Goal: Task Accomplishment & Management: Use online tool/utility

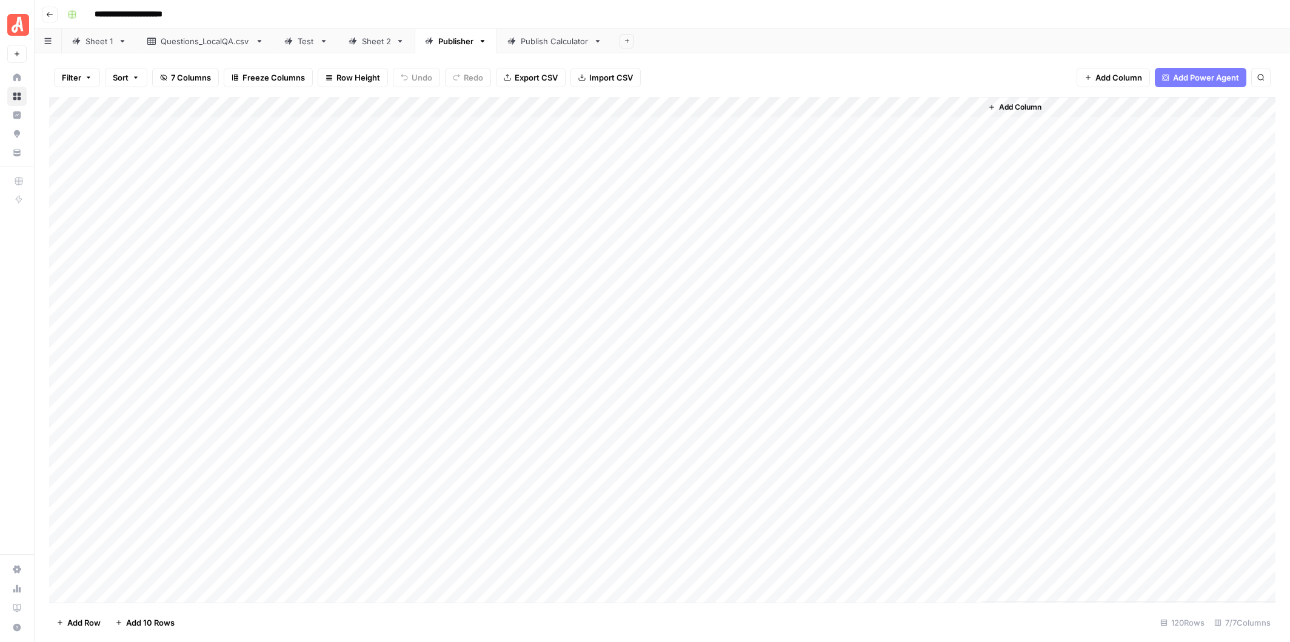
click at [630, 104] on div "Add Column" at bounding box center [662, 350] width 1226 height 506
click at [396, 206] on span "Configure Inputs" at bounding box center [425, 209] width 106 height 12
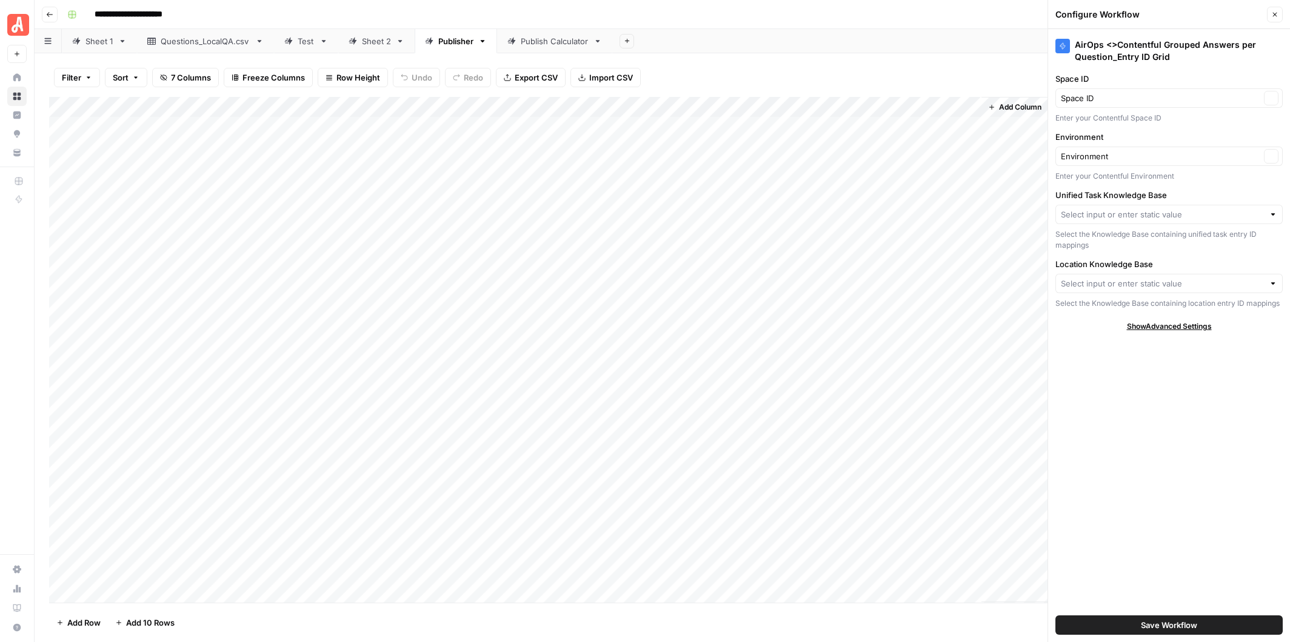
type input "Angi Entry IDs: Unified Task"
type input "Angi Entry IDs: Location"
click at [1201, 213] on input "Unified Task Knowledge Base" at bounding box center [1160, 215] width 199 height 12
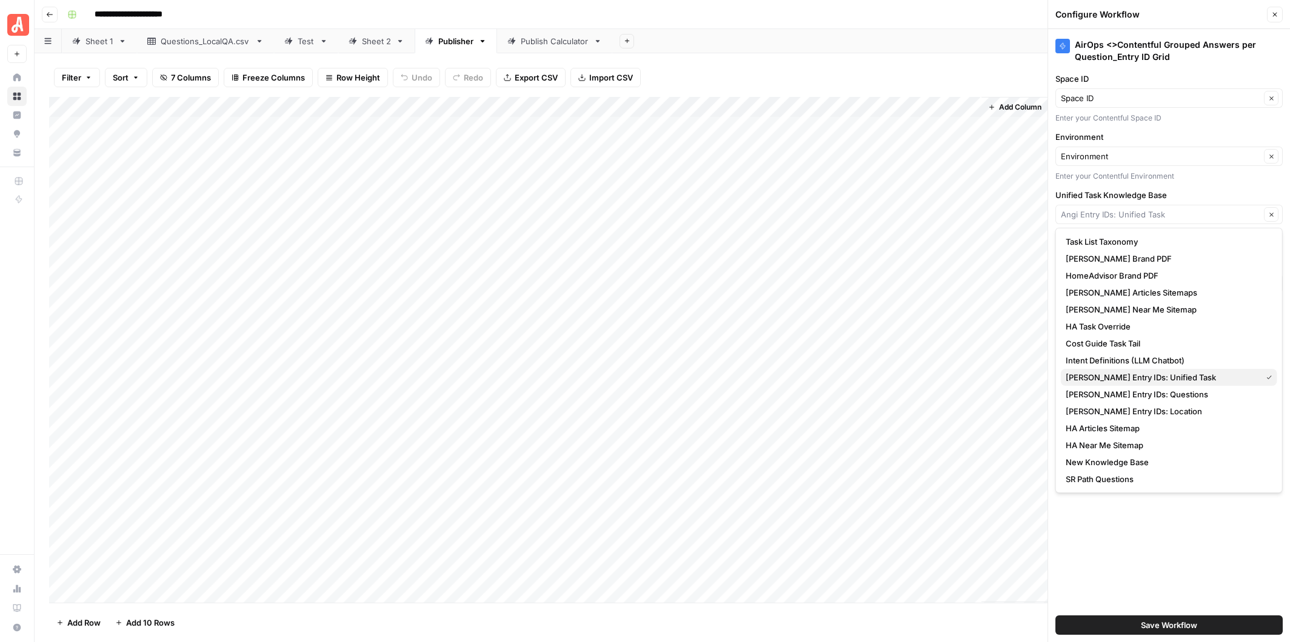
click at [1157, 378] on span "Angi Entry IDs: Unified Task" at bounding box center [1161, 378] width 191 height 12
type input "Angi Entry IDs: Unified Task"
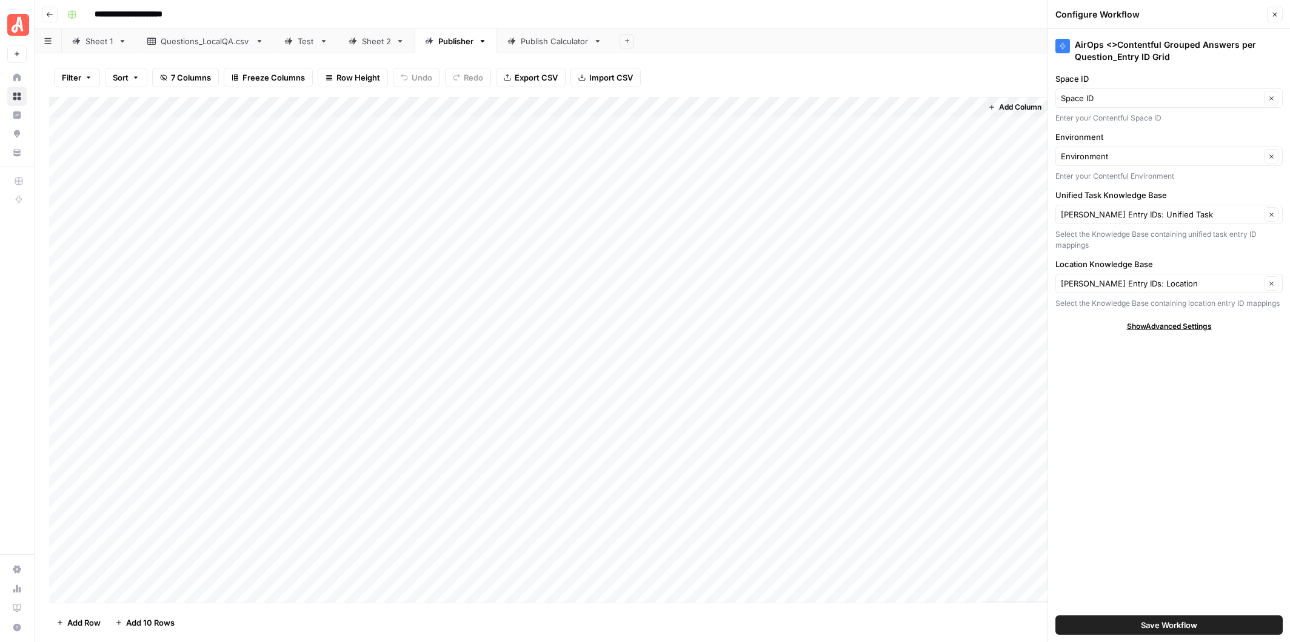
click at [1161, 626] on span "Save Workflow" at bounding box center [1169, 625] width 56 height 12
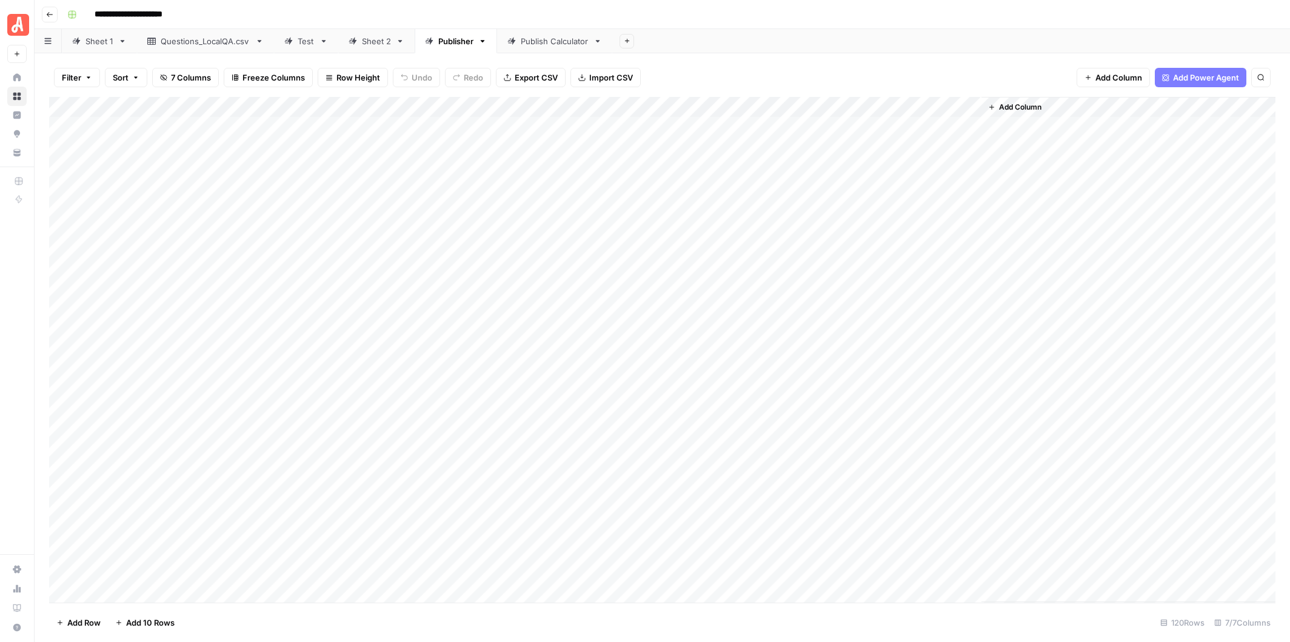
click at [995, 106] on icon "button" at bounding box center [991, 107] width 7 height 7
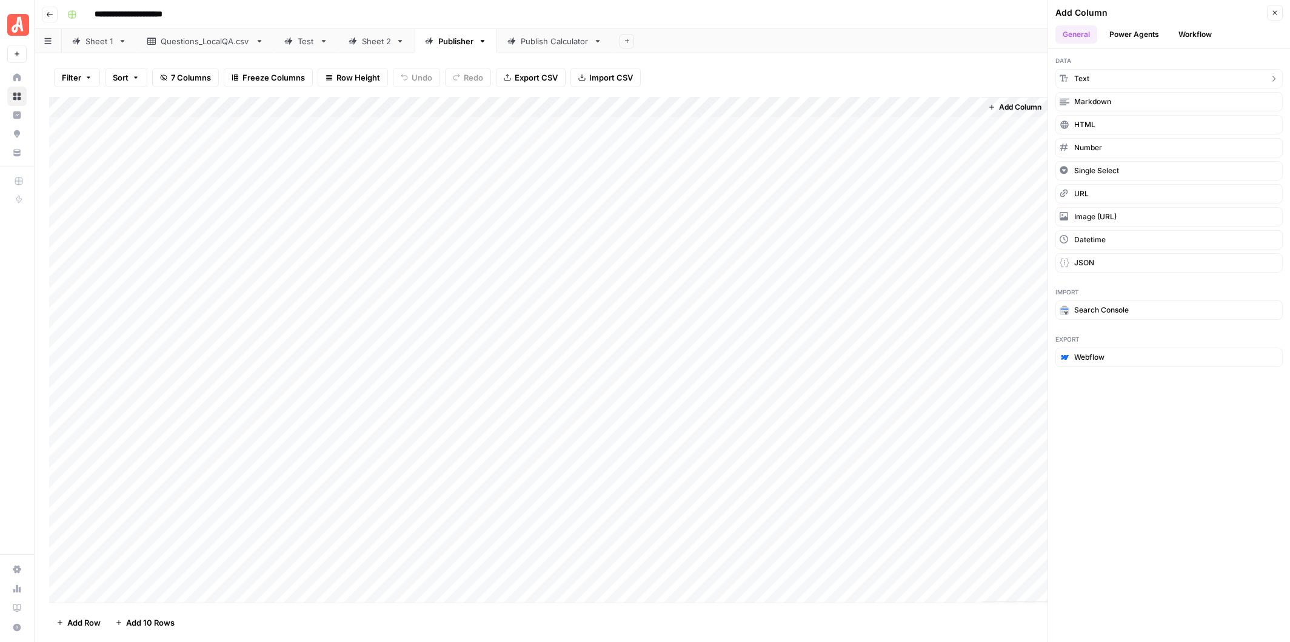
click at [1104, 78] on button "Text" at bounding box center [1168, 78] width 227 height 19
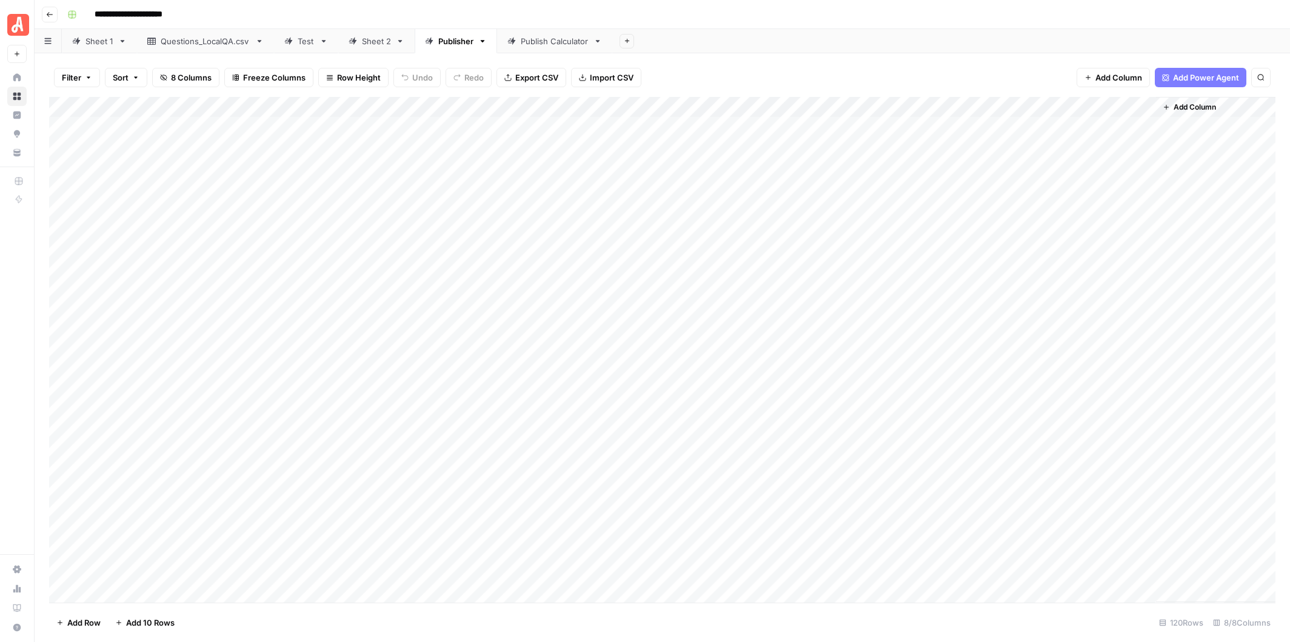
click at [1047, 105] on div "Add Column" at bounding box center [662, 350] width 1226 height 506
drag, startPoint x: 1047, startPoint y: 136, endPoint x: 981, endPoint y: 136, distance: 65.5
click at [981, 136] on div "New Column Text Sort Ascending Sort Descending Filter Hide Column Remove Column" at bounding box center [1053, 202] width 145 height 163
type input "Ready to Run 2"
drag, startPoint x: 1044, startPoint y: 137, endPoint x: 989, endPoint y: 137, distance: 54.6
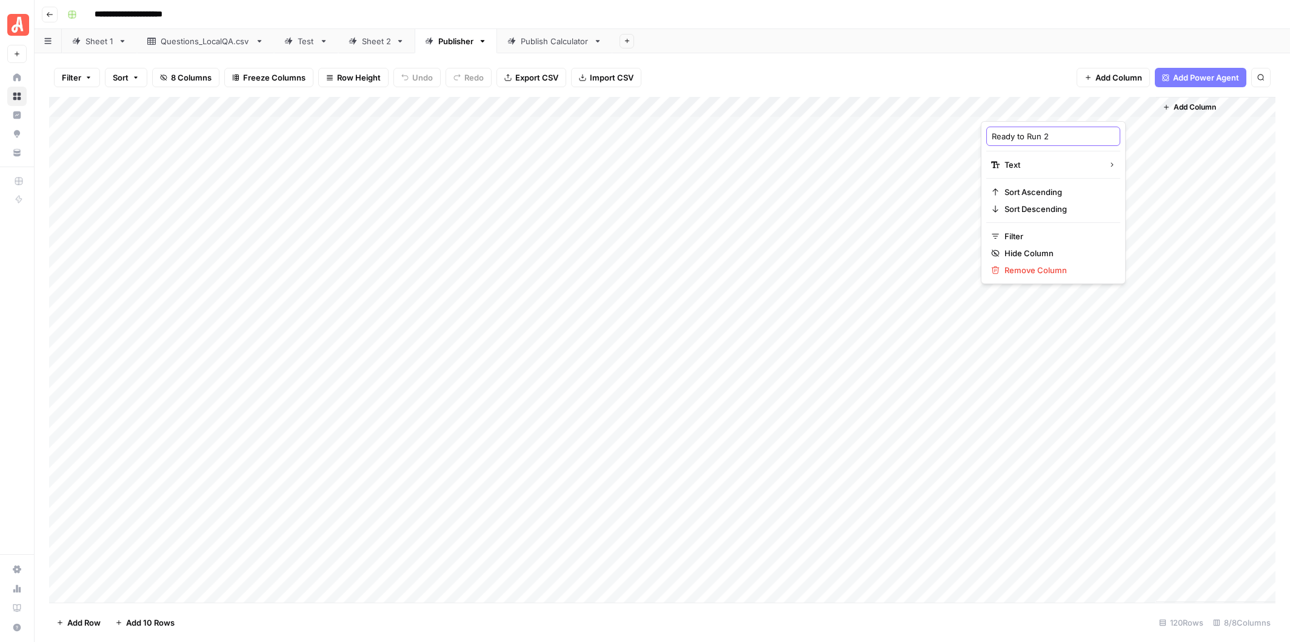
click at [989, 137] on div "Ready to Run 2" at bounding box center [1053, 136] width 134 height 19
click at [1167, 104] on icon "button" at bounding box center [1166, 107] width 7 height 7
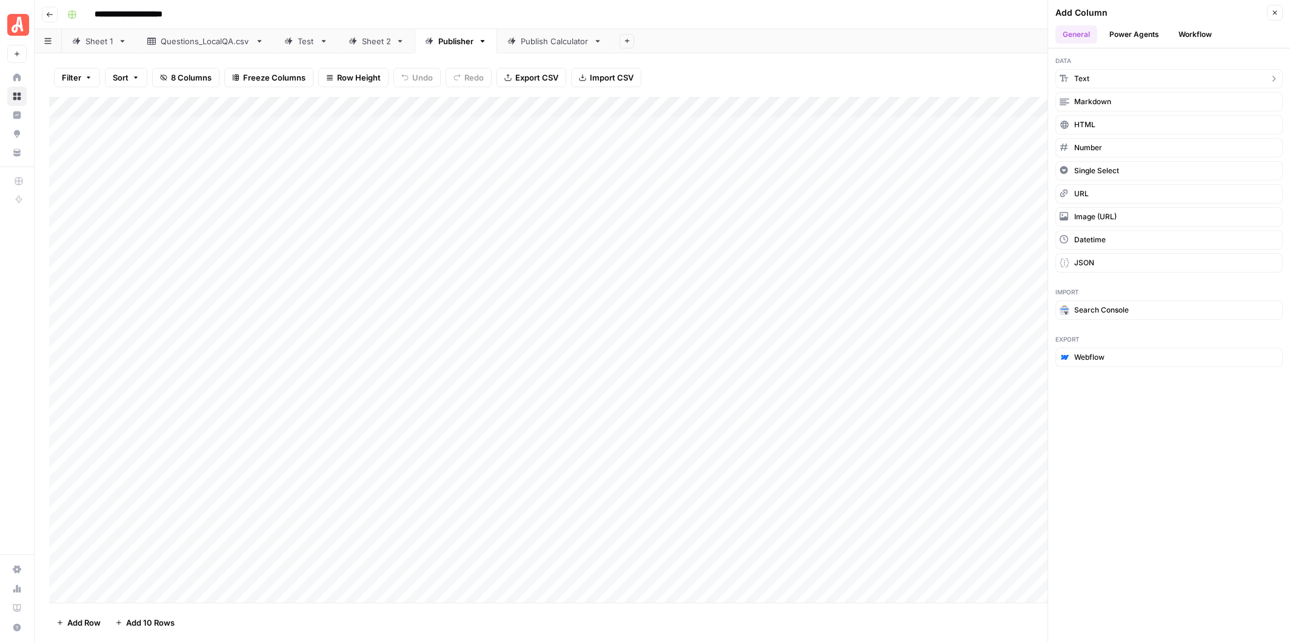
click at [1103, 76] on button "Text" at bounding box center [1168, 78] width 227 height 19
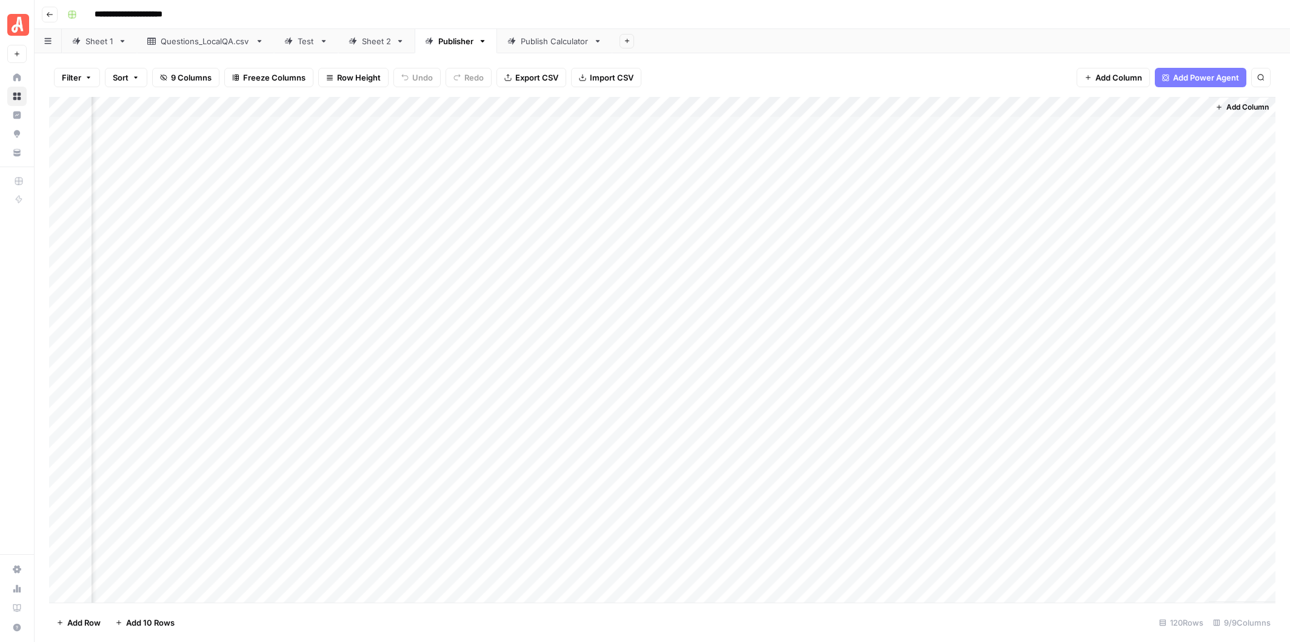
scroll to position [0, 122]
click at [1076, 102] on div "Add Column" at bounding box center [662, 350] width 1226 height 506
click at [1076, 138] on input "New Column" at bounding box center [1105, 136] width 123 height 12
drag, startPoint x: 1104, startPoint y: 138, endPoint x: 1032, endPoint y: 138, distance: 72.1
click at [1032, 138] on body "**********" at bounding box center [645, 321] width 1290 height 642
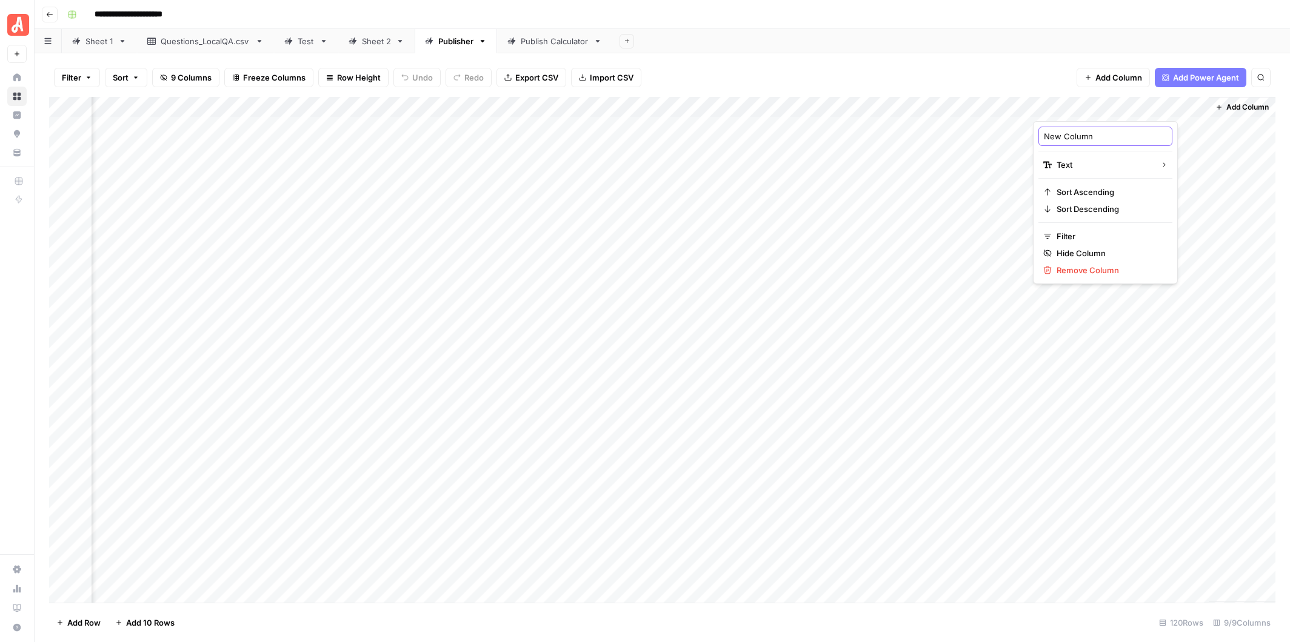
drag, startPoint x: 1098, startPoint y: 138, endPoint x: 1041, endPoint y: 136, distance: 57.6
click at [1041, 136] on div "New Column" at bounding box center [1105, 136] width 134 height 19
paste input "Ready to Run"
type input "Ready to Run 3"
click at [1228, 104] on span "Add Column" at bounding box center [1247, 107] width 42 height 11
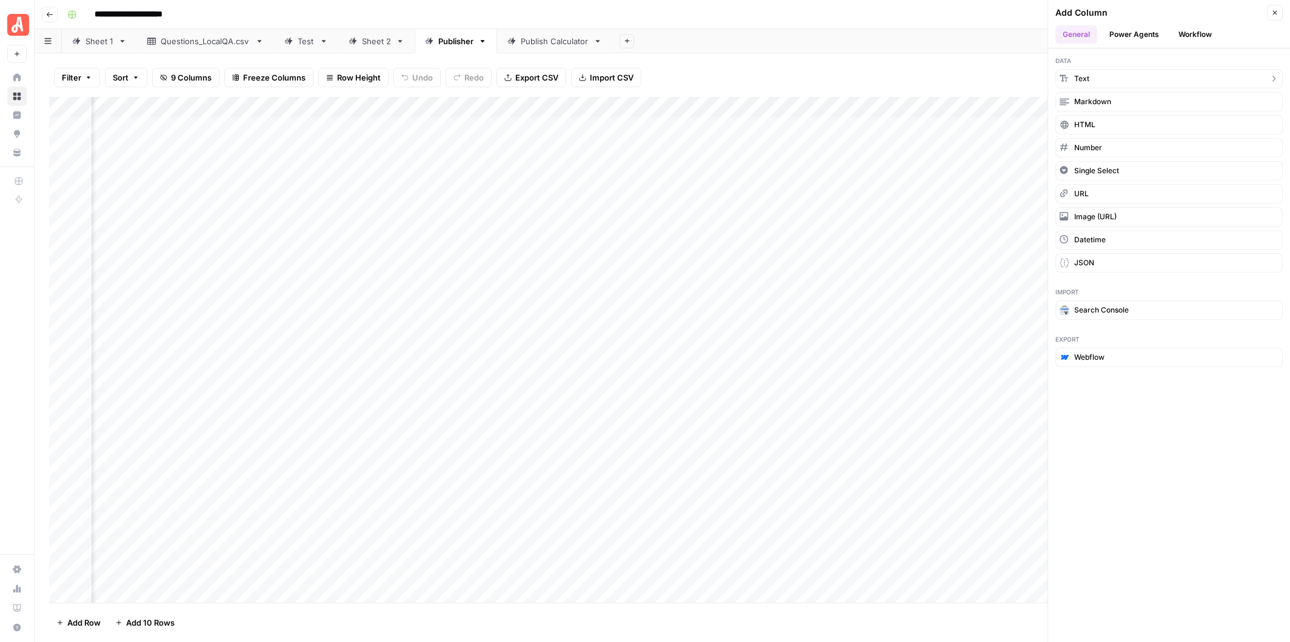
click at [1119, 72] on button "Text" at bounding box center [1168, 78] width 227 height 19
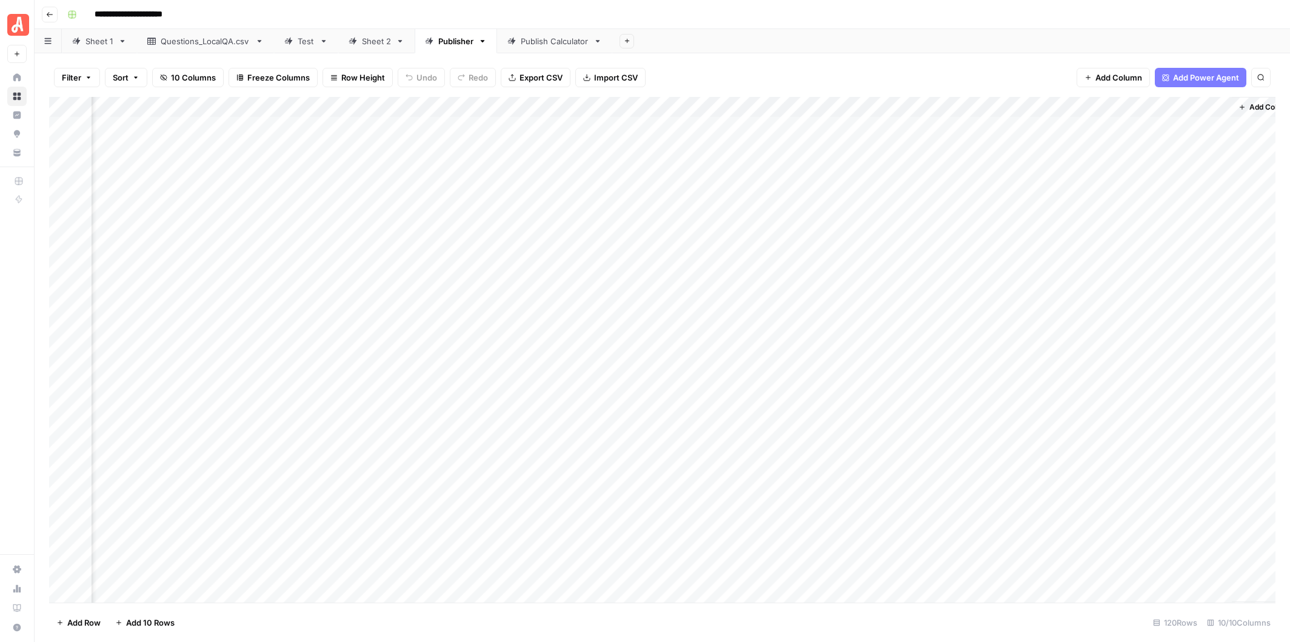
scroll to position [0, 297]
click at [1103, 110] on div "Add Column" at bounding box center [662, 350] width 1226 height 506
drag, startPoint x: 1098, startPoint y: 138, endPoint x: 1036, endPoint y: 134, distance: 62.6
click at [1036, 134] on div "New Column Text Sort Ascending Sort Descending Filter Hide Column Remove Column" at bounding box center [1105, 202] width 145 height 163
paste input "Ready to Run"
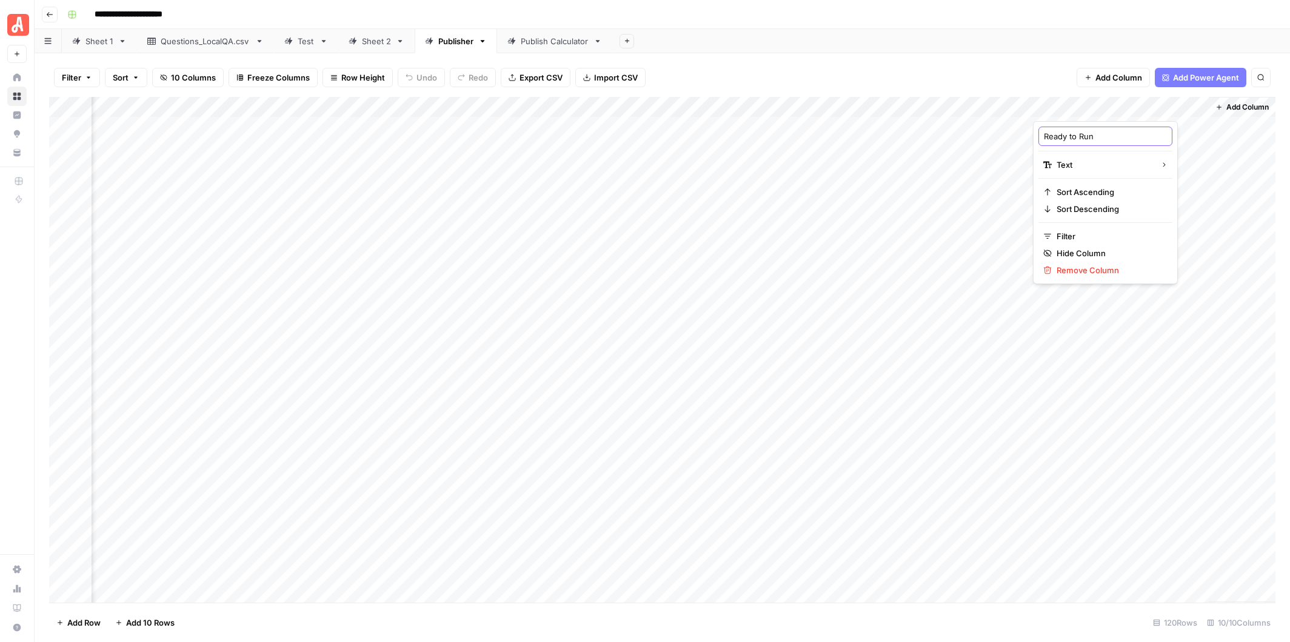
type input "Ready to Run 4"
click at [1236, 104] on span "Add Column" at bounding box center [1247, 107] width 42 height 11
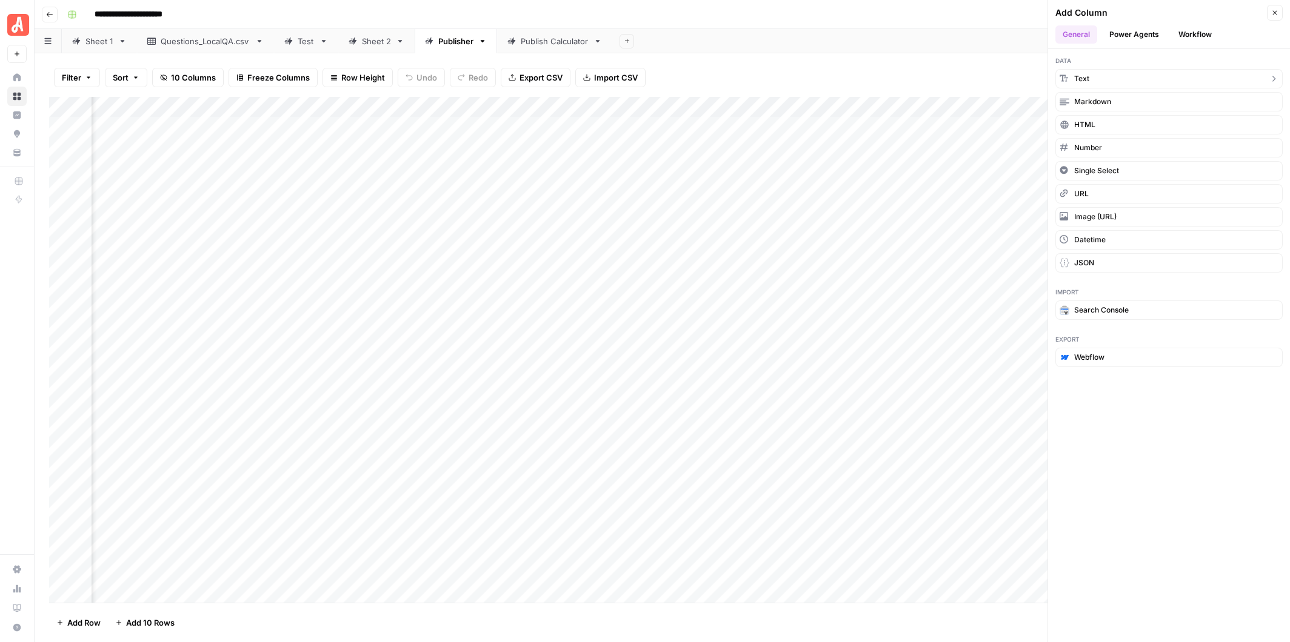
click at [1113, 79] on button "Text" at bounding box center [1168, 78] width 227 height 19
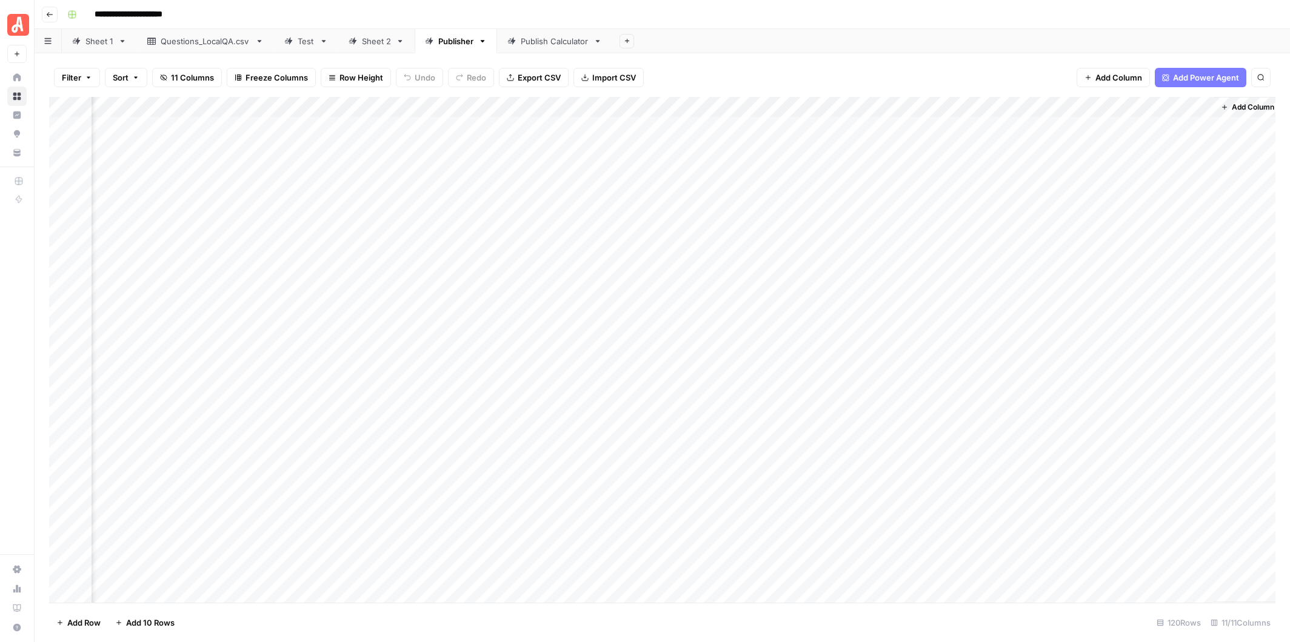
scroll to position [0, 472]
click at [1072, 106] on div "Add Column" at bounding box center [662, 350] width 1226 height 506
drag, startPoint x: 1100, startPoint y: 135, endPoint x: 1036, endPoint y: 135, distance: 63.6
click at [1036, 135] on div "New Column Text Sort Ascending Sort Descending Filter Hide Column Remove Column" at bounding box center [1105, 202] width 145 height 163
paste input "Ready to Run"
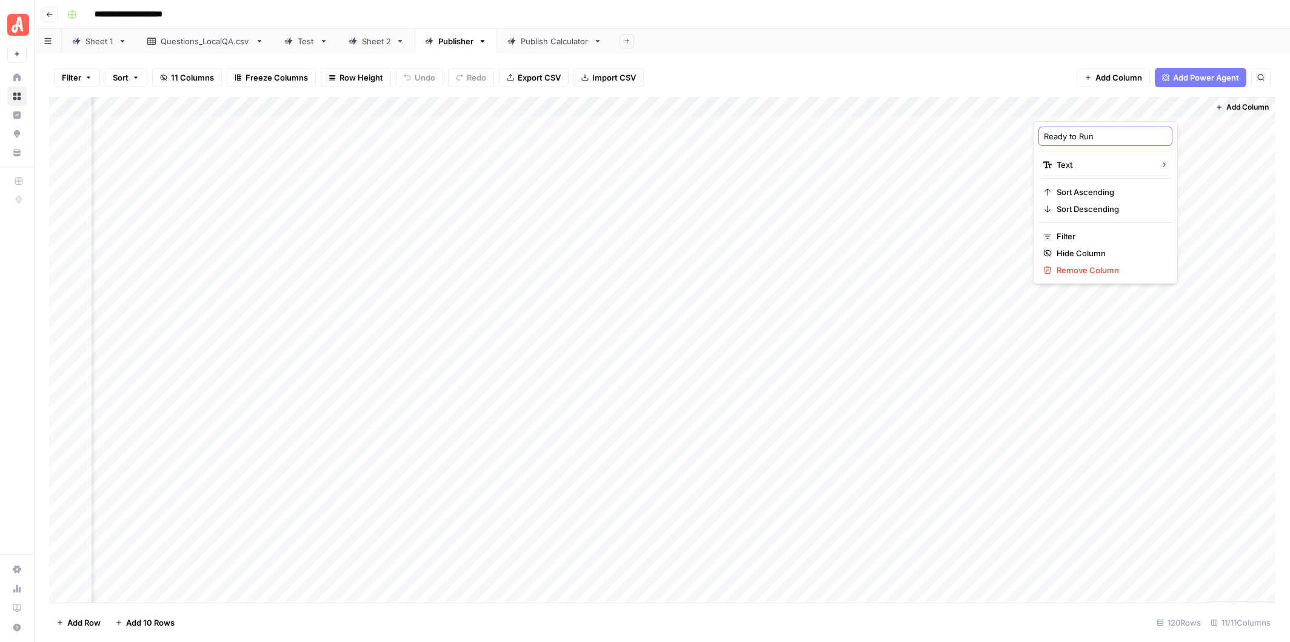
type input "Ready to Run 5"
click at [1238, 108] on span "Add Column" at bounding box center [1247, 107] width 42 height 11
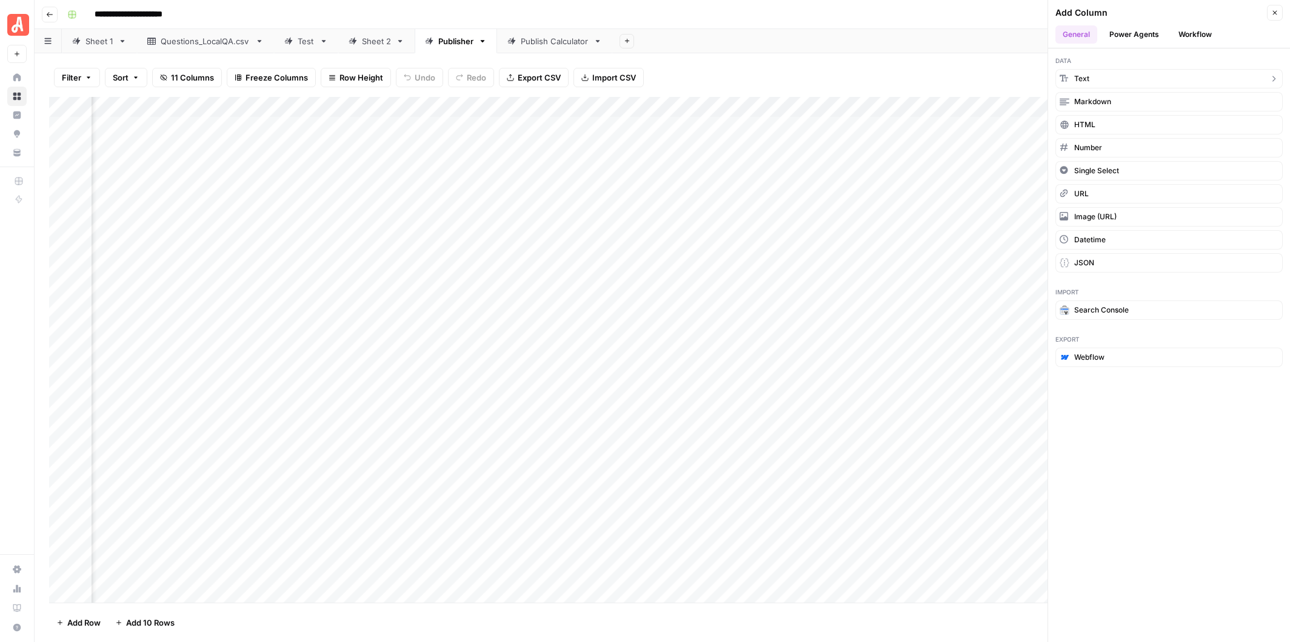
click at [1105, 74] on button "Text" at bounding box center [1168, 78] width 227 height 19
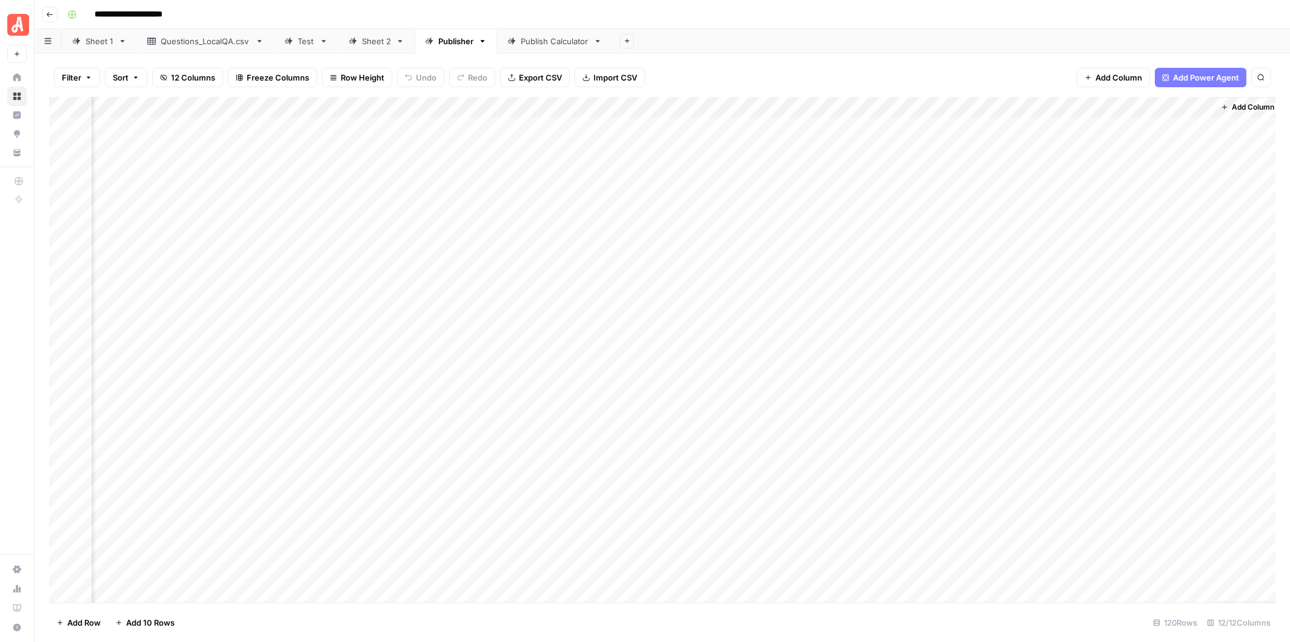
scroll to position [0, 646]
click at [1084, 108] on div "Add Column" at bounding box center [662, 350] width 1226 height 506
drag, startPoint x: 1104, startPoint y: 139, endPoint x: 1042, endPoint y: 139, distance: 62.4
click at [1042, 139] on div "New Column" at bounding box center [1105, 136] width 134 height 19
paste input "Ready to Run"
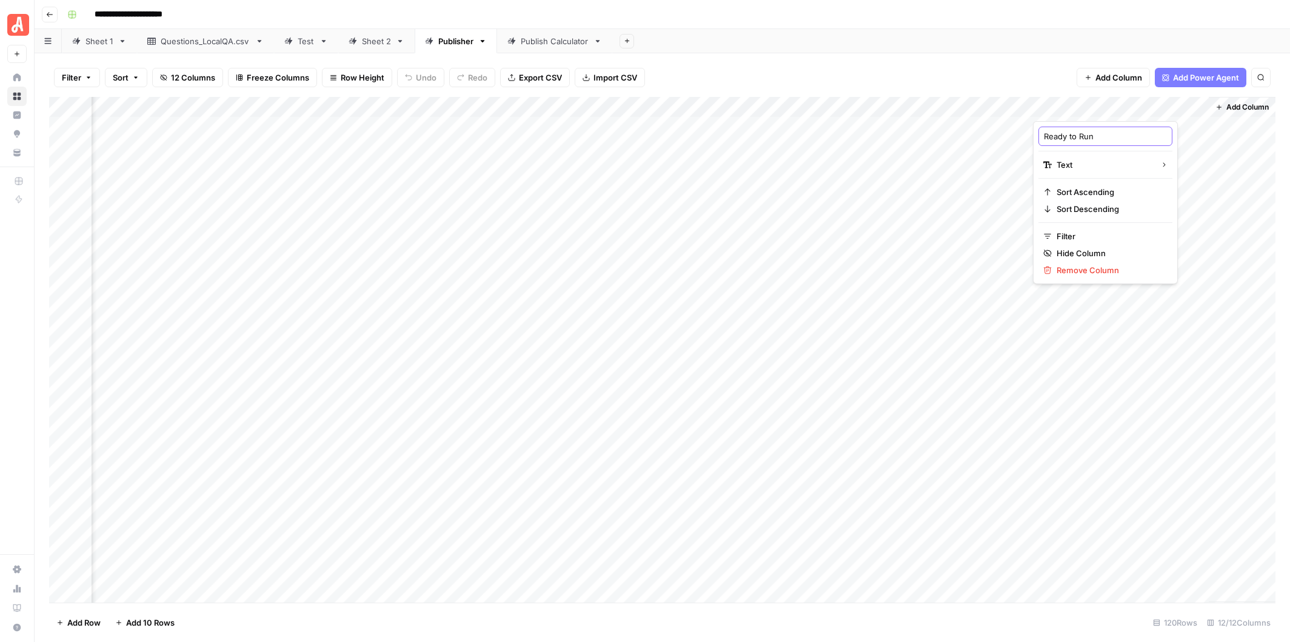
type input "Ready to Run 6"
click at [966, 74] on div "Filter Sort 12 Columns Freeze Columns Row Height Undo Redo Export CSV Import CS…" at bounding box center [662, 77] width 1226 height 39
drag, startPoint x: 304, startPoint y: 106, endPoint x: 111, endPoint y: 108, distance: 192.8
click at [111, 108] on div "Add Column" at bounding box center [662, 350] width 1226 height 506
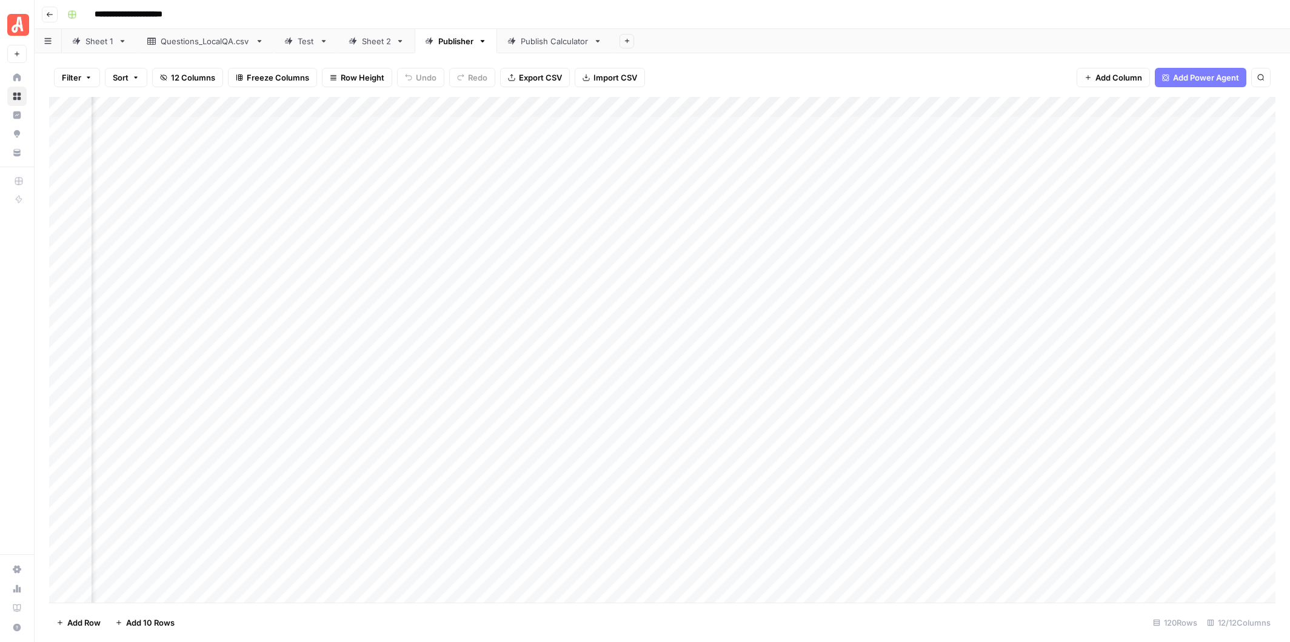
scroll to position [0, 526]
click at [557, 107] on div "Add Column" at bounding box center [662, 350] width 1226 height 506
click at [1216, 108] on div "Add Column" at bounding box center [662, 350] width 1226 height 506
drag, startPoint x: 1207, startPoint y: 106, endPoint x: 1125, endPoint y: 99, distance: 82.7
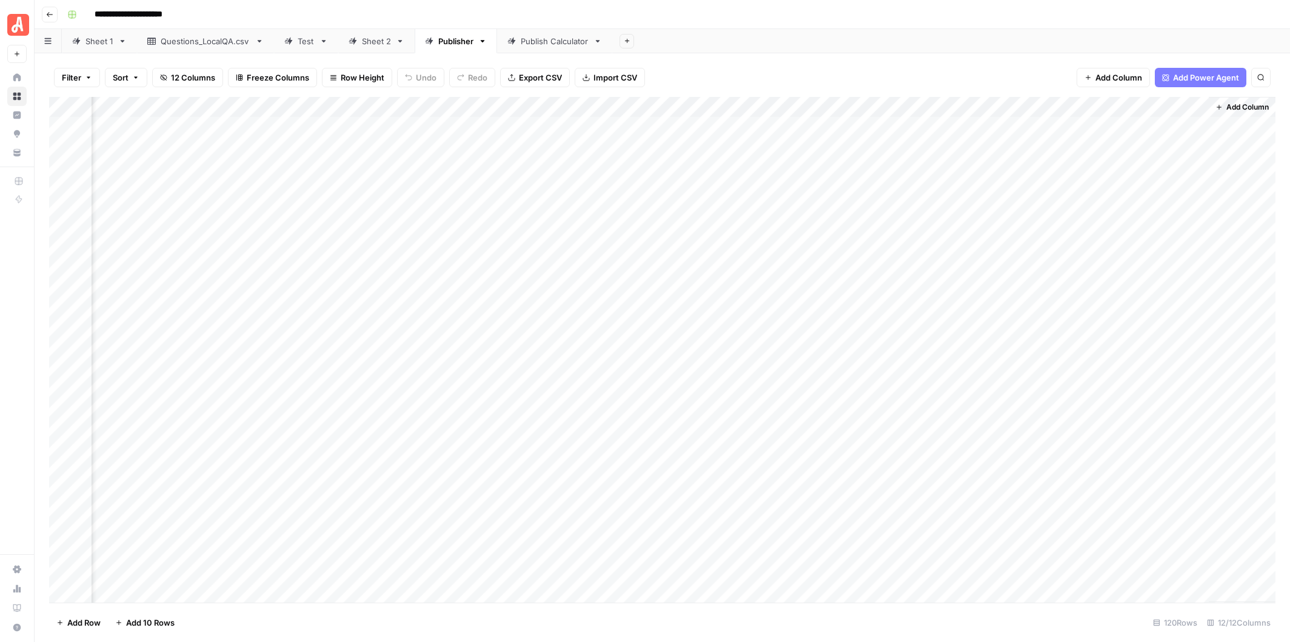
click at [1125, 99] on div "Add Column" at bounding box center [662, 350] width 1226 height 506
drag, startPoint x: 1206, startPoint y: 104, endPoint x: 1116, endPoint y: 104, distance: 90.3
click at [1116, 104] on div "Add Column" at bounding box center [662, 350] width 1226 height 506
drag, startPoint x: 793, startPoint y: 105, endPoint x: 745, endPoint y: 104, distance: 48.5
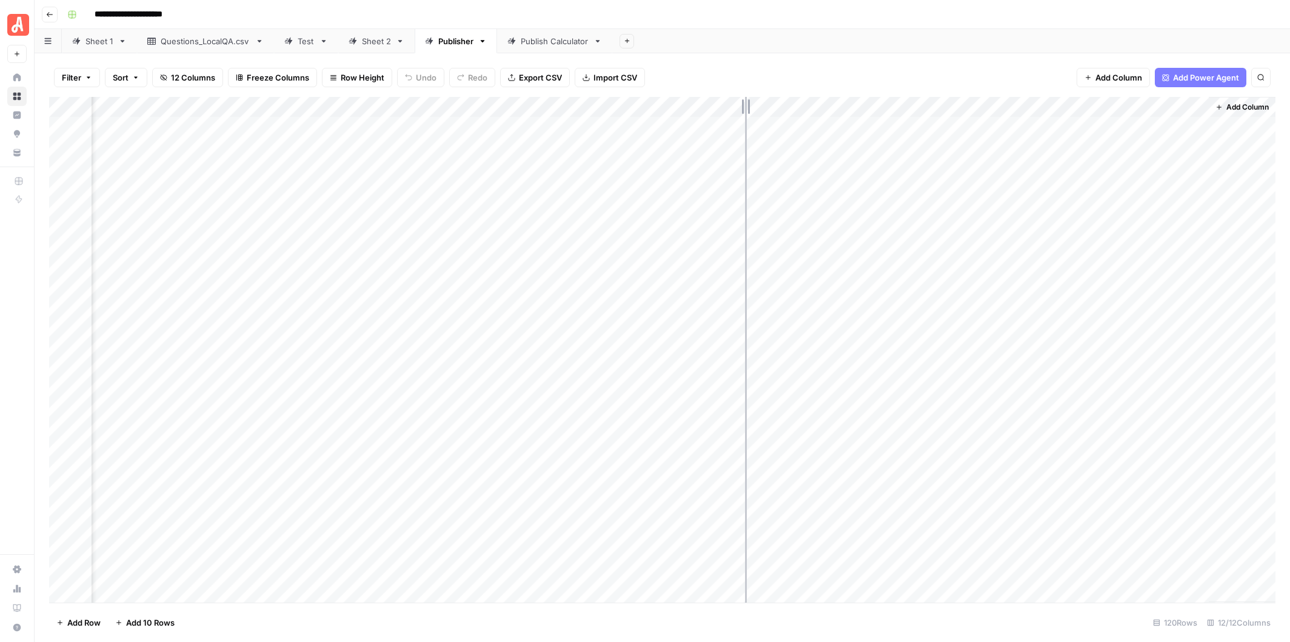
click at [745, 104] on div "Add Column" at bounding box center [662, 350] width 1226 height 506
drag, startPoint x: 732, startPoint y: 106, endPoint x: 707, endPoint y: 101, distance: 25.4
click at [707, 101] on div "Add Column" at bounding box center [662, 350] width 1226 height 506
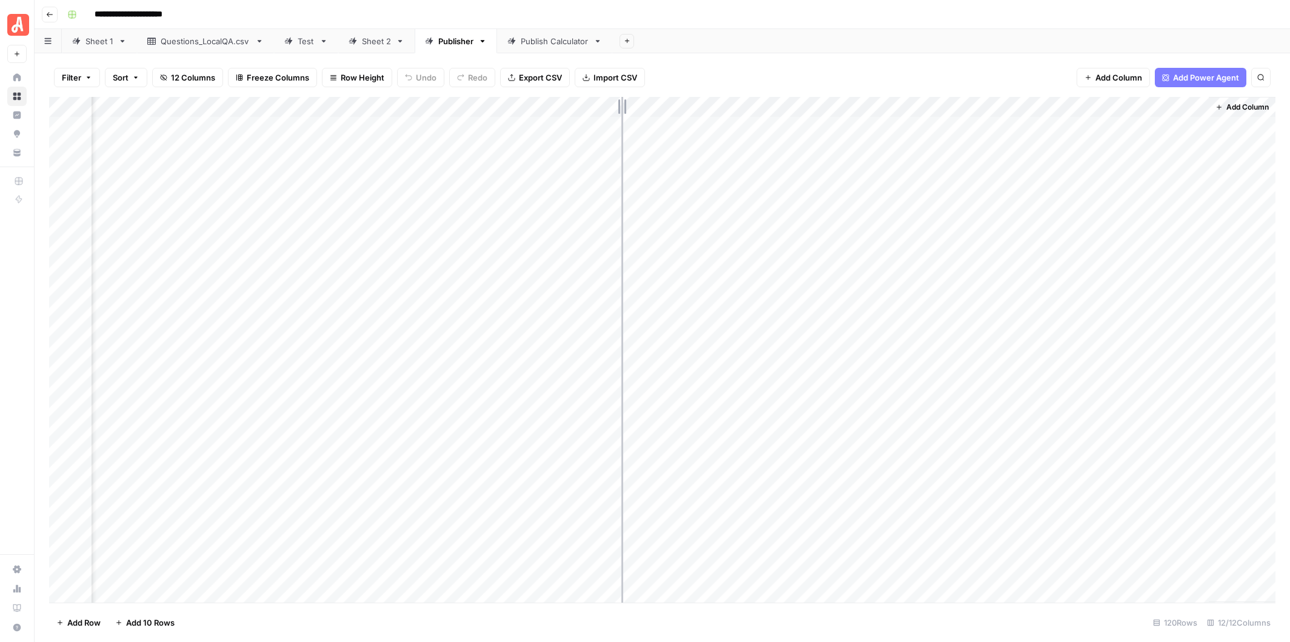
drag, startPoint x: 644, startPoint y: 103, endPoint x: 621, endPoint y: 104, distance: 22.4
click at [621, 104] on div "Add Column" at bounding box center [662, 350] width 1226 height 506
drag, startPoint x: 124, startPoint y: 104, endPoint x: 872, endPoint y: 137, distance: 748.7
click at [872, 137] on div "Add Column" at bounding box center [662, 350] width 1226 height 506
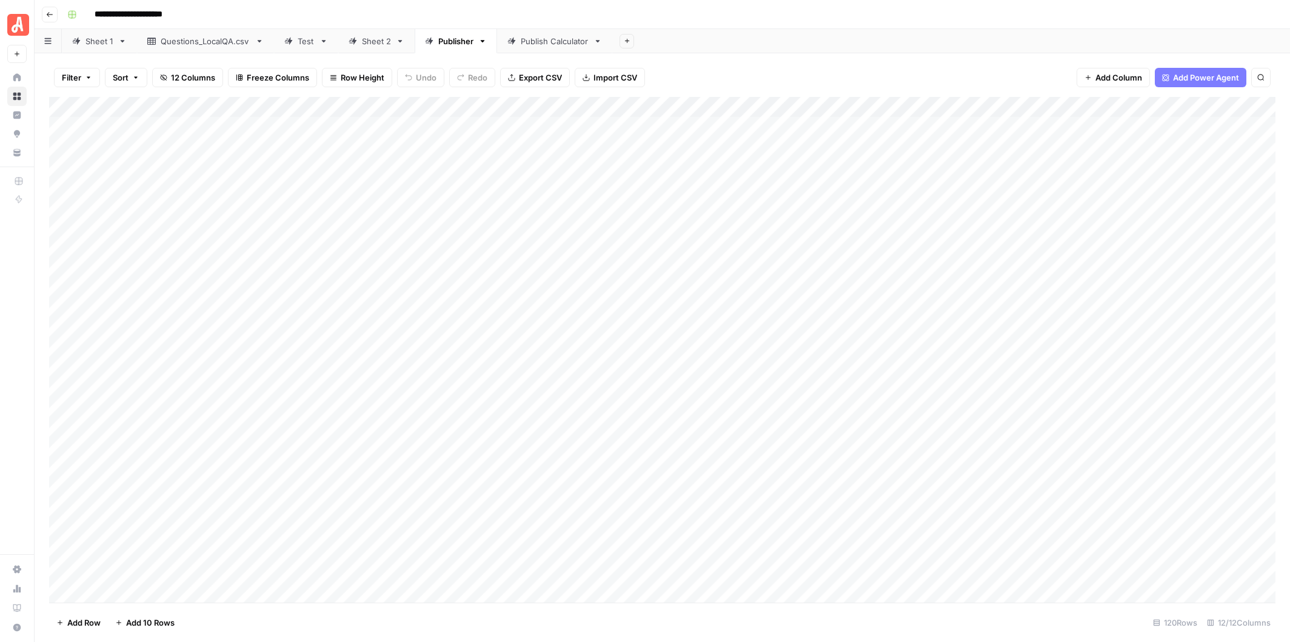
drag, startPoint x: 843, startPoint y: 101, endPoint x: 438, endPoint y: 105, distance: 404.9
click at [438, 105] on div "Add Column" at bounding box center [662, 350] width 1226 height 506
click at [299, 123] on div "Add Column" at bounding box center [662, 350] width 1226 height 506
type textarea "****"
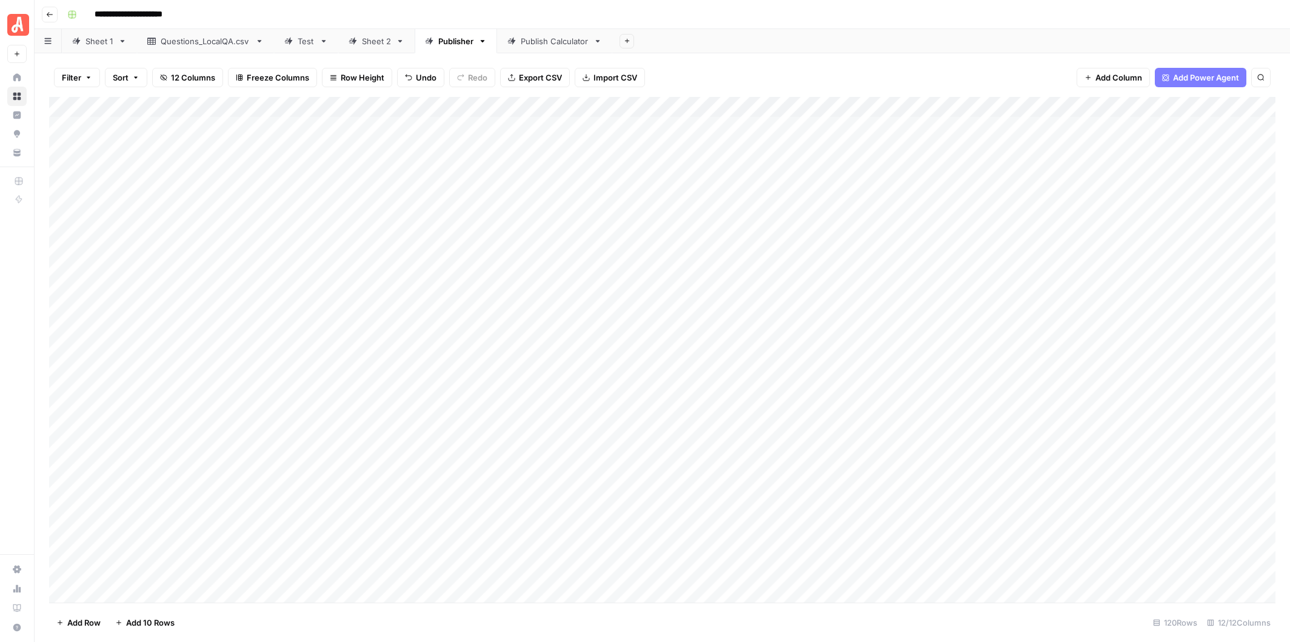
click at [304, 124] on div "Add Column" at bounding box center [662, 350] width 1226 height 506
type textarea "***"
click at [1112, 75] on span "Add Column" at bounding box center [1118, 78] width 47 height 12
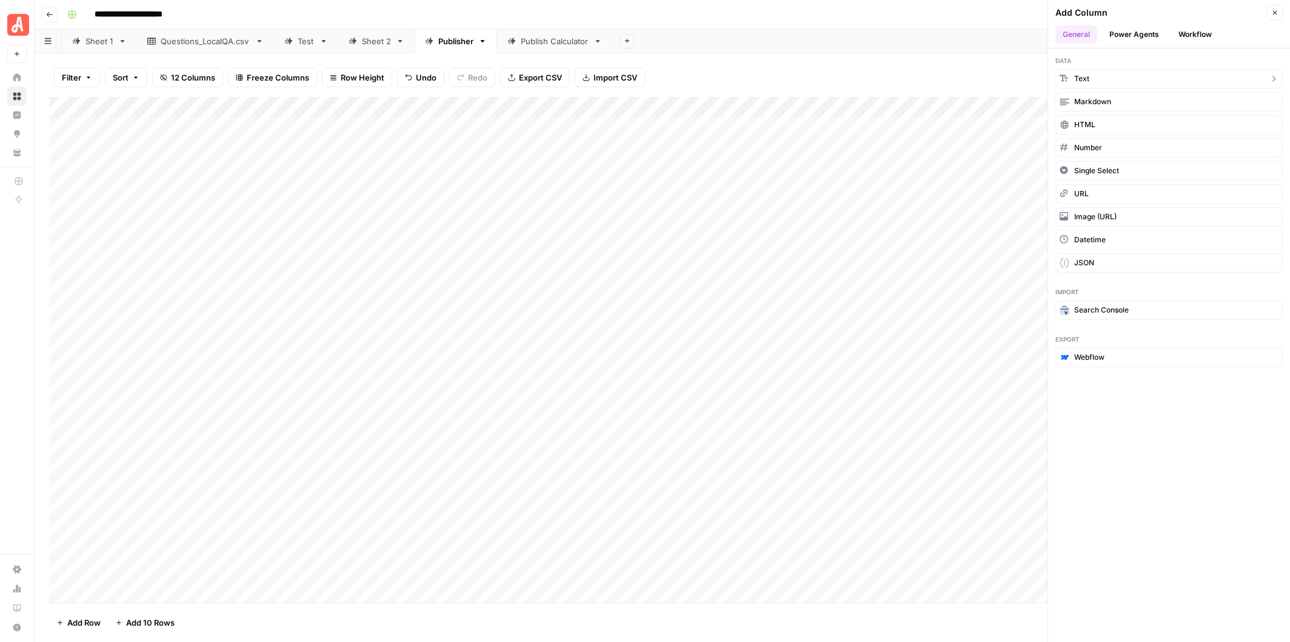
click at [1093, 78] on button "Text" at bounding box center [1168, 78] width 227 height 19
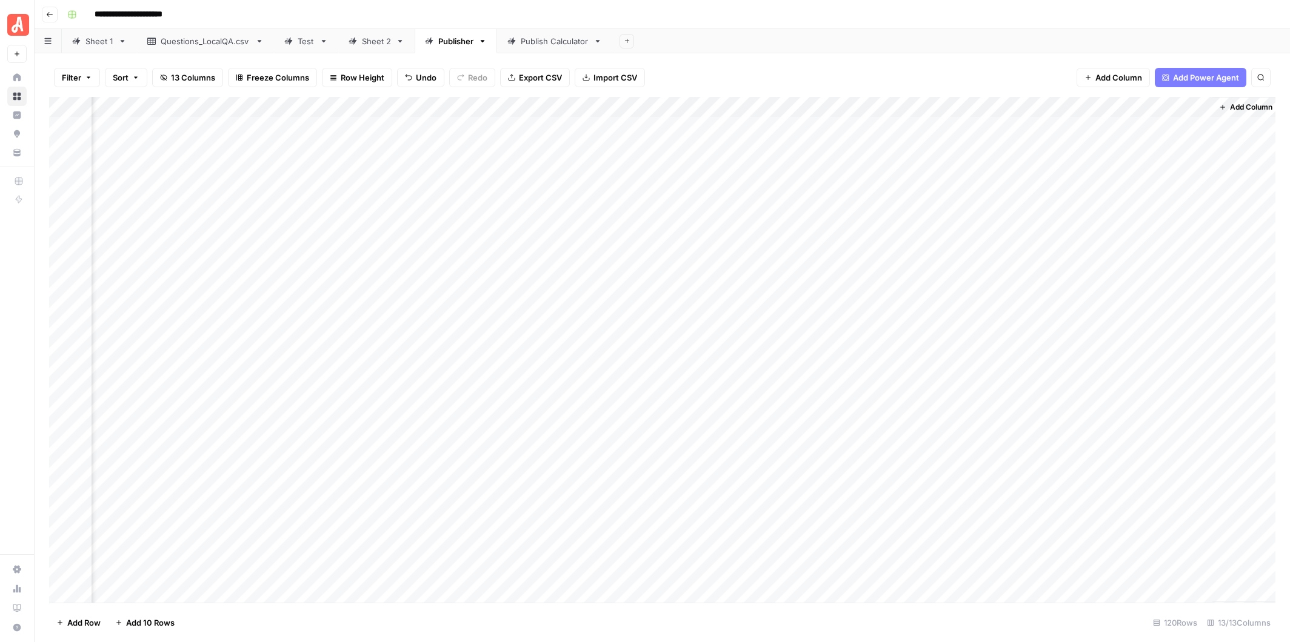
scroll to position [0, 269]
click at [1110, 108] on div "Add Column" at bounding box center [662, 350] width 1226 height 506
click at [1096, 135] on input "New Column" at bounding box center [1105, 136] width 123 height 12
drag, startPoint x: 1102, startPoint y: 135, endPoint x: 1045, endPoint y: 135, distance: 57.0
click at [1045, 135] on input "New Column" at bounding box center [1105, 136] width 123 height 12
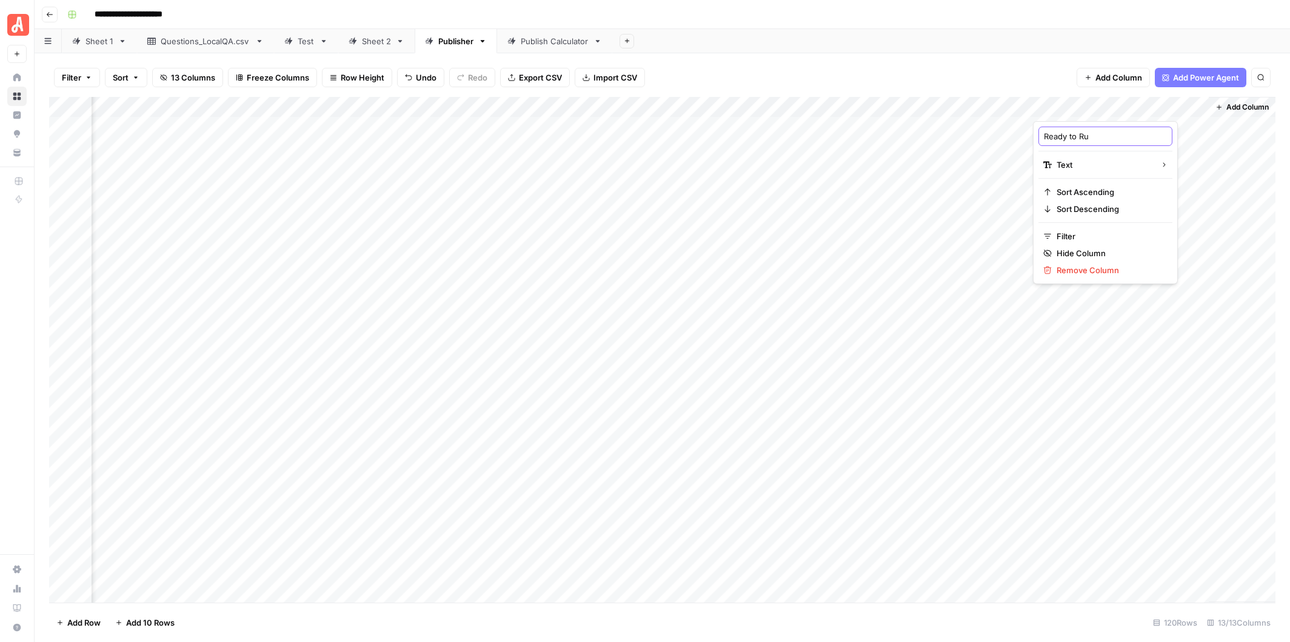
type input "Ready to Run"
drag, startPoint x: 1236, startPoint y: 104, endPoint x: 1141, endPoint y: 106, distance: 95.8
click at [1141, 106] on div "Add Column" at bounding box center [662, 350] width 1226 height 506
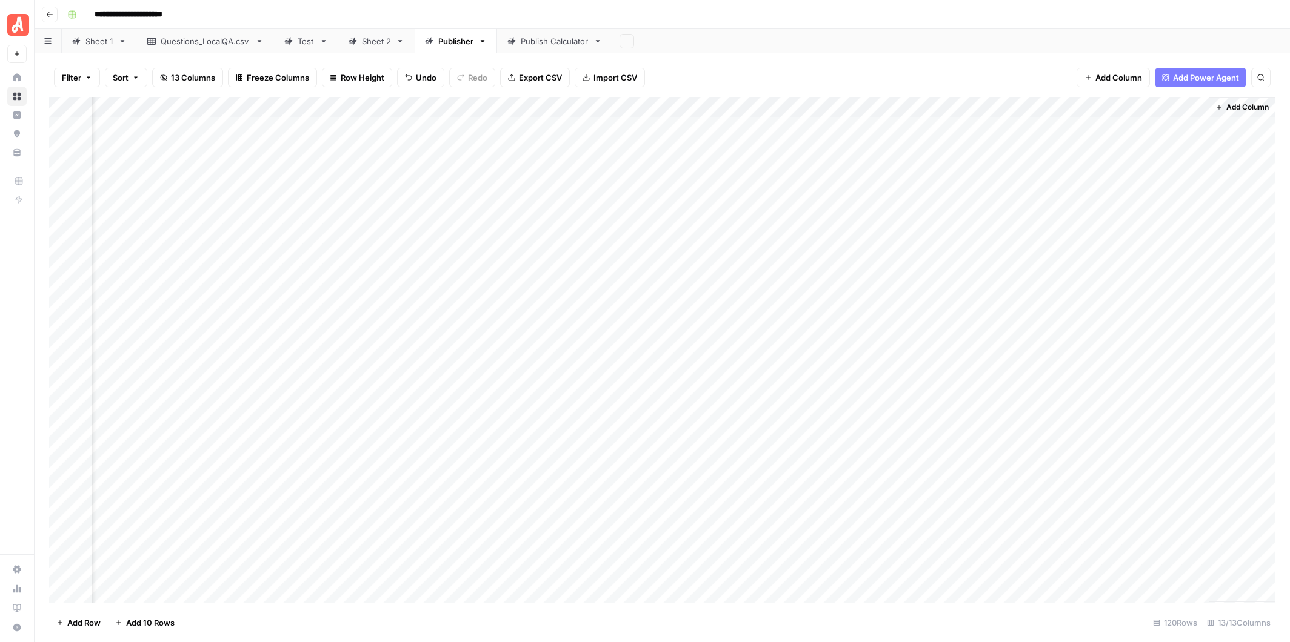
drag, startPoint x: 1207, startPoint y: 104, endPoint x: 1218, endPoint y: 104, distance: 10.9
click at [1218, 104] on div "Add Column" at bounding box center [1241, 350] width 67 height 506
drag, startPoint x: 1206, startPoint y: 105, endPoint x: 1219, endPoint y: 105, distance: 13.3
click at [1219, 105] on div "Add Column" at bounding box center [662, 350] width 1226 height 506
drag, startPoint x: 1168, startPoint y: 107, endPoint x: 160, endPoint y: 106, distance: 1008.0
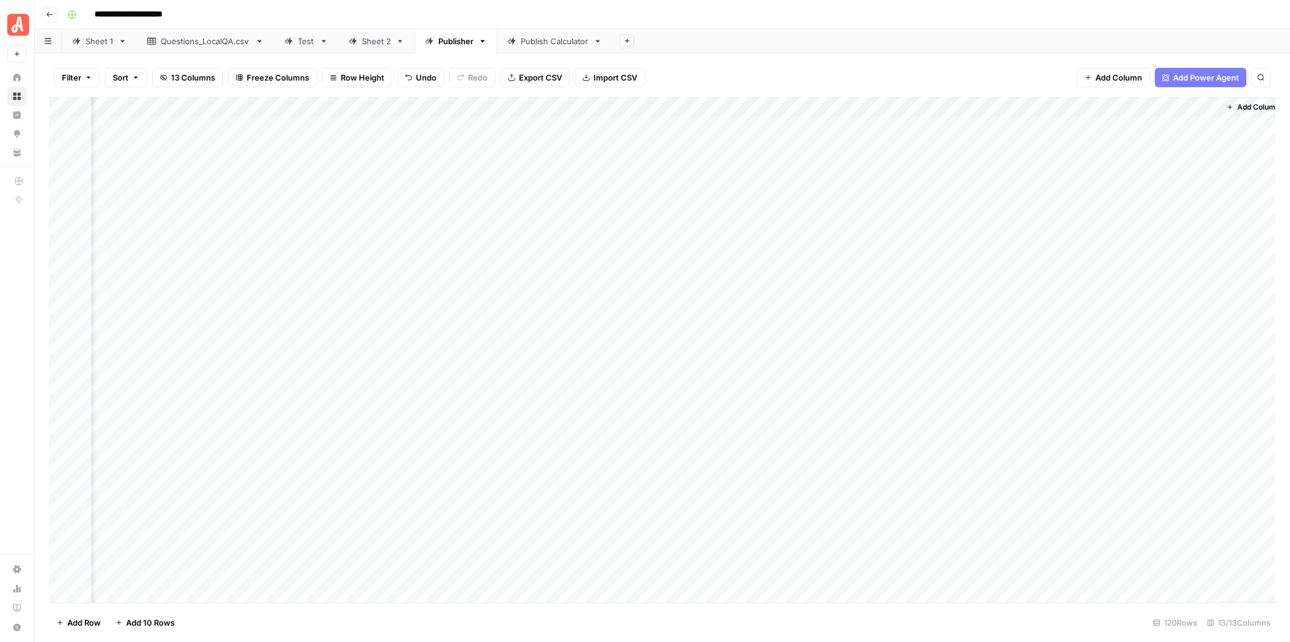
click at [160, 106] on div "Add Column" at bounding box center [662, 350] width 1226 height 506
drag, startPoint x: 308, startPoint y: 105, endPoint x: 142, endPoint y: 103, distance: 166.1
click at [142, 103] on div "Add Column" at bounding box center [662, 350] width 1226 height 506
click at [722, 112] on div "Add Column" at bounding box center [662, 350] width 1226 height 506
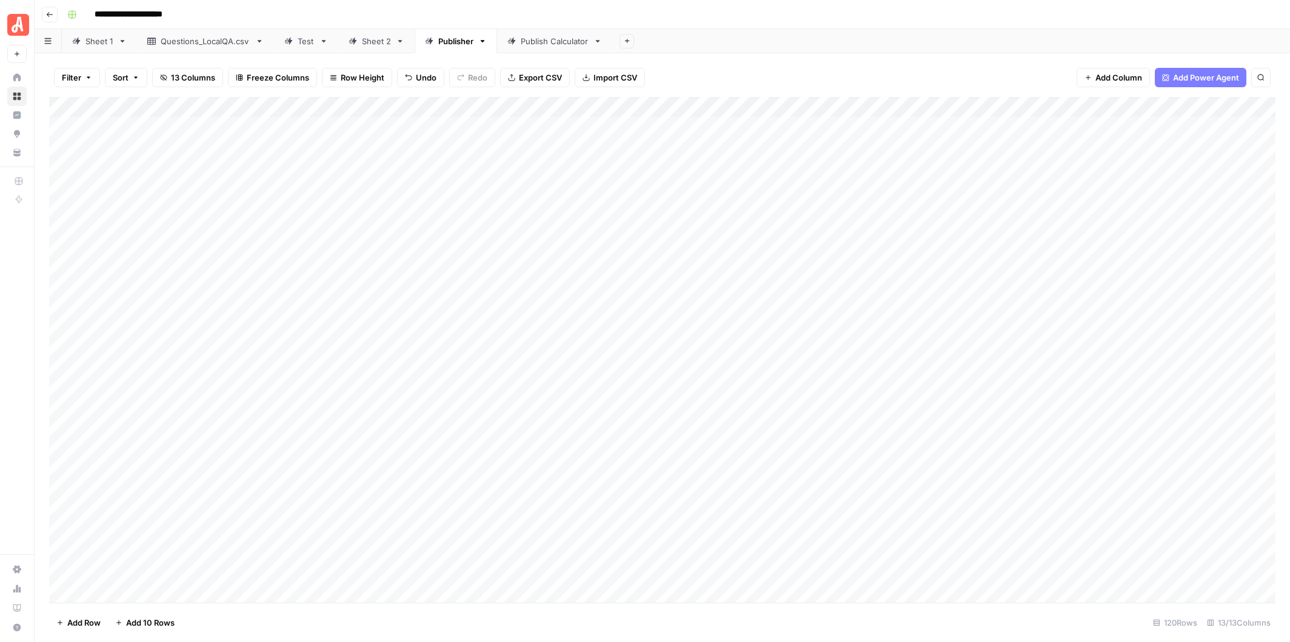
click at [835, 64] on div "Filter Sort 13 Columns Freeze Columns Row Height Undo Redo Export CSV Import CS…" at bounding box center [662, 77] width 1226 height 39
click at [131, 105] on div "Add Column" at bounding box center [662, 350] width 1226 height 506
click at [152, 269] on span "Remove Column" at bounding box center [168, 270] width 106 height 12
click at [605, 118] on button "Delete" at bounding box center [601, 126] width 41 height 22
click at [926, 126] on div "Add Column" at bounding box center [662, 350] width 1226 height 506
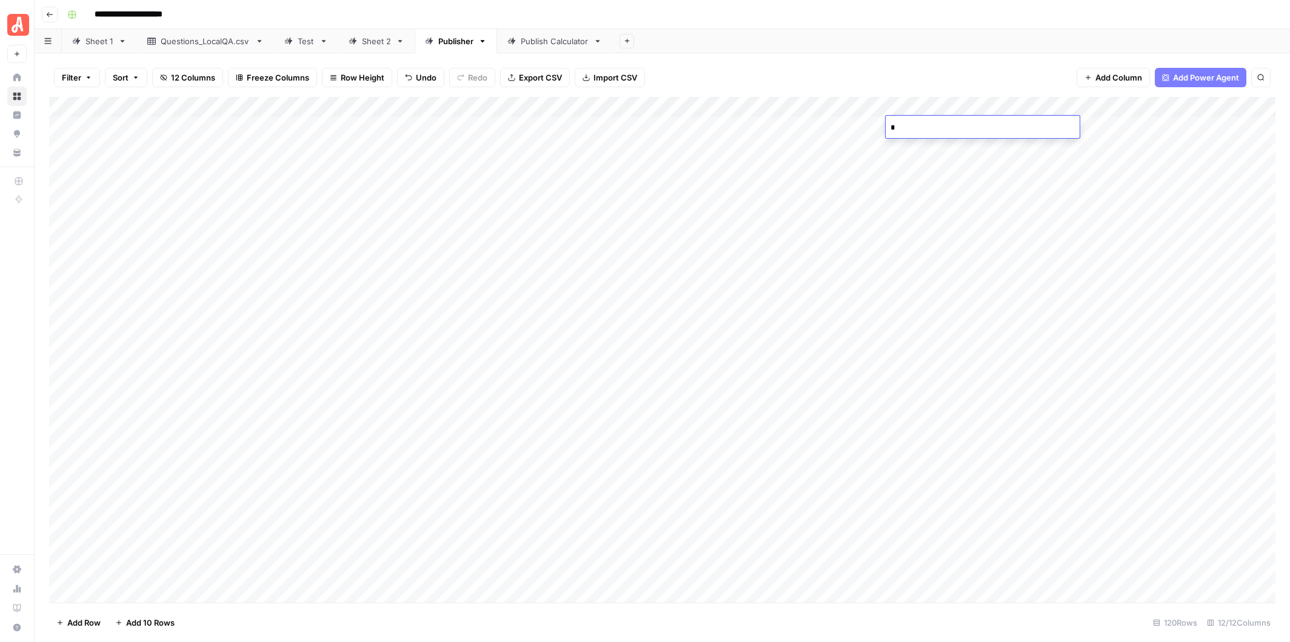
type textarea "**"
click at [928, 125] on div "Add Column" at bounding box center [662, 350] width 1226 height 506
click at [1003, 127] on div "Add Column" at bounding box center [662, 350] width 1226 height 506
click at [1096, 128] on div "Add Column" at bounding box center [662, 350] width 1226 height 506
click at [1175, 128] on div "Add Column" at bounding box center [662, 350] width 1226 height 506
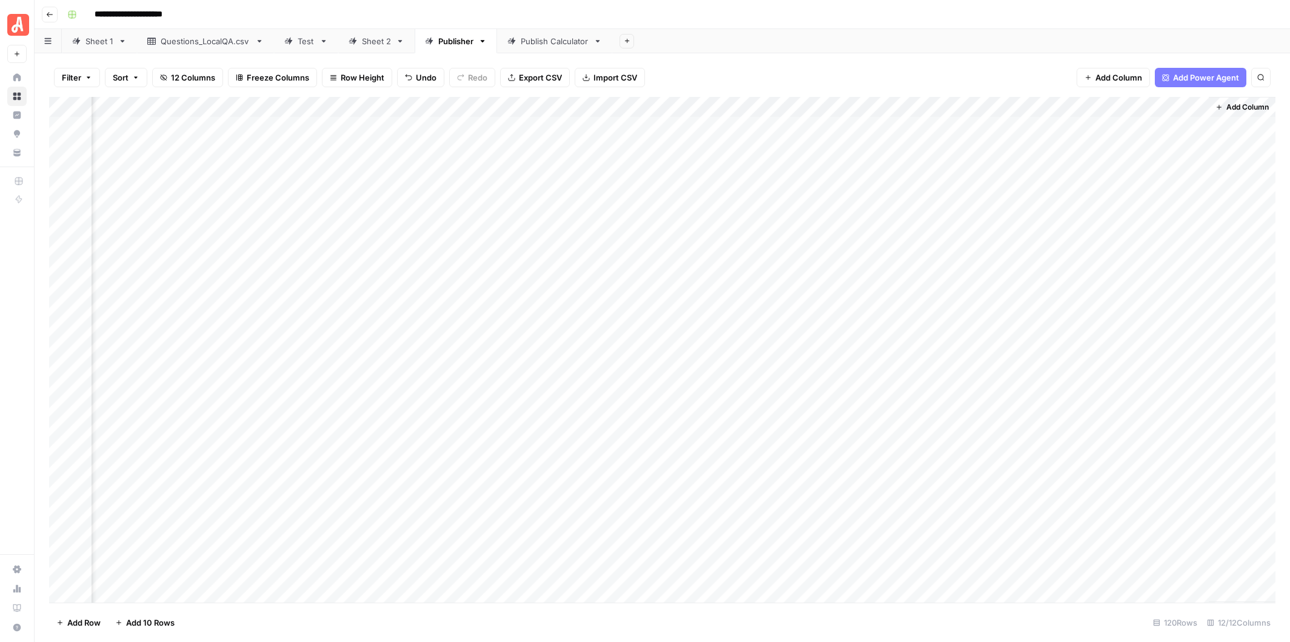
scroll to position [0, 94]
click at [1160, 124] on div "Add Column" at bounding box center [662, 350] width 1226 height 506
drag, startPoint x: 838, startPoint y: 128, endPoint x: 1153, endPoint y: 124, distance: 314.6
click at [1153, 124] on div "Add Column" at bounding box center [662, 350] width 1226 height 506
click at [827, 145] on div "Add Column" at bounding box center [662, 350] width 1226 height 506
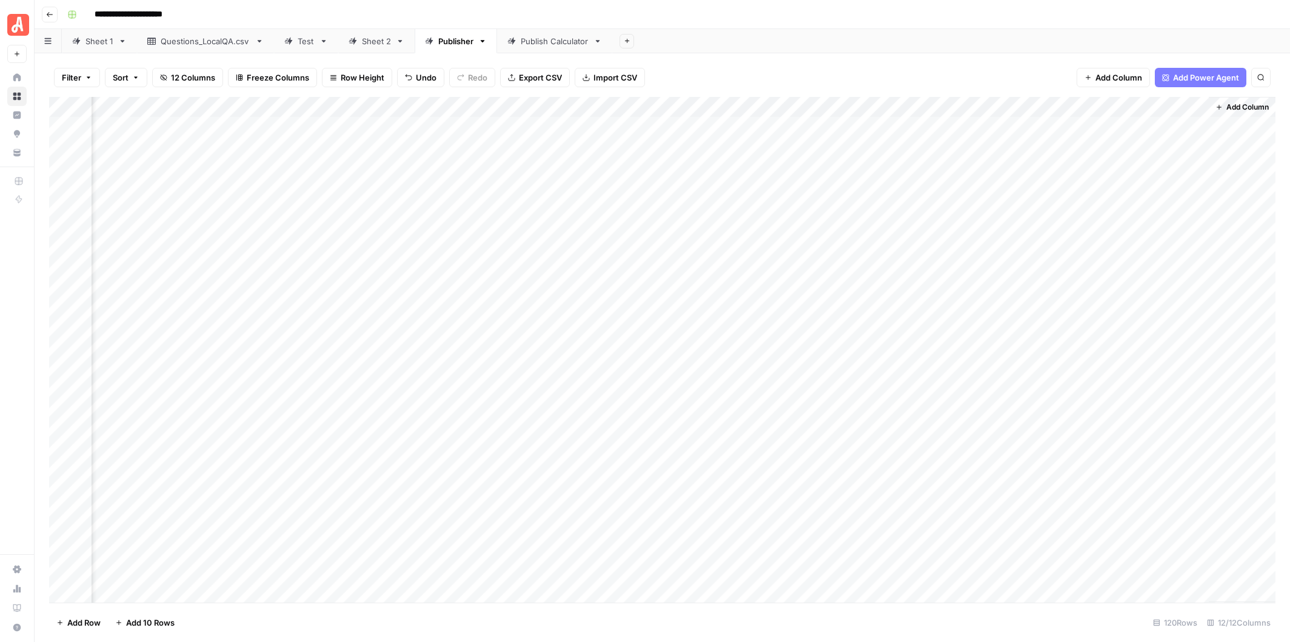
click at [830, 167] on div "Add Column" at bounding box center [662, 350] width 1226 height 506
drag, startPoint x: 856, startPoint y: 167, endPoint x: 1131, endPoint y: 168, distance: 274.6
click at [1131, 168] on div "Add Column" at bounding box center [662, 350] width 1226 height 506
click at [1206, 176] on div "Add Column" at bounding box center [662, 350] width 1226 height 506
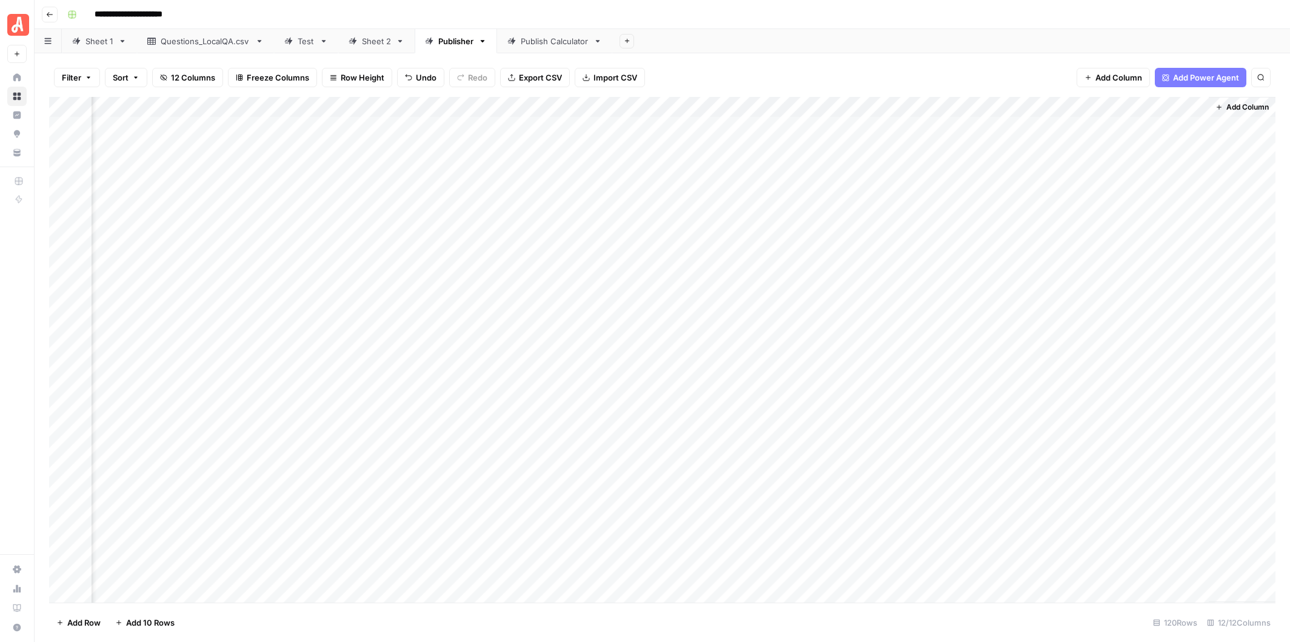
click at [1206, 177] on div "Add Column" at bounding box center [662, 350] width 1226 height 506
drag, startPoint x: 1206, startPoint y: 177, endPoint x: 1164, endPoint y: 613, distance: 438.5
click at [1164, 613] on div "Filter Sort 12 Columns Freeze Columns Row Height Undo Redo Export CSV Import CS…" at bounding box center [662, 347] width 1255 height 589
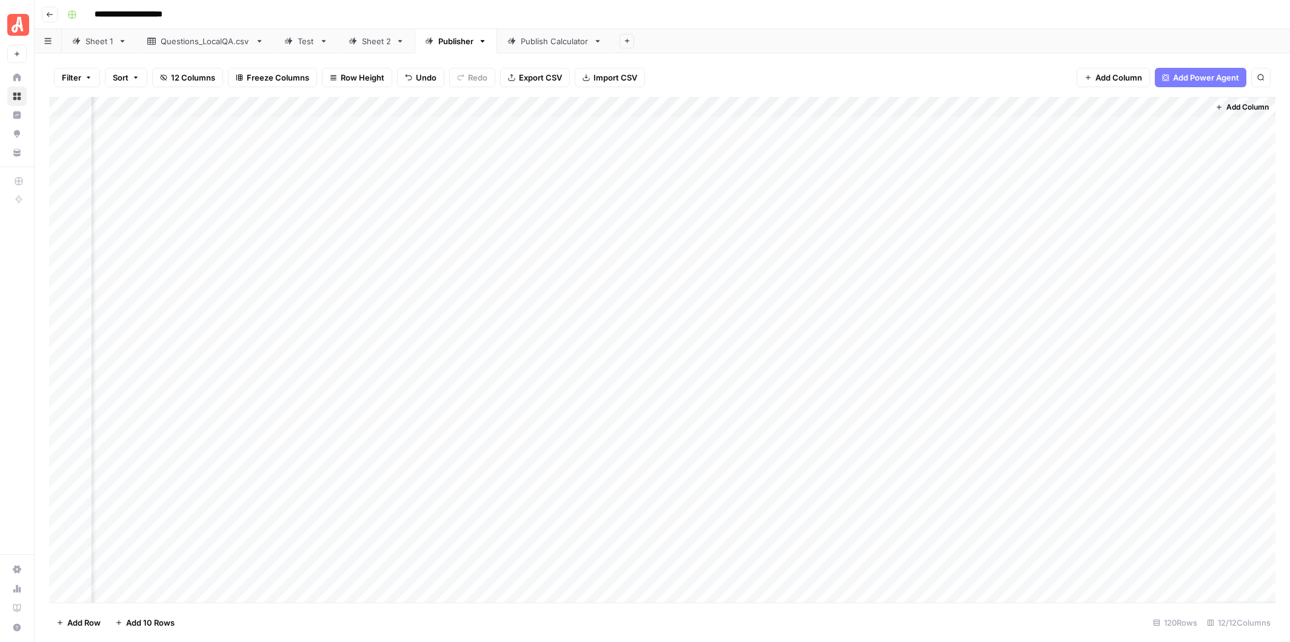
scroll to position [0, 94]
drag, startPoint x: 831, startPoint y: 166, endPoint x: 1144, endPoint y: 159, distance: 313.4
click at [1144, 159] on div "Add Column" at bounding box center [662, 350] width 1226 height 506
click at [1208, 177] on div "Add Column" at bounding box center [1241, 350] width 67 height 506
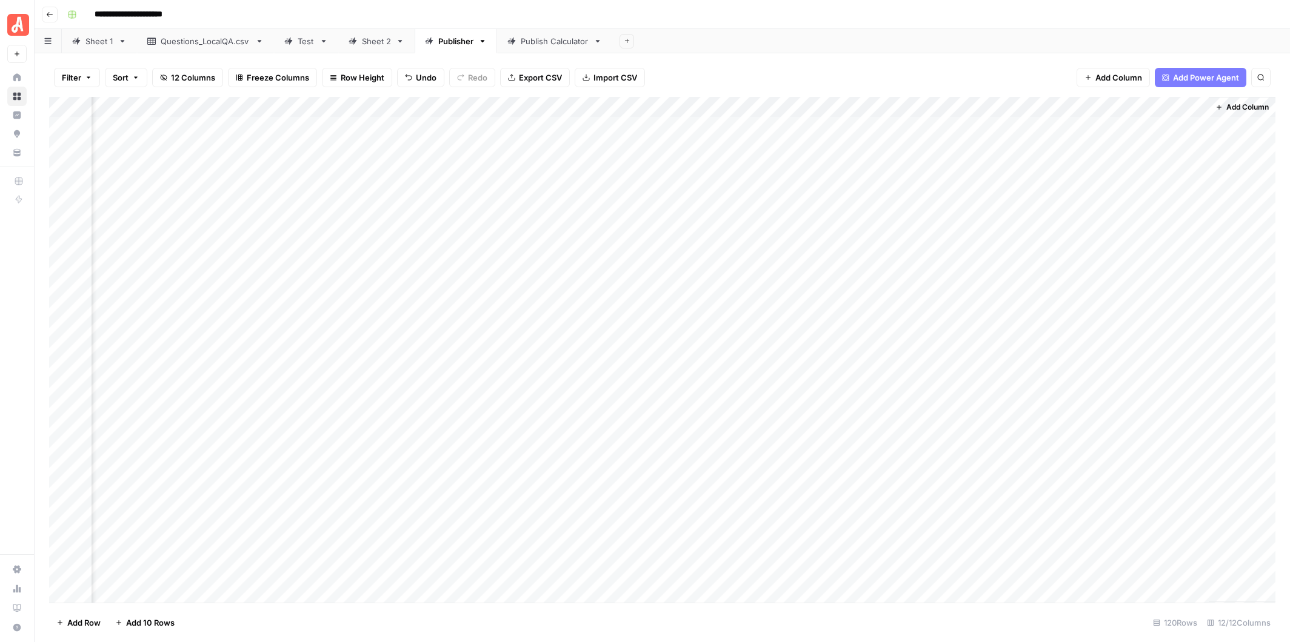
drag, startPoint x: 1206, startPoint y: 176, endPoint x: 1188, endPoint y: 347, distance: 171.8
click at [1188, 347] on div "Add Column" at bounding box center [662, 350] width 1226 height 506
drag, startPoint x: 1206, startPoint y: 363, endPoint x: 1190, endPoint y: 590, distance: 227.2
click at [1190, 590] on div "Add Column" at bounding box center [662, 350] width 1226 height 506
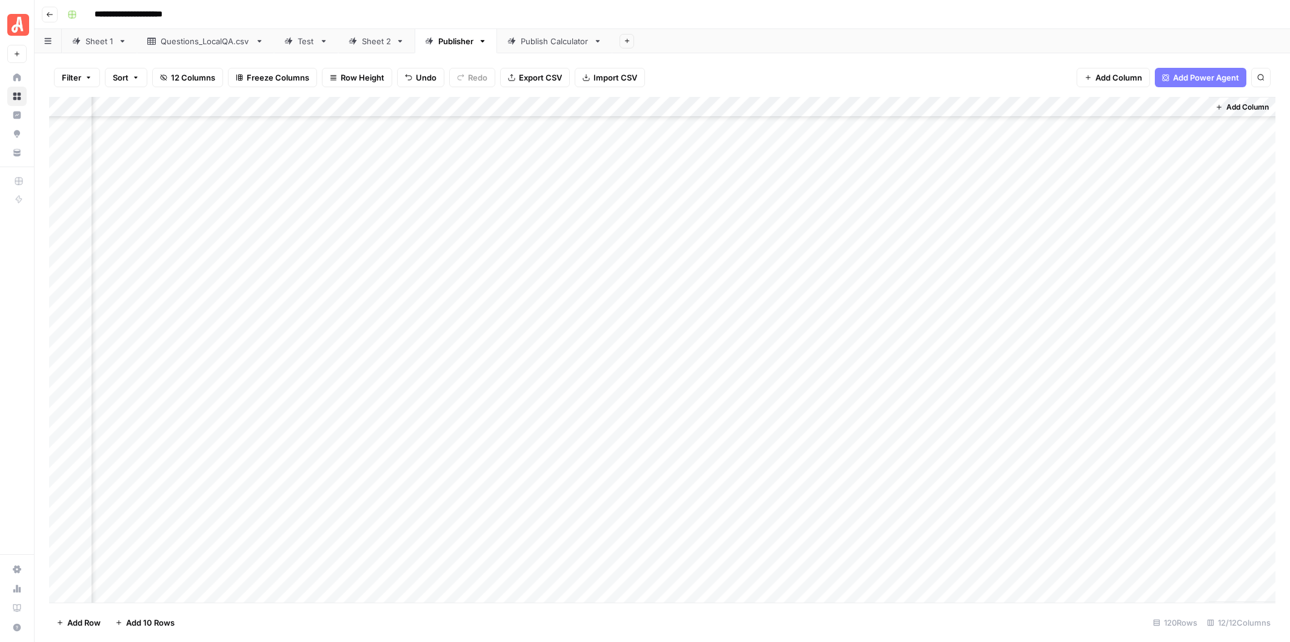
drag, startPoint x: 1206, startPoint y: 199, endPoint x: 1200, endPoint y: 566, distance: 367.4
click at [1200, 566] on div "Add Column" at bounding box center [662, 350] width 1226 height 506
drag, startPoint x: 1206, startPoint y: 173, endPoint x: 1168, endPoint y: 575, distance: 404.3
click at [1168, 575] on div "Add Column" at bounding box center [662, 350] width 1226 height 506
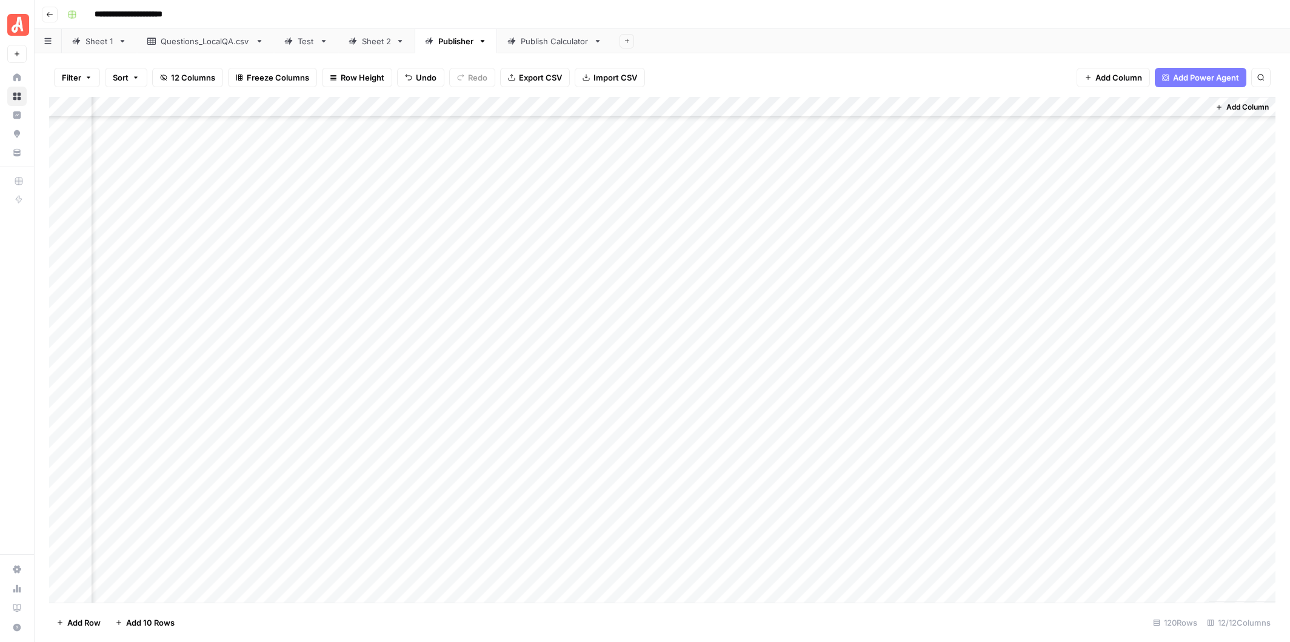
scroll to position [788, 0]
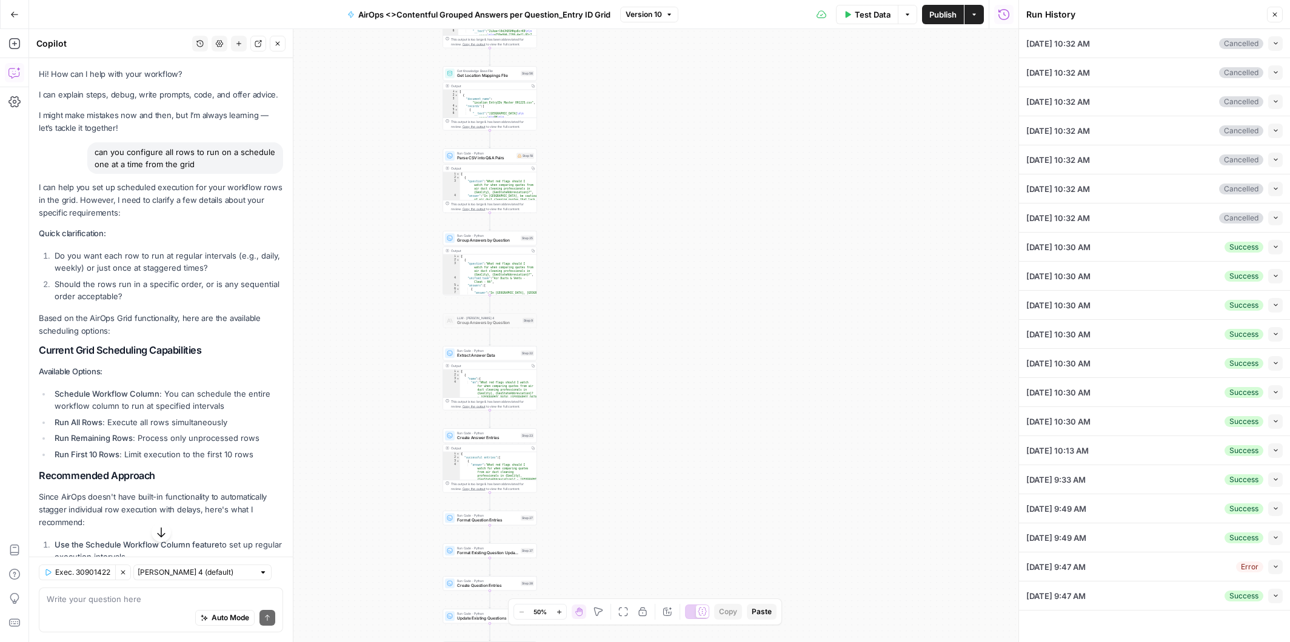
scroll to position [161, 0]
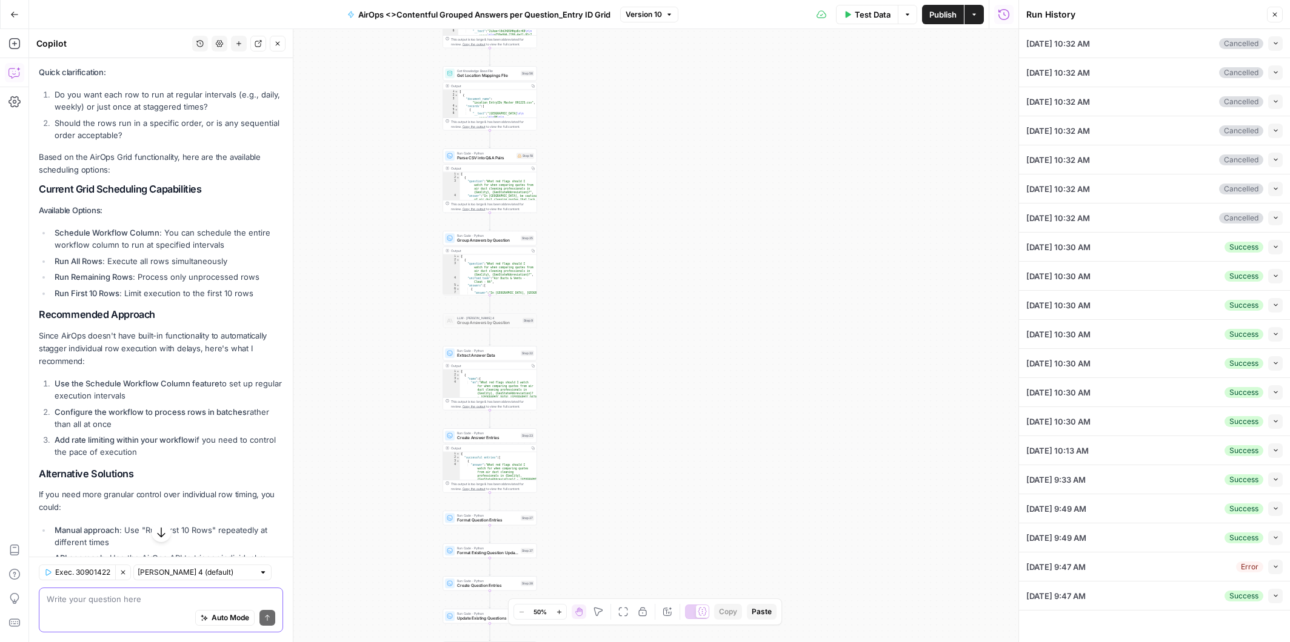
click at [123, 602] on textarea at bounding box center [161, 599] width 229 height 12
type textarea "Changing the original Ready to Run to Calculated"
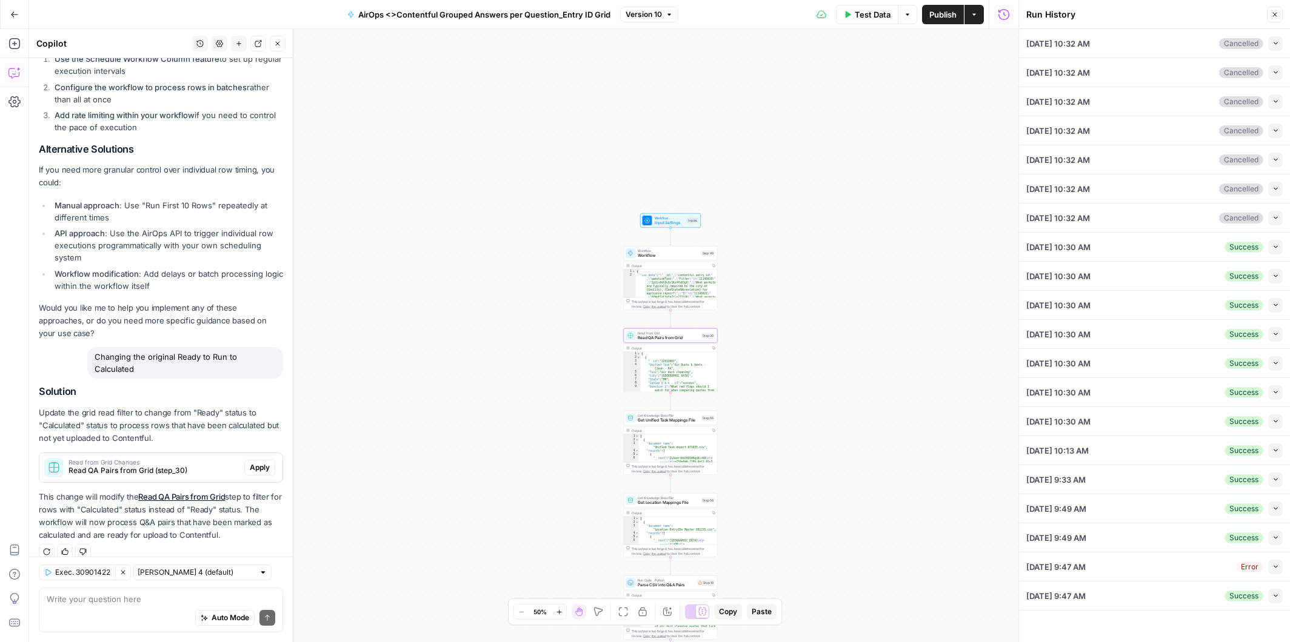
click at [265, 462] on span "Apply" at bounding box center [260, 467] width 20 height 11
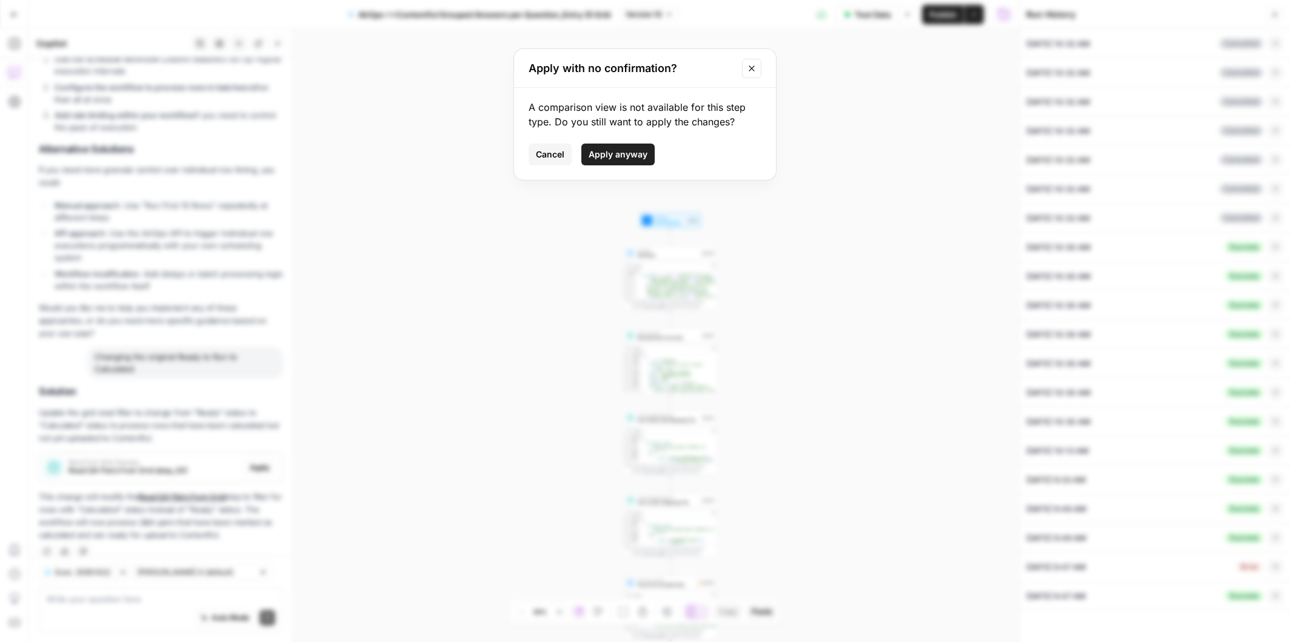
click at [616, 146] on button "Apply anyway" at bounding box center [617, 155] width 73 height 22
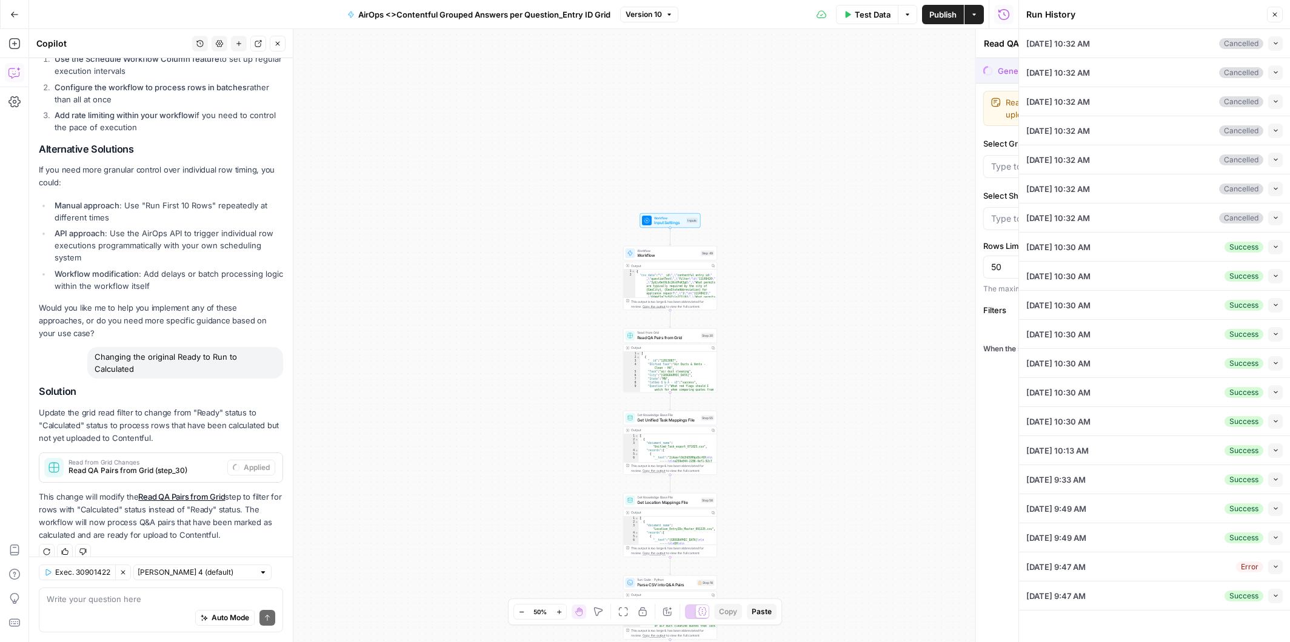
type input "Sheet 2"
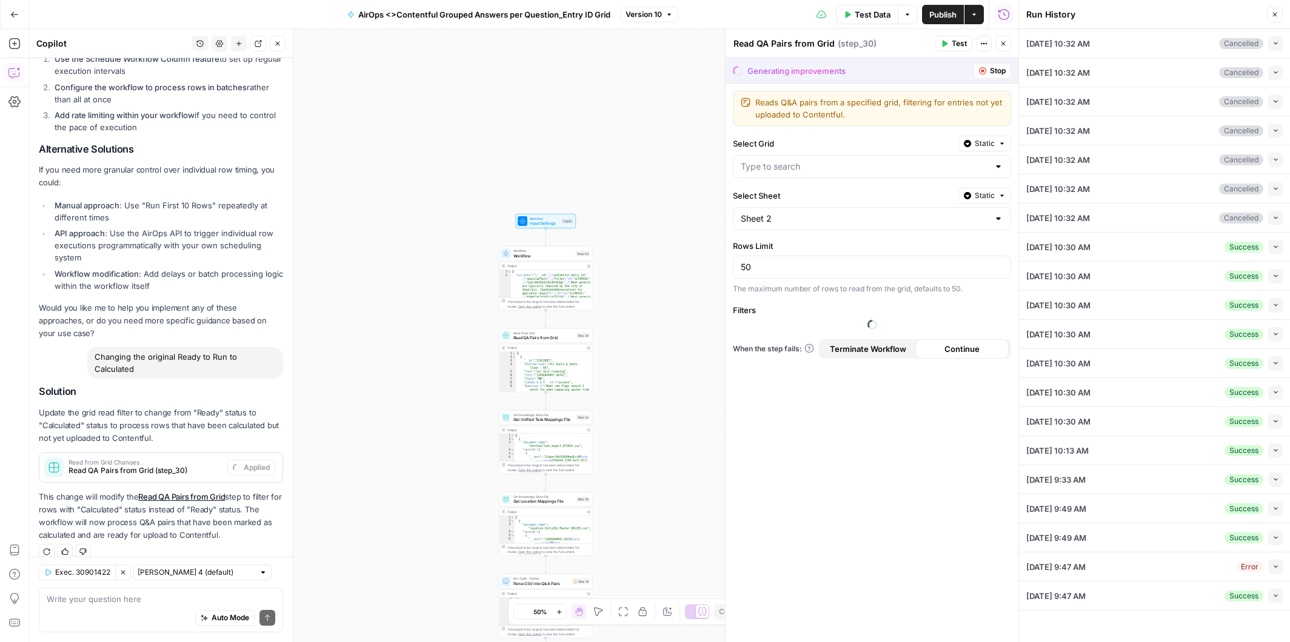
type input "CatGeo Q & A - v3 Grid"
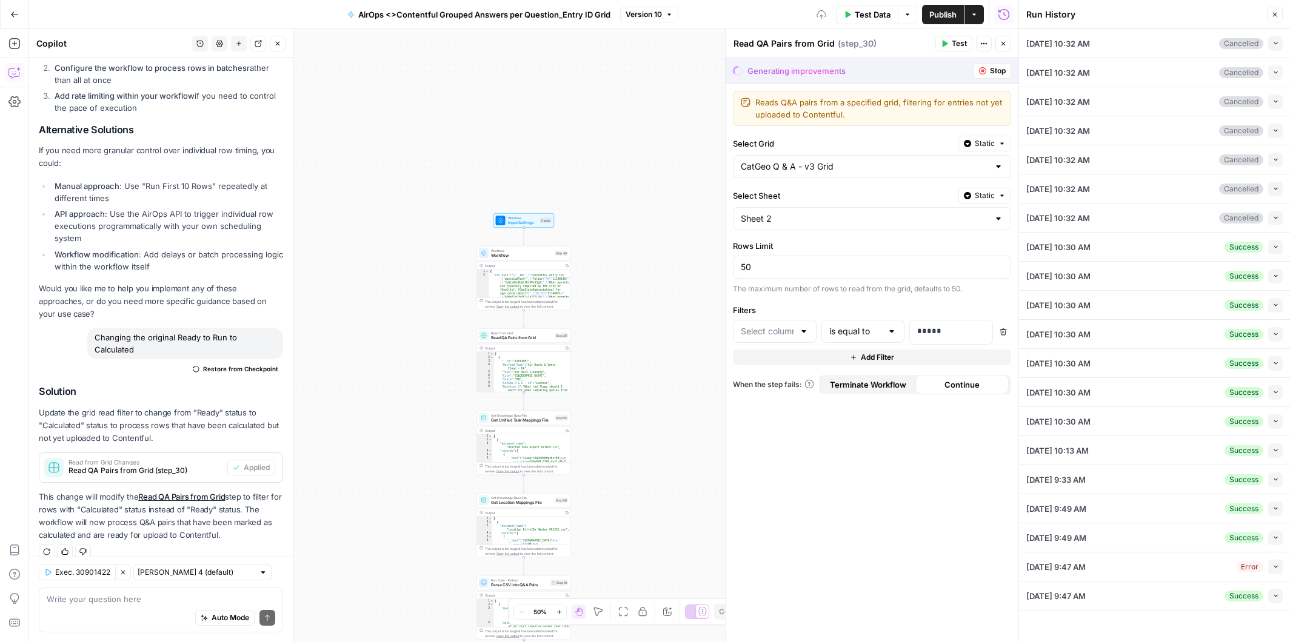
type input "Uploaded"
click at [165, 466] on span "Read QA Pairs from Grid (step_30)" at bounding box center [145, 471] width 154 height 11
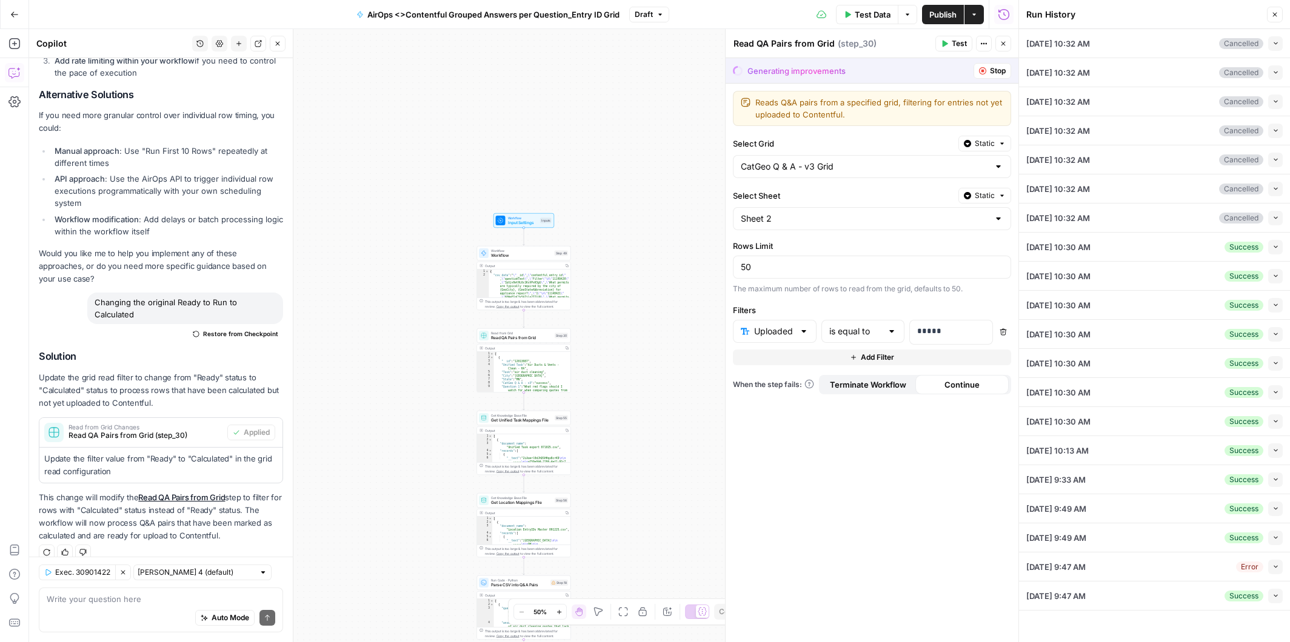
click at [989, 70] on button "Stop" at bounding box center [992, 71] width 38 height 16
click at [993, 67] on span "Stop" at bounding box center [998, 70] width 16 height 11
click at [988, 67] on button "Stop" at bounding box center [992, 71] width 38 height 16
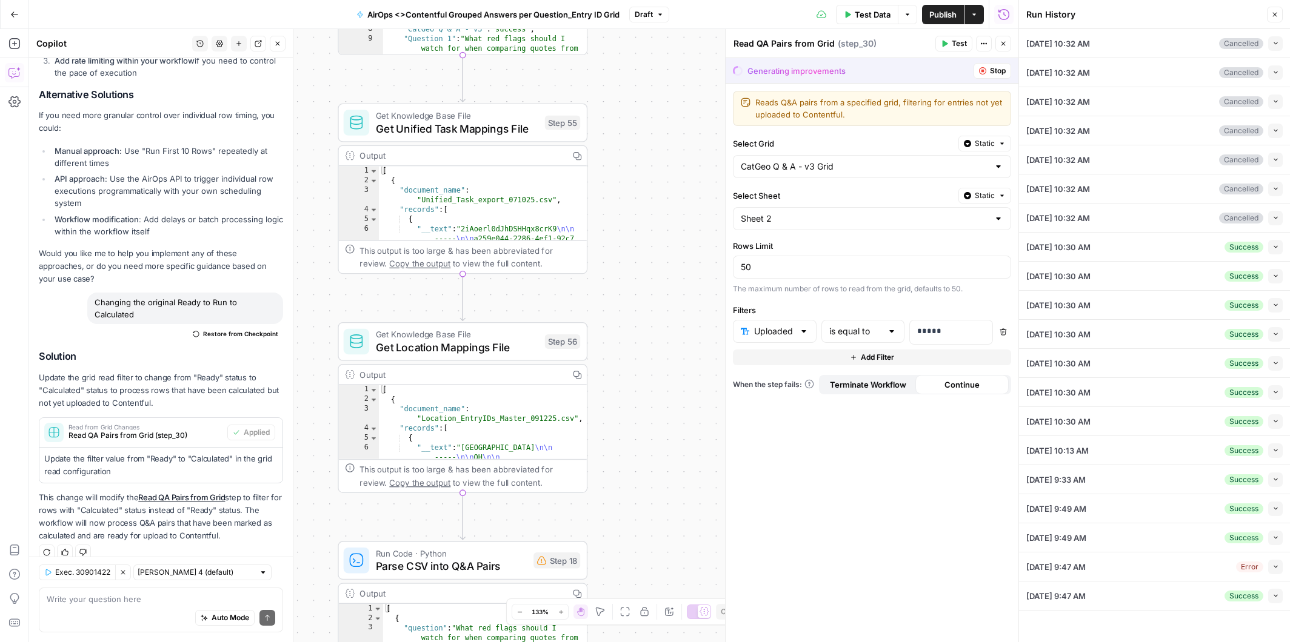
drag, startPoint x: 577, startPoint y: 487, endPoint x: 646, endPoint y: 245, distance: 251.5
click at [646, 245] on div "Workflow Input Settings Inputs Workflow Workflow Step 49 Output Copy 1 2 { "csv…" at bounding box center [523, 335] width 989 height 613
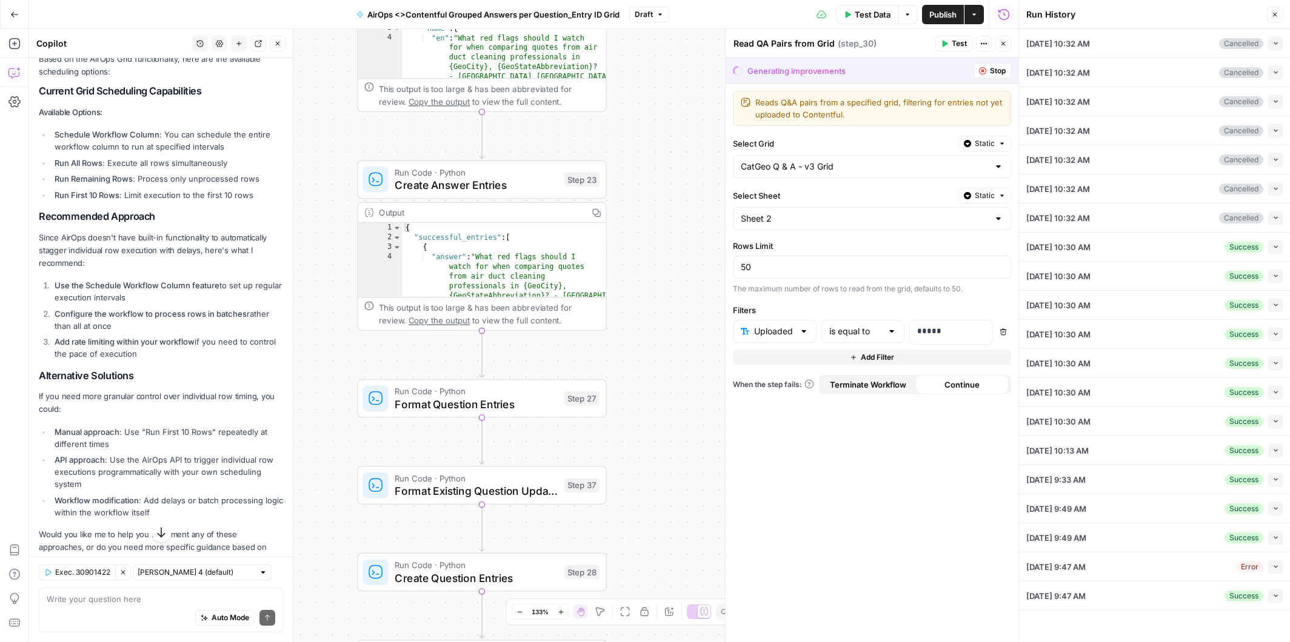
scroll to position [241, 0]
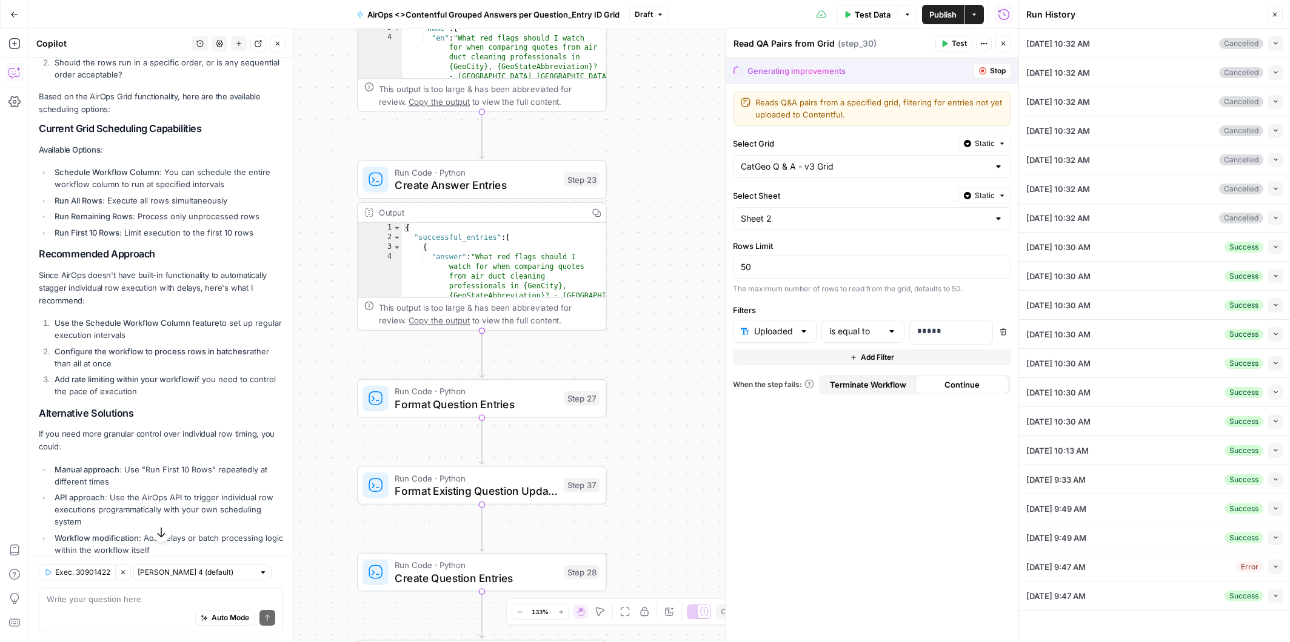
click at [1006, 42] on icon "button" at bounding box center [1002, 43] width 7 height 7
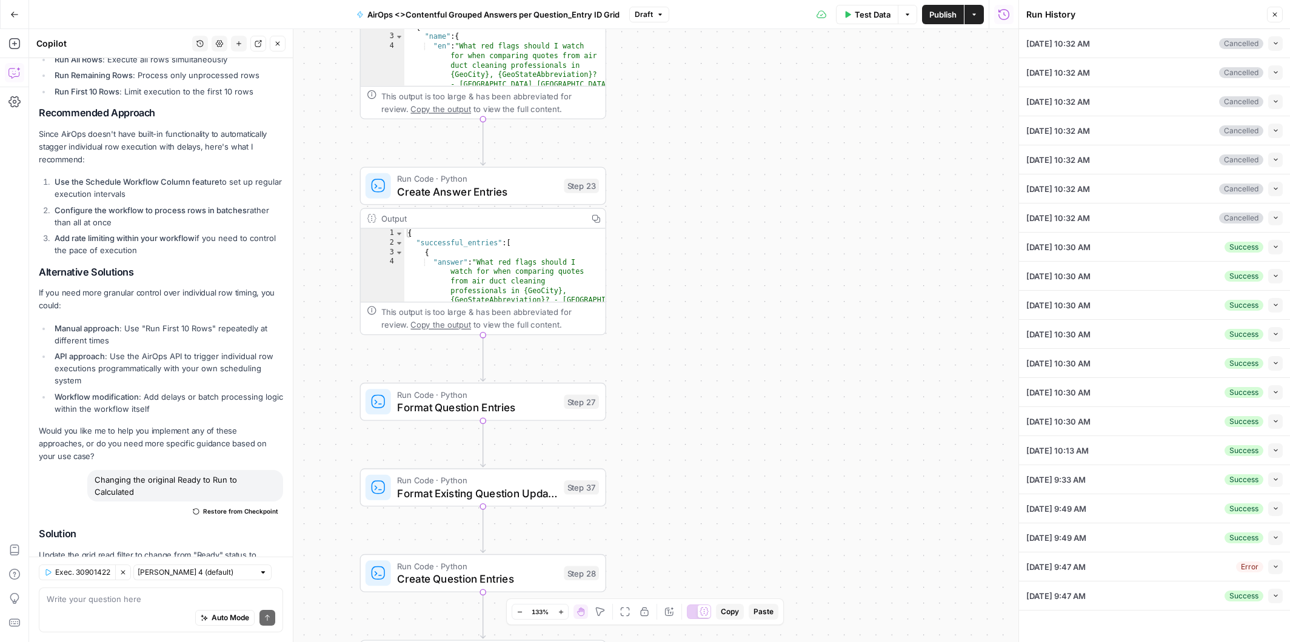
scroll to position [560, 0]
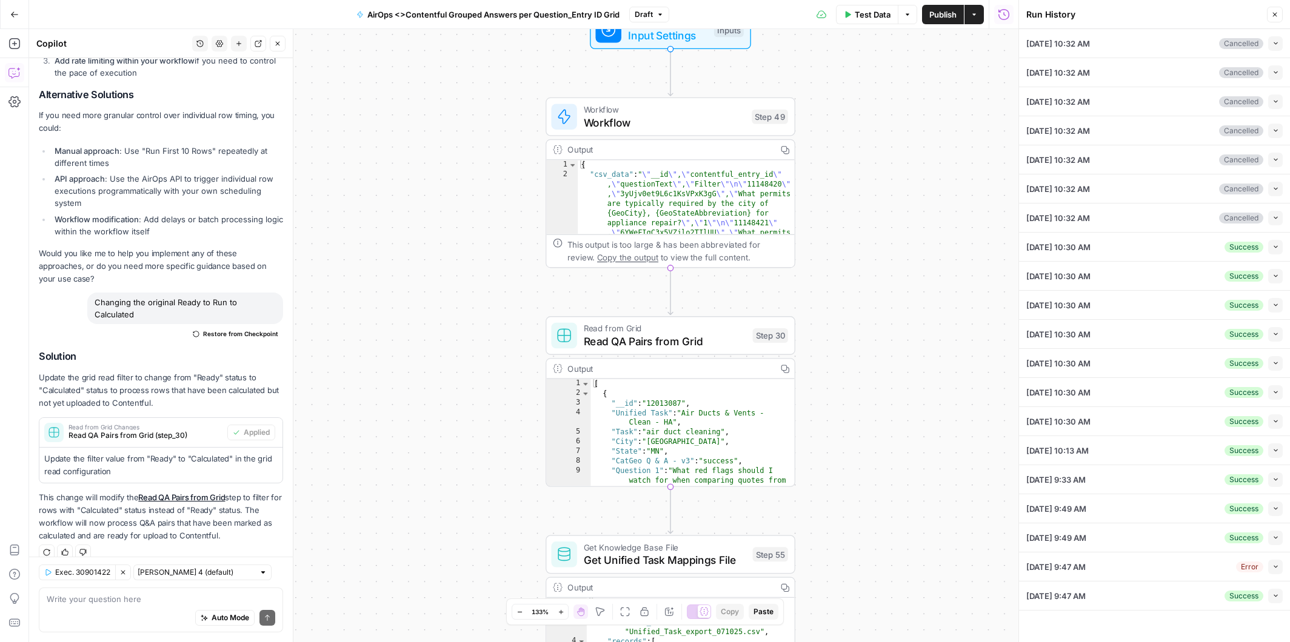
click at [661, 11] on icon "button" at bounding box center [659, 14] width 7 height 7
drag, startPoint x: 145, startPoint y: 299, endPoint x: 90, endPoint y: 289, distance: 56.7
click at [90, 293] on div "Changing the original Ready to Run to Calculated" at bounding box center [185, 309] width 196 height 32
copy div "Changing the original Ready to Run to Calculated"
click at [84, 609] on div "Auto Mode Send" at bounding box center [161, 619] width 229 height 27
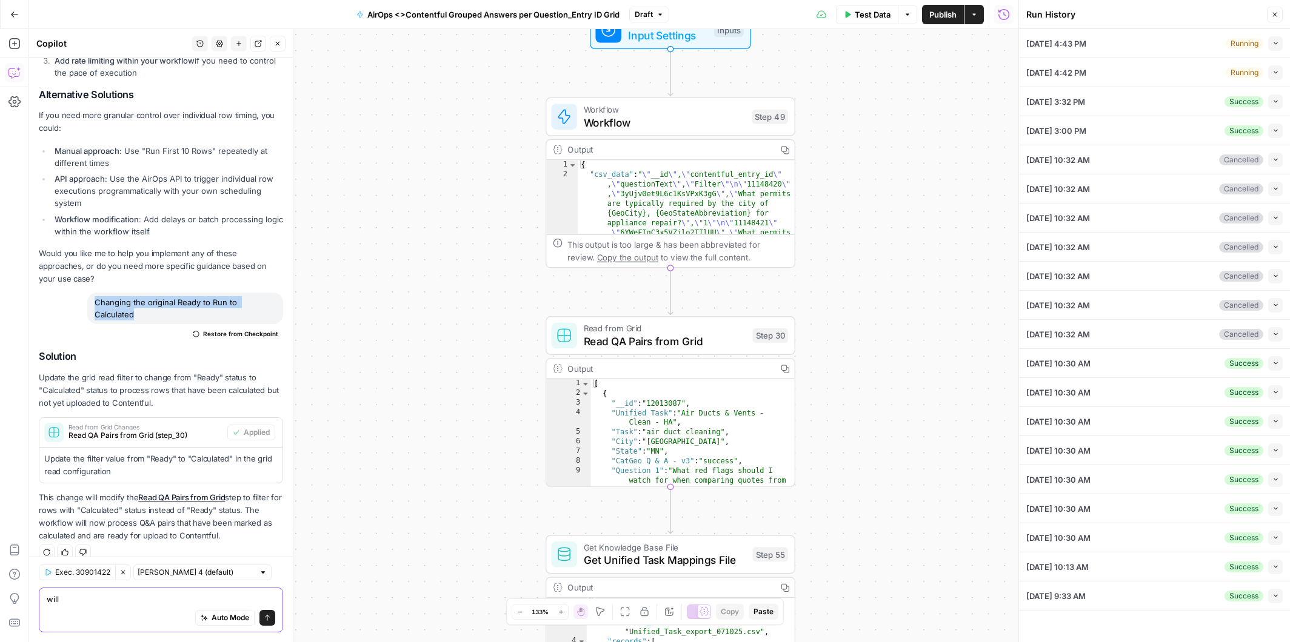
type textarea "will"
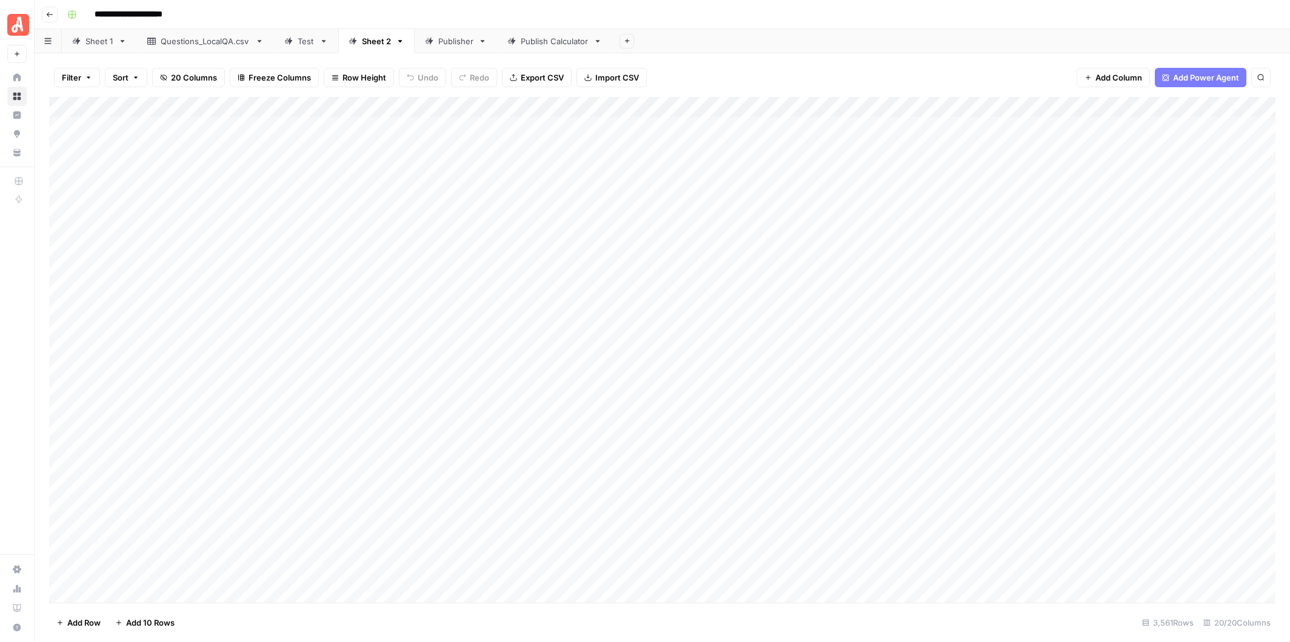
click at [551, 42] on div "Publish Calculator" at bounding box center [555, 41] width 68 height 12
click at [784, 205] on div "Add Column" at bounding box center [662, 350] width 1226 height 506
click at [305, 104] on div "Add Column" at bounding box center [662, 350] width 1226 height 506
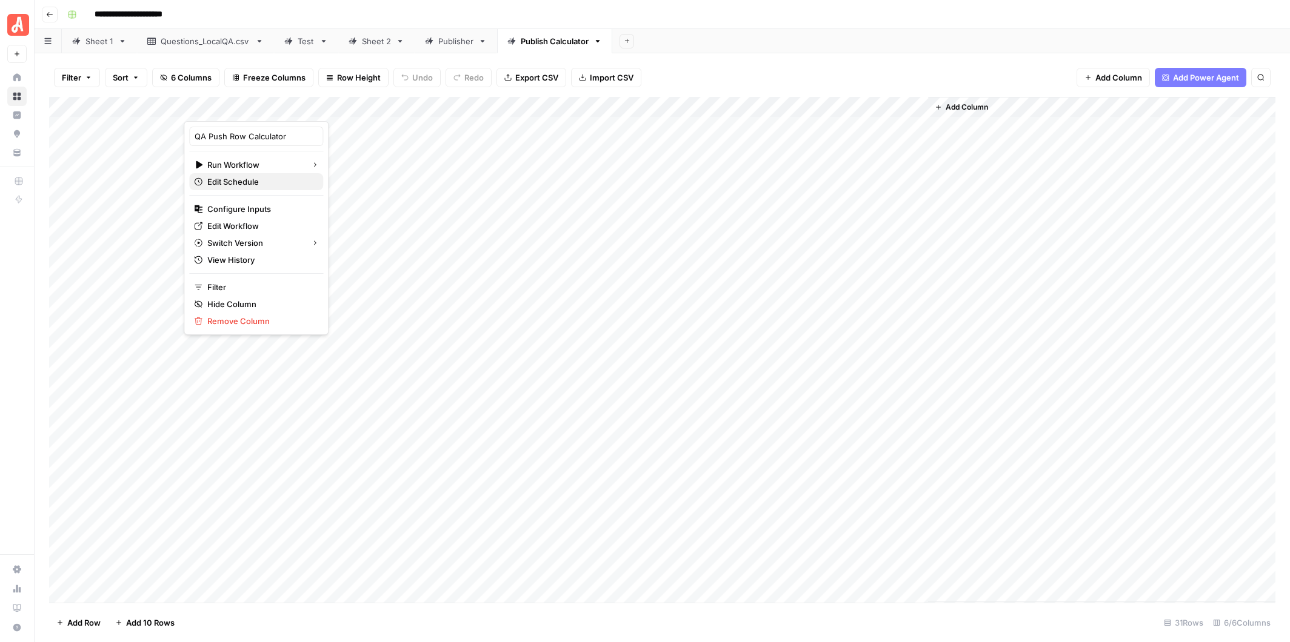
click at [256, 179] on span "Edit Schedule" at bounding box center [260, 182] width 106 height 12
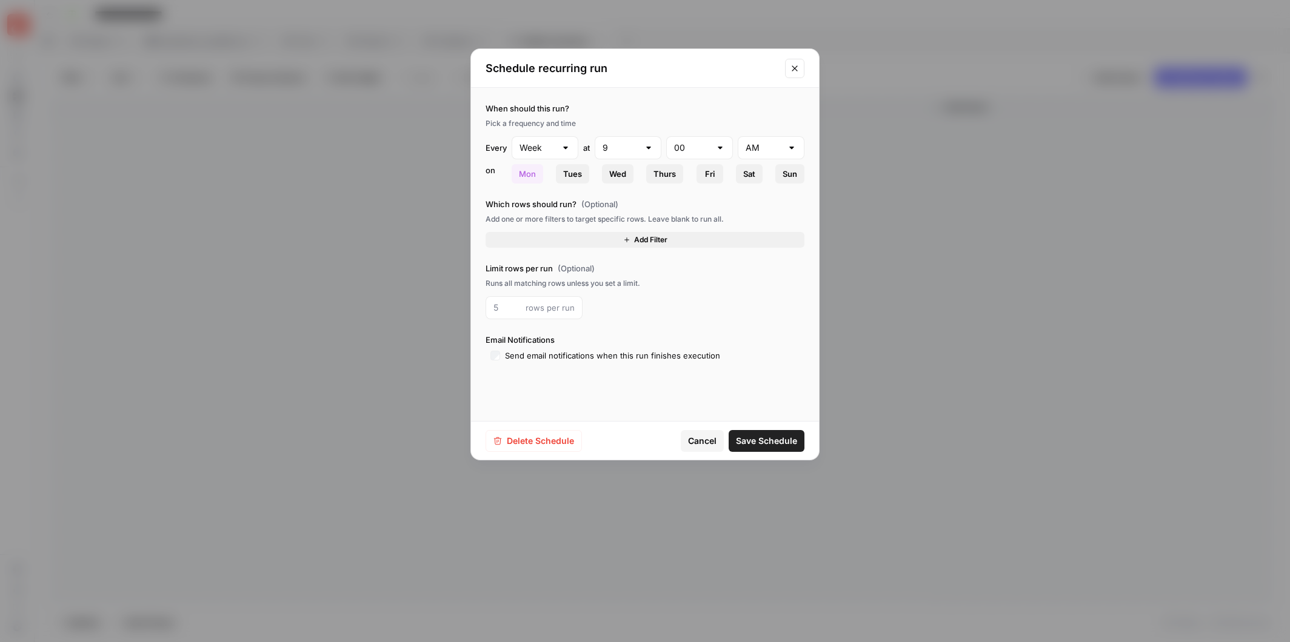
type input "Day"
type input "5"
type input "PM"
type input "1"
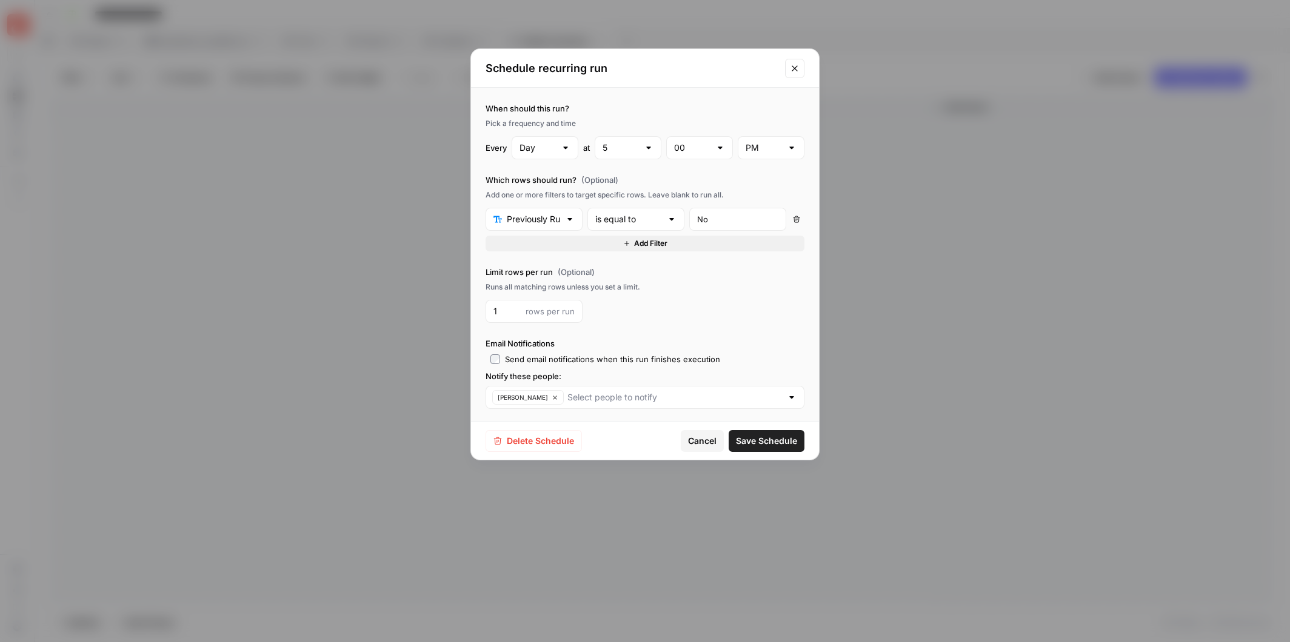
click at [793, 67] on icon "Close modal" at bounding box center [794, 67] width 5 height 5
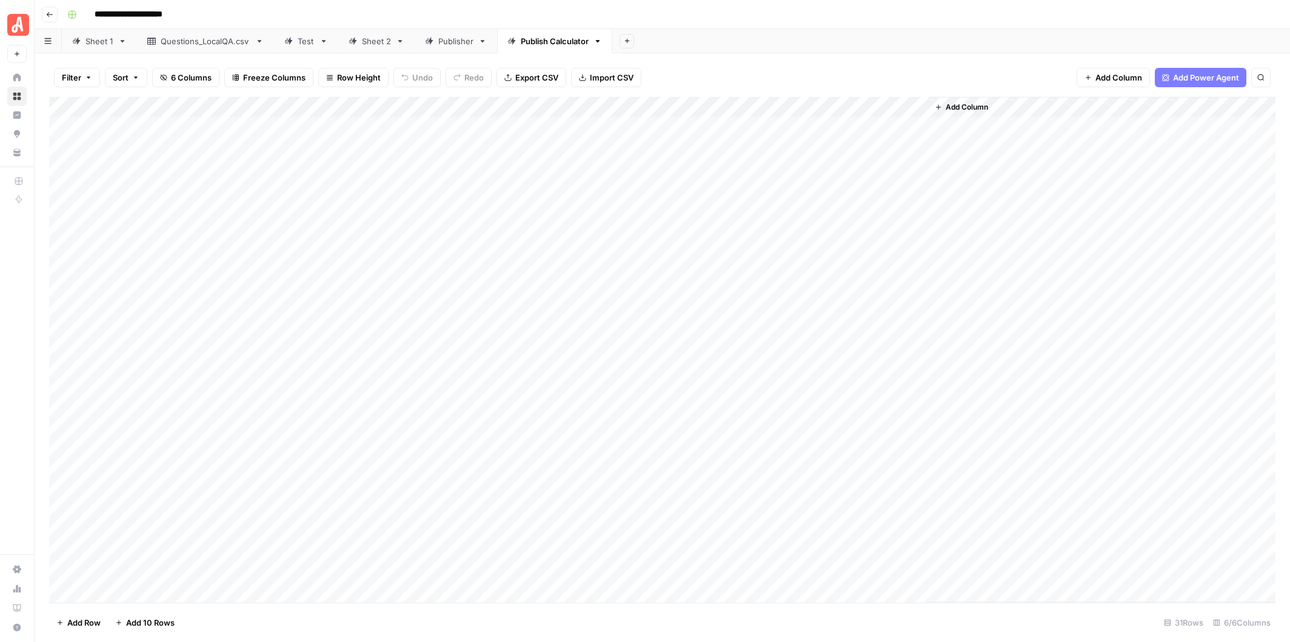
click at [773, 213] on div "Add Column" at bounding box center [662, 350] width 1226 height 506
type textarea "**"
click at [450, 44] on div "Publisher" at bounding box center [455, 41] width 35 height 12
click at [533, 43] on div "Publish Calculator" at bounding box center [555, 41] width 68 height 12
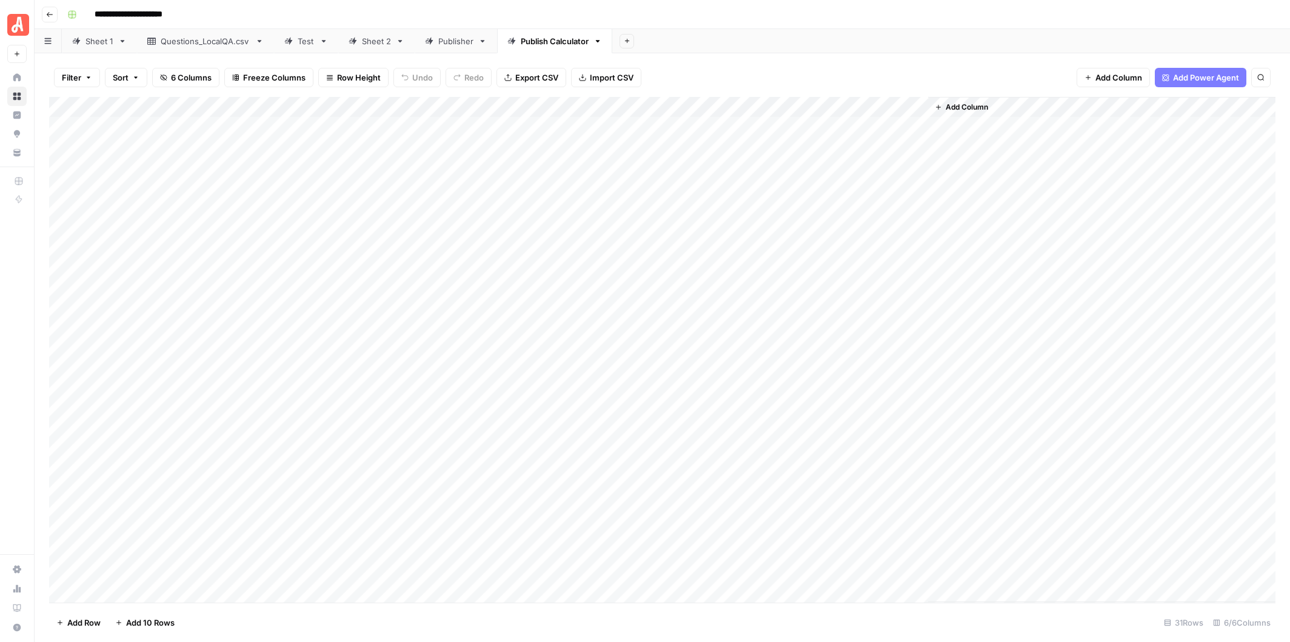
click at [309, 108] on div "Add Column" at bounding box center [662, 350] width 1226 height 506
click at [253, 222] on span "Edit Workflow" at bounding box center [260, 226] width 106 height 12
click at [447, 45] on div "Publisher" at bounding box center [455, 41] width 35 height 12
click at [1107, 75] on span "Add Column" at bounding box center [1118, 78] width 47 height 12
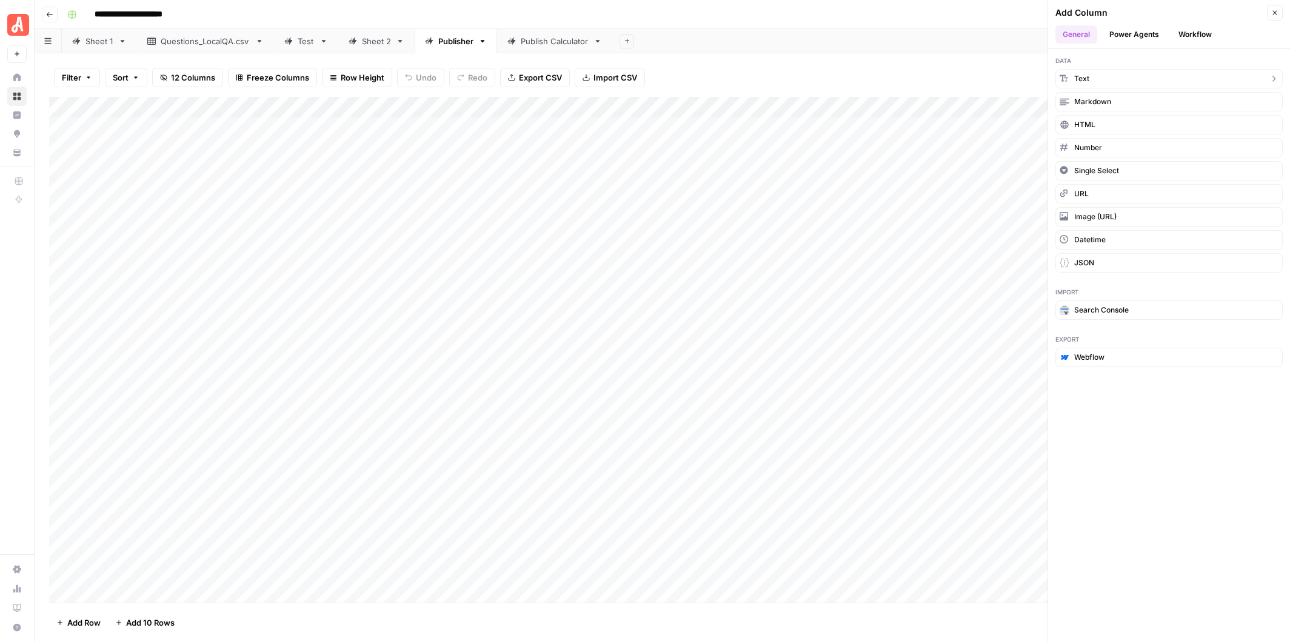
click at [1089, 77] on button "Text" at bounding box center [1168, 78] width 227 height 19
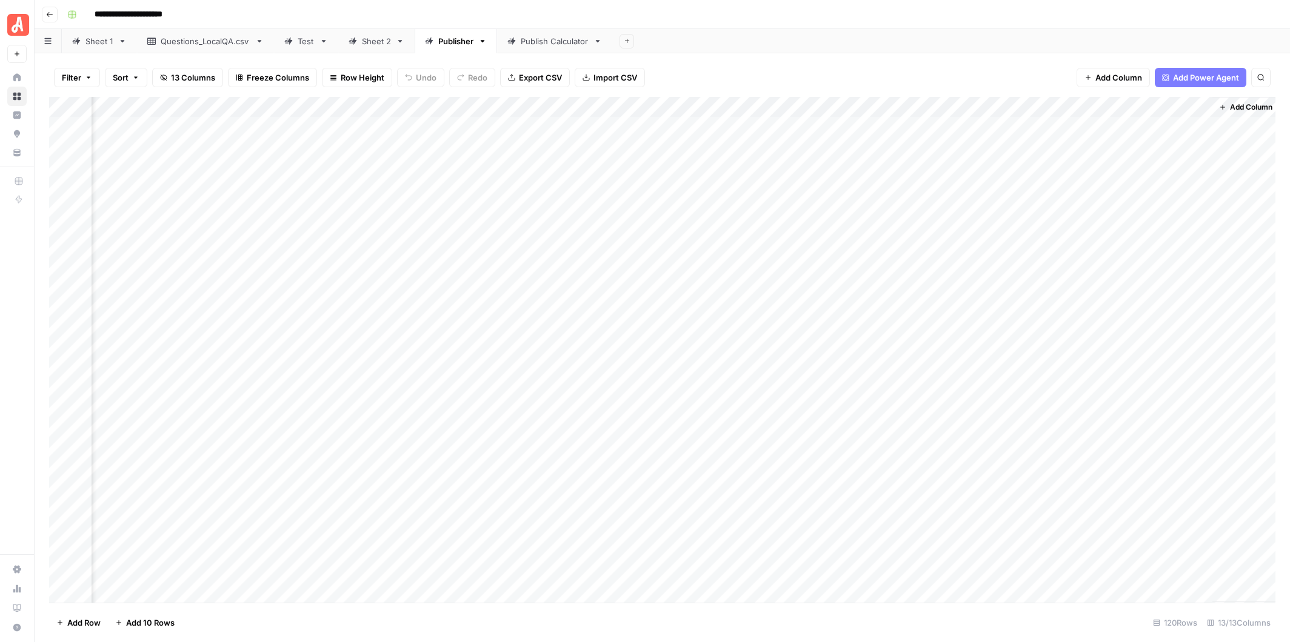
scroll to position [0, 635]
click at [1090, 103] on div "Add Column" at bounding box center [662, 350] width 1226 height 506
drag, startPoint x: 1100, startPoint y: 133, endPoint x: 1044, endPoint y: 137, distance: 55.9
click at [1044, 137] on input "New Column" at bounding box center [1105, 136] width 123 height 12
type input "Calculated"
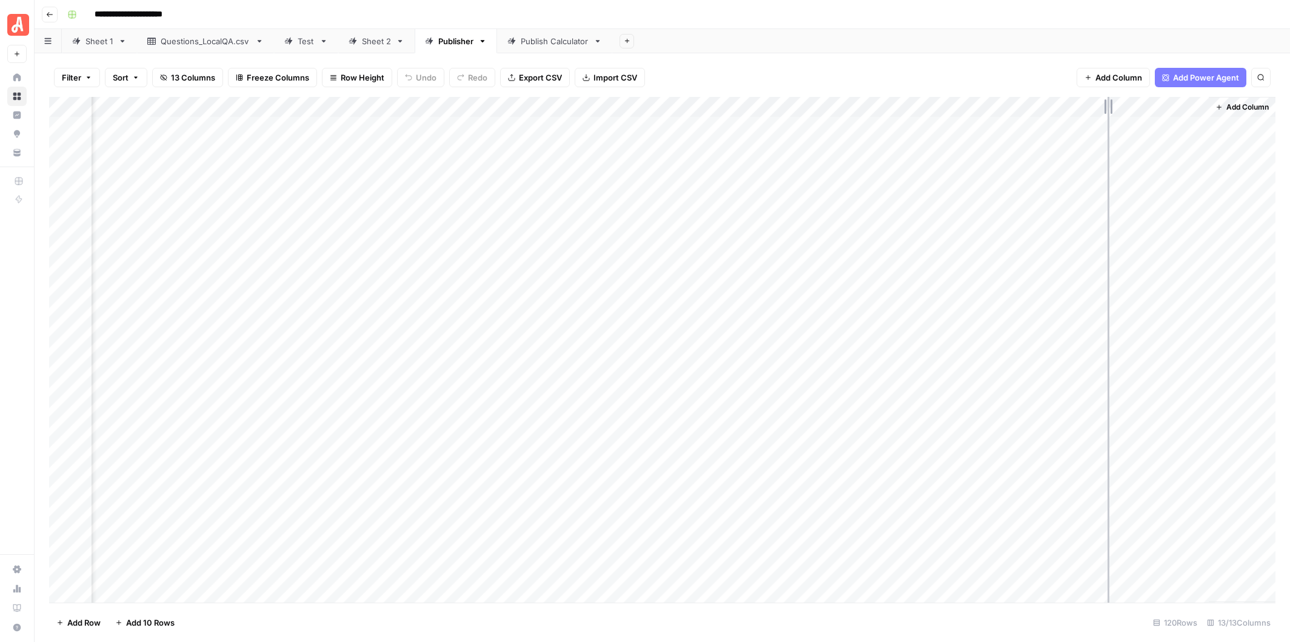
drag, startPoint x: 1206, startPoint y: 105, endPoint x: 1107, endPoint y: 104, distance: 98.8
click at [1107, 104] on div "Add Column" at bounding box center [662, 350] width 1226 height 506
drag, startPoint x: 1166, startPoint y: 105, endPoint x: 228, endPoint y: 104, distance: 938.3
click at [227, 104] on div "Add Column" at bounding box center [662, 350] width 1226 height 506
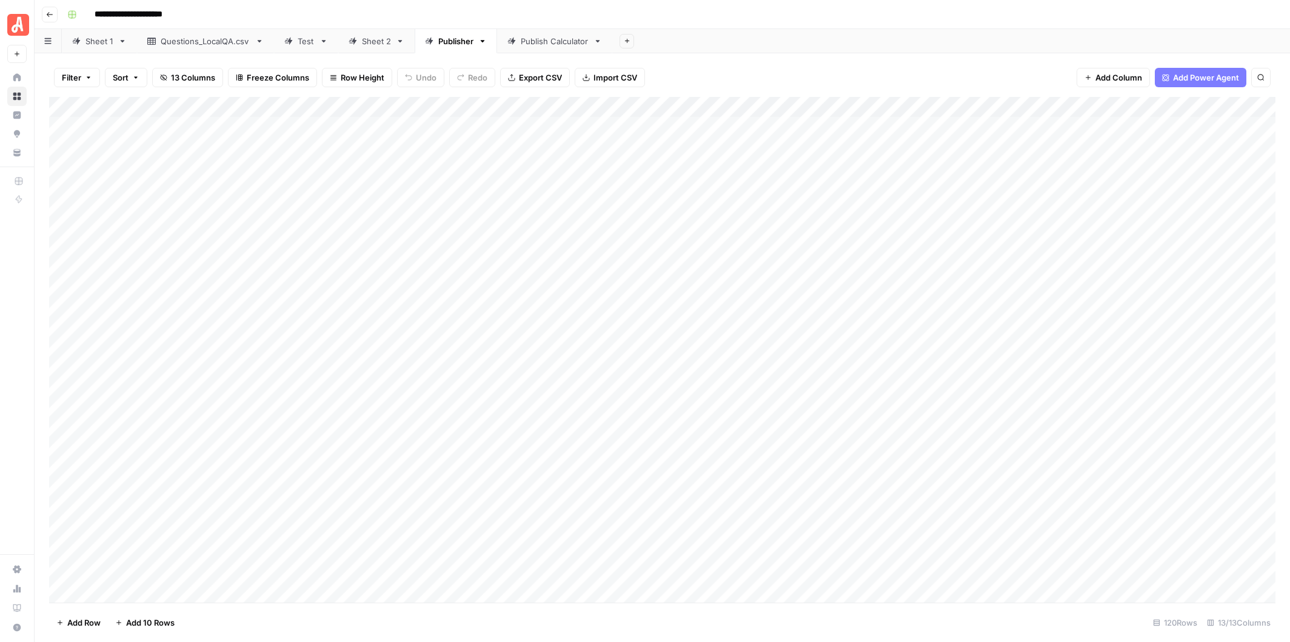
scroll to position [0, 0]
drag, startPoint x: 773, startPoint y: 102, endPoint x: 147, endPoint y: 122, distance: 625.8
click at [147, 122] on div "Add Column" at bounding box center [662, 350] width 1226 height 506
click at [130, 130] on div "Add Column" at bounding box center [662, 350] width 1226 height 506
type textarea "***"
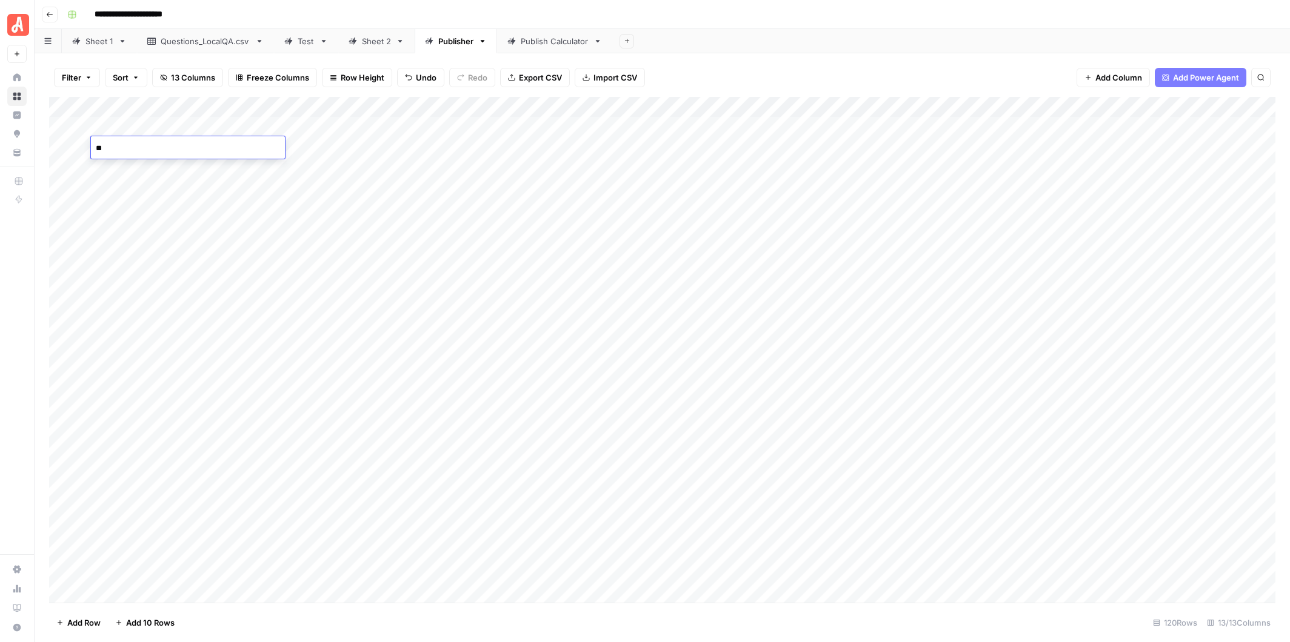
type textarea "***"
type textarea "**"
click at [115, 184] on div "Add Column" at bounding box center [662, 350] width 1226 height 506
drag, startPoint x: 165, startPoint y: 198, endPoint x: 155, endPoint y: 575, distance: 376.5
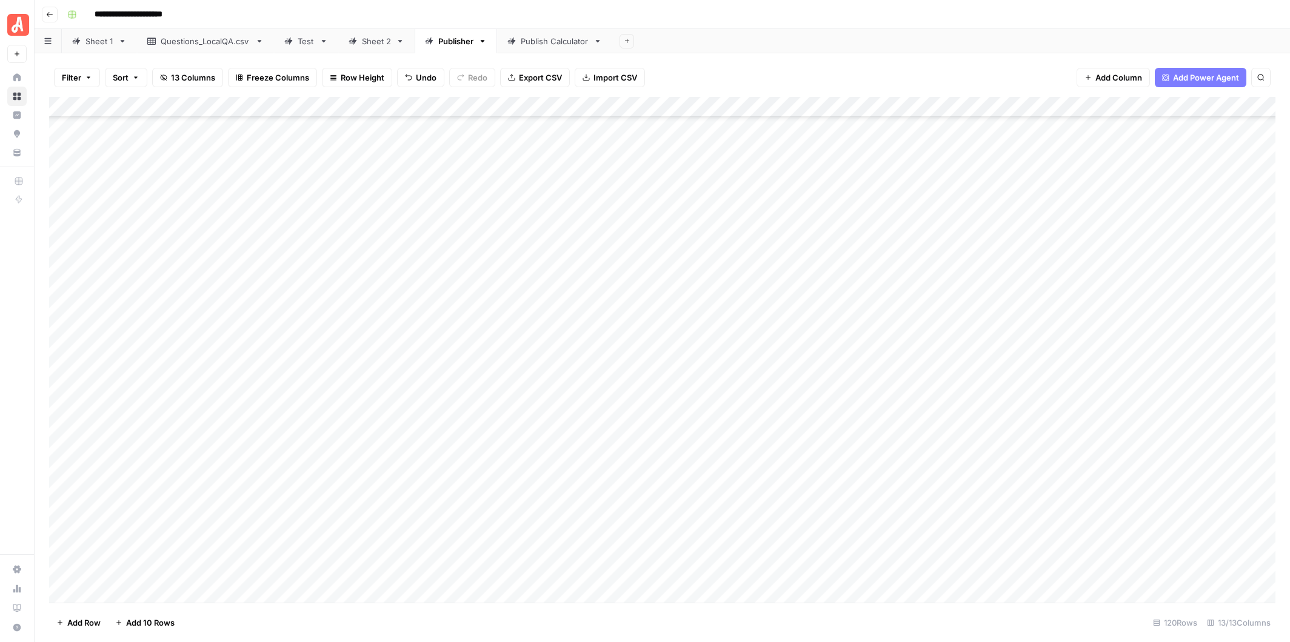
click at [155, 575] on div "Add Column" at bounding box center [662, 350] width 1226 height 506
click at [541, 45] on div "Publish Calculator" at bounding box center [555, 41] width 68 height 12
click at [260, 209] on div "Add Column" at bounding box center [662, 350] width 1226 height 506
click at [453, 43] on div "Publisher" at bounding box center [455, 41] width 35 height 12
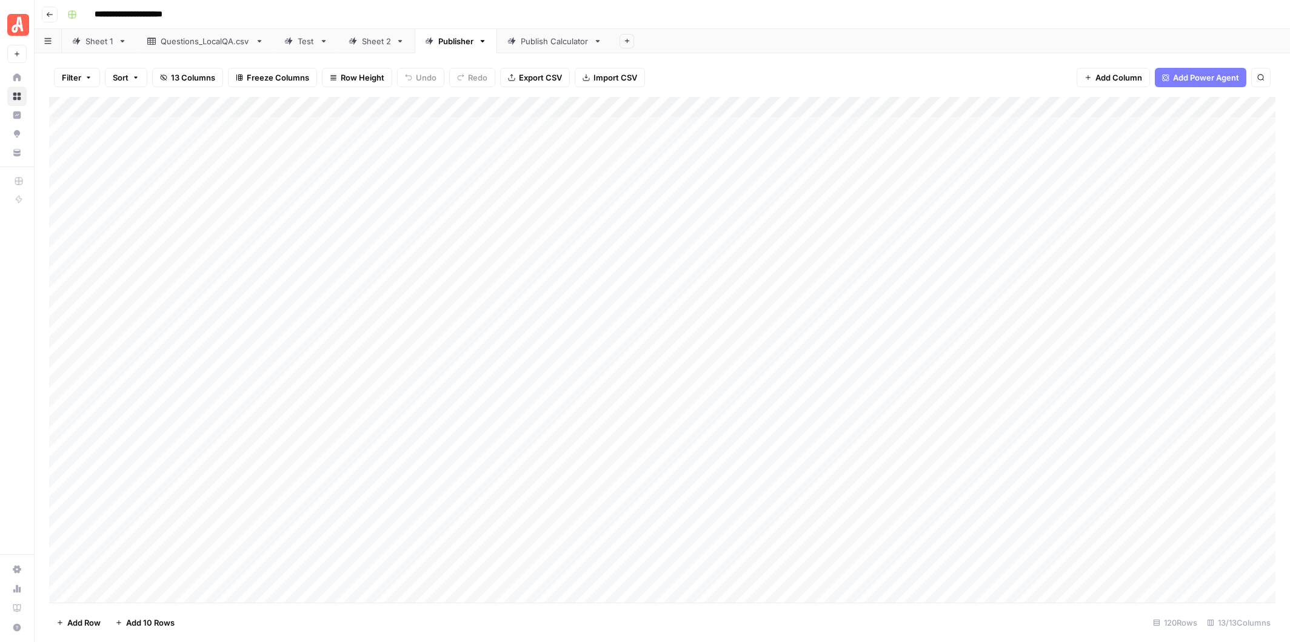
click at [704, 105] on div "Add Column" at bounding box center [662, 350] width 1226 height 506
click at [730, 61] on div "Filter Sort 13 Columns Freeze Columns Row Height Undo Redo Export CSV Import CS…" at bounding box center [662, 77] width 1226 height 39
click at [1226, 105] on span "Add Column" at bounding box center [1247, 107] width 42 height 11
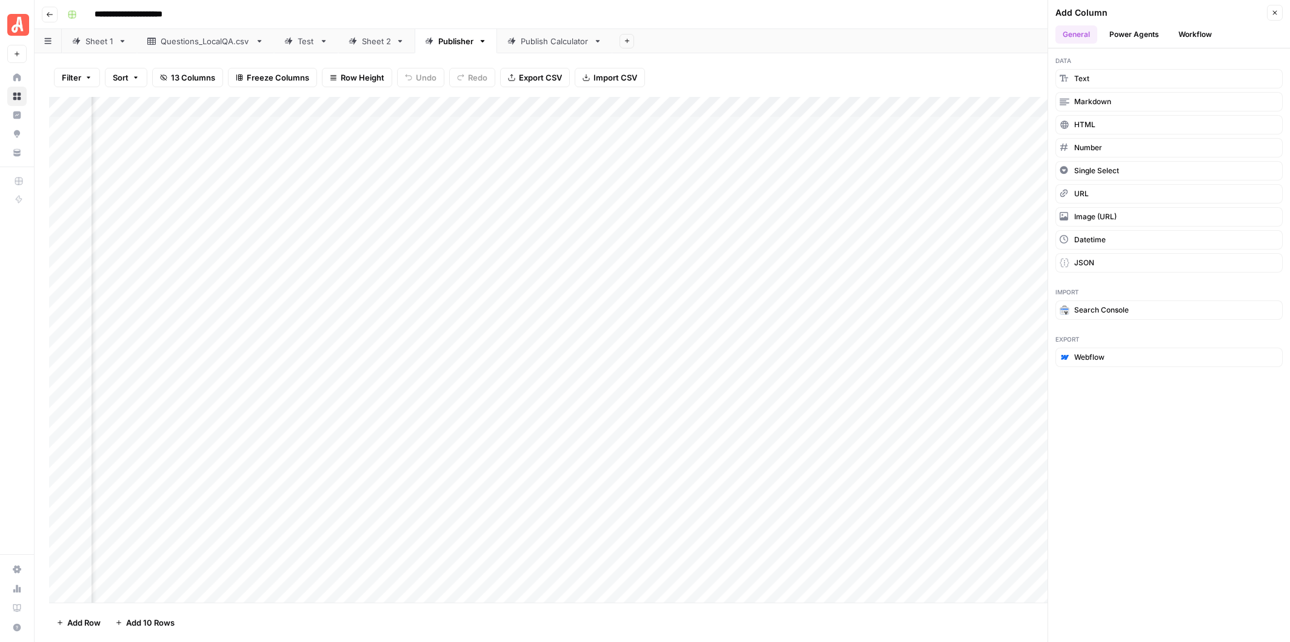
click at [1200, 28] on button "Workflow" at bounding box center [1195, 34] width 48 height 18
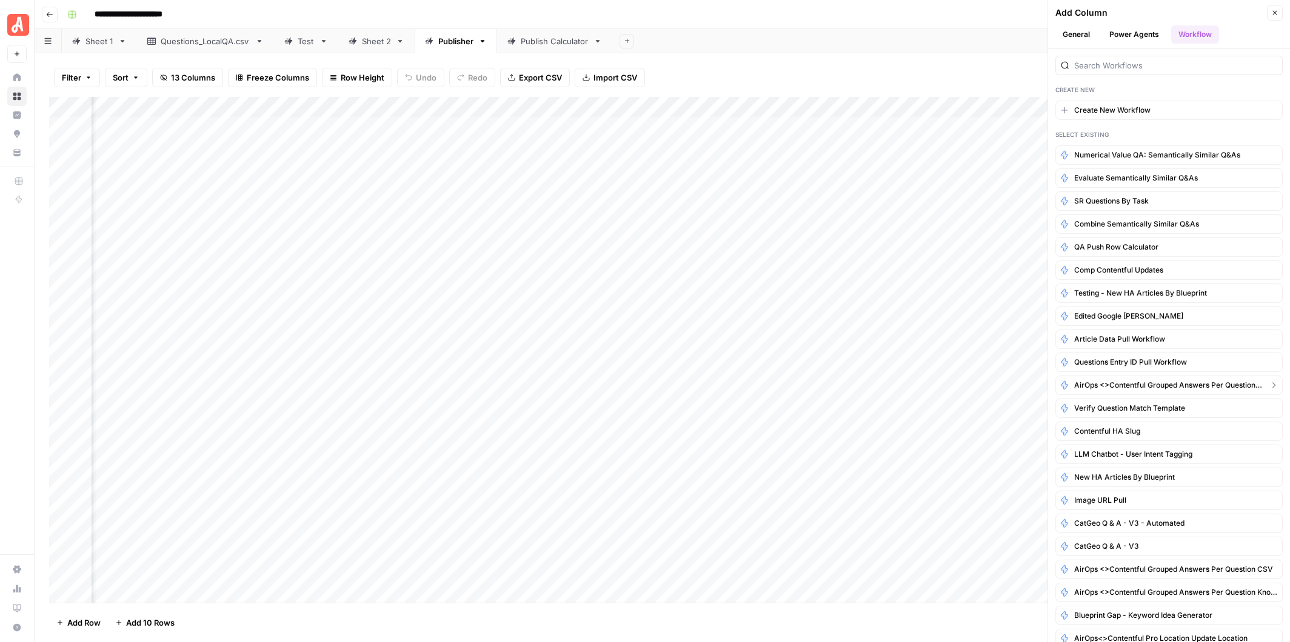
click at [1187, 380] on span "AirOps <>Contentful Grouped Answers per Question_Entry ID Grid" at bounding box center [1169, 385] width 190 height 11
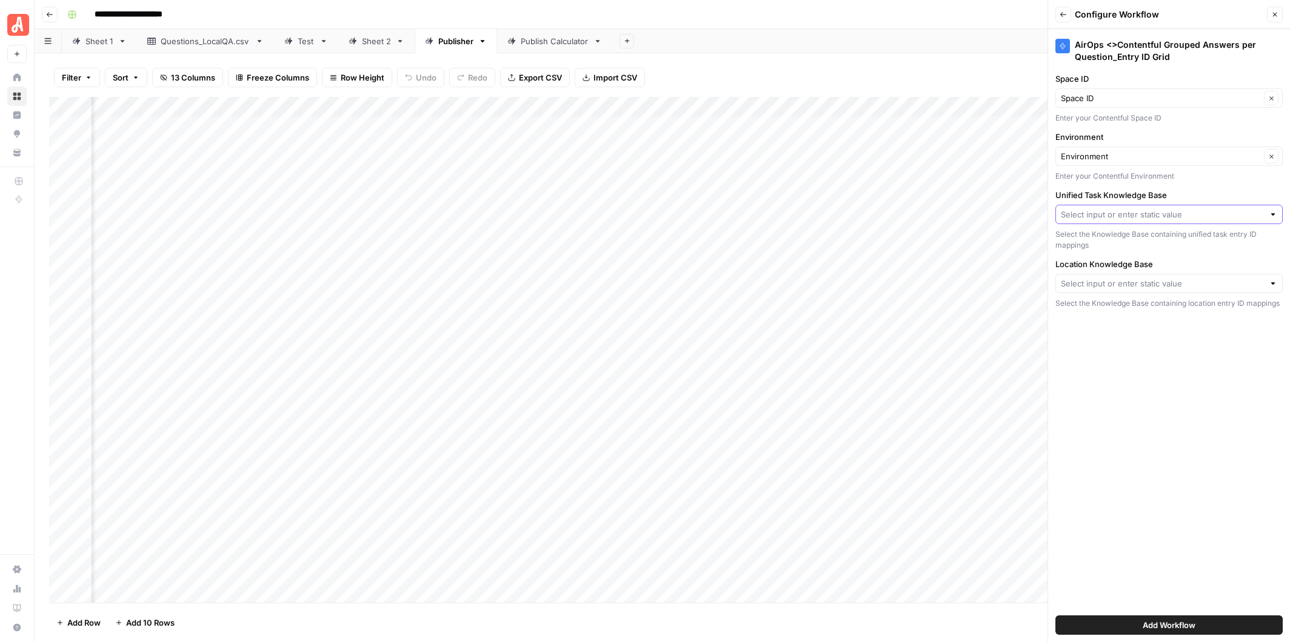
click at [1213, 212] on input "Unified Task Knowledge Base" at bounding box center [1162, 215] width 203 height 12
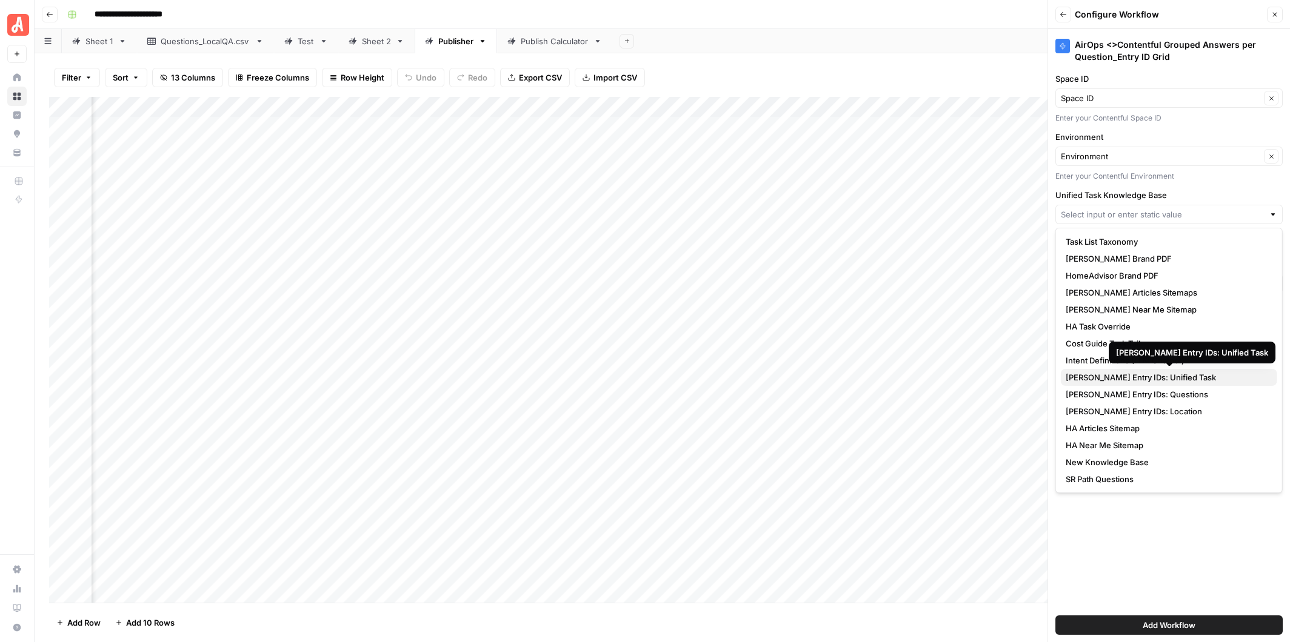
click at [1146, 379] on span "Angi Entry IDs: Unified Task" at bounding box center [1167, 378] width 202 height 12
type input "Angi Entry IDs: Unified Task"
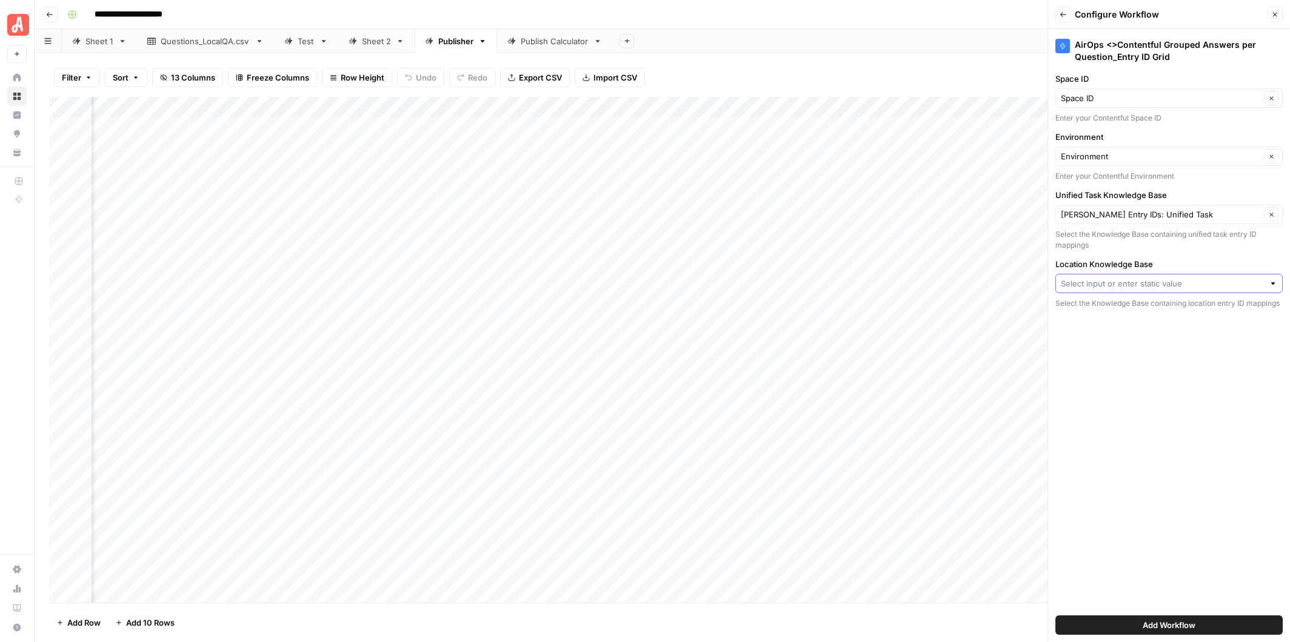
click at [1167, 280] on input "Location Knowledge Base" at bounding box center [1162, 284] width 203 height 12
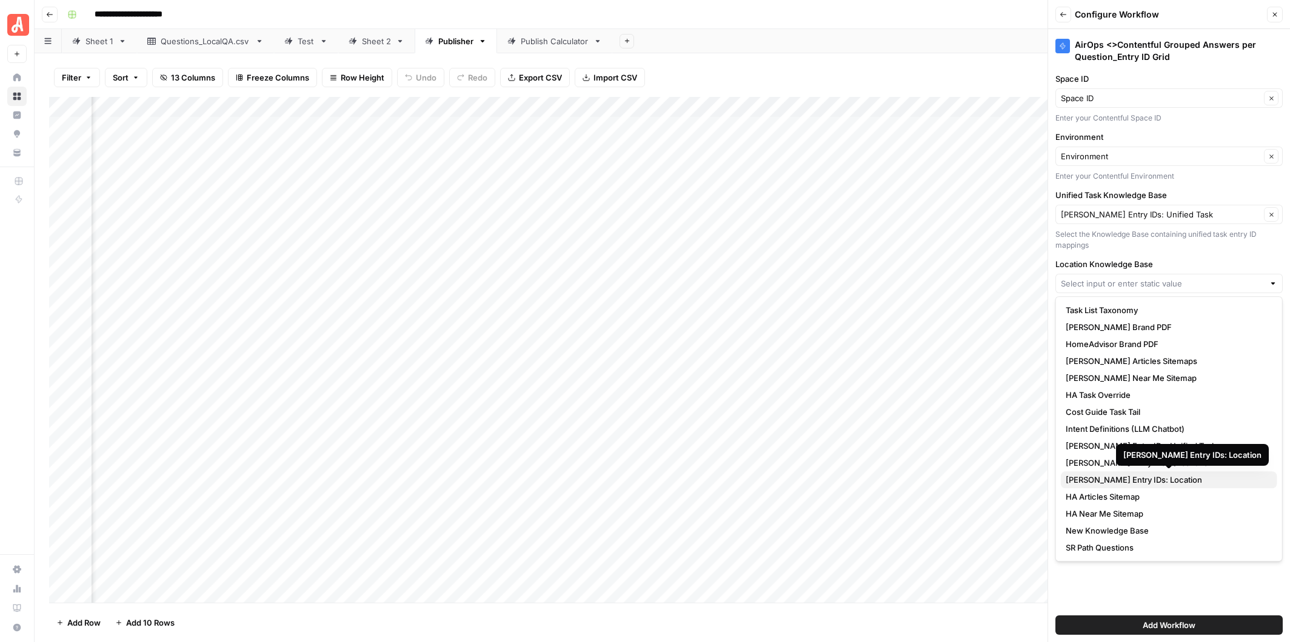
click at [1136, 481] on span "Angi Entry IDs: Location" at bounding box center [1167, 480] width 202 height 12
type input "Angi Entry IDs: Location"
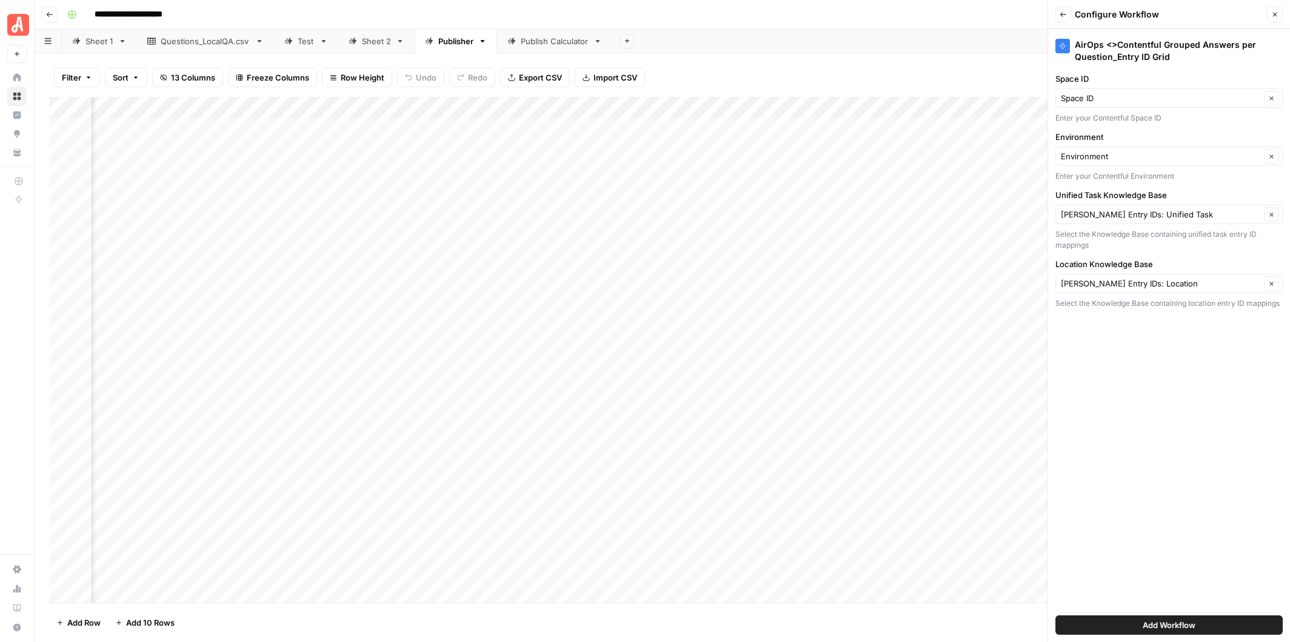
click at [1167, 626] on span "Add Workflow" at bounding box center [1169, 625] width 53 height 12
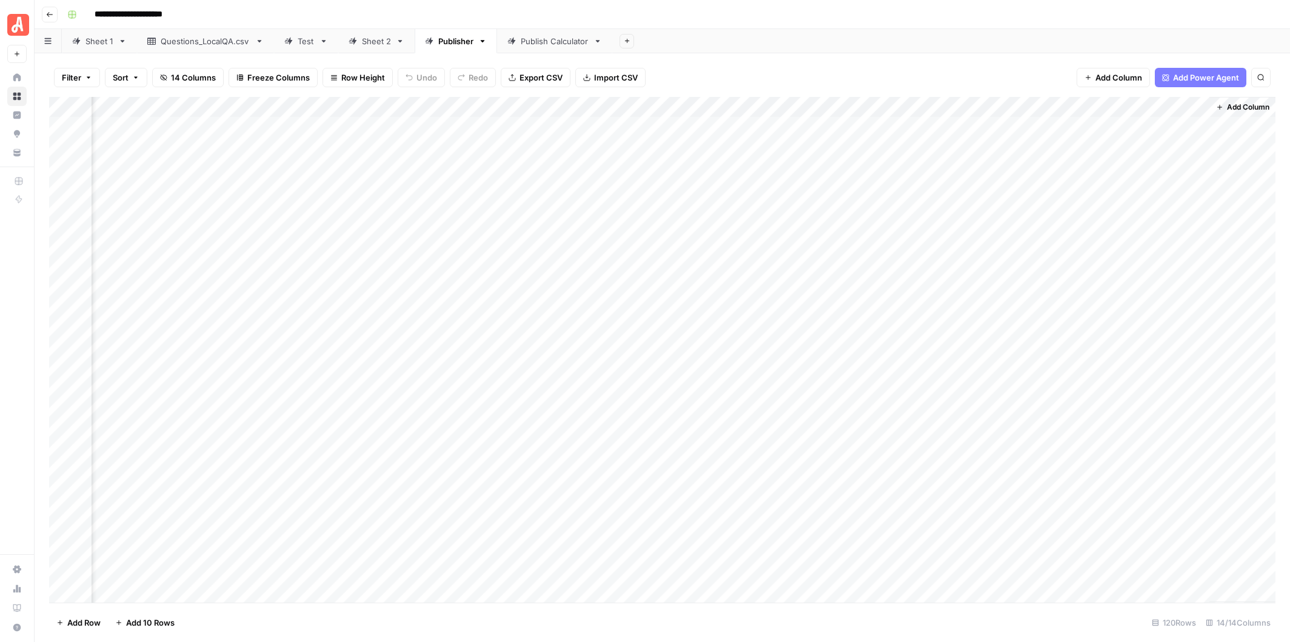
scroll to position [0, 852]
click at [1160, 107] on div "Add Column" at bounding box center [662, 350] width 1226 height 506
click at [953, 136] on input "AirOps <>Contentful Grouped Answers per Question_Entry ID Grid (1)" at bounding box center [962, 136] width 123 height 12
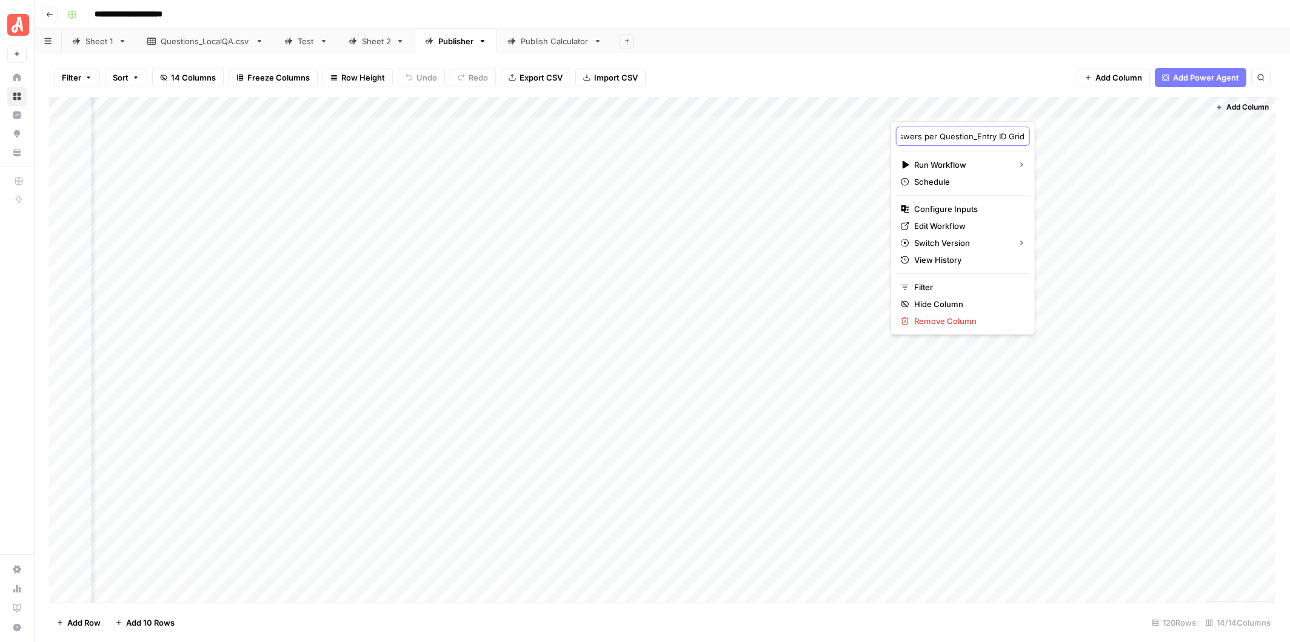
type input "AirOps <>Contentful Grouped Answers per Question_Entry ID Grid 2"
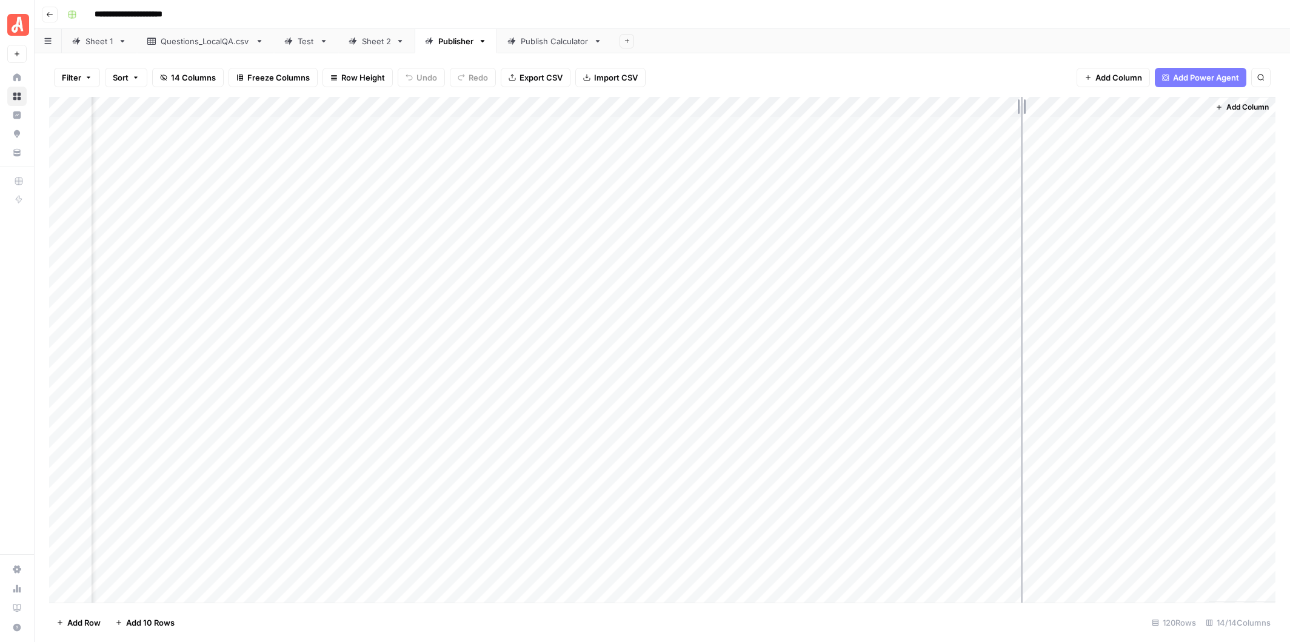
drag, startPoint x: 1206, startPoint y: 108, endPoint x: 1019, endPoint y: 110, distance: 186.7
click at [1019, 110] on div "Add Column" at bounding box center [662, 350] width 1226 height 506
drag, startPoint x: 1137, startPoint y: 102, endPoint x: 493, endPoint y: 116, distance: 644.5
click at [493, 116] on div "Add Column" at bounding box center [662, 350] width 1226 height 506
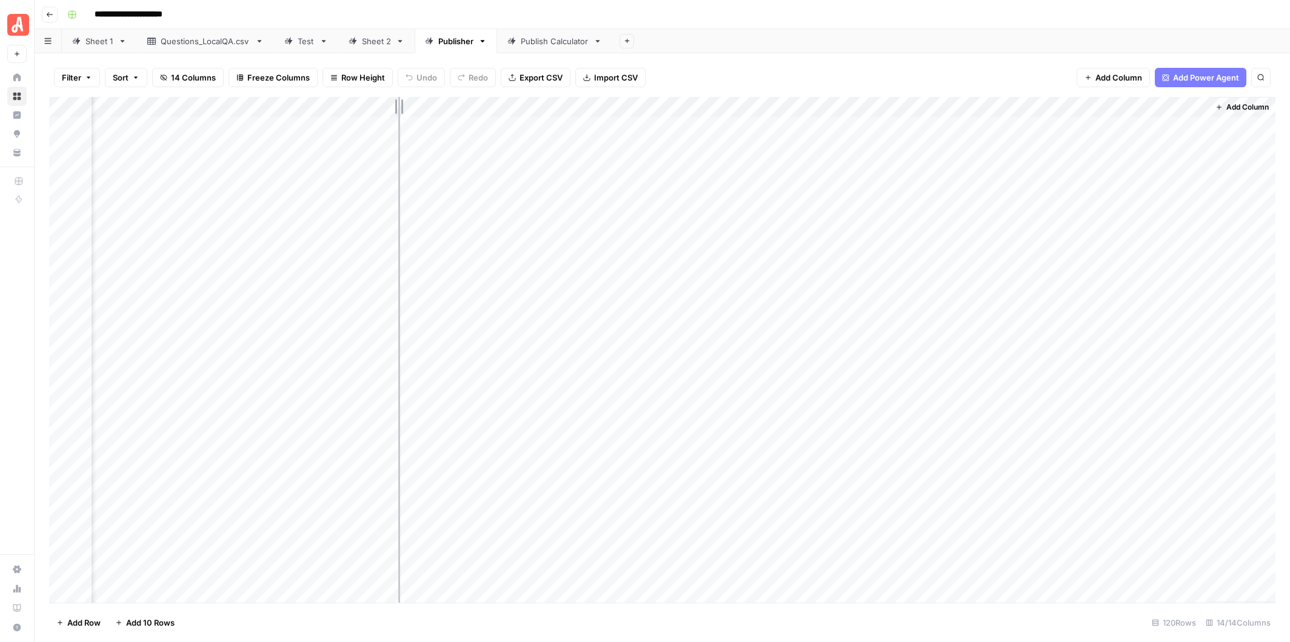
drag, startPoint x: 478, startPoint y: 106, endPoint x: 398, endPoint y: 107, distance: 79.4
click at [398, 107] on div "Add Column" at bounding box center [662, 350] width 1226 height 506
click at [715, 104] on div "Add Column" at bounding box center [662, 350] width 1226 height 506
drag, startPoint x: 776, startPoint y: 107, endPoint x: 694, endPoint y: 109, distance: 82.5
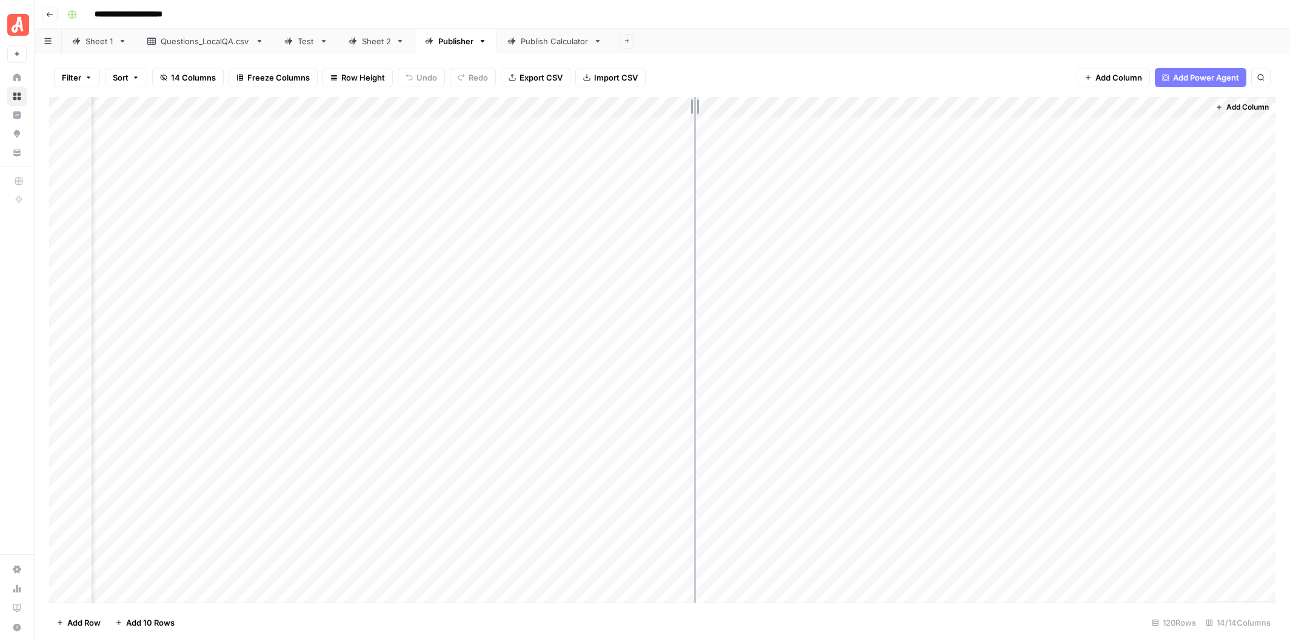
click at [694, 109] on div "Add Column" at bounding box center [662, 350] width 1226 height 506
drag, startPoint x: 950, startPoint y: 105, endPoint x: 871, endPoint y: 105, distance: 78.8
click at [871, 105] on div "Add Column" at bounding box center [662, 350] width 1226 height 506
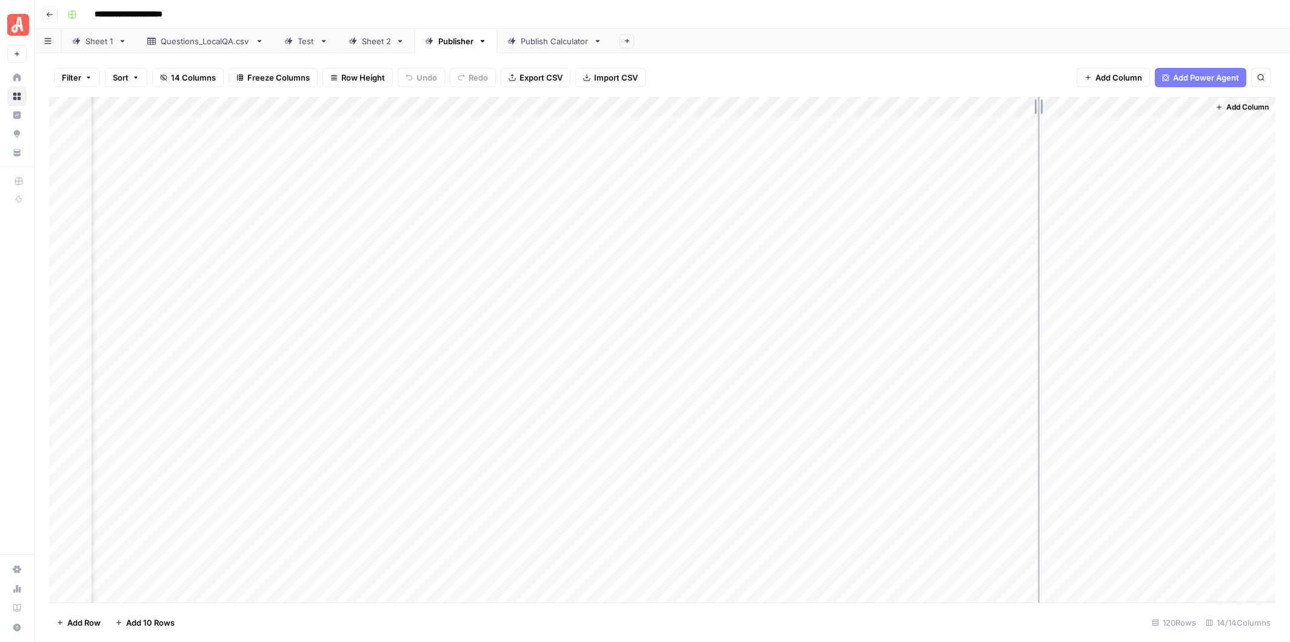
drag, startPoint x: 1125, startPoint y: 104, endPoint x: 1038, endPoint y: 103, distance: 87.3
click at [1038, 103] on div "Add Column" at bounding box center [662, 350] width 1226 height 506
drag, startPoint x: 727, startPoint y: 107, endPoint x: 538, endPoint y: 110, distance: 189.1
click at [538, 110] on div "Add Column" at bounding box center [662, 350] width 1226 height 506
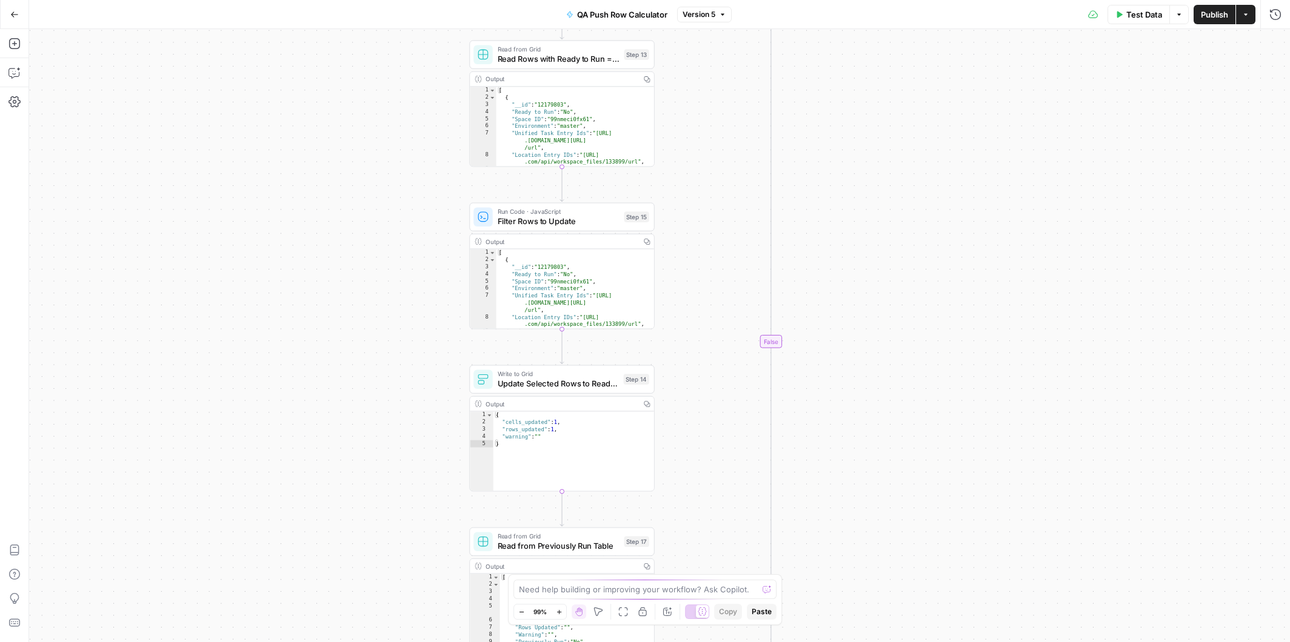
drag, startPoint x: 566, startPoint y: 488, endPoint x: 426, endPoint y: 196, distance: 323.7
click at [425, 194] on div "true false Workflow Input Settings Inputs Run Code · Python Calculate Filter Ra…" at bounding box center [659, 335] width 1261 height 613
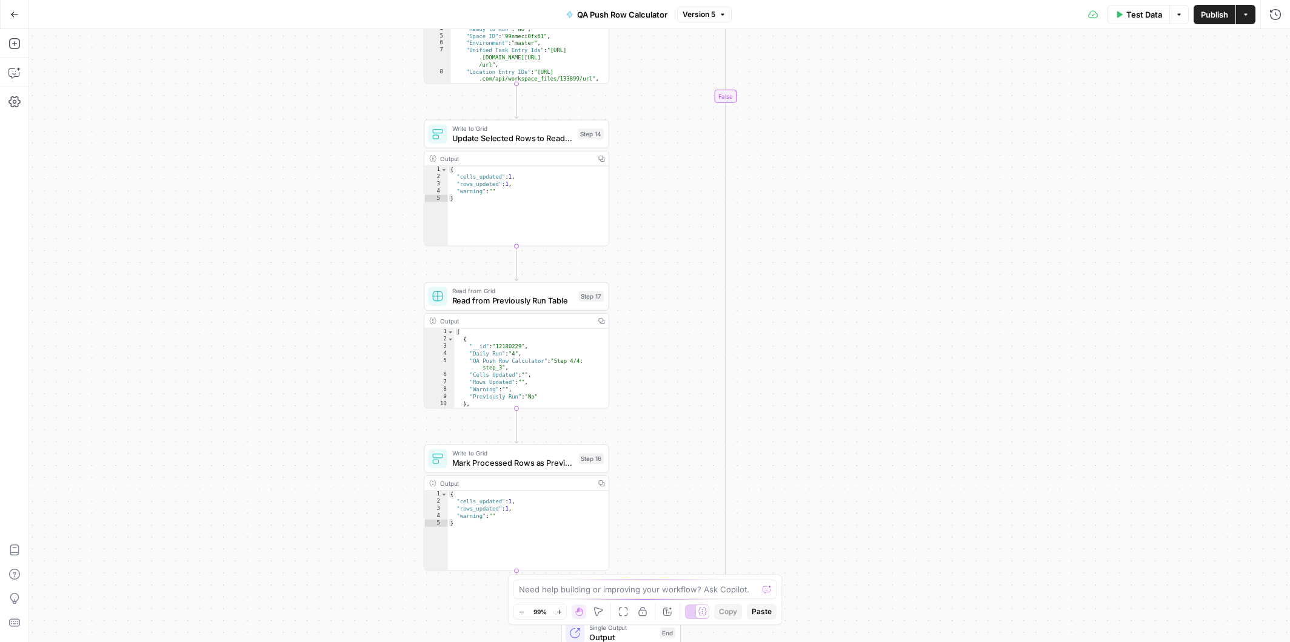
drag, startPoint x: 690, startPoint y: 474, endPoint x: 642, endPoint y: 221, distance: 257.2
click at [642, 222] on div "true false Workflow Input Settings Inputs Run Code · Python Calculate Filter Ra…" at bounding box center [659, 335] width 1261 height 613
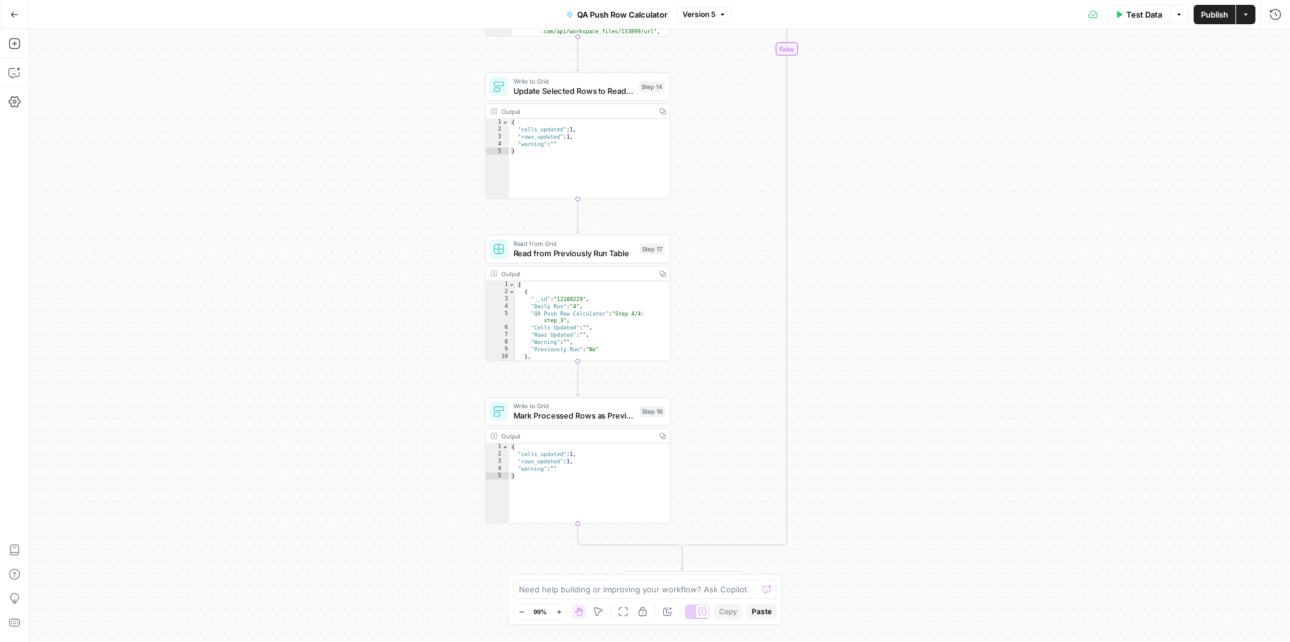
drag, startPoint x: 636, startPoint y: 446, endPoint x: 698, endPoint y: 404, distance: 75.5
click at [698, 404] on div "true false Workflow Input Settings Inputs Run Code · Python Calculate Filter Ra…" at bounding box center [659, 335] width 1261 height 613
click at [15, 69] on icon "button" at bounding box center [14, 73] width 12 height 12
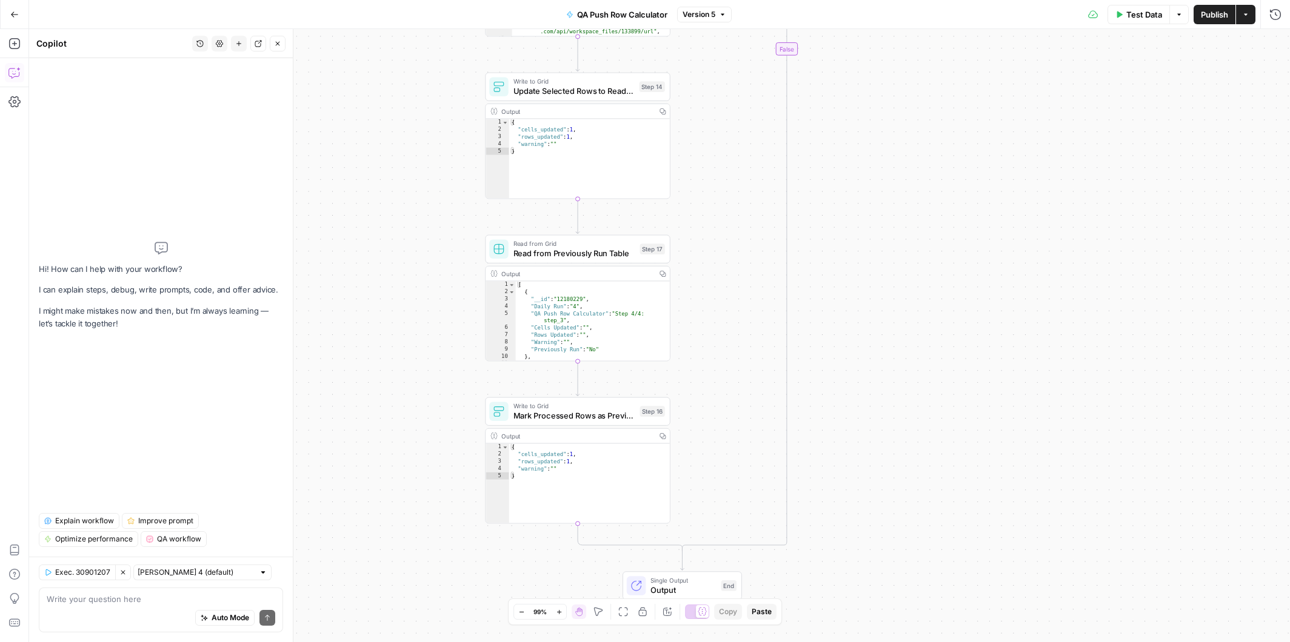
click at [96, 601] on textarea at bounding box center [161, 599] width 229 height 12
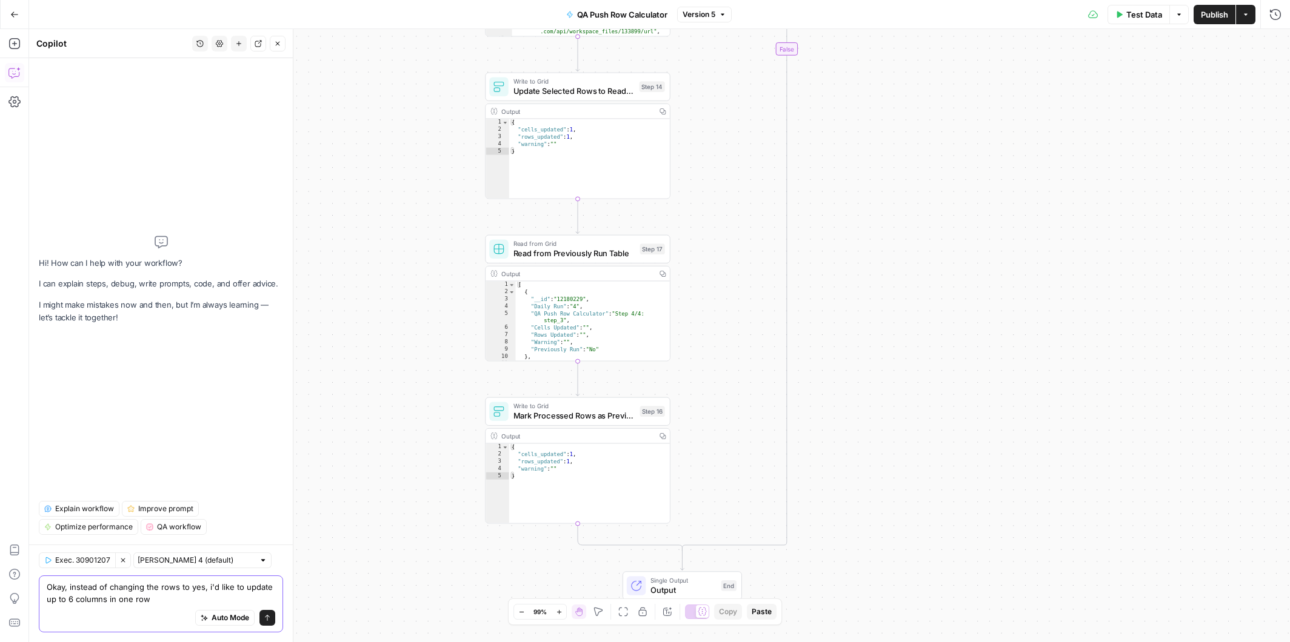
click at [174, 588] on textarea "Okay, instead of changing the rows to yes, i'd like to update up to 6 columns i…" at bounding box center [161, 593] width 229 height 24
paste textarea "[URL][DOMAIN_NAME][PERSON_NAME]"
type textarea "Okay, instead of changing the rows to yes, i'd like to update up to 6 columns i…"
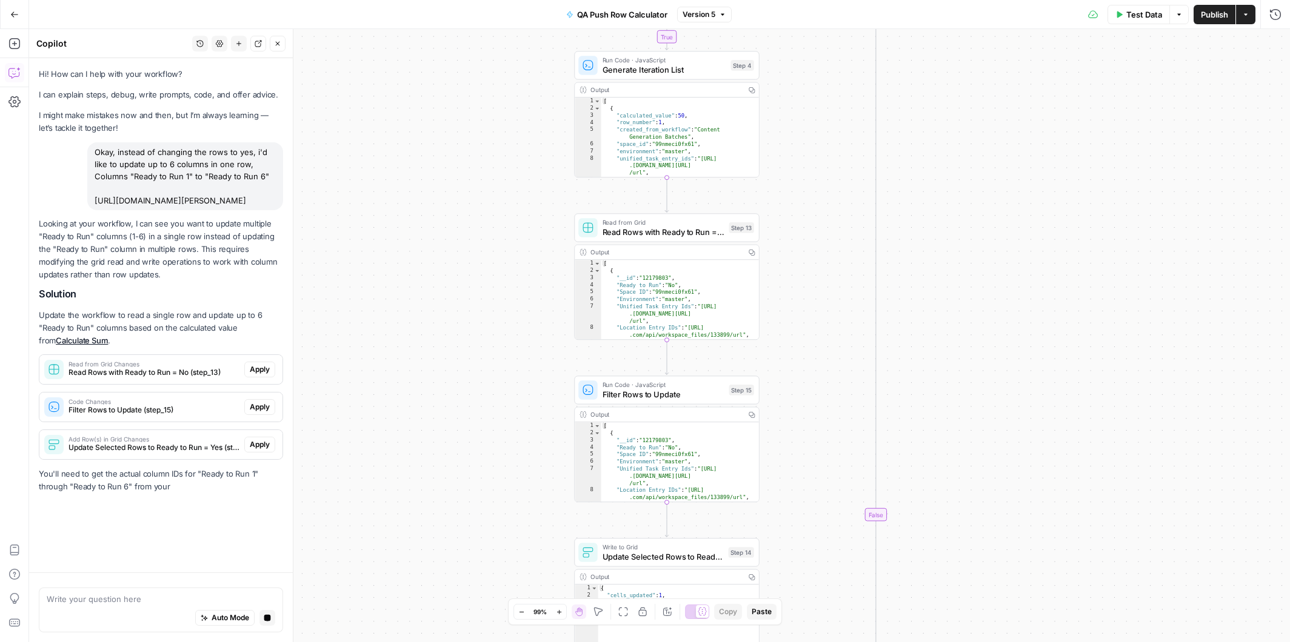
drag, startPoint x: 636, startPoint y: 218, endPoint x: 497, endPoint y: 435, distance: 257.9
click at [497, 435] on div "true false Workflow Input Settings Inputs Run Code · Python Calculate Filter Ra…" at bounding box center [659, 335] width 1261 height 613
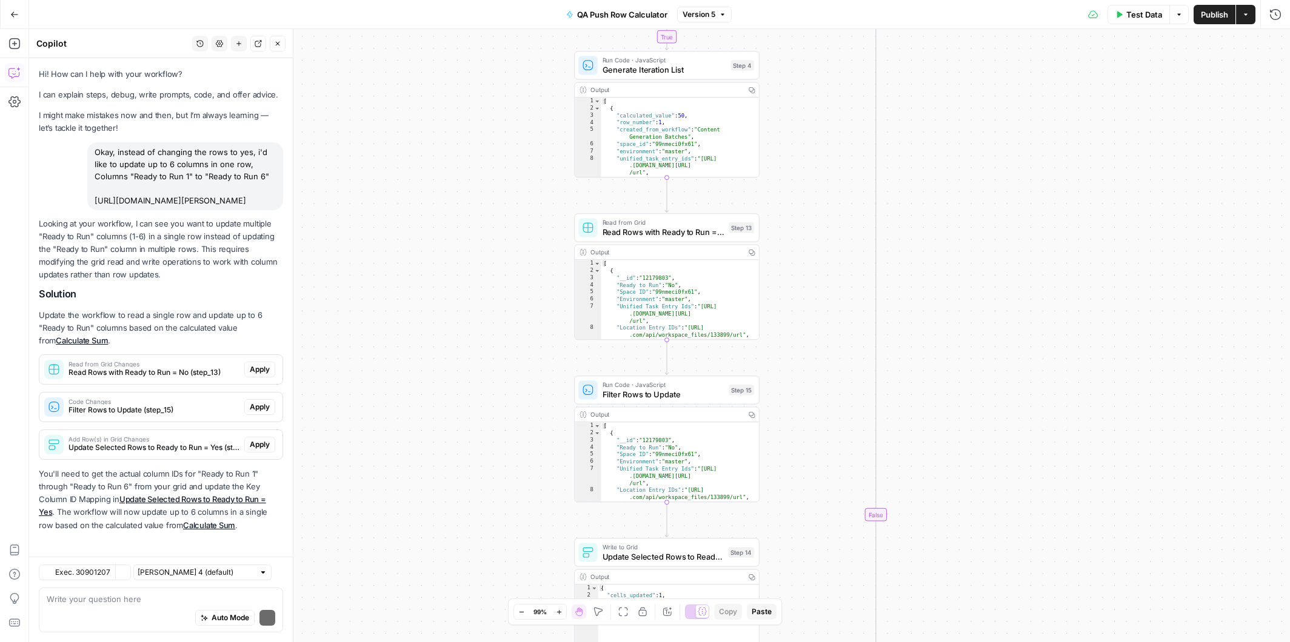
scroll to position [26, 0]
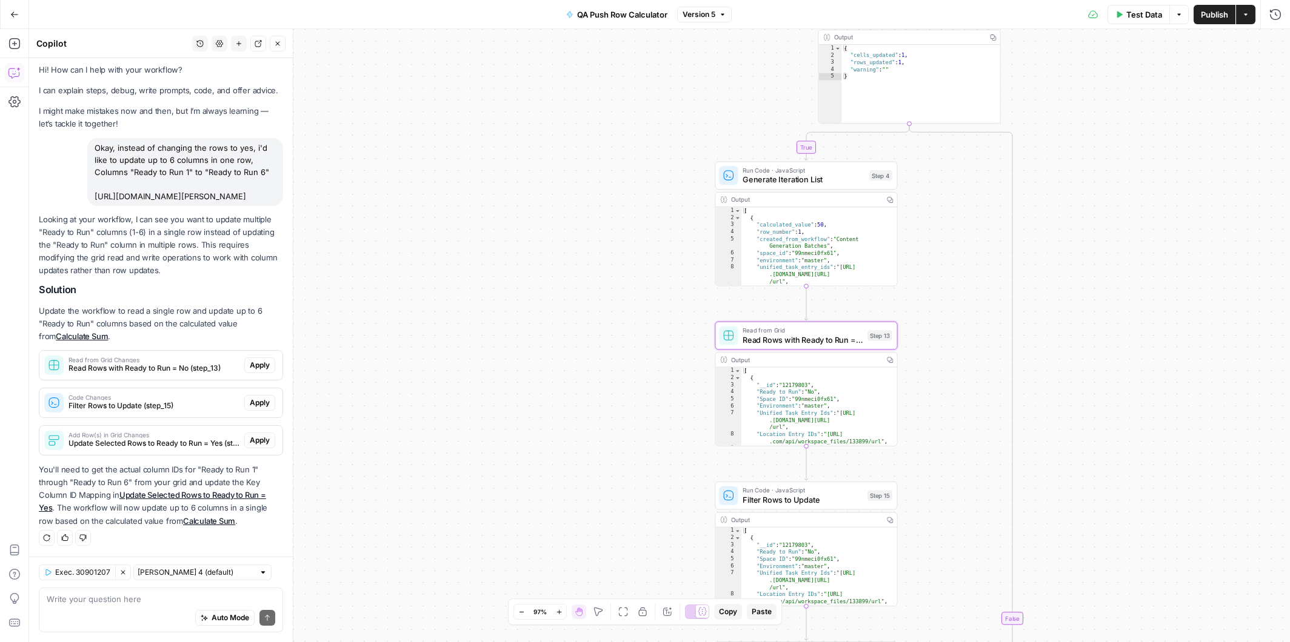
click at [262, 368] on span "Apply" at bounding box center [260, 365] width 20 height 11
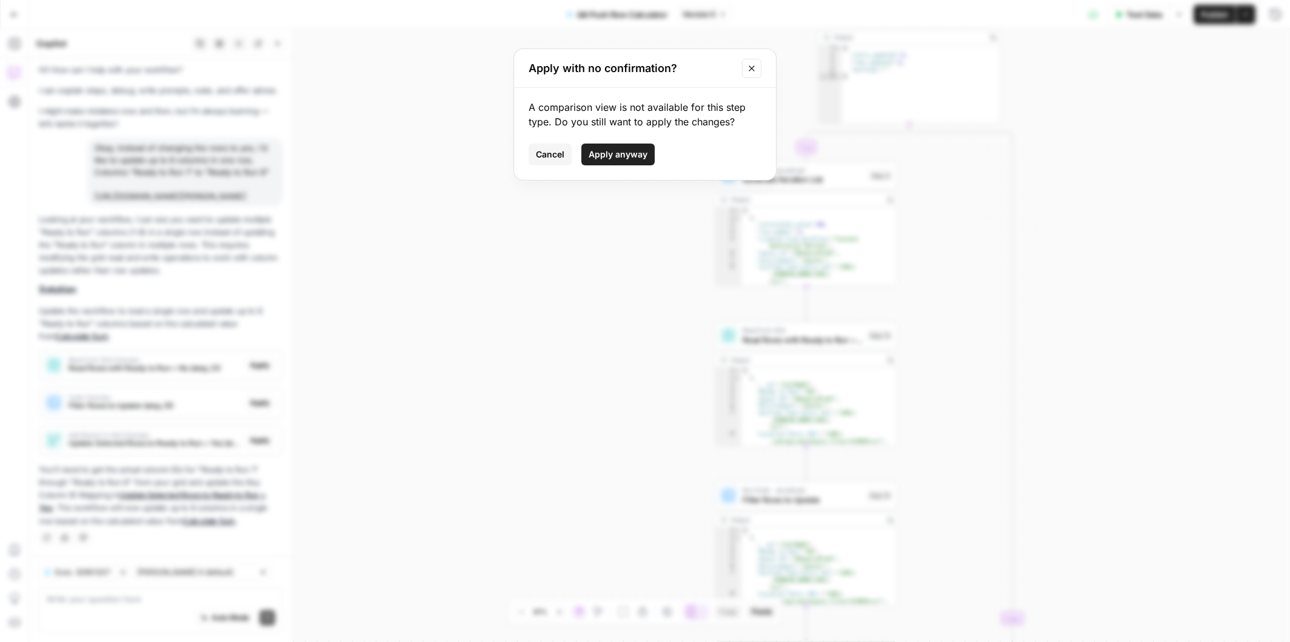
click at [632, 155] on span "Apply anyway" at bounding box center [618, 154] width 59 height 12
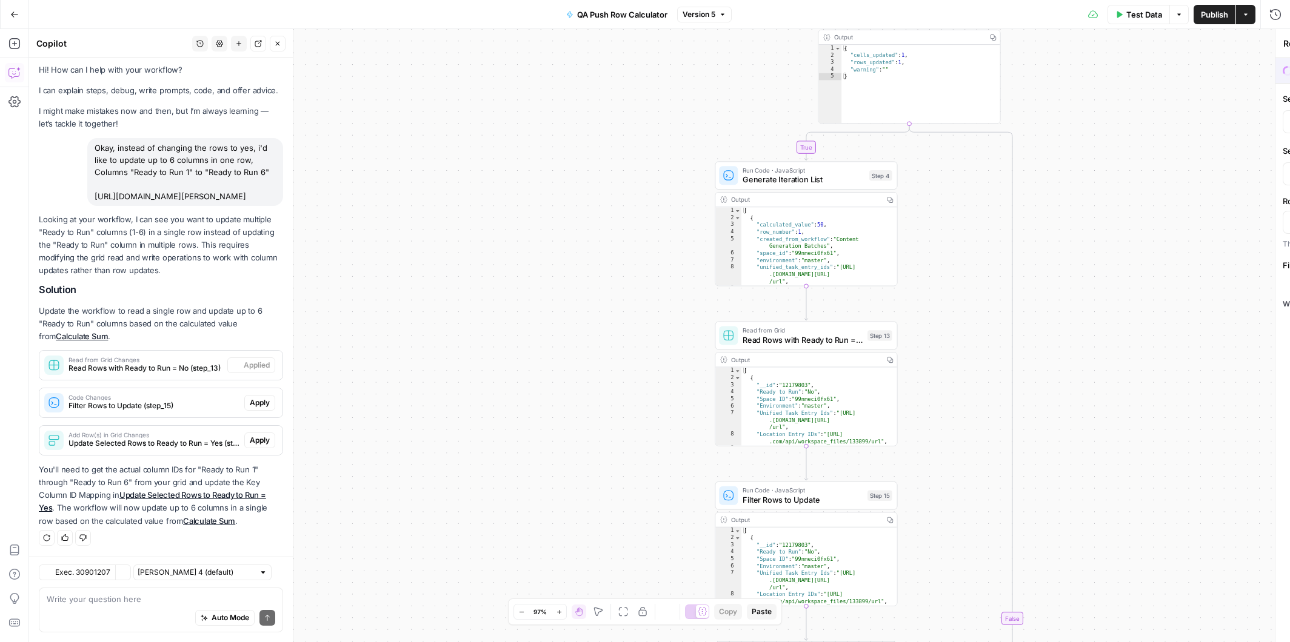
type input "CatGeo Q & A - v3 Grid"
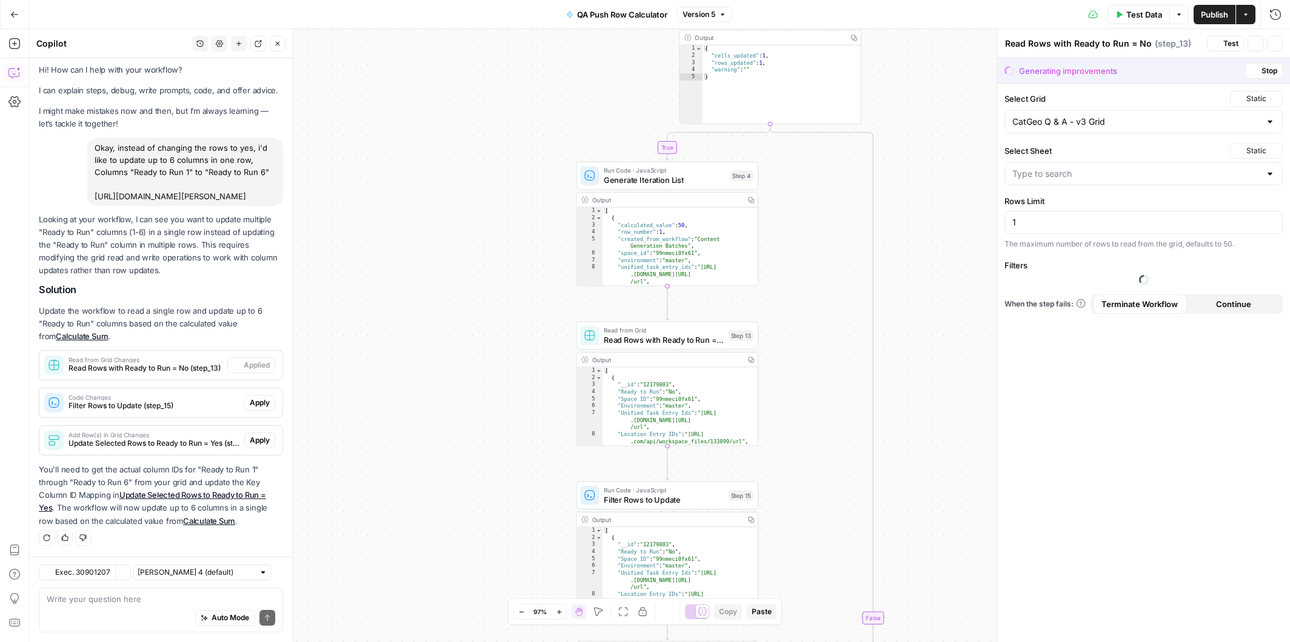
type input "Publisher"
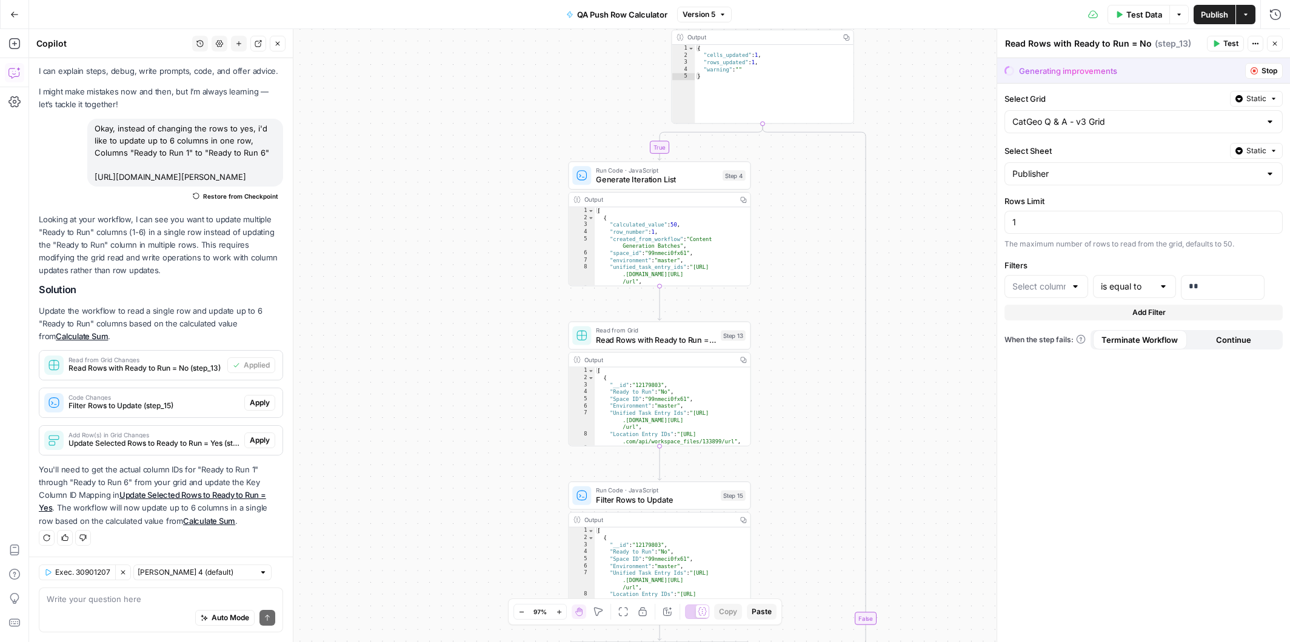
type input "Ready to Run 1"
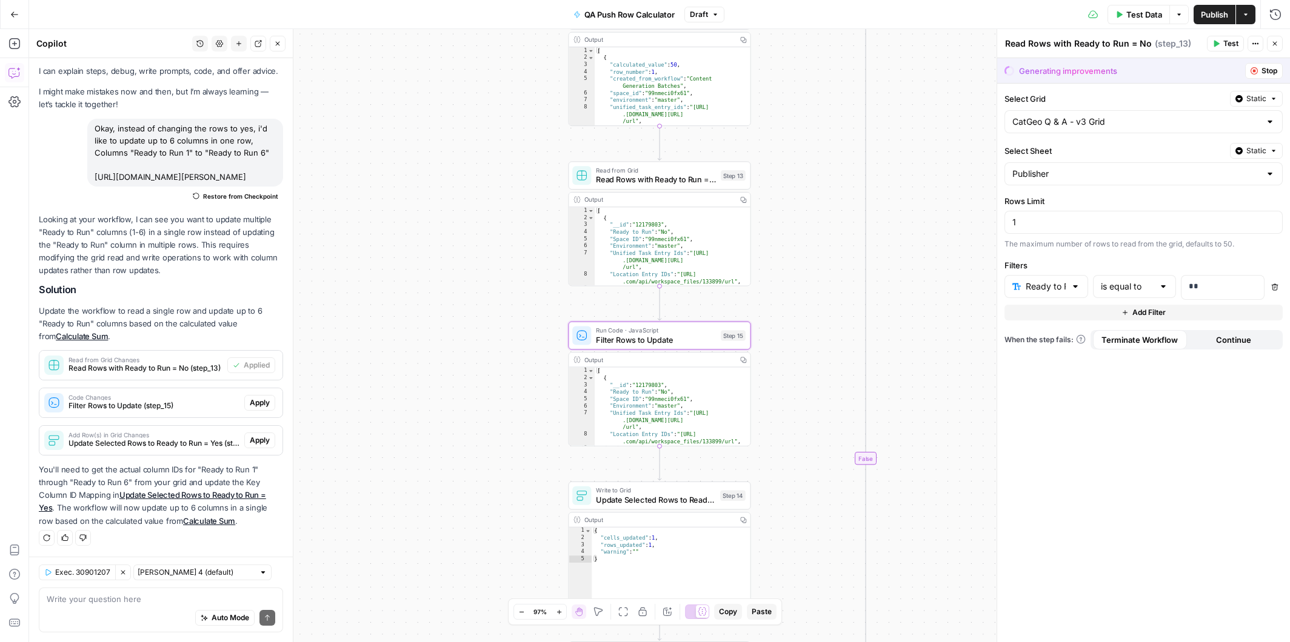
click at [259, 404] on span "Apply" at bounding box center [260, 403] width 20 height 11
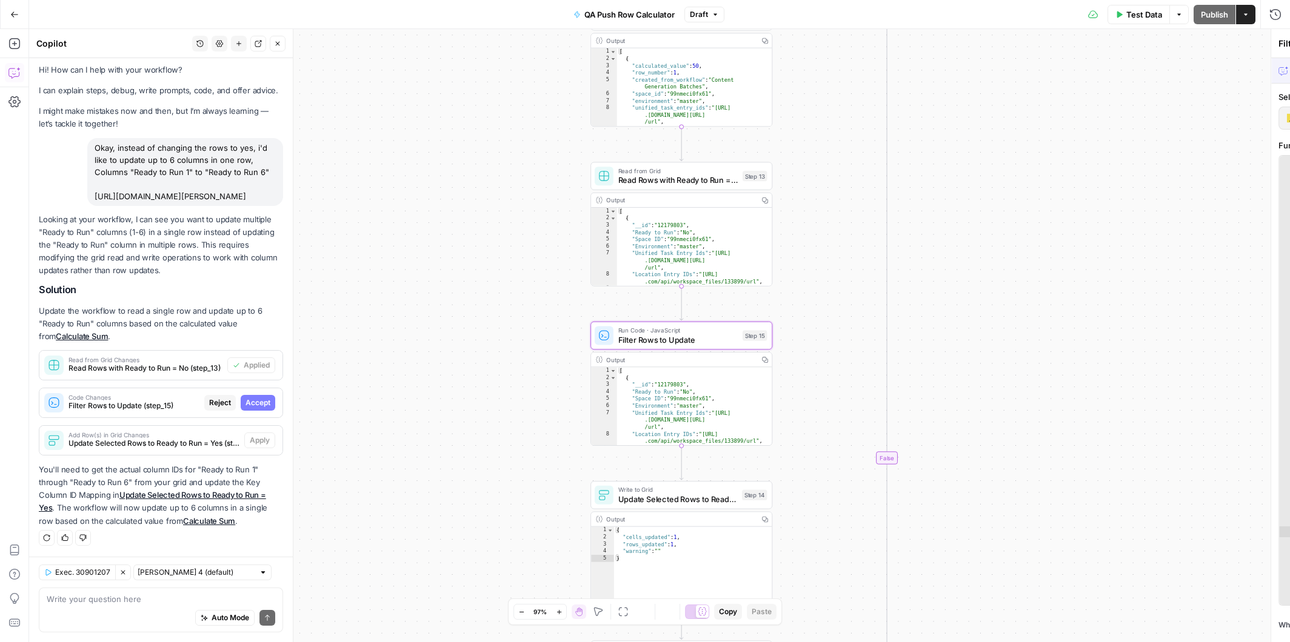
scroll to position [26, 0]
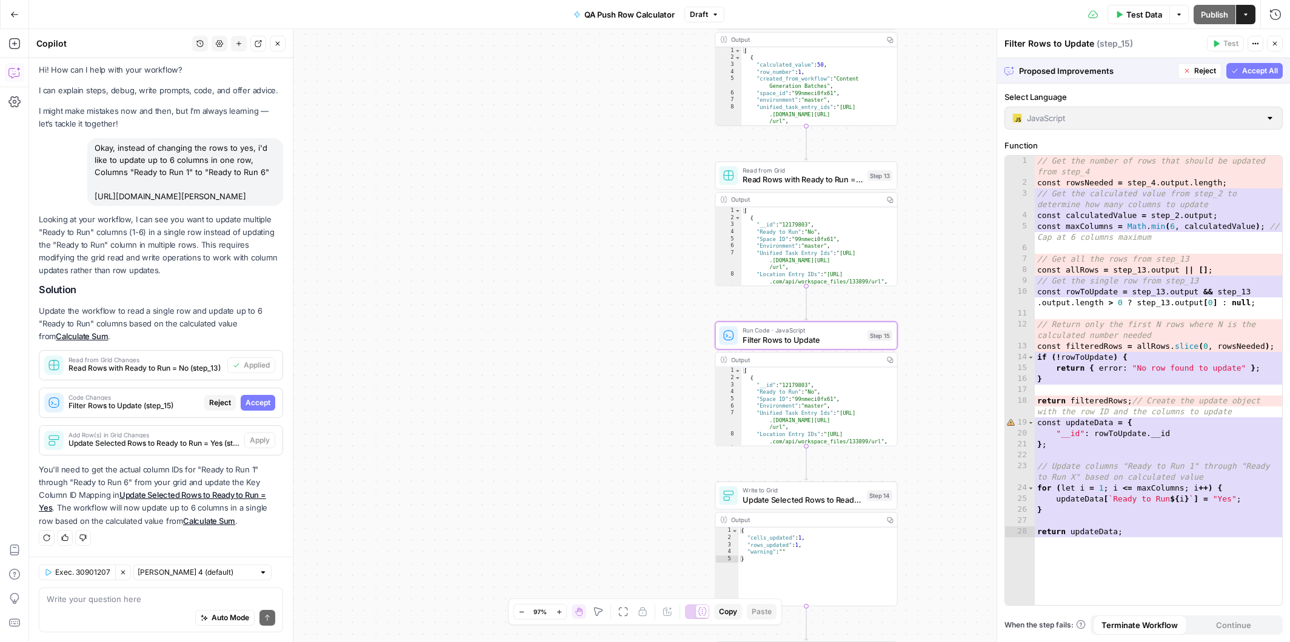
click at [259, 404] on span "Accept" at bounding box center [257, 403] width 25 height 11
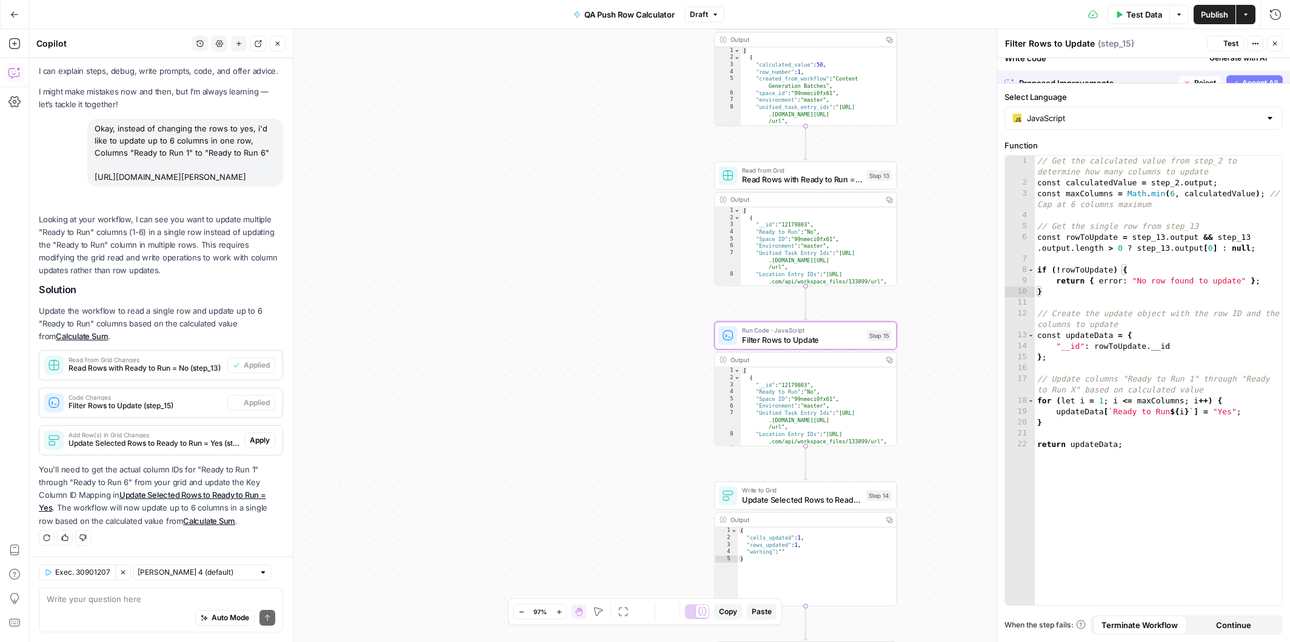
scroll to position [45, 0]
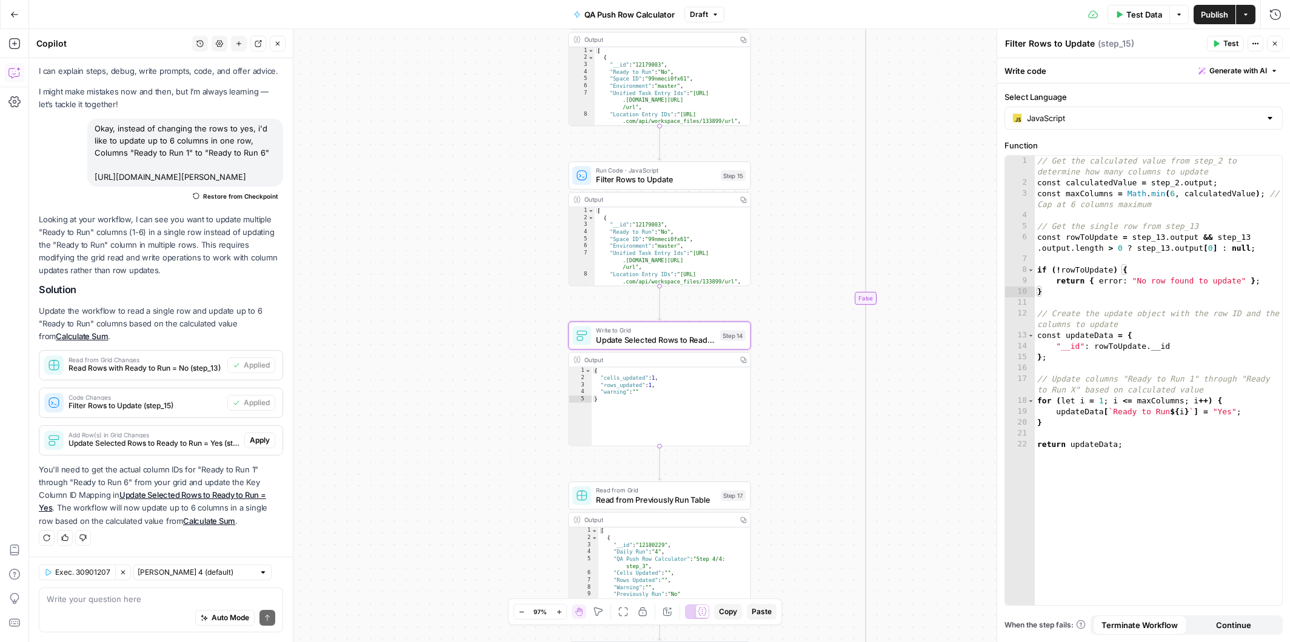
click at [262, 443] on span "Apply" at bounding box center [260, 440] width 20 height 11
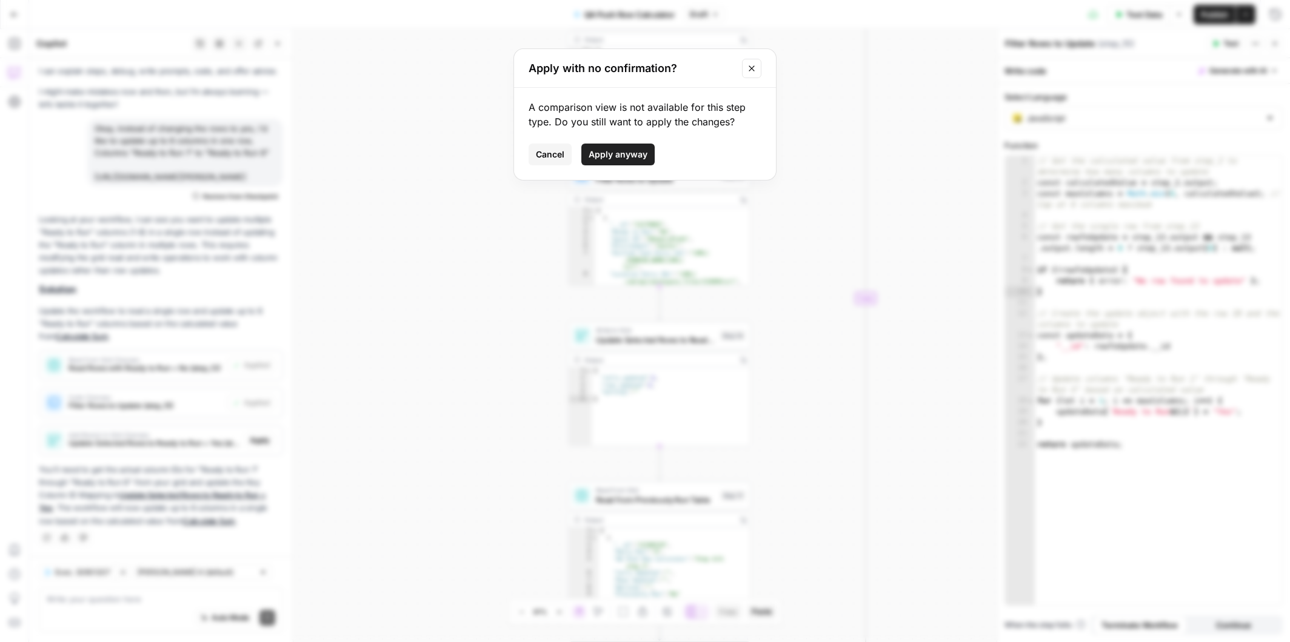
click at [623, 154] on span "Apply anyway" at bounding box center [618, 154] width 59 height 12
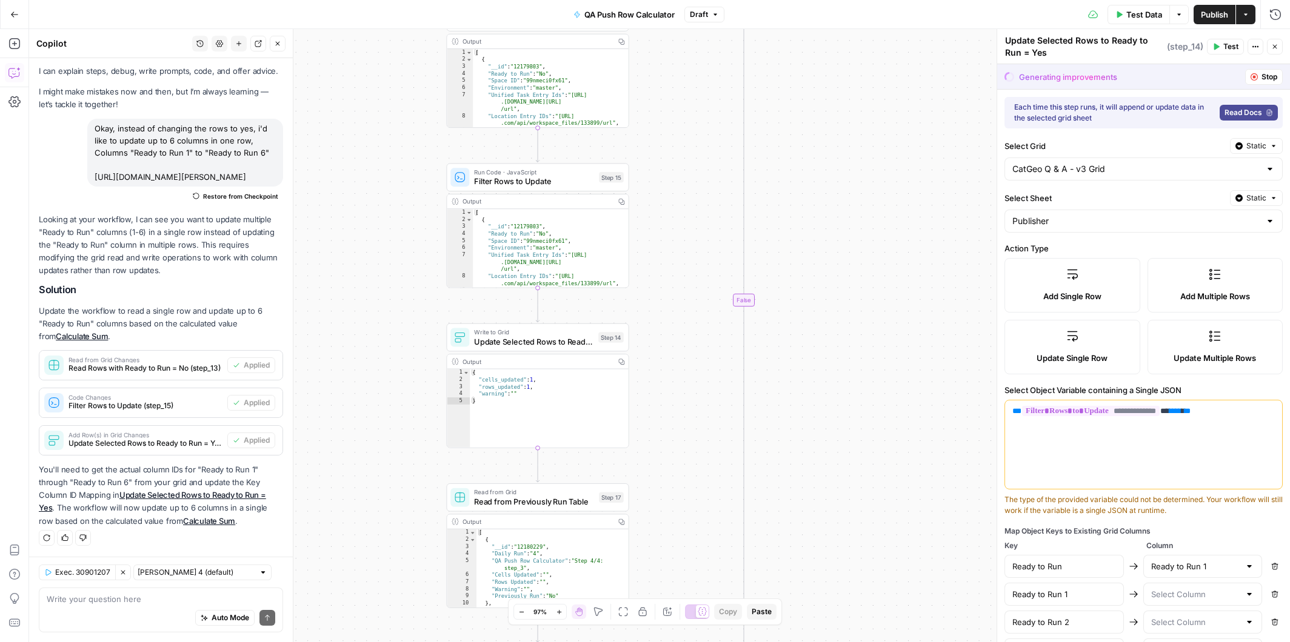
drag, startPoint x: 918, startPoint y: 246, endPoint x: 796, endPoint y: 248, distance: 121.8
click at [796, 248] on div "true false Workflow Input Settings Inputs Run Code · Python Calculate Filter Ra…" at bounding box center [659, 335] width 1261 height 613
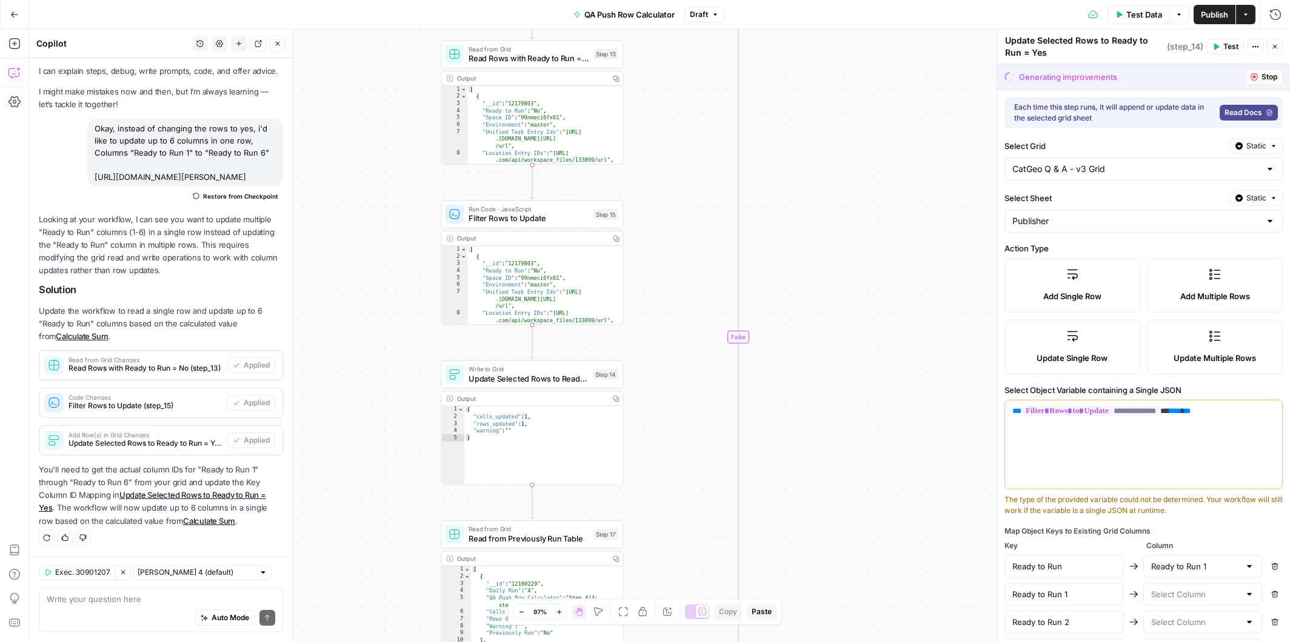
drag, startPoint x: 652, startPoint y: 496, endPoint x: 646, endPoint y: 541, distance: 44.7
click at [646, 542] on div "true false Workflow Input Settings Inputs Run Code · Python Calculate Filter Ra…" at bounding box center [659, 335] width 1261 height 613
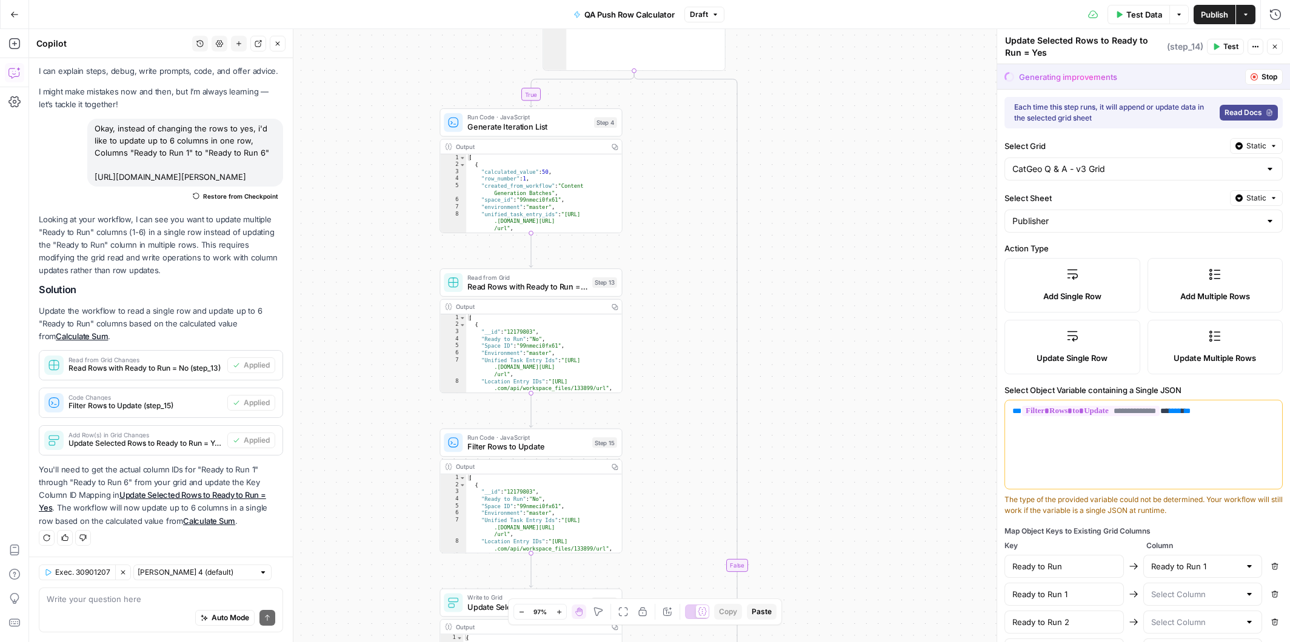
drag, startPoint x: 681, startPoint y: 132, endPoint x: 681, endPoint y: 351, distance: 219.4
click at [681, 351] on div "true false Workflow Input Settings Inputs Run Code · Python Calculate Filter Ra…" at bounding box center [659, 335] width 1261 height 613
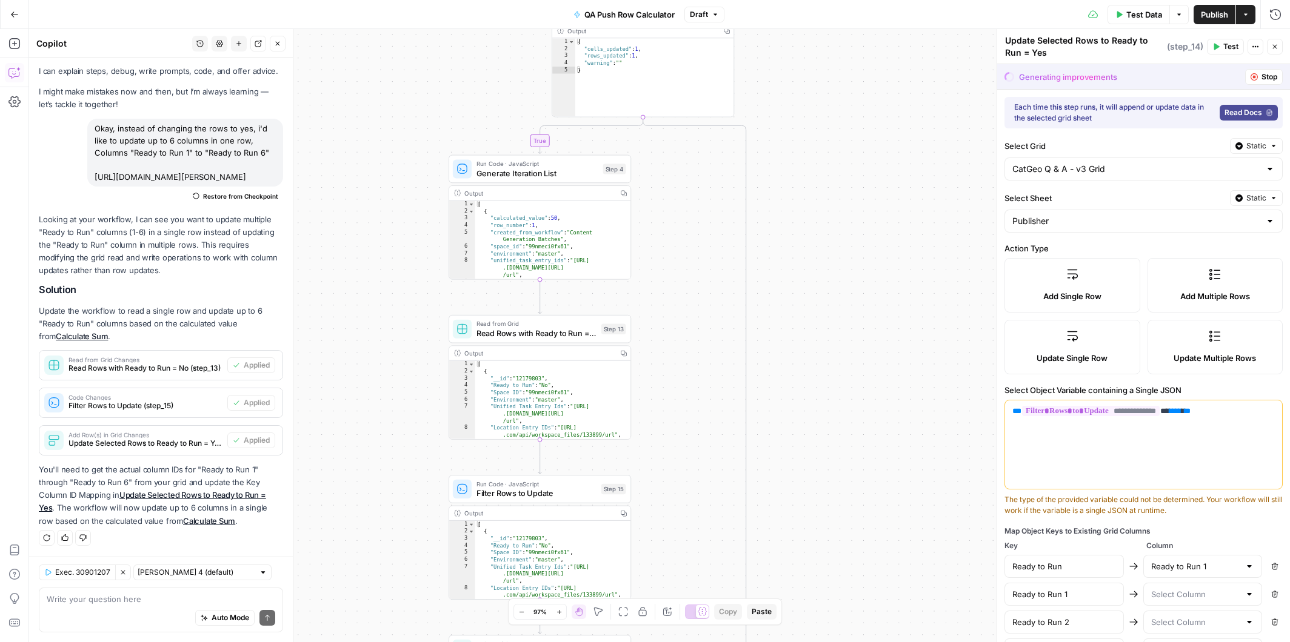
click at [553, 327] on span "Read Rows with Ready to Run = No" at bounding box center [536, 333] width 120 height 12
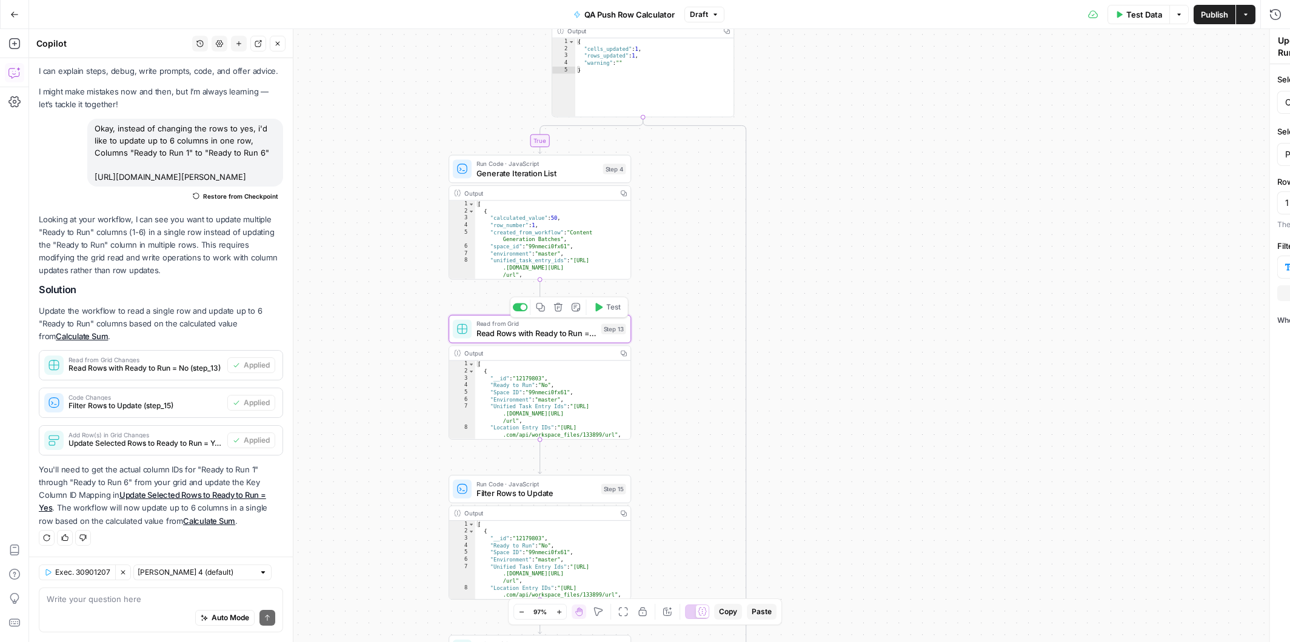
type textarea "Read Rows with Ready to Run = No"
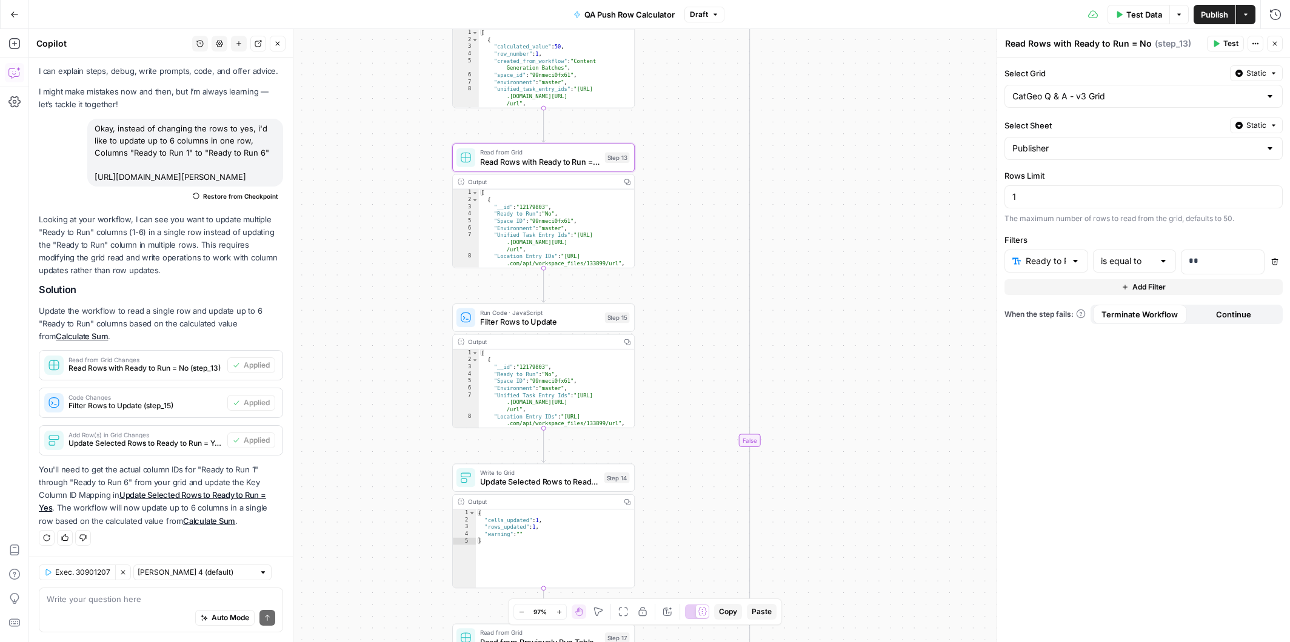
drag, startPoint x: 675, startPoint y: 484, endPoint x: 676, endPoint y: 309, distance: 174.6
click at [677, 309] on div "true false Workflow Input Settings Inputs Run Code · Python Calculate Filter Ra…" at bounding box center [659, 335] width 1261 height 613
click at [552, 318] on span "Filter Rows to Update" at bounding box center [538, 319] width 120 height 12
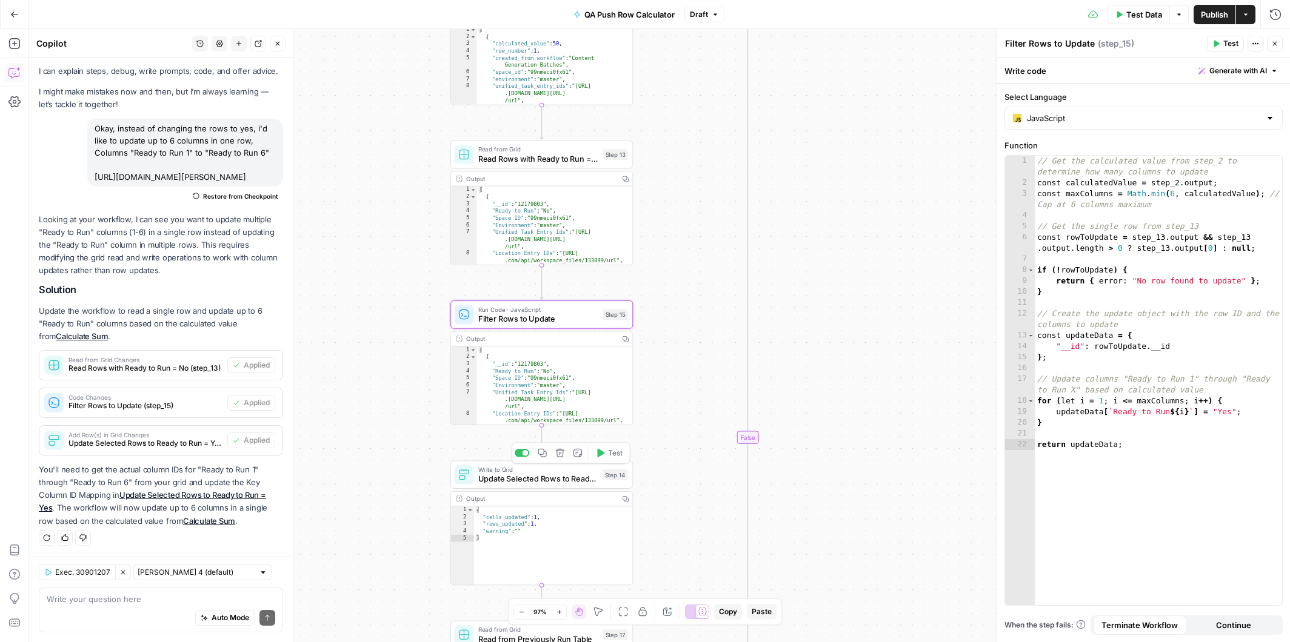
click at [555, 475] on span "Update Selected Rows to Ready to Run = Yes" at bounding box center [537, 479] width 119 height 12
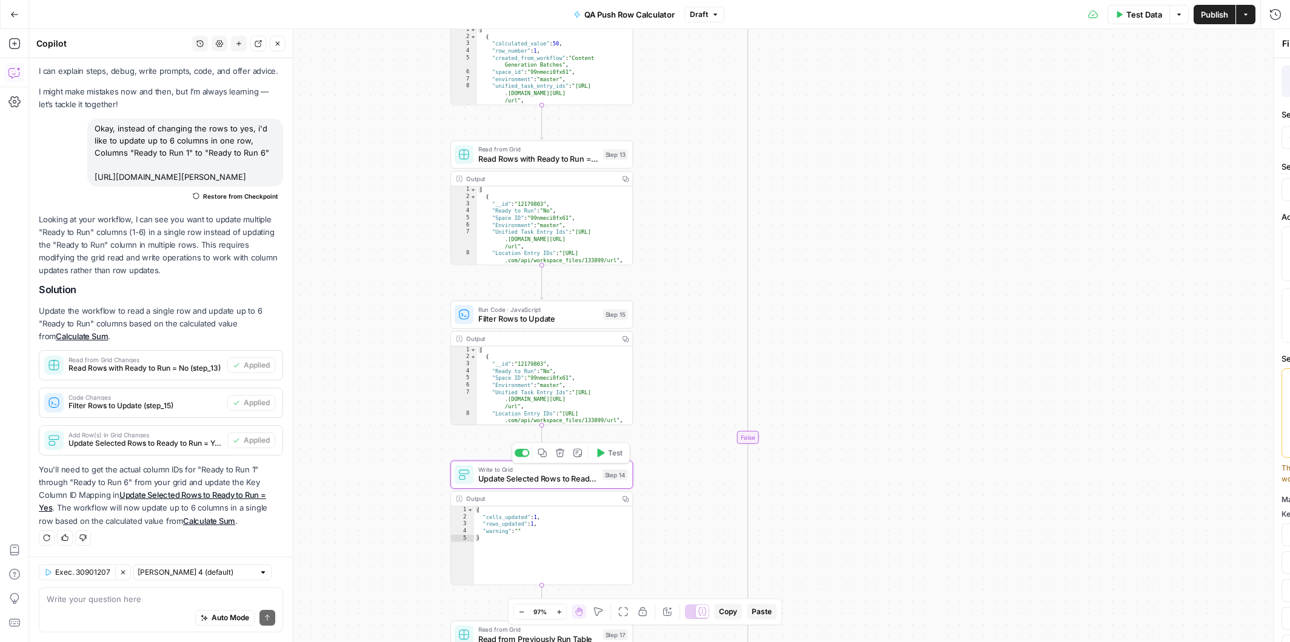
type textarea "Update Selected Rows to Ready to Run = Yes"
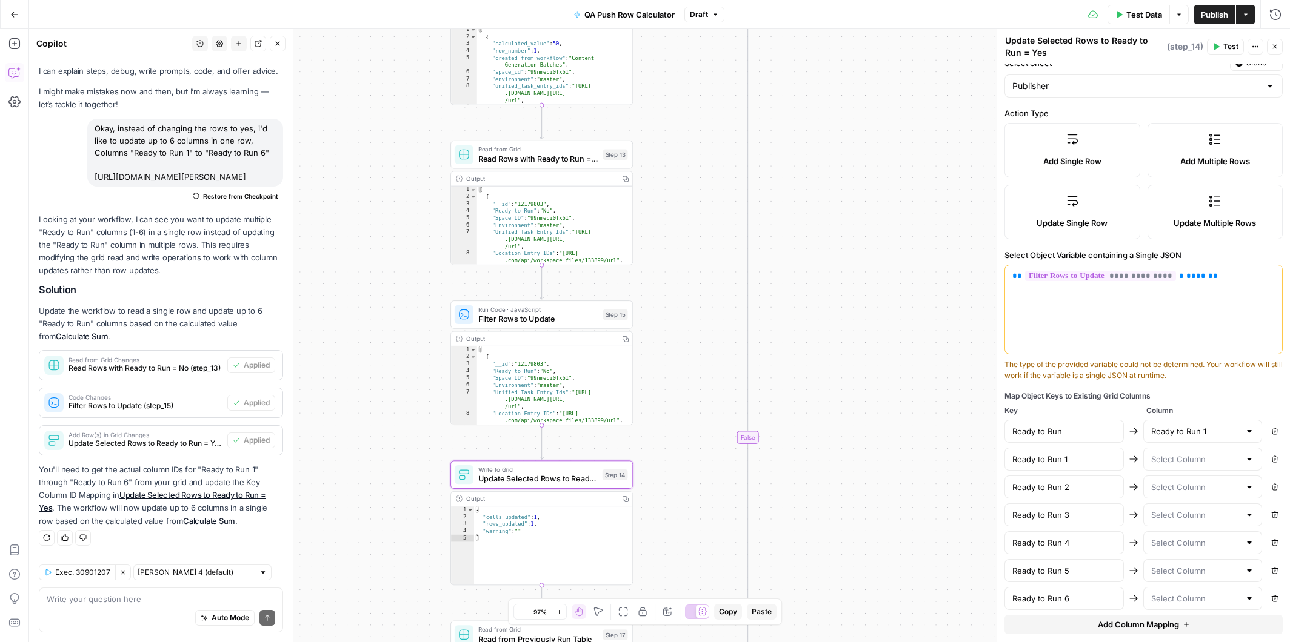
scroll to position [132, 0]
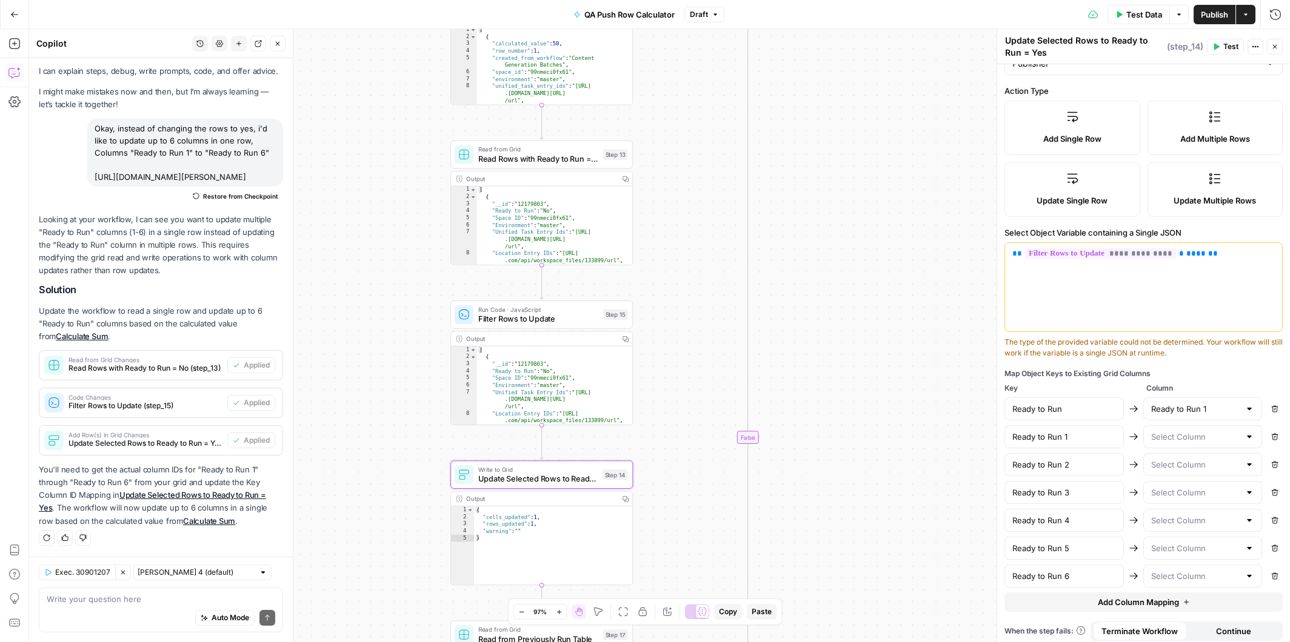
click at [1252, 434] on div at bounding box center [1249, 437] width 10 height 12
click at [1217, 492] on span "Ready to Run 1" at bounding box center [1200, 497] width 94 height 12
type input "Ready to Run 1"
click at [1250, 459] on div at bounding box center [1249, 465] width 10 height 12
click at [1218, 541] on span "Ready to Run 2" at bounding box center [1200, 542] width 94 height 12
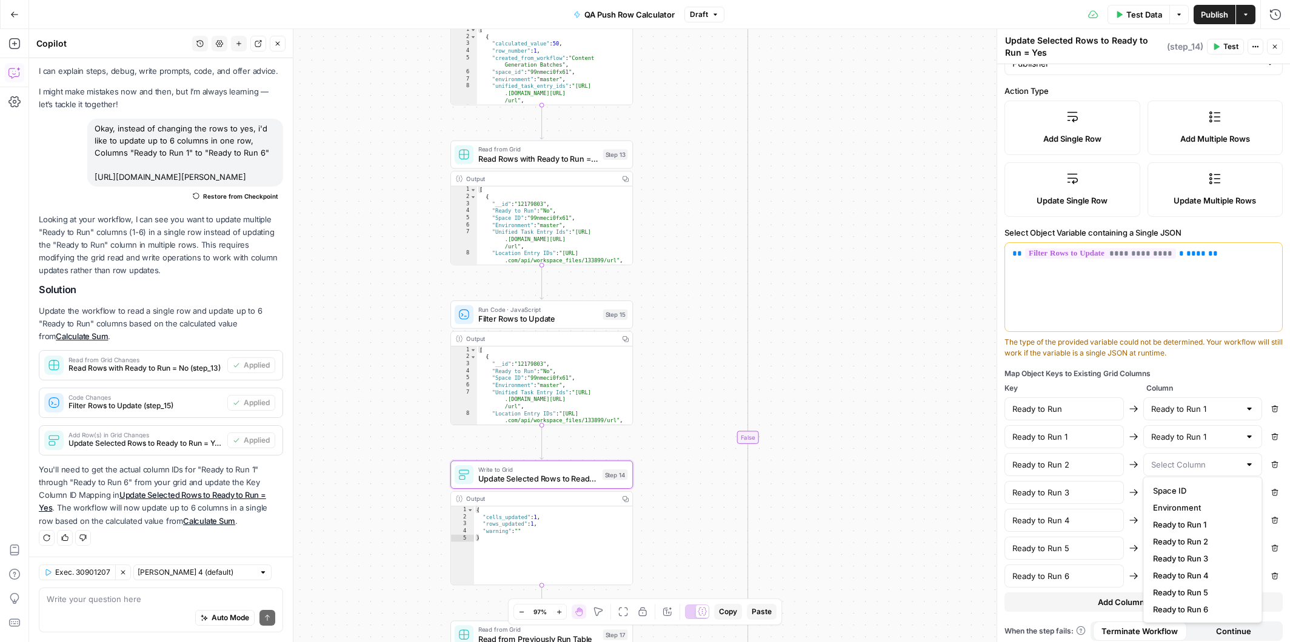
type input "Ready to Run 2"
click at [1250, 487] on div at bounding box center [1249, 493] width 10 height 12
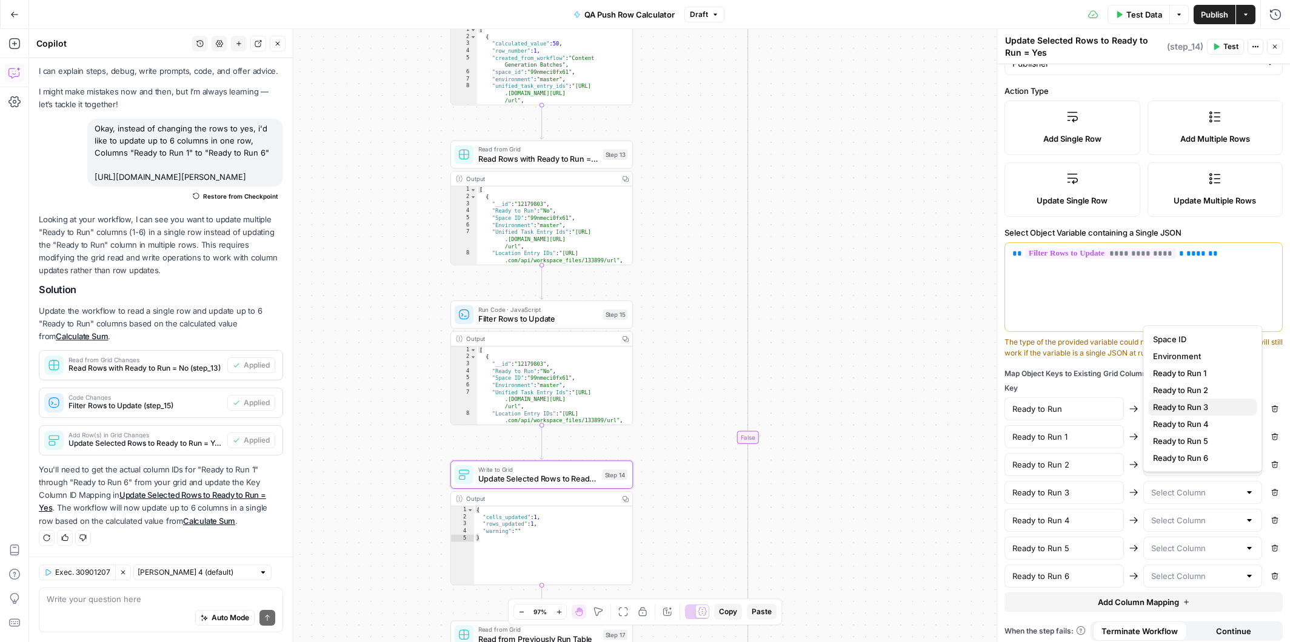
click at [1202, 407] on span "Ready to Run 3" at bounding box center [1200, 407] width 94 height 12
type input "Ready to Run 3"
click at [1248, 515] on div at bounding box center [1249, 521] width 10 height 12
click at [1200, 447] on span "Ready to Run 4" at bounding box center [1200, 452] width 94 height 12
type input "Ready to Run 4"
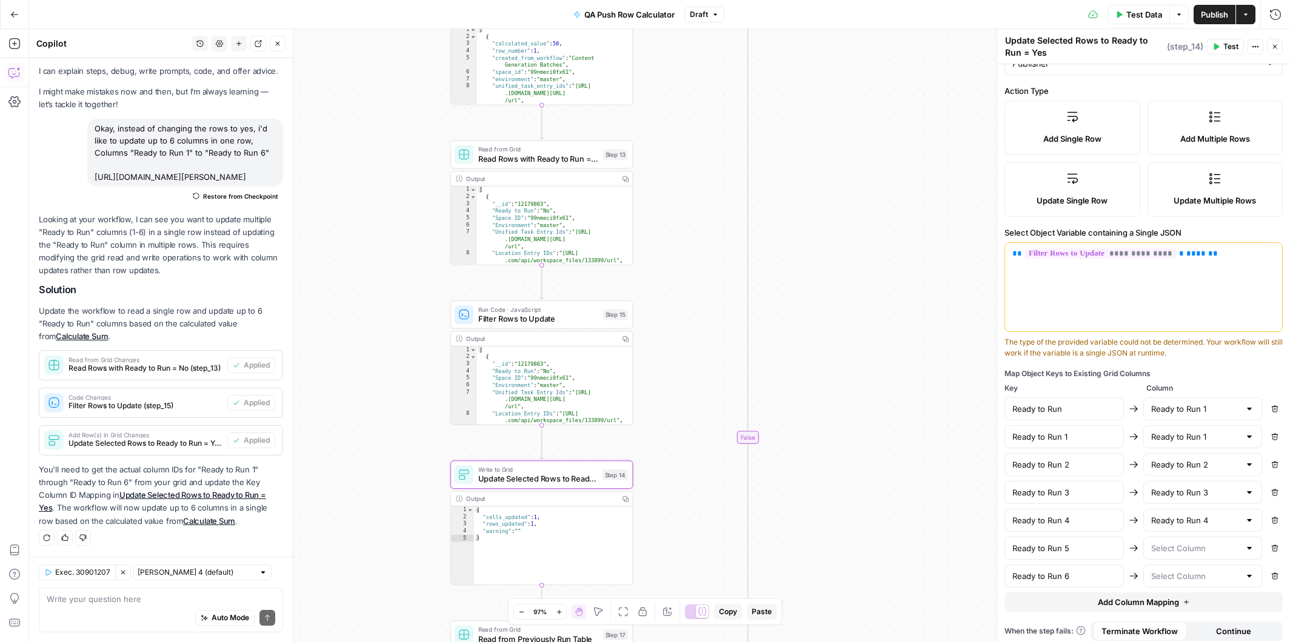
click at [1250, 545] on div at bounding box center [1249, 548] width 10 height 12
click at [1212, 493] on span "Ready to Run 5" at bounding box center [1200, 496] width 94 height 12
type input "Ready to Run 5"
click at [1247, 572] on div at bounding box center [1249, 576] width 10 height 12
click at [1205, 539] on span "Ready to Run 6" at bounding box center [1200, 541] width 94 height 12
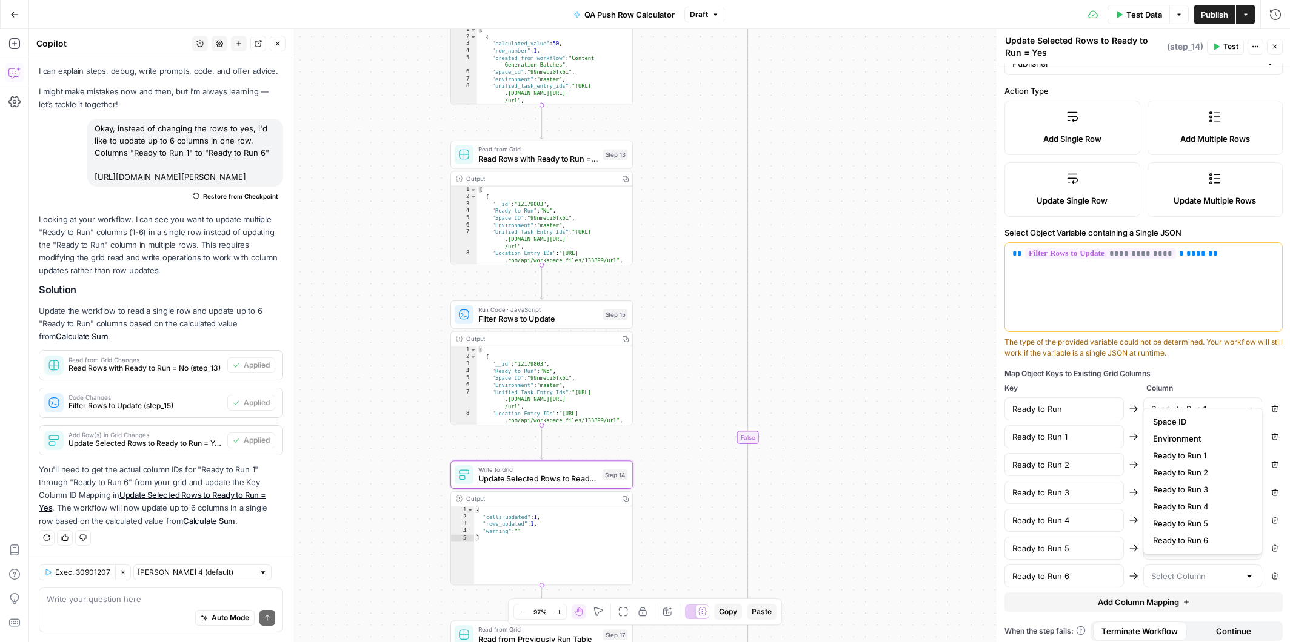
type input "Ready to Run 6"
click at [1209, 409] on input "text" at bounding box center [1195, 409] width 89 height 12
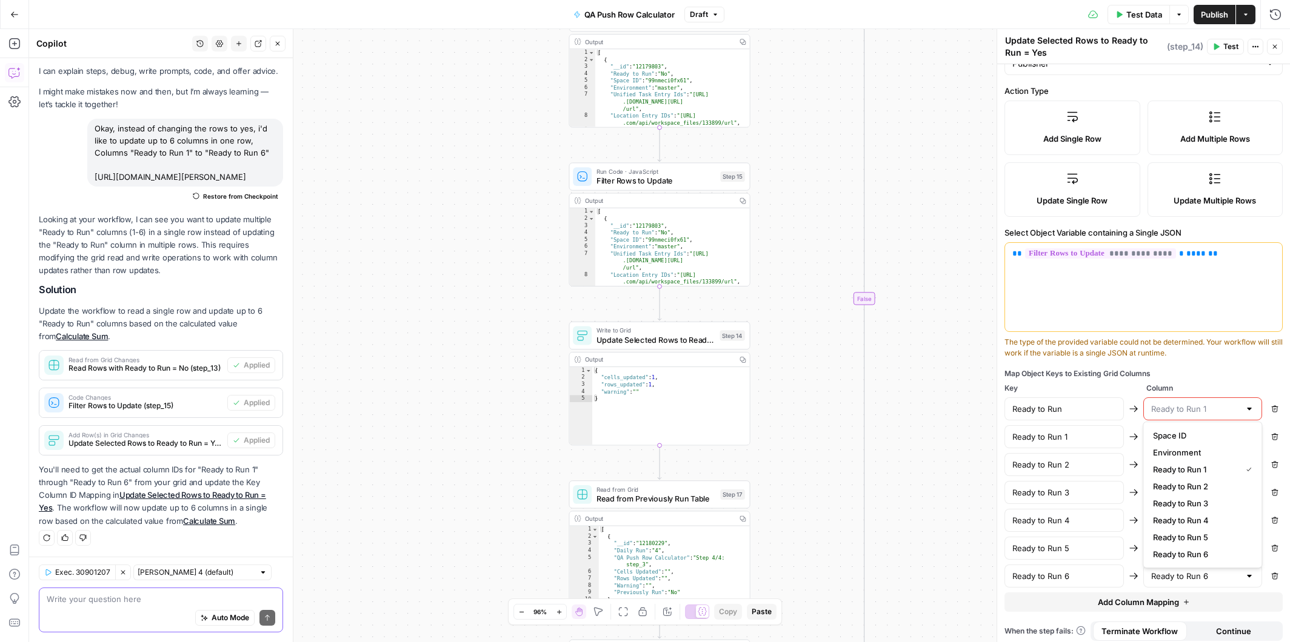
type input "Ready to Run 1"
click at [94, 598] on textarea at bounding box center [161, 599] width 229 height 12
paste textarea "Changing the original Ready to Run to Calculated"
type textarea "Changing the original Ready to Run to Calculated"
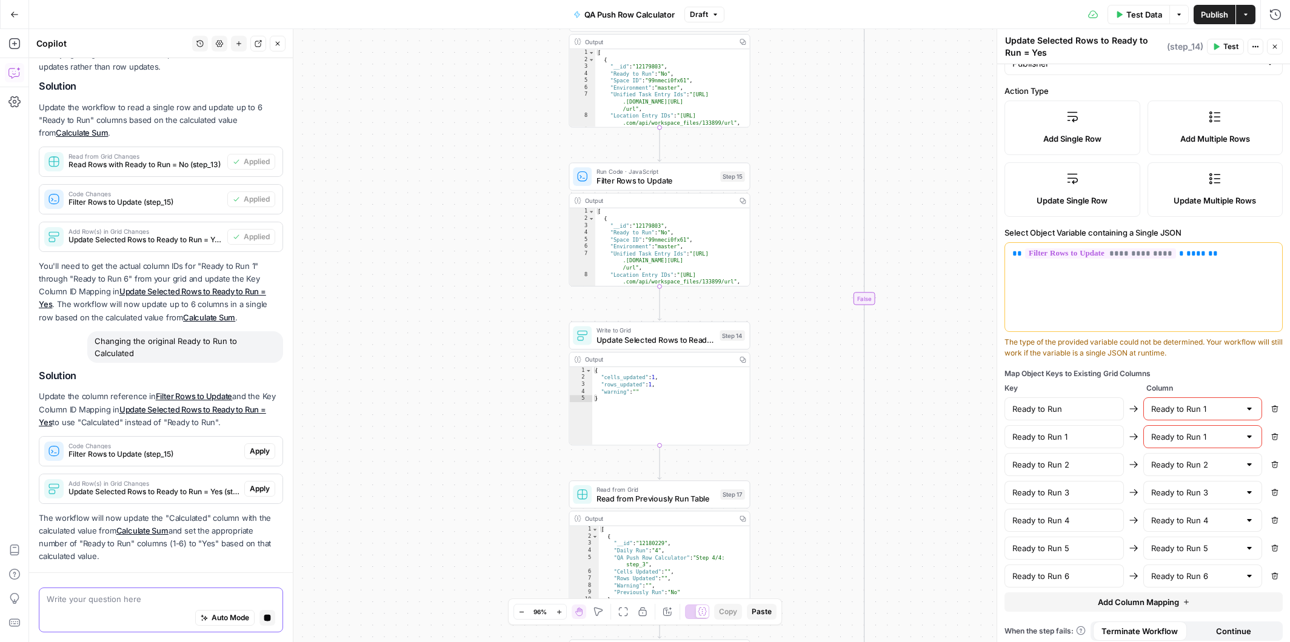
scroll to position [284, 0]
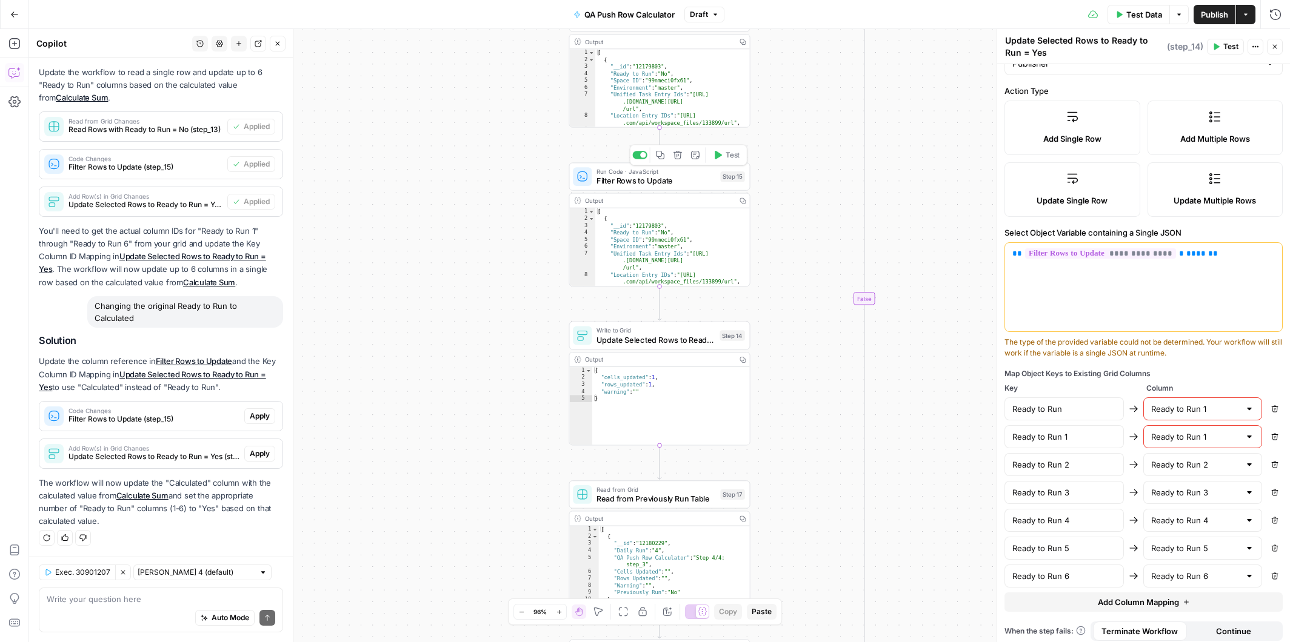
click at [639, 178] on span "Filter Rows to Update" at bounding box center [655, 181] width 119 height 12
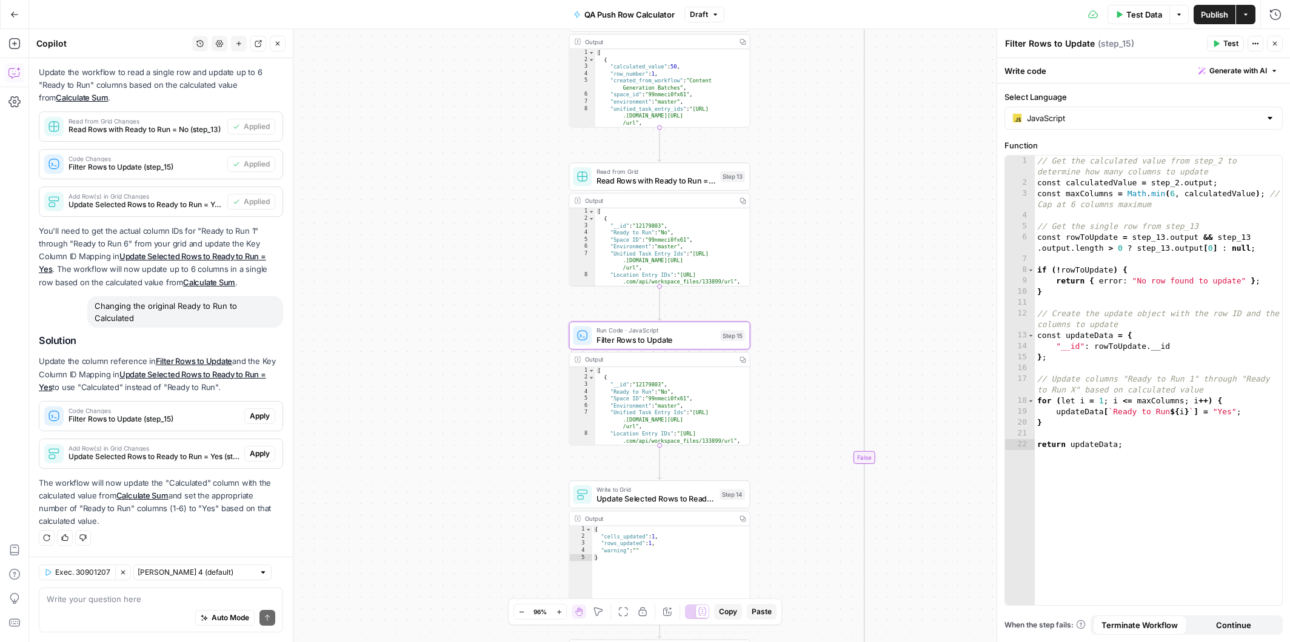
click at [262, 415] on span "Apply" at bounding box center [260, 416] width 20 height 11
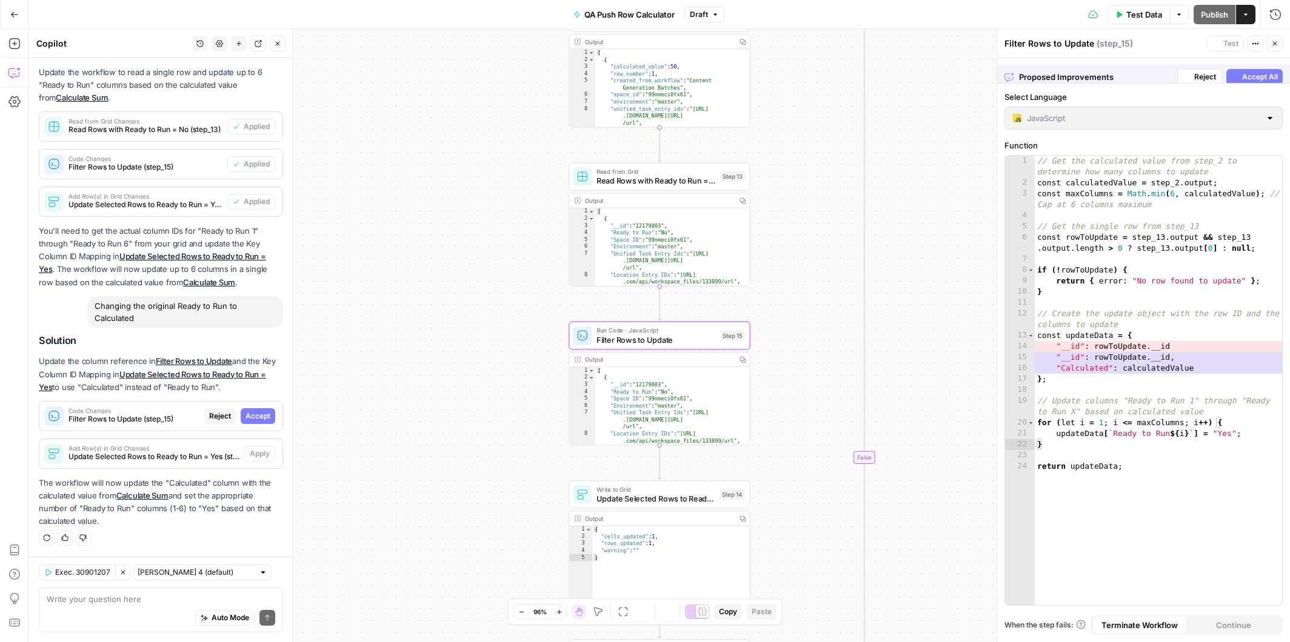
scroll to position [264, 0]
click at [263, 419] on span "Accept" at bounding box center [257, 416] width 25 height 11
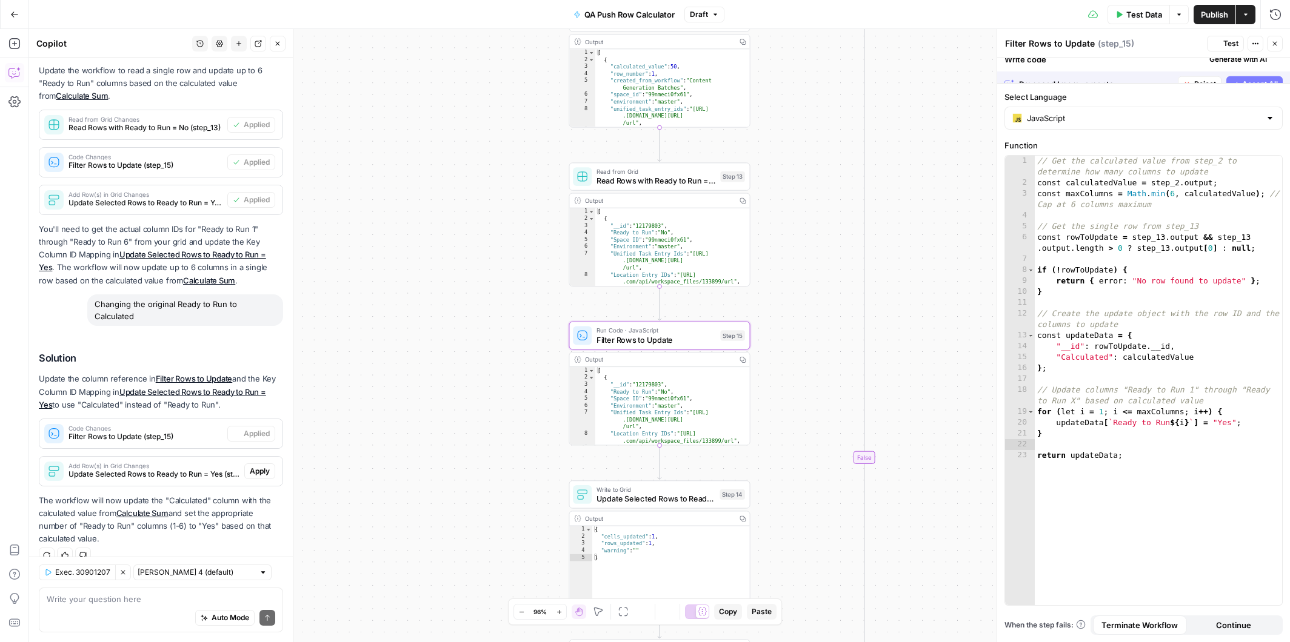
scroll to position [303, 0]
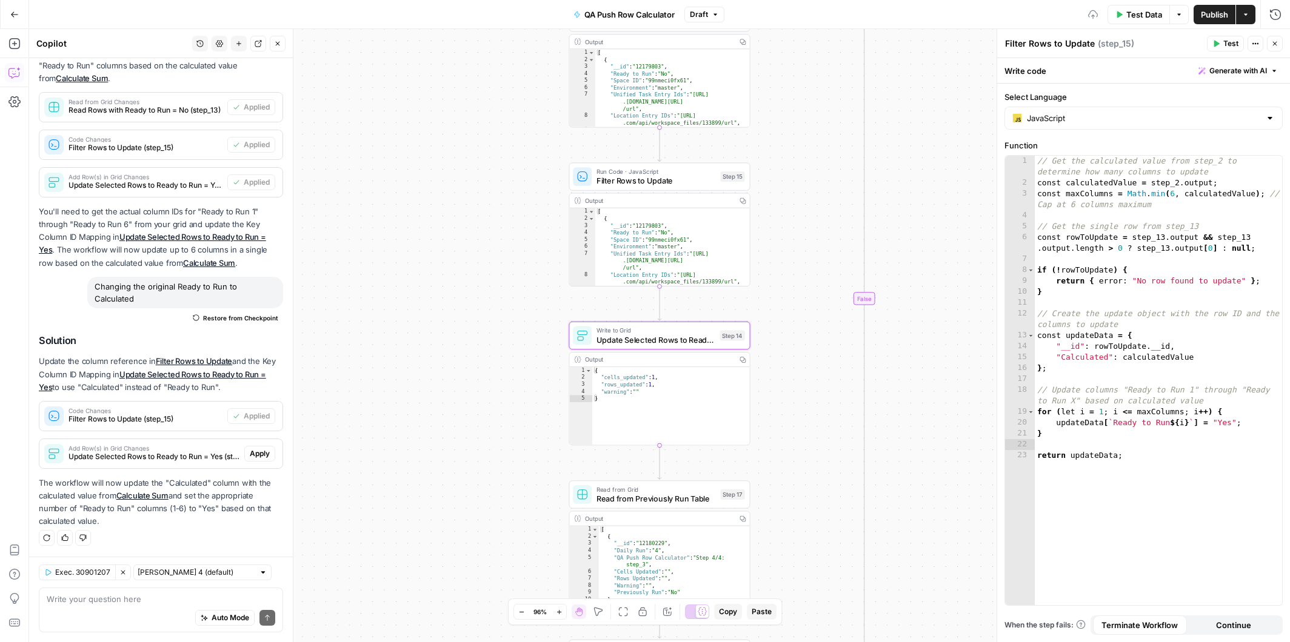
click at [261, 452] on span "Apply" at bounding box center [260, 454] width 20 height 11
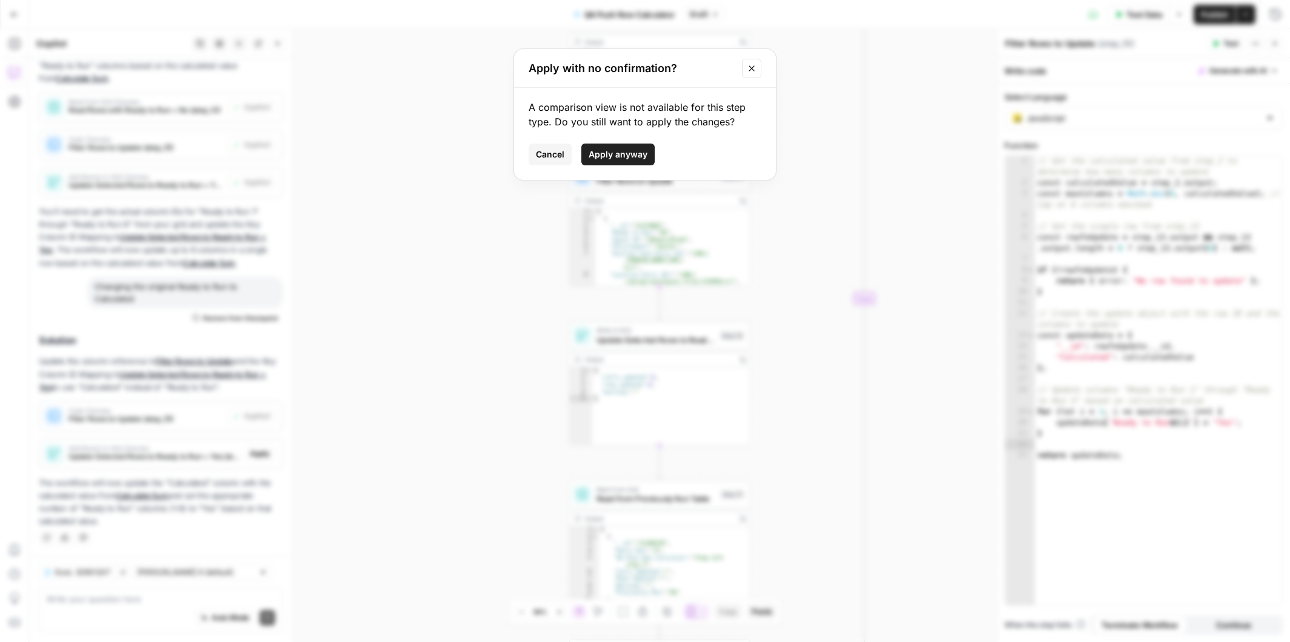
click at [623, 154] on span "Apply anyway" at bounding box center [618, 154] width 59 height 12
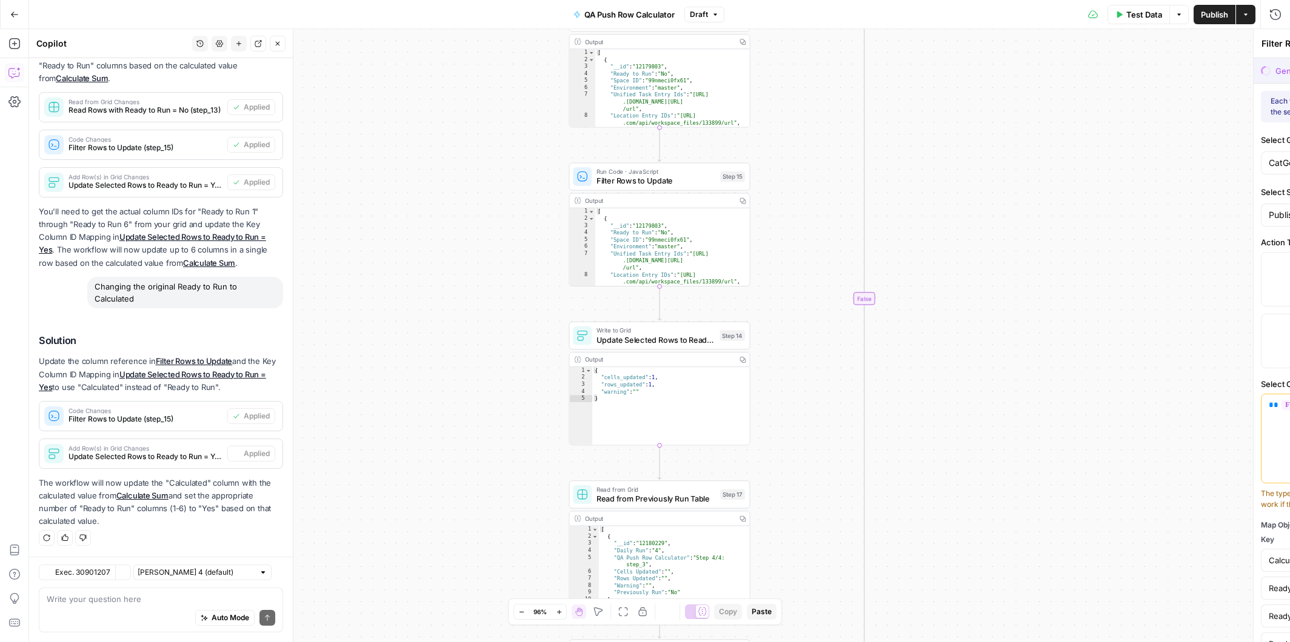
type textarea "Update Selected Rows to Ready to Run = Yes"
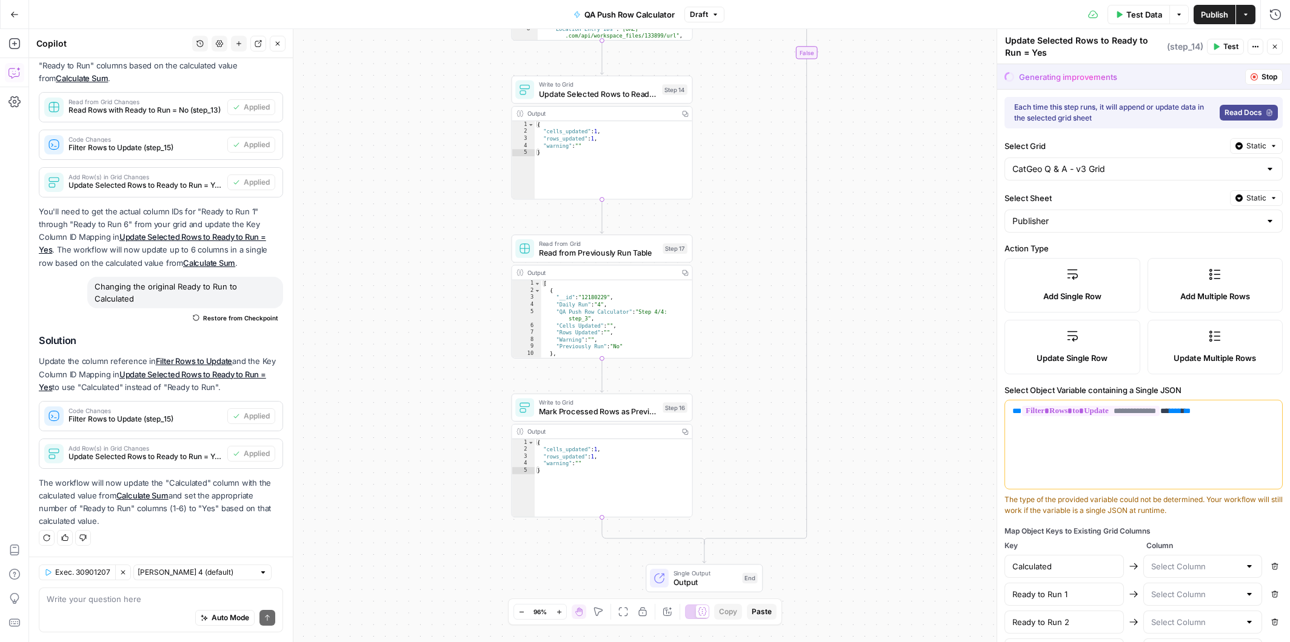
drag, startPoint x: 425, startPoint y: 377, endPoint x: 369, endPoint y: 132, distance: 252.0
click at [369, 132] on div "true false Workflow Input Settings Inputs Run Code · Python Calculate Filter Ra…" at bounding box center [659, 335] width 1261 height 613
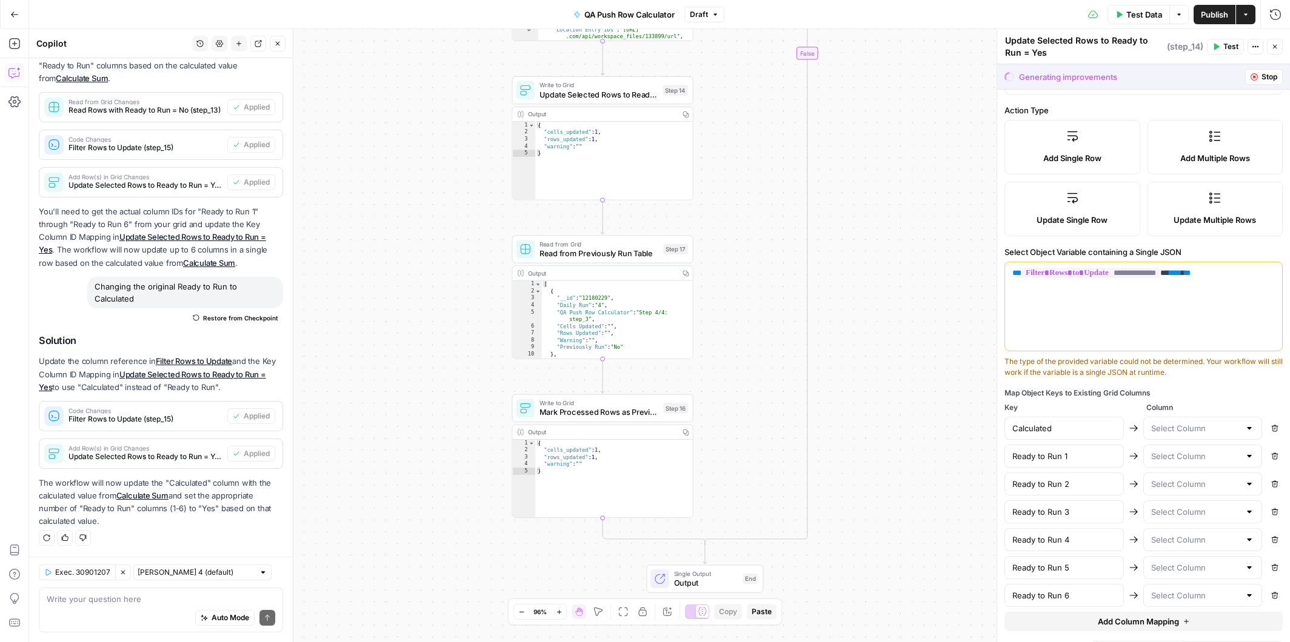
scroll to position [139, 0]
click at [1251, 429] on div at bounding box center [1249, 427] width 10 height 12
click at [1193, 450] on span "Calculated" at bounding box center [1200, 453] width 94 height 12
type input "Calculated"
click at [1247, 449] on div at bounding box center [1249, 455] width 10 height 12
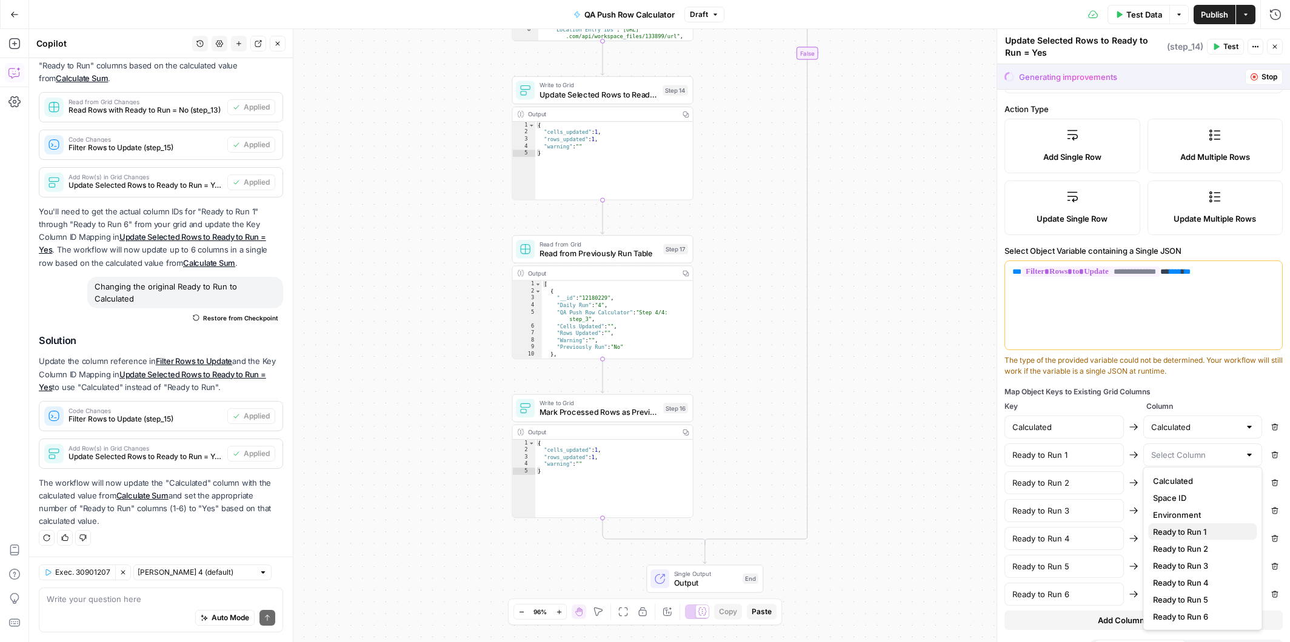
click at [1218, 531] on span "Ready to Run 1" at bounding box center [1200, 532] width 94 height 12
type input "Ready to Run 1"
click at [1250, 477] on div at bounding box center [1249, 483] width 10 height 12
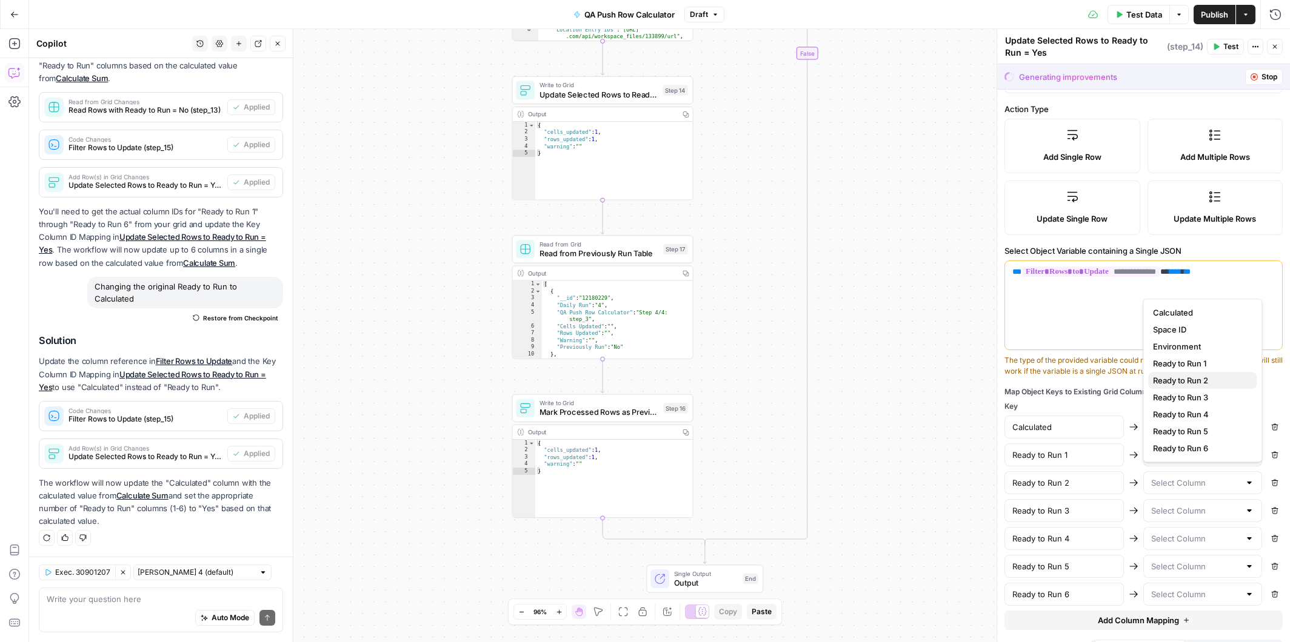
click at [1203, 375] on span "Ready to Run 2" at bounding box center [1200, 381] width 94 height 12
type input "Ready to Run 2"
click at [1250, 508] on div at bounding box center [1249, 511] width 10 height 12
click at [1209, 421] on span "Ready to Run 3" at bounding box center [1200, 425] width 94 height 12
type input "Ready to Run 3"
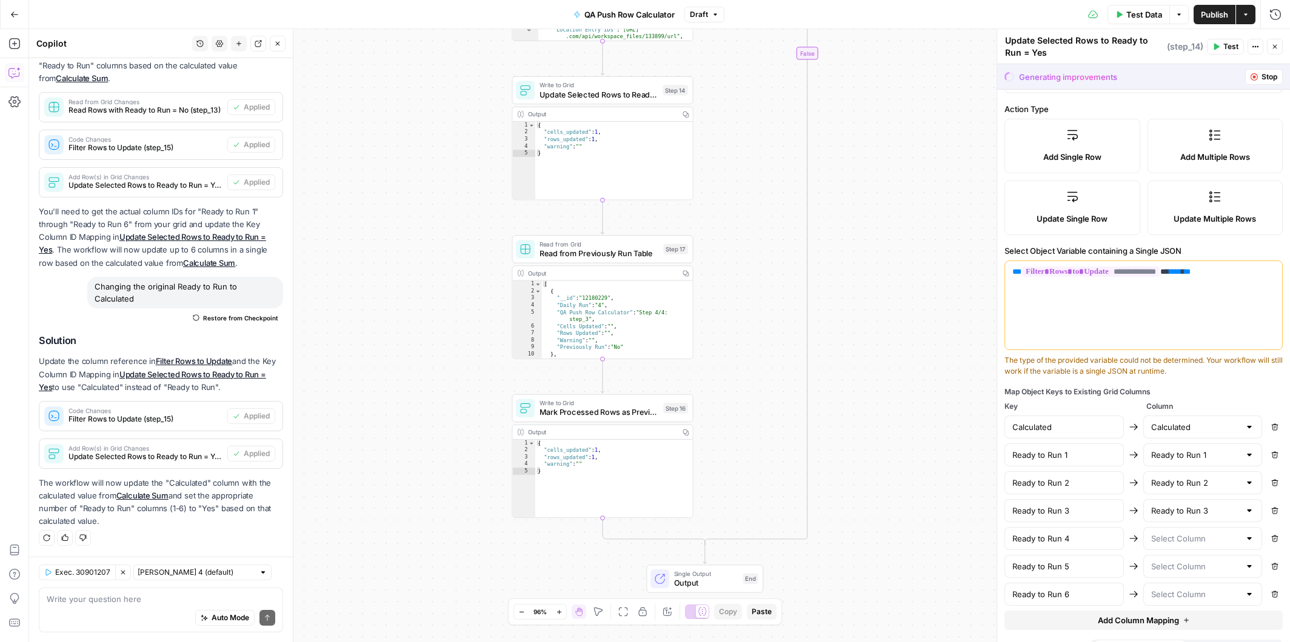
click at [1246, 535] on div at bounding box center [1249, 539] width 10 height 12
click at [1198, 462] on button "Ready to Run 4" at bounding box center [1202, 469] width 108 height 17
type input "Ready to Run 4"
click at [1252, 561] on div at bounding box center [1249, 567] width 10 height 12
click at [1206, 512] on span "Ready to Run 5" at bounding box center [1200, 514] width 94 height 12
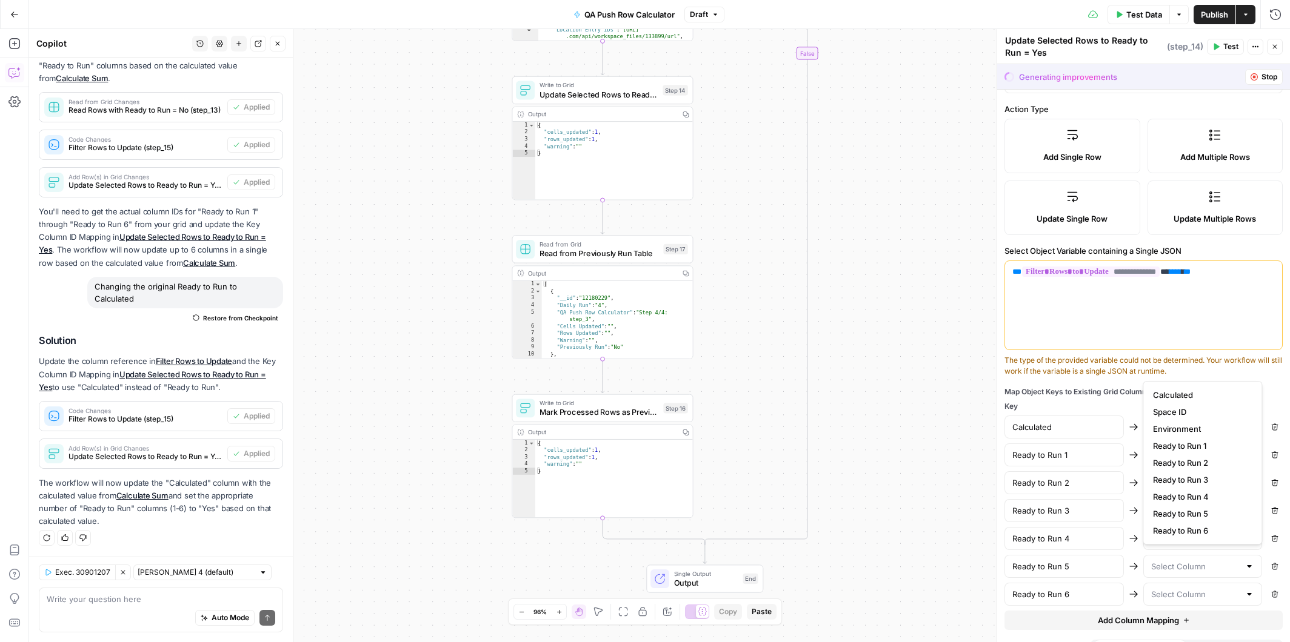
type input "Ready to Run 5"
click at [1249, 589] on div at bounding box center [1249, 595] width 10 height 12
click at [1215, 556] on span "Ready to Run 6" at bounding box center [1200, 559] width 94 height 12
type input "Ready to Run 6"
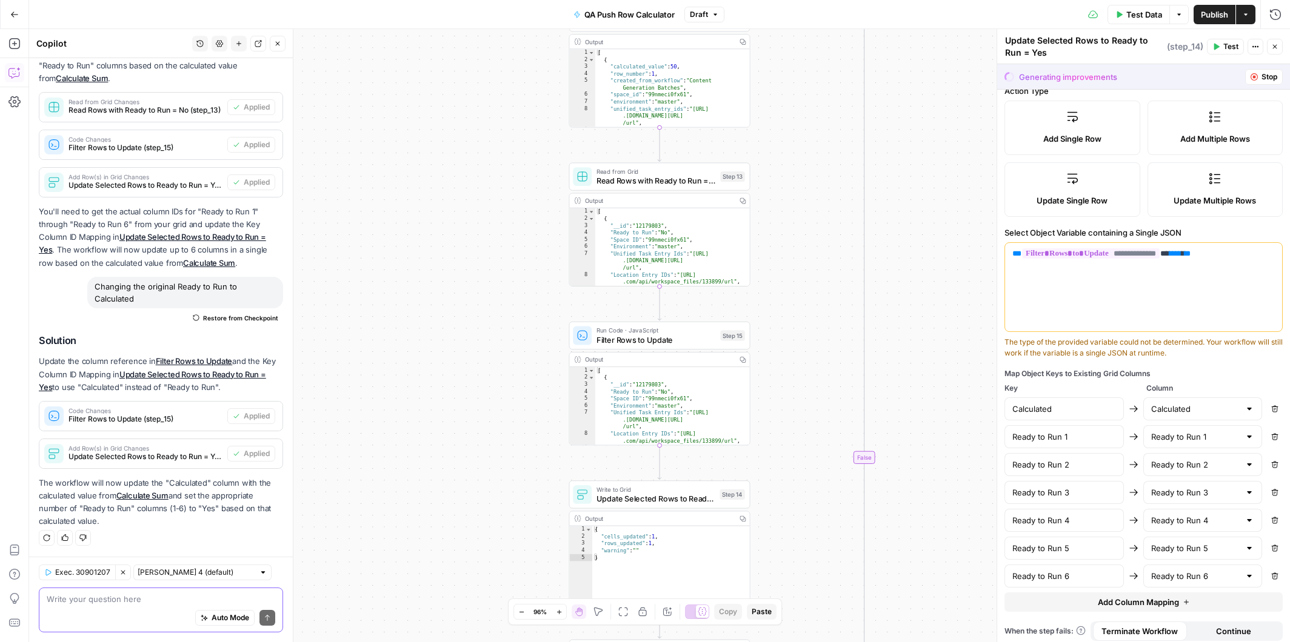
click at [135, 599] on textarea at bounding box center [161, 599] width 229 height 12
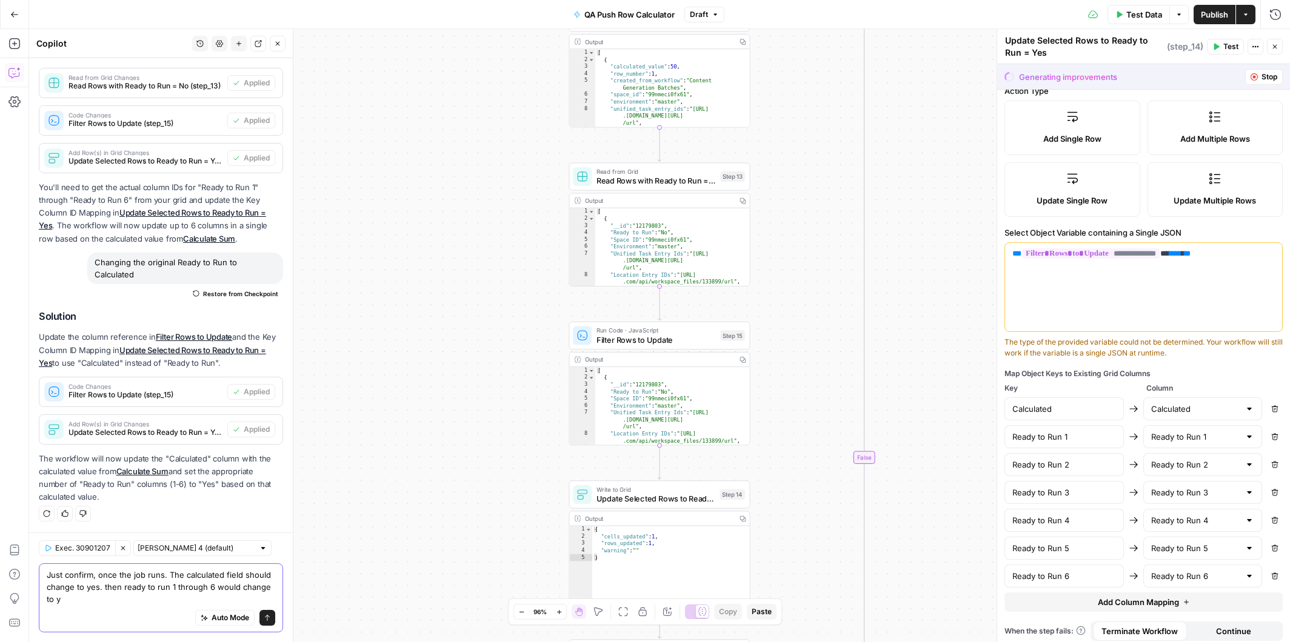
scroll to position [327, 0]
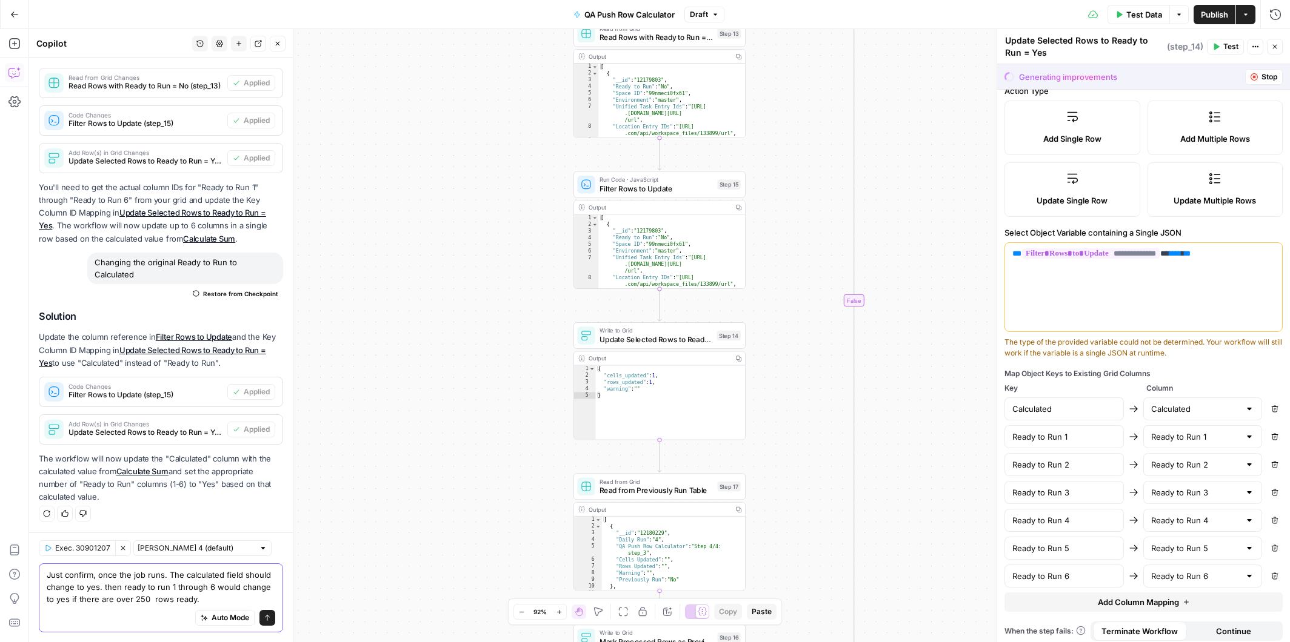
type textarea "Just confirm, once the job runs. The calculated field should change to yes. the…"
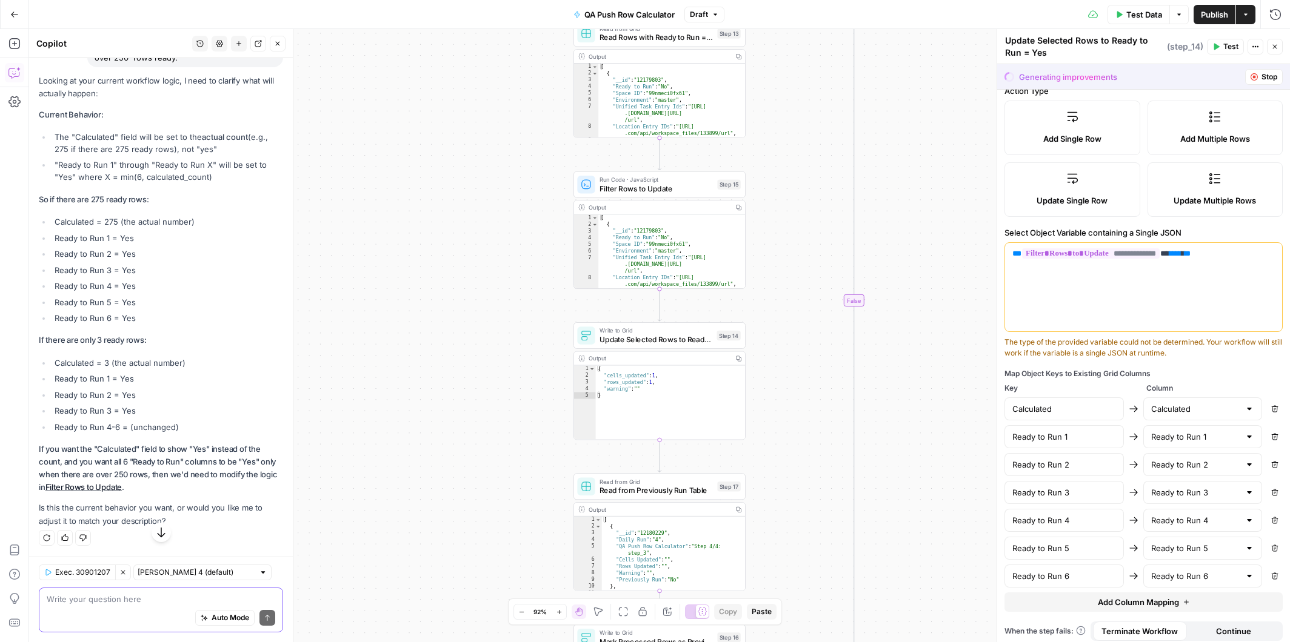
scroll to position [827, 0]
drag, startPoint x: 222, startPoint y: 148, endPoint x: 45, endPoint y: 138, distance: 176.7
click at [52, 138] on li "The "Calculated" field will be set to the actual count (e.g., 275 if there are …" at bounding box center [168, 143] width 232 height 24
copy li "The "Calculated" field will be set to the actual count (e.g., 275 if there are …"
click at [88, 597] on textarea at bounding box center [161, 599] width 229 height 12
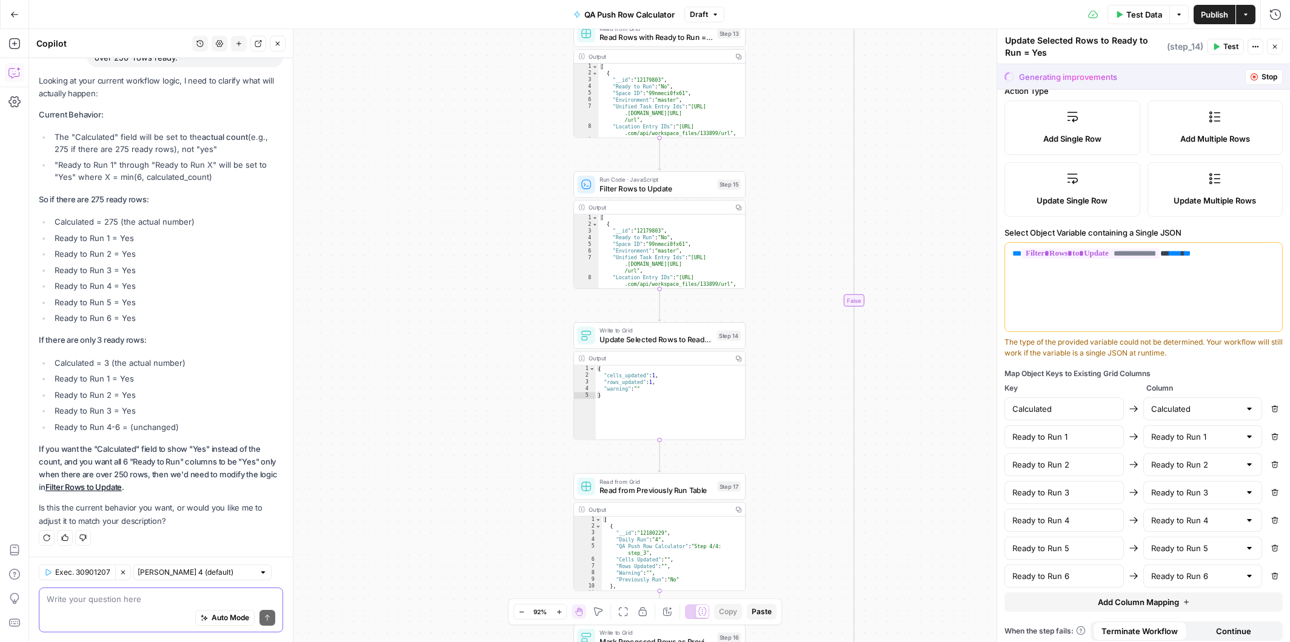
paste textarea "The "Calculated" field will be set to the actual count (e.g., 275 if there are …"
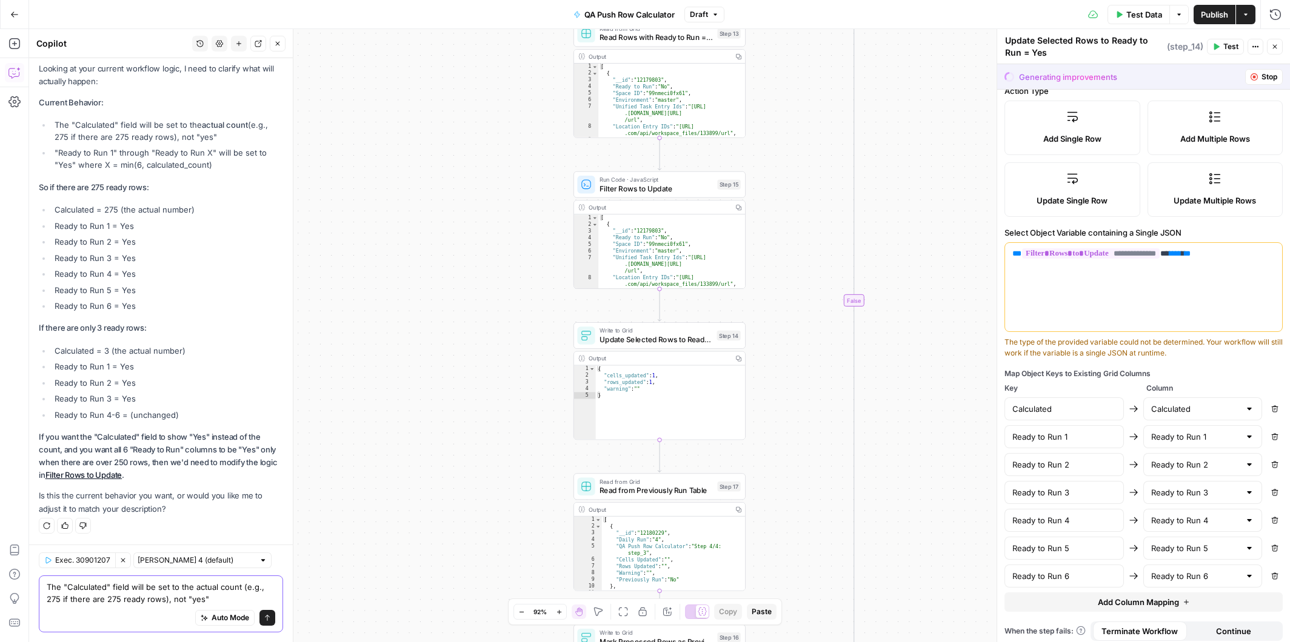
scroll to position [863, 0]
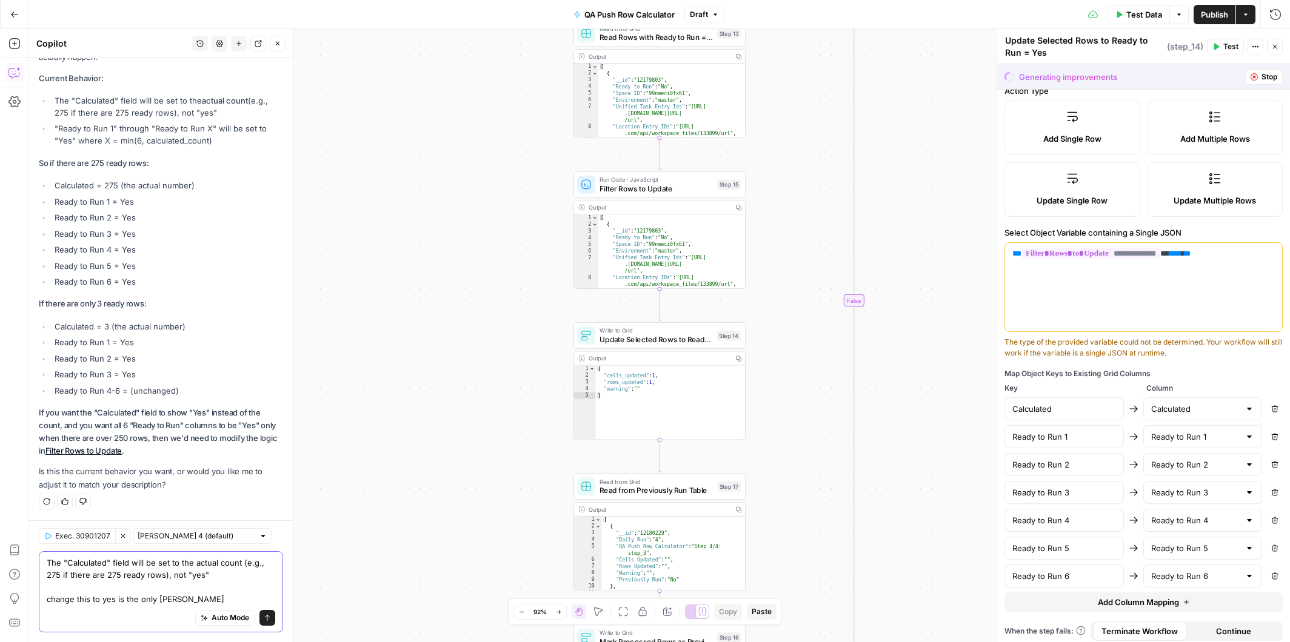
type textarea "The "Calculated" field will be set to the actual count (e.g., 275 if there are …"
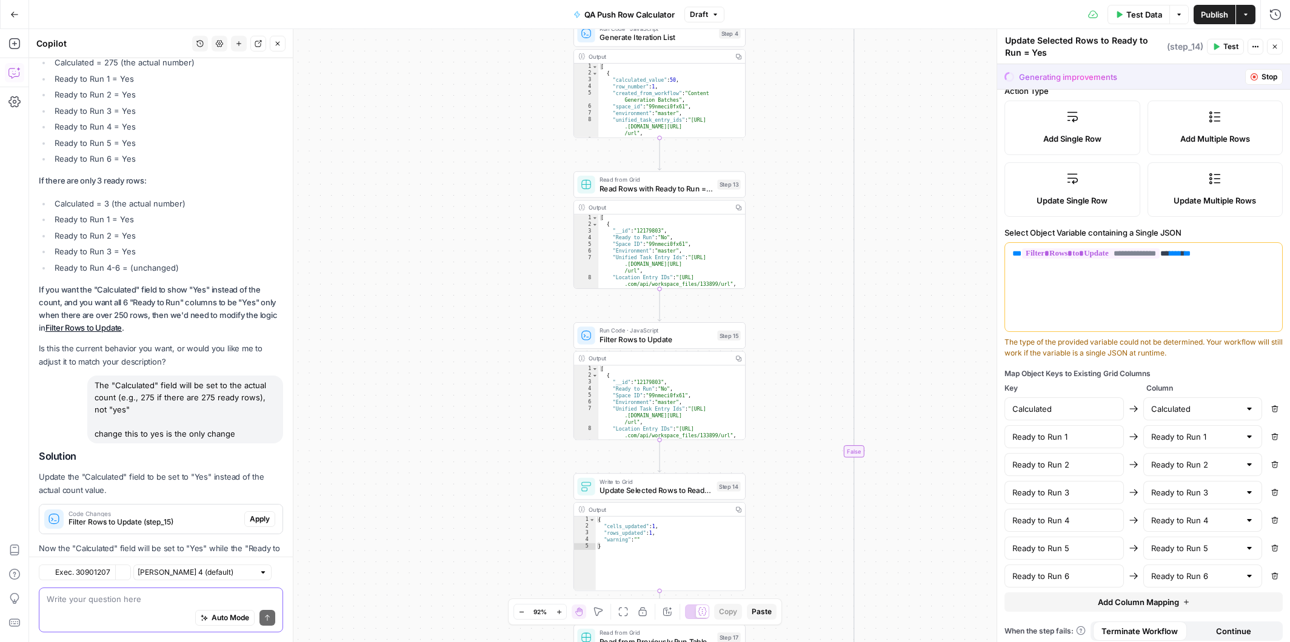
scroll to position [1038, 0]
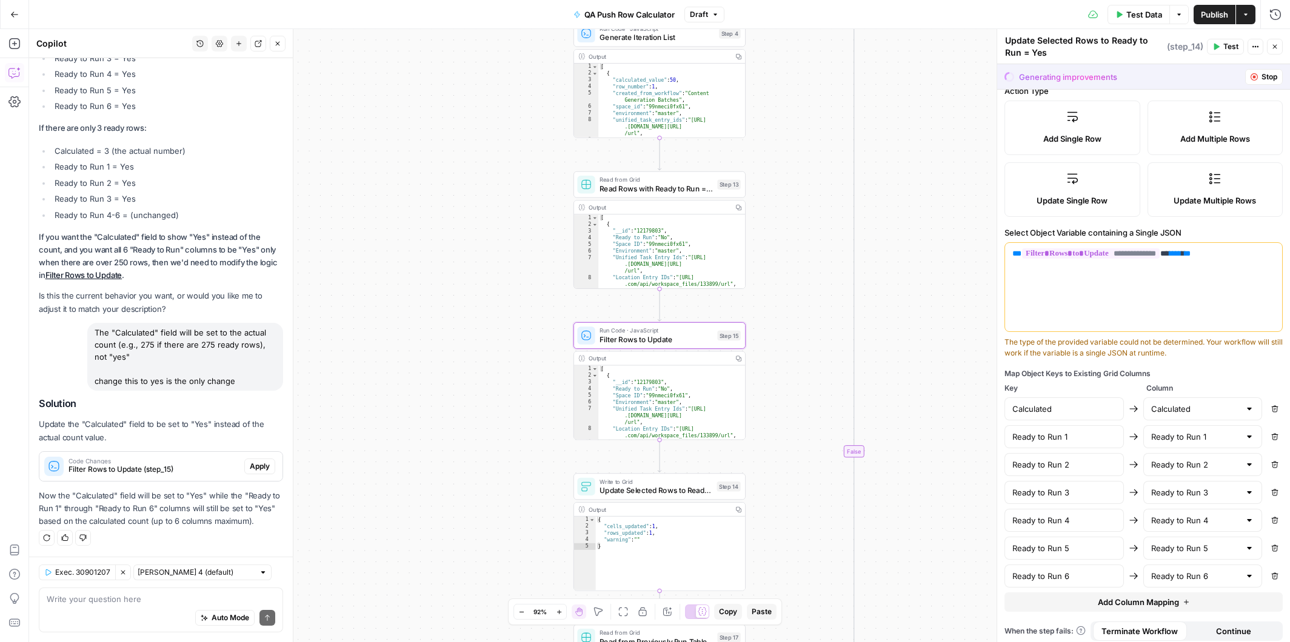
click at [264, 468] on span "Apply" at bounding box center [260, 466] width 20 height 11
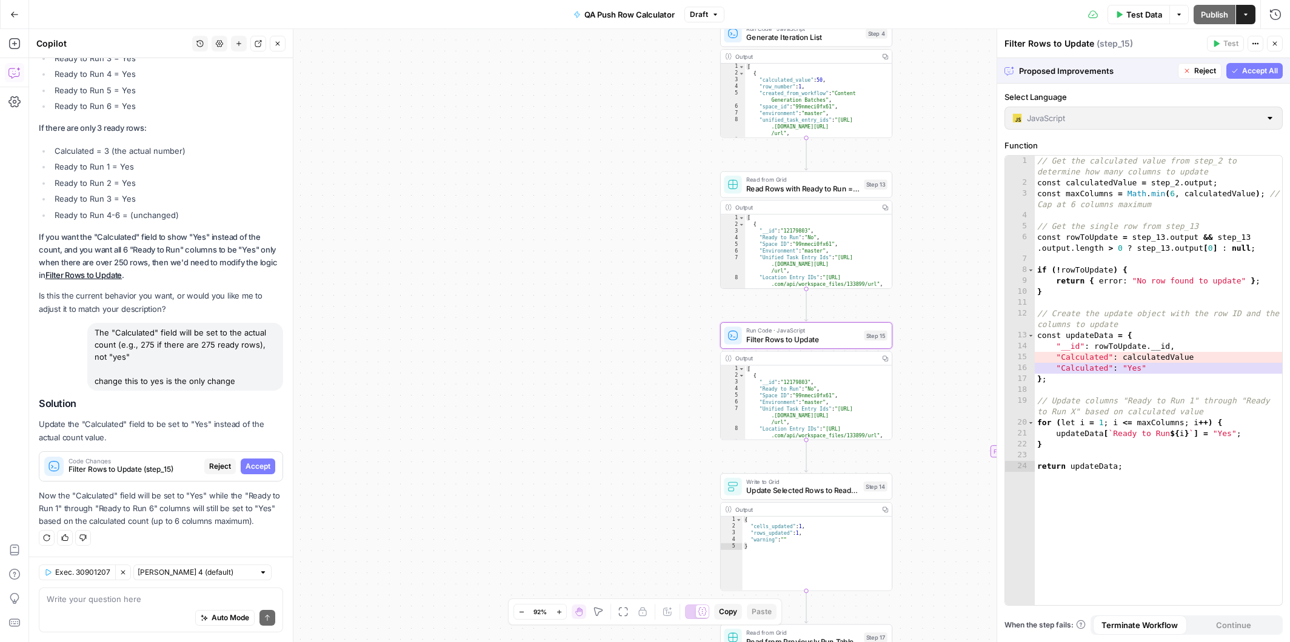
click at [264, 468] on span "Accept" at bounding box center [257, 466] width 25 height 11
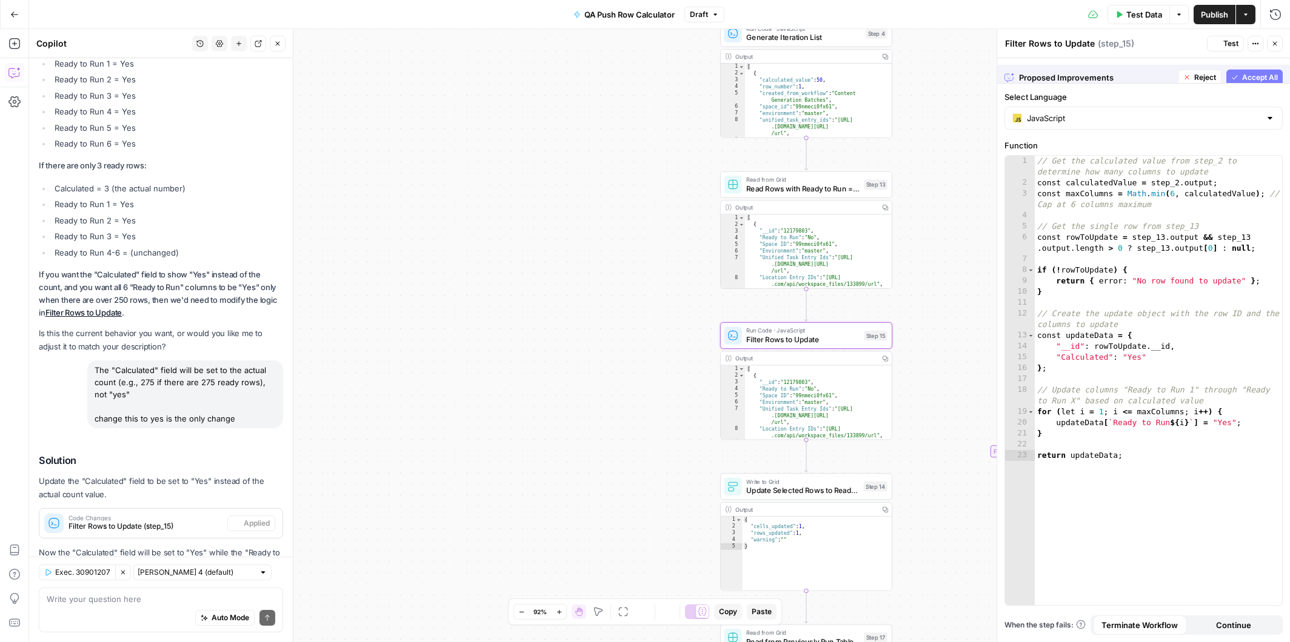
scroll to position [1077, 0]
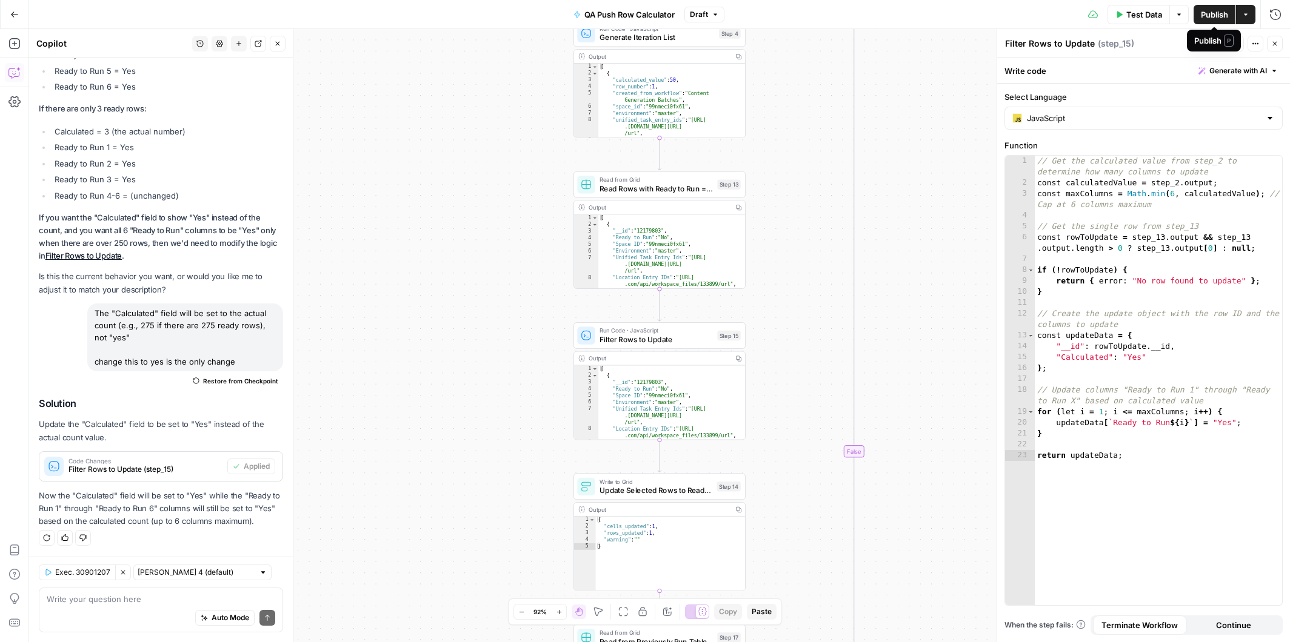
click at [1215, 15] on span "Publish" at bounding box center [1214, 14] width 27 height 12
click at [139, 607] on div "Auto Mode Send" at bounding box center [161, 619] width 229 height 27
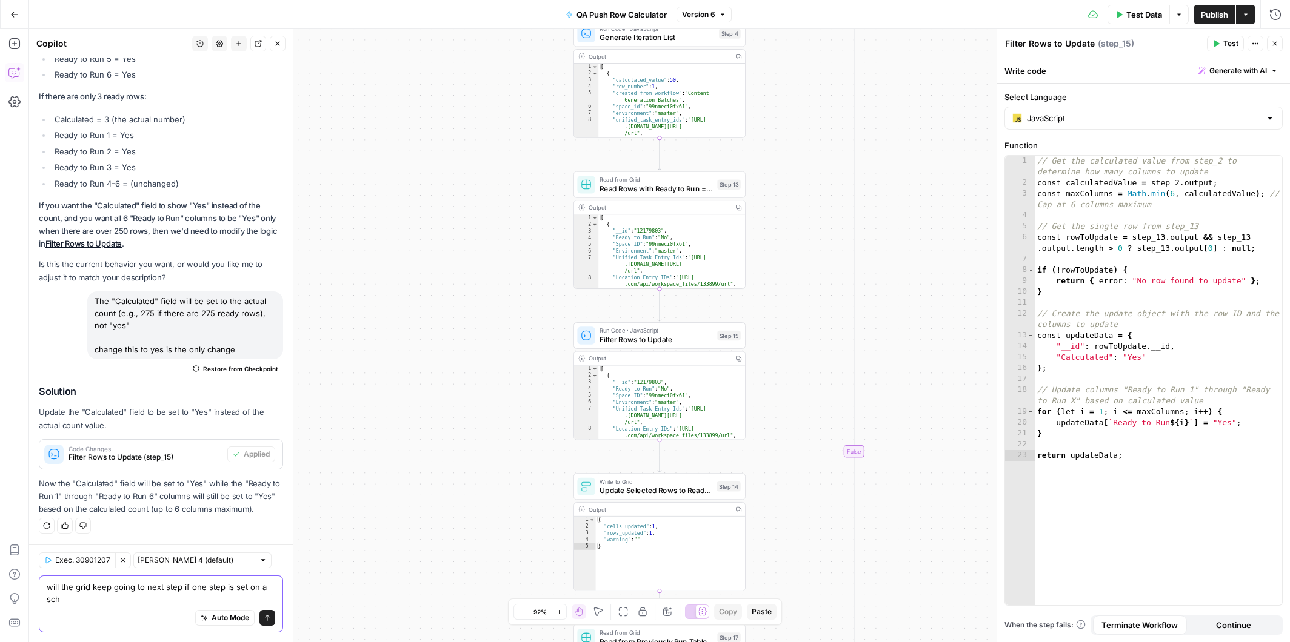
scroll to position [1089, 0]
type textarea "will the grid keep going to next step if one step is set on a schedule?"
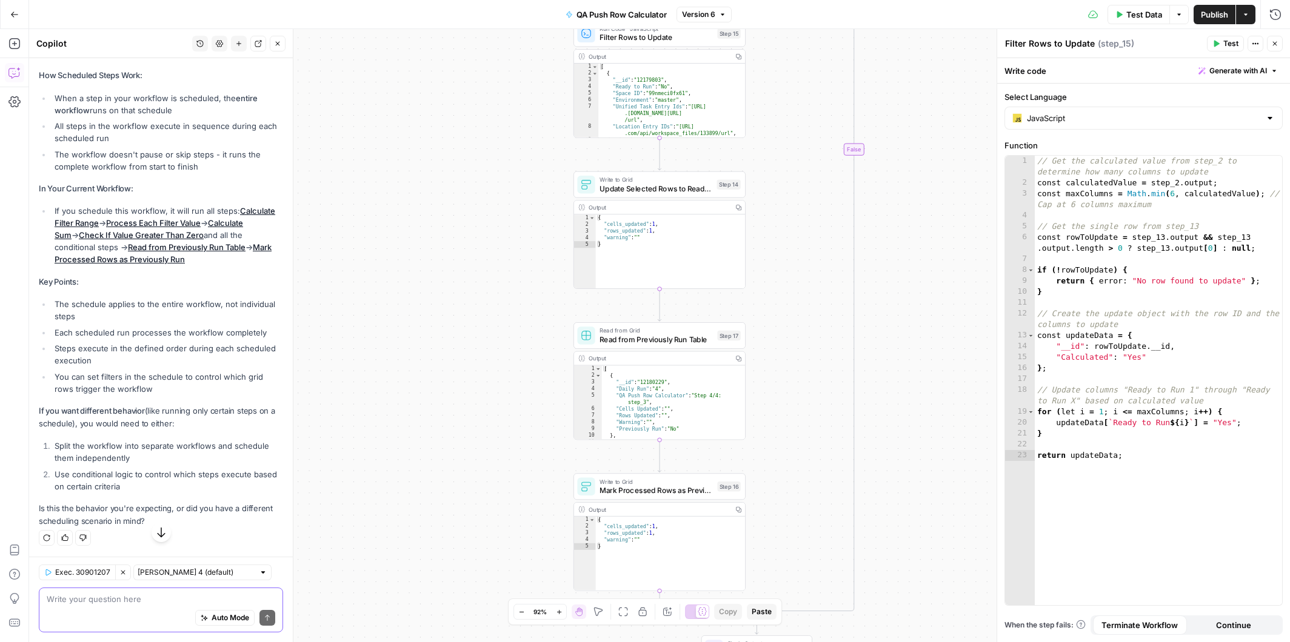
scroll to position [1628, 0]
click at [108, 600] on textarea at bounding box center [161, 599] width 229 height 12
type textarea "I"
click at [84, 605] on textarea at bounding box center [161, 599] width 229 height 12
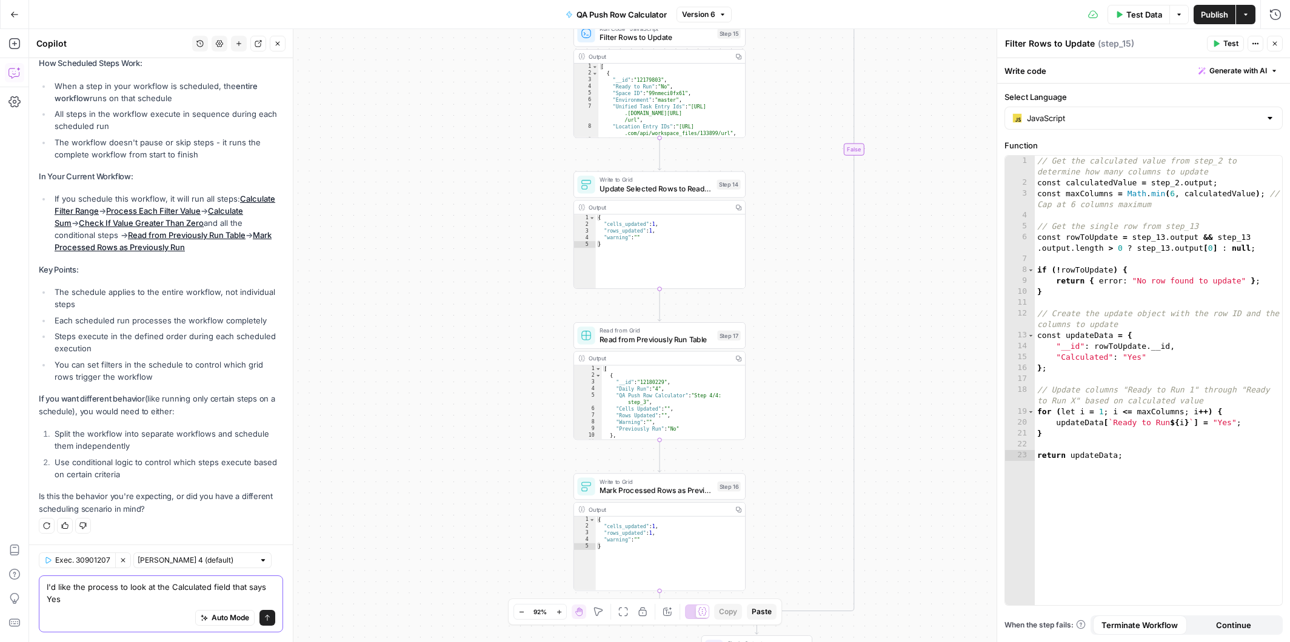
scroll to position [1640, 0]
type textarea "I'd like the process to look at the Calculated field that says Yes. There shoul…"
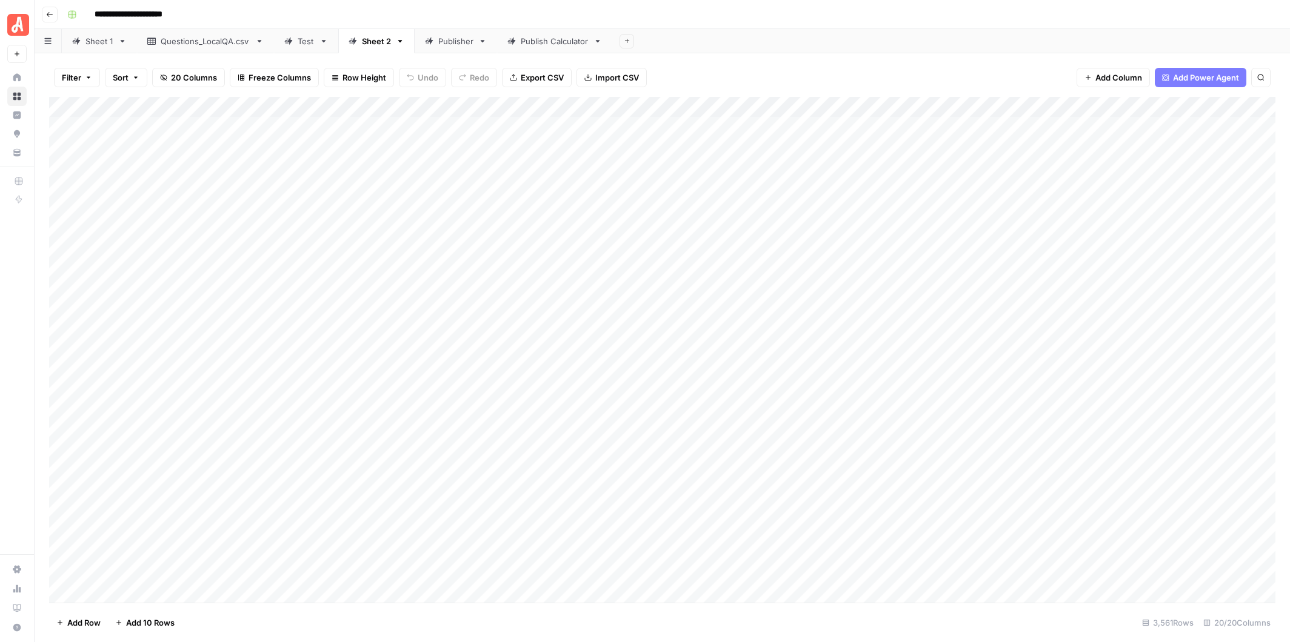
click at [452, 44] on div "Publisher" at bounding box center [455, 41] width 35 height 12
click at [472, 107] on div "Add Column" at bounding box center [662, 350] width 1226 height 506
click at [448, 204] on span "Hide Column" at bounding box center [469, 209] width 106 height 12
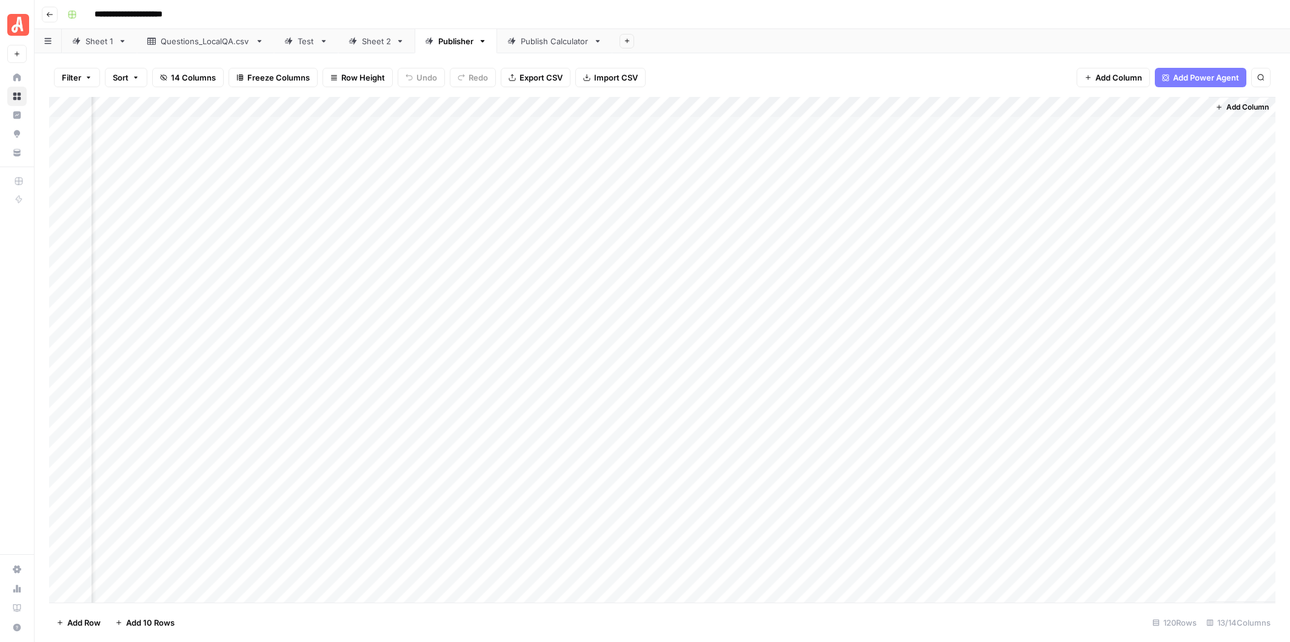
click at [555, 105] on div "Add Column" at bounding box center [662, 350] width 1226 height 506
click at [527, 210] on span "Hide Column" at bounding box center [555, 209] width 106 height 12
click at [592, 105] on div "Add Column" at bounding box center [662, 350] width 1226 height 506
click at [586, 207] on span "Hide Column" at bounding box center [614, 209] width 106 height 12
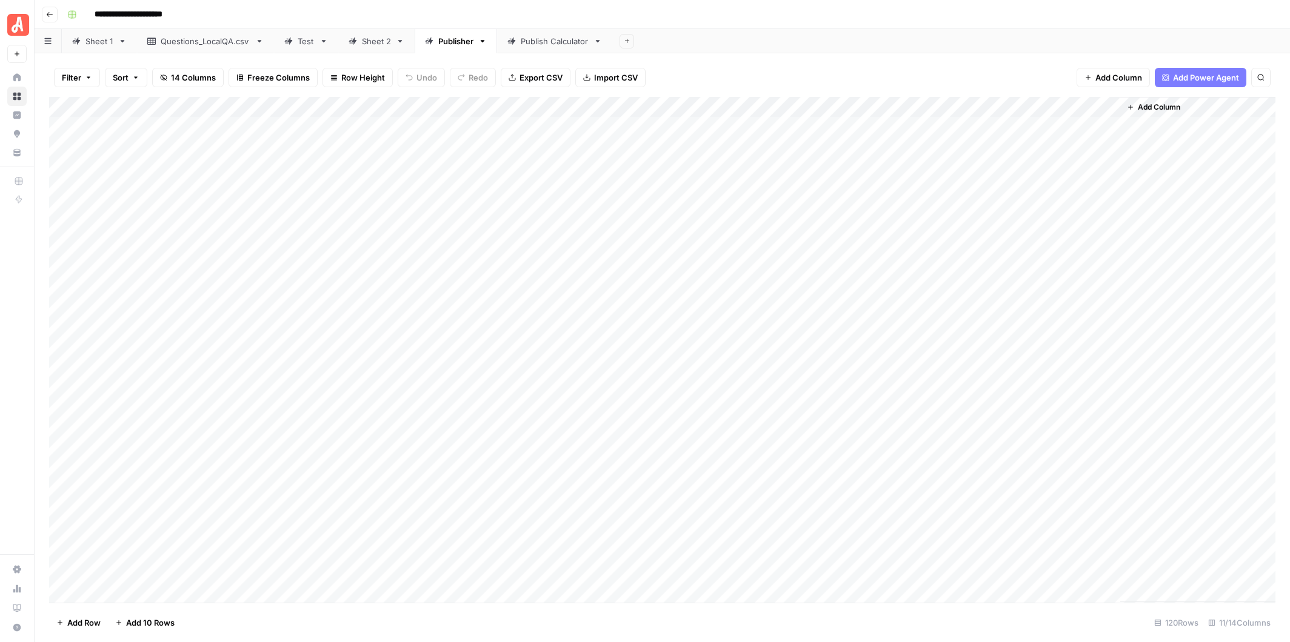
click at [1160, 109] on span "Add Column" at bounding box center [1159, 107] width 42 height 11
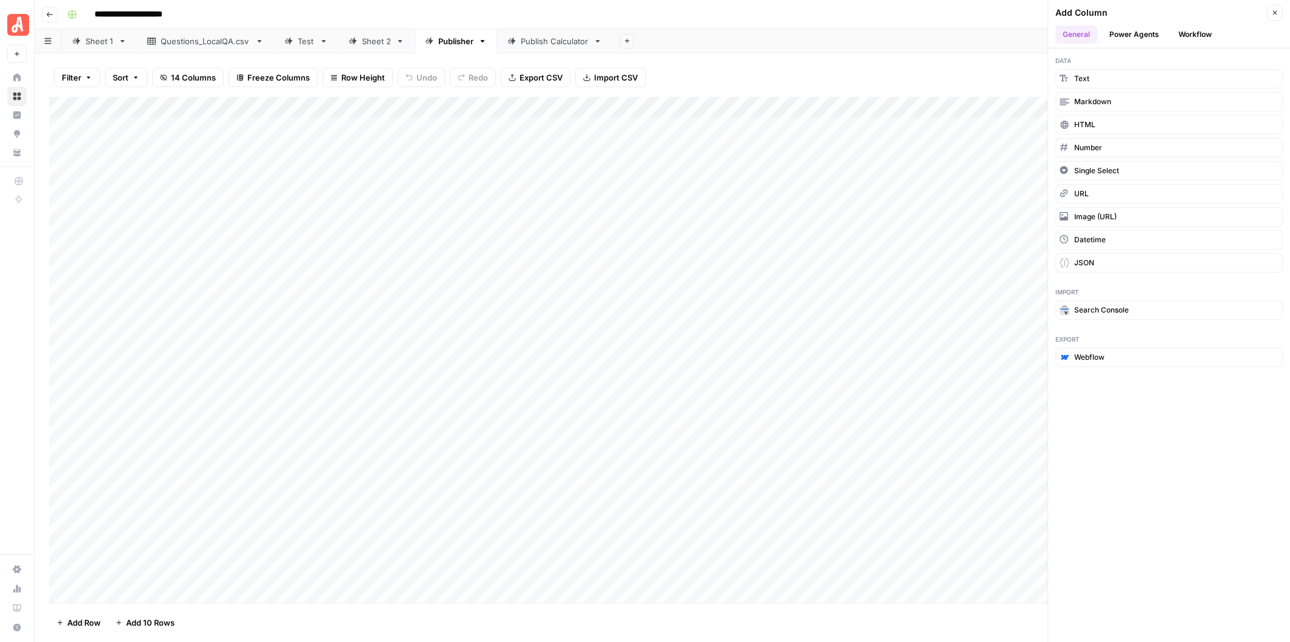
click at [1203, 33] on button "Workflow" at bounding box center [1195, 34] width 48 height 18
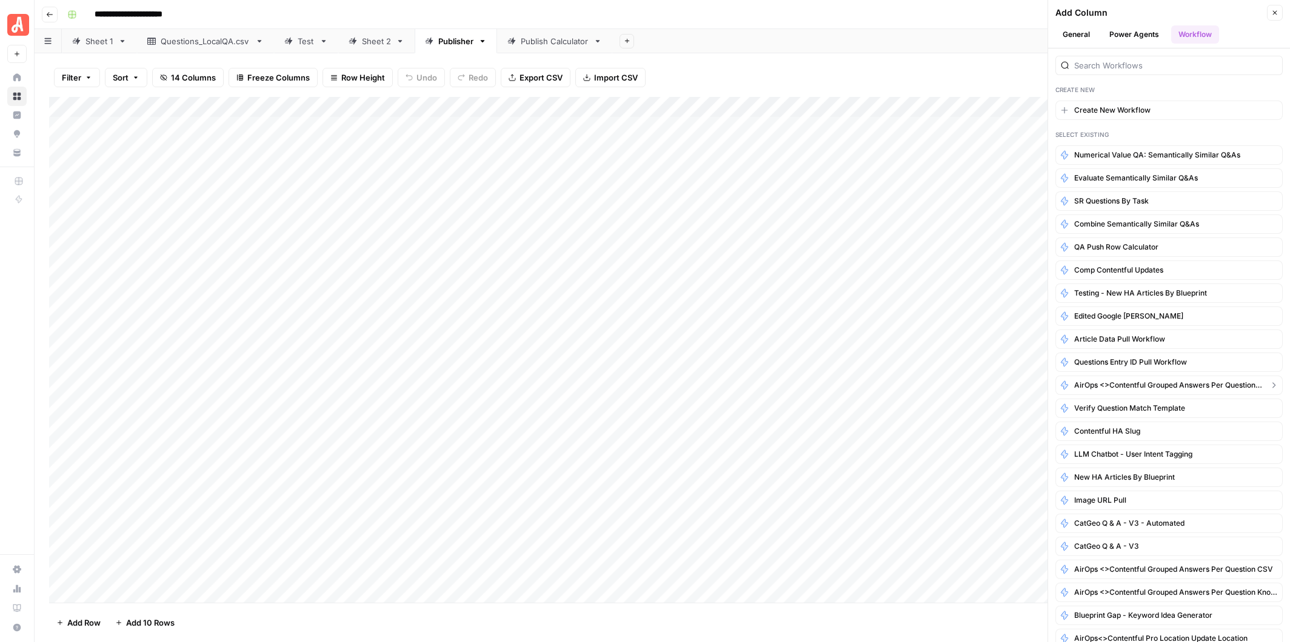
click at [1172, 380] on span "AirOps <>Contentful Grouped Answers per Question_Entry ID Grid" at bounding box center [1169, 385] width 190 height 11
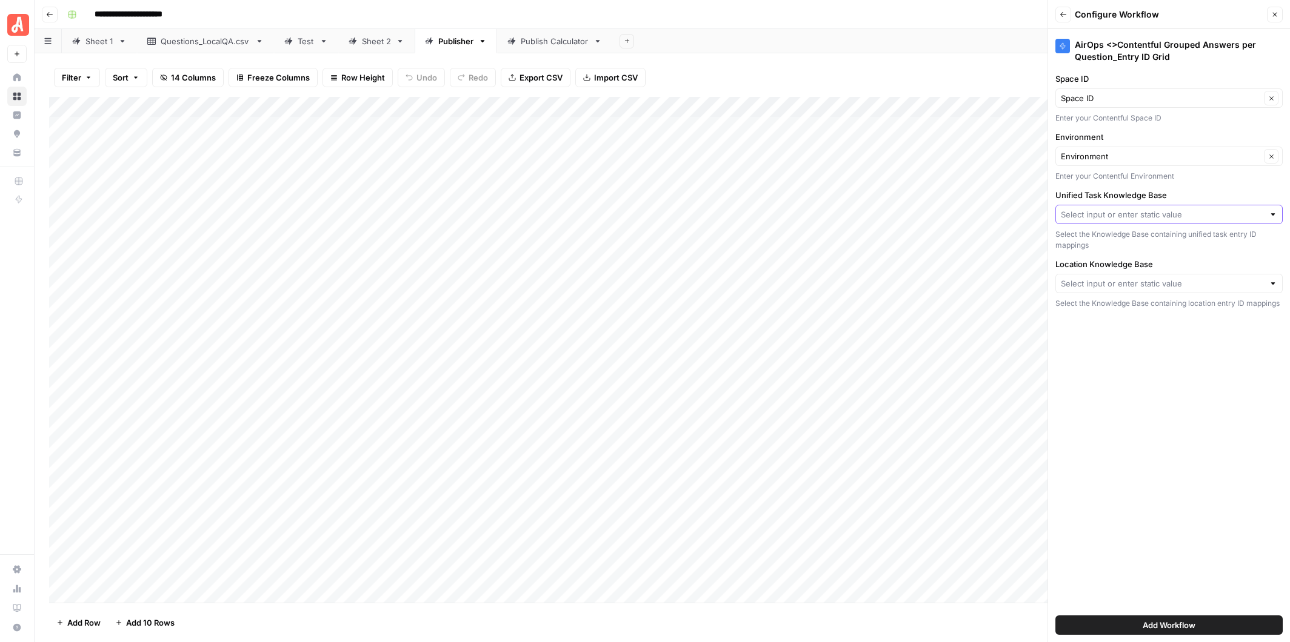
click at [1126, 210] on input "Unified Task Knowledge Base" at bounding box center [1162, 215] width 203 height 12
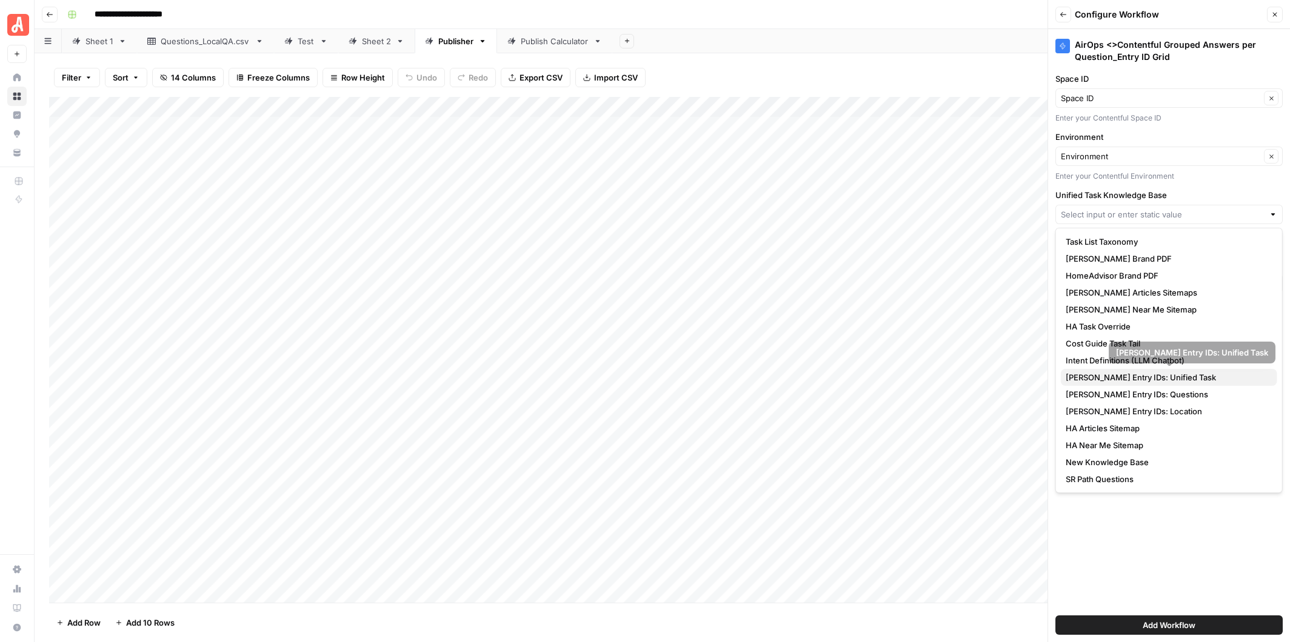
click at [1145, 378] on span "[PERSON_NAME] Entry IDs: Unified Task" at bounding box center [1167, 378] width 202 height 12
type input "[PERSON_NAME] Entry IDs: Unified Task"
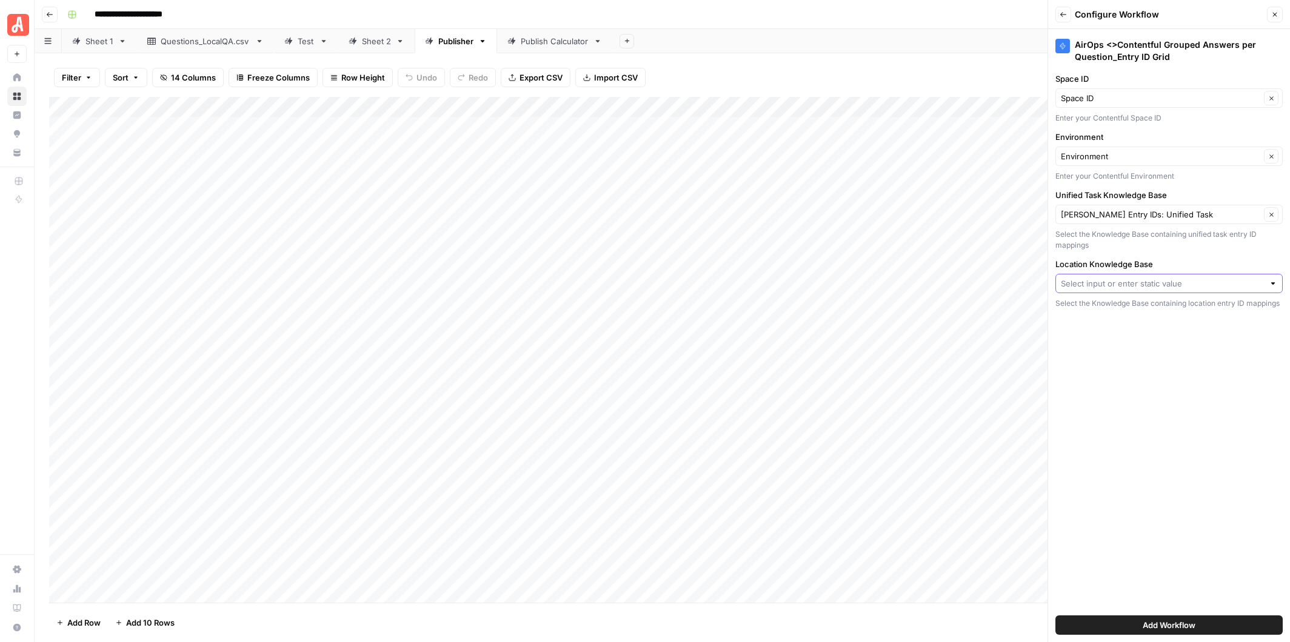
click at [1140, 283] on input "Location Knowledge Base" at bounding box center [1162, 284] width 203 height 12
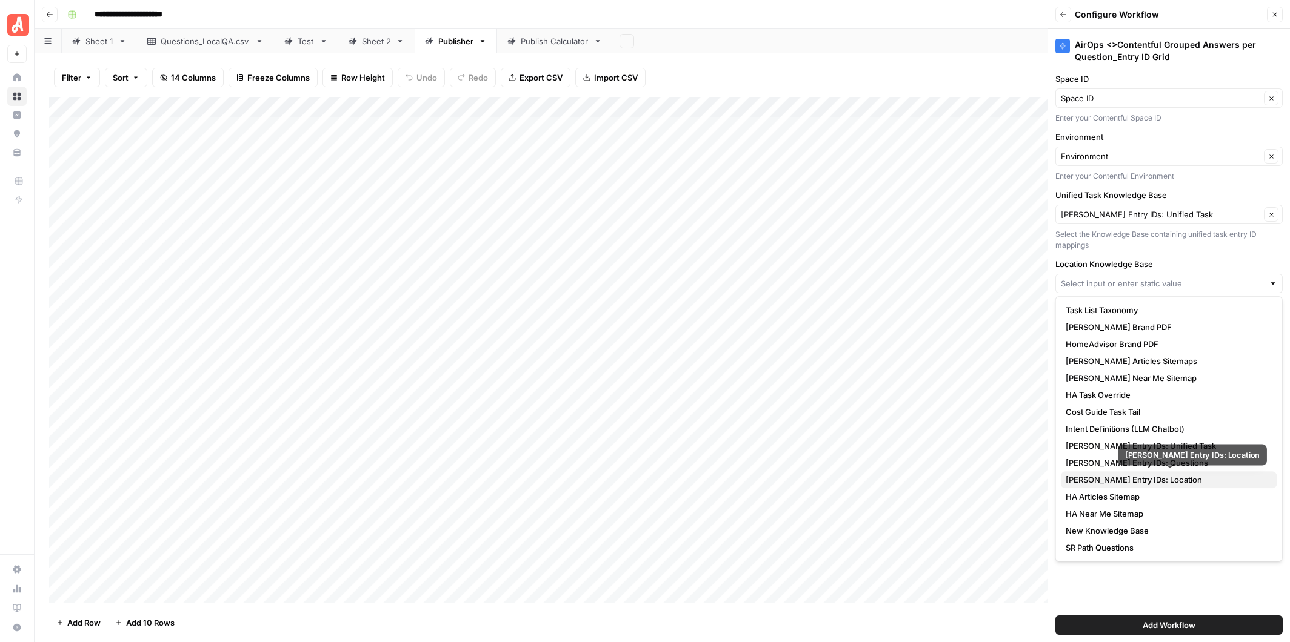
click at [1138, 482] on span "[PERSON_NAME] Entry IDs: Location" at bounding box center [1167, 480] width 202 height 12
type input "[PERSON_NAME] Entry IDs: Location"
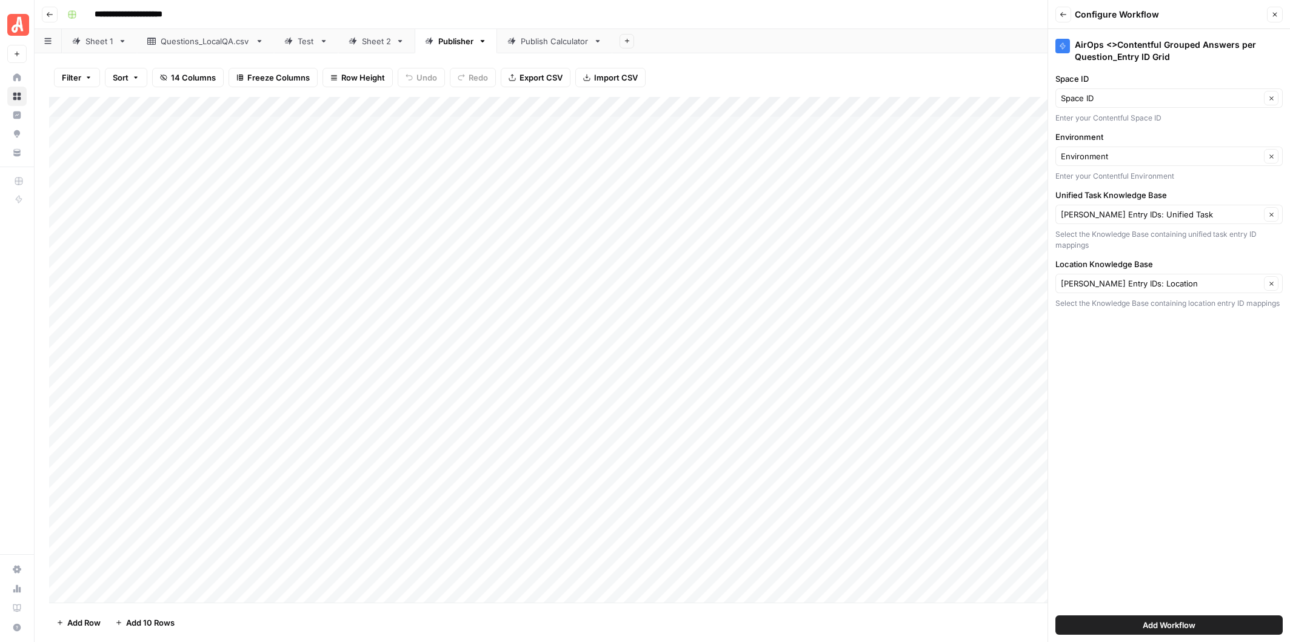
click at [1170, 58] on div "AirOps <>Contentful Grouped Answers per Question_Entry ID Grid" at bounding box center [1168, 51] width 227 height 24
click at [1180, 621] on span "Add Workflow" at bounding box center [1169, 625] width 53 height 12
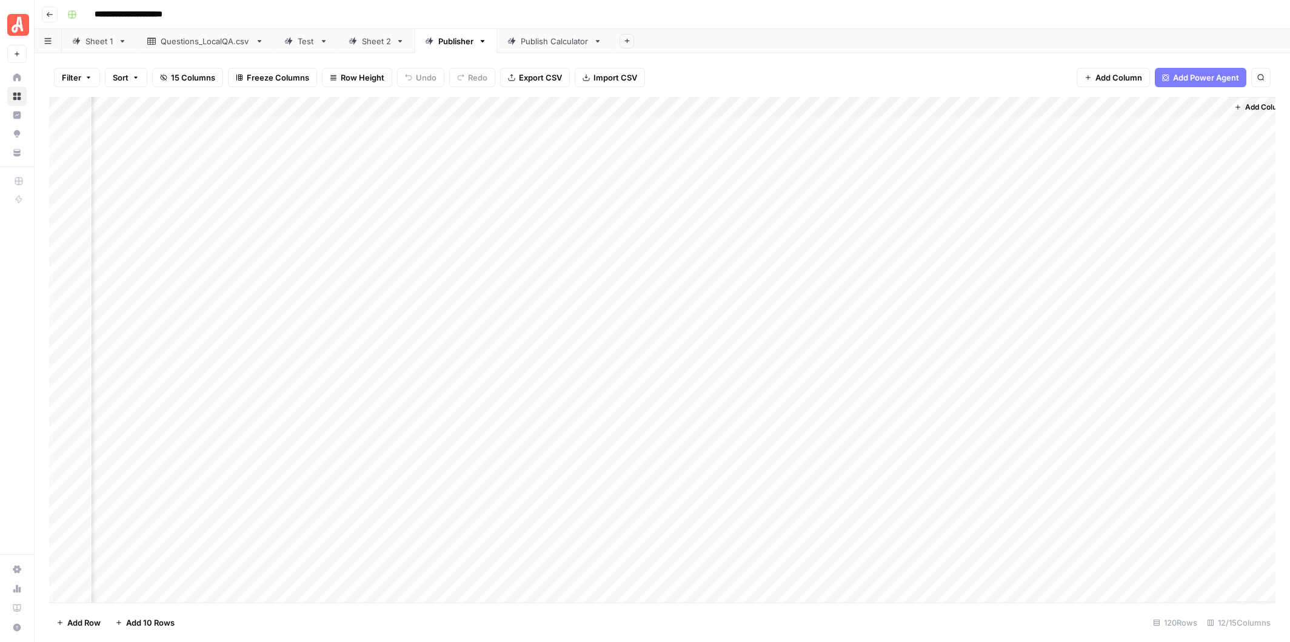
scroll to position [0, 229]
click at [1148, 104] on div "Add Column" at bounding box center [662, 350] width 1226 height 506
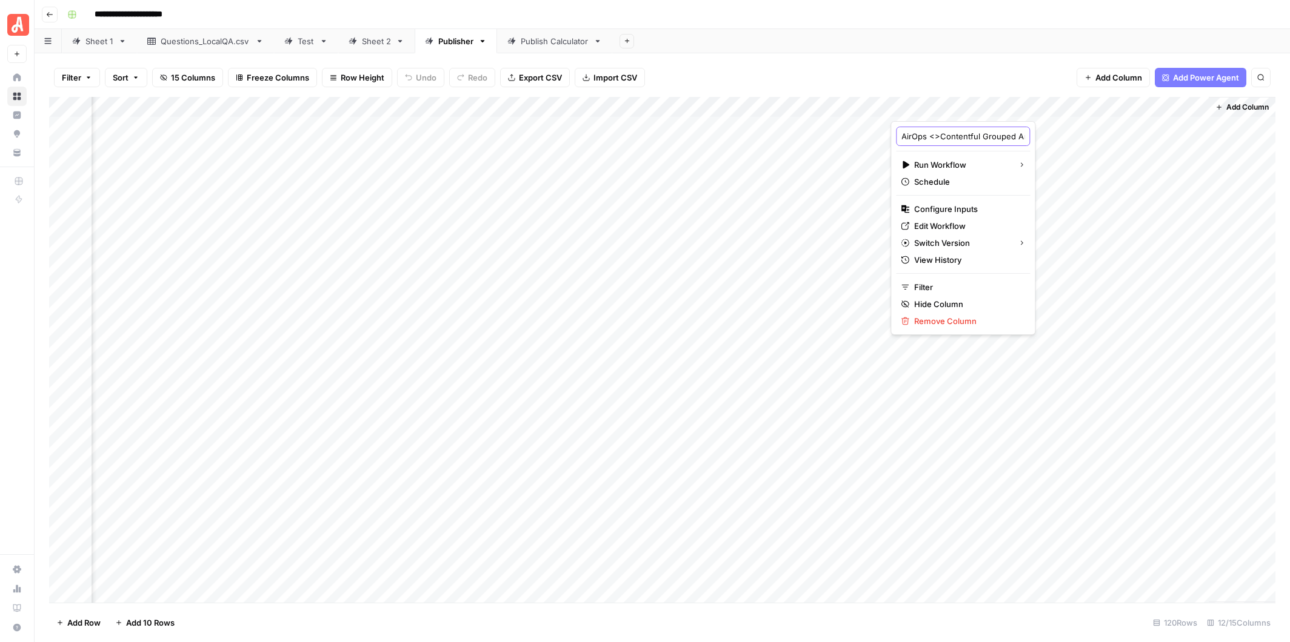
click at [976, 135] on input "AirOps <>Contentful Grouped Answers per Question_Entry ID Grid (1)" at bounding box center [962, 136] width 123 height 12
type input "AirOps <>Contentful Grouped Answers per Question_Entry ID Grid 3"
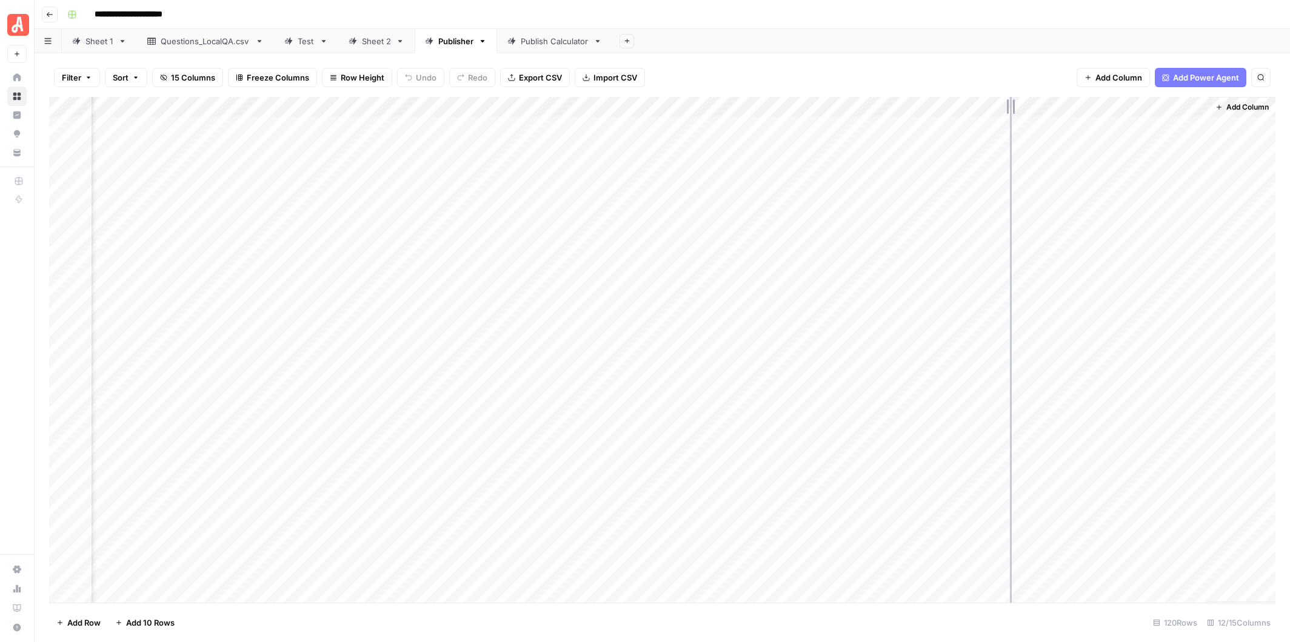
drag, startPoint x: 1206, startPoint y: 105, endPoint x: 1010, endPoint y: 101, distance: 195.8
click at [1010, 101] on div "Add Column" at bounding box center [662, 350] width 1226 height 506
drag, startPoint x: 1147, startPoint y: 105, endPoint x: 876, endPoint y: 104, distance: 271.5
click at [876, 104] on div "Add Column" at bounding box center [662, 350] width 1226 height 506
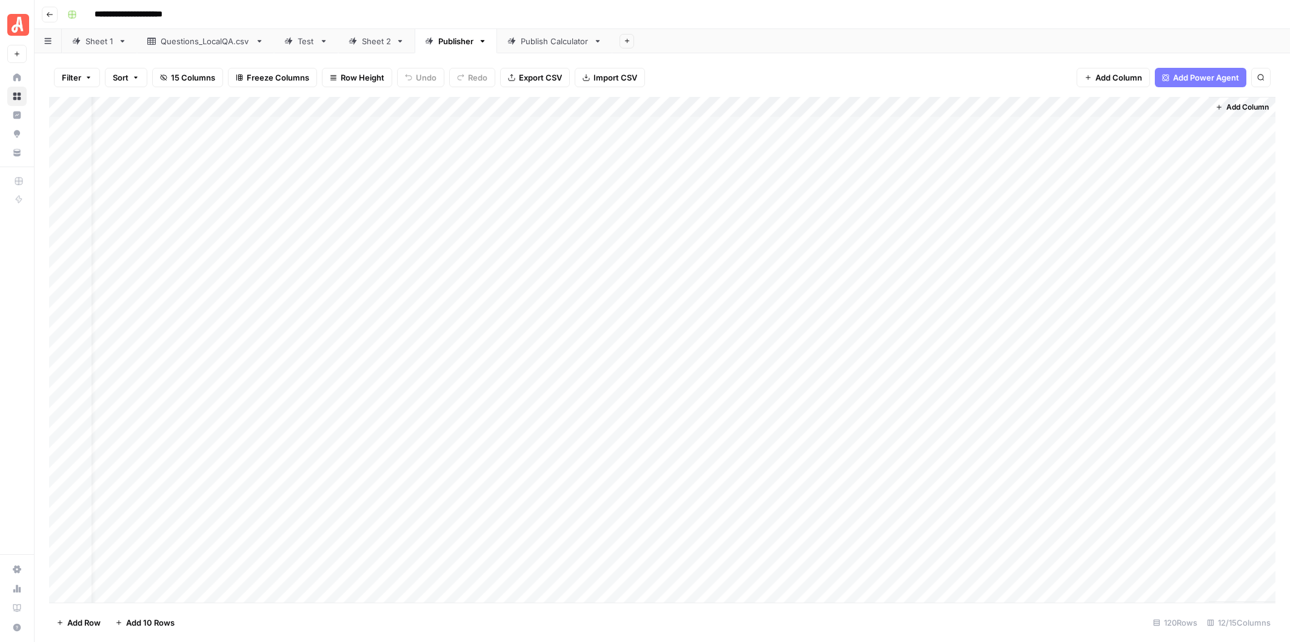
click at [1240, 108] on span "Add Column" at bounding box center [1247, 107] width 42 height 11
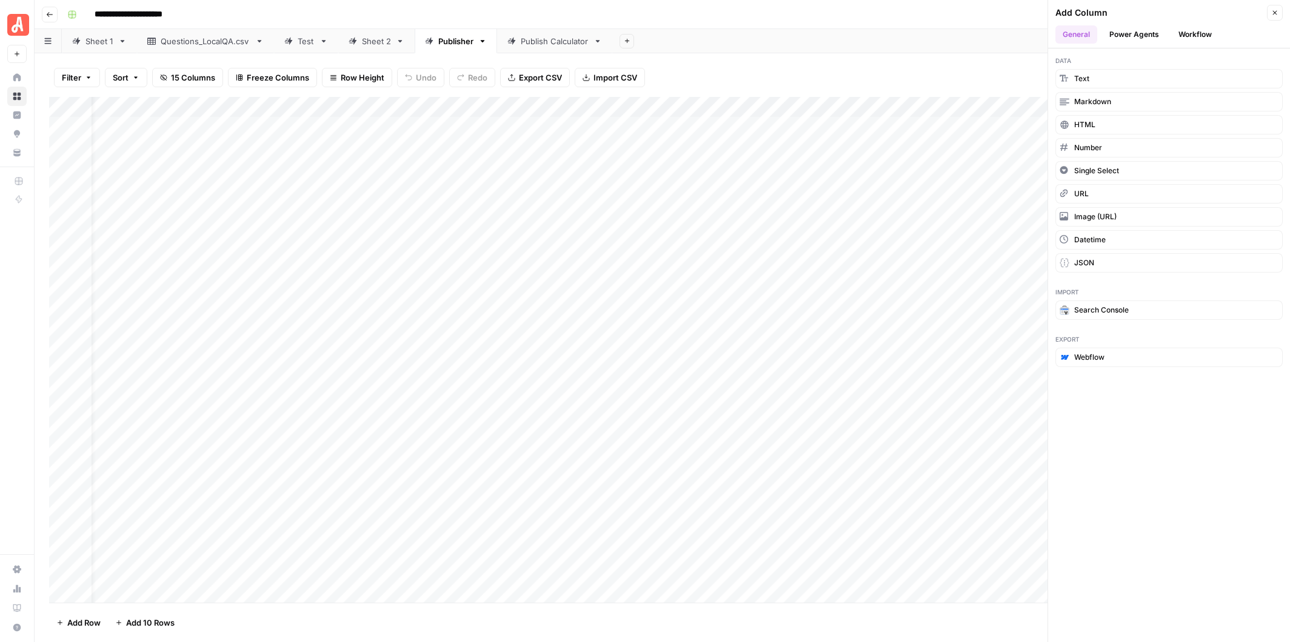
click at [1205, 32] on button "Workflow" at bounding box center [1195, 34] width 48 height 18
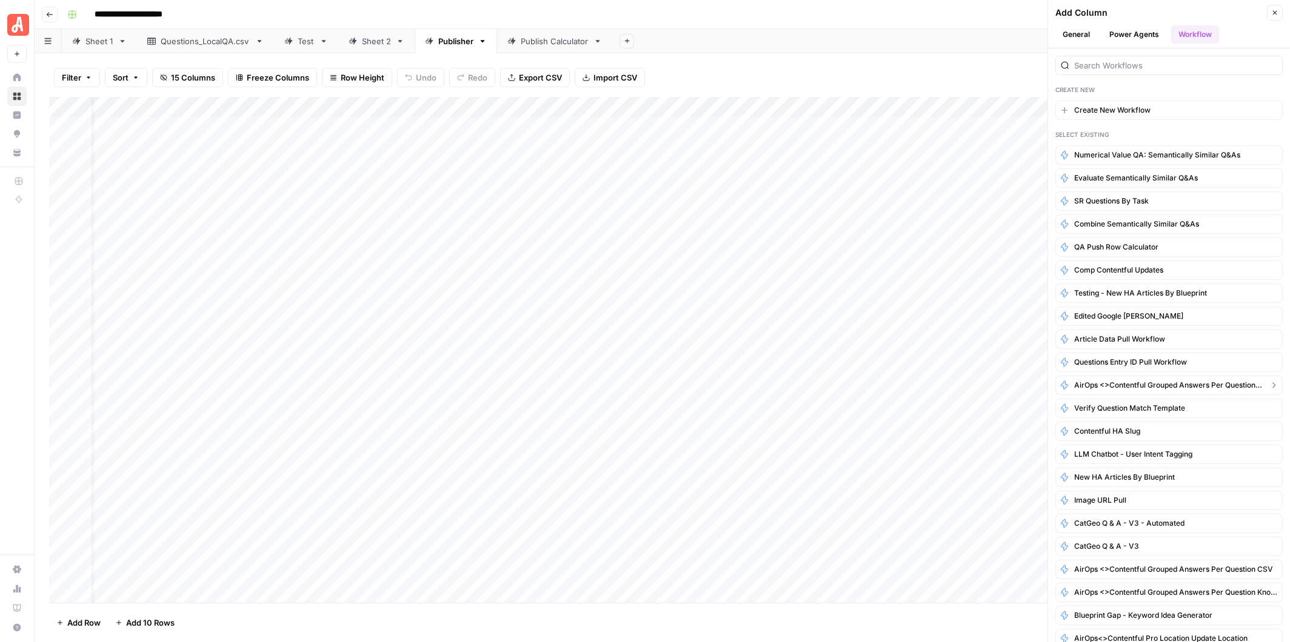
click at [1175, 380] on span "AirOps <>Contentful Grouped Answers per Question_Entry ID Grid" at bounding box center [1169, 385] width 190 height 11
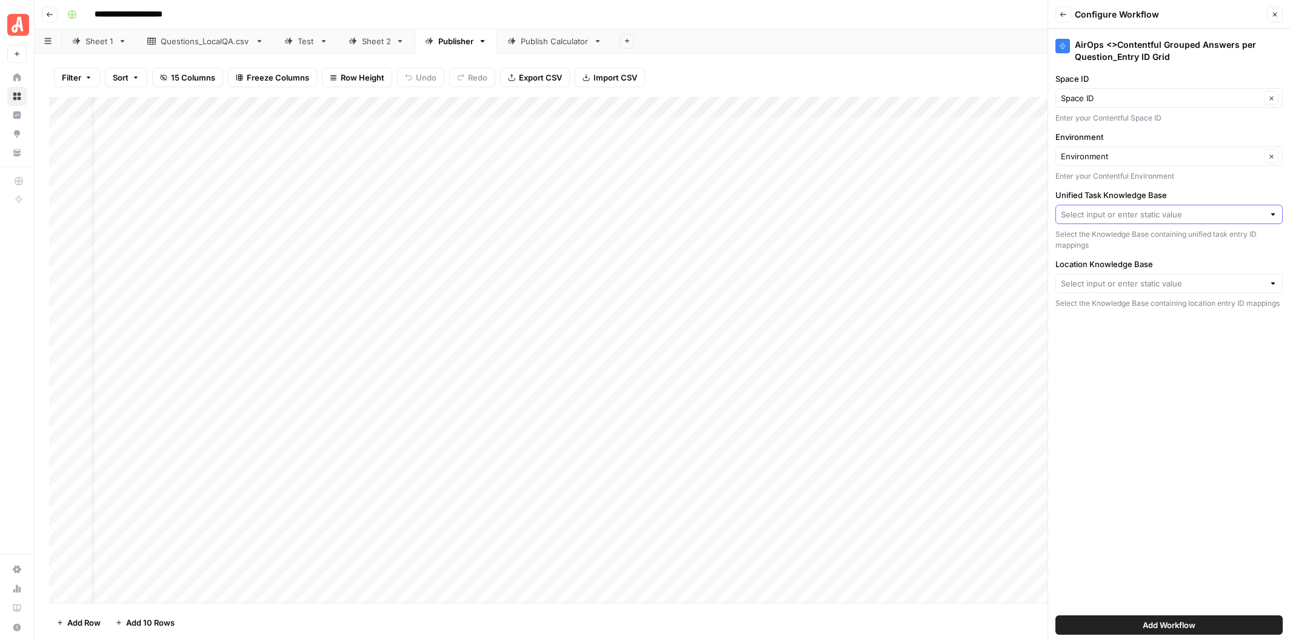
click at [1124, 212] on input "Unified Task Knowledge Base" at bounding box center [1162, 215] width 203 height 12
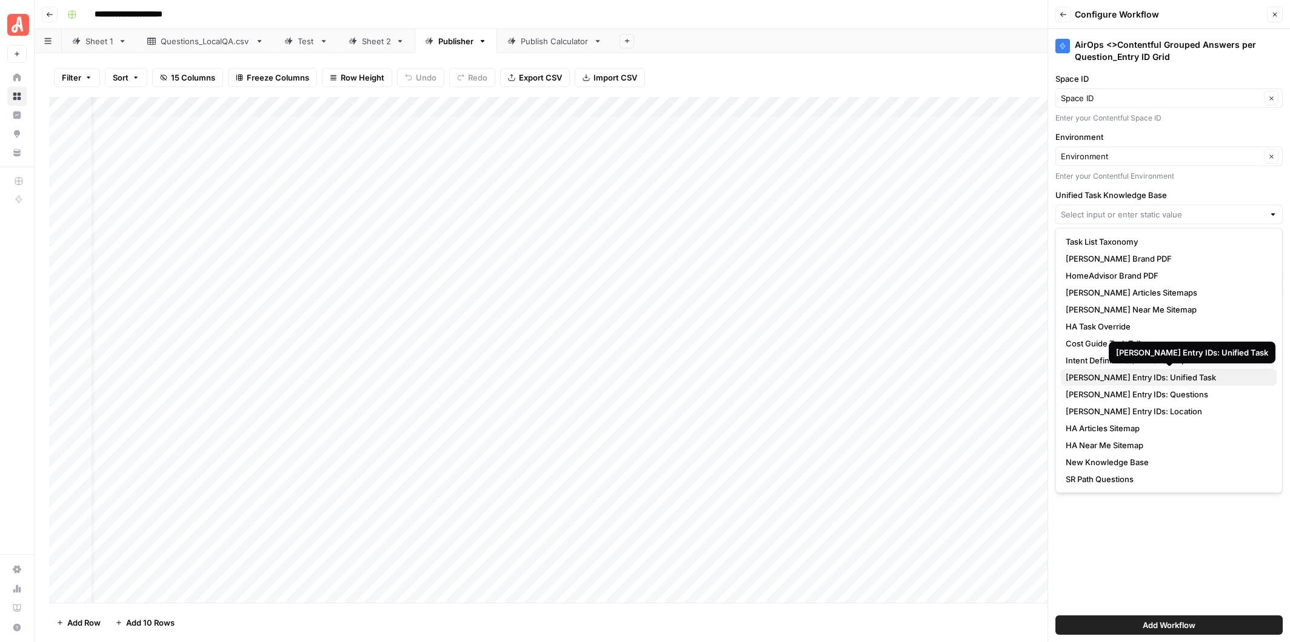
click at [1140, 376] on span "[PERSON_NAME] Entry IDs: Unified Task" at bounding box center [1167, 378] width 202 height 12
type input "[PERSON_NAME] Entry IDs: Unified Task"
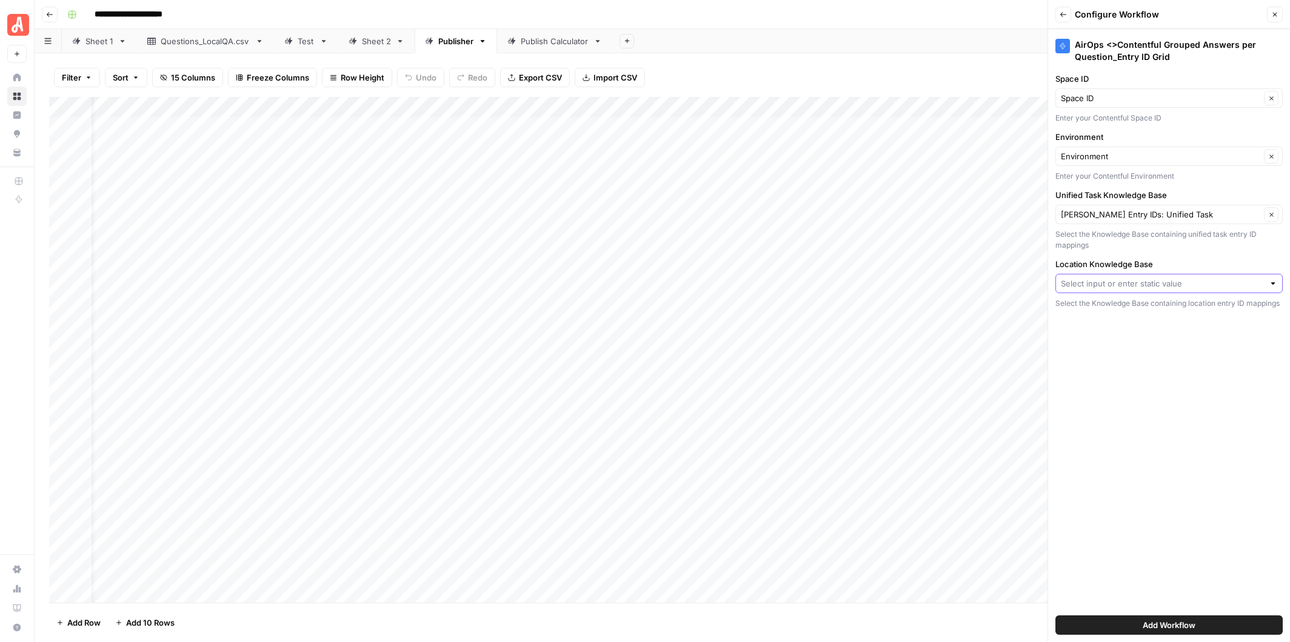
click at [1131, 284] on input "Location Knowledge Base" at bounding box center [1162, 284] width 203 height 12
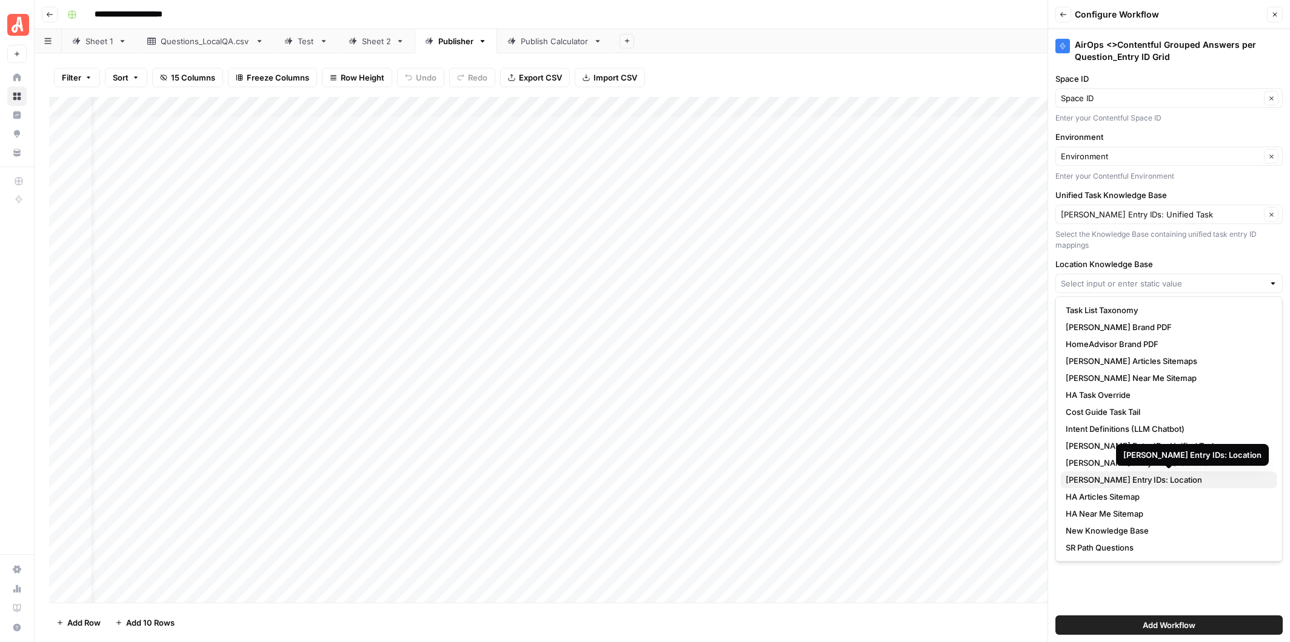
click at [1146, 476] on span "[PERSON_NAME] Entry IDs: Location" at bounding box center [1167, 480] width 202 height 12
type input "[PERSON_NAME] Entry IDs: Location"
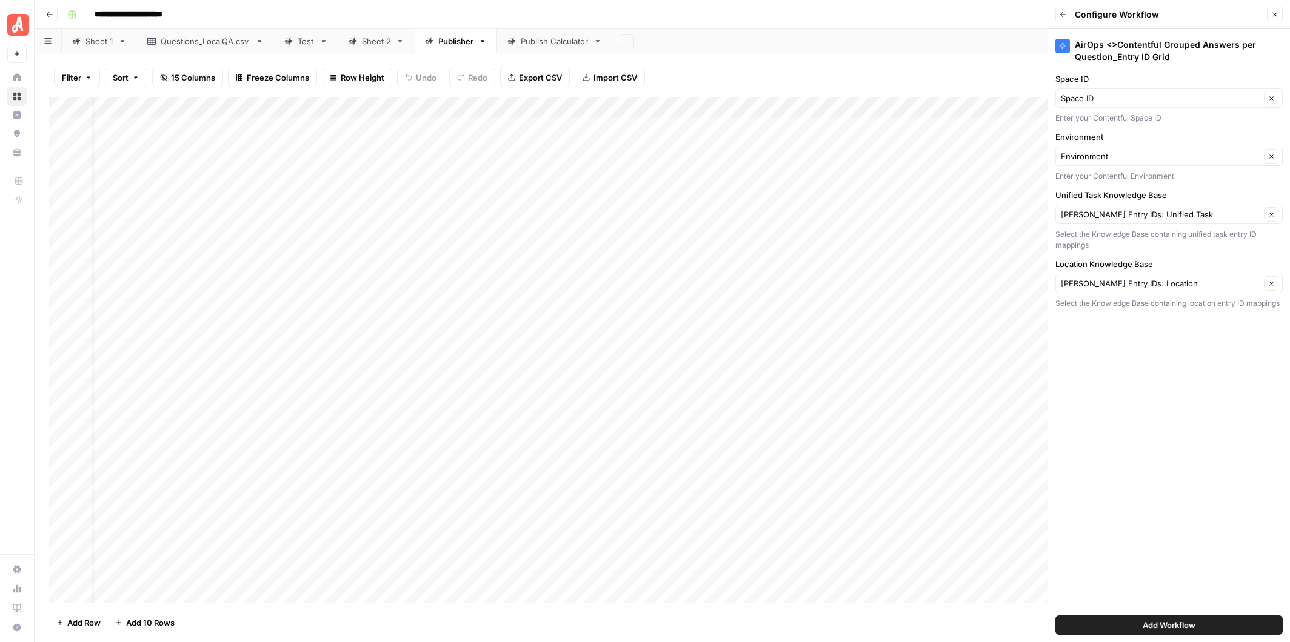
click at [1161, 620] on span "Add Workflow" at bounding box center [1169, 625] width 53 height 12
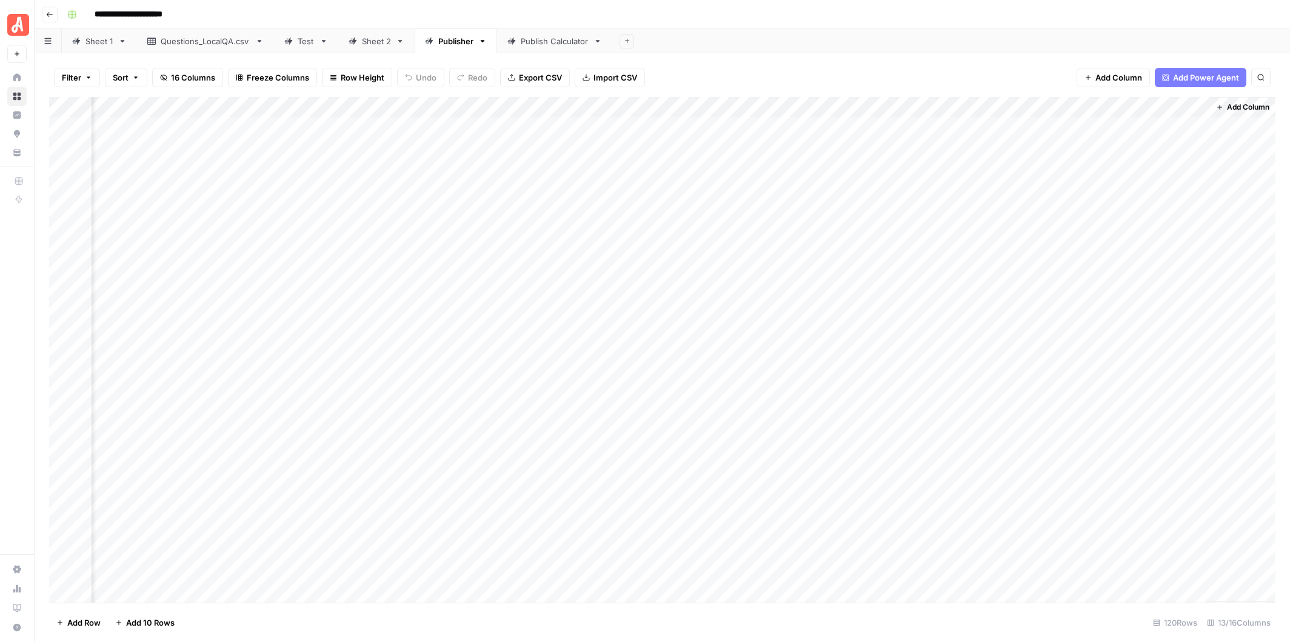
scroll to position [0, 344]
click at [1158, 106] on div "Add Column" at bounding box center [662, 350] width 1226 height 506
click at [970, 139] on input "AirOps <>Contentful Grouped Answers per Question_Entry ID Grid (1)" at bounding box center [962, 136] width 123 height 12
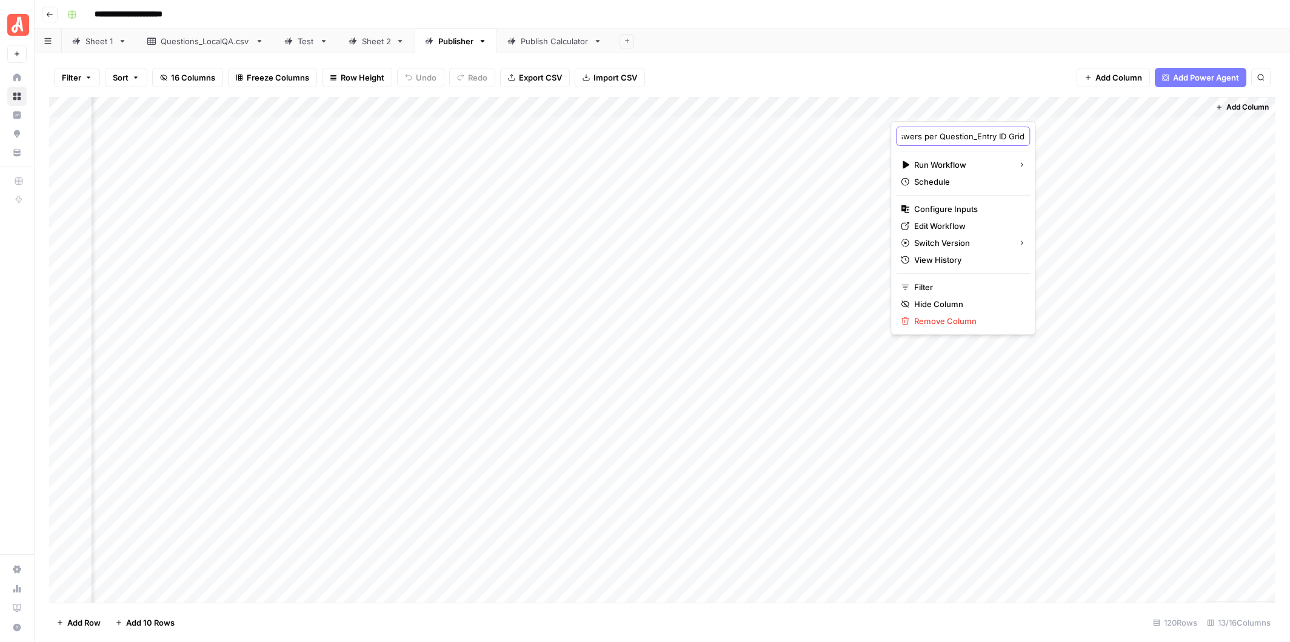
scroll to position [0, 157]
type input "AirOps <>Contentful Grouped Answers per Question_Entry ID Grid 4"
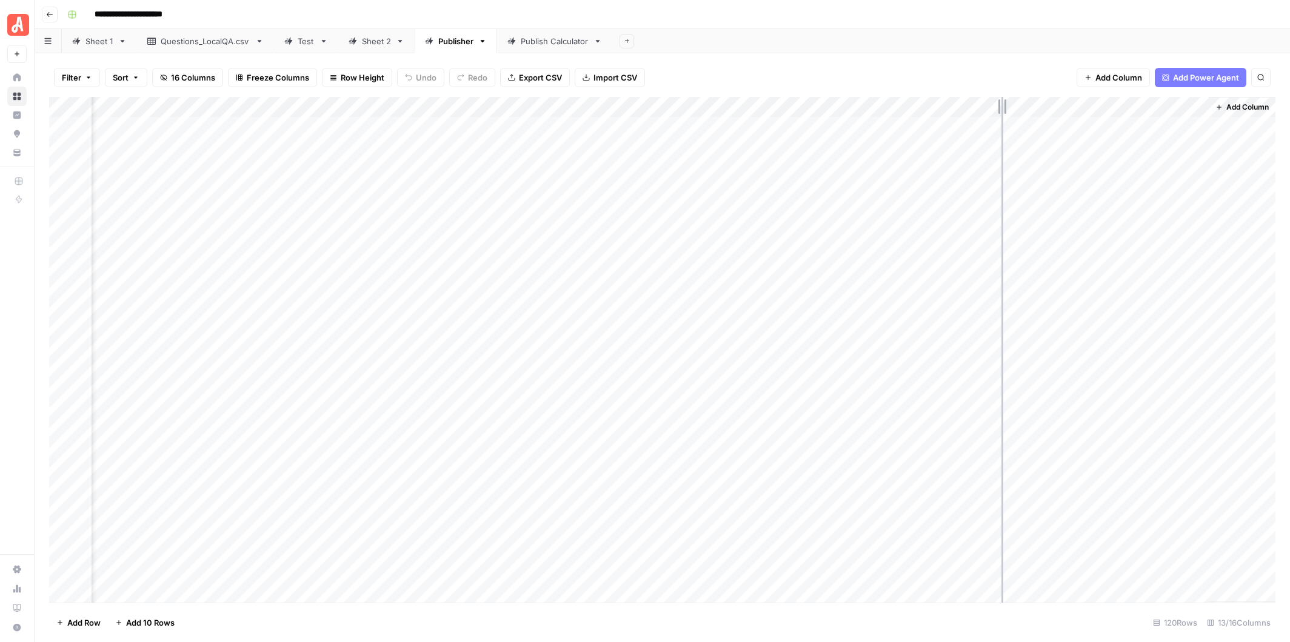
drag, startPoint x: 1206, startPoint y: 107, endPoint x: 1001, endPoint y: 105, distance: 204.9
click at [1001, 105] on div "Add Column" at bounding box center [662, 350] width 1226 height 506
drag, startPoint x: 1143, startPoint y: 101, endPoint x: 988, endPoint y: 100, distance: 155.2
click at [988, 100] on div "Add Column" at bounding box center [662, 350] width 1226 height 506
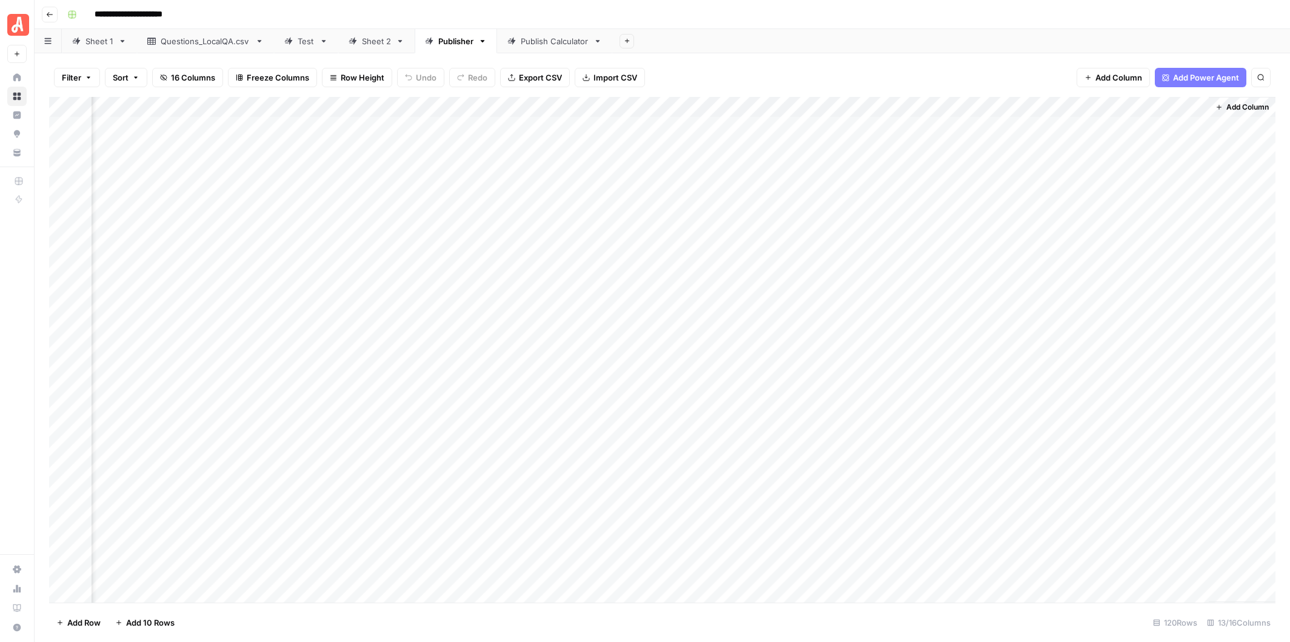
click at [1250, 105] on span "Add Column" at bounding box center [1247, 107] width 42 height 11
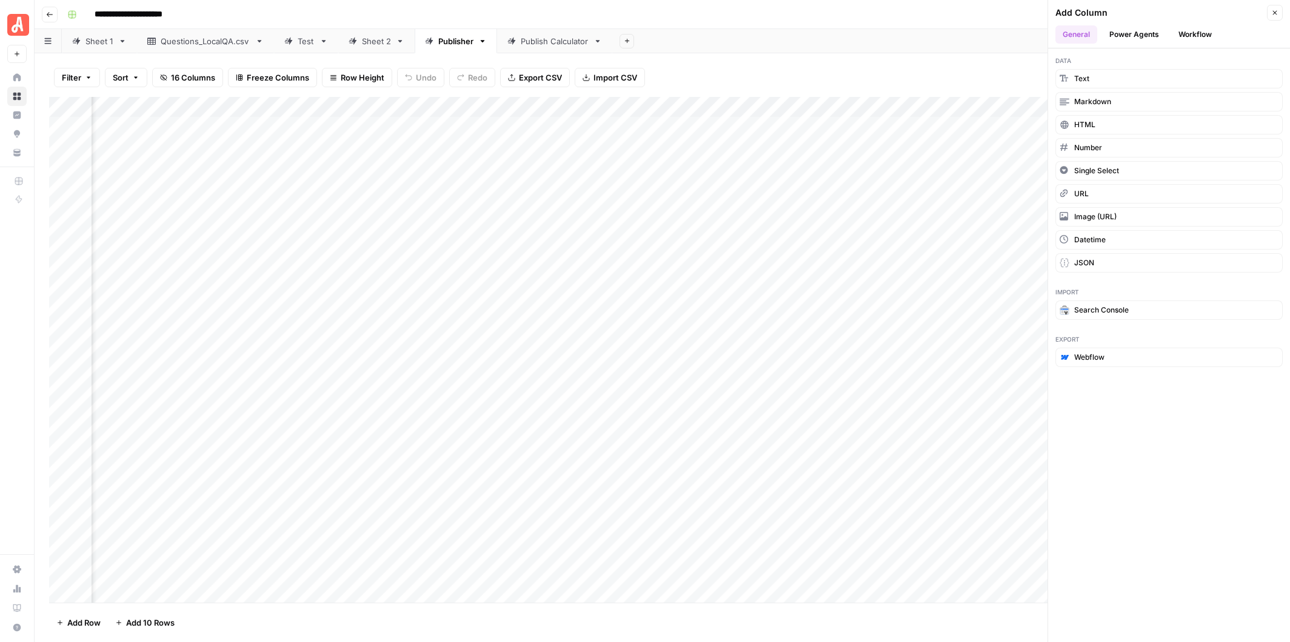
click at [1206, 36] on button "Workflow" at bounding box center [1195, 34] width 48 height 18
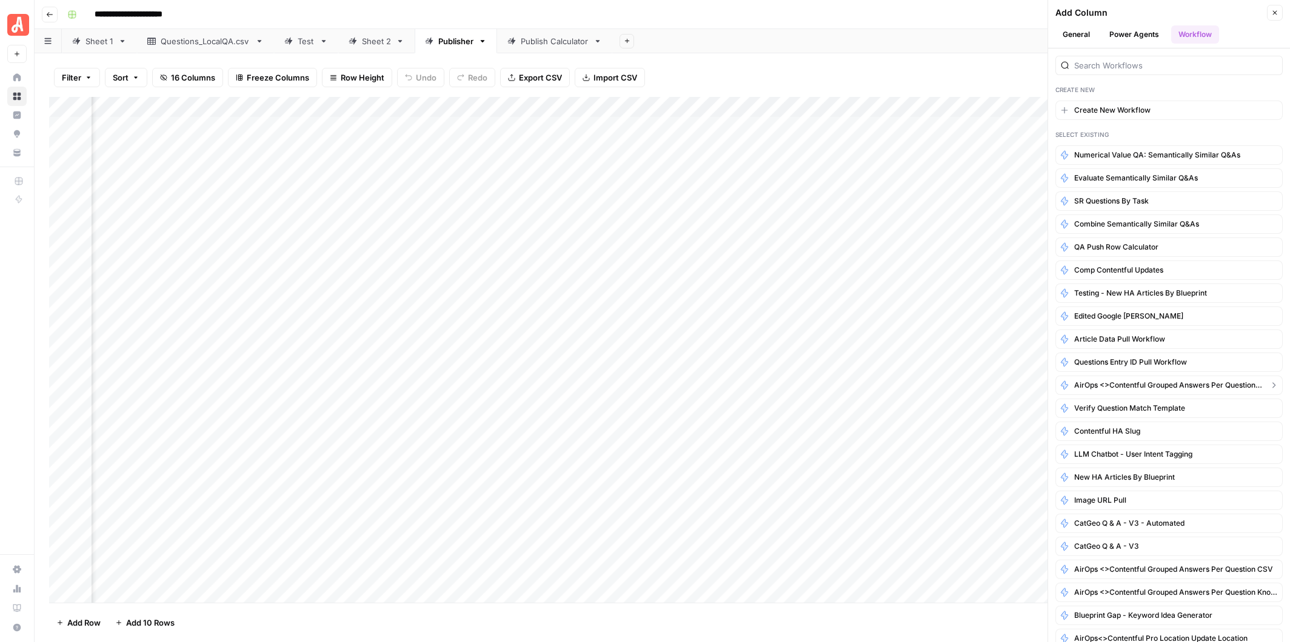
click at [1203, 385] on button "AirOps <>Contentful Grouped Answers per Question_Entry ID Grid" at bounding box center [1168, 385] width 227 height 19
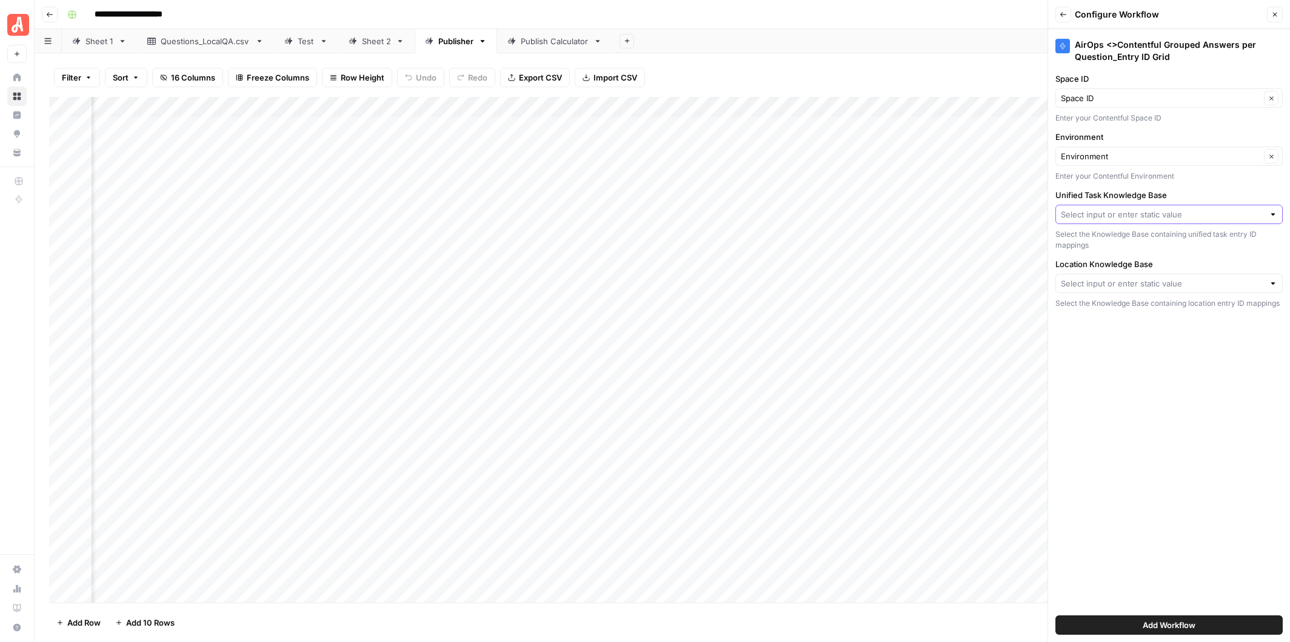
click at [1173, 213] on input "Unified Task Knowledge Base" at bounding box center [1162, 215] width 203 height 12
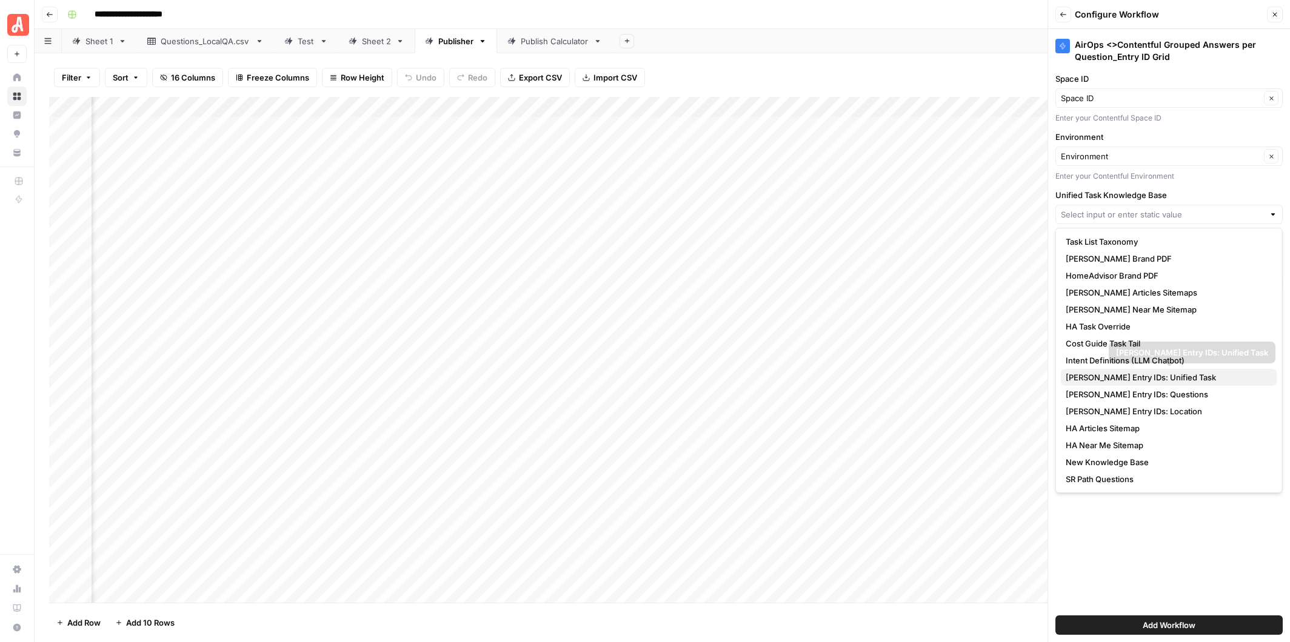
click at [1143, 377] on span "[PERSON_NAME] Entry IDs: Unified Task" at bounding box center [1167, 378] width 202 height 12
type input "[PERSON_NAME] Entry IDs: Unified Task"
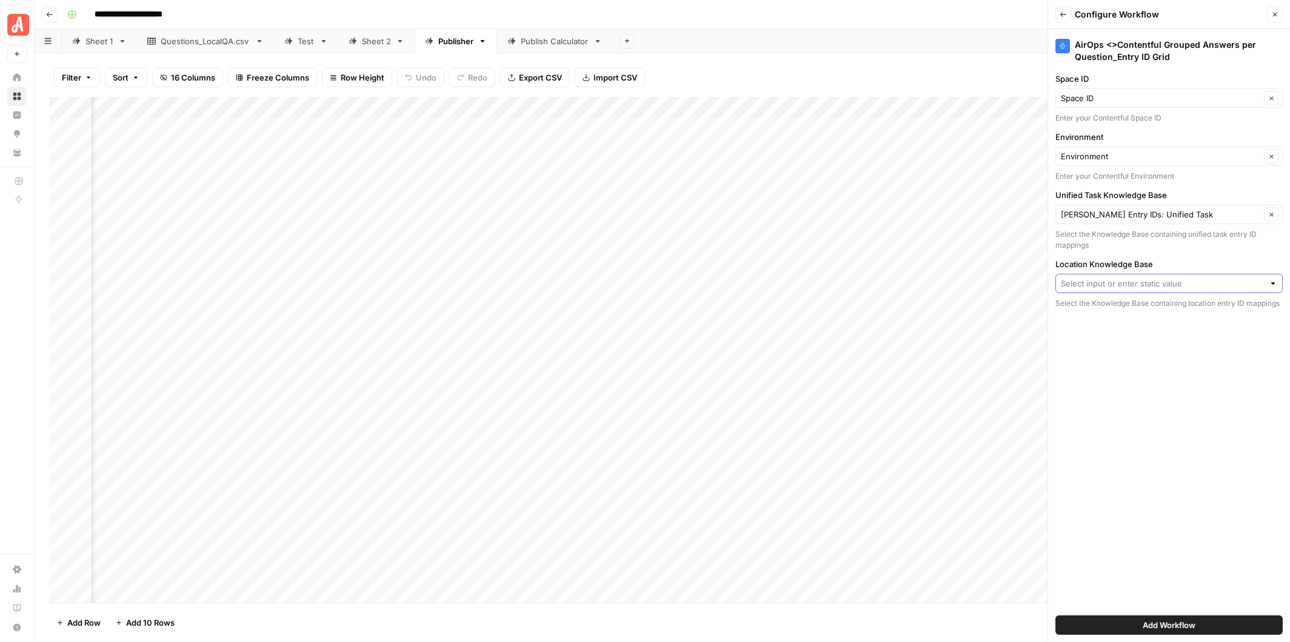
click at [1137, 278] on input "Location Knowledge Base" at bounding box center [1162, 284] width 203 height 12
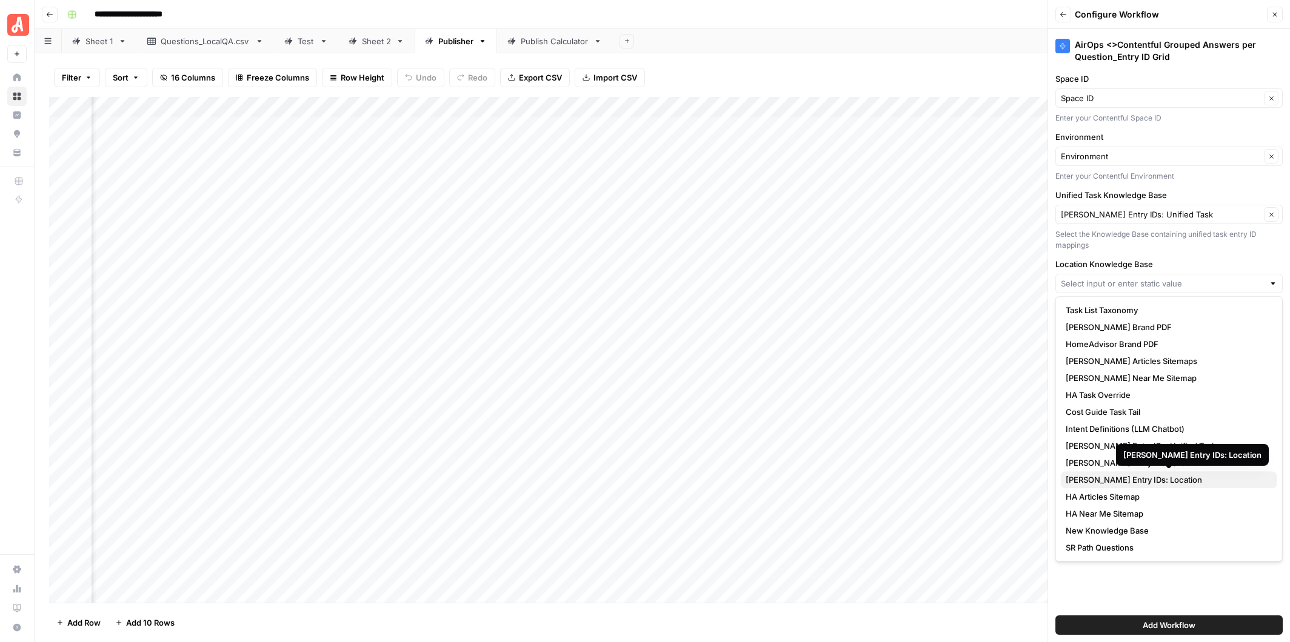
click at [1130, 480] on span "[PERSON_NAME] Entry IDs: Location" at bounding box center [1167, 480] width 202 height 12
type input "[PERSON_NAME] Entry IDs: Location"
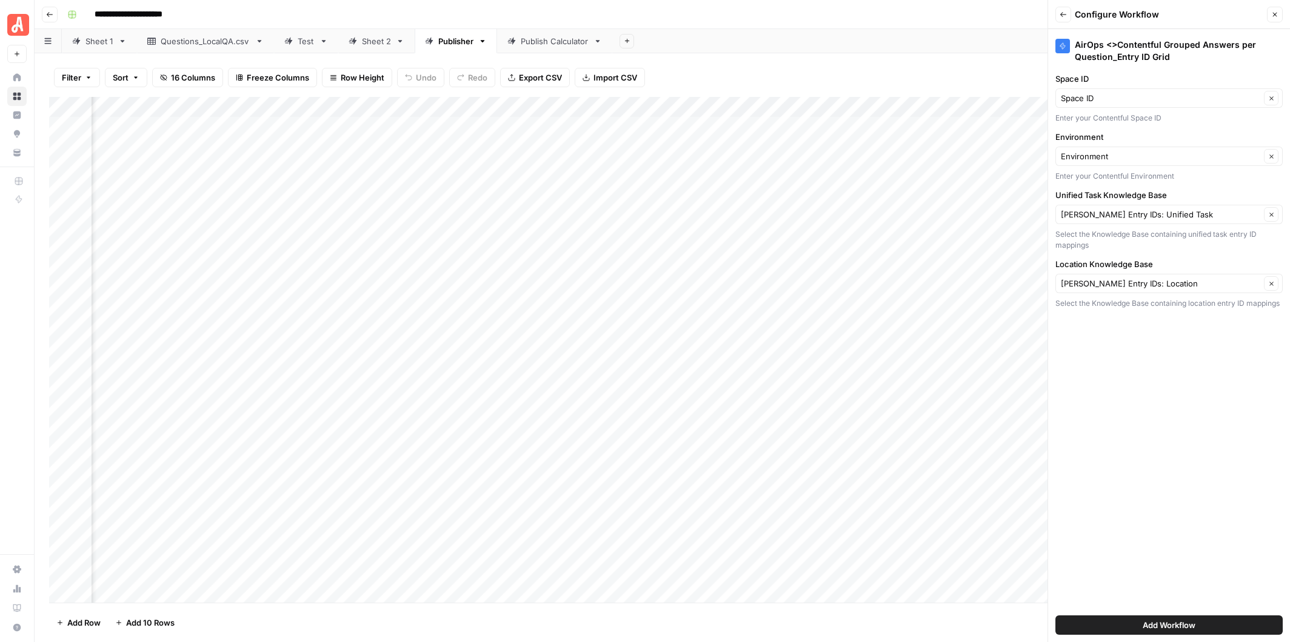
click at [1164, 626] on span "Add Workflow" at bounding box center [1169, 625] width 53 height 12
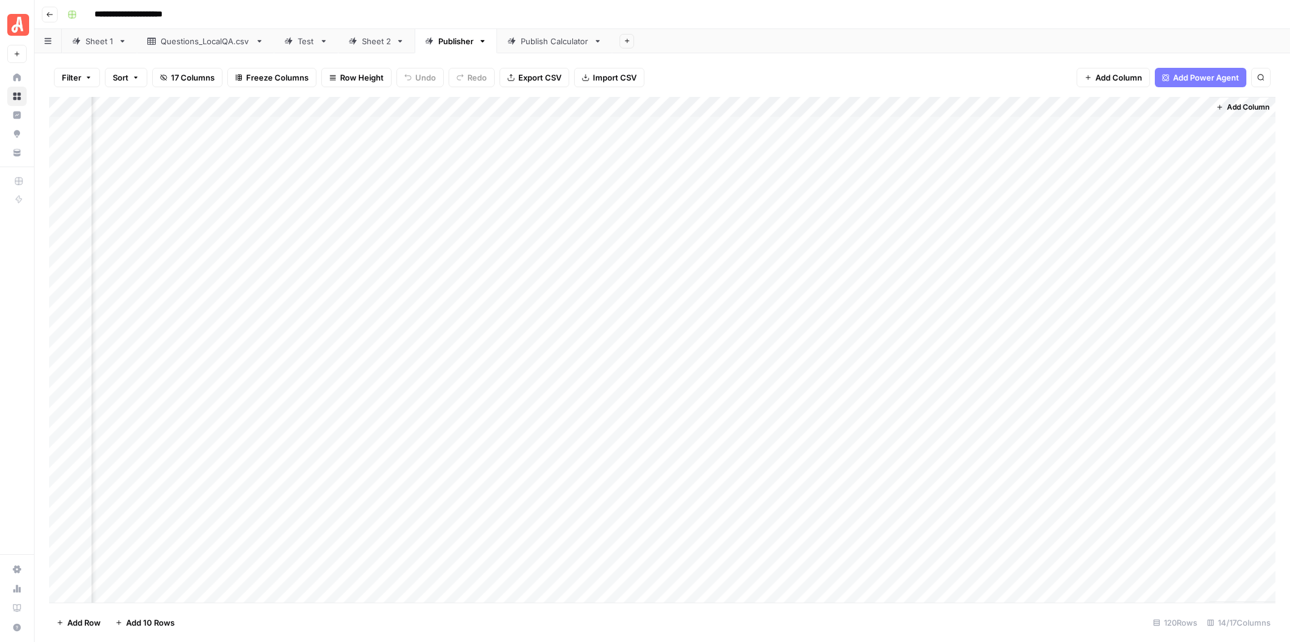
scroll to position [0, 451]
click at [1143, 108] on div "Add Column" at bounding box center [662, 350] width 1226 height 506
click at [978, 136] on input "AirOps <>Contentful Grouped Answers per Question_Entry ID Grid (1)" at bounding box center [962, 136] width 123 height 12
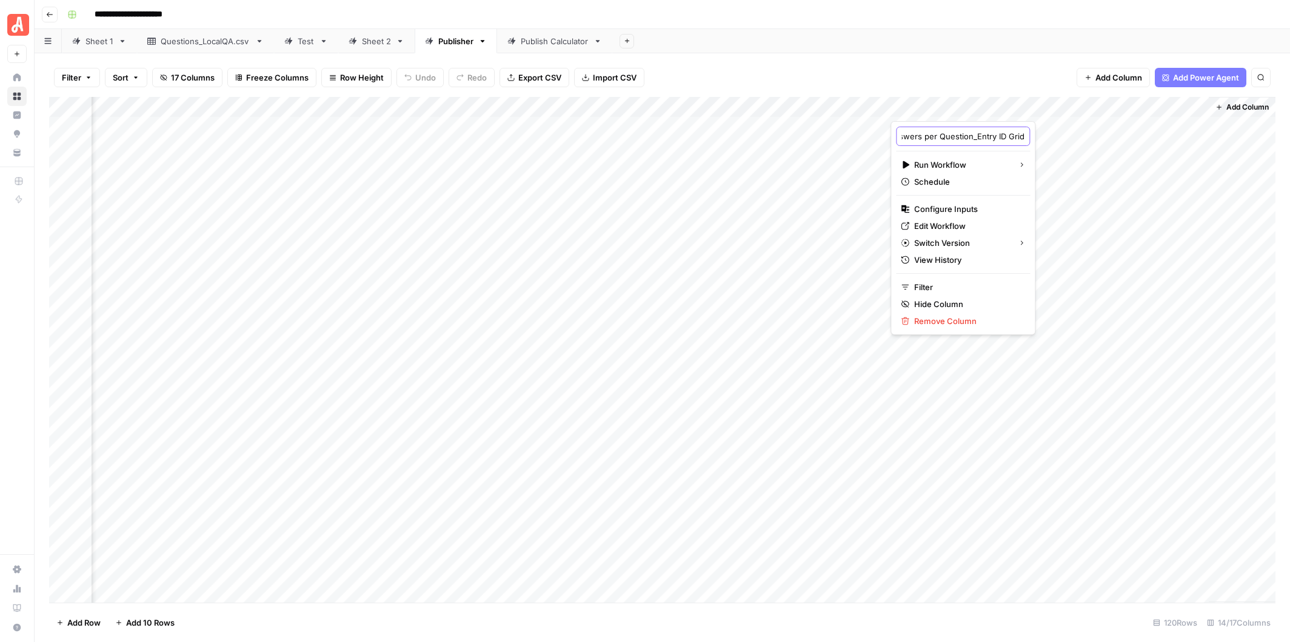
scroll to position [0, 157]
type input "AirOps <>Contentful Grouped Answers per Question_Entry ID Grid 5"
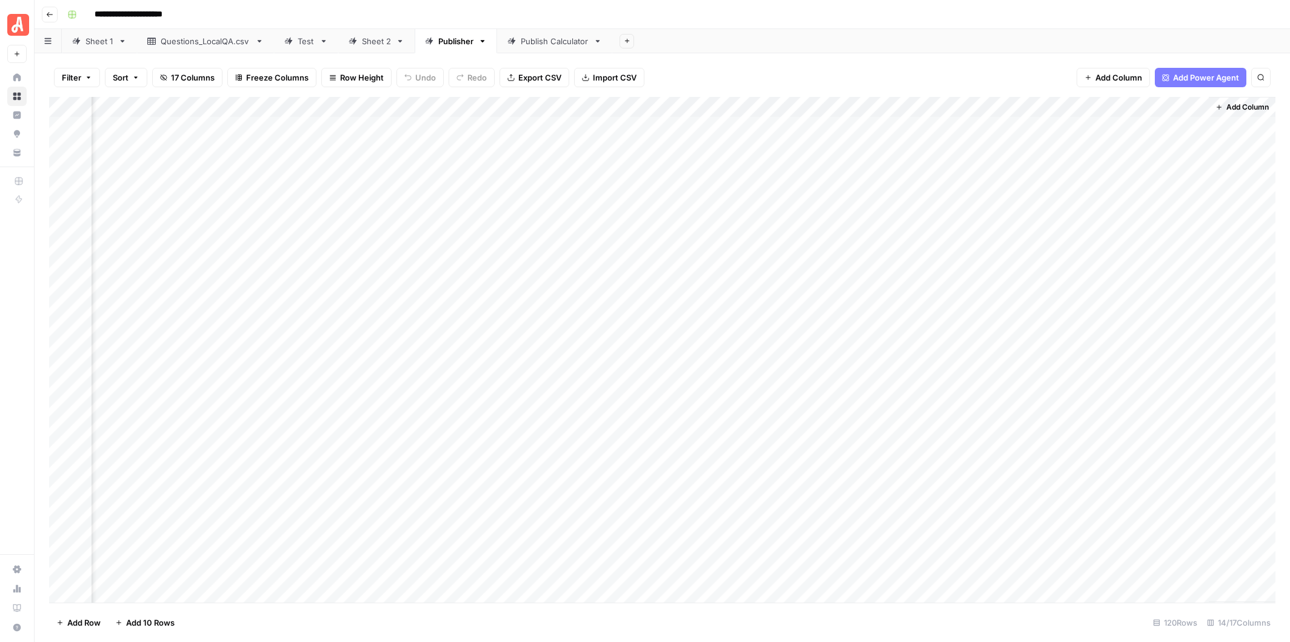
scroll to position [0, 447]
drag, startPoint x: 1206, startPoint y: 107, endPoint x: 1007, endPoint y: 101, distance: 198.9
click at [1007, 101] on div "Add Column" at bounding box center [662, 350] width 1226 height 506
drag, startPoint x: 1149, startPoint y: 105, endPoint x: 1044, endPoint y: 105, distance: 105.5
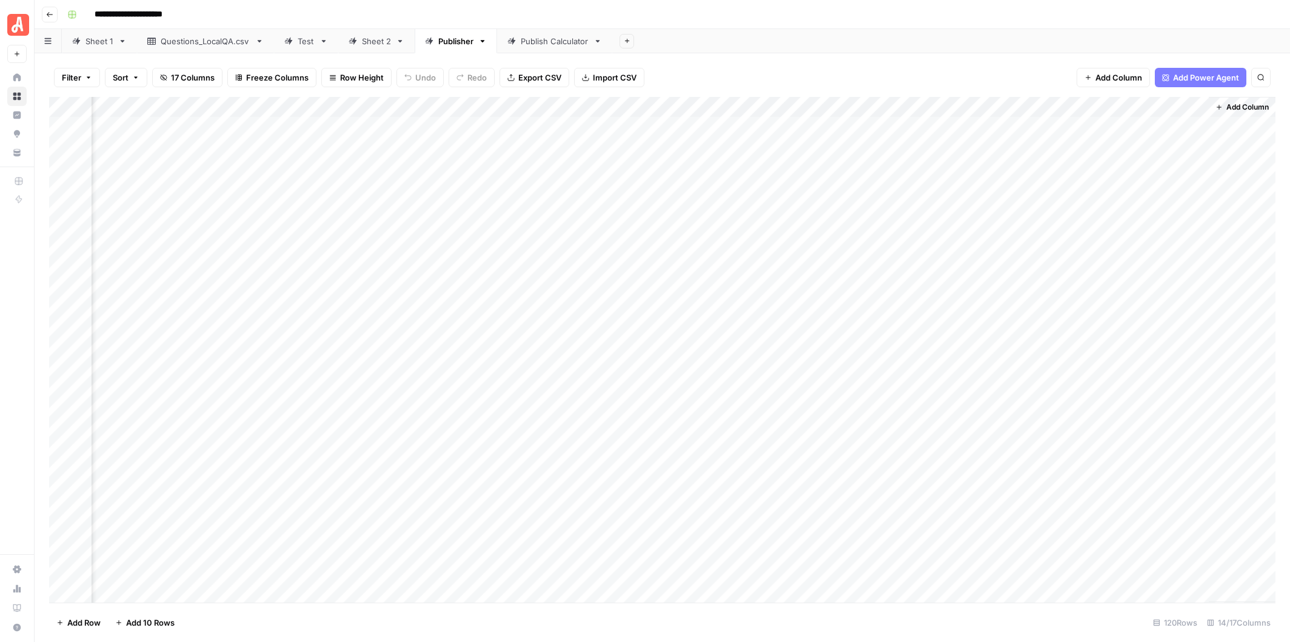
click at [1044, 105] on div "Add Column" at bounding box center [662, 350] width 1226 height 506
click at [1236, 107] on span "Add Column" at bounding box center [1247, 107] width 42 height 11
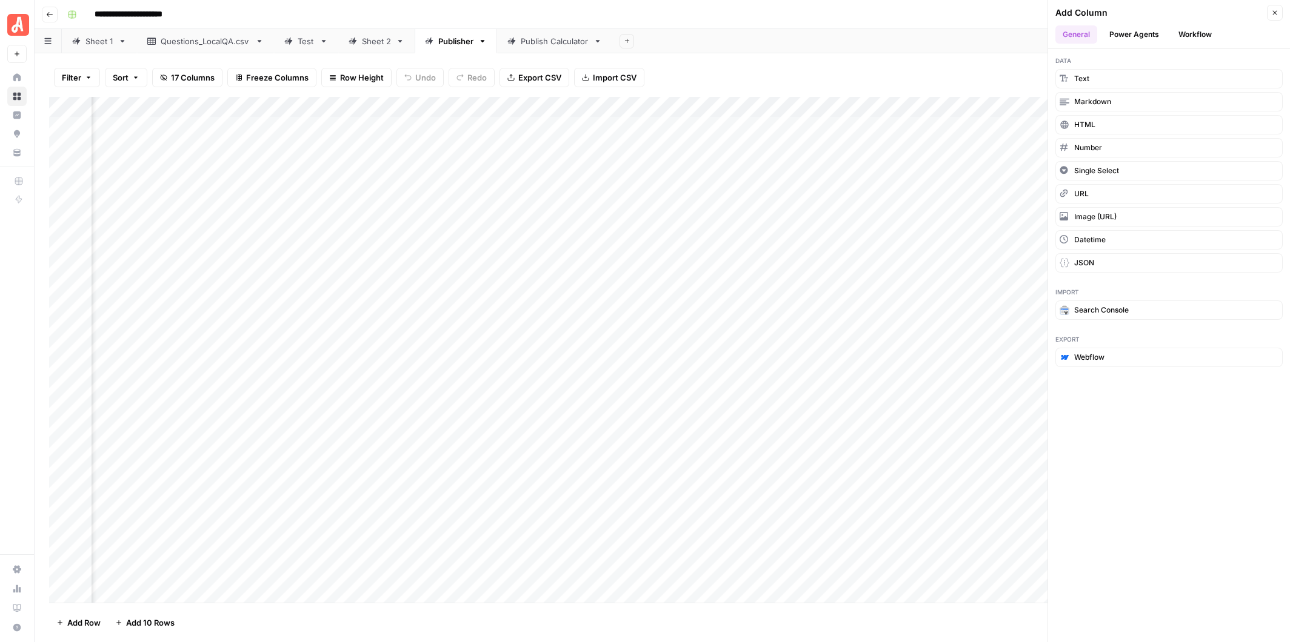
click at [1204, 33] on button "Workflow" at bounding box center [1195, 34] width 48 height 18
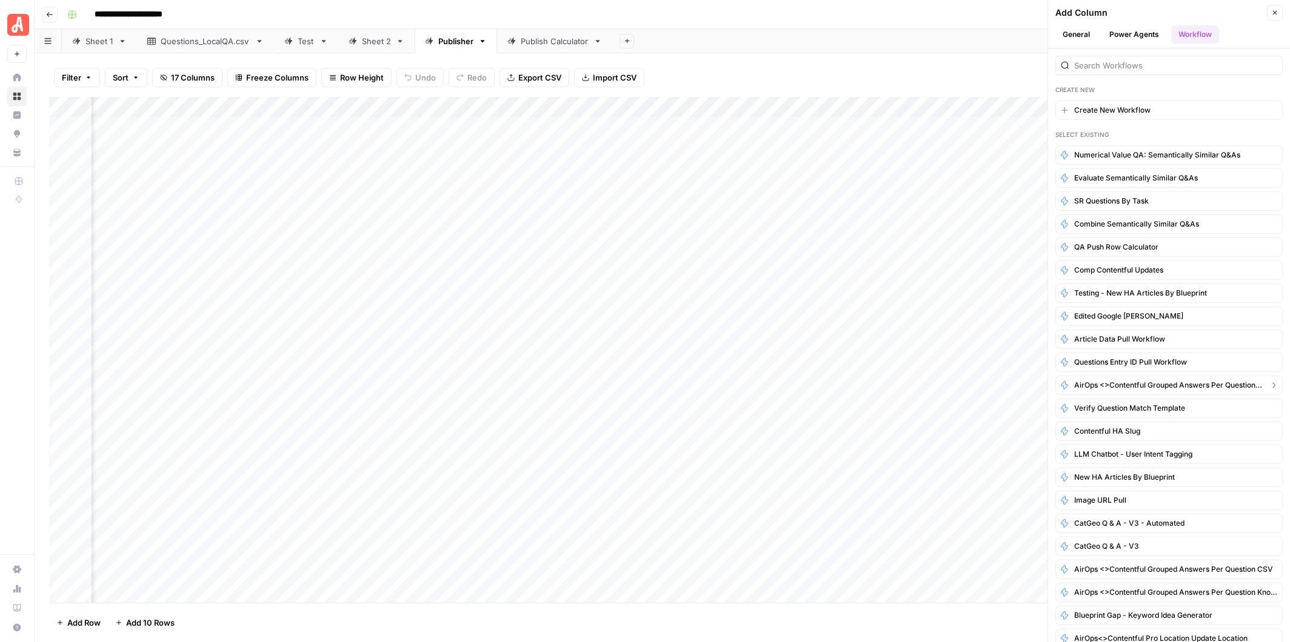
click at [1200, 380] on span "AirOps <>Contentful Grouped Answers per Question_Entry ID Grid" at bounding box center [1169, 385] width 190 height 11
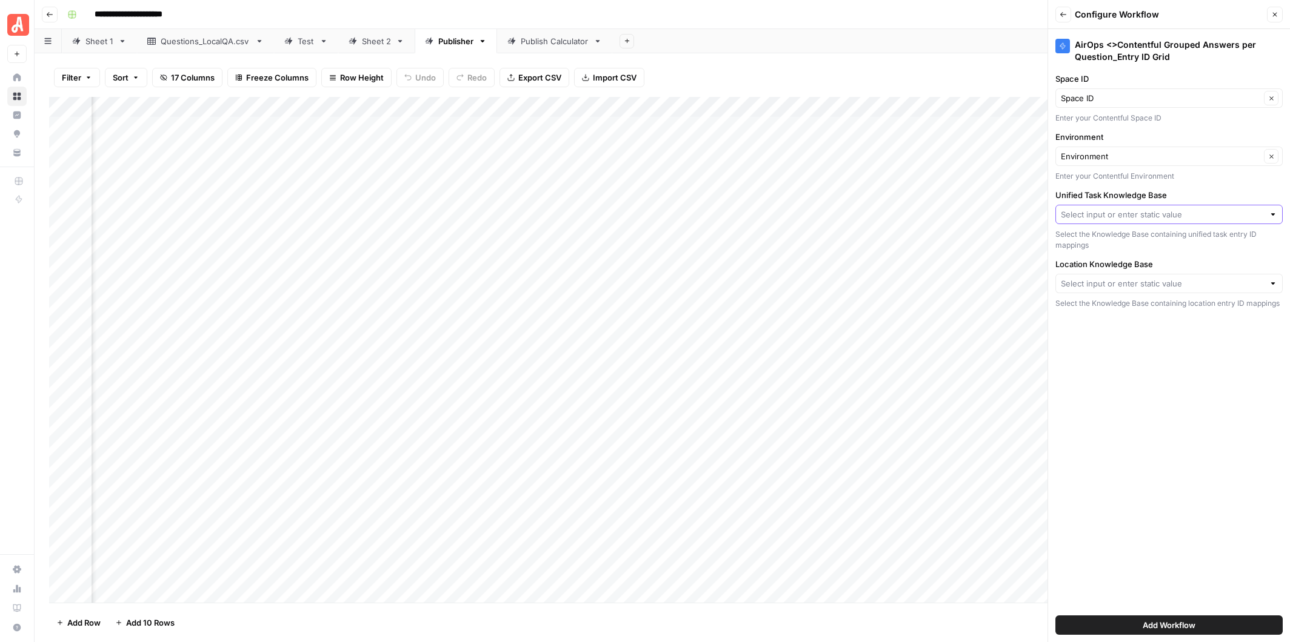
click at [1161, 210] on input "Unified Task Knowledge Base" at bounding box center [1162, 215] width 203 height 12
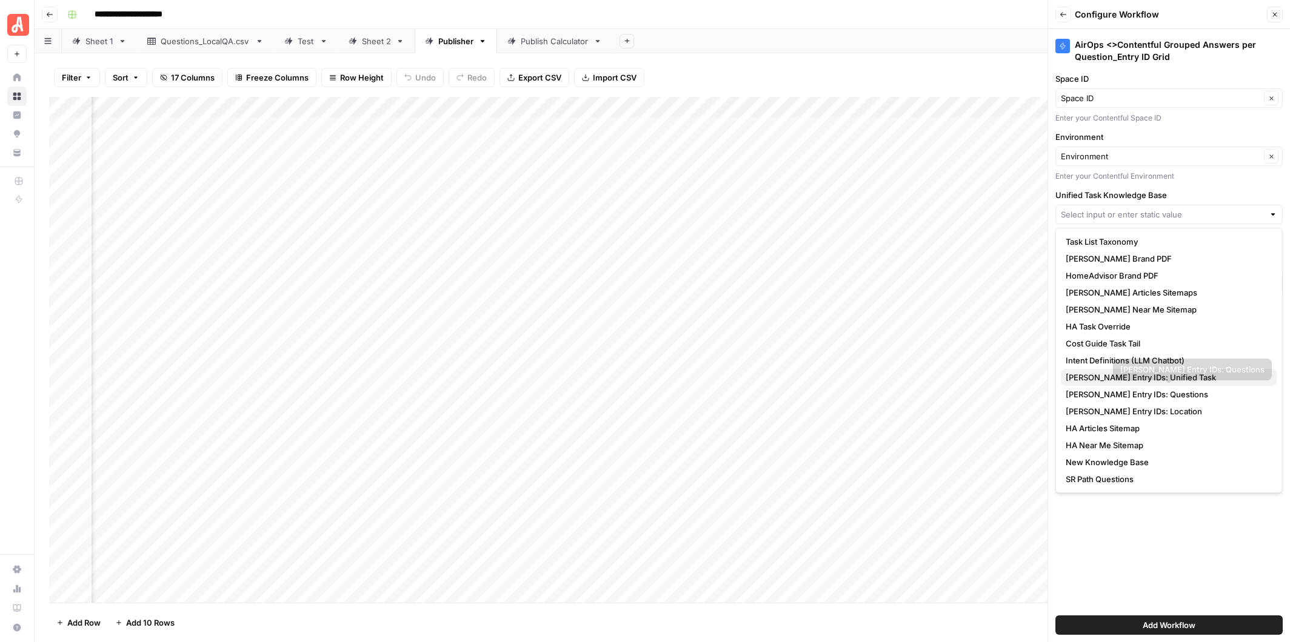
click at [1149, 373] on span "[PERSON_NAME] Entry IDs: Unified Task" at bounding box center [1167, 378] width 202 height 12
type input "[PERSON_NAME] Entry IDs: Unified Task"
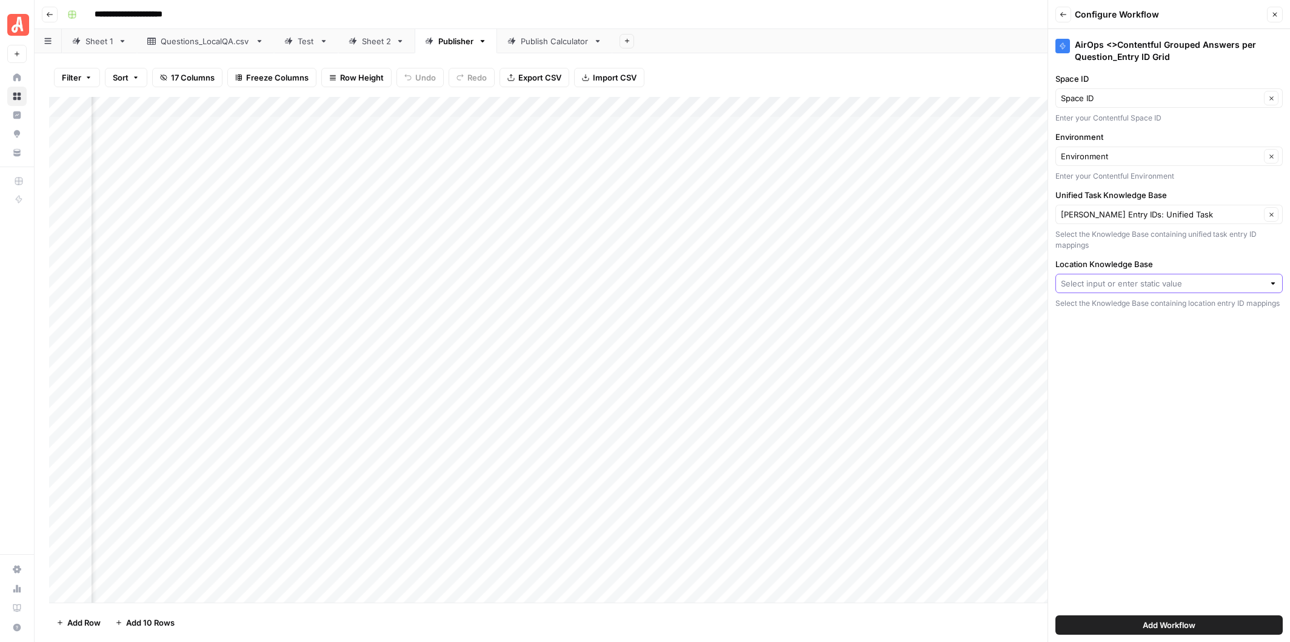
click at [1140, 281] on input "Location Knowledge Base" at bounding box center [1162, 284] width 203 height 12
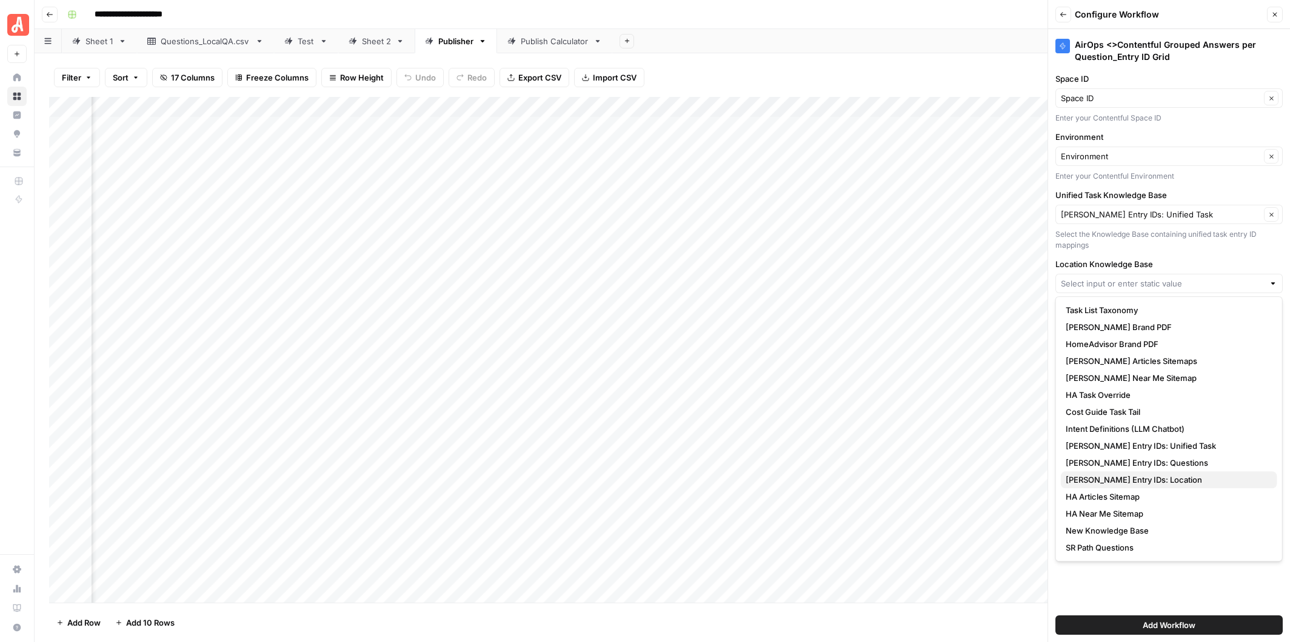
click at [1126, 475] on span "[PERSON_NAME] Entry IDs: Location" at bounding box center [1167, 480] width 202 height 12
type input "[PERSON_NAME] Entry IDs: Location"
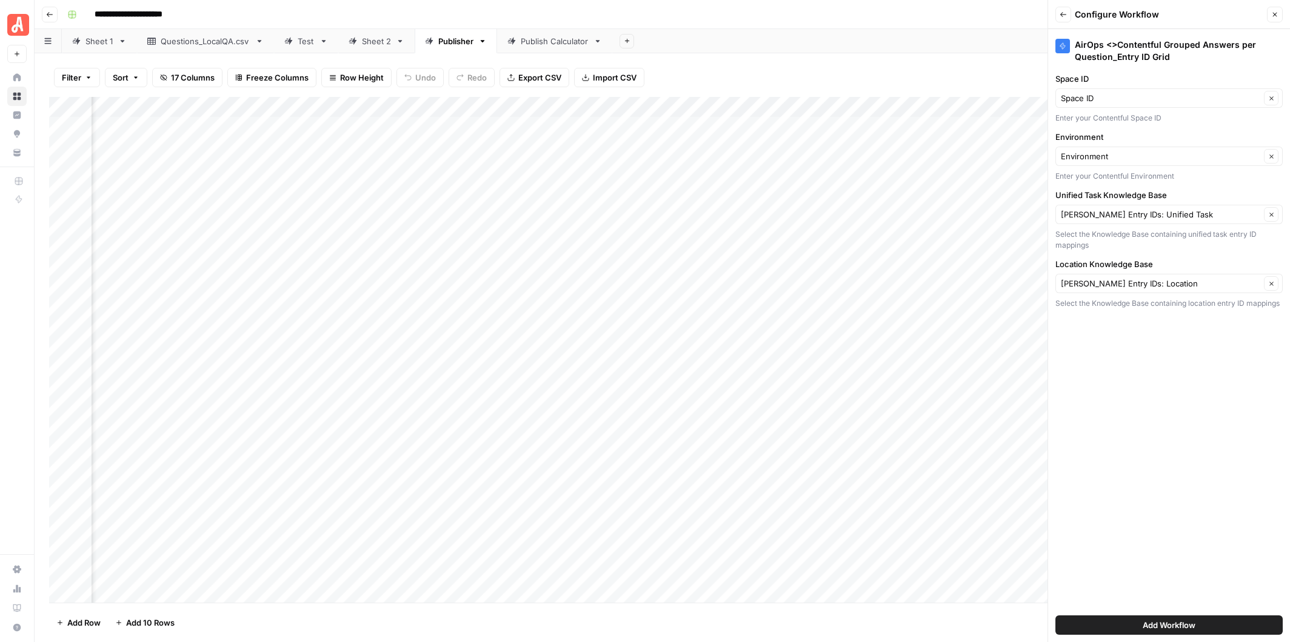
click at [1176, 624] on span "Add Workflow" at bounding box center [1169, 625] width 53 height 12
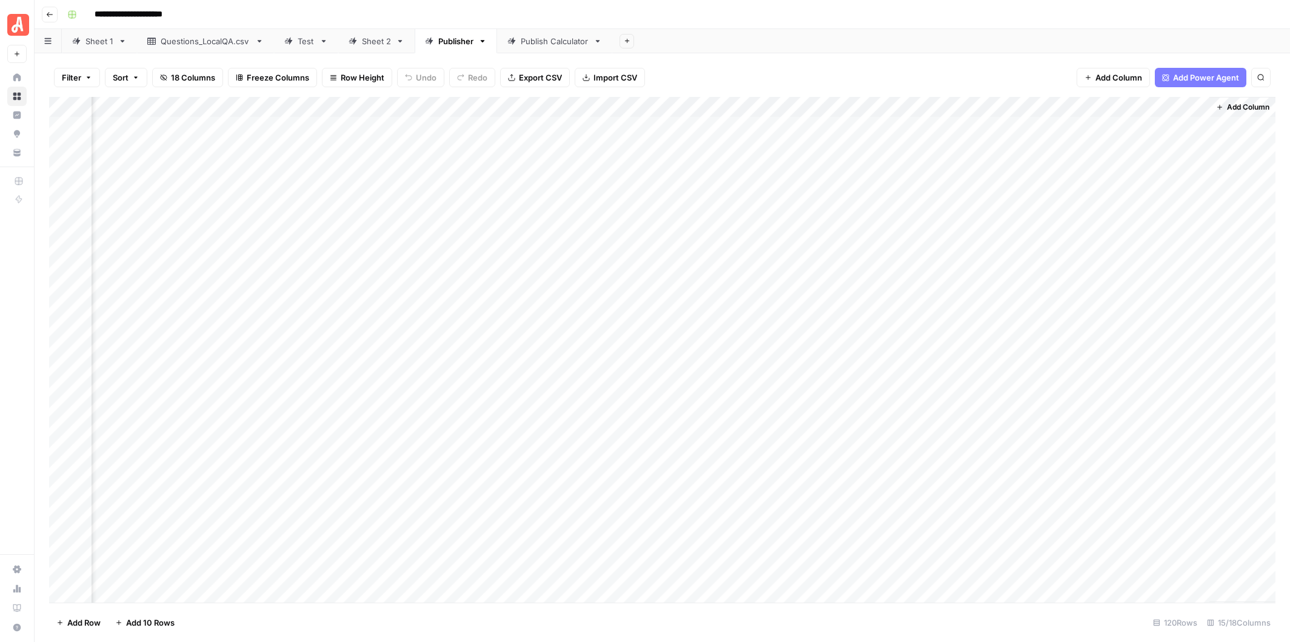
scroll to position [0, 564]
click at [1009, 105] on div "Add Column" at bounding box center [662, 350] width 1226 height 506
click at [970, 134] on input "AirOps <>Contentful Grouped Answers per Question_Entry ID Grid (1)" at bounding box center [962, 136] width 123 height 12
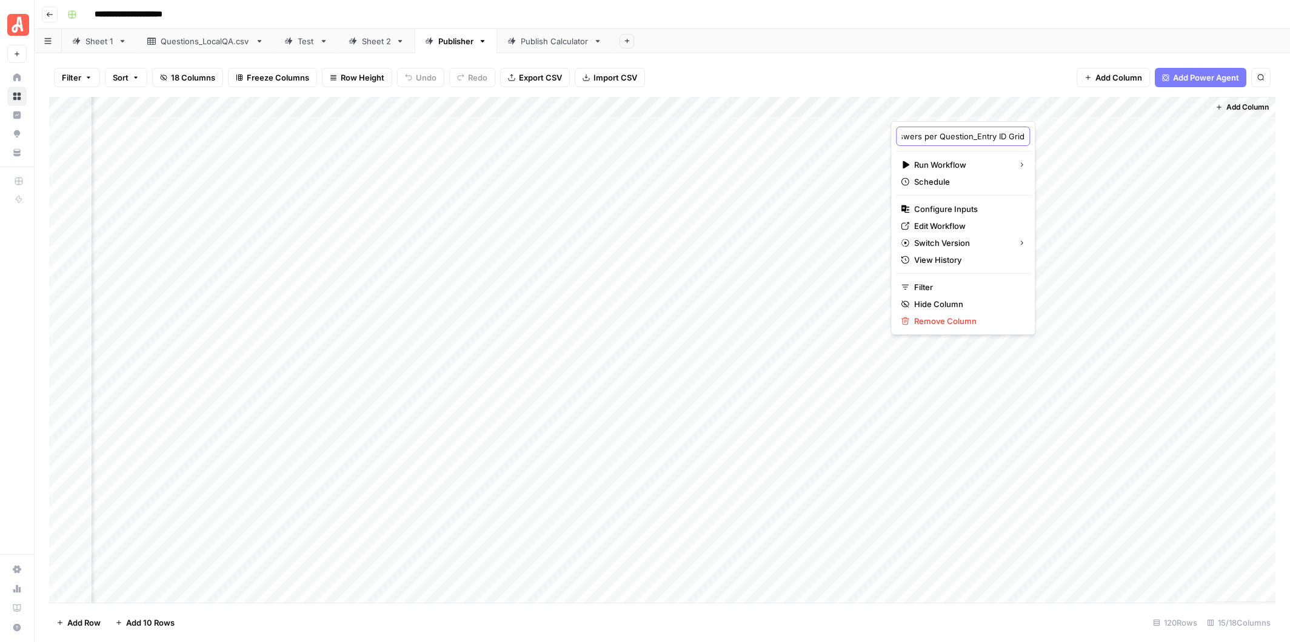
scroll to position [0, 157]
type input "AirOps <>Contentful Grouped Answers per Question_Entry ID Grid 6"
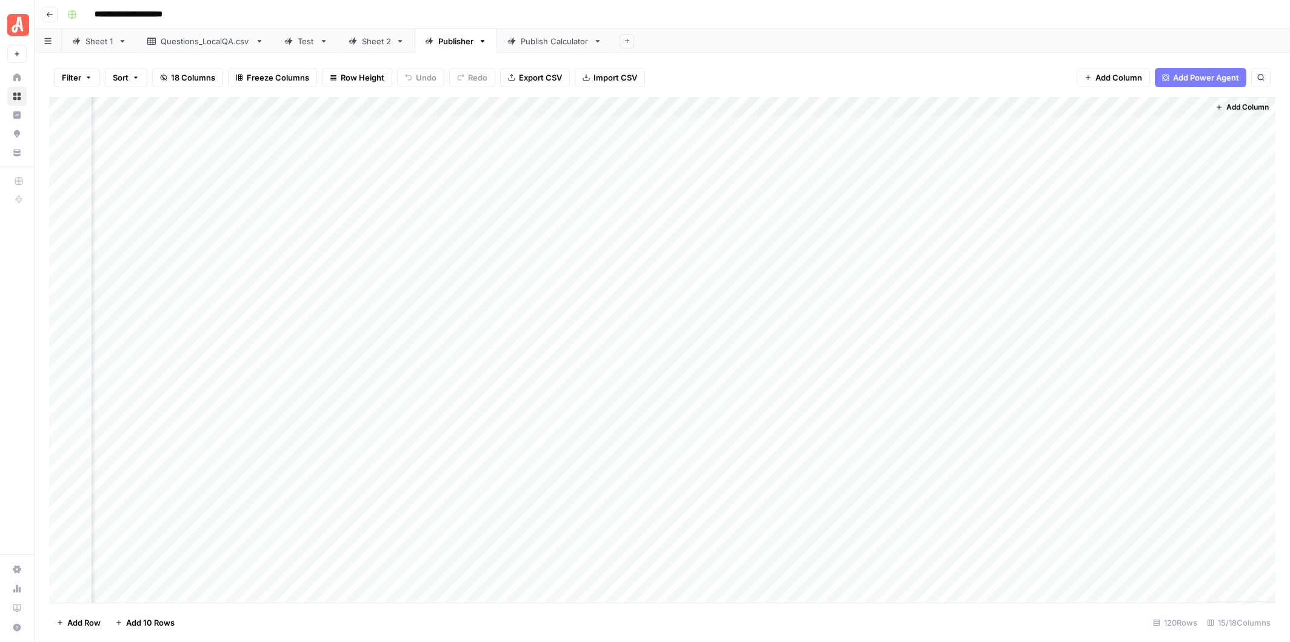
scroll to position [0, 559]
drag, startPoint x: 1207, startPoint y: 107, endPoint x: 1007, endPoint y: 105, distance: 200.0
click at [1007, 105] on div "Add Column" at bounding box center [662, 350] width 1226 height 506
drag, startPoint x: 1207, startPoint y: 108, endPoint x: 1003, endPoint y: 106, distance: 204.3
click at [1002, 105] on div "Add Column" at bounding box center [662, 350] width 1226 height 506
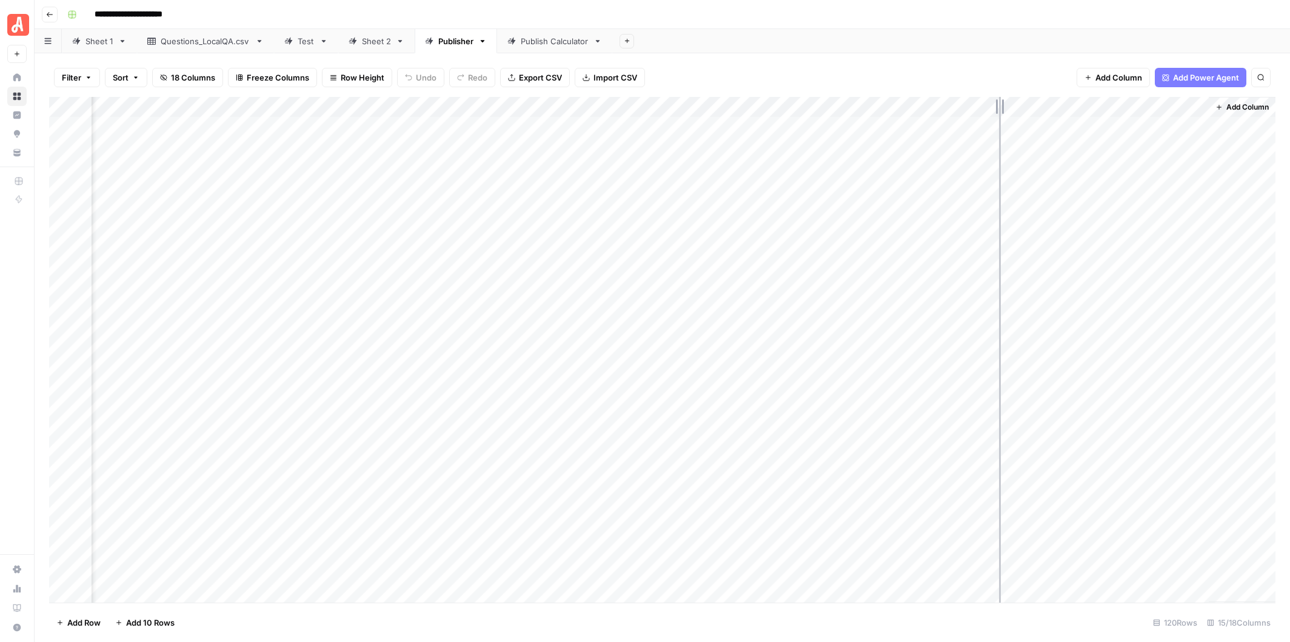
drag, startPoint x: 1205, startPoint y: 104, endPoint x: 999, endPoint y: 108, distance: 206.1
click at [999, 108] on div "Add Column" at bounding box center [662, 350] width 1226 height 506
click at [513, 104] on div "Add Column" at bounding box center [662, 350] width 1226 height 506
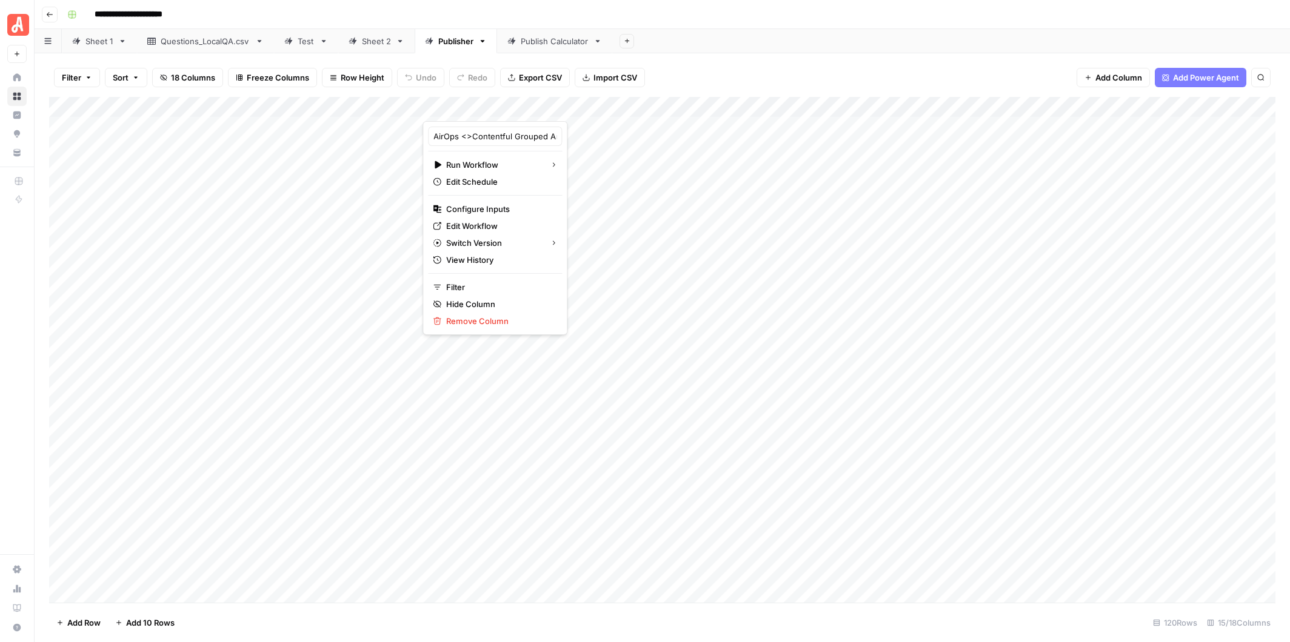
click at [733, 67] on div "Filter Sort 18 Columns Freeze Columns Row Height Undo Redo Export CSV Import CS…" at bounding box center [662, 77] width 1226 height 39
click at [1240, 104] on span "Add Column" at bounding box center [1247, 107] width 42 height 11
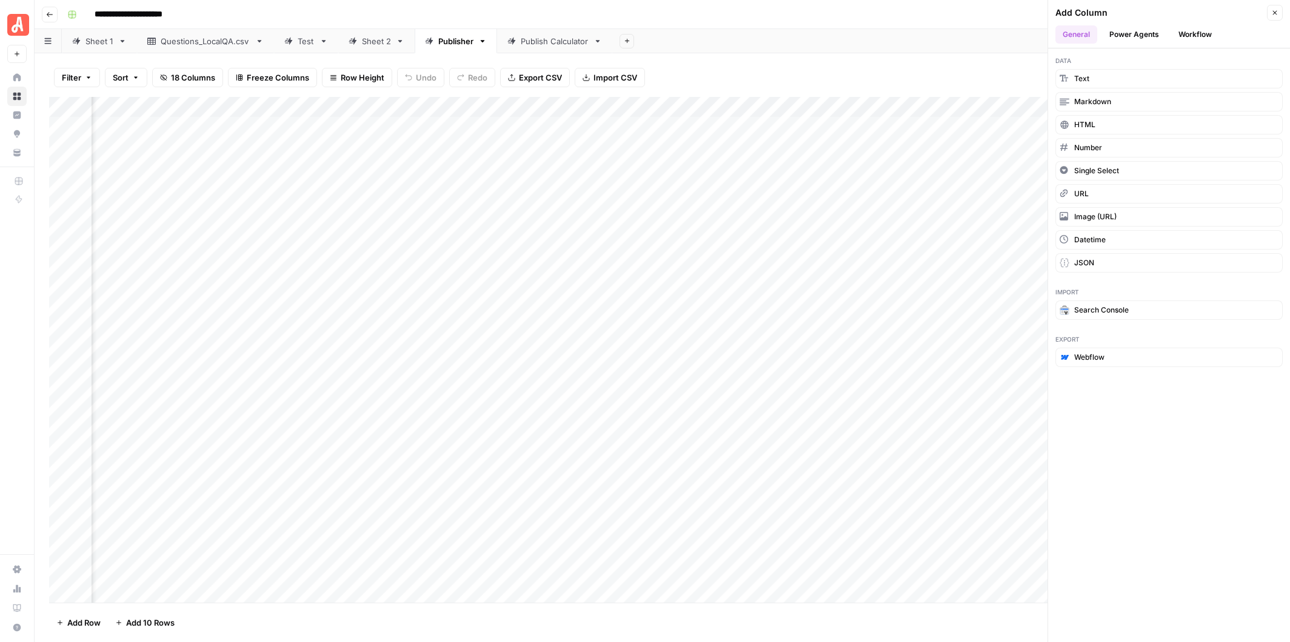
click at [1138, 30] on button "Power Agents" at bounding box center [1134, 34] width 64 height 18
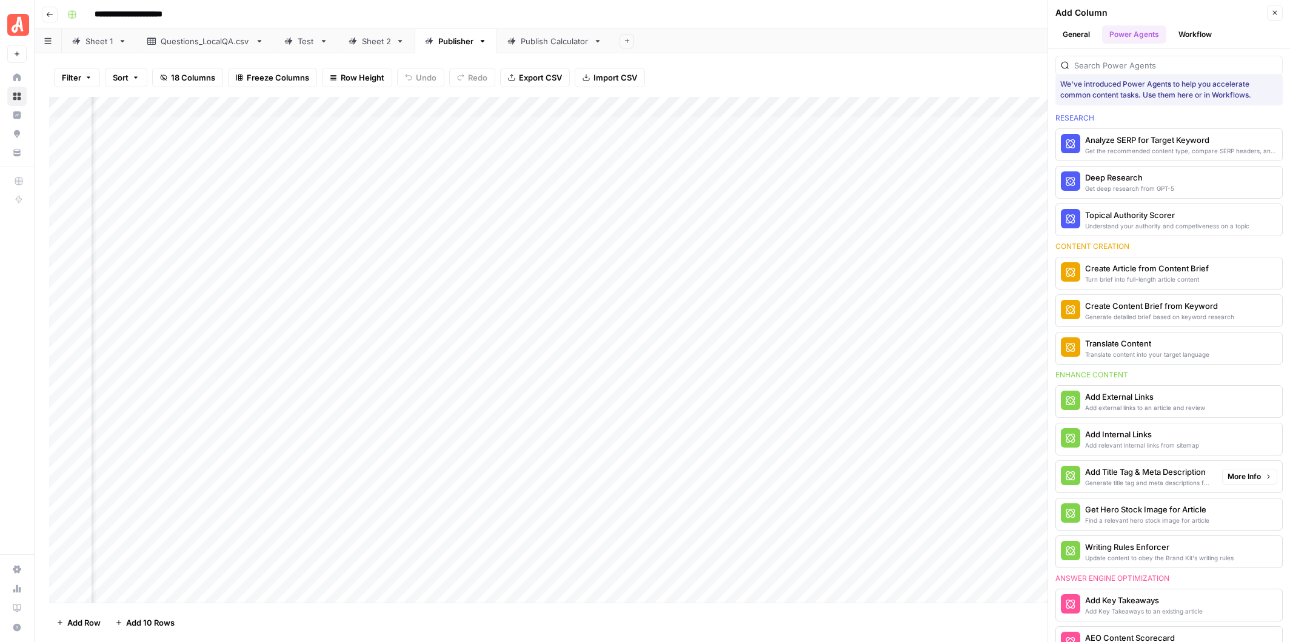
scroll to position [0, 0]
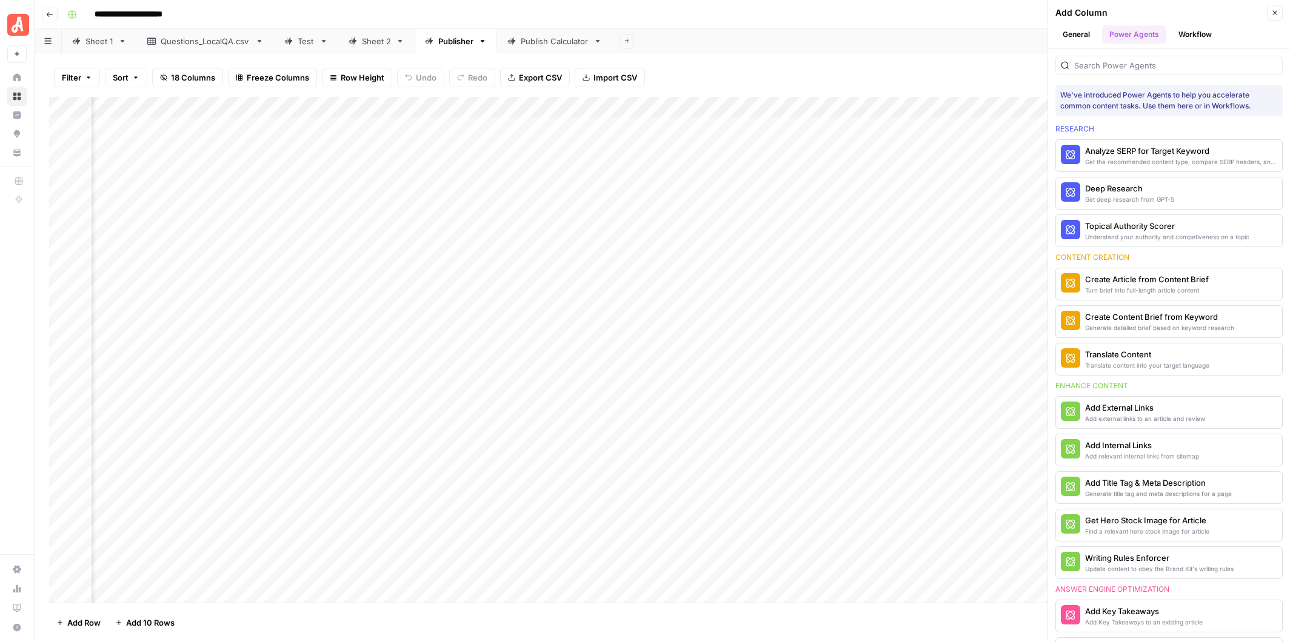
click at [1196, 34] on button "Workflow" at bounding box center [1195, 34] width 48 height 18
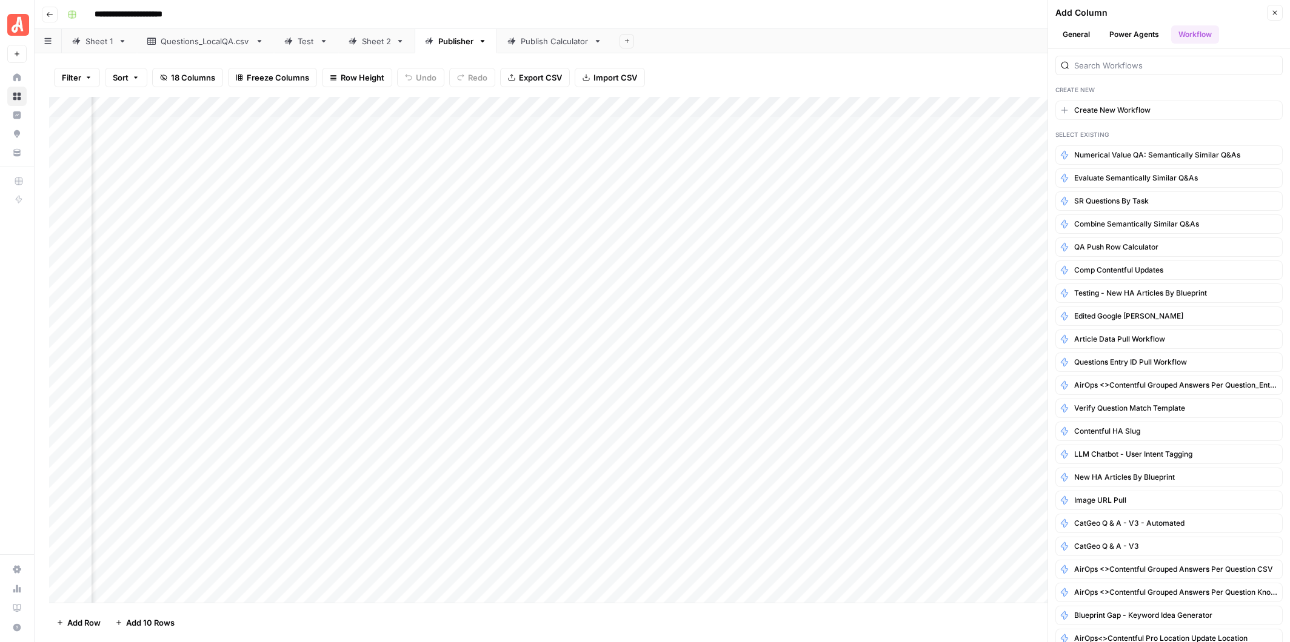
click at [864, 70] on div "Filter Sort 18 Columns Freeze Columns Row Height Undo Redo Export CSV Import CS…" at bounding box center [662, 77] width 1226 height 39
click at [1275, 11] on icon "button" at bounding box center [1274, 12] width 7 height 7
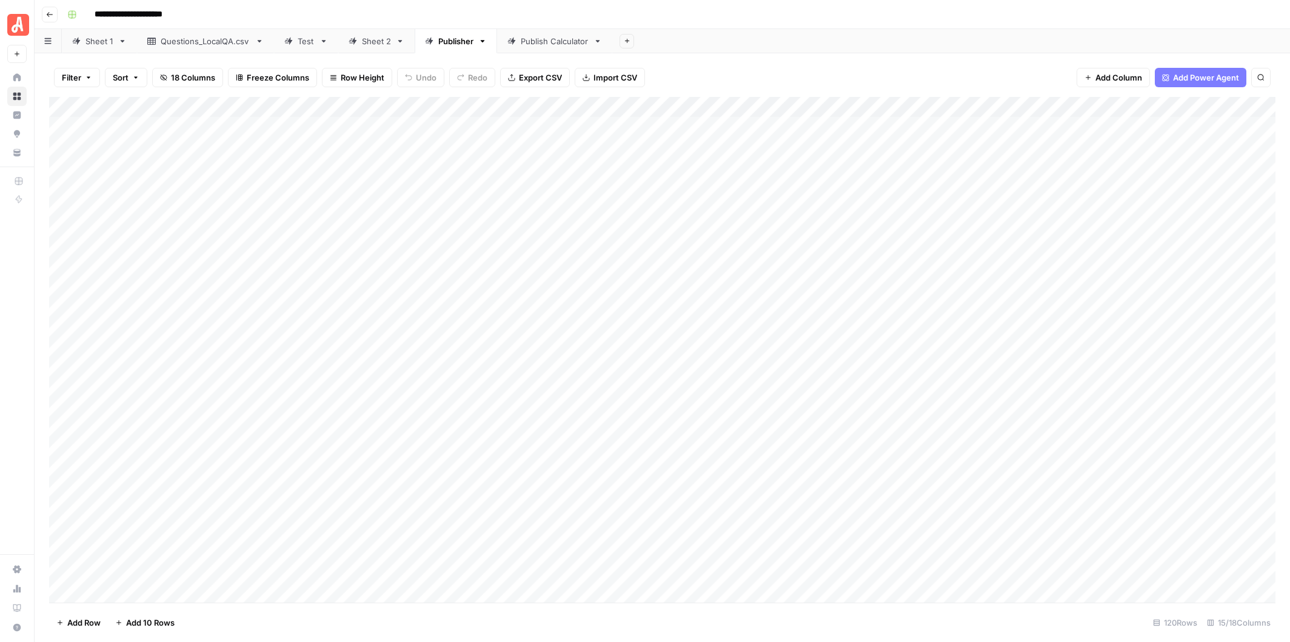
click at [513, 104] on div "Add Column" at bounding box center [662, 350] width 1226 height 506
click at [943, 106] on div "Add Column" at bounding box center [662, 350] width 1226 height 506
click at [921, 207] on span "Configure Inputs" at bounding box center [929, 209] width 106 height 12
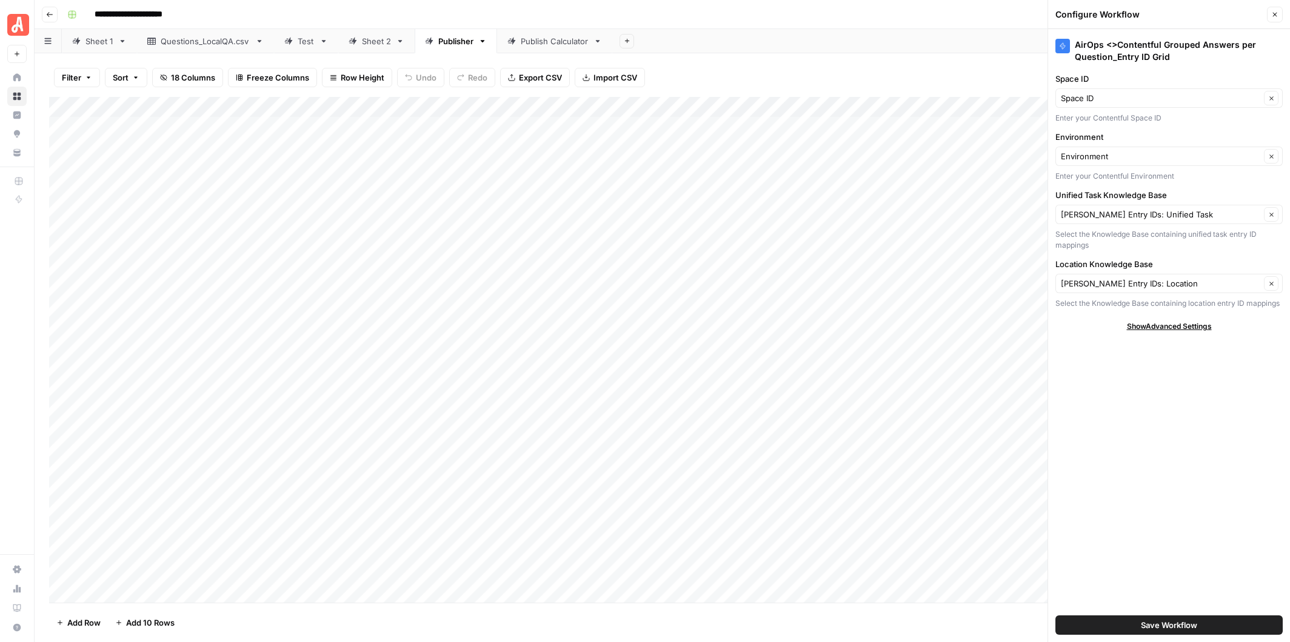
click at [1273, 13] on icon "button" at bounding box center [1274, 14] width 7 height 7
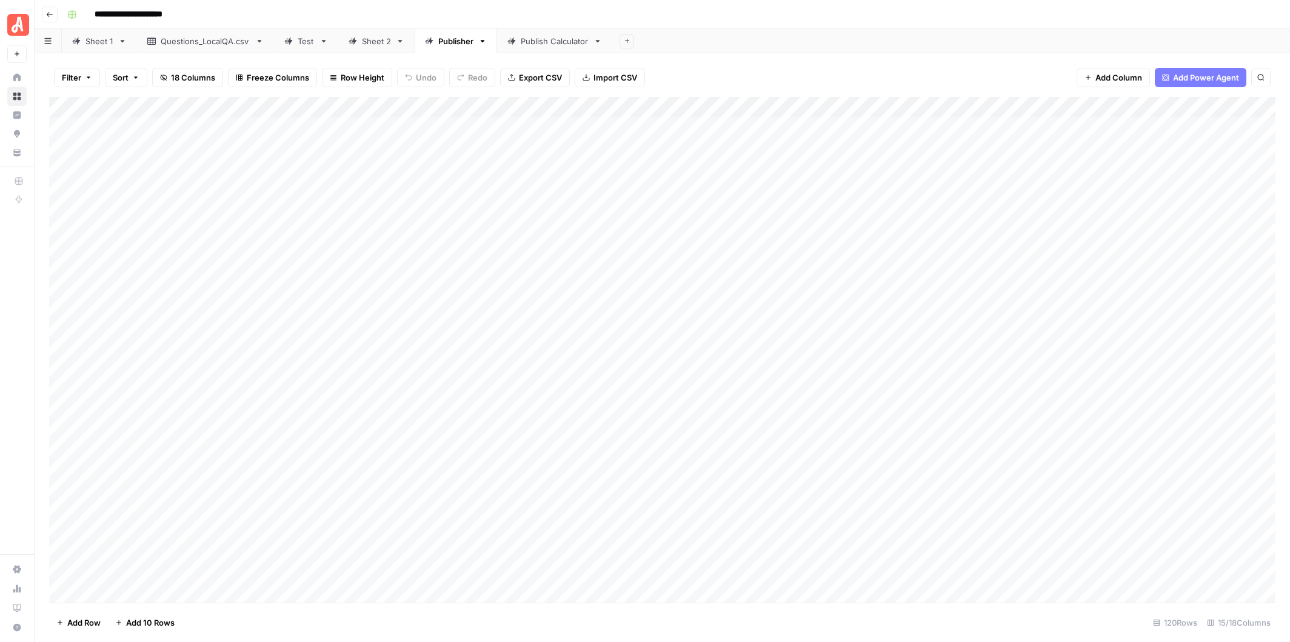
click at [513, 105] on div "Add Column" at bounding box center [662, 350] width 1226 height 506
click at [481, 178] on span "Edit Schedule" at bounding box center [499, 182] width 106 height 12
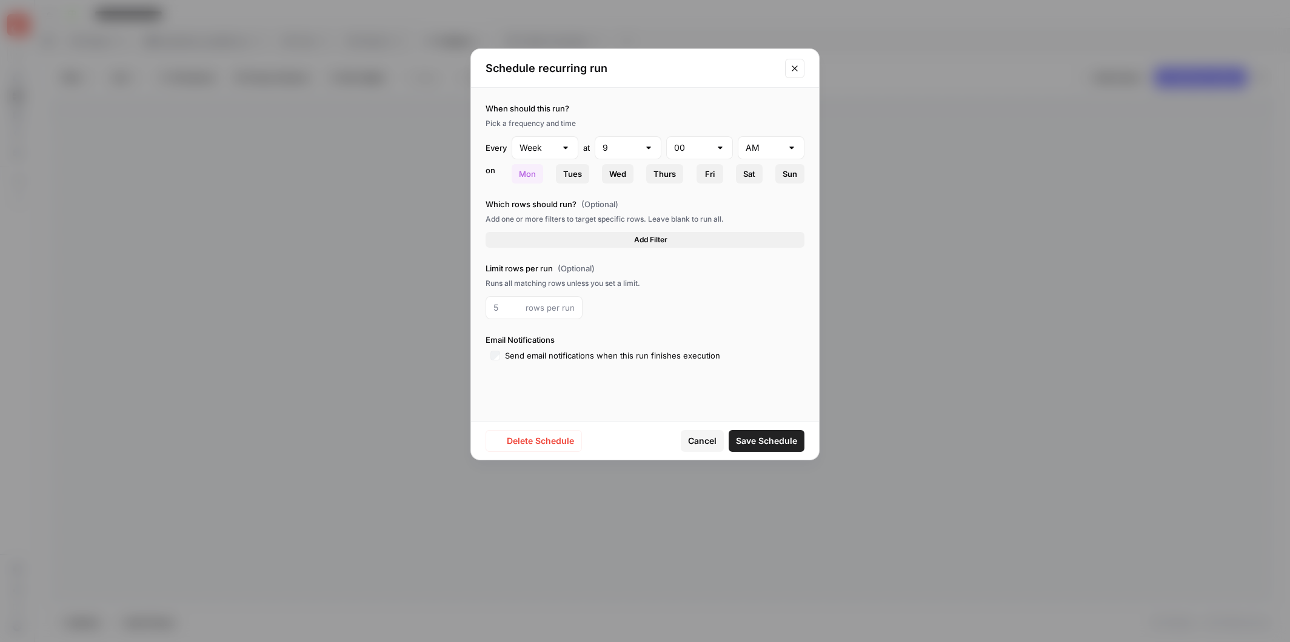
type input "Day"
type input "3"
type input "PM"
type input "1"
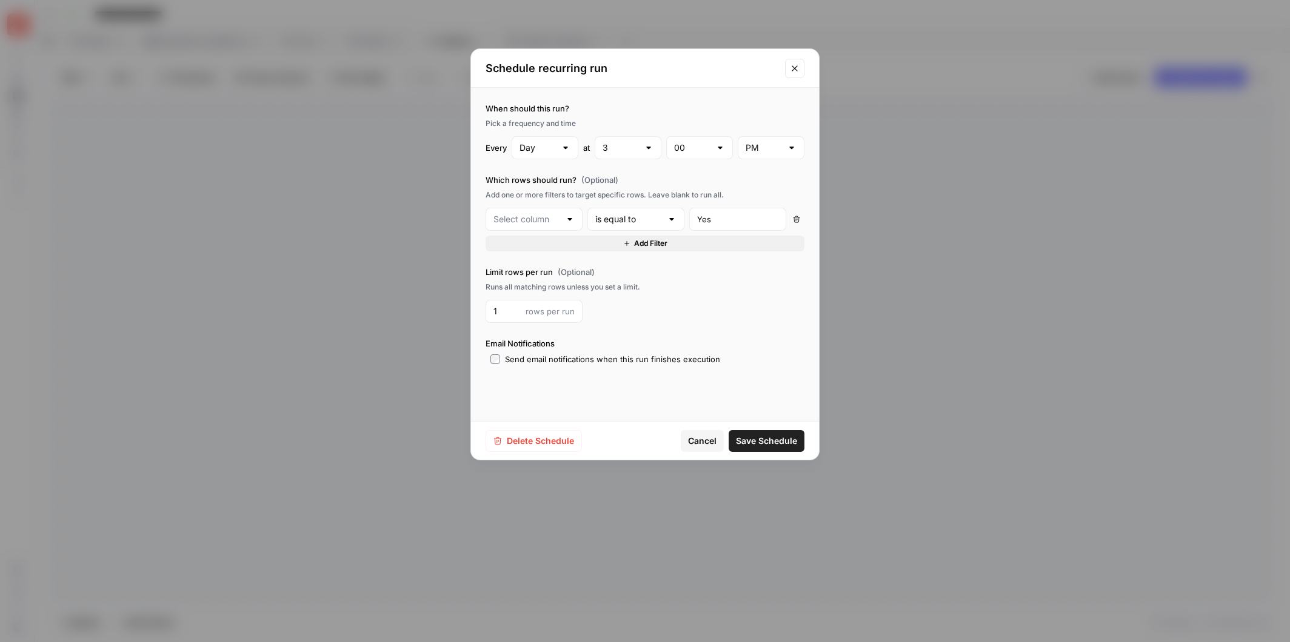
type input "Ready to Run 1"
click at [601, 243] on button "Add Filter" at bounding box center [645, 244] width 319 height 16
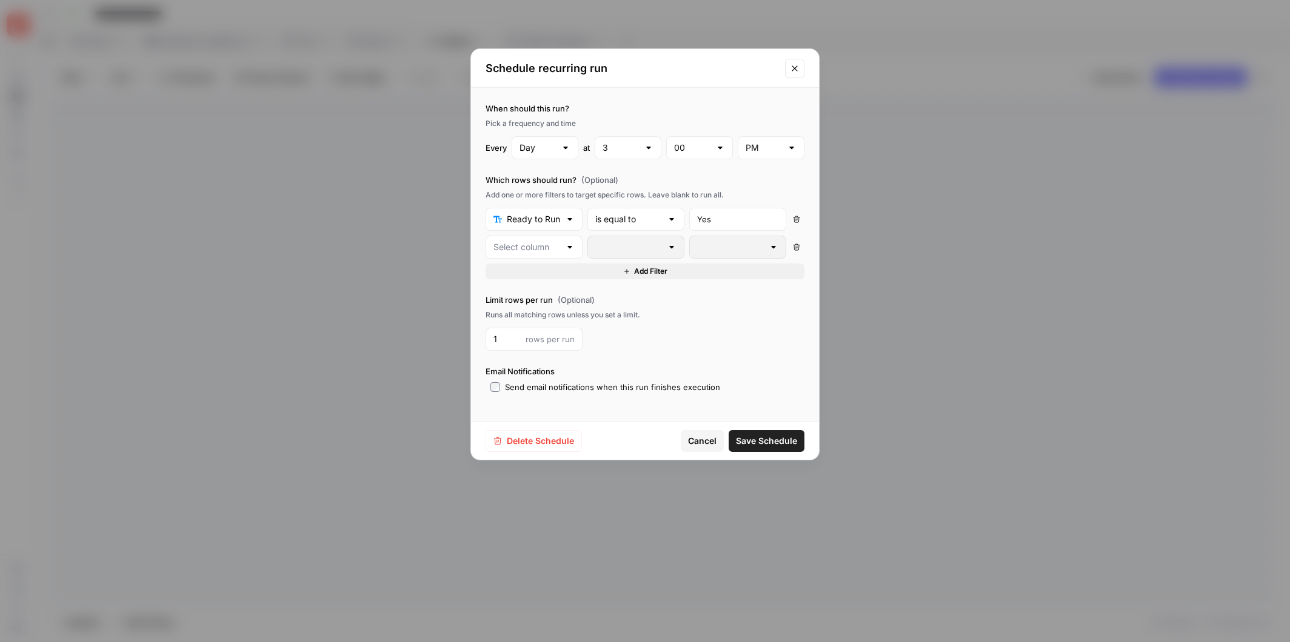
click at [569, 247] on div at bounding box center [570, 247] width 10 height 12
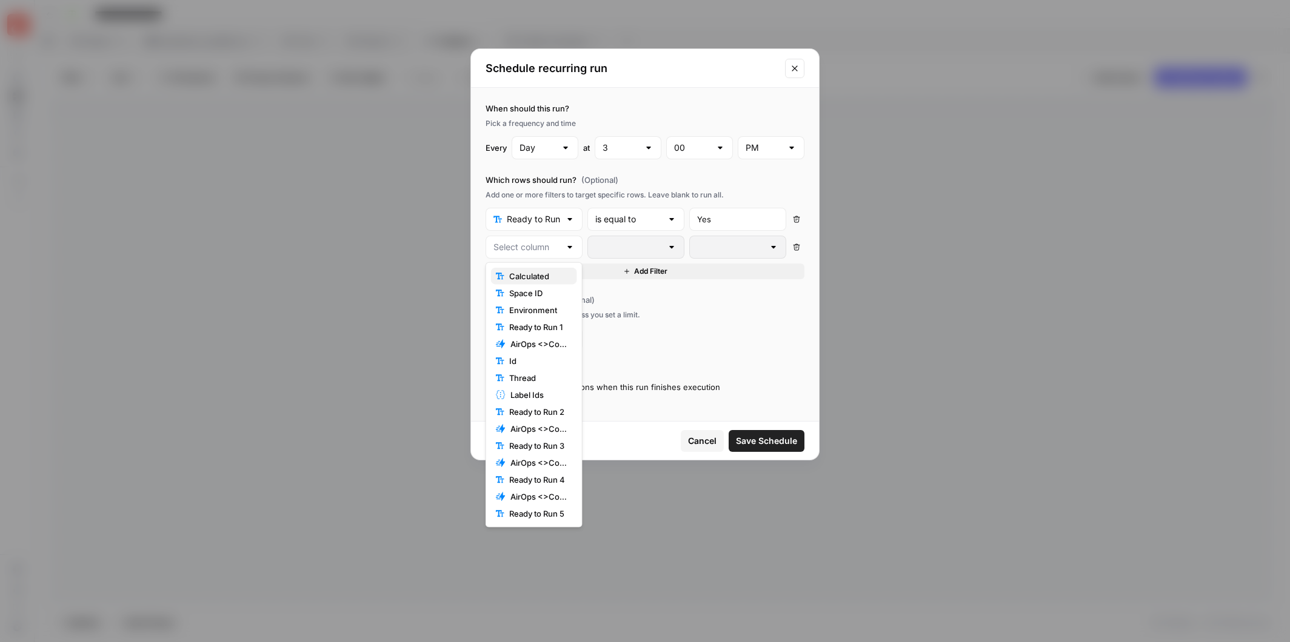
click at [545, 272] on span "Calculated" at bounding box center [538, 276] width 58 height 12
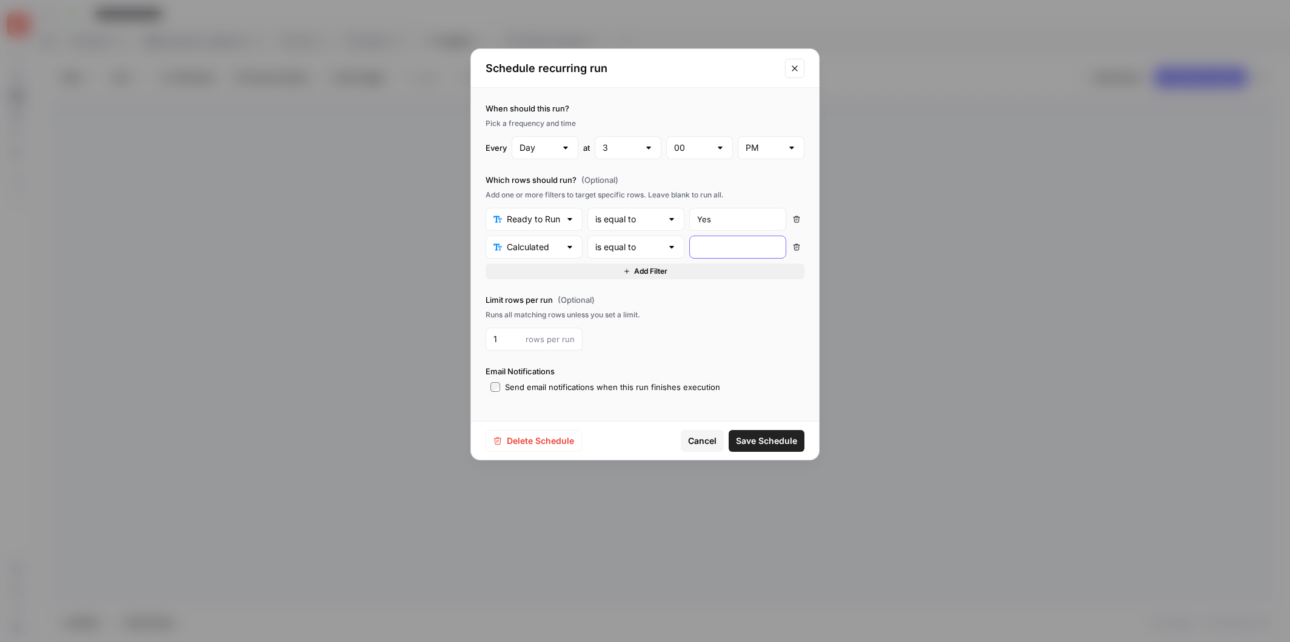
click at [727, 248] on input "text" at bounding box center [737, 247] width 81 height 12
type input "Yes"
click at [647, 148] on div at bounding box center [649, 148] width 10 height 12
click at [617, 327] on span "9" at bounding box center [626, 330] width 41 height 12
type input "9"
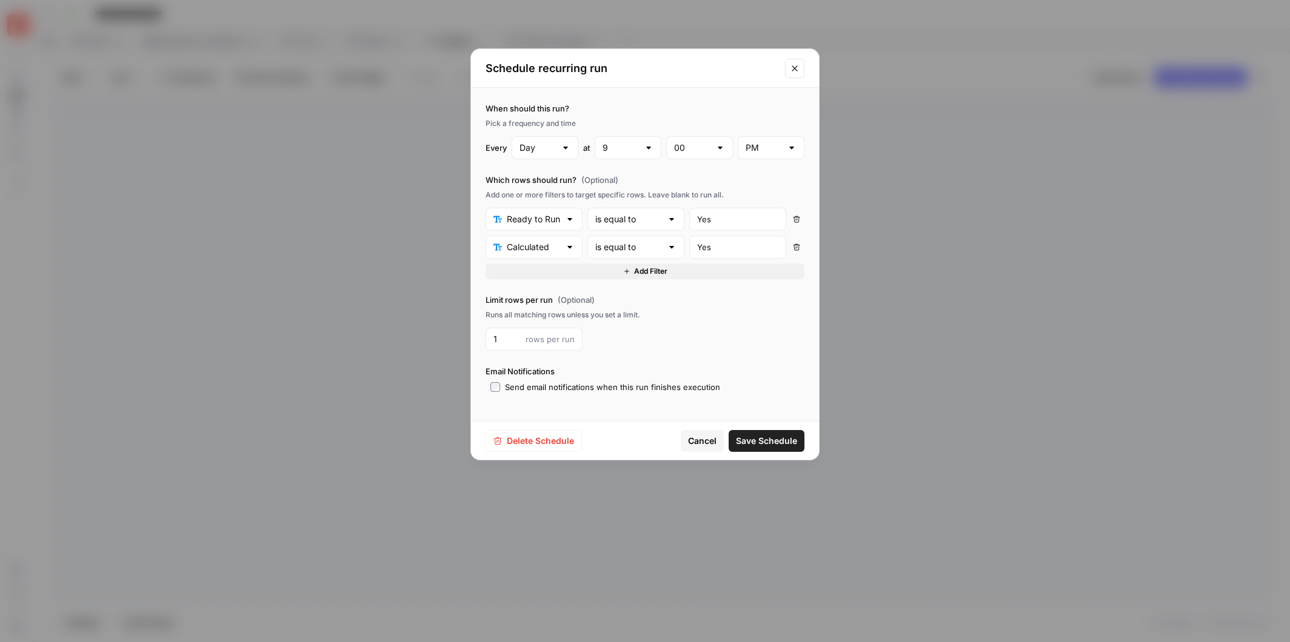
click at [790, 147] on div at bounding box center [792, 148] width 10 height 12
click at [764, 175] on span "AM" at bounding box center [768, 178] width 41 height 12
type input "AM"
click at [769, 436] on span "Save Schedule" at bounding box center [766, 441] width 61 height 12
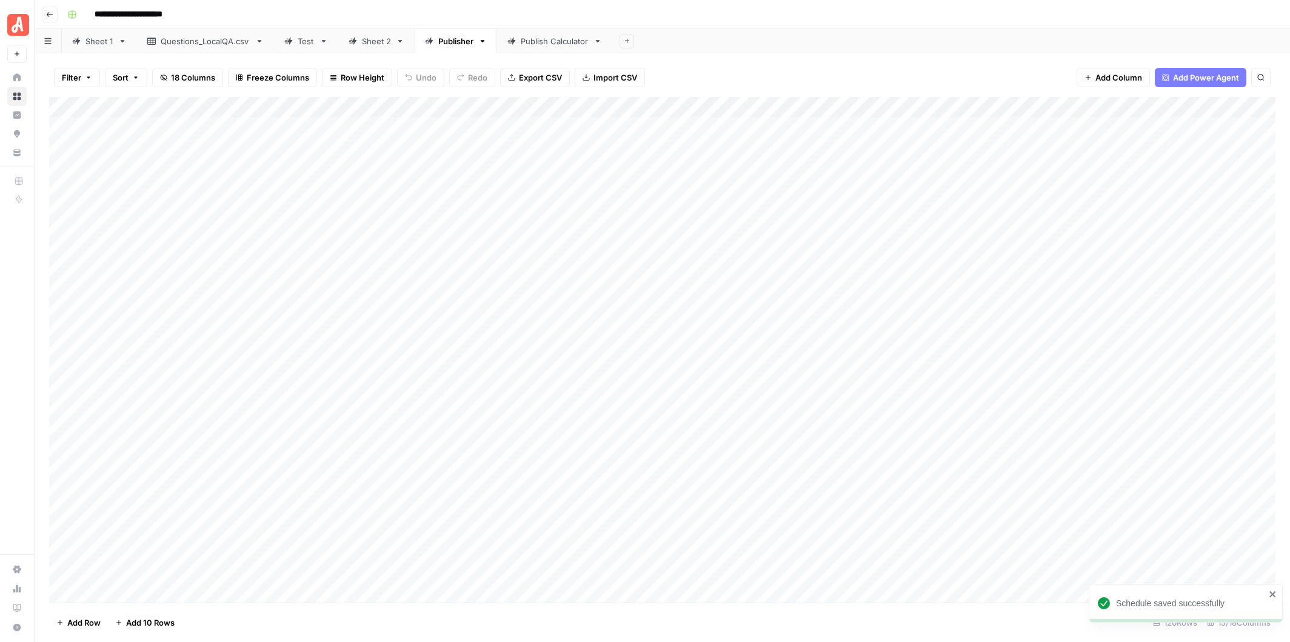
click at [735, 105] on div "Add Column" at bounding box center [662, 350] width 1226 height 506
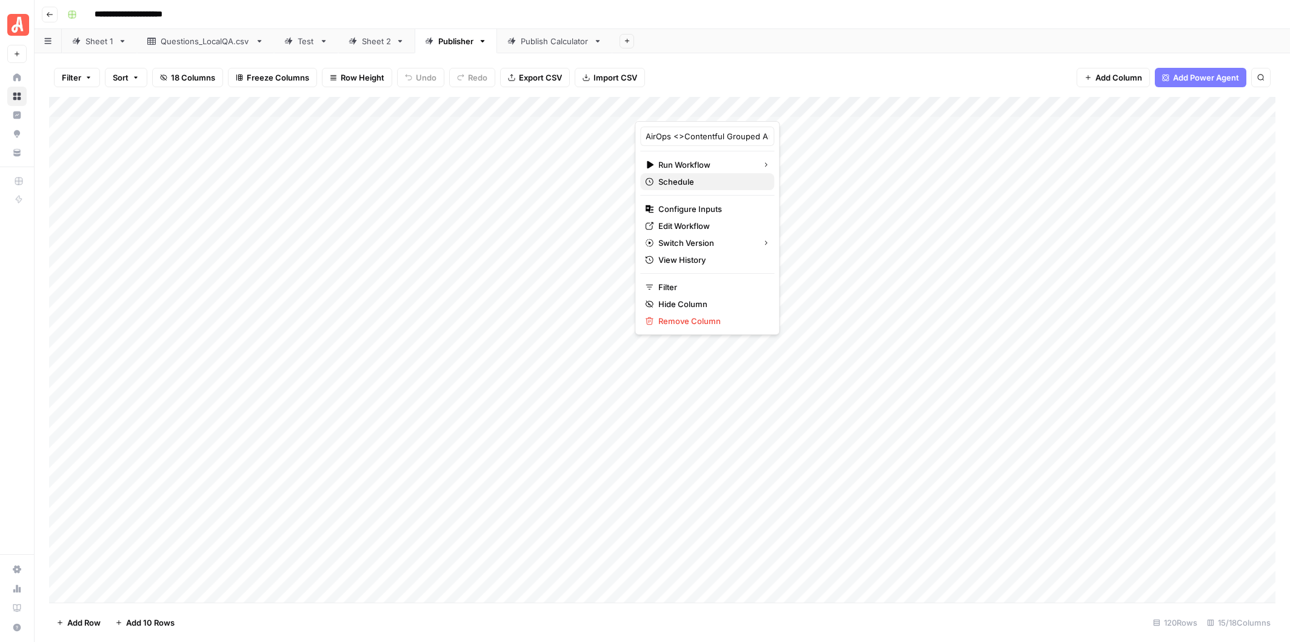
click at [702, 179] on span "Schedule" at bounding box center [711, 182] width 106 height 12
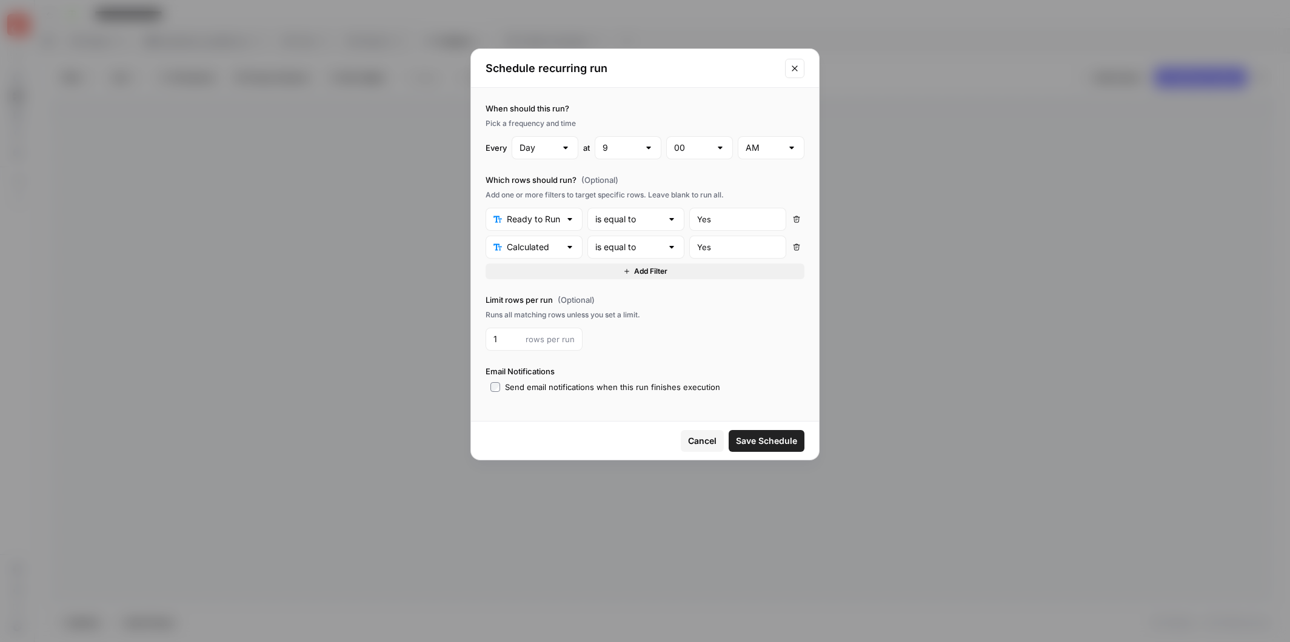
click at [652, 147] on div at bounding box center [649, 148] width 10 height 12
click at [626, 342] on span "10" at bounding box center [626, 347] width 41 height 12
type input "10"
click at [770, 434] on button "Save Schedule" at bounding box center [767, 441] width 76 height 22
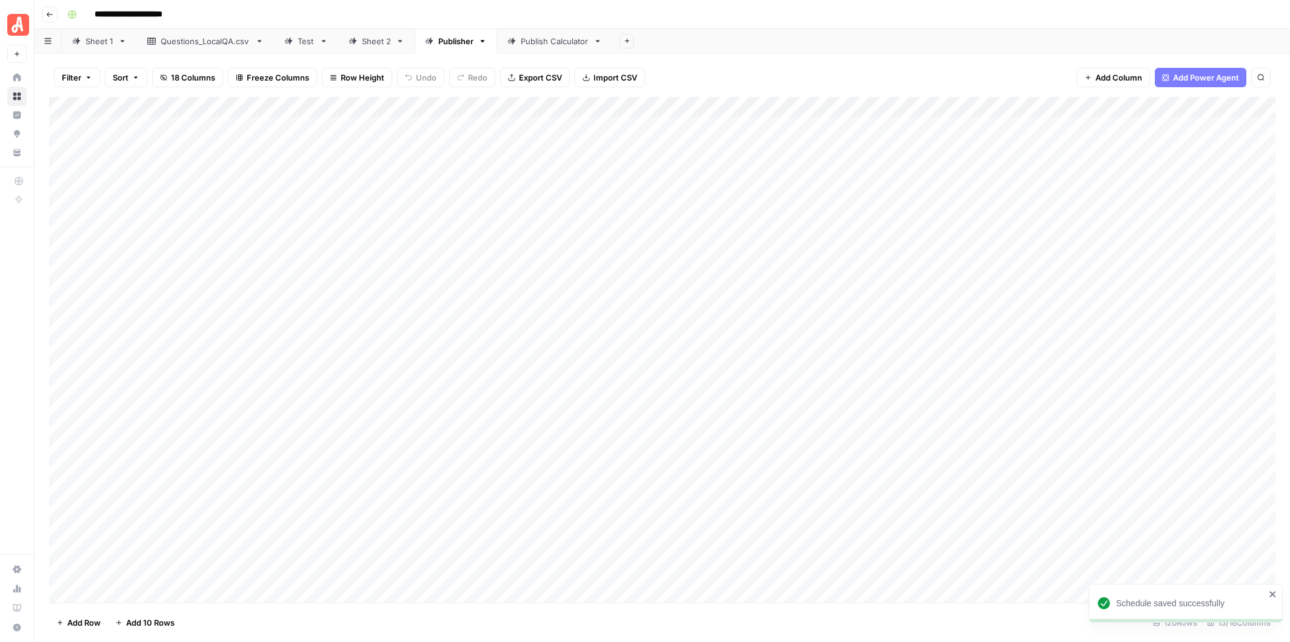
click at [514, 105] on div "Add Column" at bounding box center [662, 350] width 1226 height 506
click at [495, 182] on span "Edit Schedule" at bounding box center [499, 182] width 106 height 12
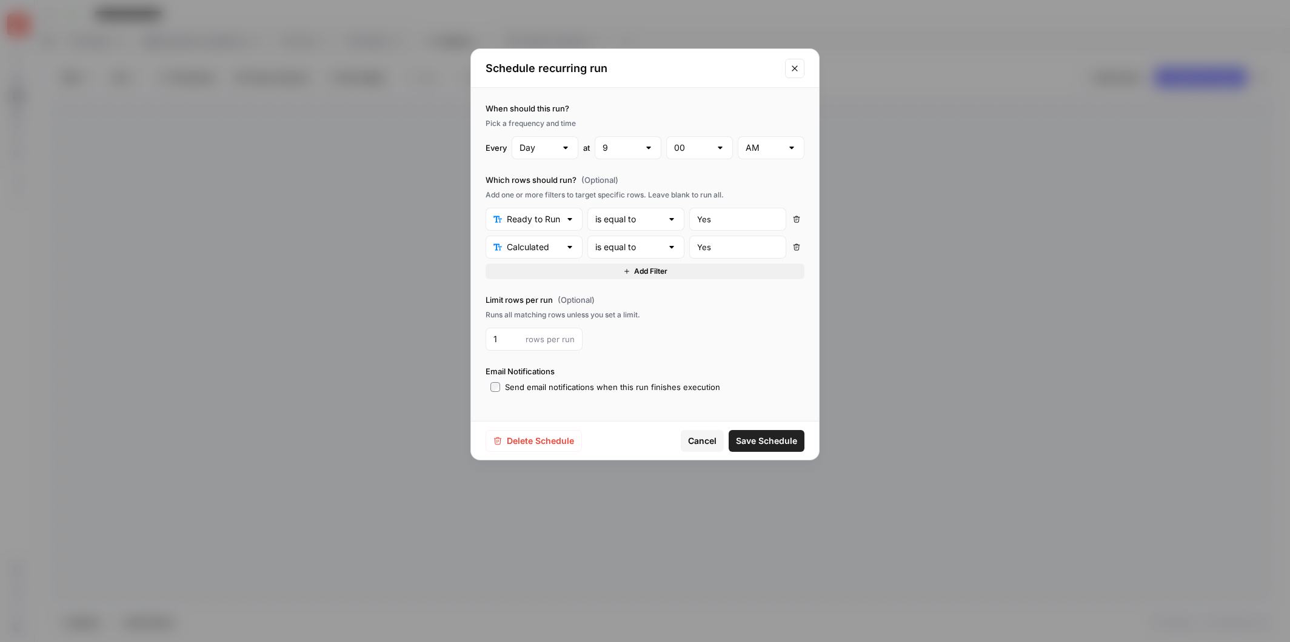
click at [796, 66] on icon "Close modal" at bounding box center [794, 67] width 5 height 5
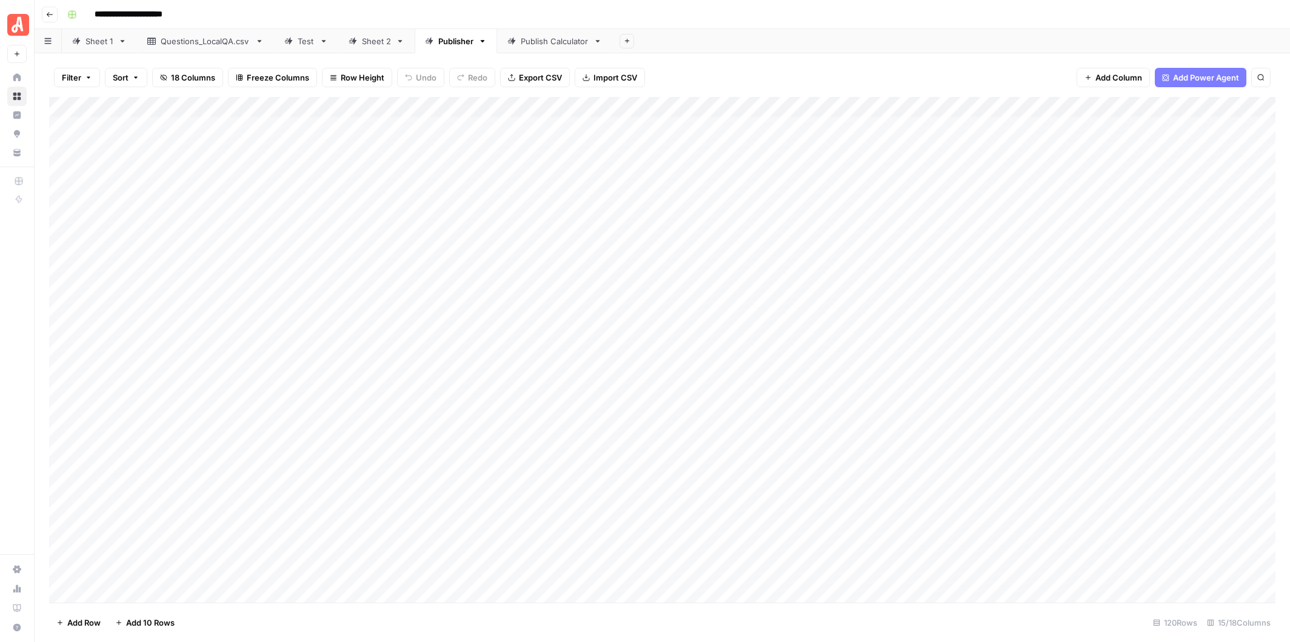
click at [943, 105] on div "Add Column" at bounding box center [662, 350] width 1226 height 506
click at [906, 179] on span "Schedule" at bounding box center [929, 182] width 106 height 12
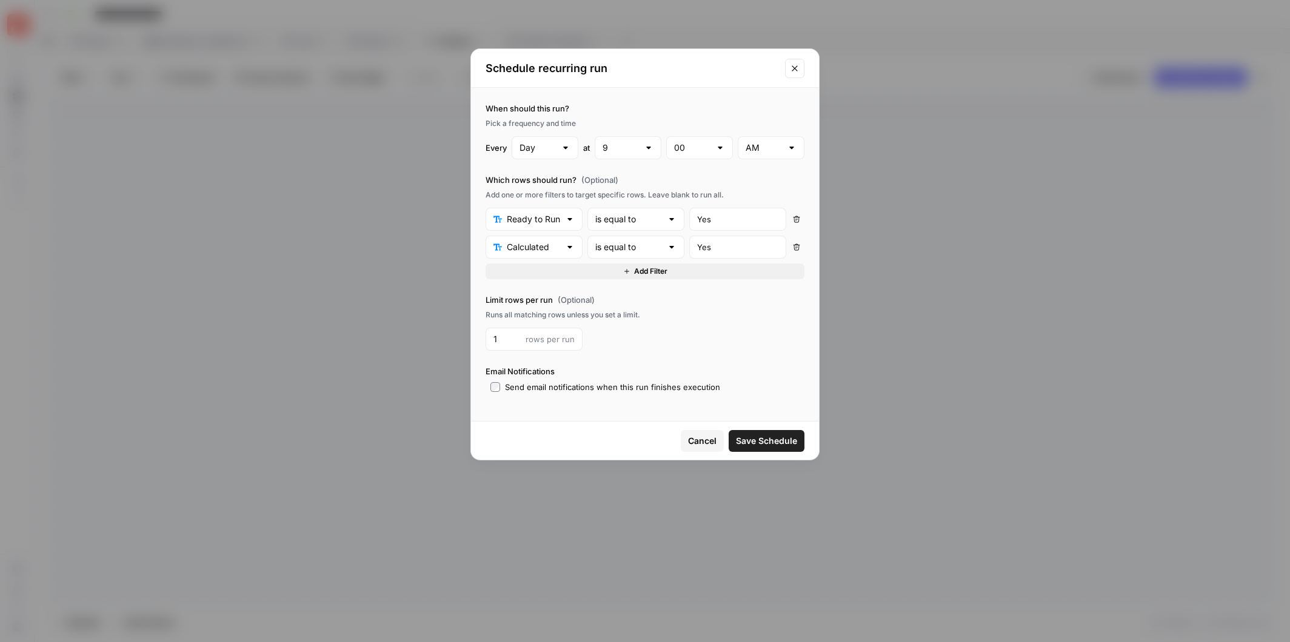
click at [650, 145] on div at bounding box center [649, 148] width 10 height 12
click at [619, 366] on span "11" at bounding box center [626, 364] width 41 height 12
type input "11"
click at [759, 441] on span "Save Schedule" at bounding box center [766, 441] width 61 height 12
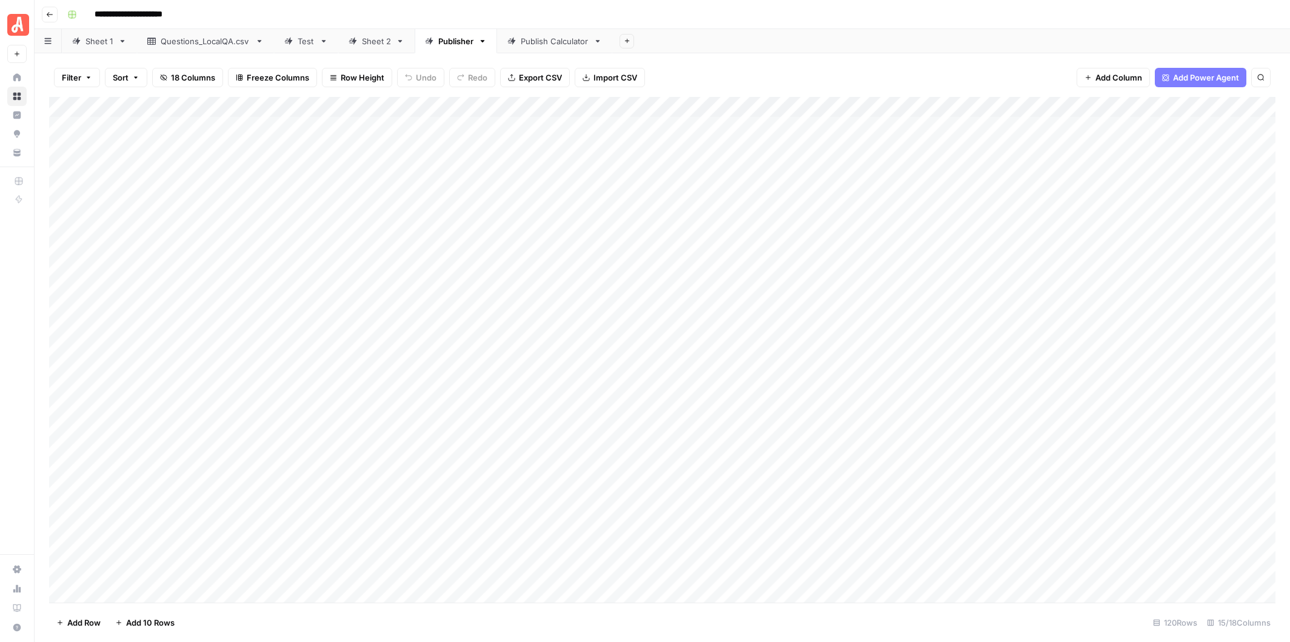
click at [124, 125] on div "Add Column" at bounding box center [662, 350] width 1226 height 506
type textarea "****"
click at [545, 44] on div "Publish Calculator" at bounding box center [555, 41] width 68 height 12
click at [452, 44] on div "Publisher" at bounding box center [455, 41] width 35 height 12
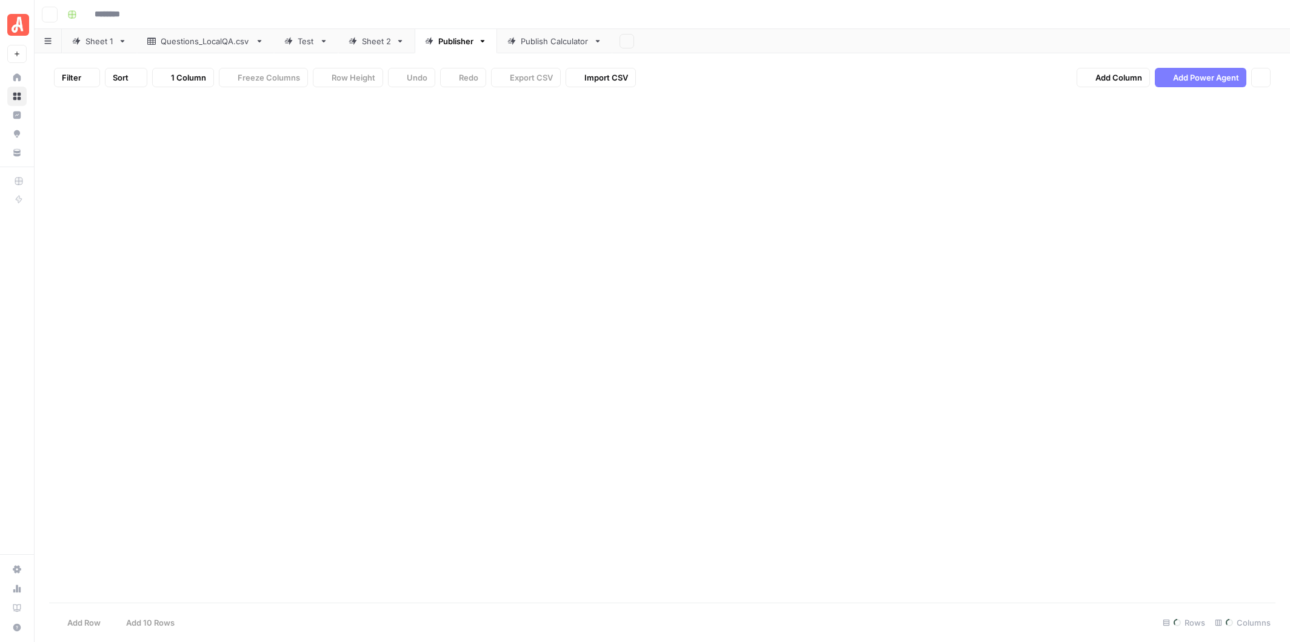
type input "**********"
click at [589, 105] on div "Add Column" at bounding box center [662, 350] width 1226 height 506
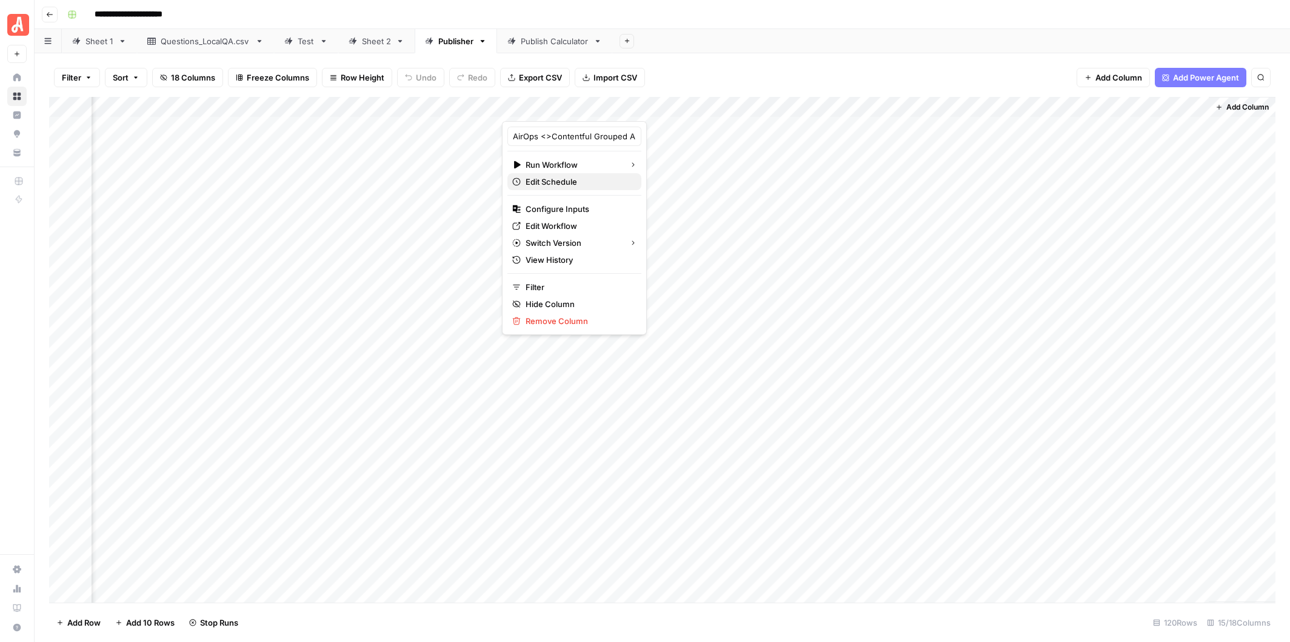
click at [573, 181] on span "Edit Schedule" at bounding box center [579, 182] width 106 height 12
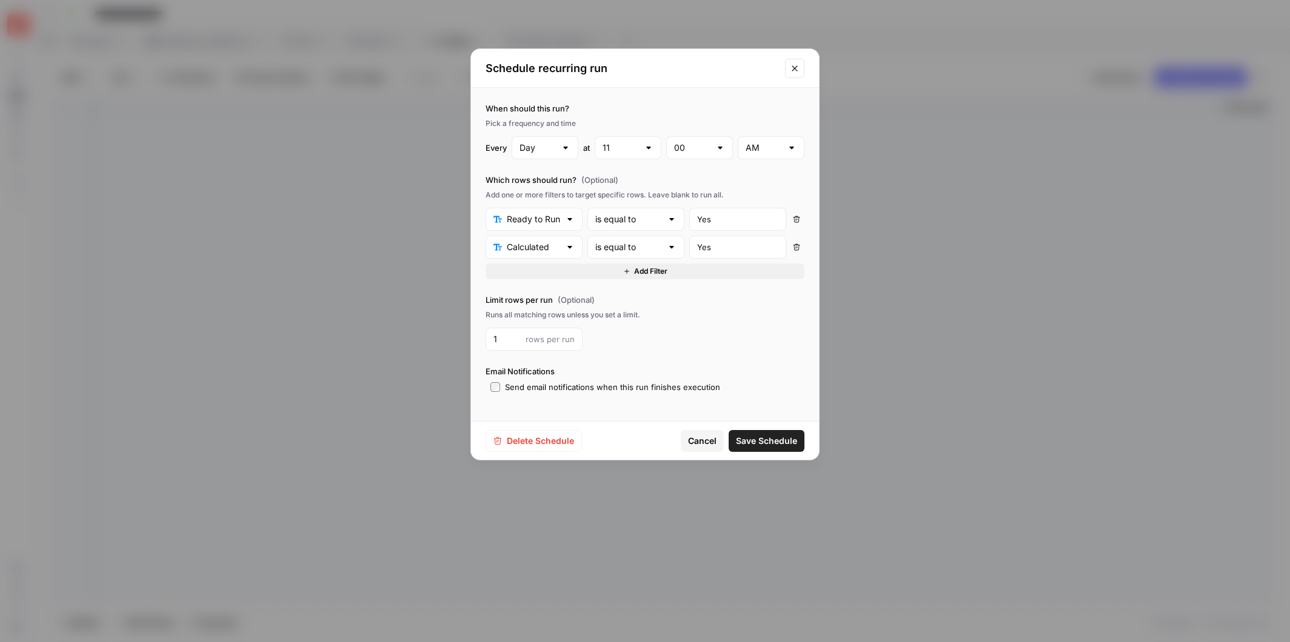
click at [796, 65] on icon "Close modal" at bounding box center [795, 69] width 10 height 10
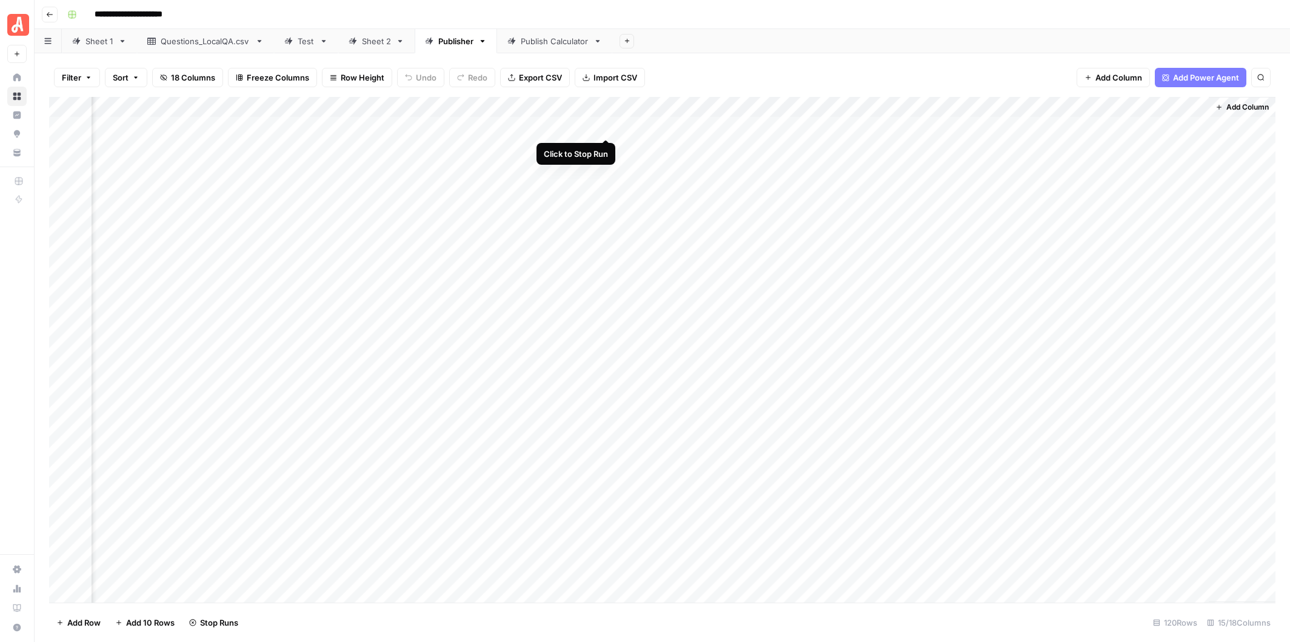
click at [607, 125] on div "Add Column" at bounding box center [662, 350] width 1226 height 506
click at [732, 105] on div "Add Column" at bounding box center [662, 350] width 1226 height 506
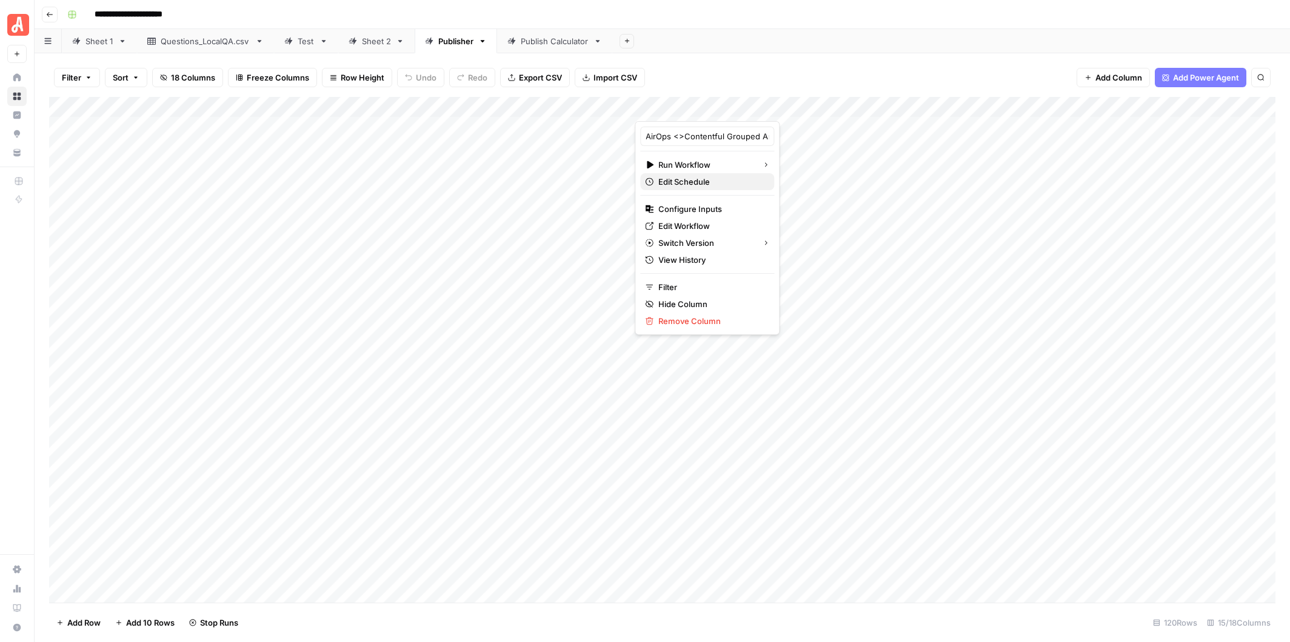
click at [703, 178] on span "Edit Schedule" at bounding box center [711, 182] width 106 height 12
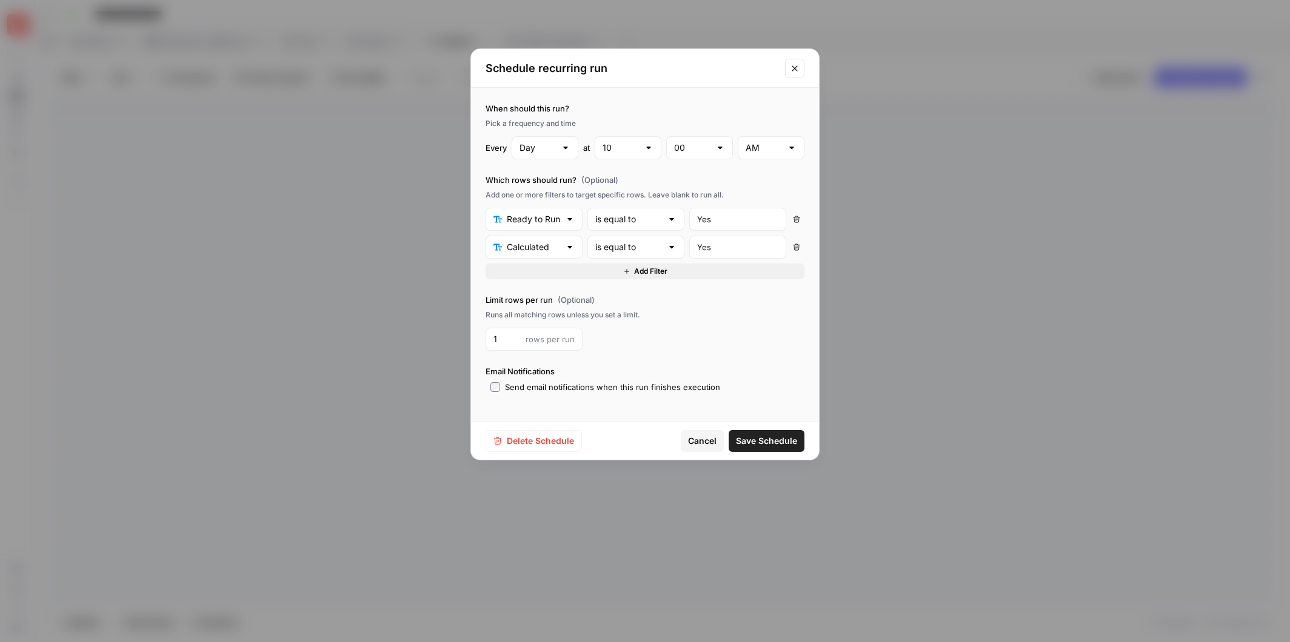
click at [572, 218] on div at bounding box center [570, 219] width 10 height 12
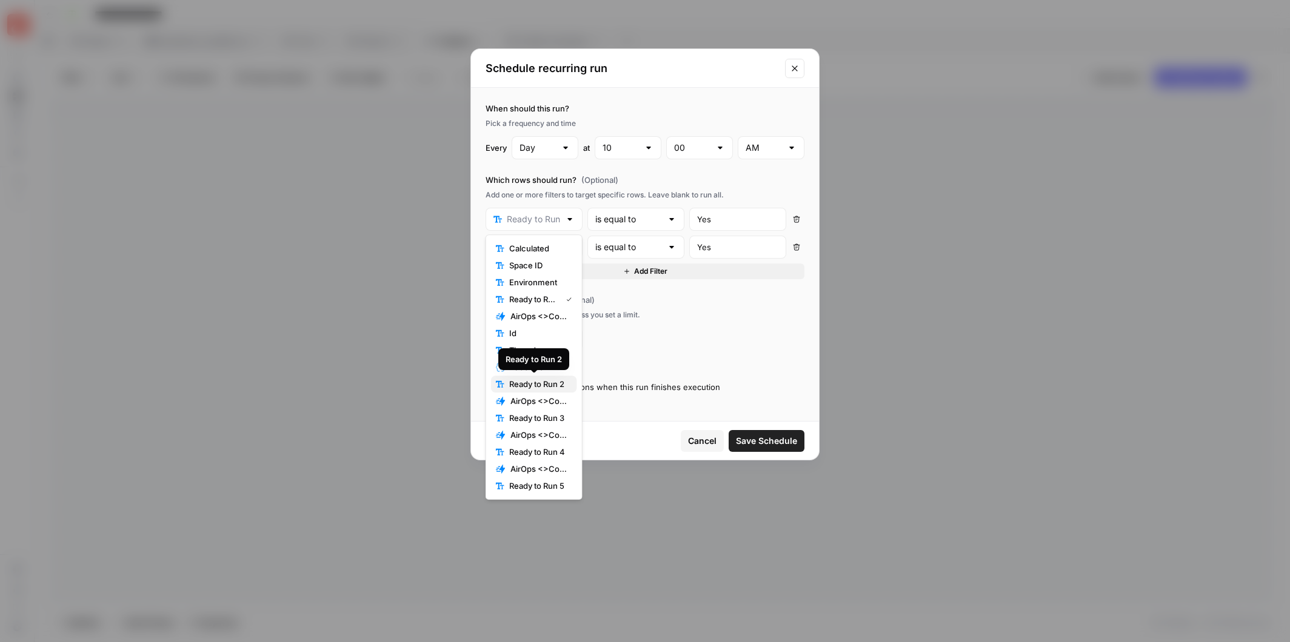
click at [561, 380] on span "Ready to Run 2" at bounding box center [538, 384] width 58 height 12
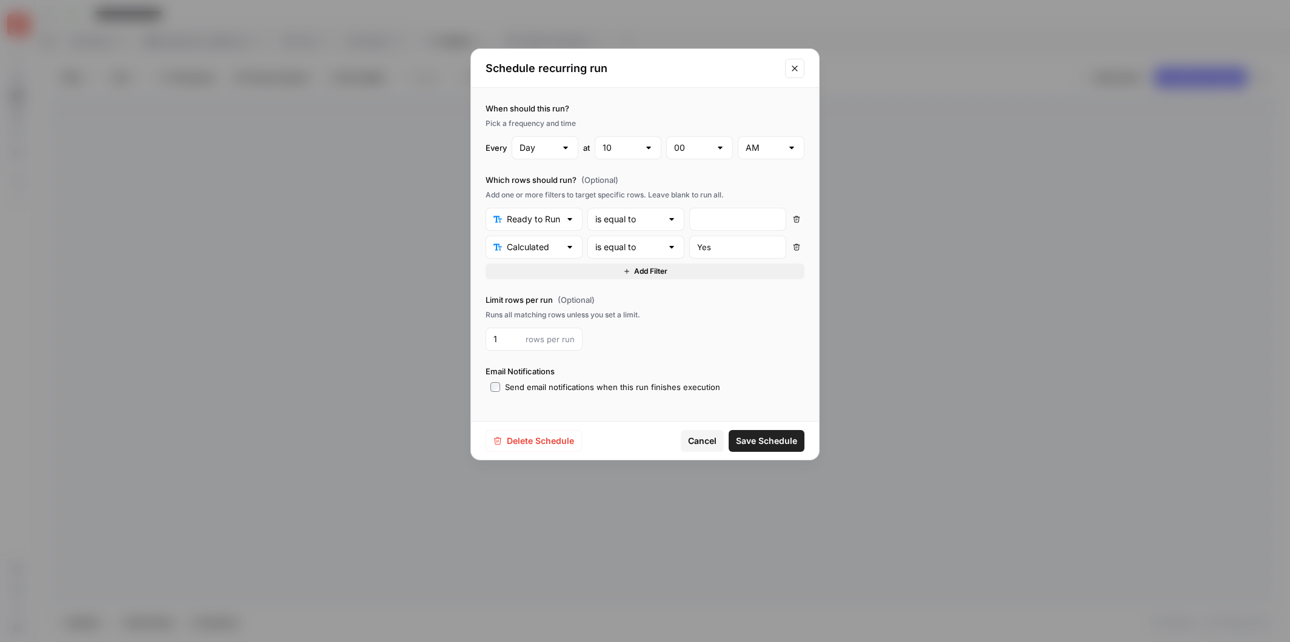
click at [781, 439] on span "Save Schedule" at bounding box center [766, 441] width 61 height 12
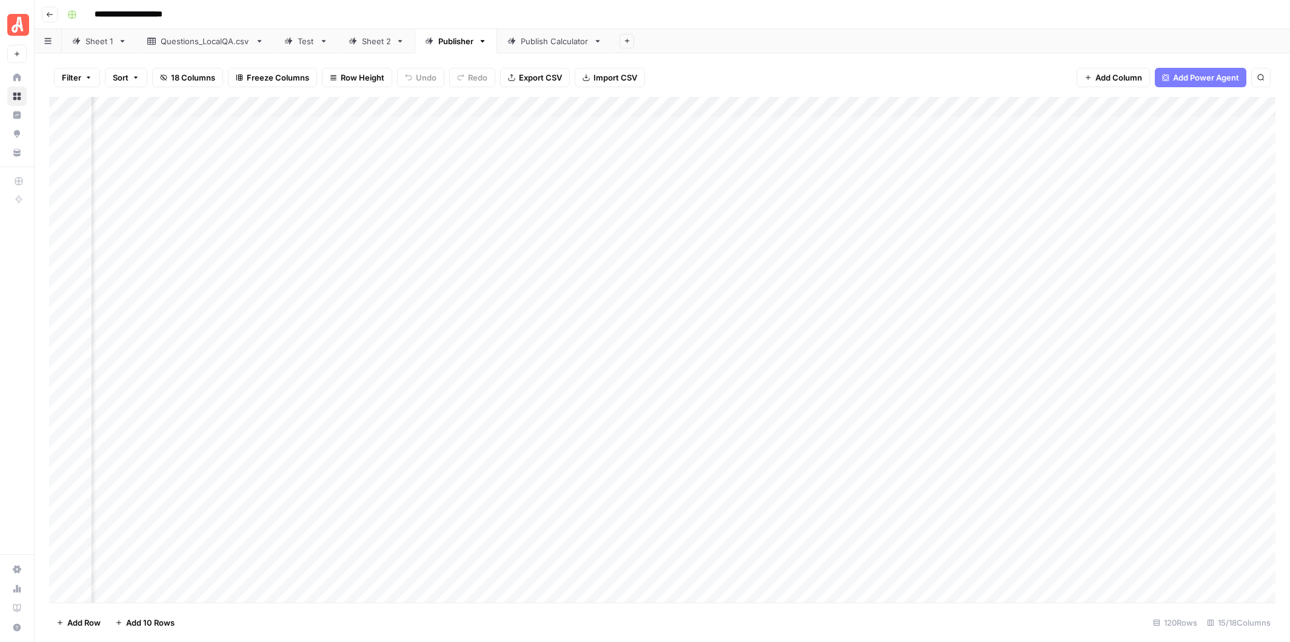
scroll to position [0, 236]
click at [911, 107] on div "Add Column" at bounding box center [662, 350] width 1226 height 506
click at [889, 181] on span "Schedule" at bounding box center [905, 182] width 106 height 12
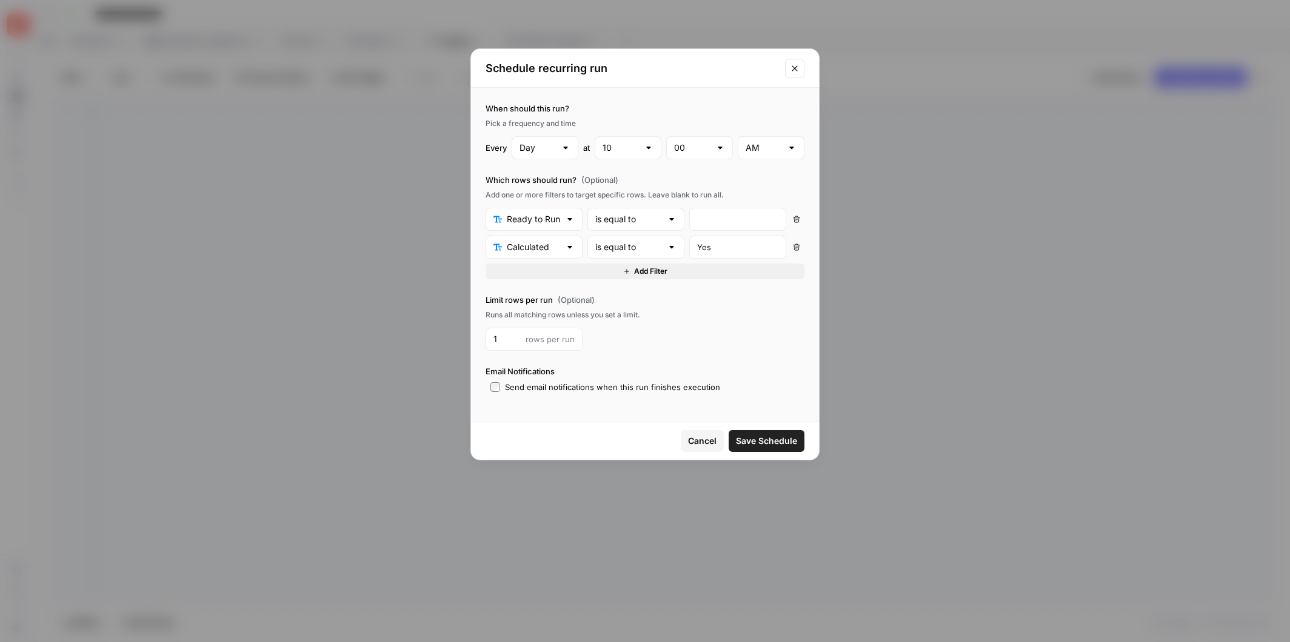
click at [570, 218] on div at bounding box center [570, 219] width 10 height 12
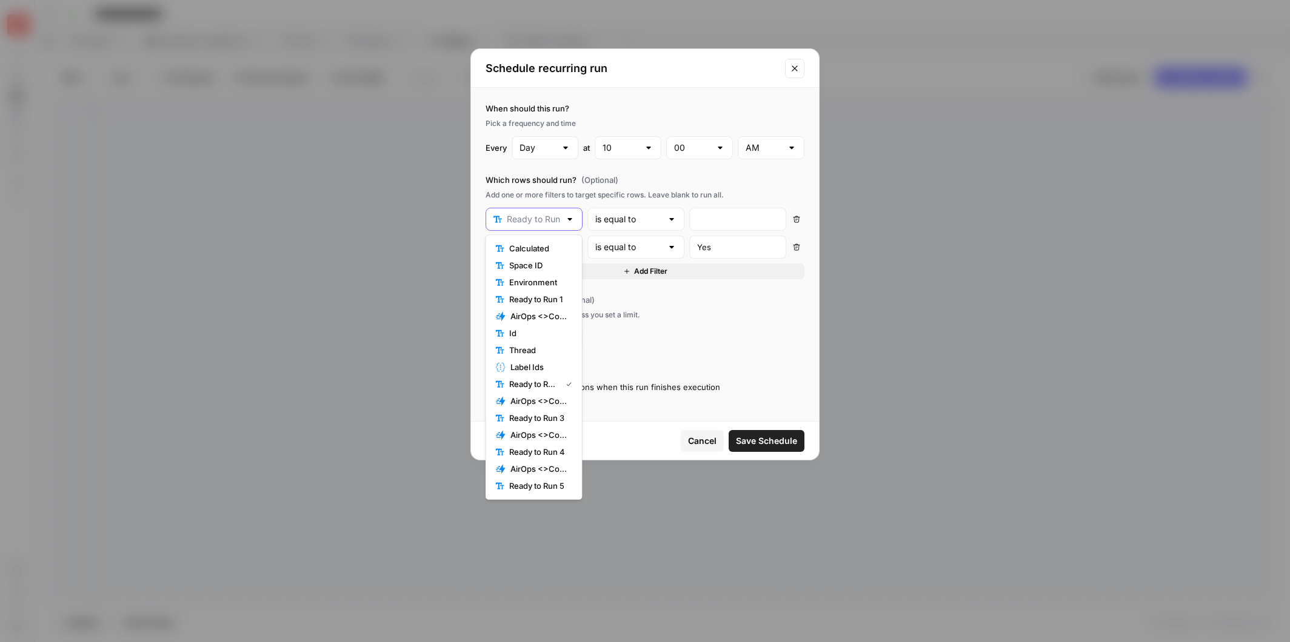
scroll to position [0, 0]
click at [553, 418] on span "Ready to Run 3" at bounding box center [538, 418] width 58 height 12
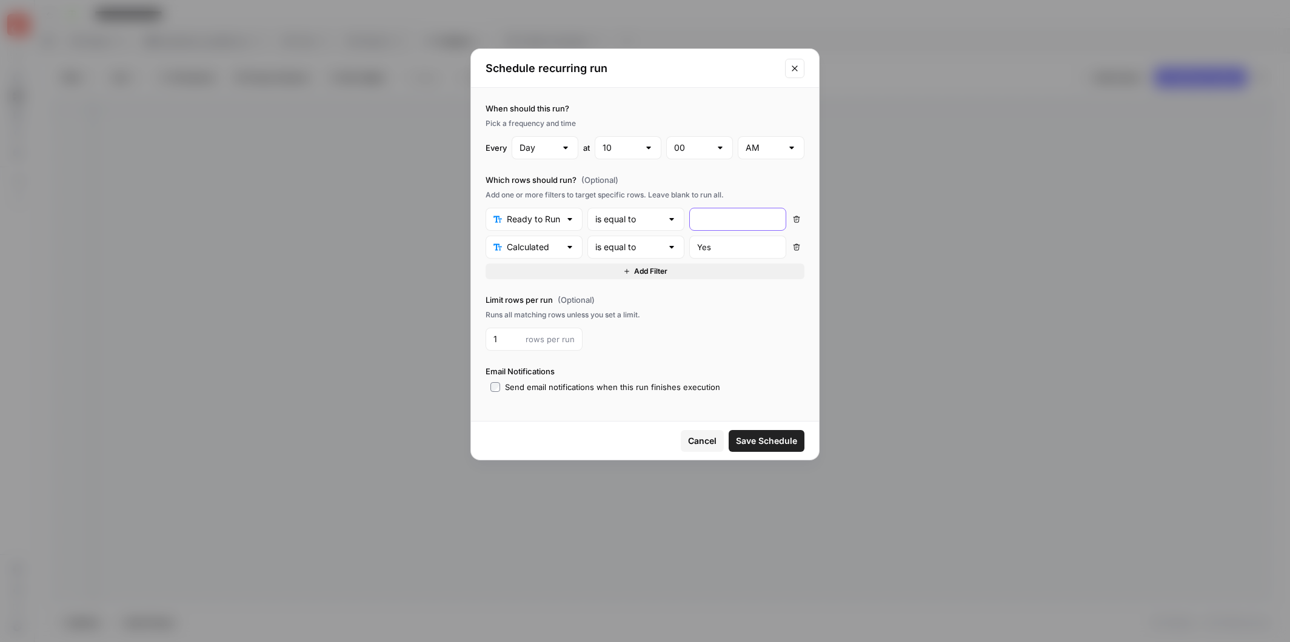
click at [718, 215] on input "text" at bounding box center [737, 219] width 81 height 12
type input "Yes"
click at [760, 441] on span "Save Schedule" at bounding box center [766, 441] width 61 height 12
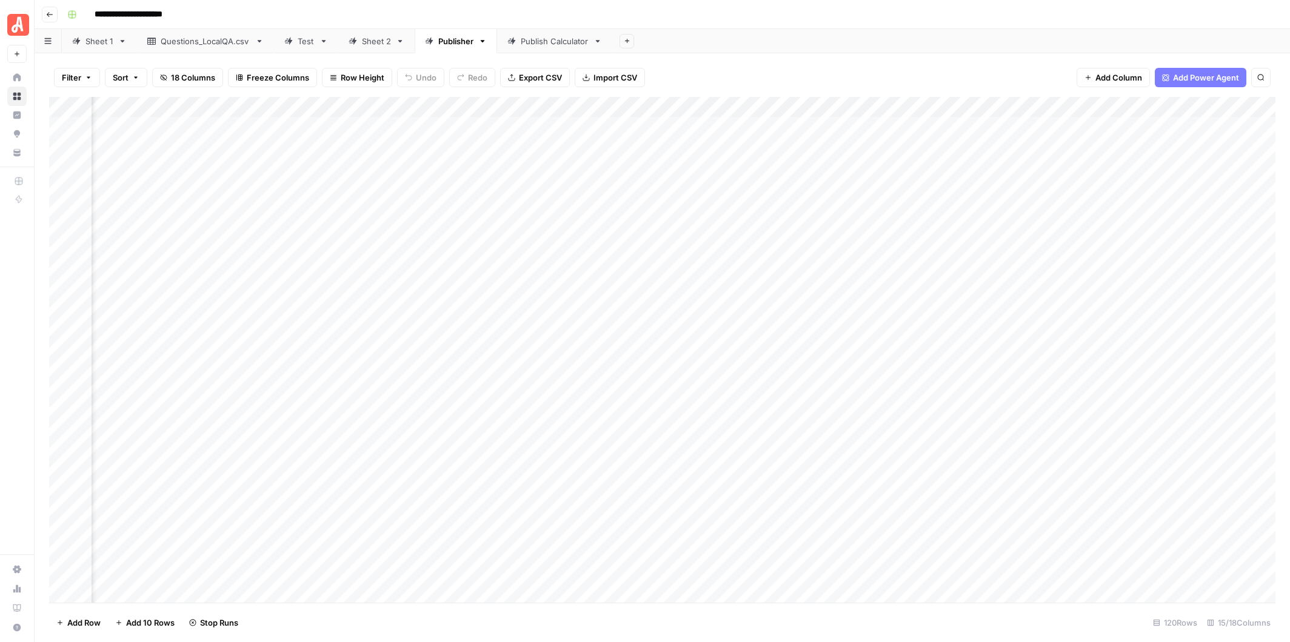
click at [908, 104] on div "Add Column" at bounding box center [662, 350] width 1226 height 506
click at [889, 180] on span "Edit Schedule" at bounding box center [905, 182] width 106 height 12
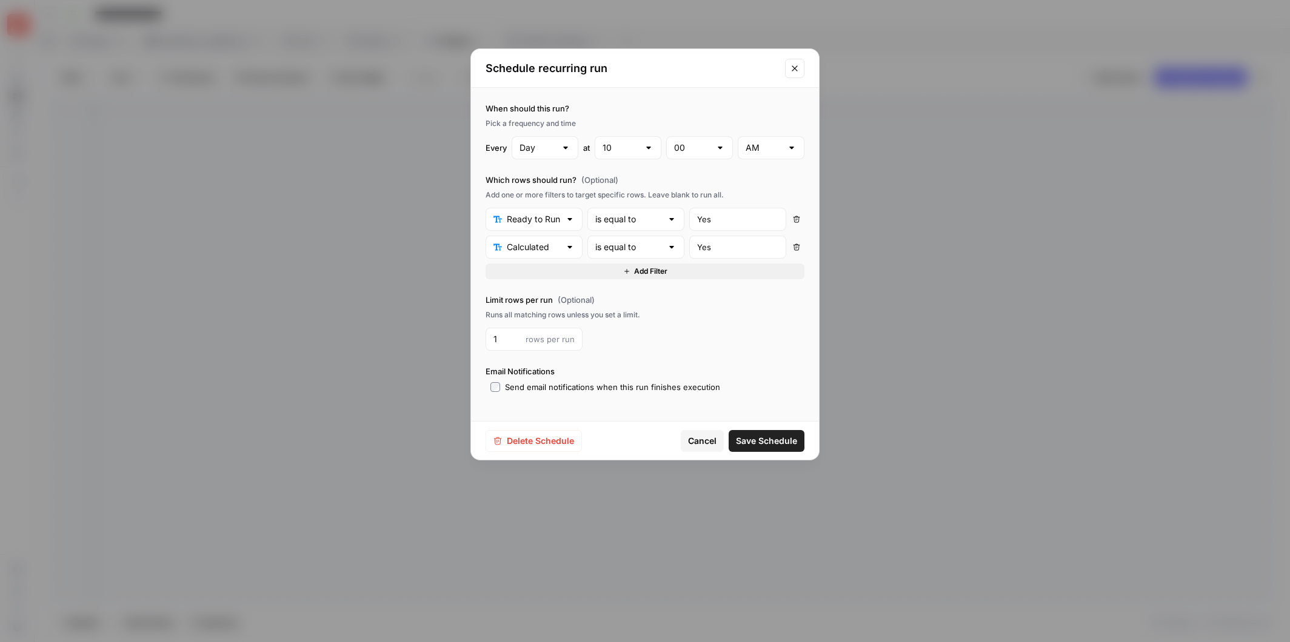
click at [571, 215] on div at bounding box center [570, 219] width 10 height 12
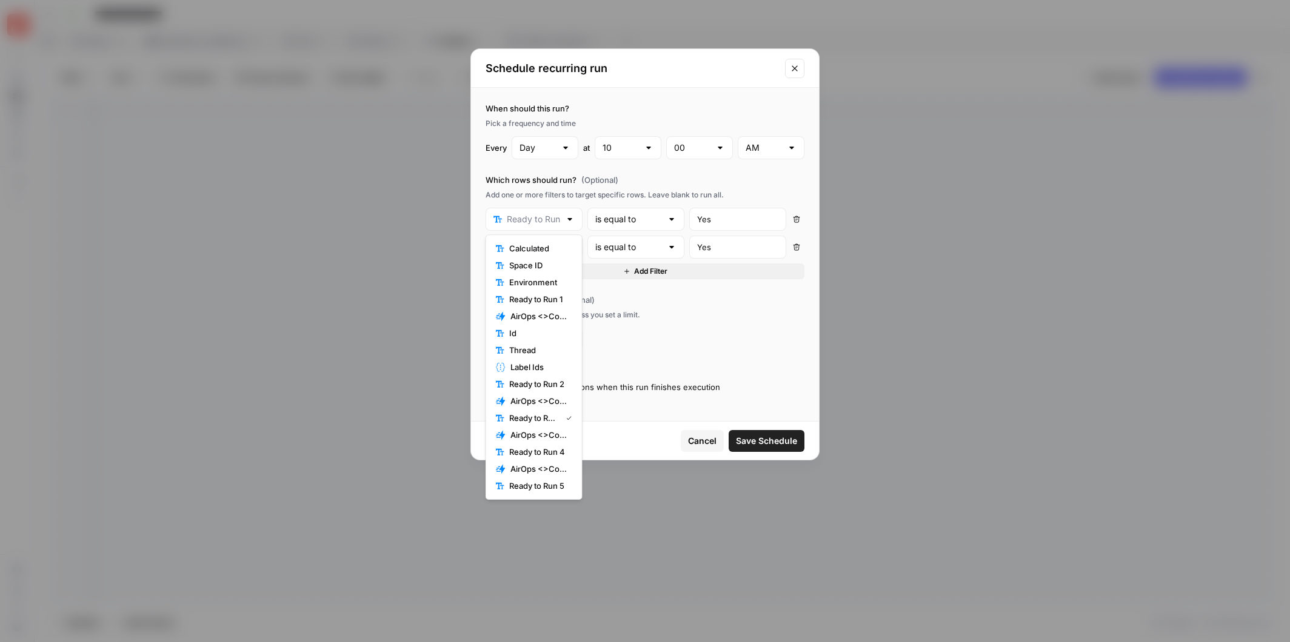
type input "Ready to Run 3"
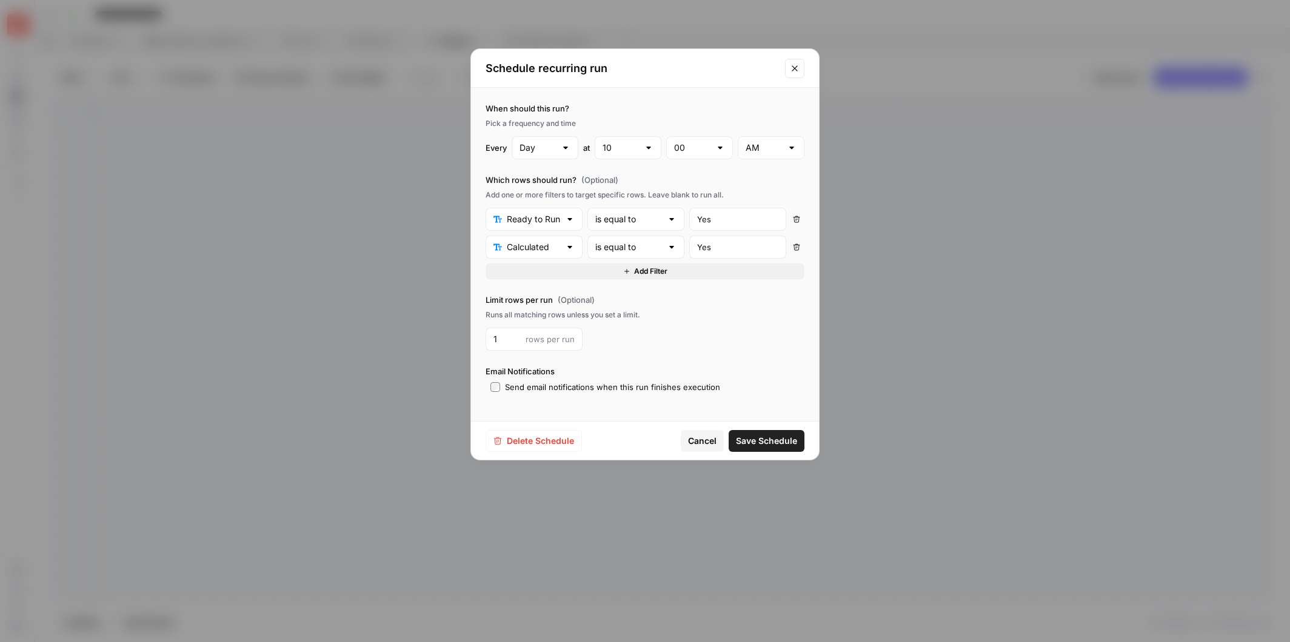
click at [818, 182] on div "When should this run? Pick a frequency and time Every Day at 10 00 AM Which row…" at bounding box center [645, 248] width 348 height 320
drag, startPoint x: 817, startPoint y: 452, endPoint x: 829, endPoint y: 469, distance: 20.0
click at [829, 469] on div "Schedule recurring run When should this run? Pick a frequency and time Every Da…" at bounding box center [645, 321] width 1290 height 642
click at [572, 220] on div at bounding box center [570, 219] width 10 height 12
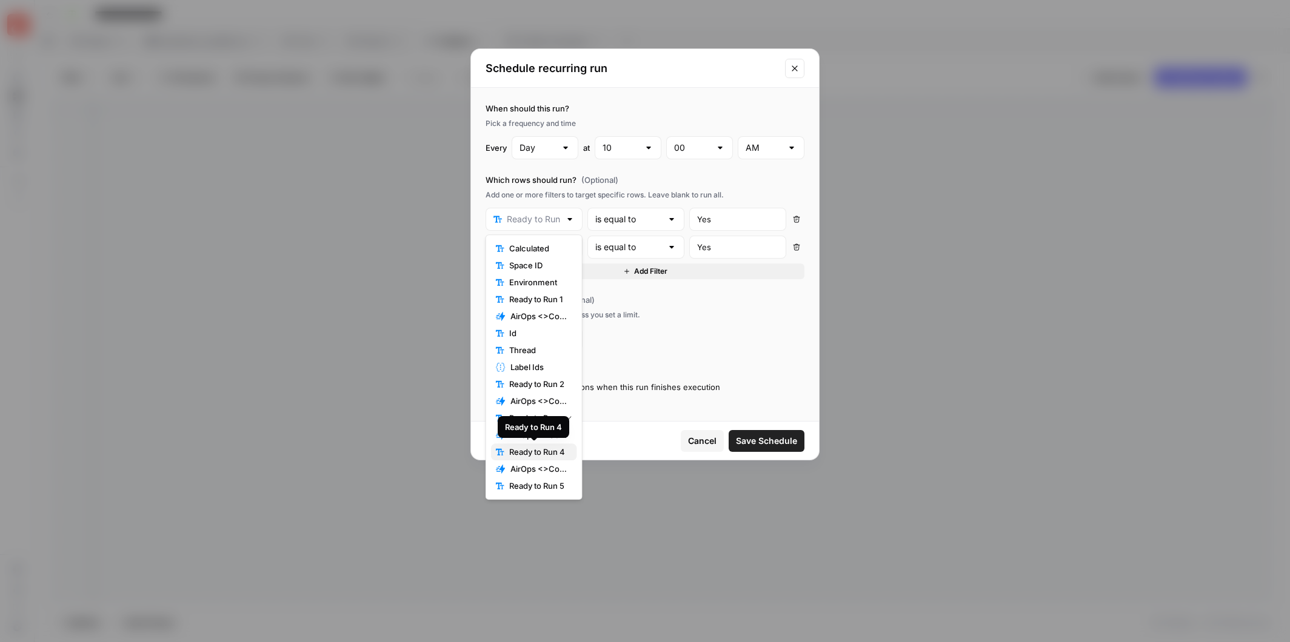
click at [550, 452] on span "Ready to Run 4" at bounding box center [538, 452] width 58 height 12
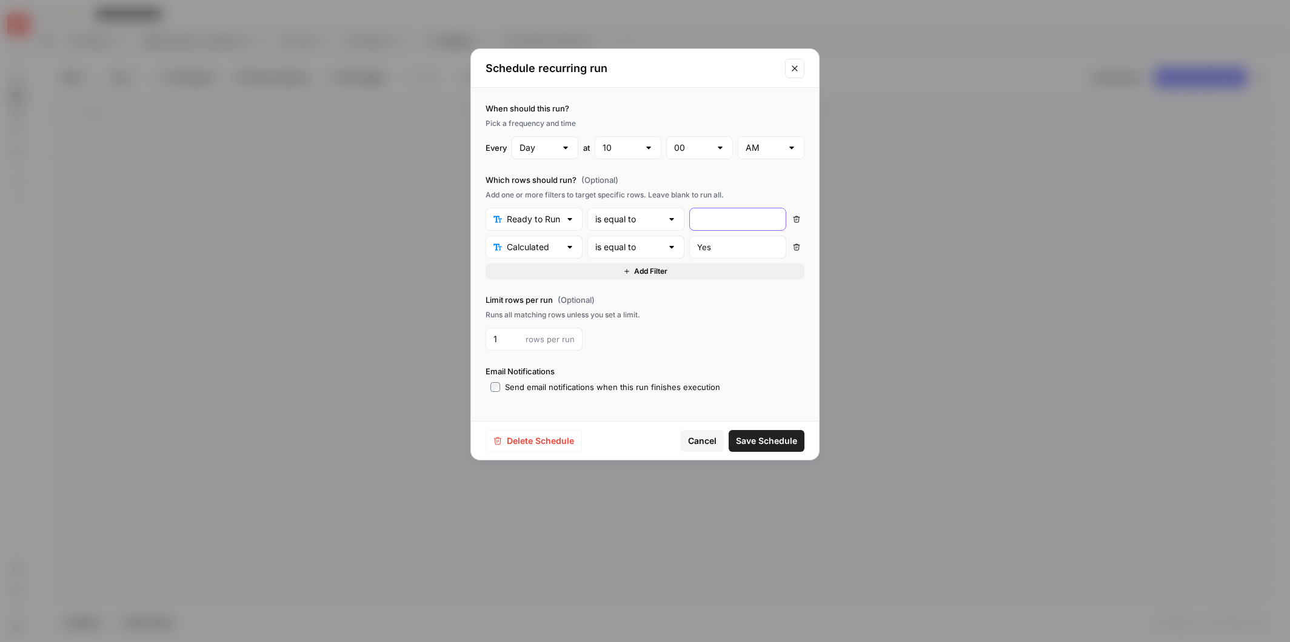
click at [709, 221] on input "text" at bounding box center [737, 219] width 81 height 12
type input "Yes"
click at [752, 245] on input "Yes" at bounding box center [737, 247] width 81 height 12
click at [768, 438] on span "Save Schedule" at bounding box center [766, 441] width 61 height 12
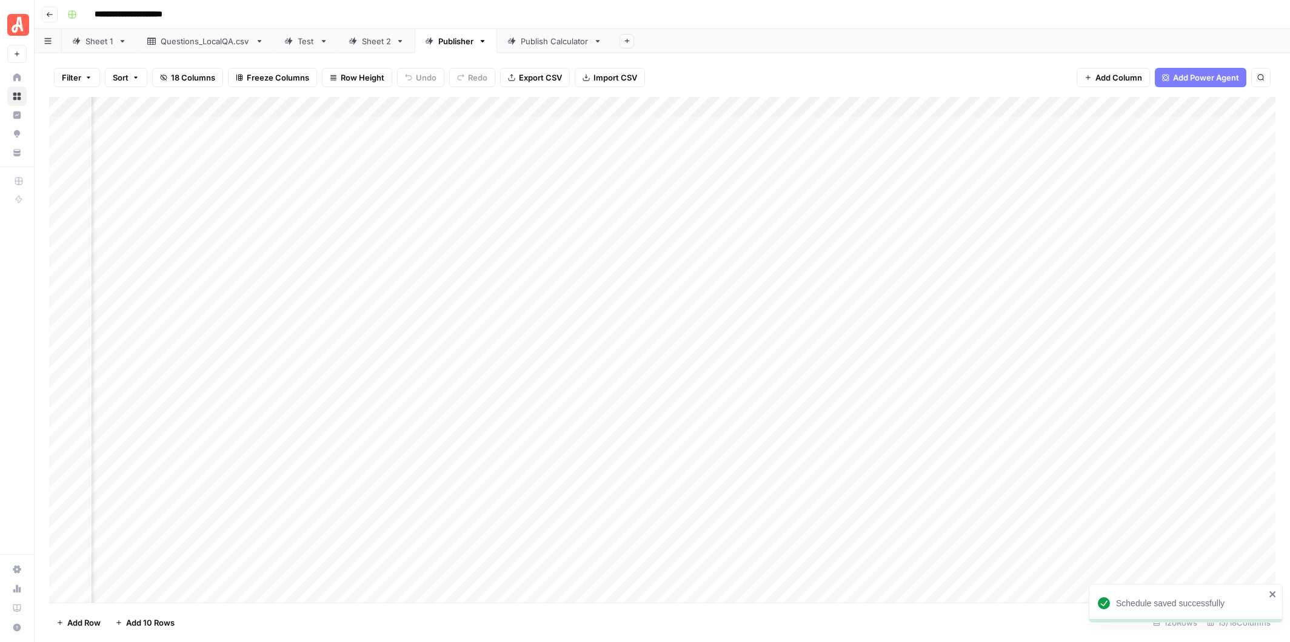
click at [911, 107] on div "Add Column" at bounding box center [662, 350] width 1226 height 506
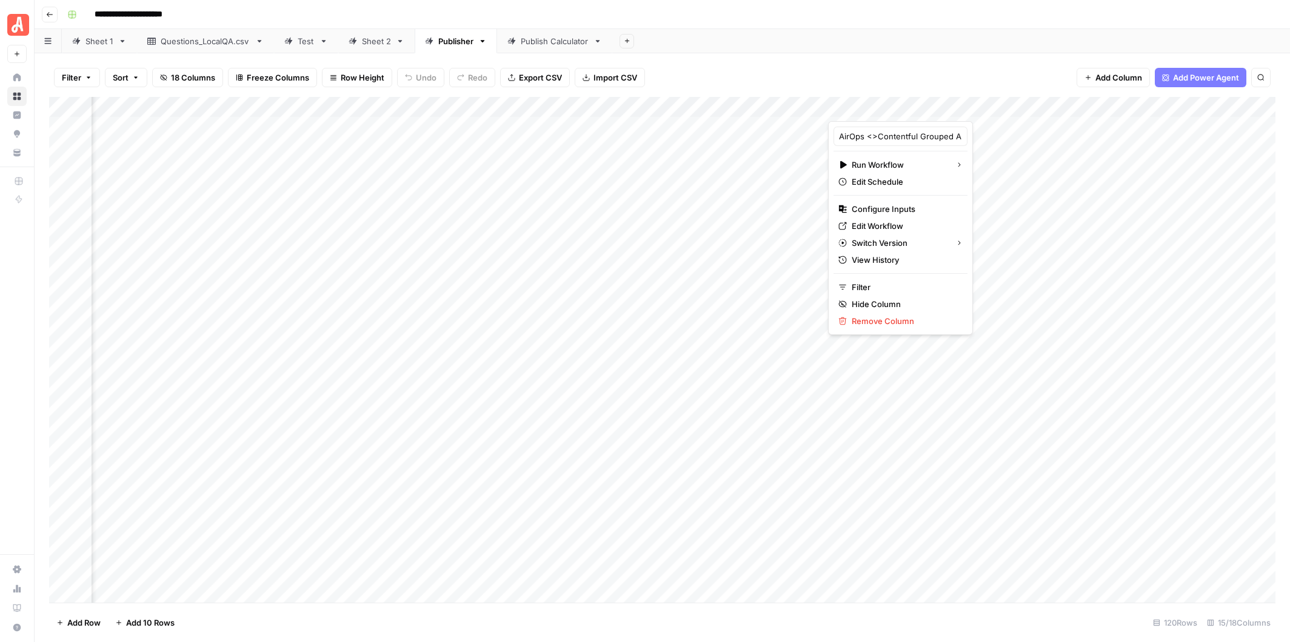
click at [913, 61] on div "Filter Sort 18 Columns Freeze Columns Row Height Undo Redo Export CSV Import CS…" at bounding box center [662, 77] width 1226 height 39
click at [922, 164] on div "Add Column" at bounding box center [662, 350] width 1226 height 506
click at [709, 105] on div "Add Column" at bounding box center [662, 350] width 1226 height 506
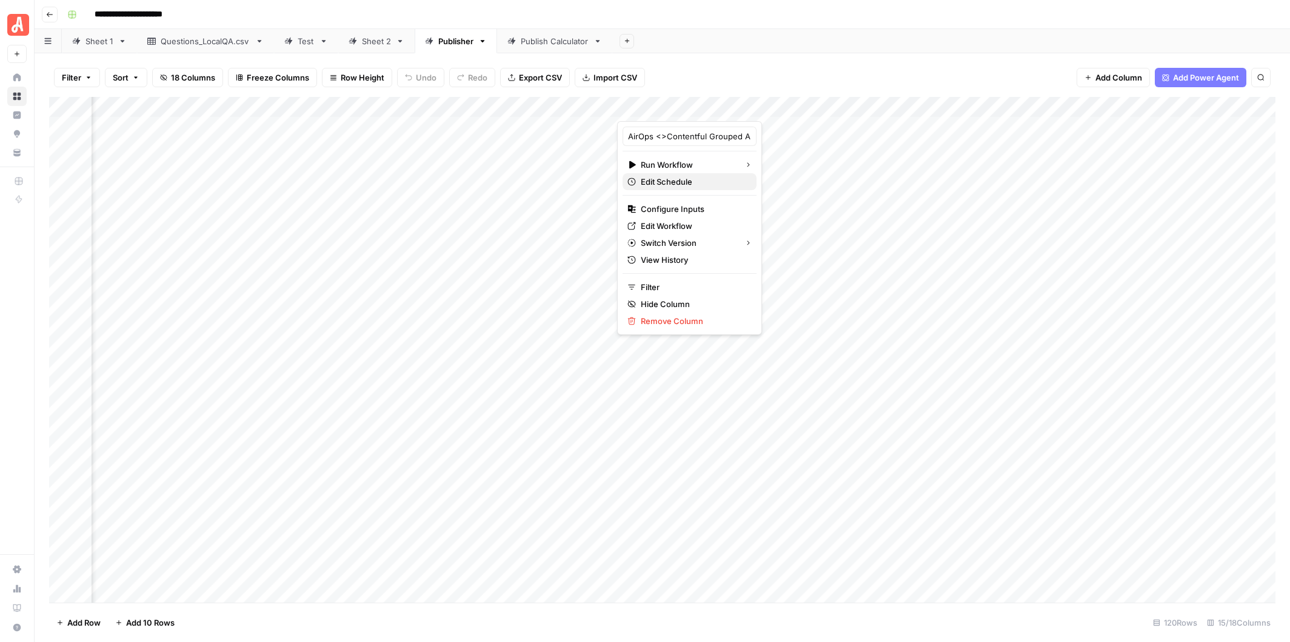
click at [685, 177] on span "Edit Schedule" at bounding box center [694, 182] width 106 height 12
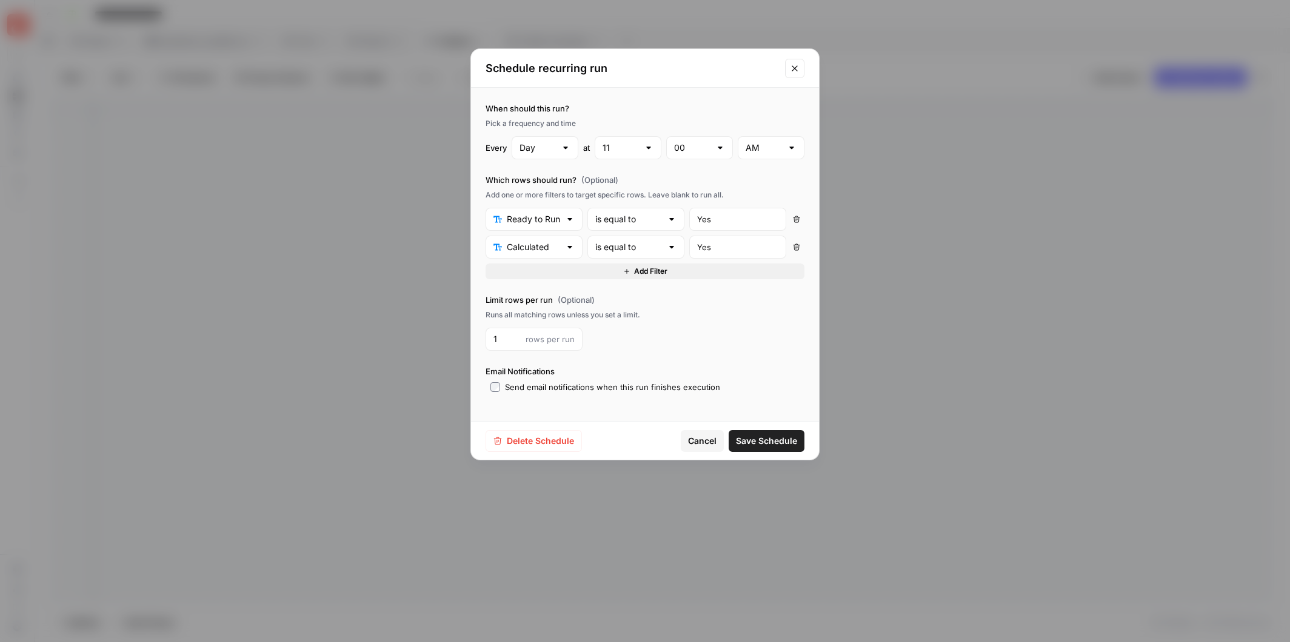
click at [555, 443] on span "Delete Schedule" at bounding box center [540, 441] width 67 height 12
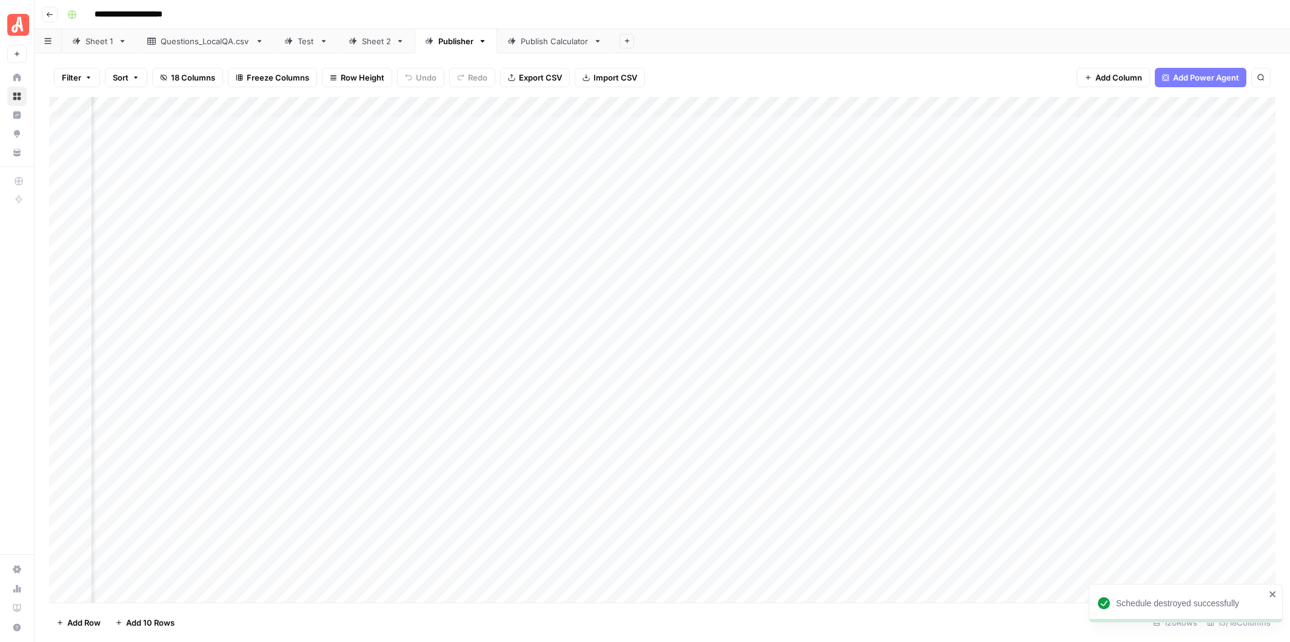
click at [910, 107] on div "Add Column" at bounding box center [662, 350] width 1226 height 506
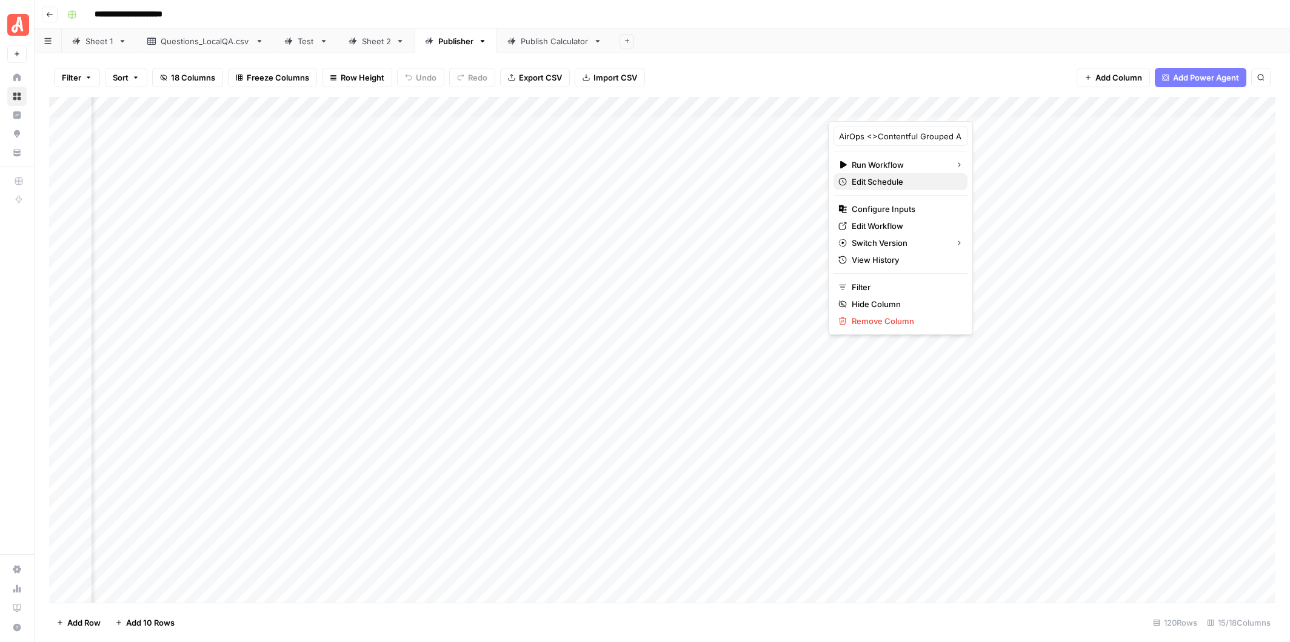
click at [874, 178] on span "Edit Schedule" at bounding box center [905, 182] width 106 height 12
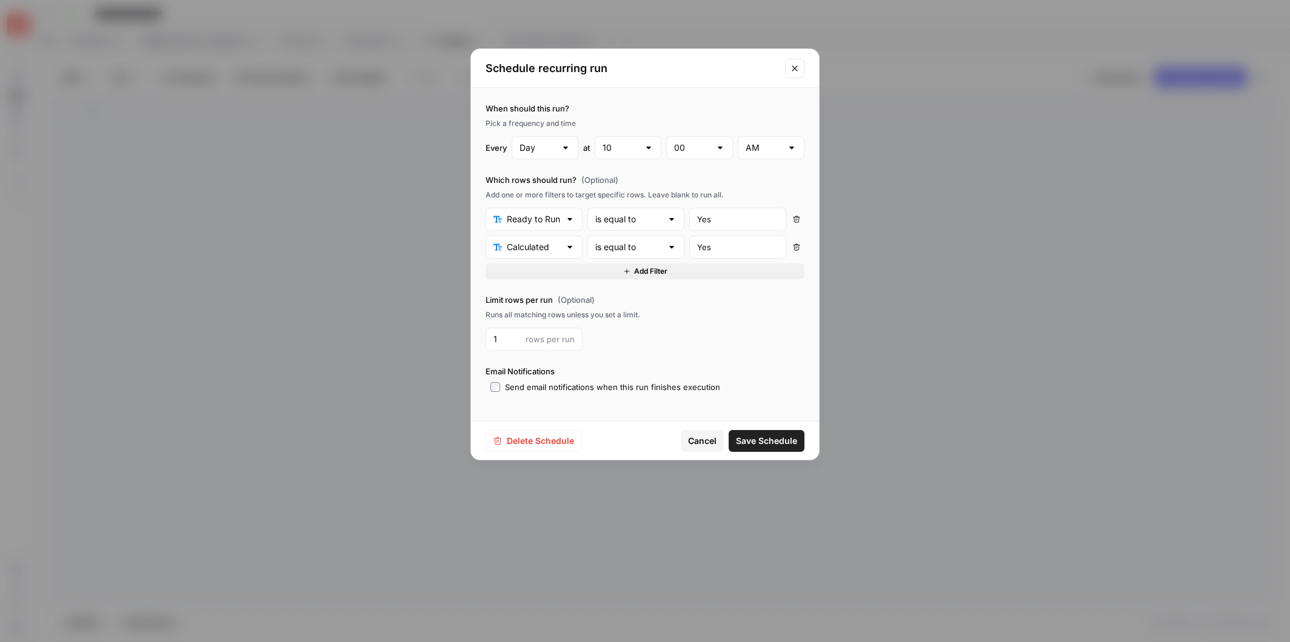
click at [549, 440] on span "Delete Schedule" at bounding box center [540, 441] width 67 height 12
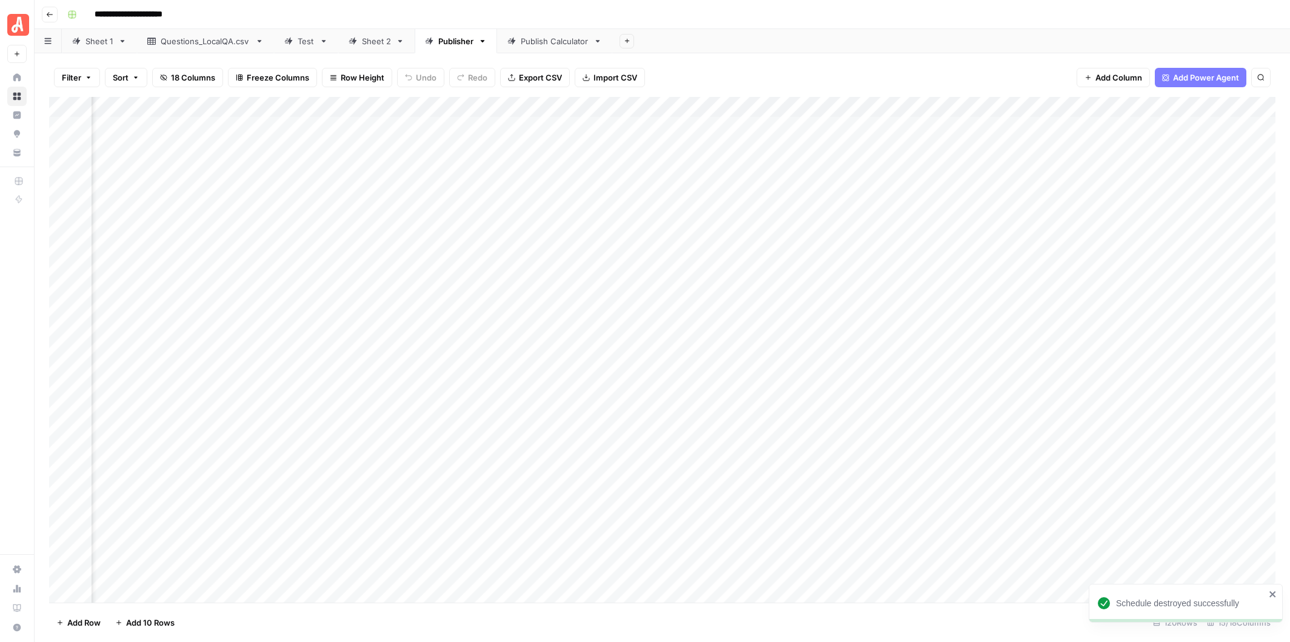
click at [278, 105] on div "Add Column" at bounding box center [662, 350] width 1226 height 506
click at [237, 178] on span "Edit Schedule" at bounding box center [263, 182] width 106 height 12
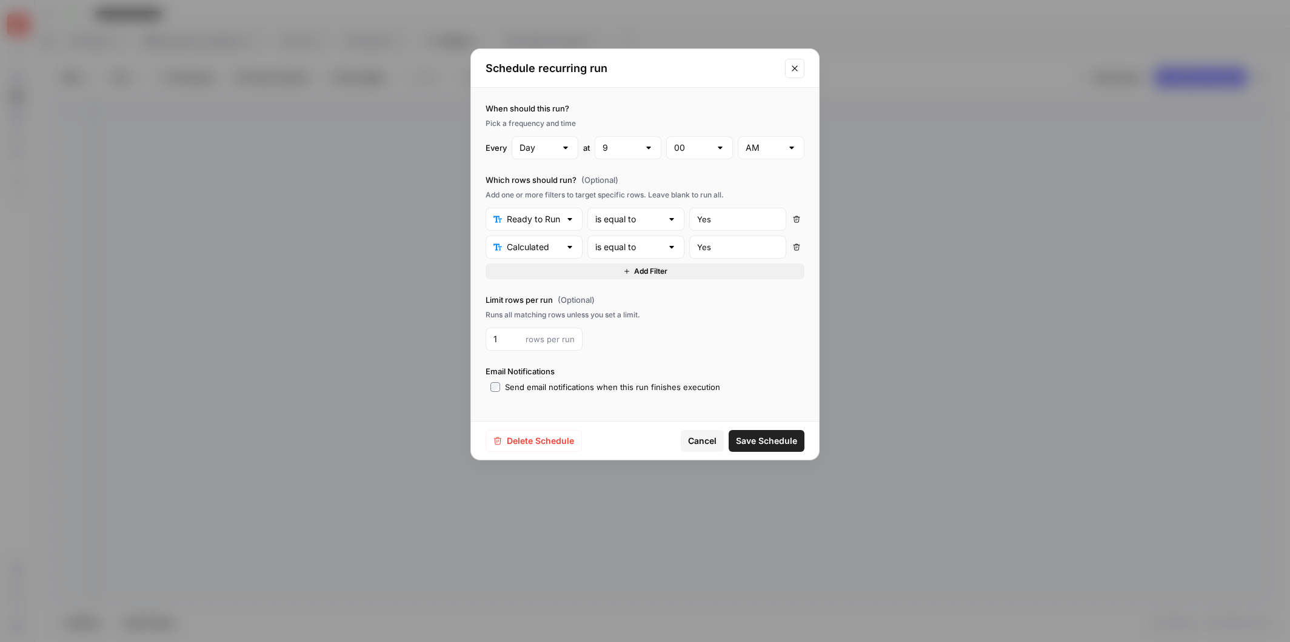
click at [532, 439] on span "Delete Schedule" at bounding box center [540, 441] width 67 height 12
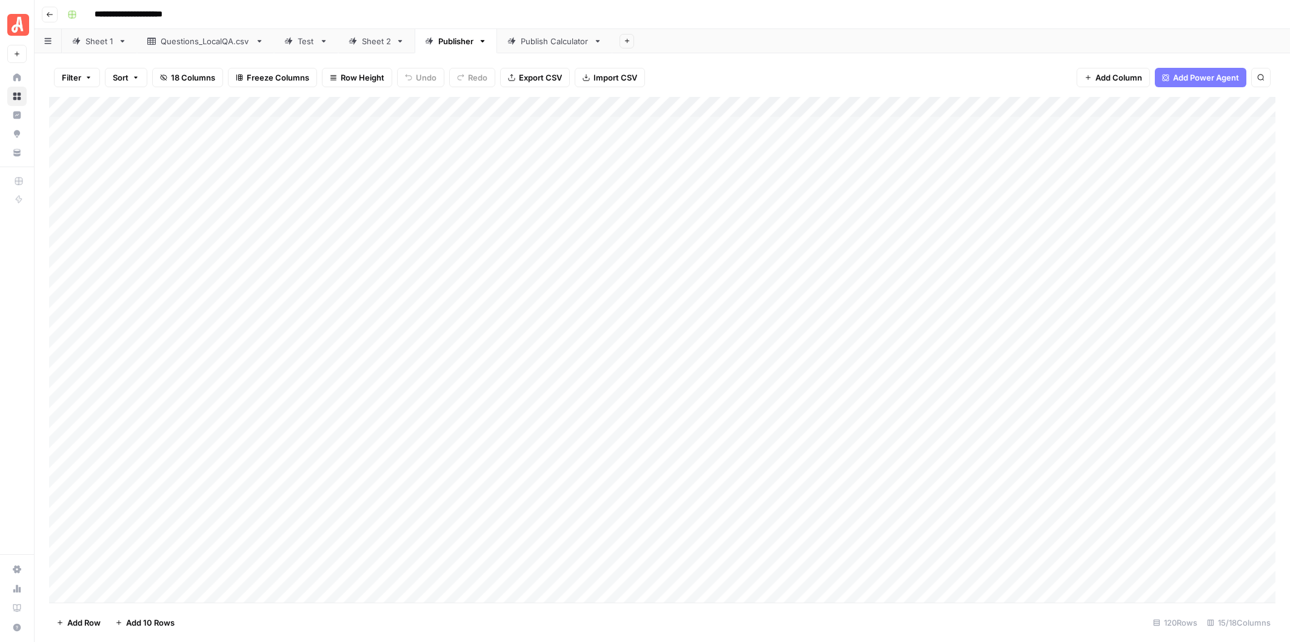
click at [735, 105] on div "Add Column" at bounding box center [662, 350] width 1226 height 506
type input "AirOps <>Contentful Grouped Answers per Question_Entry ID Grid 2"
click at [749, 71] on div "Filter Sort 18 Columns Freeze Columns Row Height Undo Redo Export CSV Import CS…" at bounding box center [662, 77] width 1226 height 39
click at [384, 105] on div "Add Column" at bounding box center [662, 350] width 1226 height 506
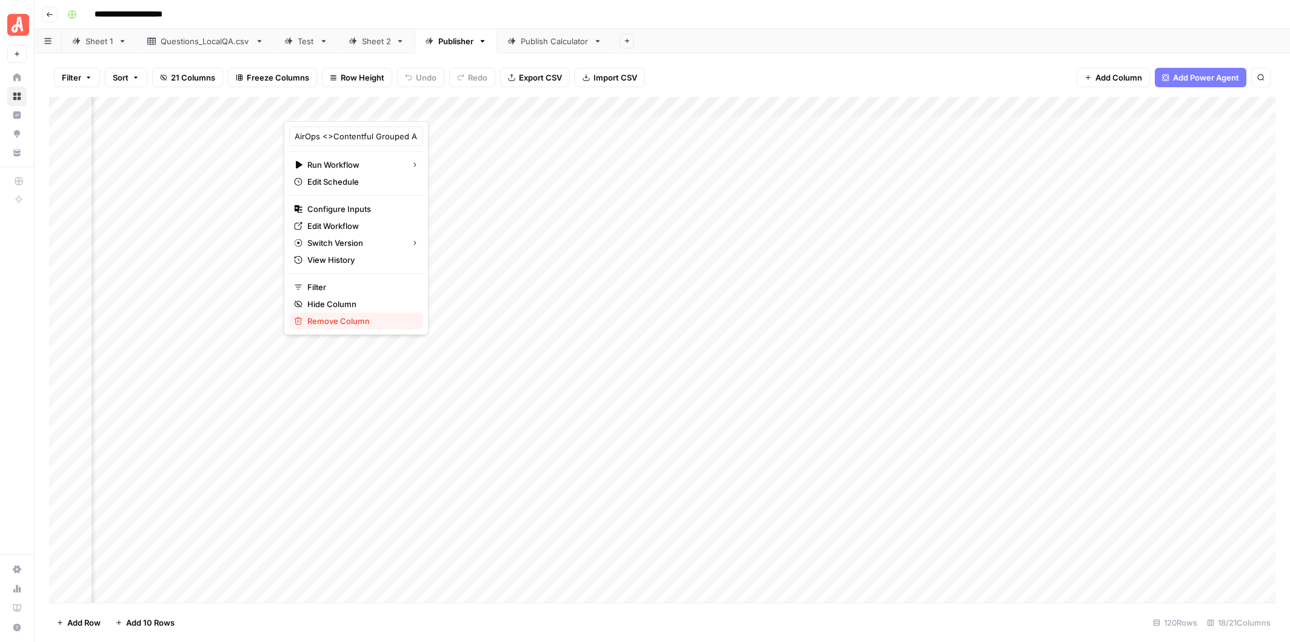
click at [365, 318] on span "Remove Column" at bounding box center [360, 321] width 106 height 12
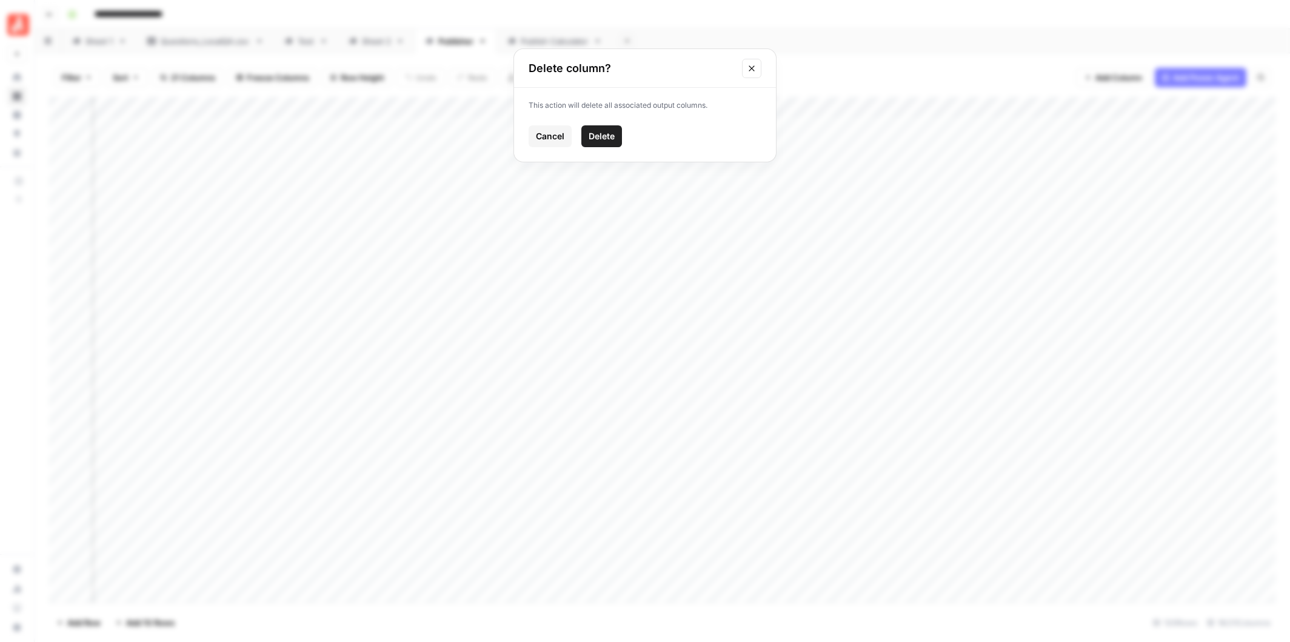
click at [591, 138] on span "Delete" at bounding box center [602, 136] width 26 height 12
click at [401, 106] on div "Add Column" at bounding box center [662, 350] width 1226 height 506
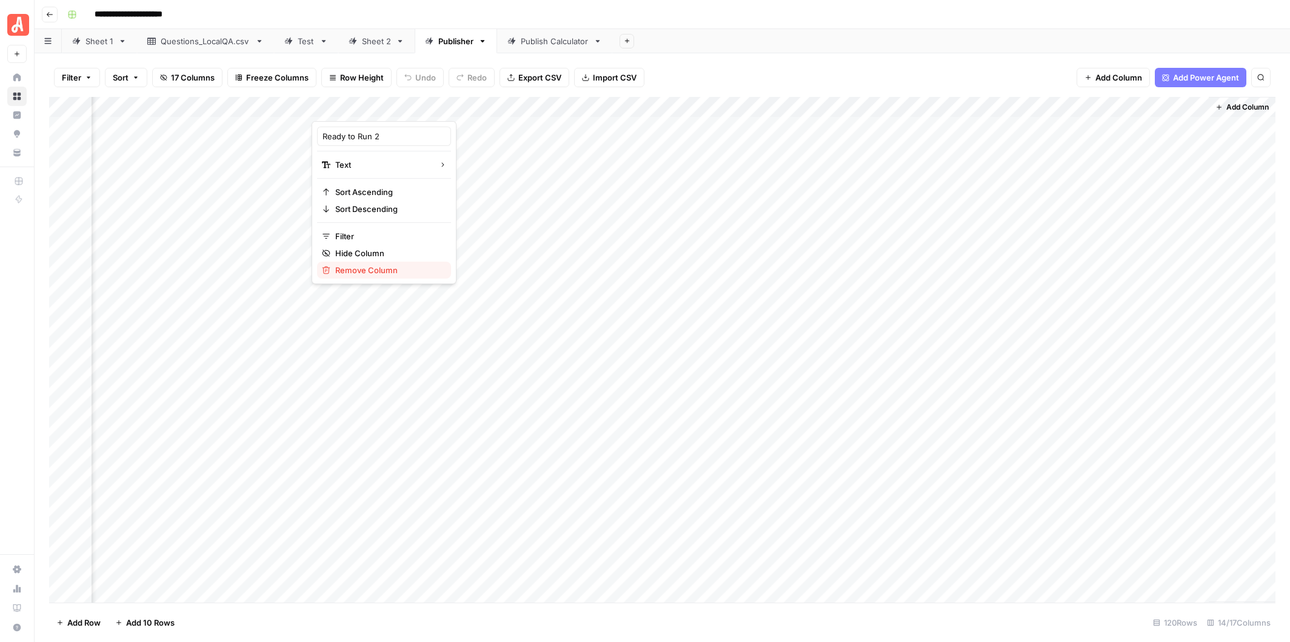
click at [391, 271] on span "Remove Column" at bounding box center [388, 270] width 106 height 12
click at [607, 126] on span "Delete" at bounding box center [602, 125] width 26 height 12
click at [492, 106] on div "Add Column" at bounding box center [662, 350] width 1226 height 506
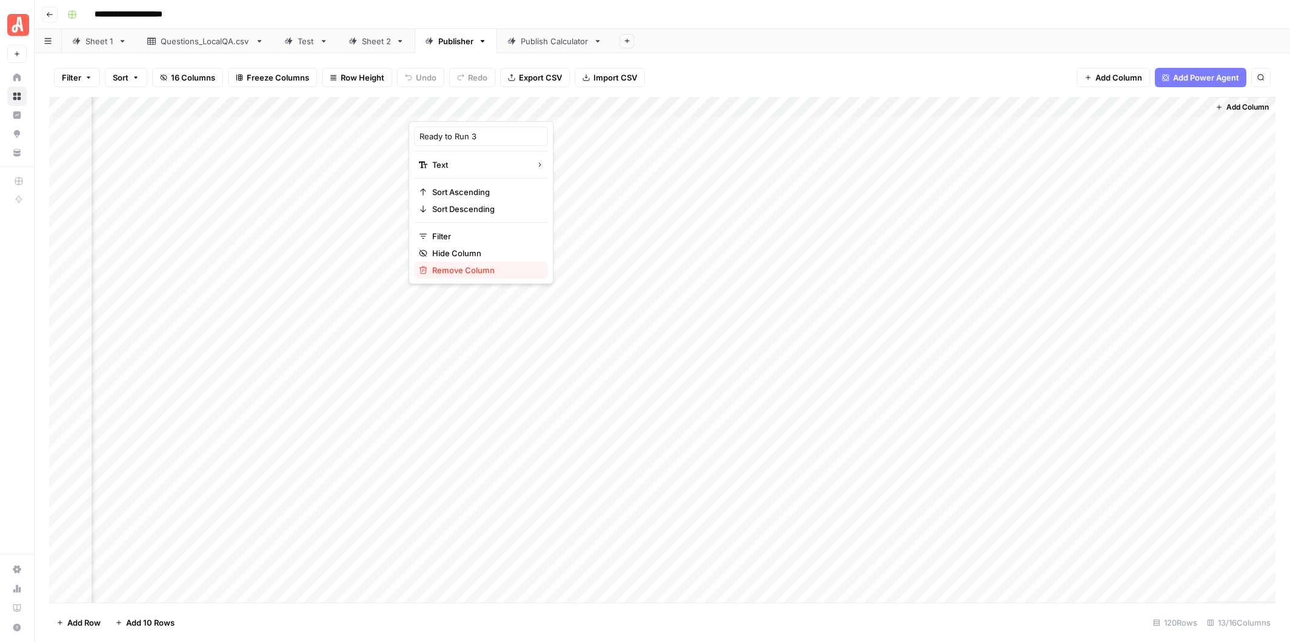
click at [489, 270] on span "Remove Column" at bounding box center [485, 270] width 106 height 12
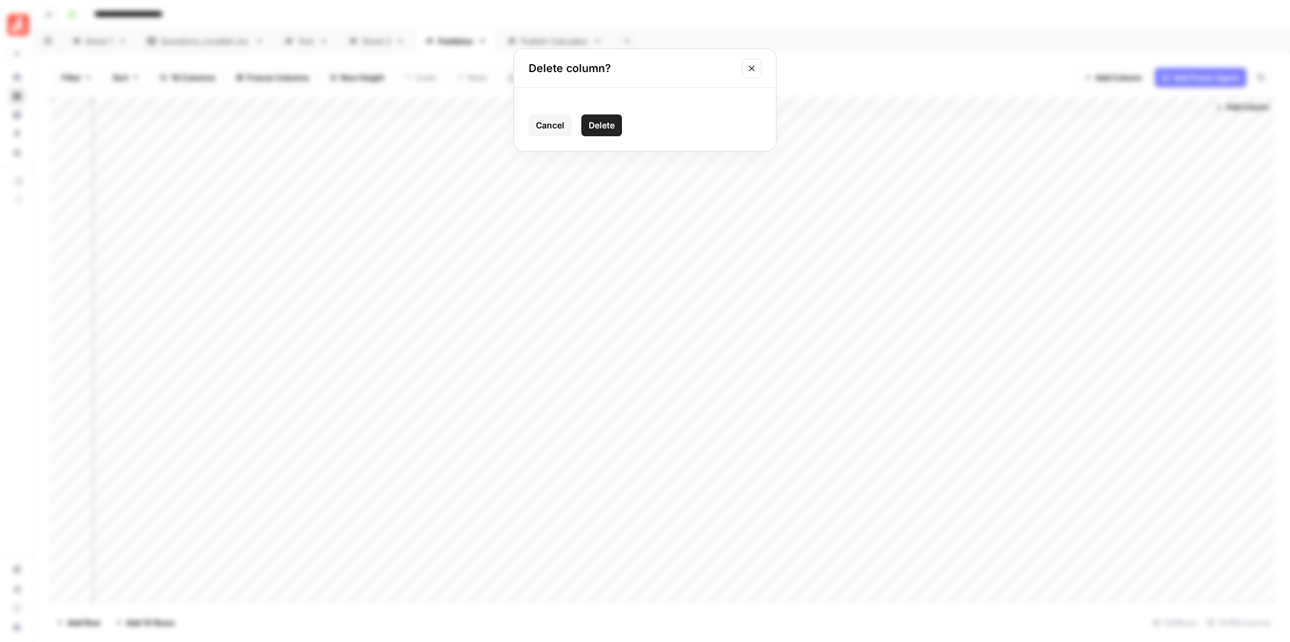
click at [614, 124] on span "Delete" at bounding box center [602, 125] width 26 height 12
click at [592, 106] on div "Add Column" at bounding box center [662, 350] width 1226 height 506
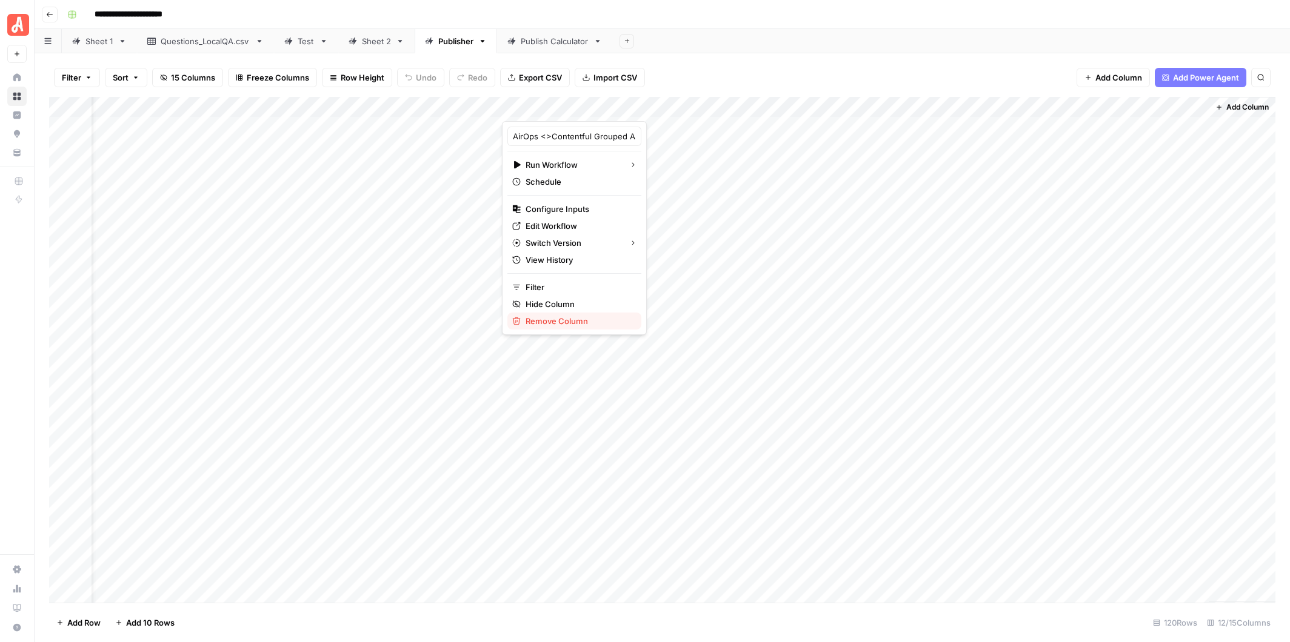
click at [584, 321] on span "Remove Column" at bounding box center [579, 321] width 106 height 12
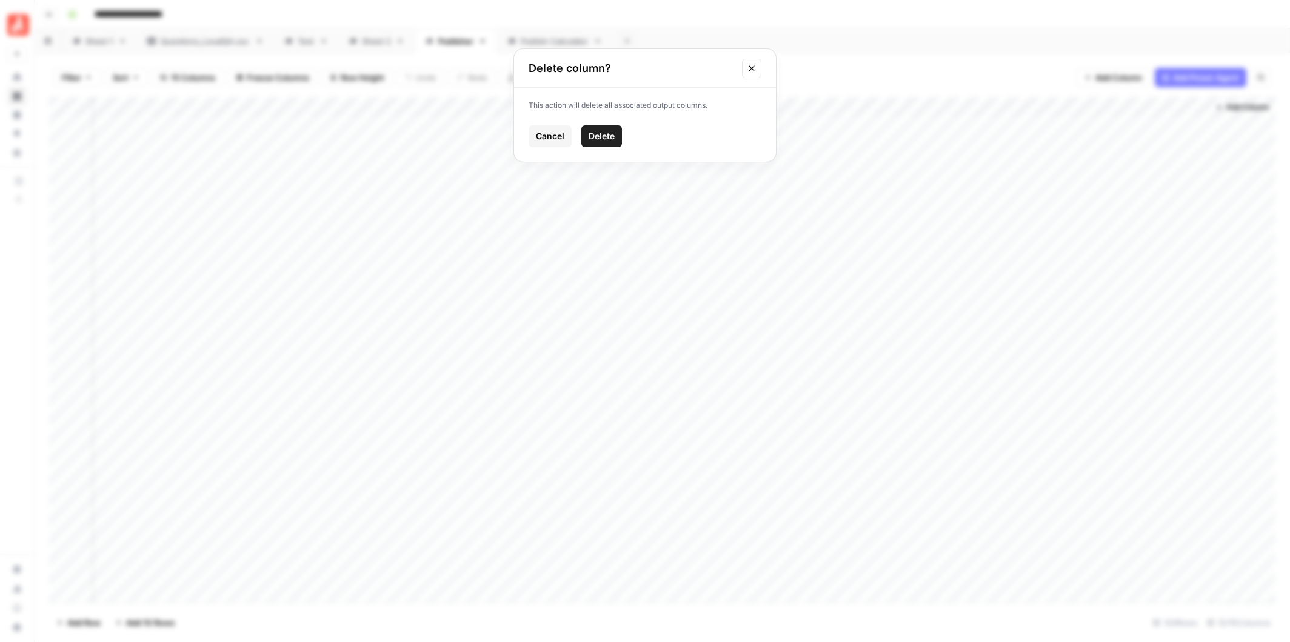
click at [613, 134] on span "Delete" at bounding box center [602, 136] width 26 height 12
click at [626, 106] on div "Add Column" at bounding box center [662, 350] width 1226 height 506
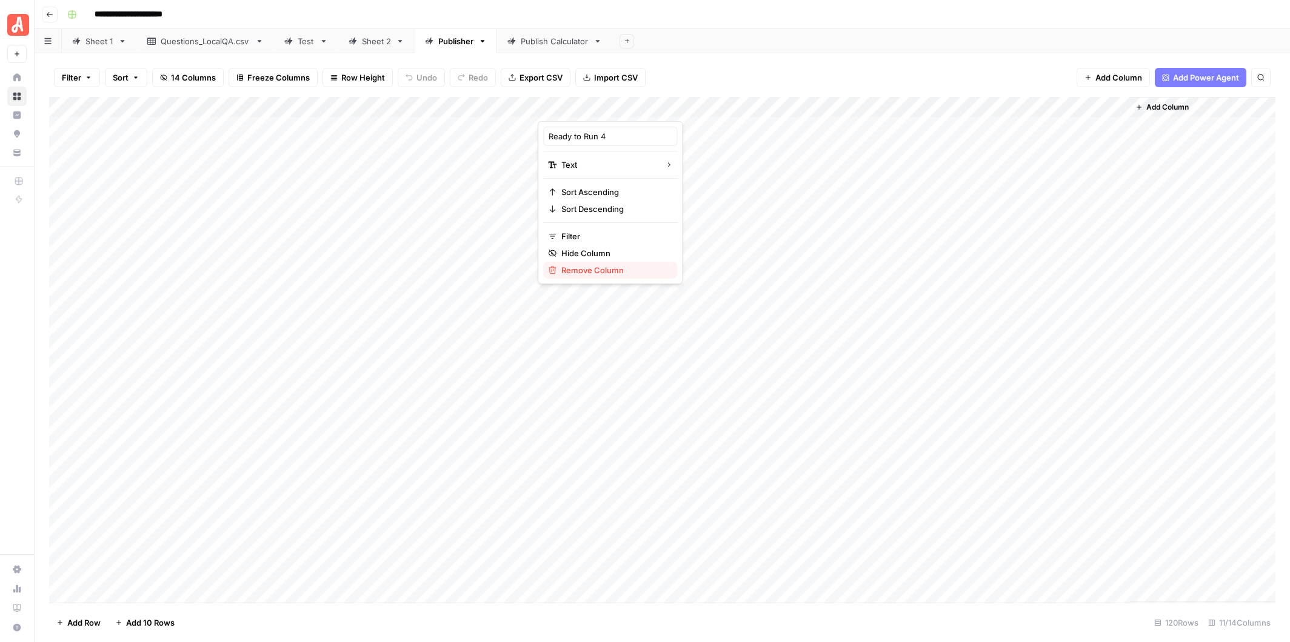
click at [613, 267] on span "Remove Column" at bounding box center [614, 270] width 106 height 12
click at [607, 119] on span "Delete" at bounding box center [602, 125] width 26 height 12
click at [619, 107] on div "Add Column" at bounding box center [662, 350] width 1226 height 506
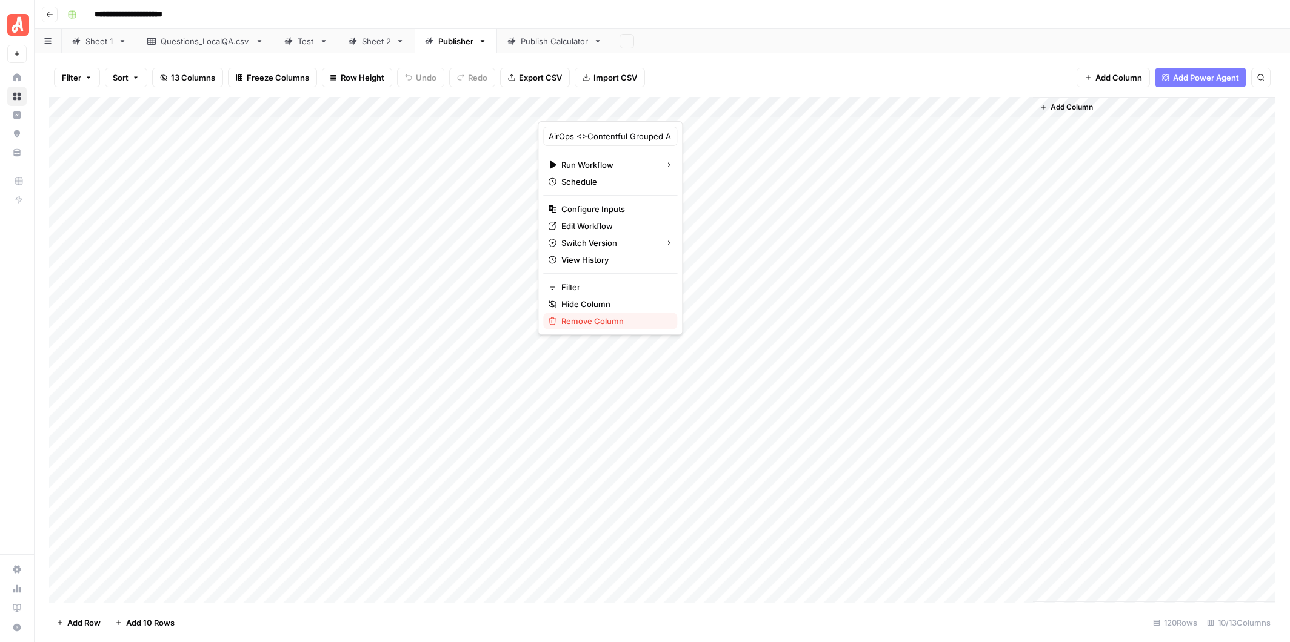
click at [611, 318] on span "Remove Column" at bounding box center [614, 321] width 106 height 12
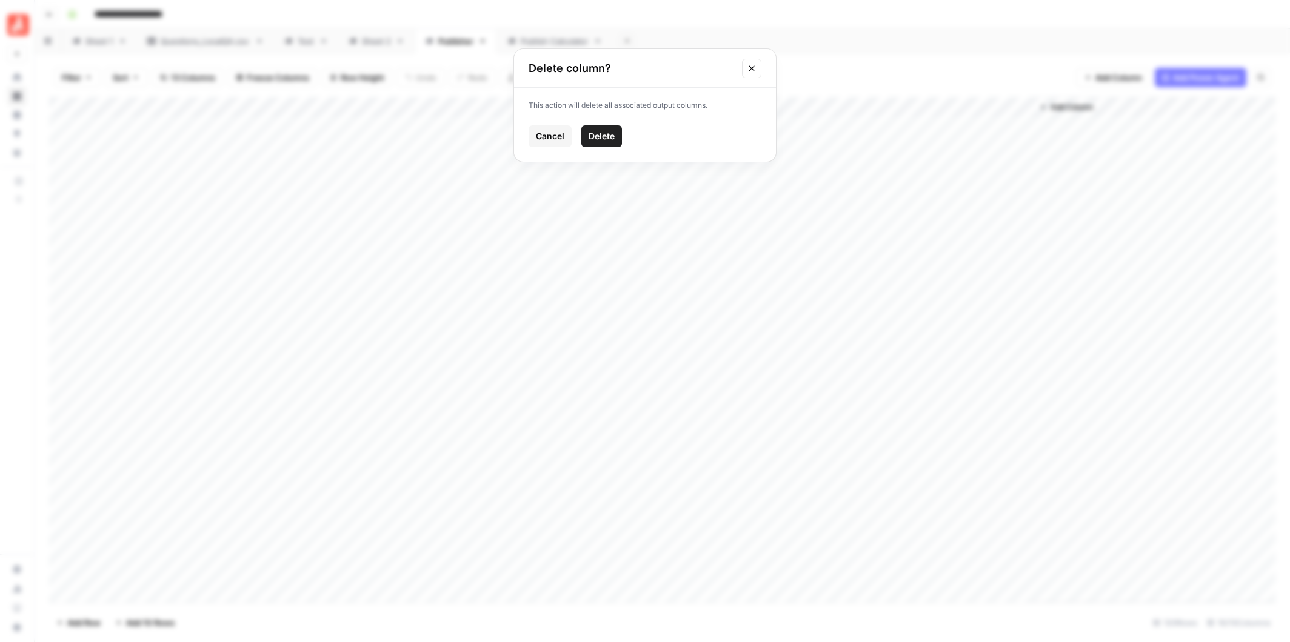
click at [599, 137] on span "Delete" at bounding box center [602, 136] width 26 height 12
click at [618, 107] on div "Add Column" at bounding box center [662, 350] width 1226 height 506
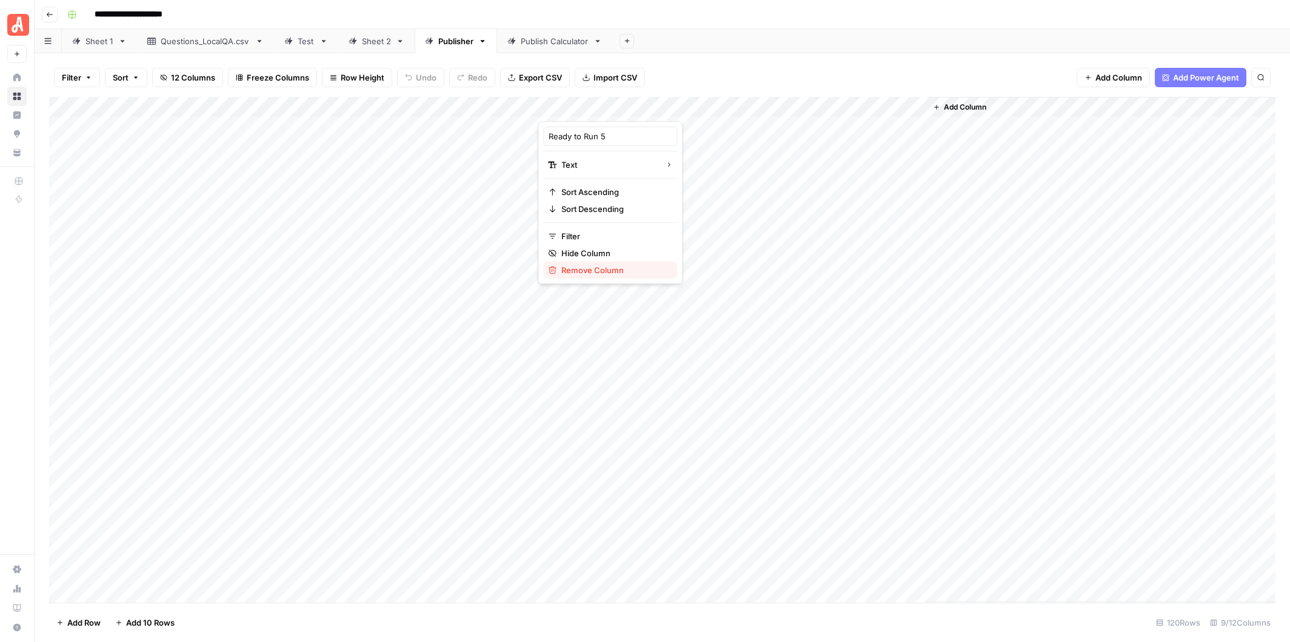
click at [600, 269] on span "Remove Column" at bounding box center [614, 270] width 106 height 12
click at [607, 124] on span "Delete" at bounding box center [602, 125] width 26 height 12
click at [627, 107] on div "Add Column" at bounding box center [662, 350] width 1226 height 506
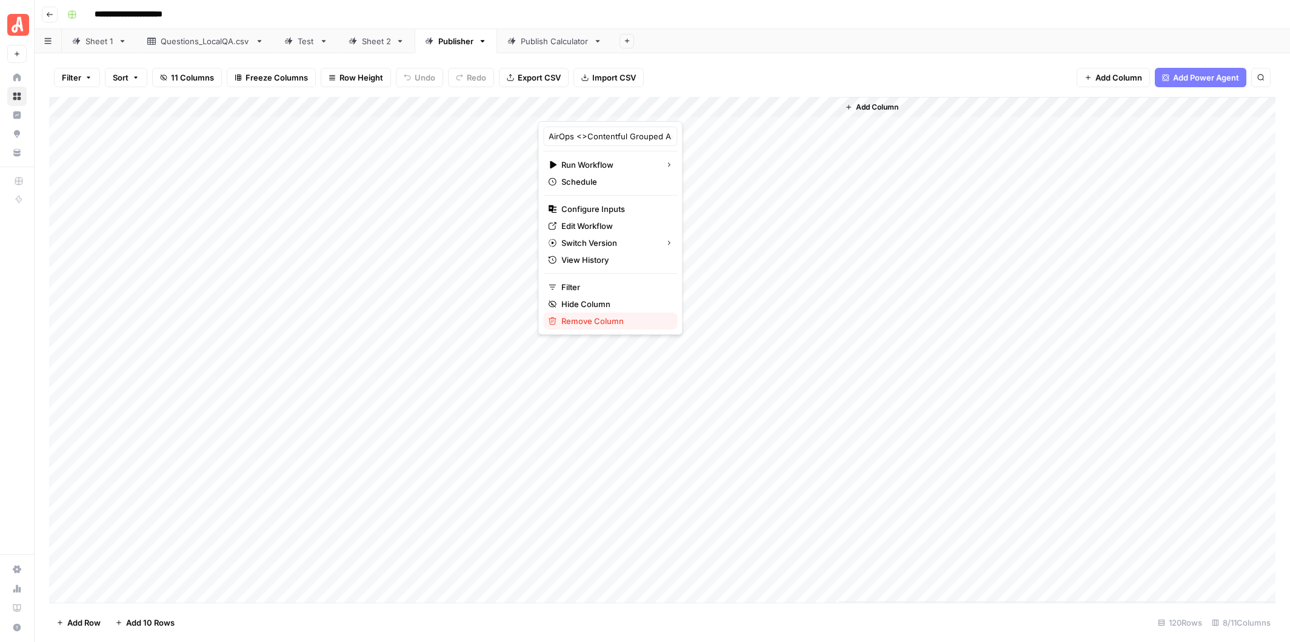
click at [616, 318] on span "Remove Column" at bounding box center [614, 321] width 106 height 12
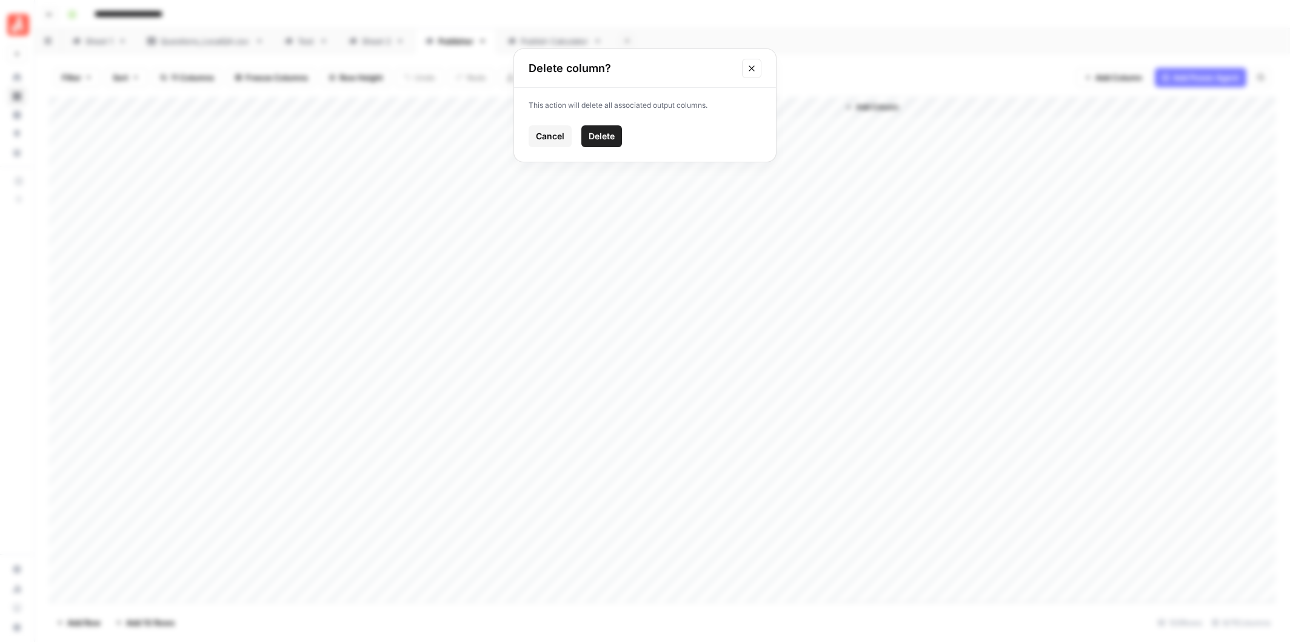
click at [613, 137] on span "Delete" at bounding box center [602, 136] width 26 height 12
click at [612, 106] on div "Add Column" at bounding box center [662, 350] width 1226 height 506
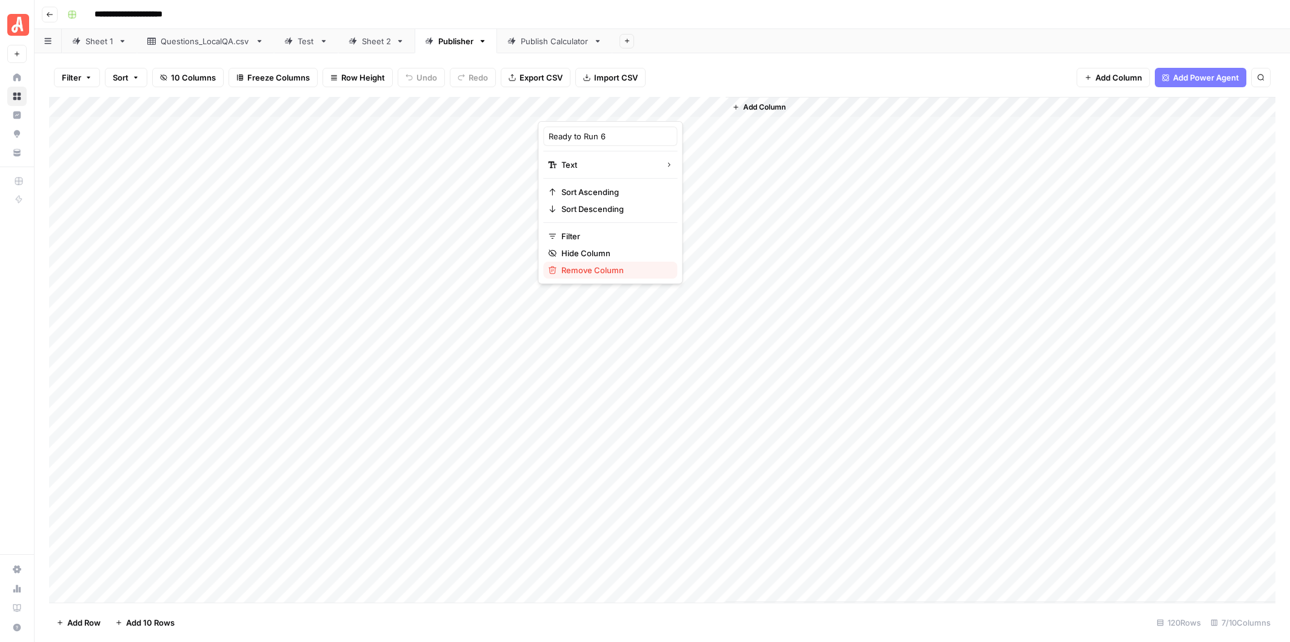
click at [601, 265] on span "Remove Column" at bounding box center [614, 270] width 106 height 12
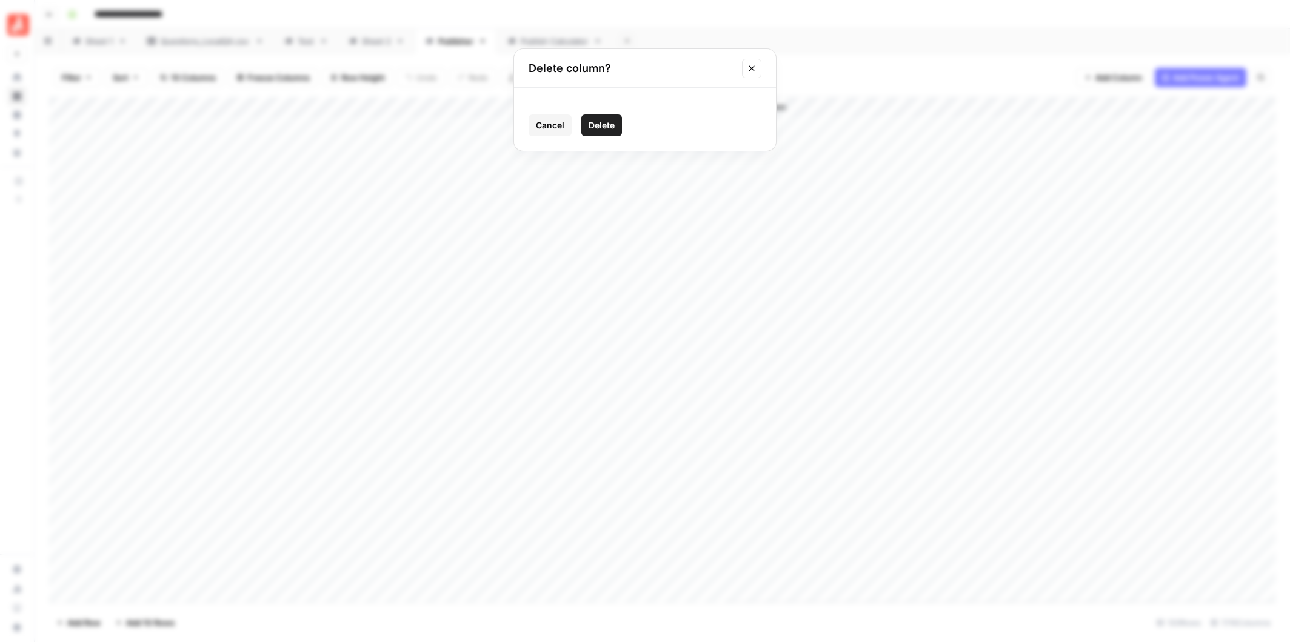
click at [608, 126] on span "Delete" at bounding box center [602, 125] width 26 height 12
click at [617, 107] on div "Add Column" at bounding box center [662, 350] width 1226 height 506
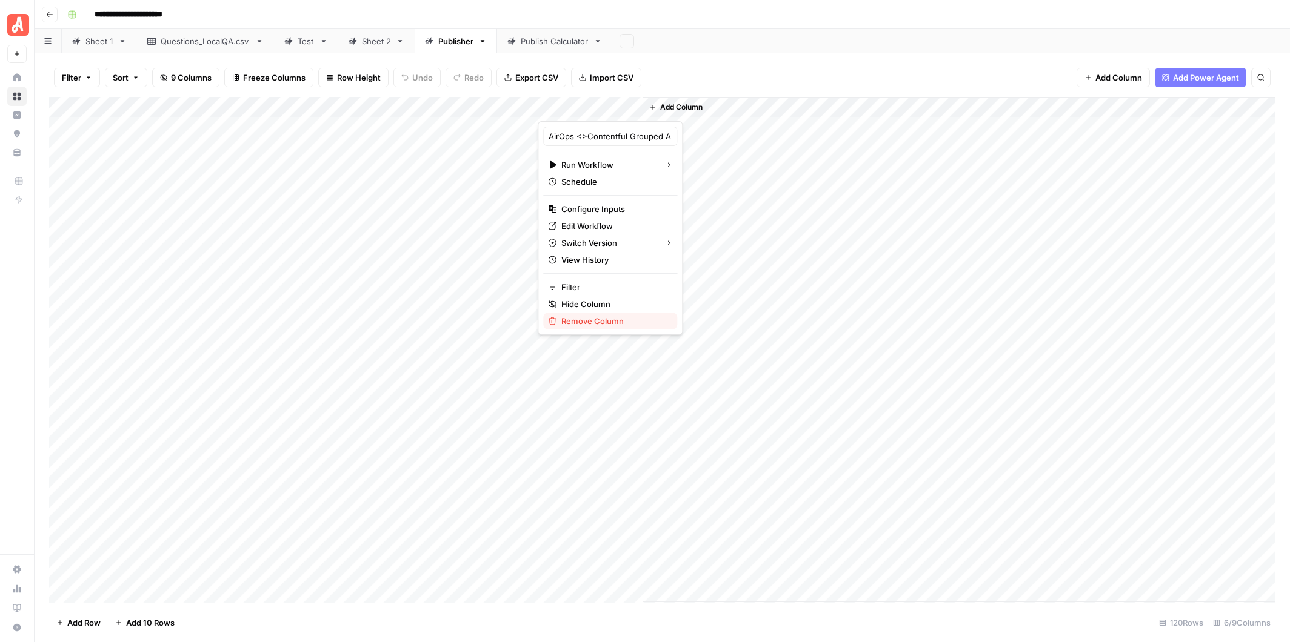
click at [606, 317] on span "Remove Column" at bounding box center [614, 321] width 106 height 12
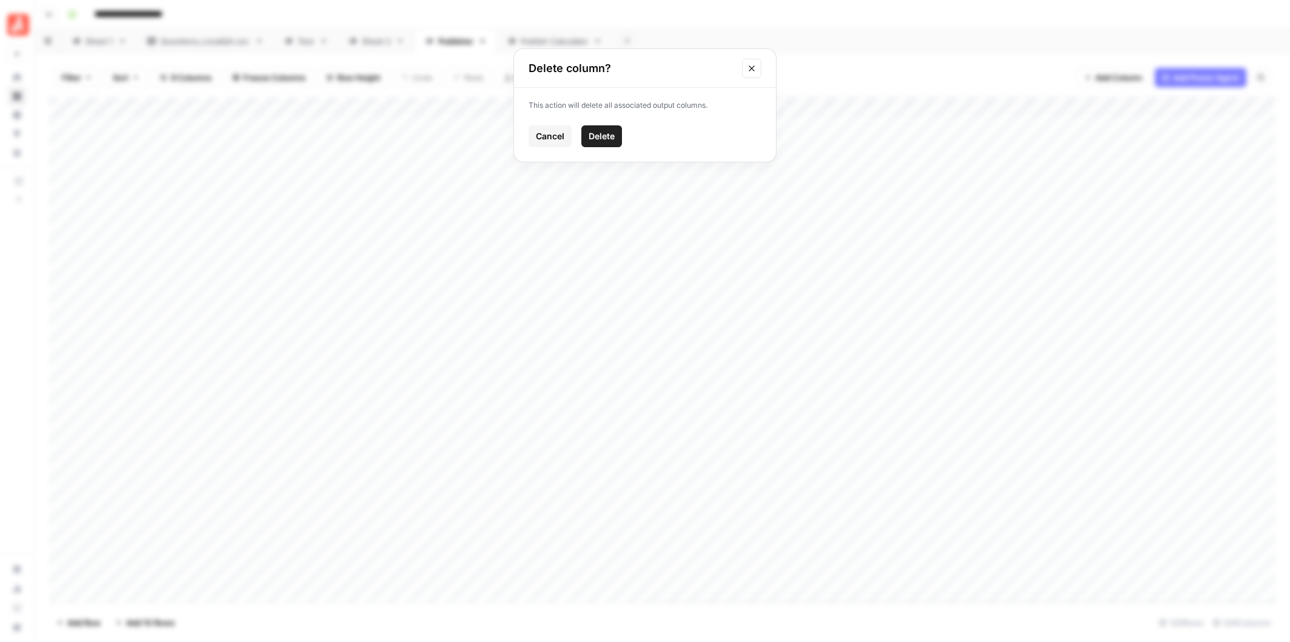
click at [614, 136] on span "Delete" at bounding box center [602, 136] width 26 height 12
click at [369, 41] on div "Sheet 2" at bounding box center [376, 41] width 29 height 12
click at [687, 535] on div "Add Column" at bounding box center [662, 350] width 1226 height 506
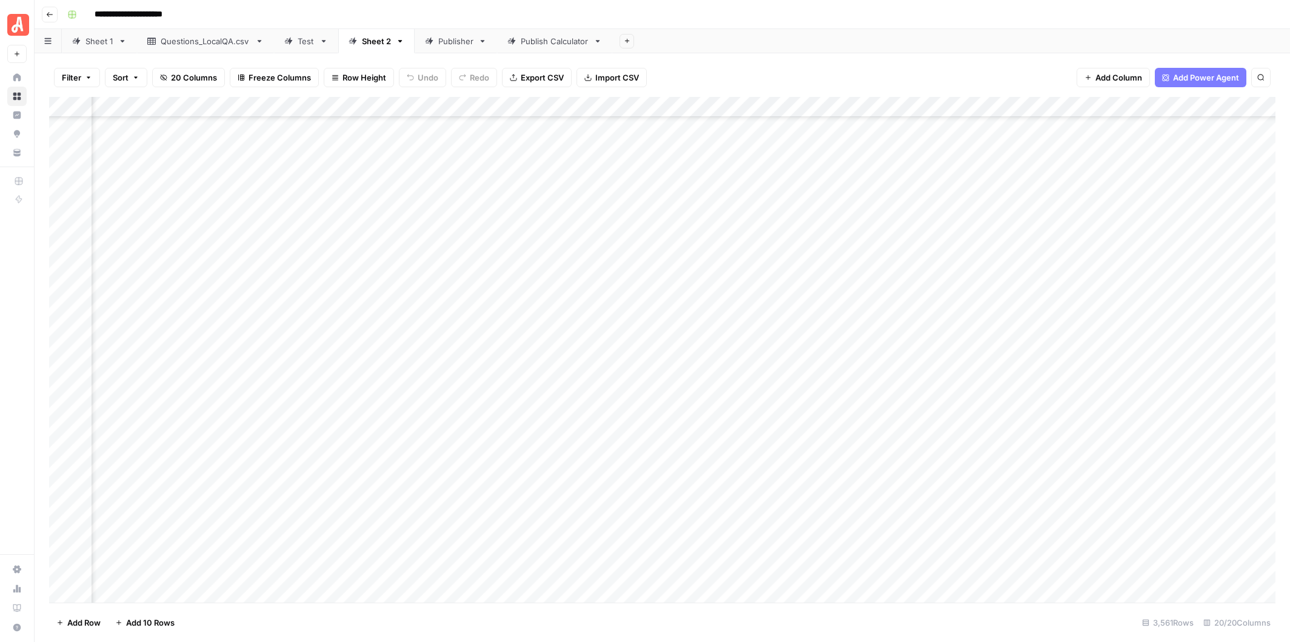
click at [686, 169] on div "Add Column" at bounding box center [662, 350] width 1226 height 506
click at [447, 42] on div "Publisher" at bounding box center [455, 41] width 35 height 12
click at [138, 184] on div "Add Column" at bounding box center [662, 350] width 1226 height 506
type textarea "**"
click at [158, 105] on div "Add Column" at bounding box center [662, 350] width 1226 height 506
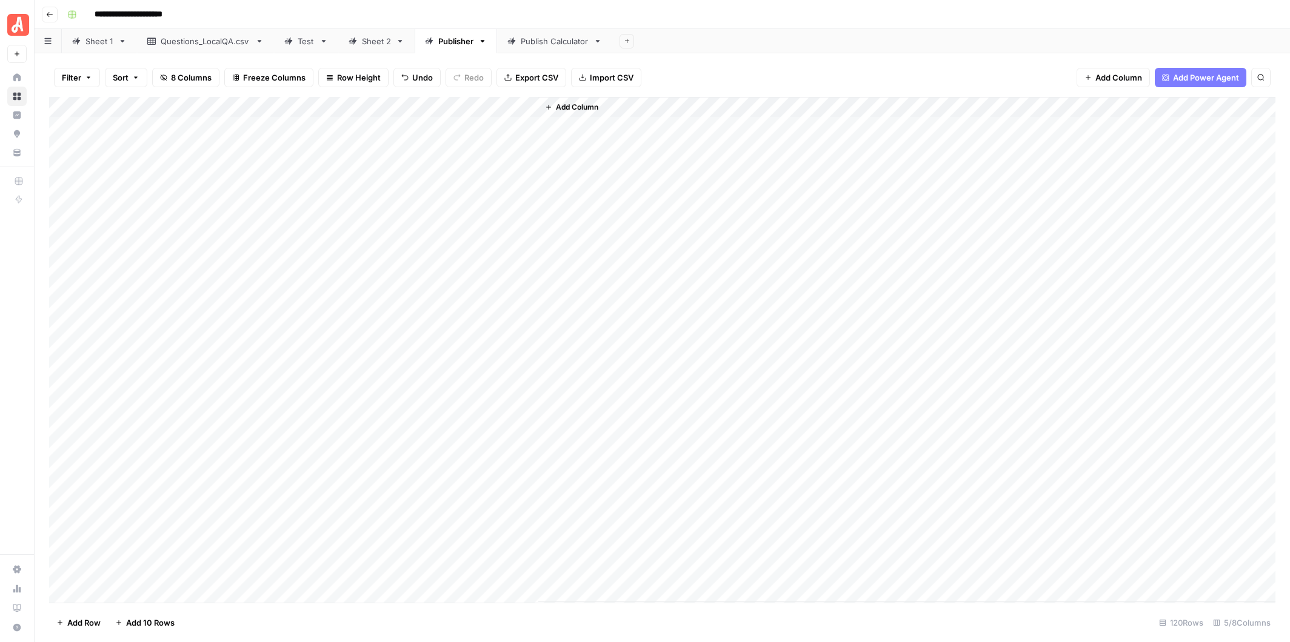
click at [586, 130] on div "Add Column" at bounding box center [906, 350] width 737 height 506
click at [374, 107] on div "Add Column" at bounding box center [662, 350] width 1226 height 506
click at [405, 134] on input "Ready to Run 1" at bounding box center [408, 136] width 123 height 12
type input "Ready to Run"
click at [156, 109] on div "Add Column" at bounding box center [662, 350] width 1226 height 506
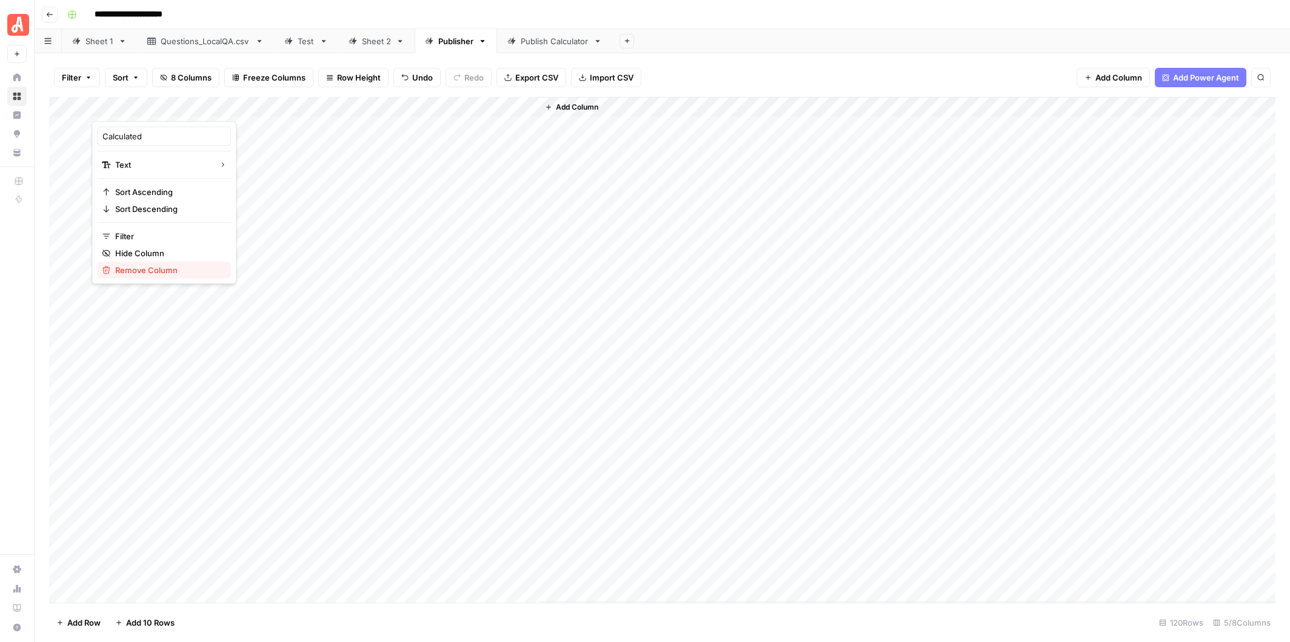
click at [145, 270] on span "Remove Column" at bounding box center [168, 270] width 106 height 12
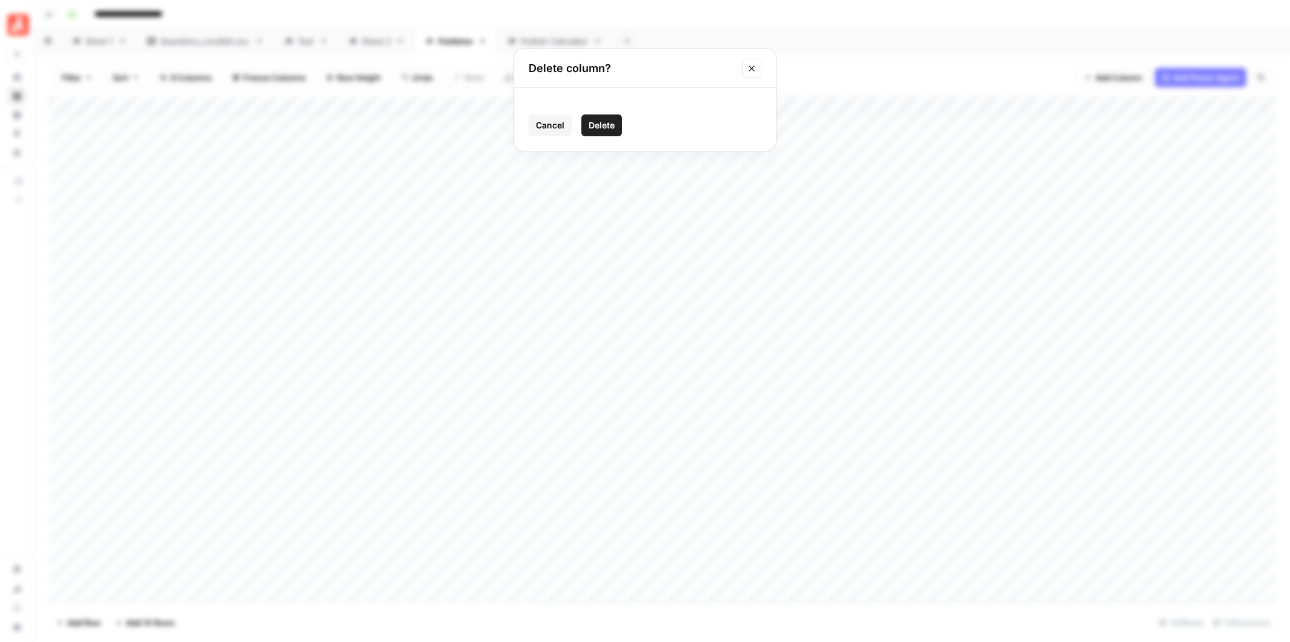
click at [598, 125] on span "Delete" at bounding box center [602, 125] width 26 height 12
click at [544, 40] on div "Publish Calculator" at bounding box center [555, 41] width 68 height 12
click at [310, 107] on div "Add Column" at bounding box center [662, 350] width 1226 height 506
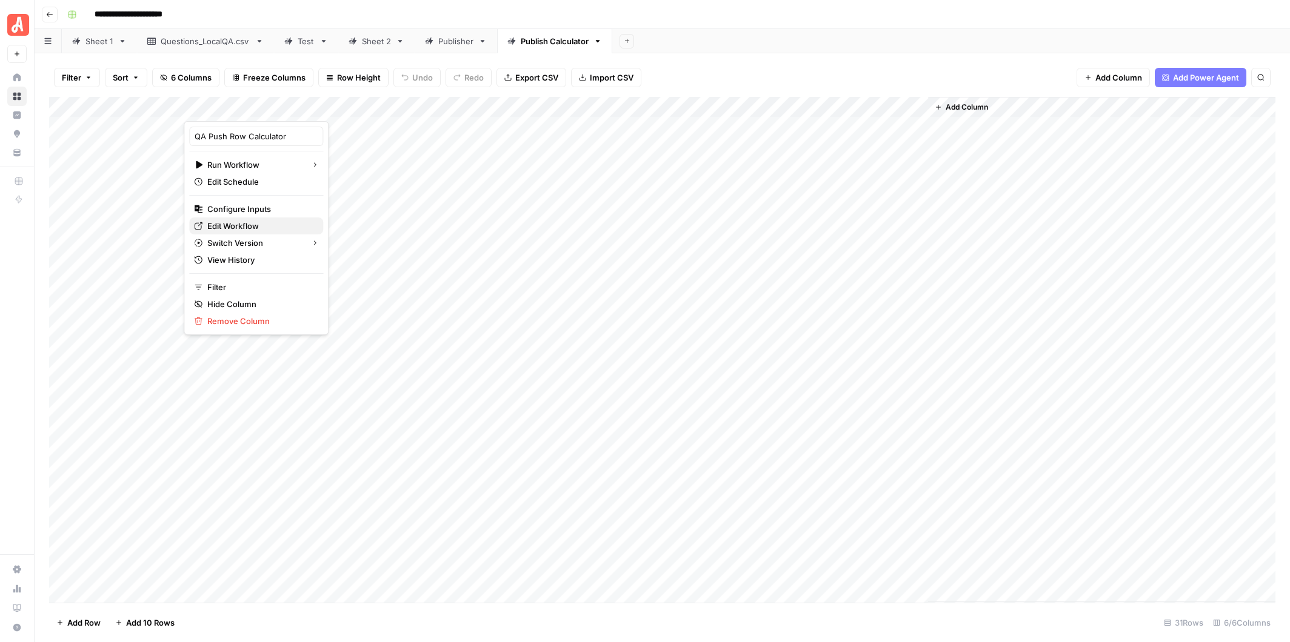
click at [251, 224] on span "Edit Workflow" at bounding box center [260, 226] width 106 height 12
click at [259, 228] on div "Add Column" at bounding box center [662, 350] width 1226 height 506
click at [454, 42] on div "Publisher" at bounding box center [455, 41] width 35 height 12
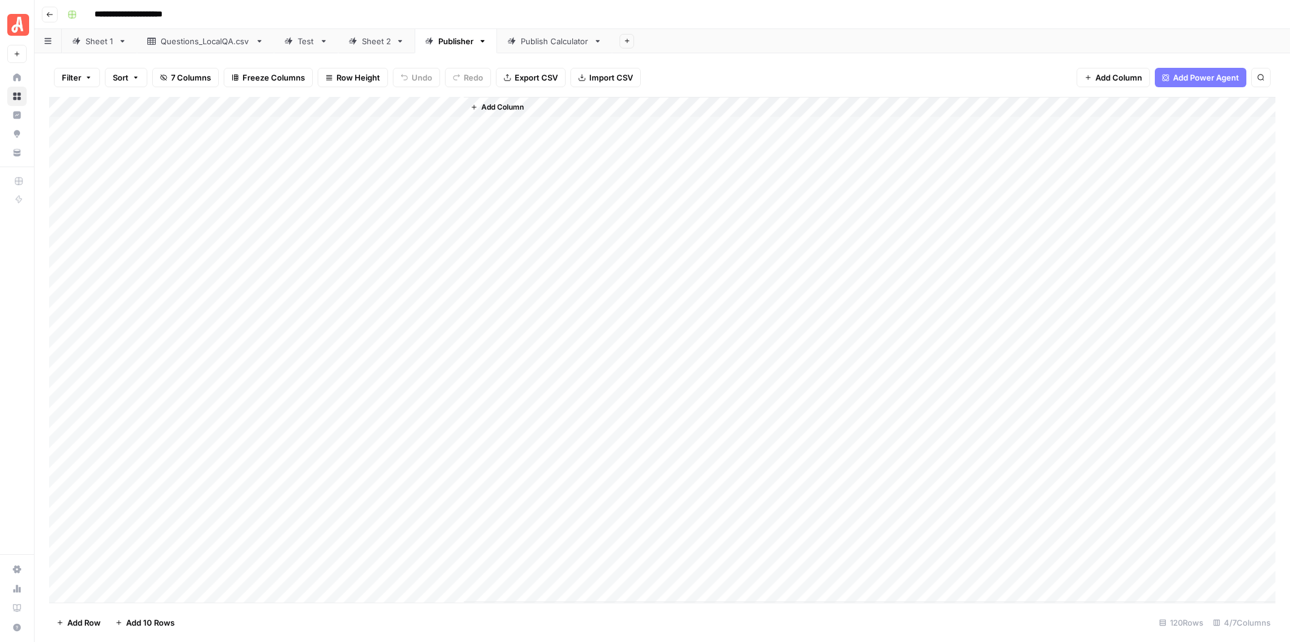
click at [547, 44] on div "Publish Calculator" at bounding box center [555, 41] width 68 height 12
click at [449, 42] on div "Publisher" at bounding box center [455, 41] width 35 height 12
click at [492, 106] on span "Add Column" at bounding box center [502, 107] width 42 height 11
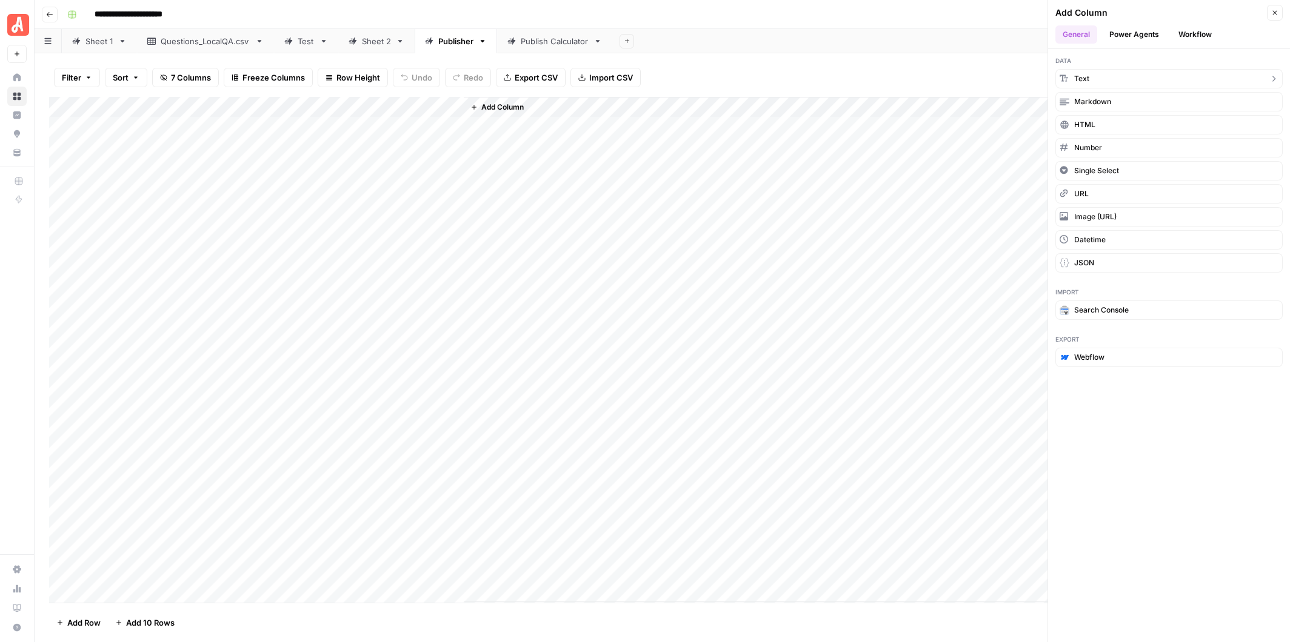
click at [1087, 73] on span "Text" at bounding box center [1081, 78] width 15 height 11
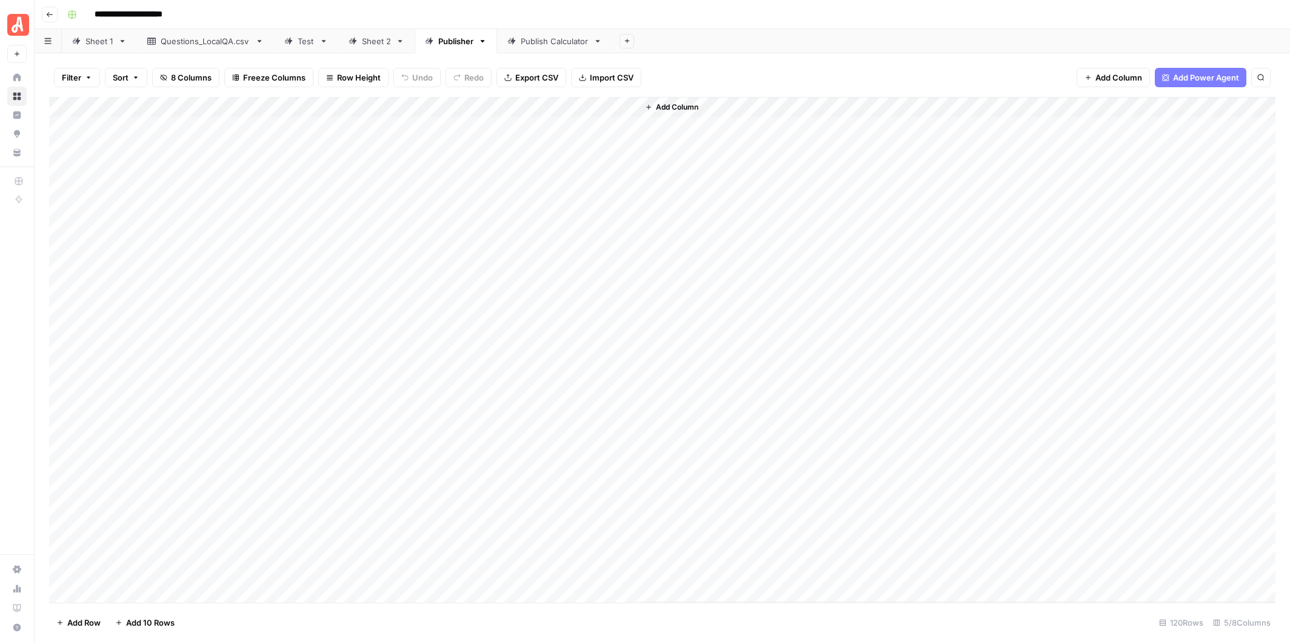
click at [546, 107] on div "Add Column" at bounding box center [662, 350] width 1226 height 506
drag, startPoint x: 535, startPoint y: 141, endPoint x: 468, endPoint y: 141, distance: 66.7
click at [469, 141] on div "New Column" at bounding box center [536, 136] width 134 height 19
type input "Done"
click at [507, 128] on div "Add Column" at bounding box center [662, 350] width 1226 height 506
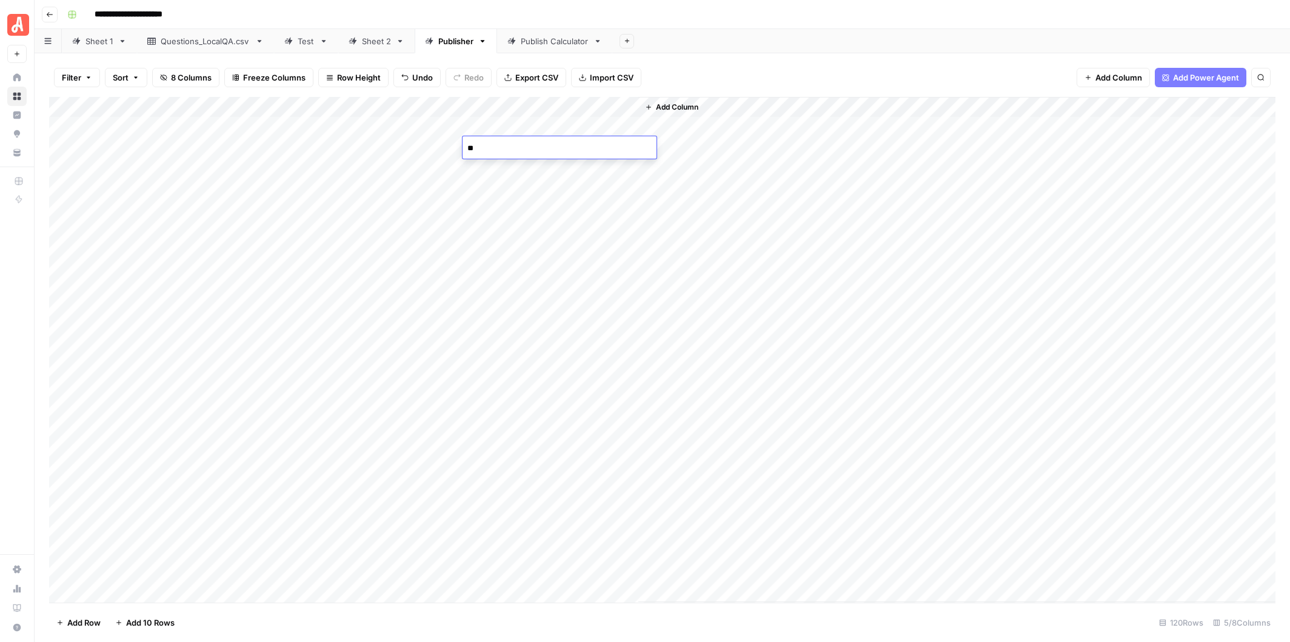
type textarea "***"
type textarea "**"
click at [513, 204] on div "Add Column" at bounding box center [662, 350] width 1226 height 506
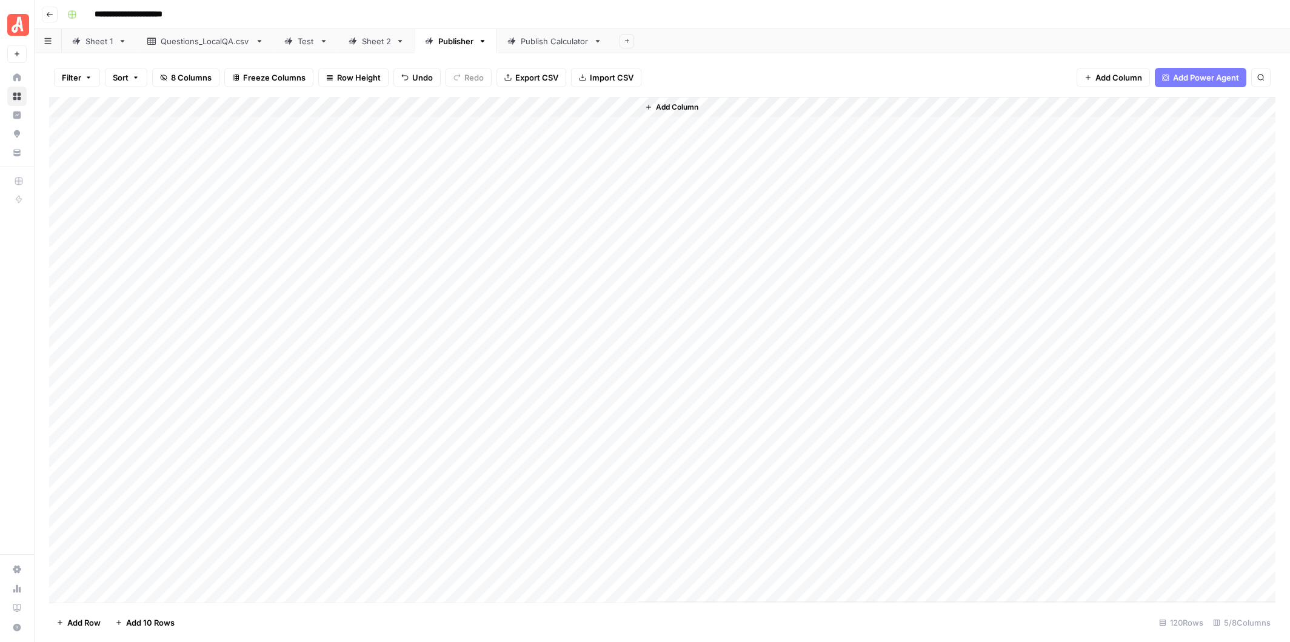
drag, startPoint x: 638, startPoint y: 219, endPoint x: 627, endPoint y: 315, distance: 96.4
click at [627, 315] on div "Add Column" at bounding box center [662, 350] width 1226 height 506
drag, startPoint x: 637, startPoint y: 218, endPoint x: 615, endPoint y: 566, distance: 348.6
click at [615, 566] on div "Add Column" at bounding box center [662, 350] width 1226 height 506
drag, startPoint x: 638, startPoint y: 219, endPoint x: 635, endPoint y: 577, distance: 358.2
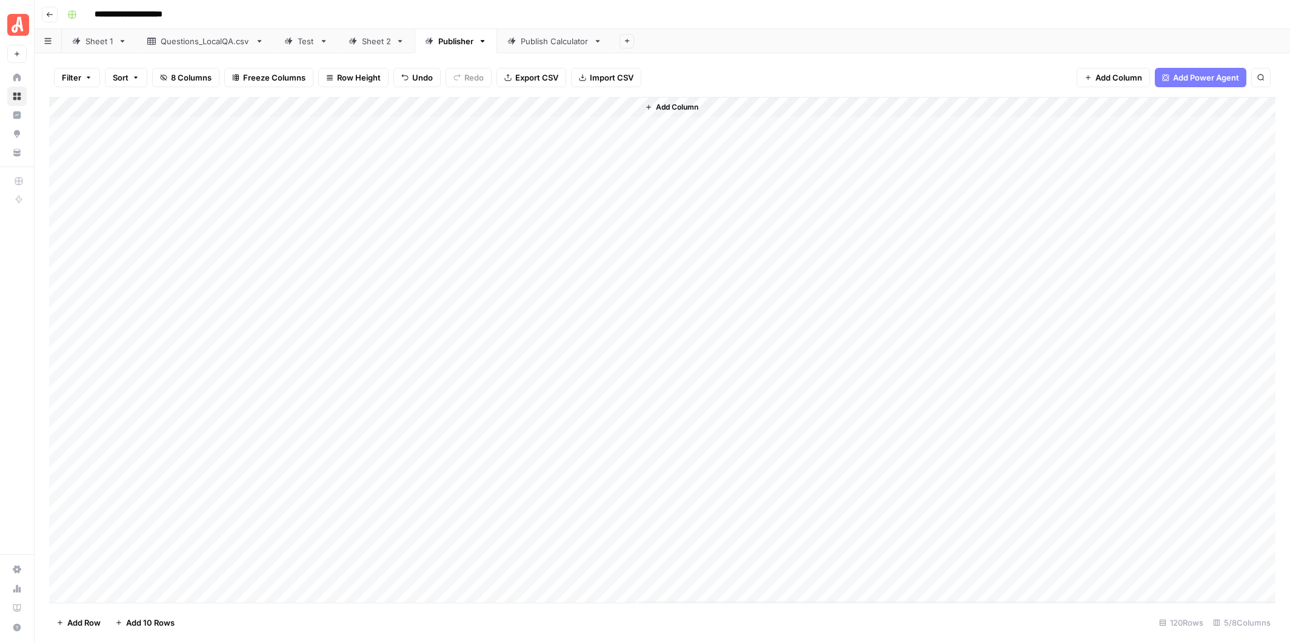
click at [635, 577] on div "Add Column" at bounding box center [662, 350] width 1226 height 506
click at [621, 217] on div "Add Column" at bounding box center [662, 350] width 1226 height 506
click at [581, 244] on div "Add Column" at bounding box center [662, 350] width 1226 height 506
click at [575, 203] on div "Add Column" at bounding box center [662, 350] width 1226 height 506
drag, startPoint x: 638, startPoint y: 219, endPoint x: 636, endPoint y: 533, distance: 314.0
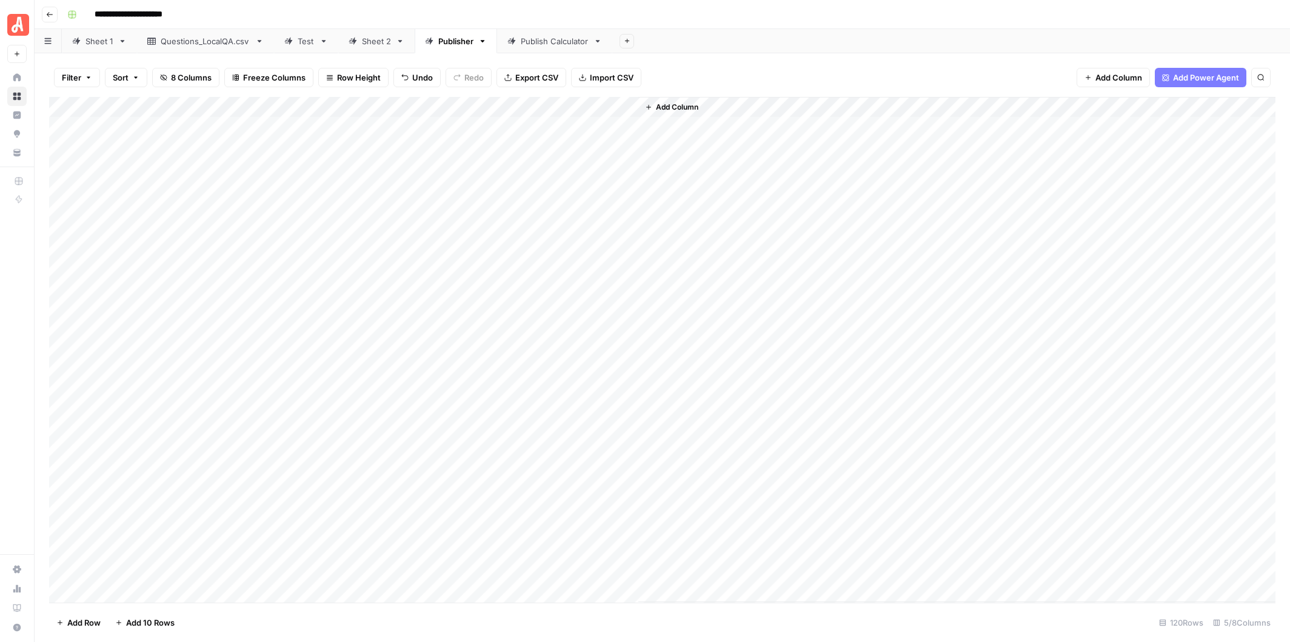
click at [636, 533] on div "Add Column" at bounding box center [662, 350] width 1226 height 506
drag, startPoint x: 636, startPoint y: 218, endPoint x: 599, endPoint y: 577, distance: 361.3
click at [599, 576] on div "Add Column" at bounding box center [662, 350] width 1226 height 506
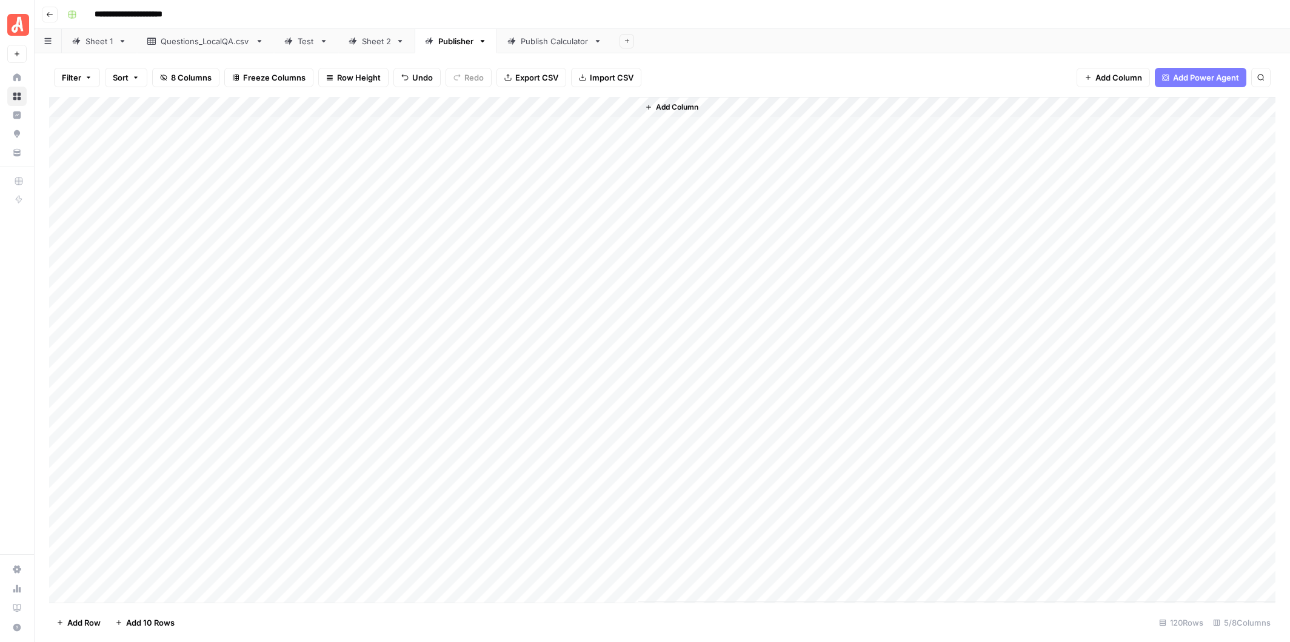
click at [440, 105] on div "Add Column" at bounding box center [662, 350] width 1226 height 506
click at [421, 221] on span "Edit Workflow" at bounding box center [425, 226] width 106 height 12
click at [453, 166] on div "Add Column" at bounding box center [662, 350] width 1226 height 506
click at [301, 190] on div "Add Column" at bounding box center [662, 350] width 1226 height 506
type textarea "**"
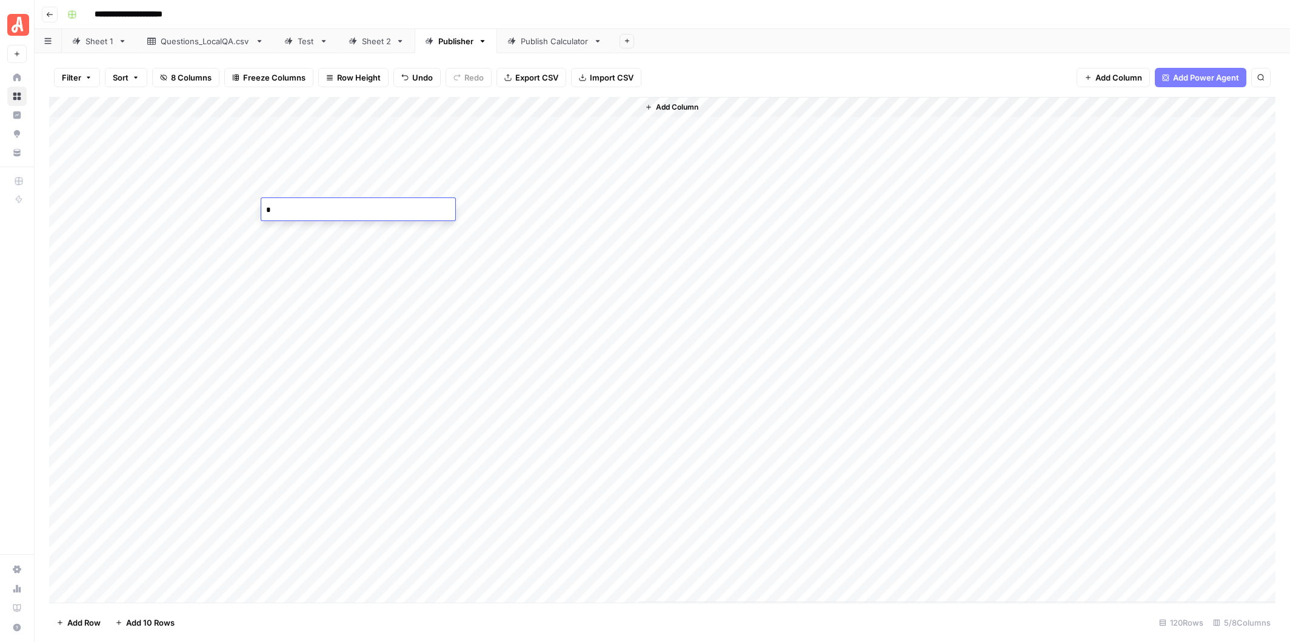
type textarea "**"
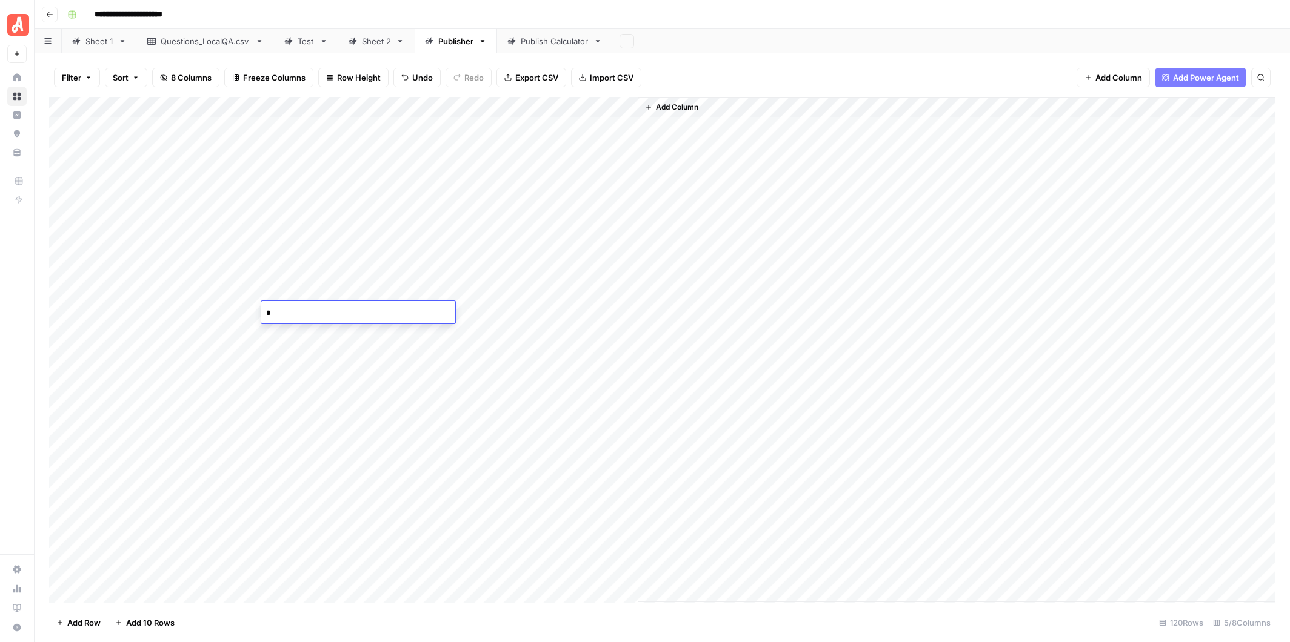
type textarea "**"
click at [397, 165] on div "Add Column" at bounding box center [662, 350] width 1226 height 506
click at [438, 168] on div "Add Column" at bounding box center [662, 350] width 1226 height 506
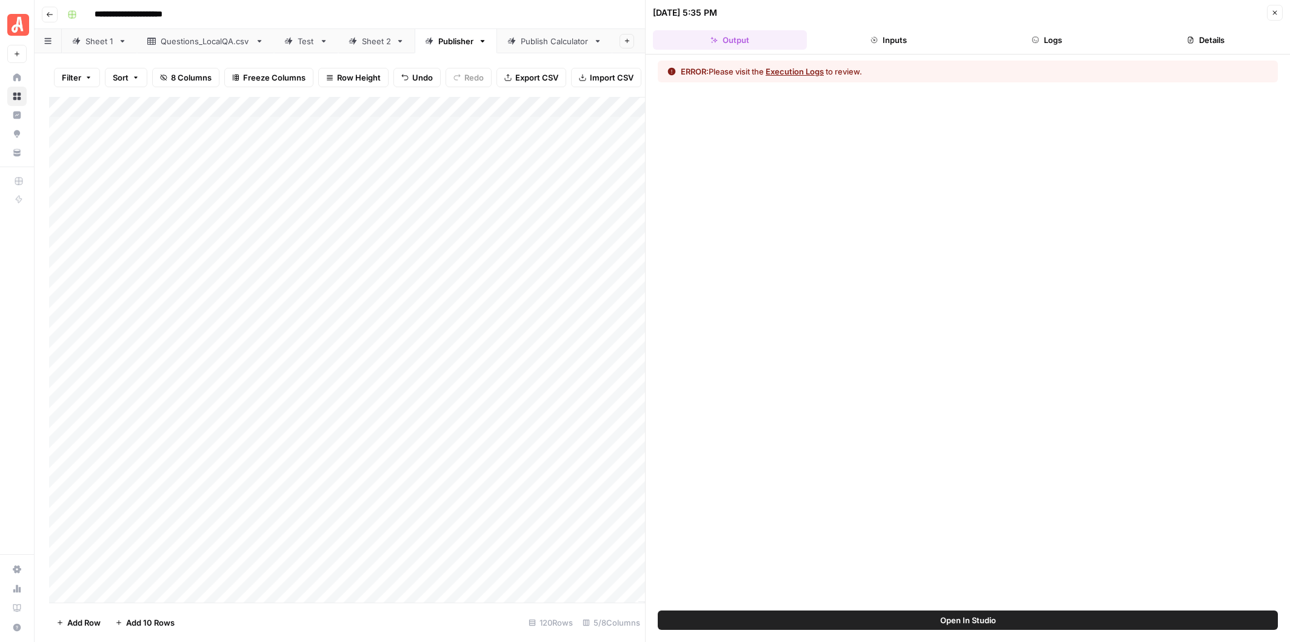
click at [887, 40] on button "Inputs" at bounding box center [889, 39] width 154 height 19
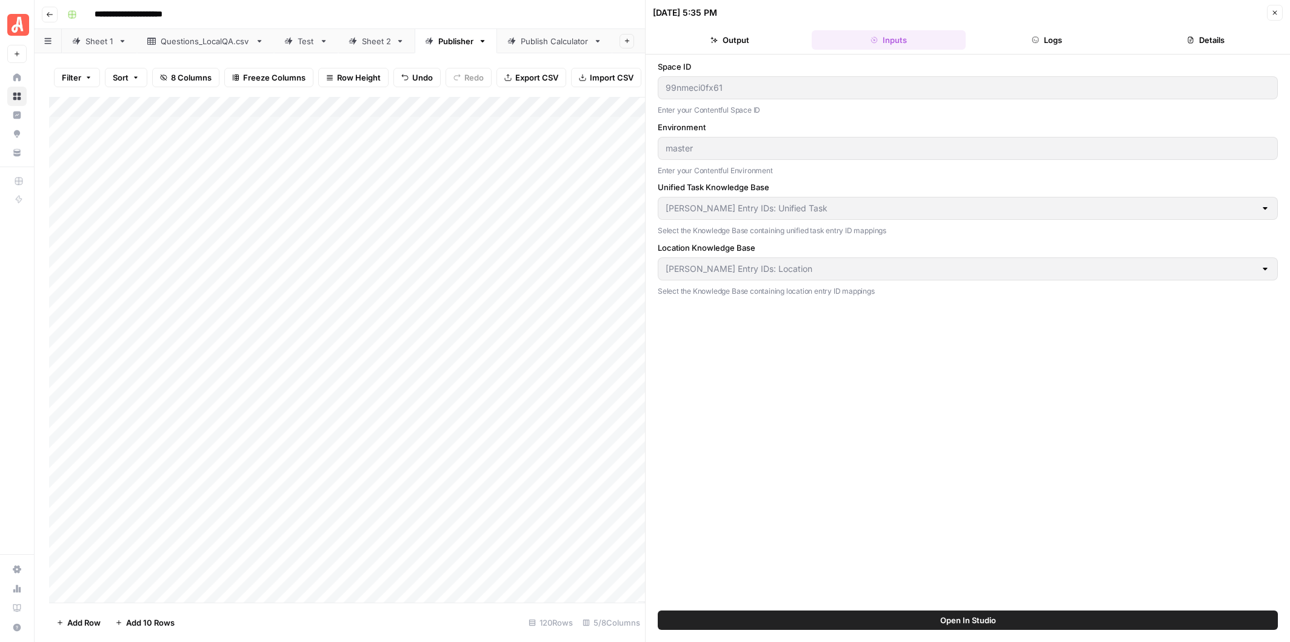
click at [1055, 43] on button "Logs" at bounding box center [1047, 39] width 154 height 19
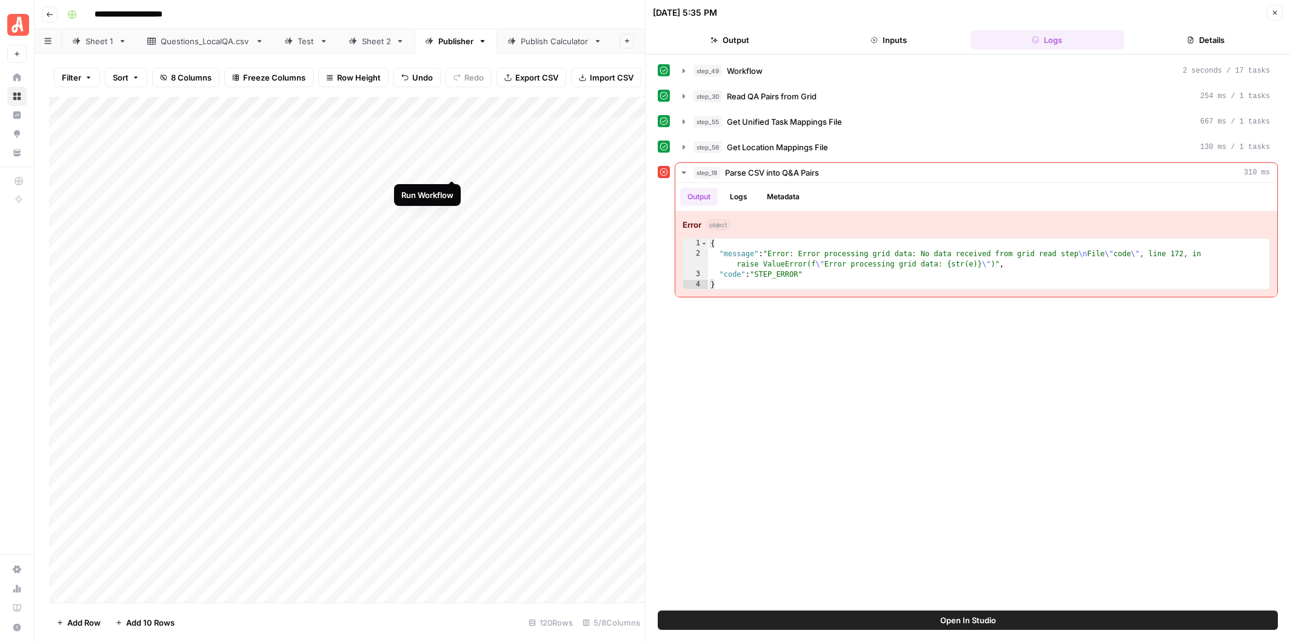
click at [453, 169] on div "Add Column" at bounding box center [347, 350] width 596 height 506
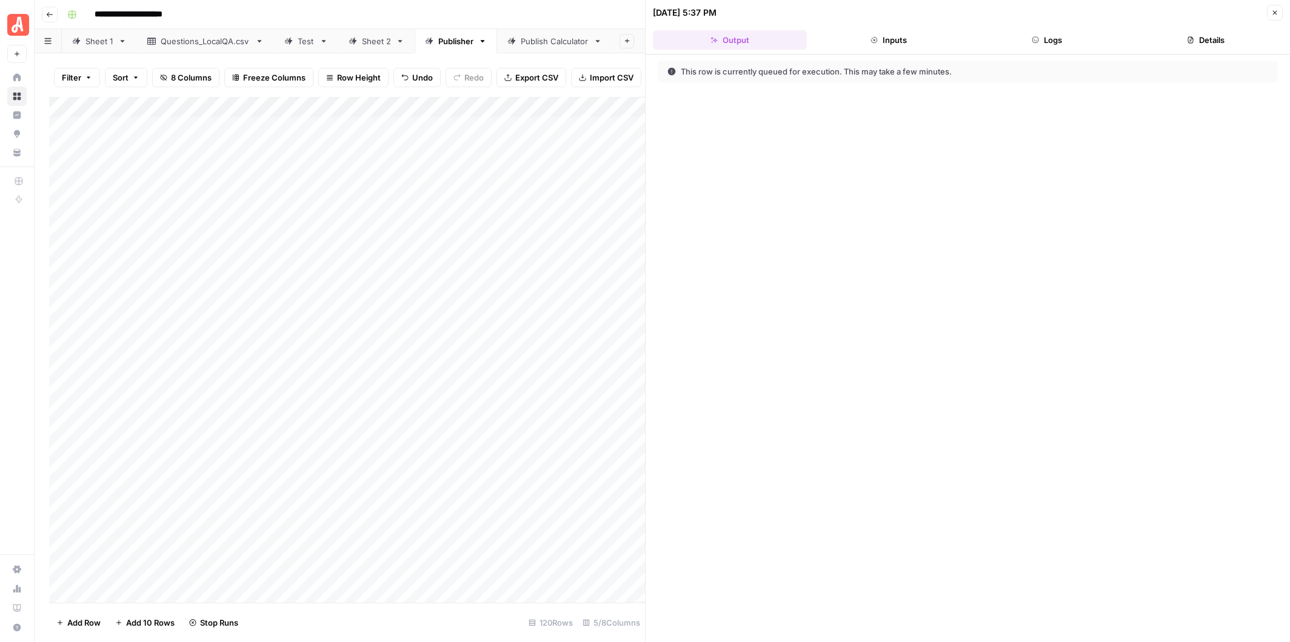
click at [890, 35] on button "Inputs" at bounding box center [889, 39] width 154 height 19
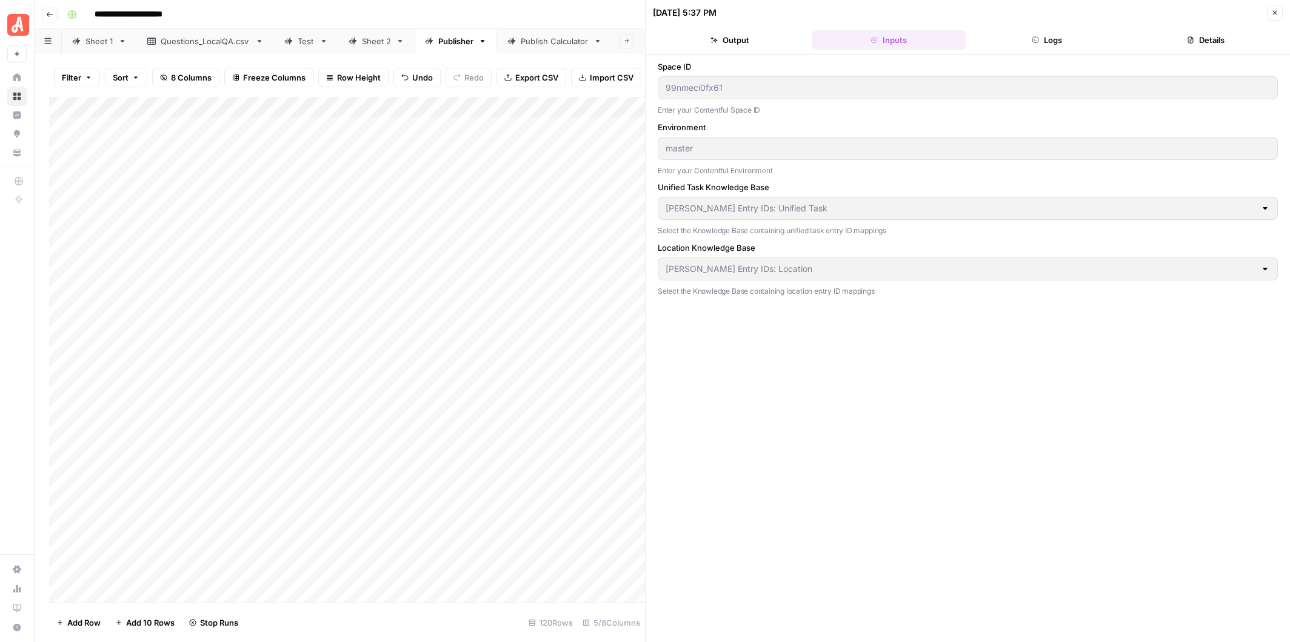
click at [1033, 34] on button "Logs" at bounding box center [1047, 39] width 154 height 19
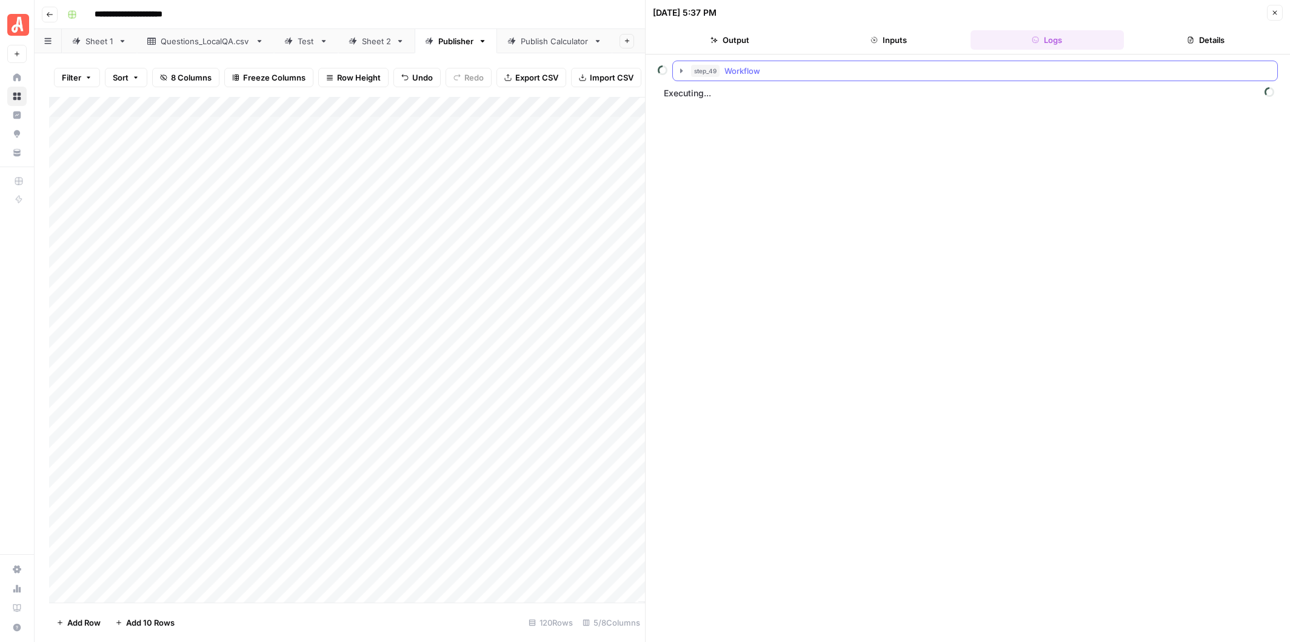
click at [679, 68] on icon "button" at bounding box center [681, 71] width 10 height 10
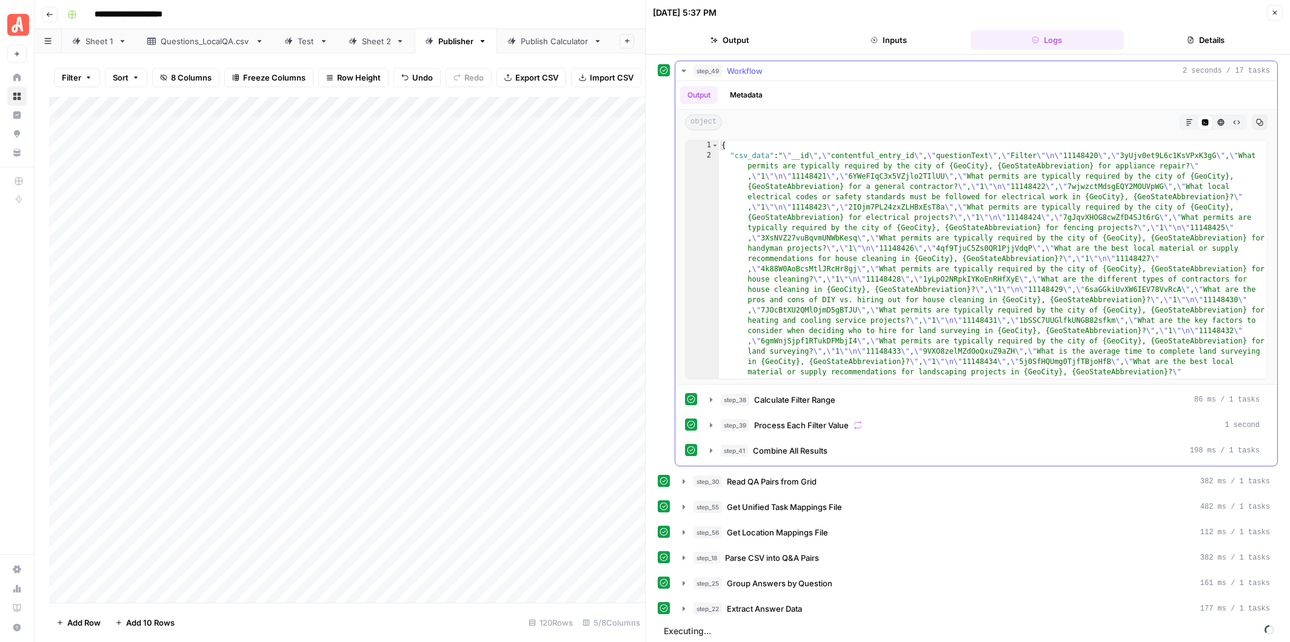
click at [681, 70] on icon "button" at bounding box center [683, 71] width 4 height 2
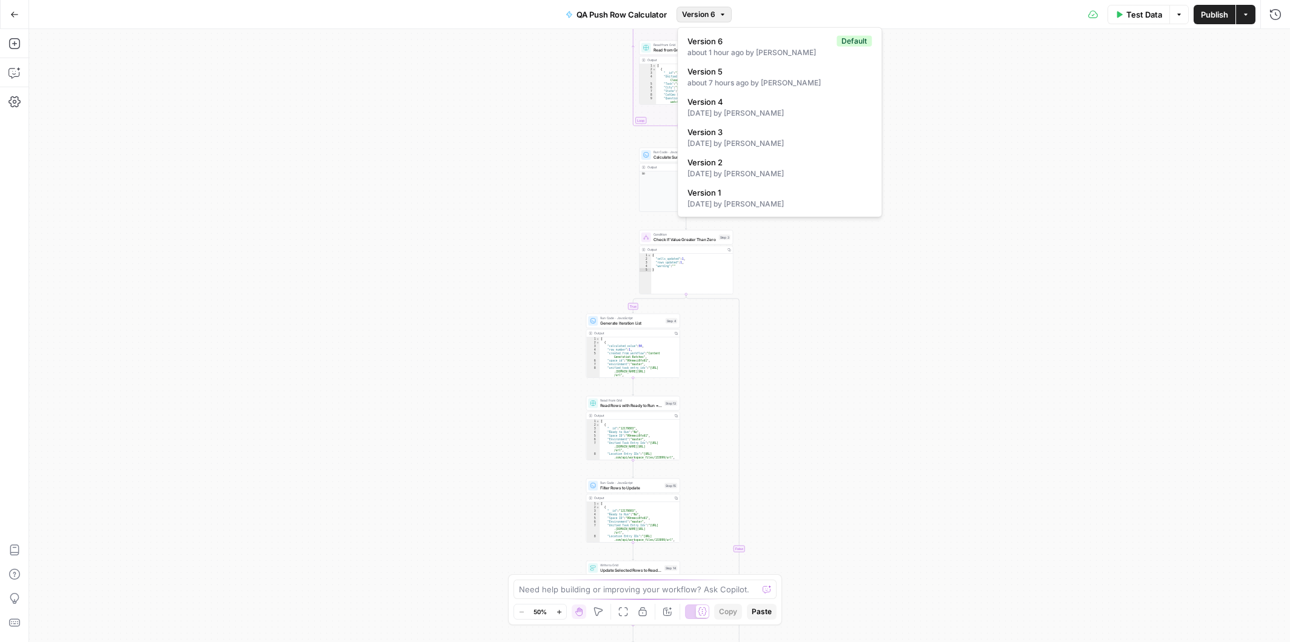
click at [723, 13] on icon "button" at bounding box center [722, 14] width 7 height 7
click at [752, 73] on span "Version 5" at bounding box center [776, 71] width 179 height 12
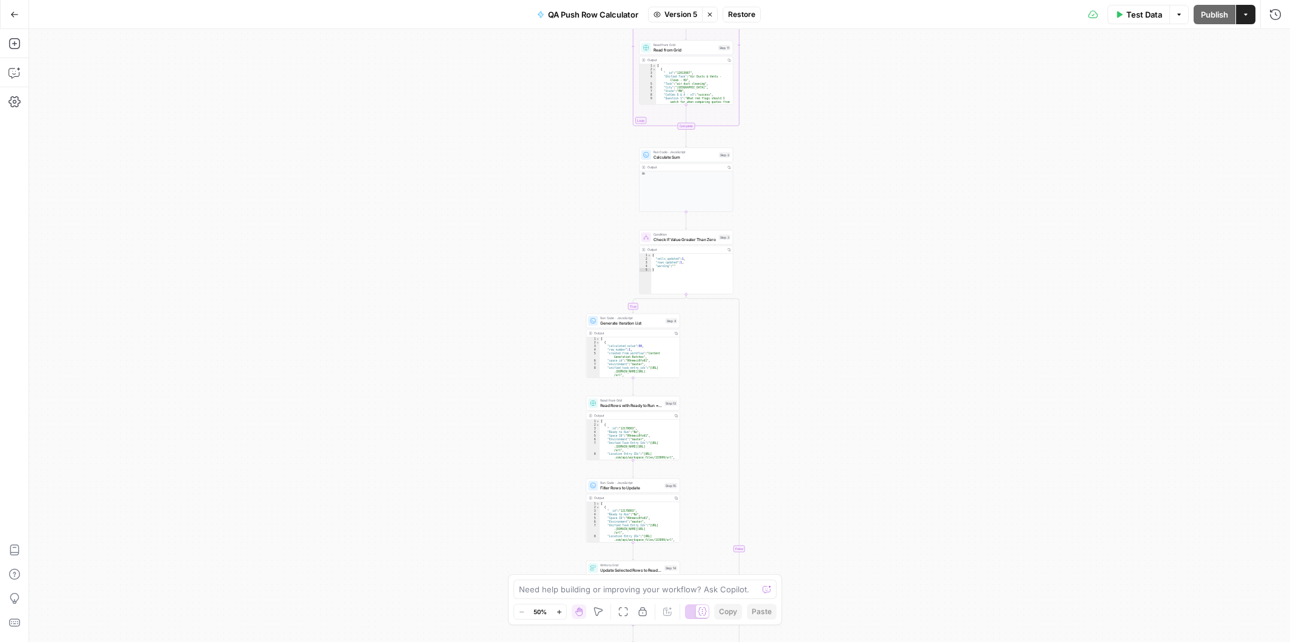
click at [754, 13] on span "Restore" at bounding box center [741, 14] width 27 height 11
click at [710, 10] on button "Draft" at bounding box center [704, 15] width 40 height 16
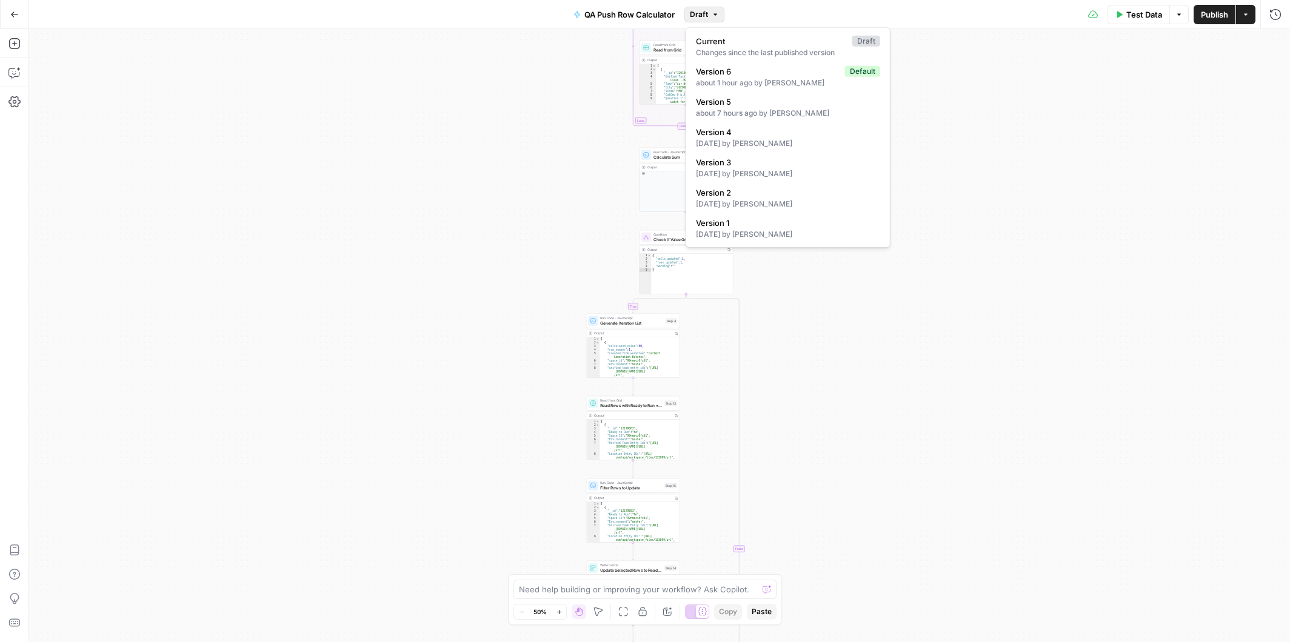
click at [1210, 12] on span "Publish" at bounding box center [1214, 14] width 27 height 12
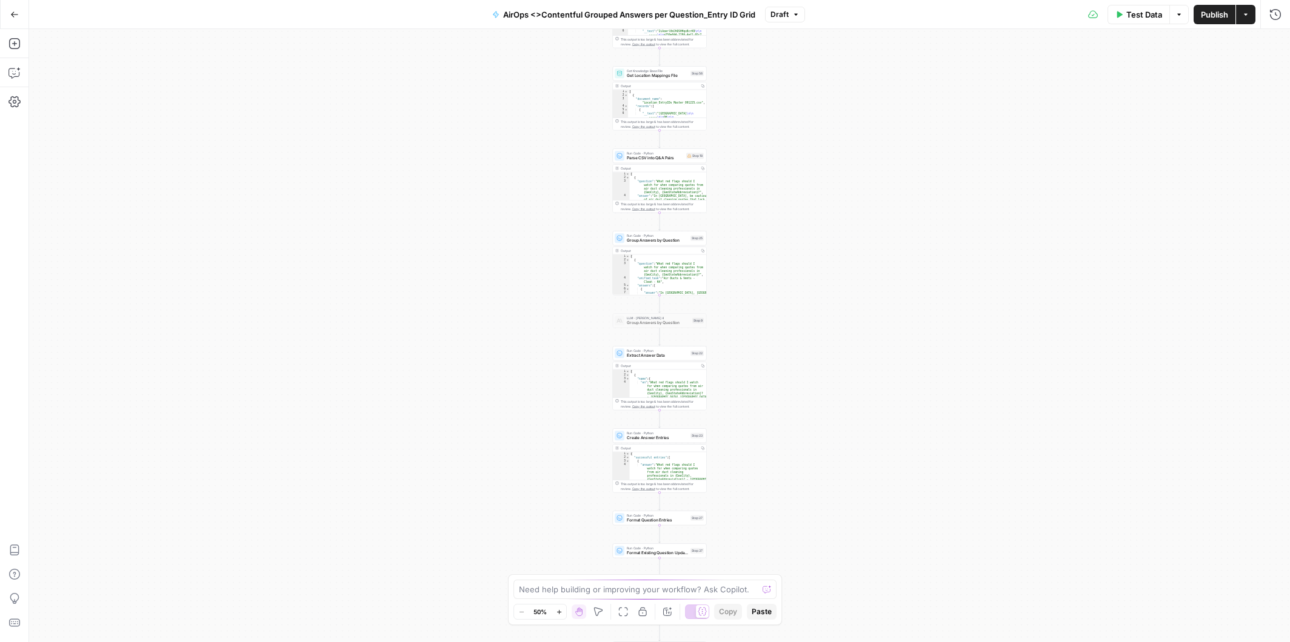
click at [553, 219] on div "Workflow Input Settings Inputs Workflow Workflow Step 49 Output Copy 1 2 { "csv…" at bounding box center [659, 335] width 1261 height 613
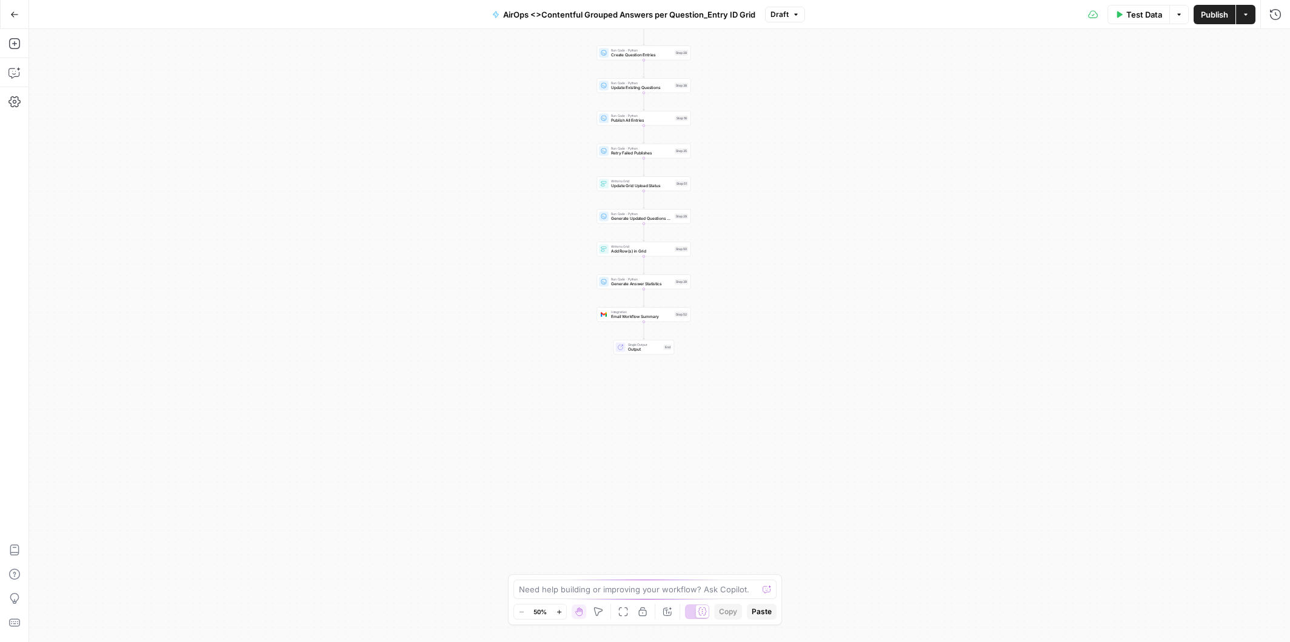
drag, startPoint x: 553, startPoint y: 433, endPoint x: 559, endPoint y: 225, distance: 208.0
click at [559, 225] on div "Workflow Input Settings Inputs Workflow Workflow Step 49 Output Copy 1 2 { "csv…" at bounding box center [659, 335] width 1261 height 613
click at [15, 71] on icon "button" at bounding box center [14, 73] width 12 height 12
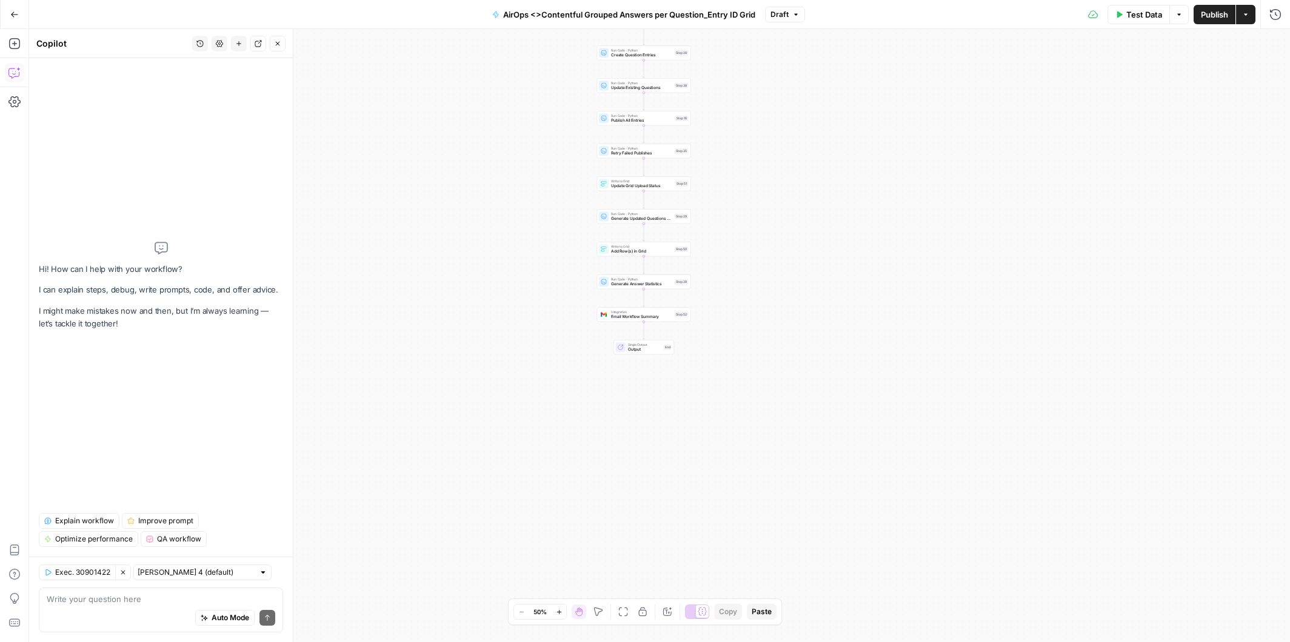
click at [108, 607] on div "Auto Mode Send" at bounding box center [161, 619] width 229 height 27
paste textarea "https://app.airops.com/angi-1/grids/29035/sheets/44598"
type textarea "Add a step to edit column "Done" to yes https://app.airops.com/angi-1/grids/290…"
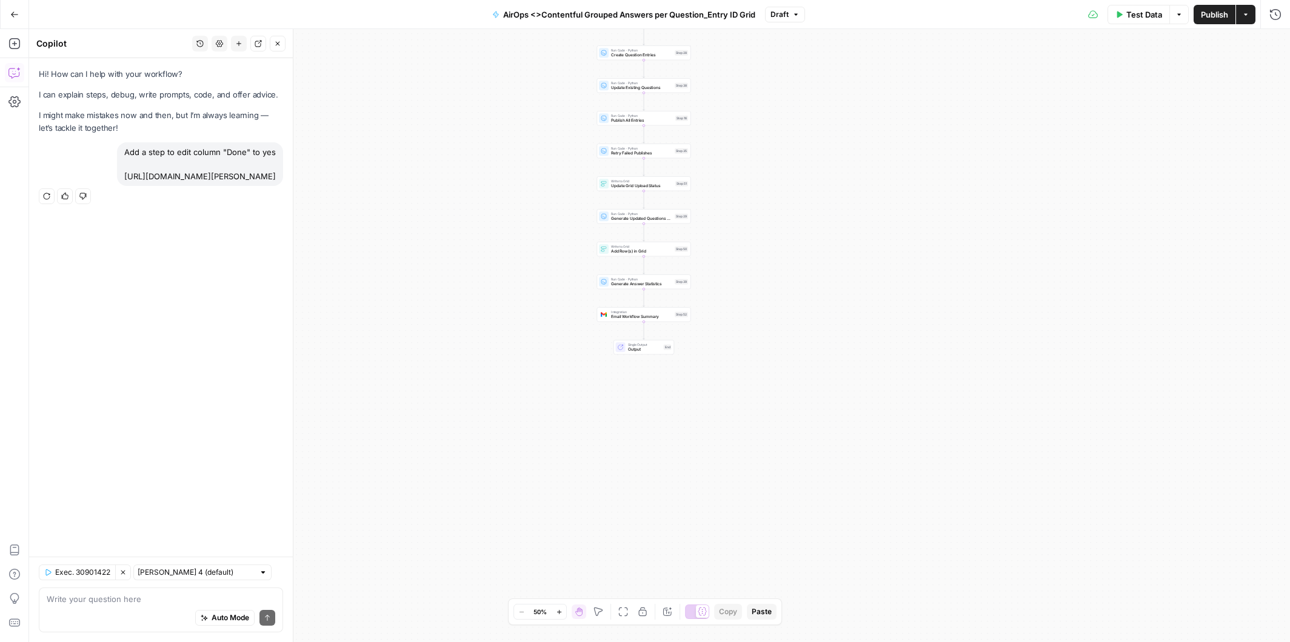
click at [41, 204] on button "Regenerate" at bounding box center [47, 197] width 16 height 16
click at [46, 200] on icon "button" at bounding box center [46, 196] width 7 height 7
drag, startPoint x: 206, startPoint y: 186, endPoint x: 95, endPoint y: 146, distance: 117.9
click at [117, 146] on div "Add a step to edit column "Done" to yes https://app.airops.com/angi-1/grids/290…" at bounding box center [200, 164] width 166 height 44
copy div "Add a step to edit column "Done" to yes https://app.airops.com/angi-1/grids/290…"
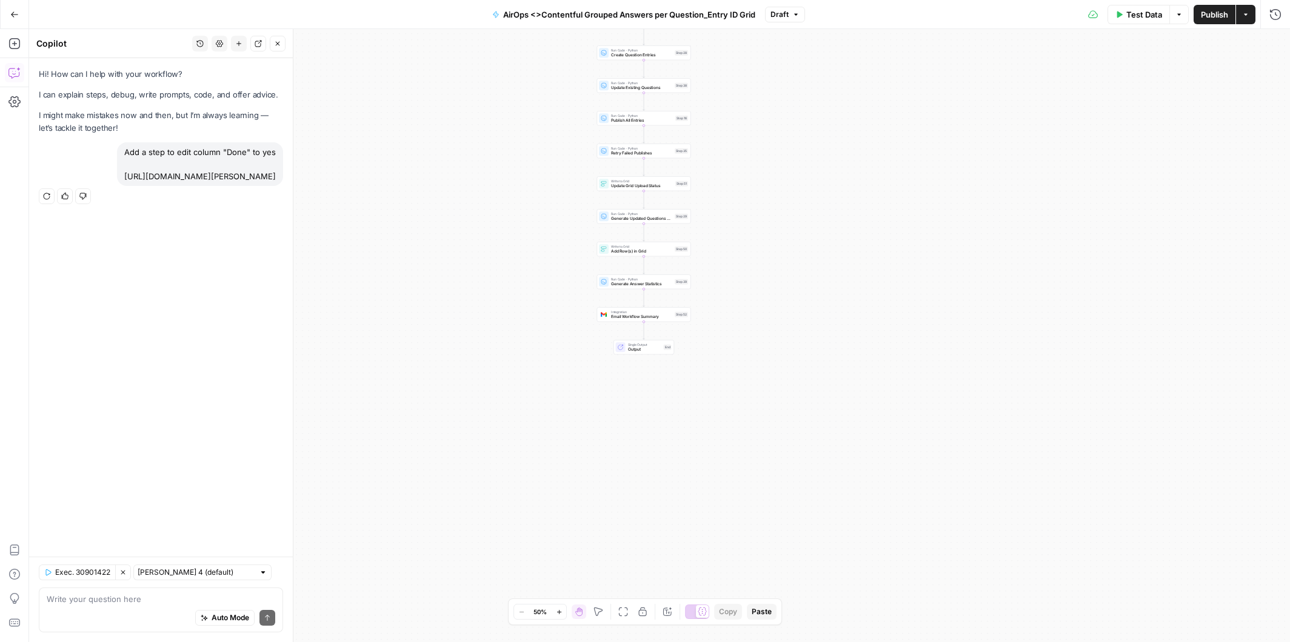
click at [92, 610] on div "Auto Mode Send" at bounding box center [161, 619] width 229 height 27
paste textarea "Add a step to edit column "Done" to yes https://app.airops.com/angi-1/grids/290…"
click at [88, 575] on textarea "Add a step to edit column "Done" to yes https://app.airops.com/angi-1/grids/290…" at bounding box center [161, 587] width 229 height 36
type textarea "Add a step at the end to edit column "Done" to yes https://app.airops.com/angi-…"
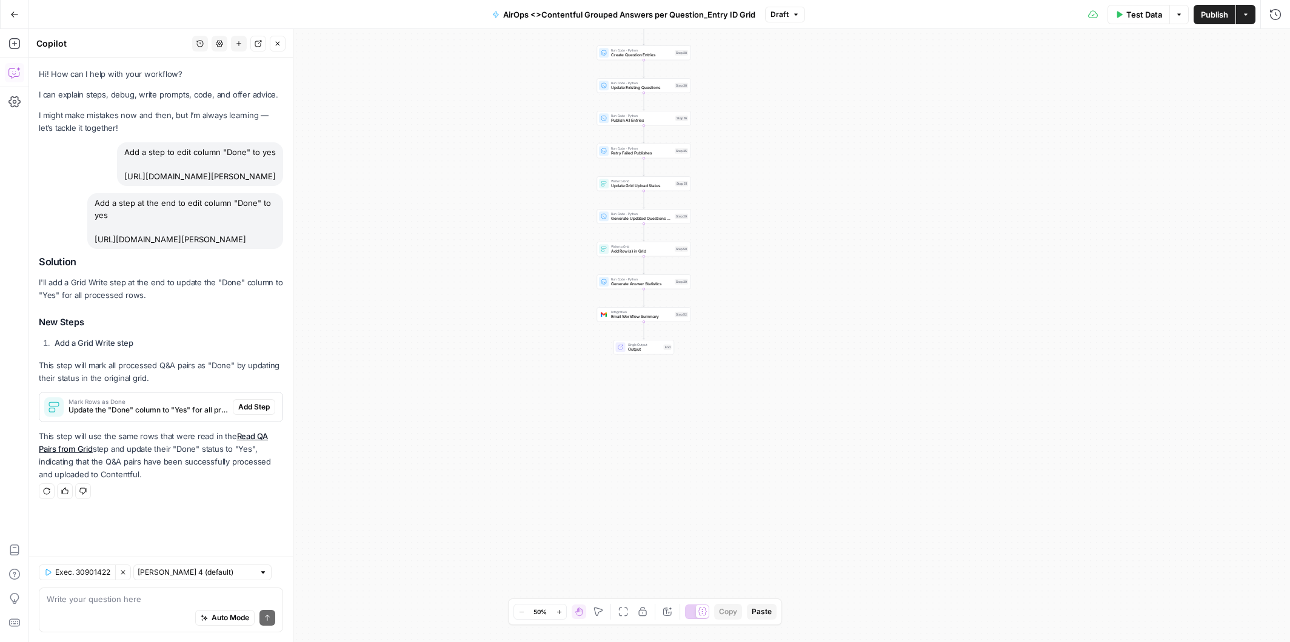
click at [262, 413] on span "Add Step" at bounding box center [254, 407] width 32 height 11
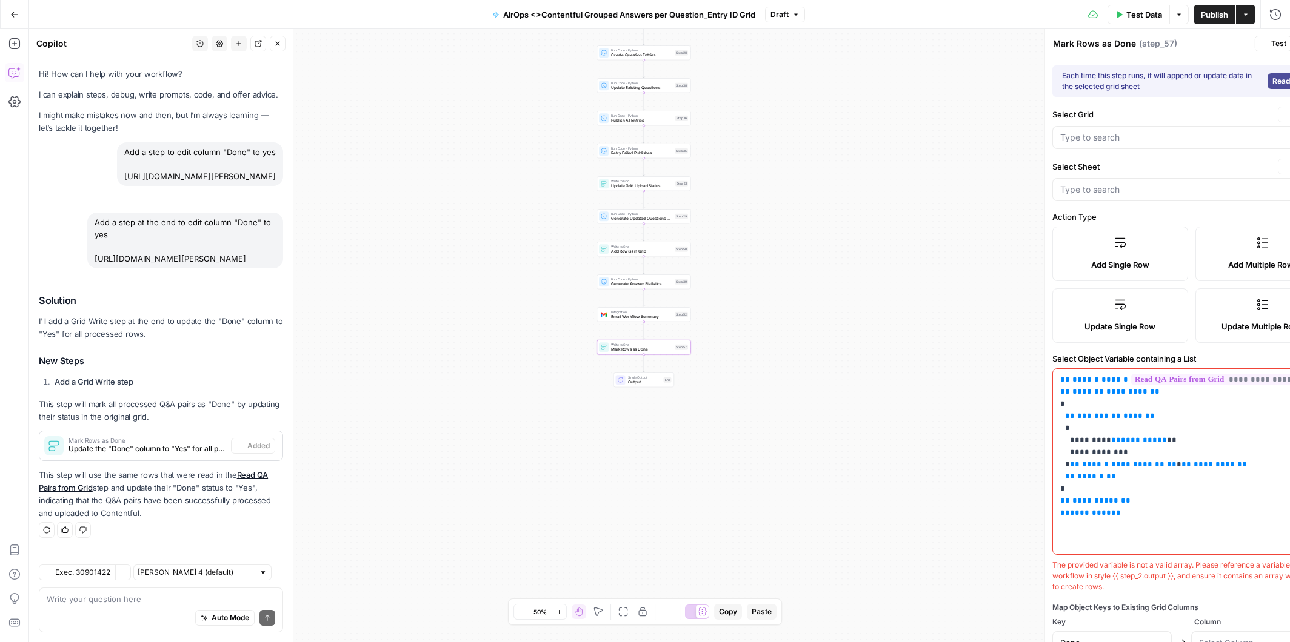
scroll to position [15, 0]
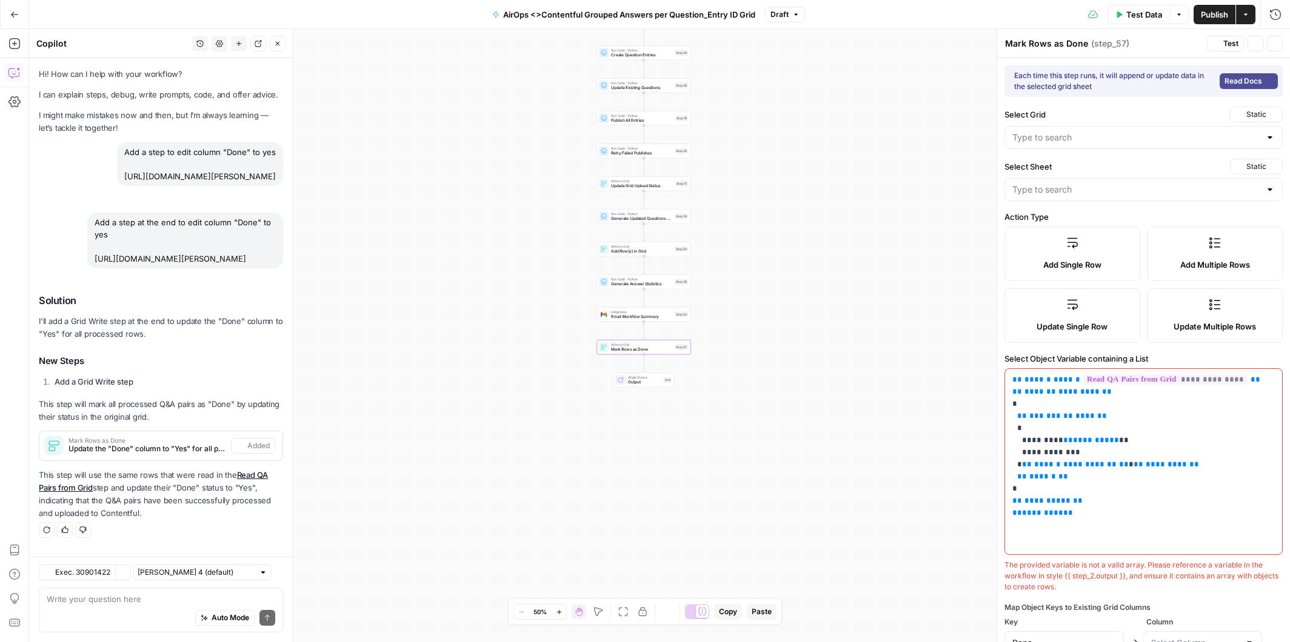
type input "CatGeo Q & A - v3 Grid"
type input "Sheet 2"
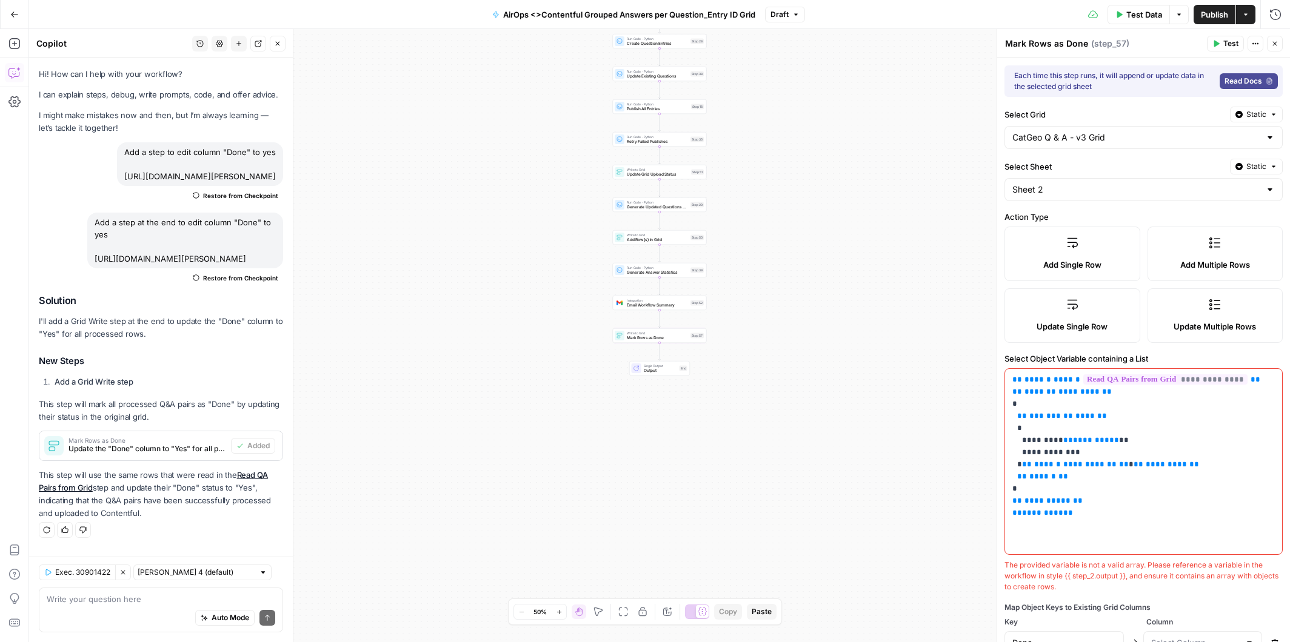
click at [1267, 189] on div at bounding box center [1270, 190] width 10 height 12
click at [1067, 285] on span "Publisher" at bounding box center [1141, 286] width 253 height 12
type input "Publisher"
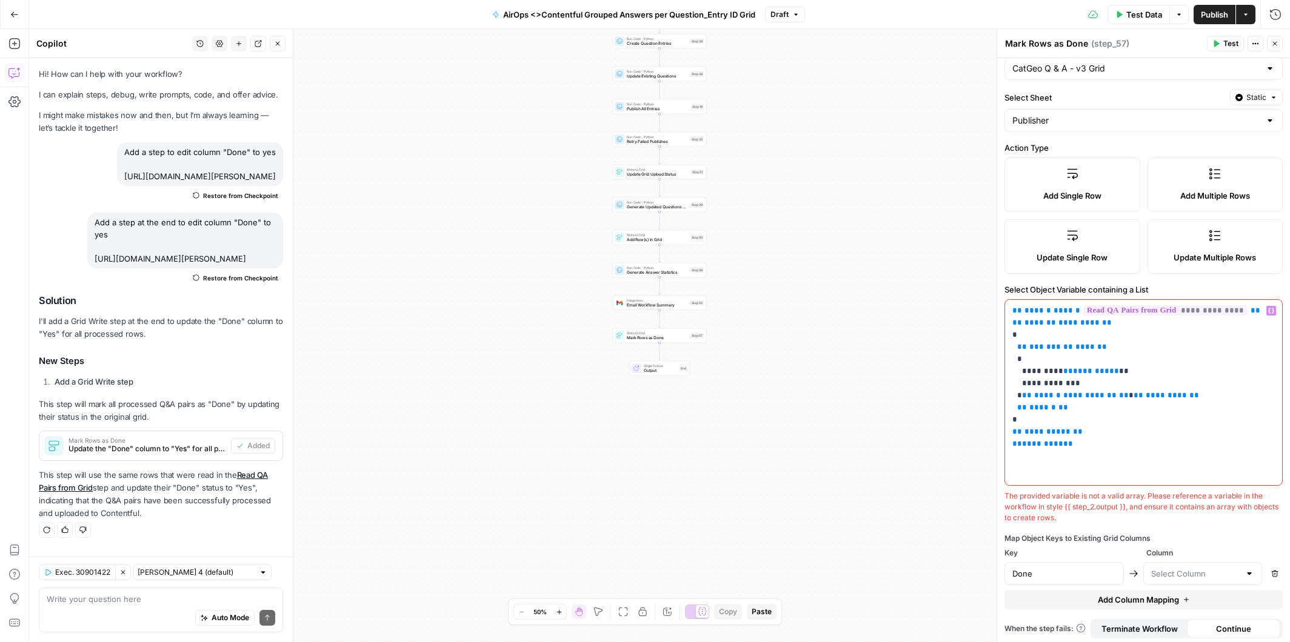
scroll to position [70, 0]
click at [1246, 567] on div at bounding box center [1249, 573] width 10 height 12
click at [1186, 540] on span "Done" at bounding box center [1200, 541] width 94 height 12
type input "Done"
click at [140, 601] on textarea at bounding box center [161, 599] width 229 height 12
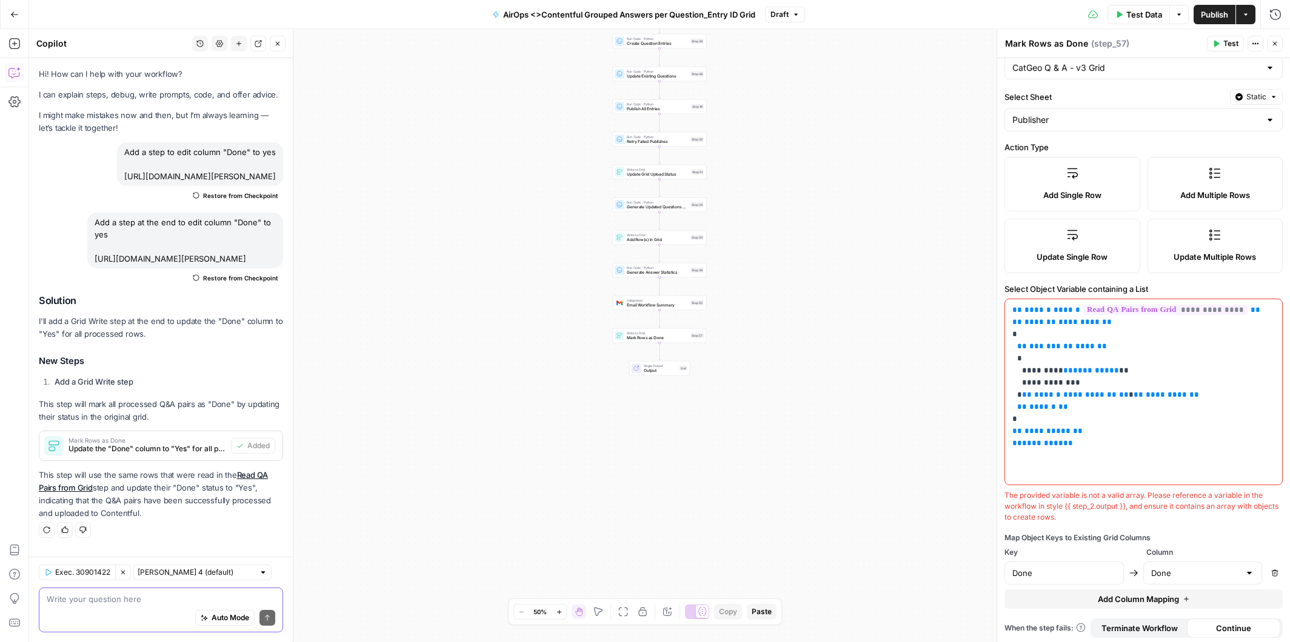
click at [129, 597] on textarea at bounding box center [161, 599] width 229 height 12
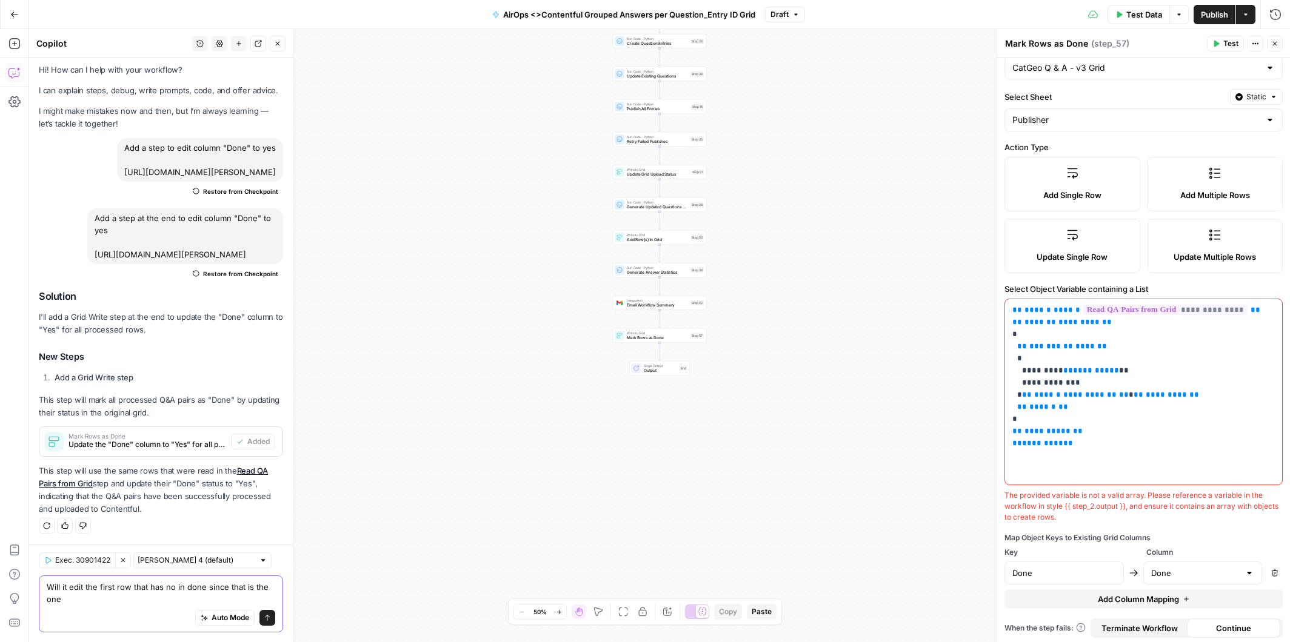
scroll to position [27, 0]
type textarea "Will it edit the first row that has no in done since that is the one working"
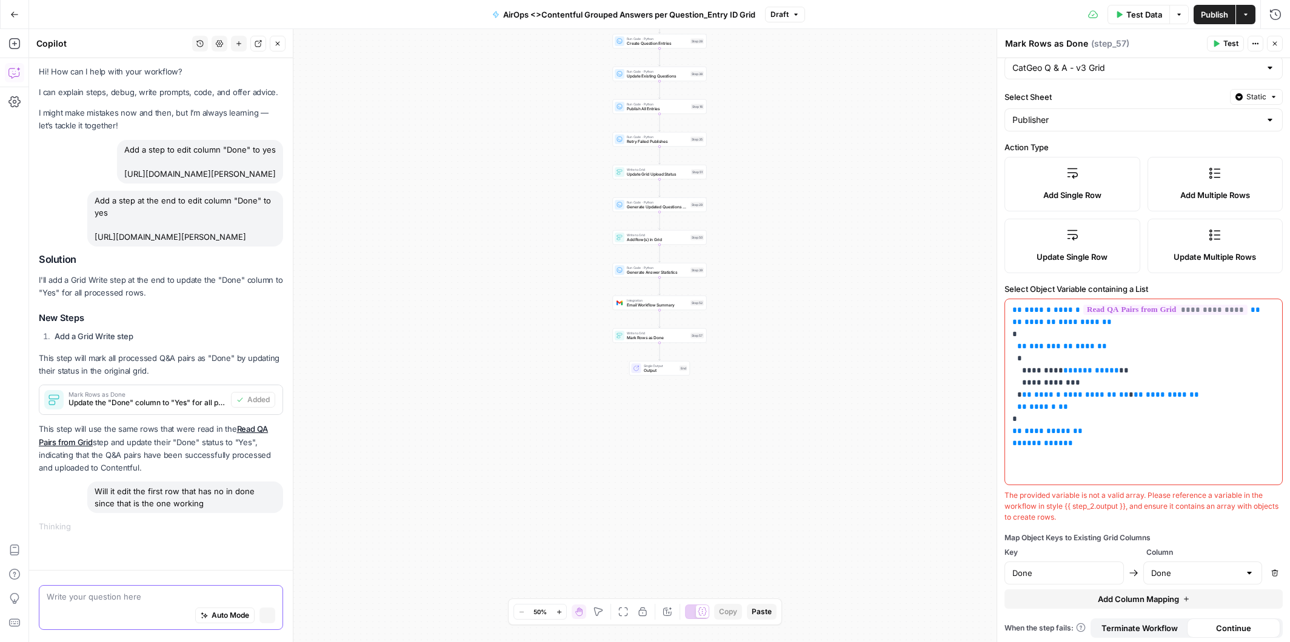
scroll to position [0, 0]
click at [1073, 247] on label "Update Single Row" at bounding box center [1072, 246] width 136 height 55
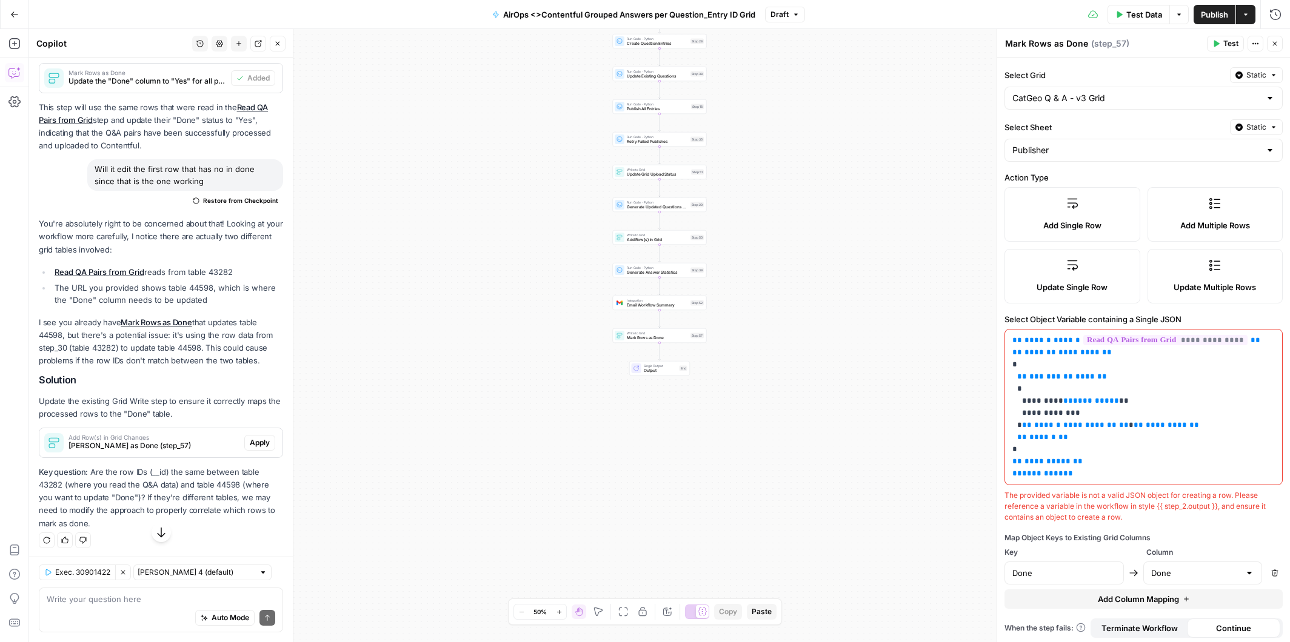
scroll to position [379, 0]
click at [263, 446] on span "Apply" at bounding box center [260, 440] width 20 height 11
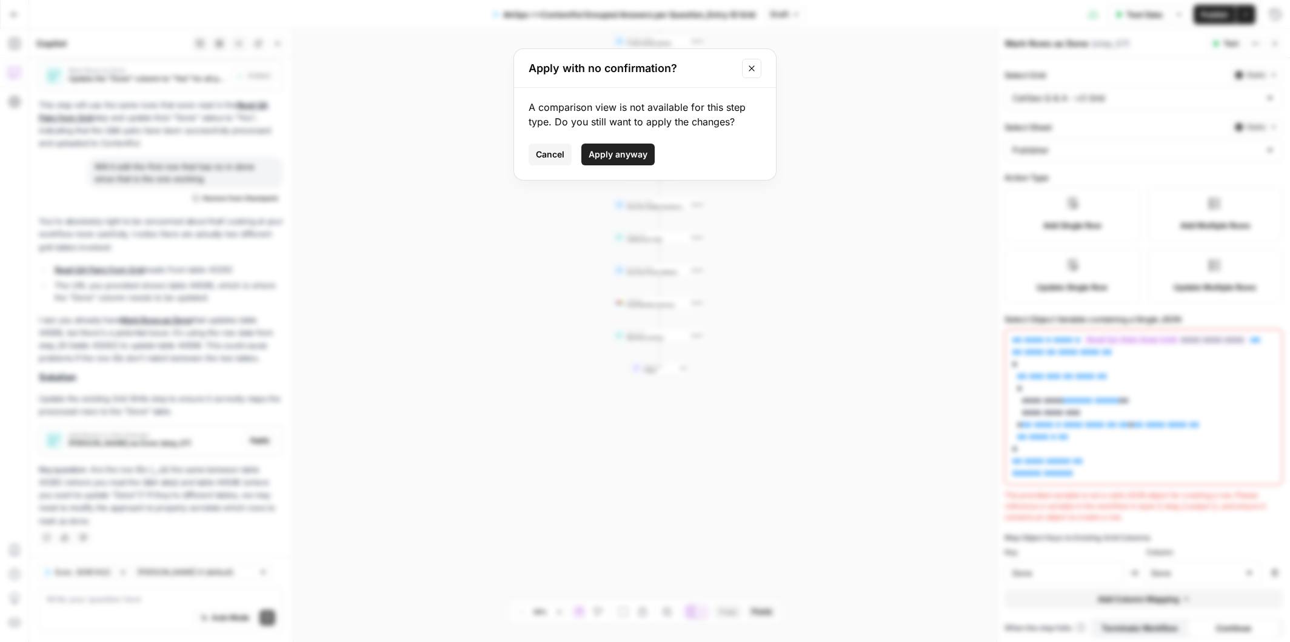
click at [598, 155] on span "Apply anyway" at bounding box center [618, 154] width 59 height 12
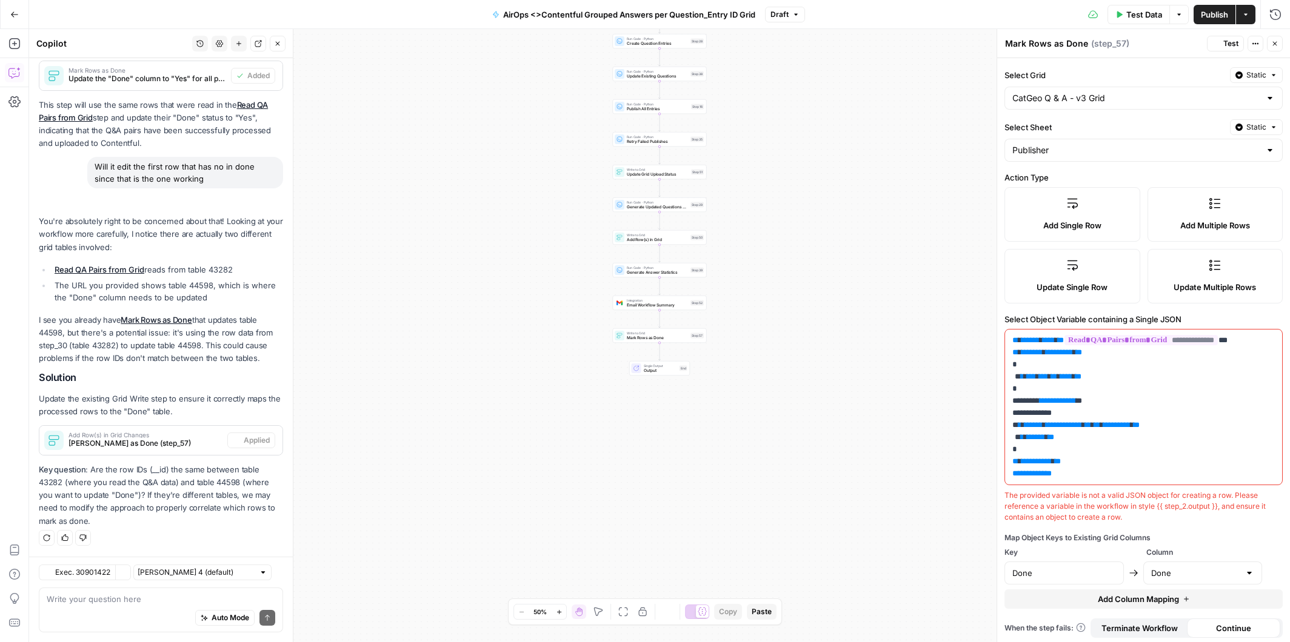
scroll to position [0, 0]
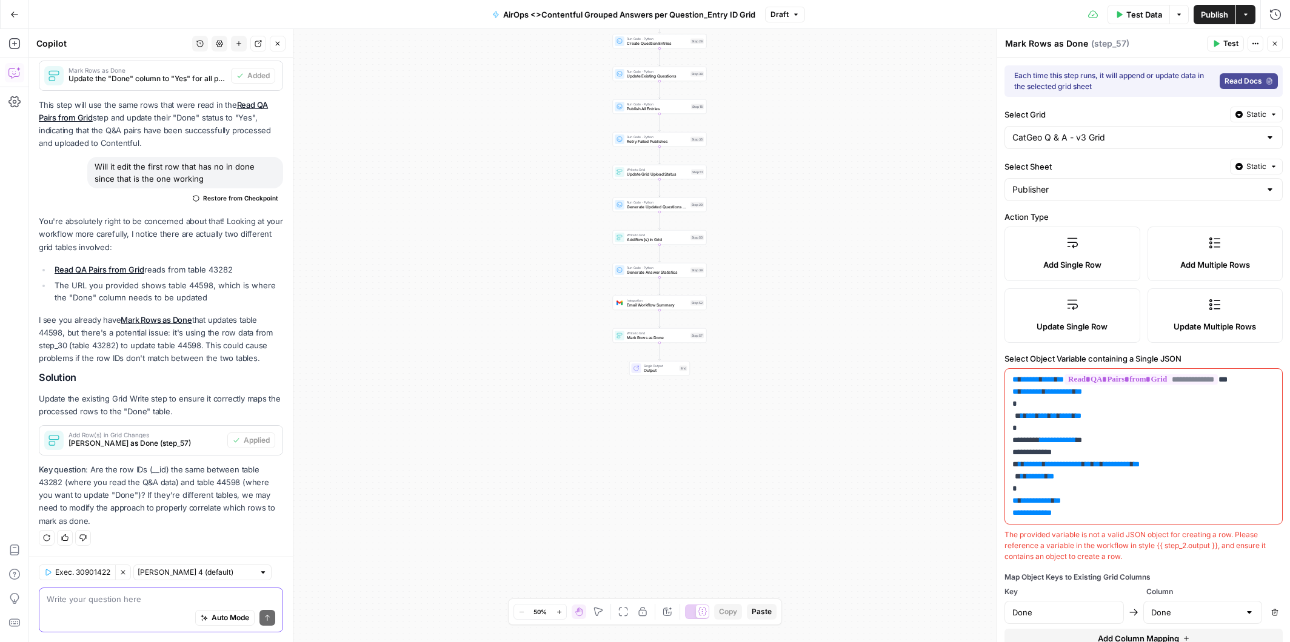
click at [147, 597] on textarea at bounding box center [161, 599] width 229 height 12
type textarea "yeah different grids"
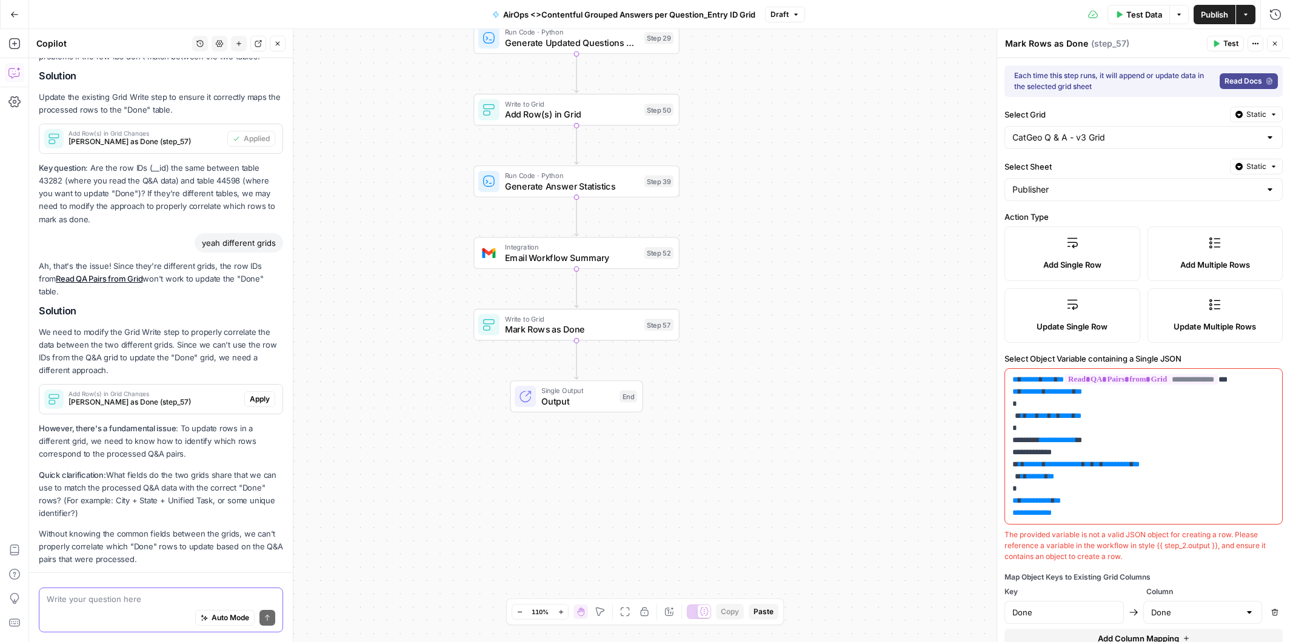
scroll to position [707, 0]
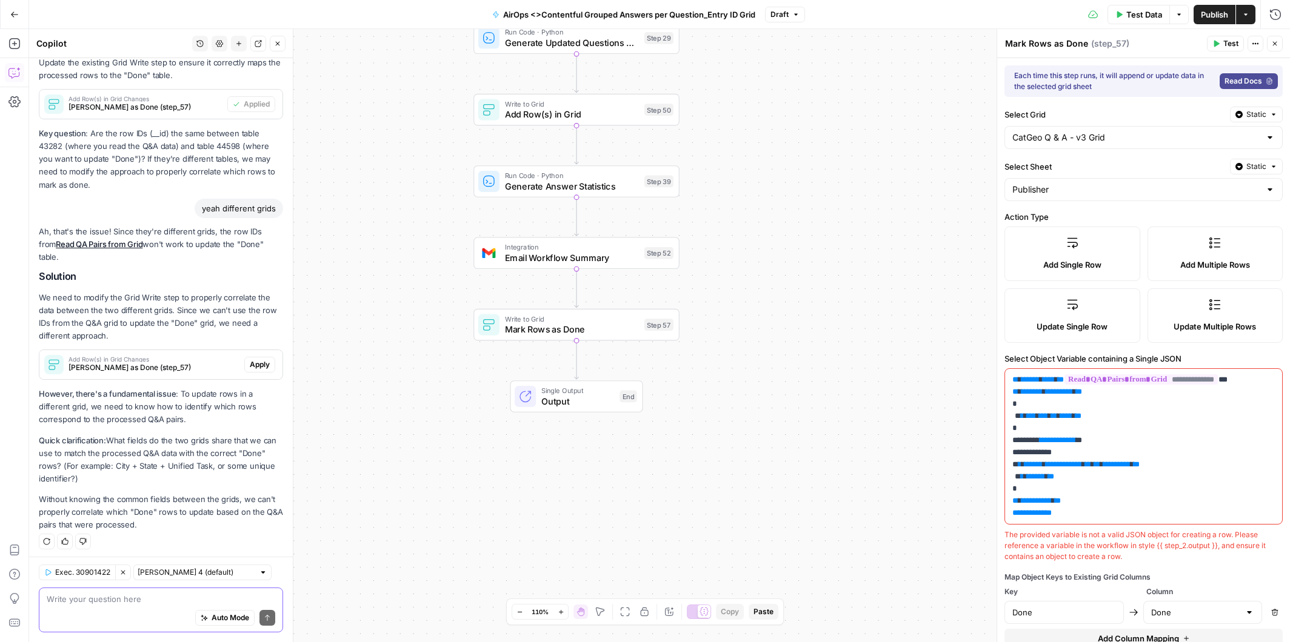
click at [119, 601] on textarea at bounding box center [161, 599] width 229 height 12
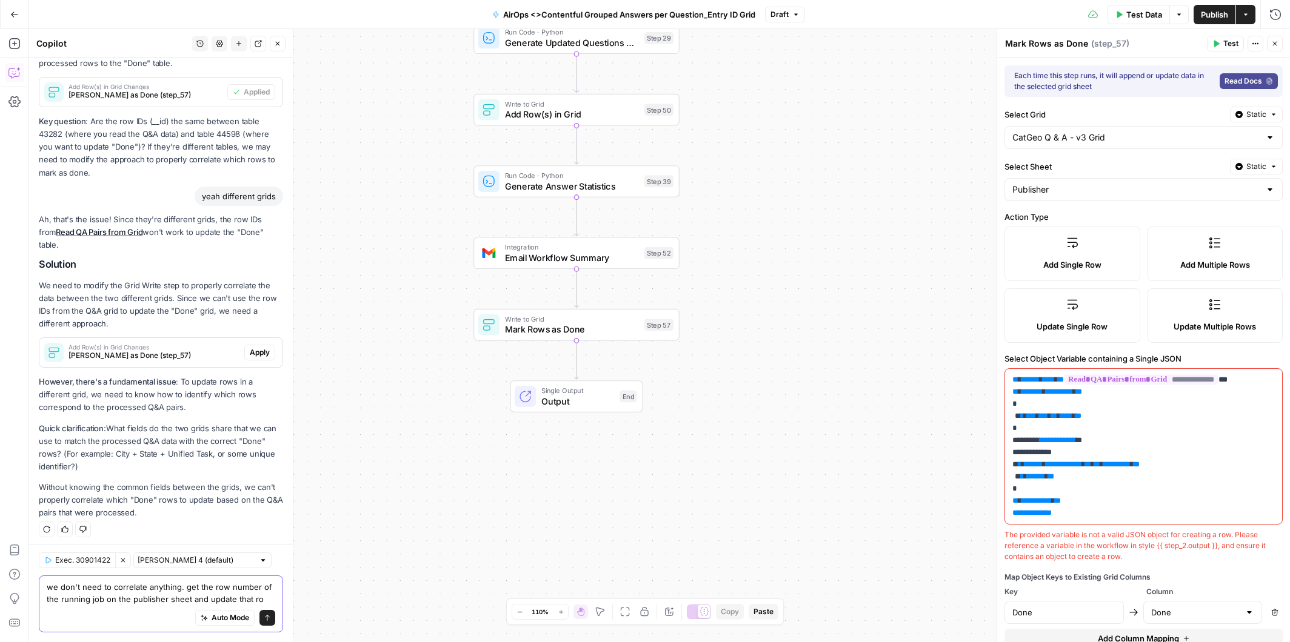
type textarea "we don't need to correlate anything. get the row number of the running job on t…"
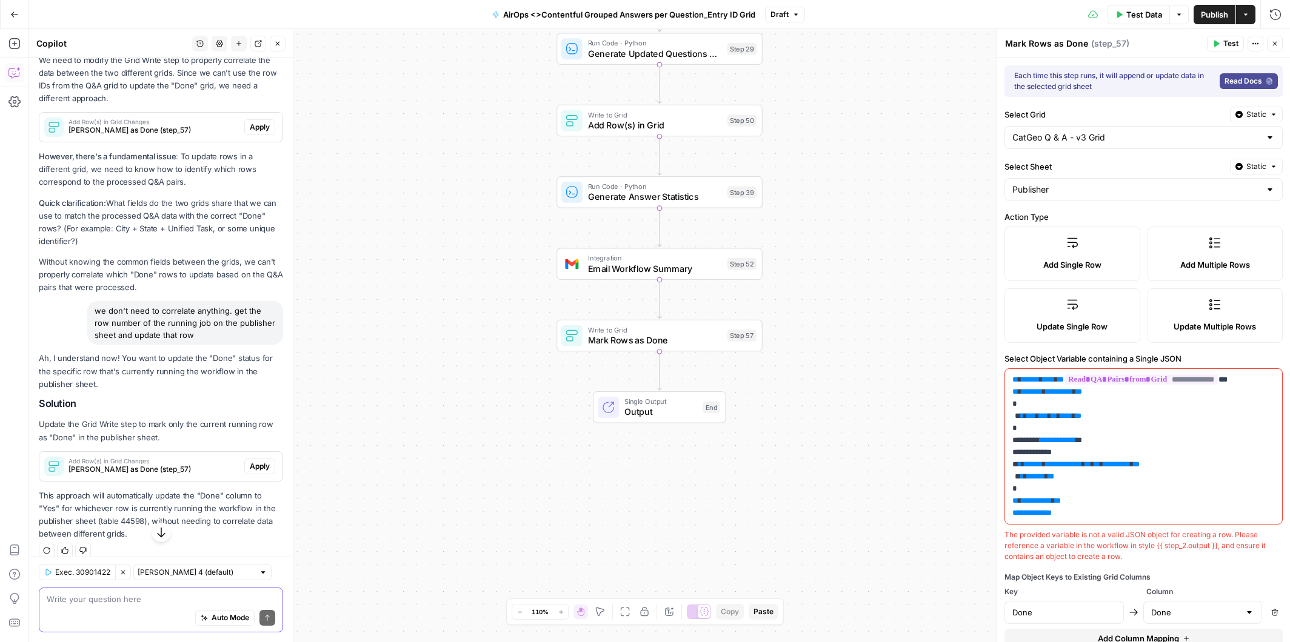
scroll to position [953, 0]
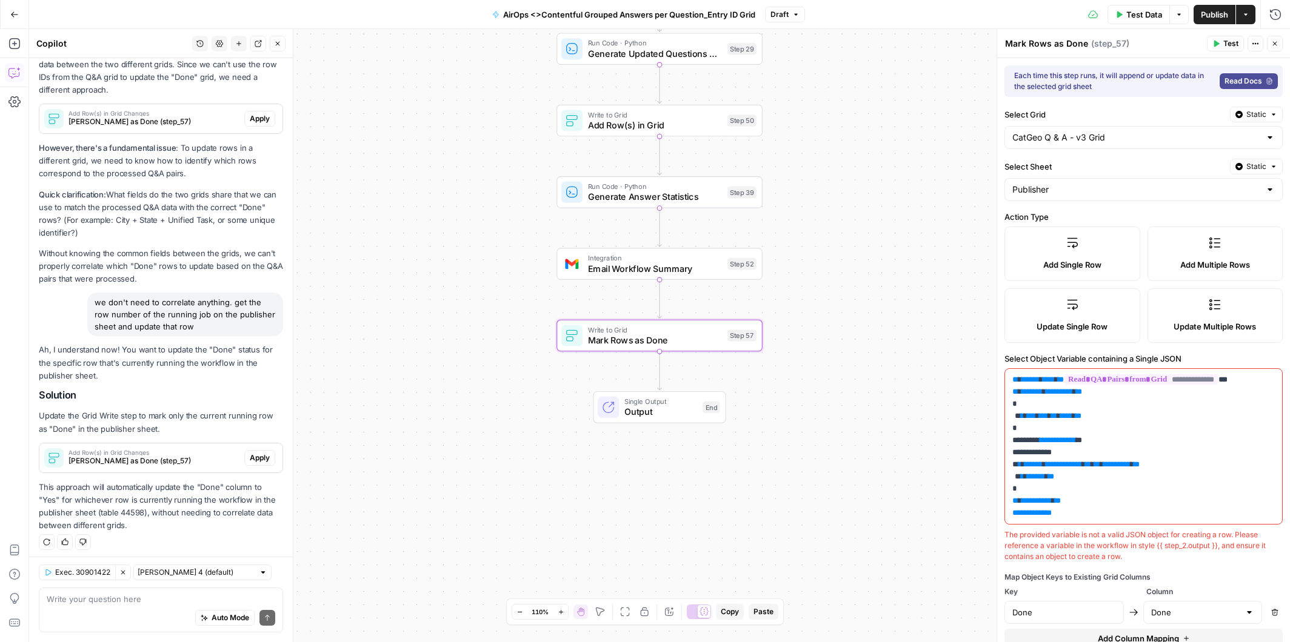
click at [259, 453] on span "Apply" at bounding box center [260, 458] width 20 height 11
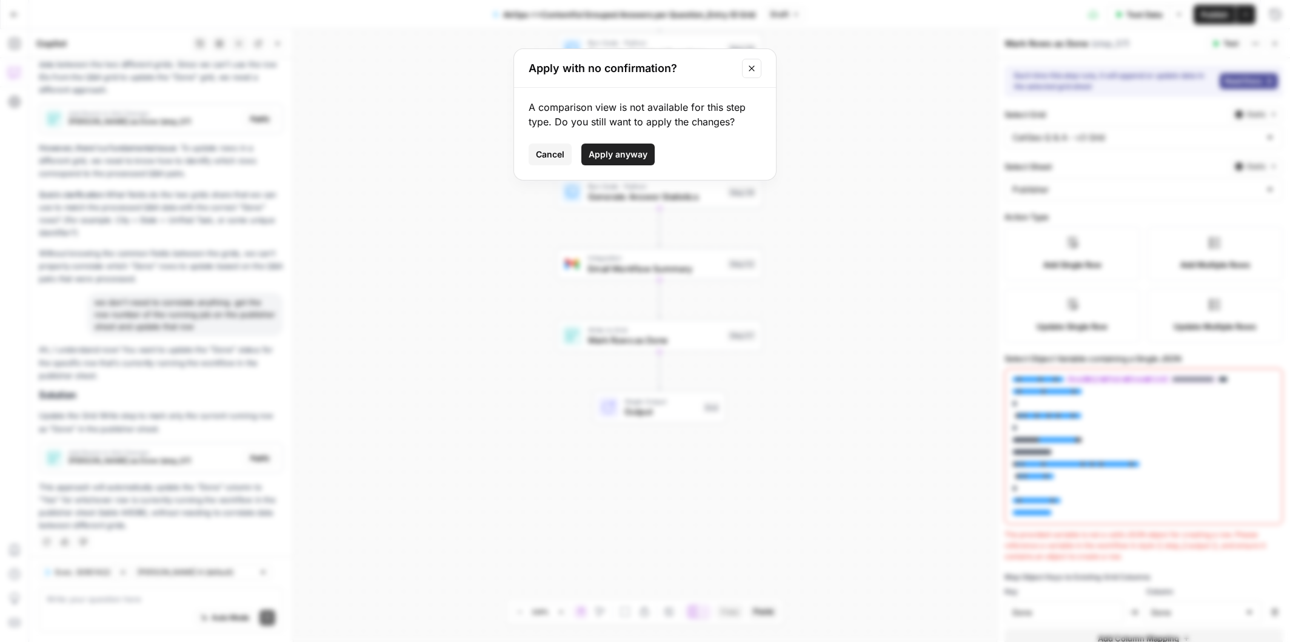
click at [616, 157] on span "Apply anyway" at bounding box center [618, 154] width 59 height 12
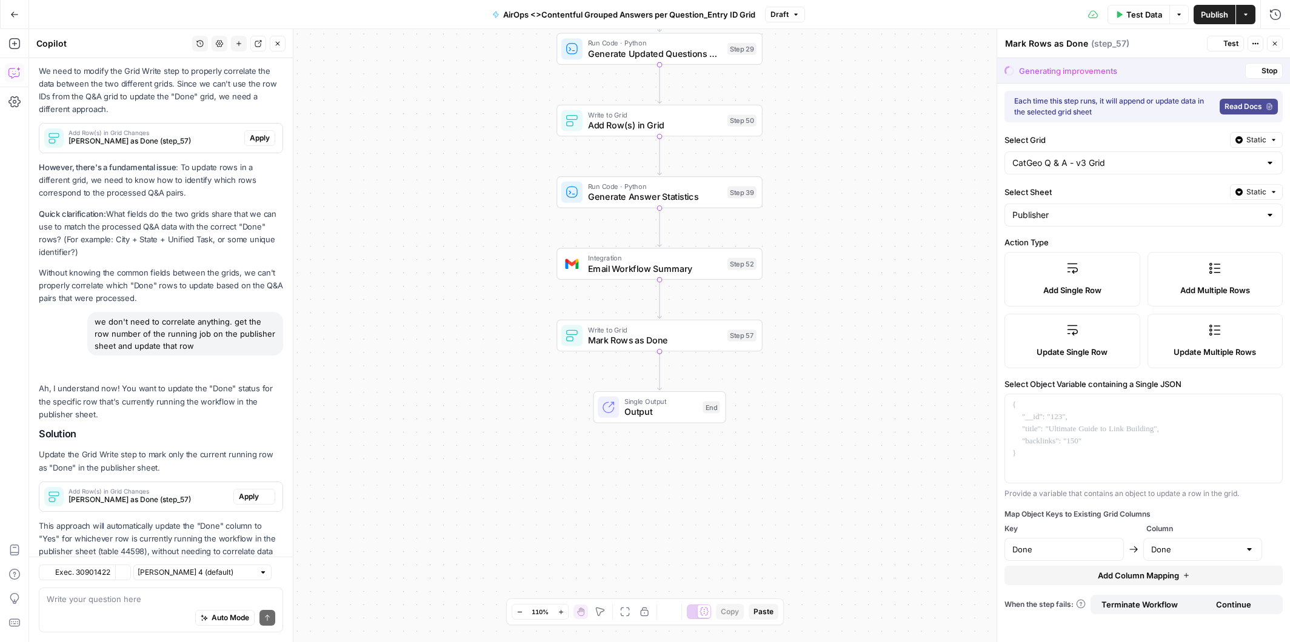
scroll to position [992, 0]
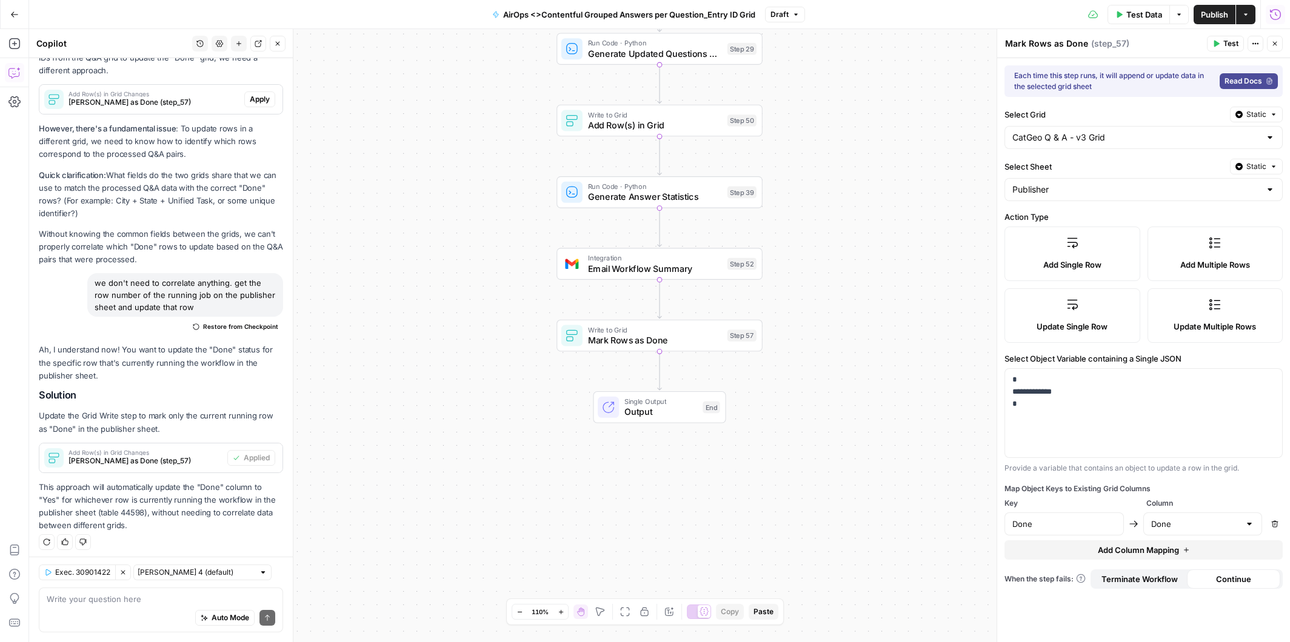
click at [1275, 15] on icon "button" at bounding box center [1275, 14] width 12 height 12
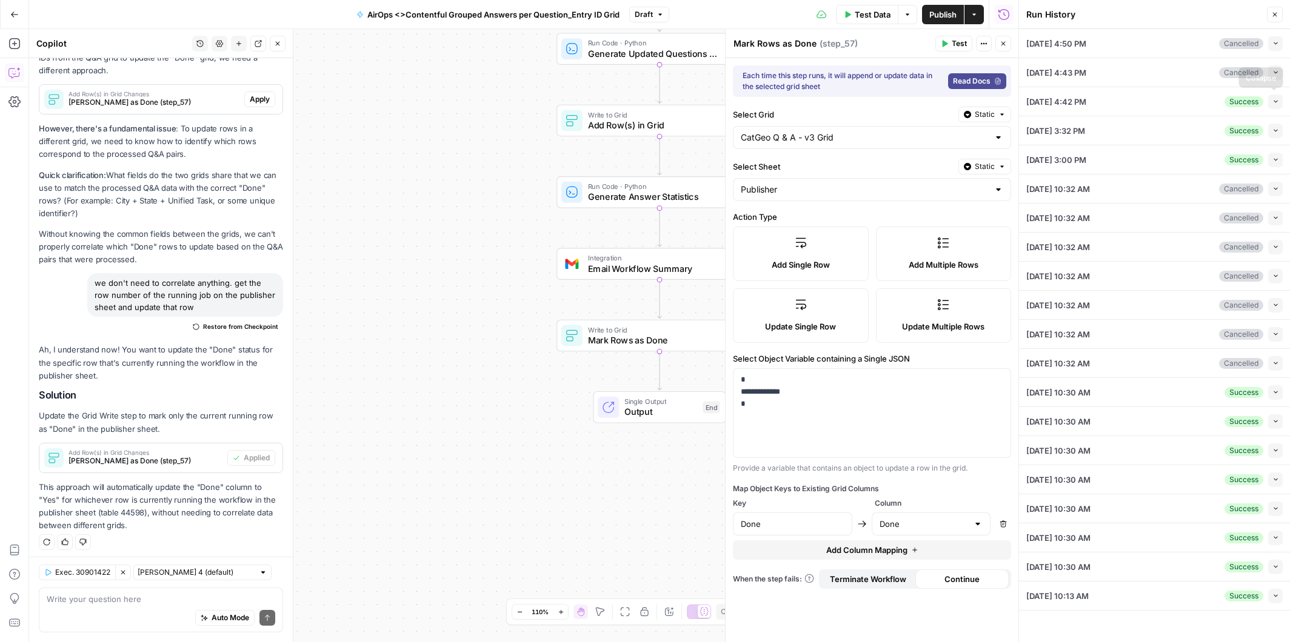
click at [1273, 99] on icon "button" at bounding box center [1275, 101] width 7 height 7
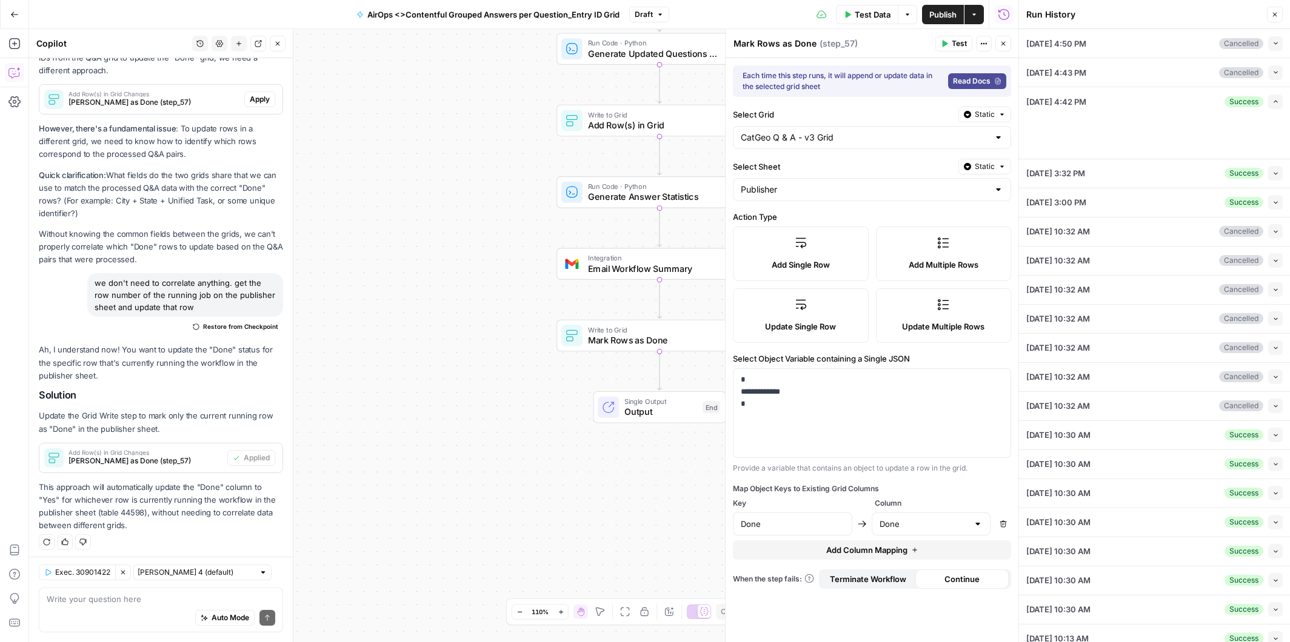
type input "Angi Entry IDs: Unified Task"
type input "Angi Entry IDs: Location"
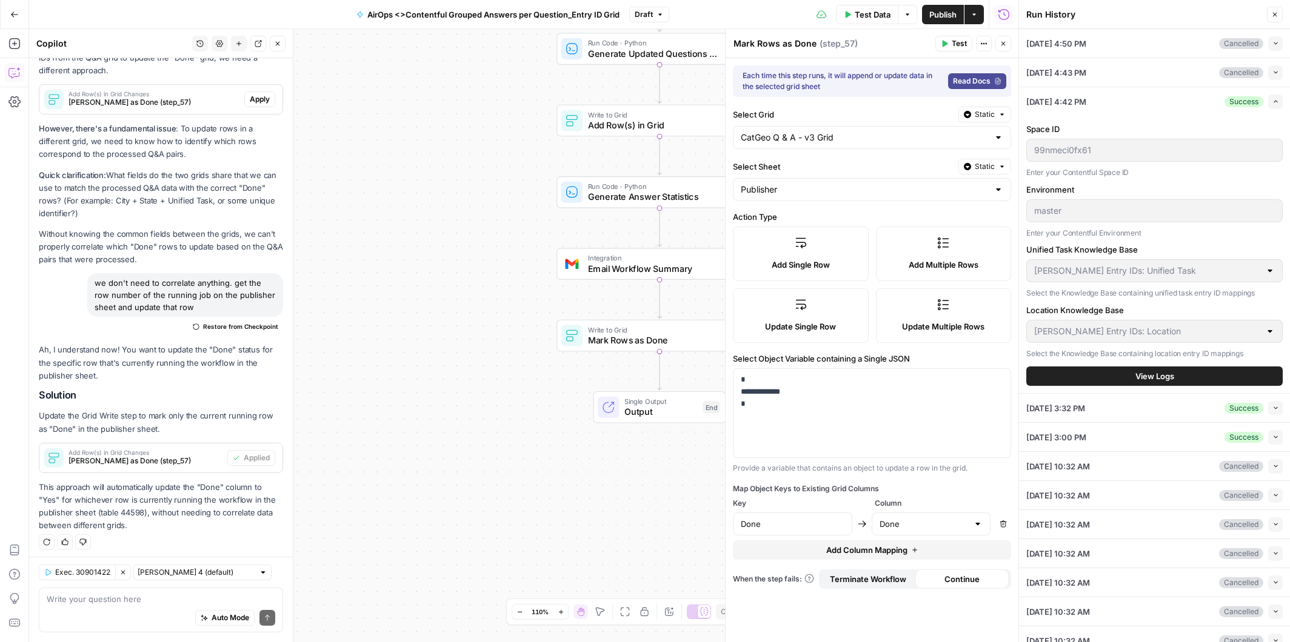
click at [1153, 372] on span "View Logs" at bounding box center [1154, 376] width 39 height 12
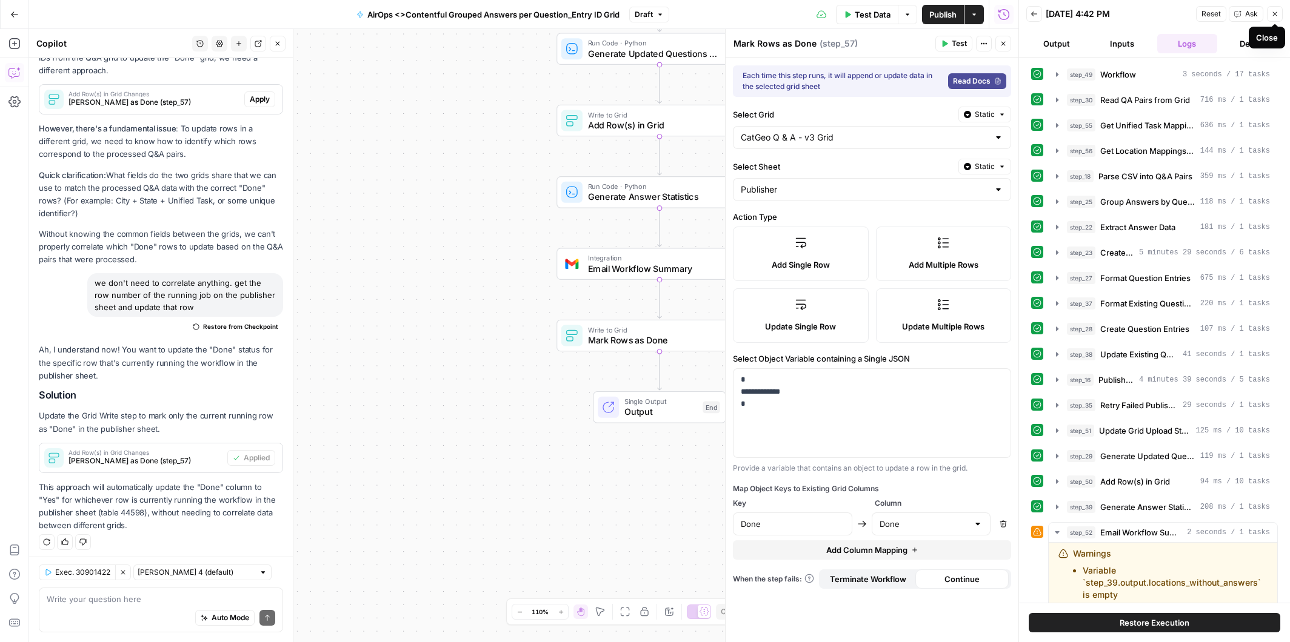
click at [1276, 10] on icon "button" at bounding box center [1274, 13] width 7 height 7
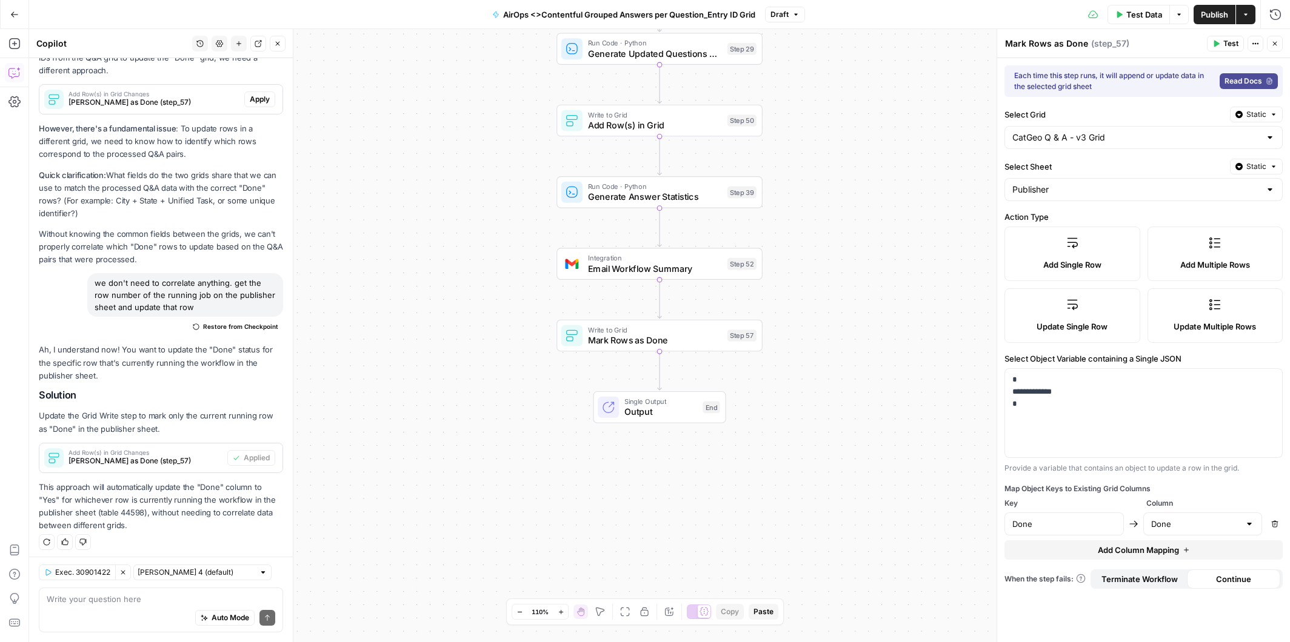
click at [1211, 10] on span "Publish" at bounding box center [1214, 14] width 27 height 12
drag, startPoint x: 201, startPoint y: 307, endPoint x: 88, endPoint y: 279, distance: 116.3
click at [88, 279] on div "we don't need to correlate anything. get the row number of the running job on t…" at bounding box center [185, 295] width 196 height 44
copy div "we don't need to correlate anything. get the row number of the running job on t…"
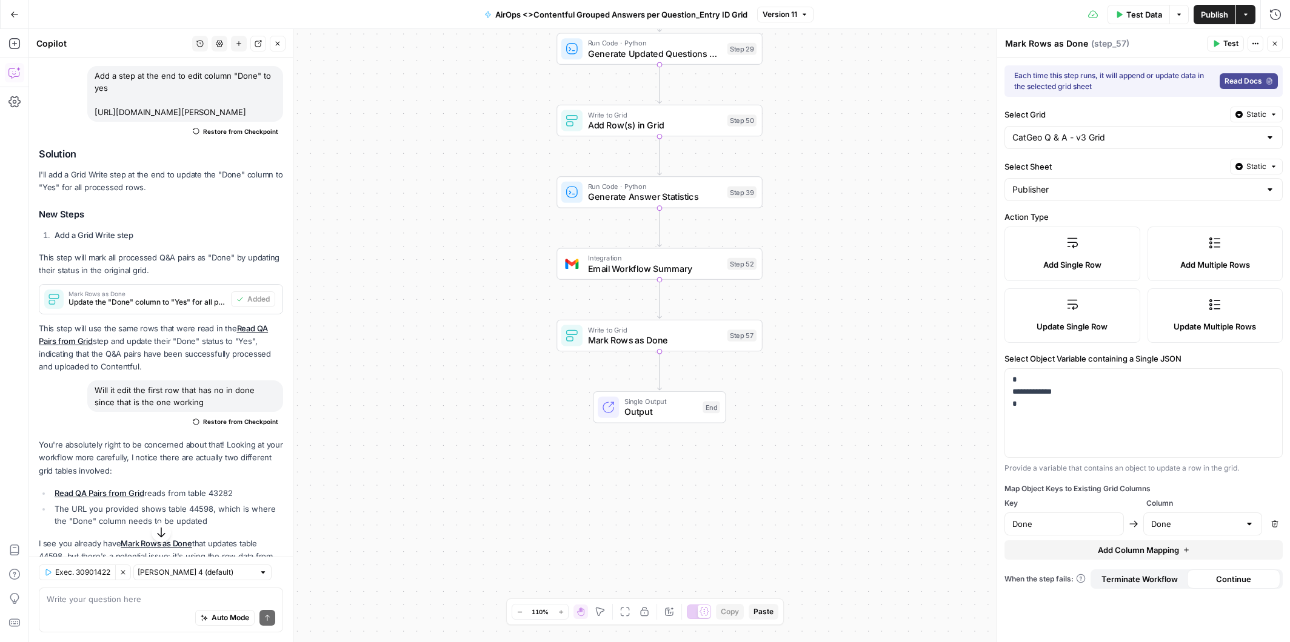
scroll to position [142, 0]
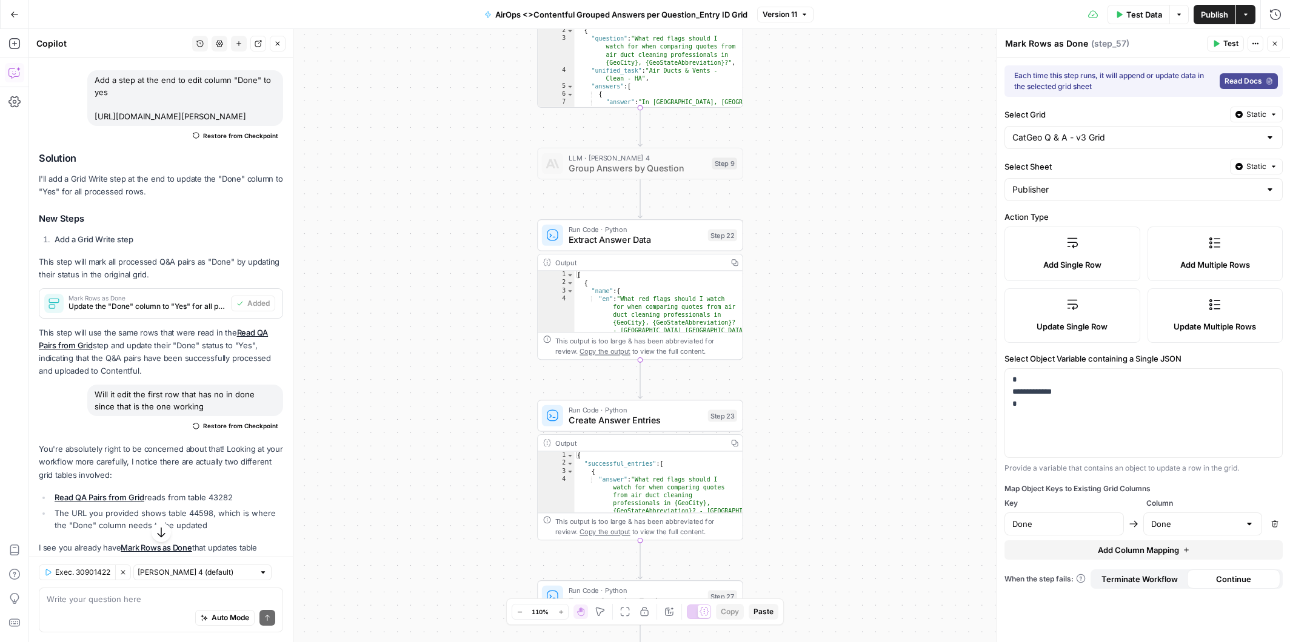
click at [805, 14] on icon "button" at bounding box center [805, 14] width 4 height 2
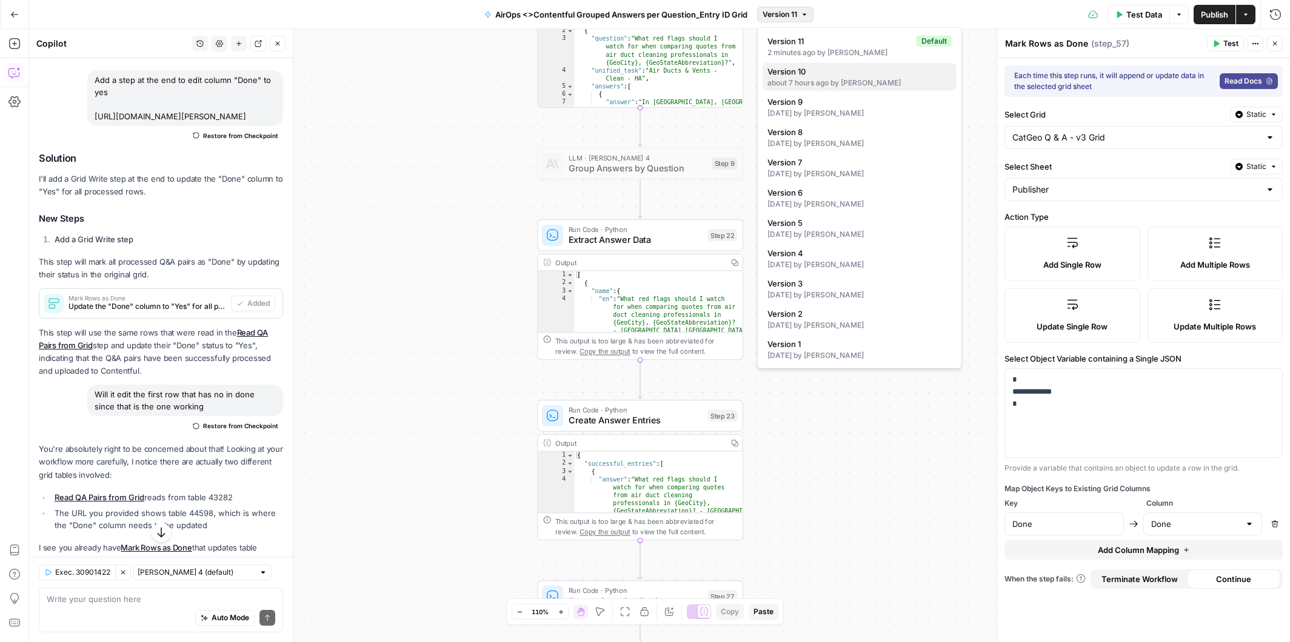
click at [818, 72] on span "Version 10" at bounding box center [856, 71] width 179 height 12
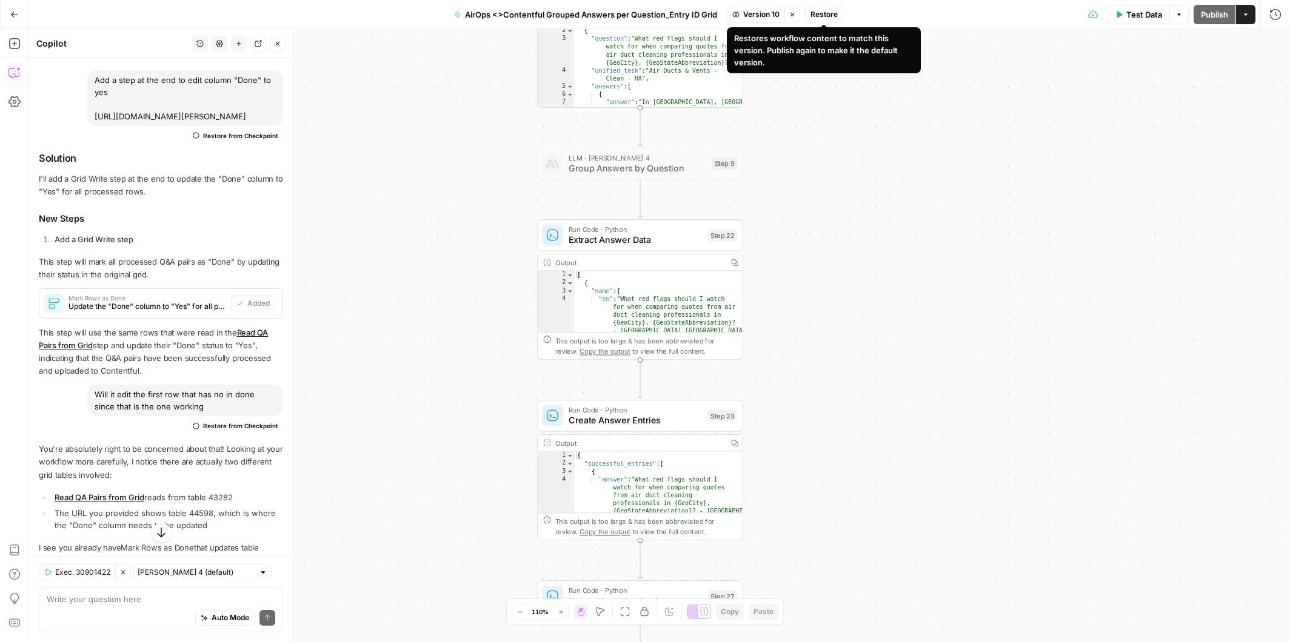
click at [827, 16] on span "Restore" at bounding box center [823, 14] width 27 height 11
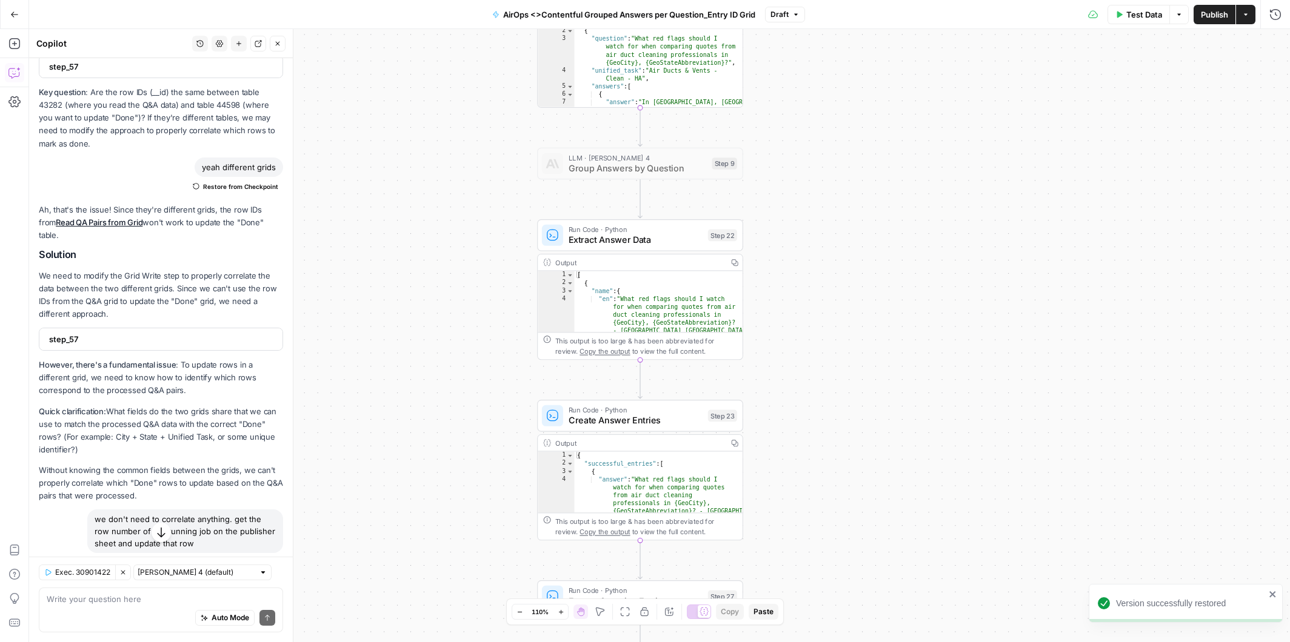
scroll to position [970, 0]
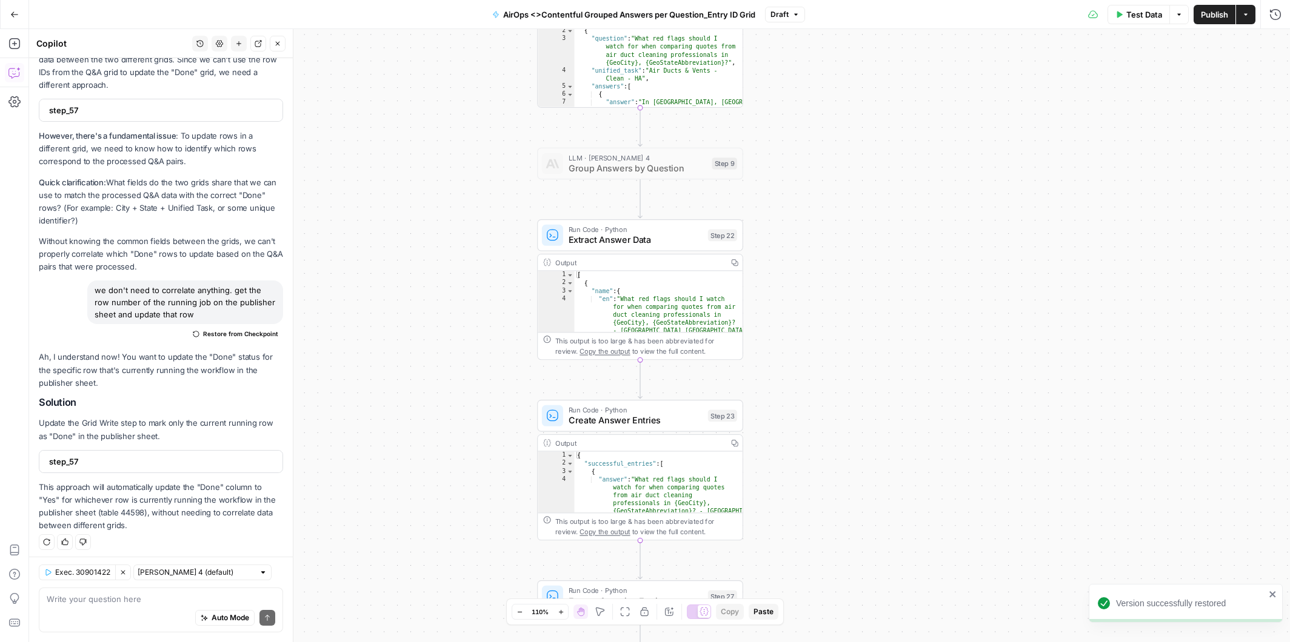
click at [98, 607] on div "Auto Mode Send" at bounding box center [161, 619] width 229 height 27
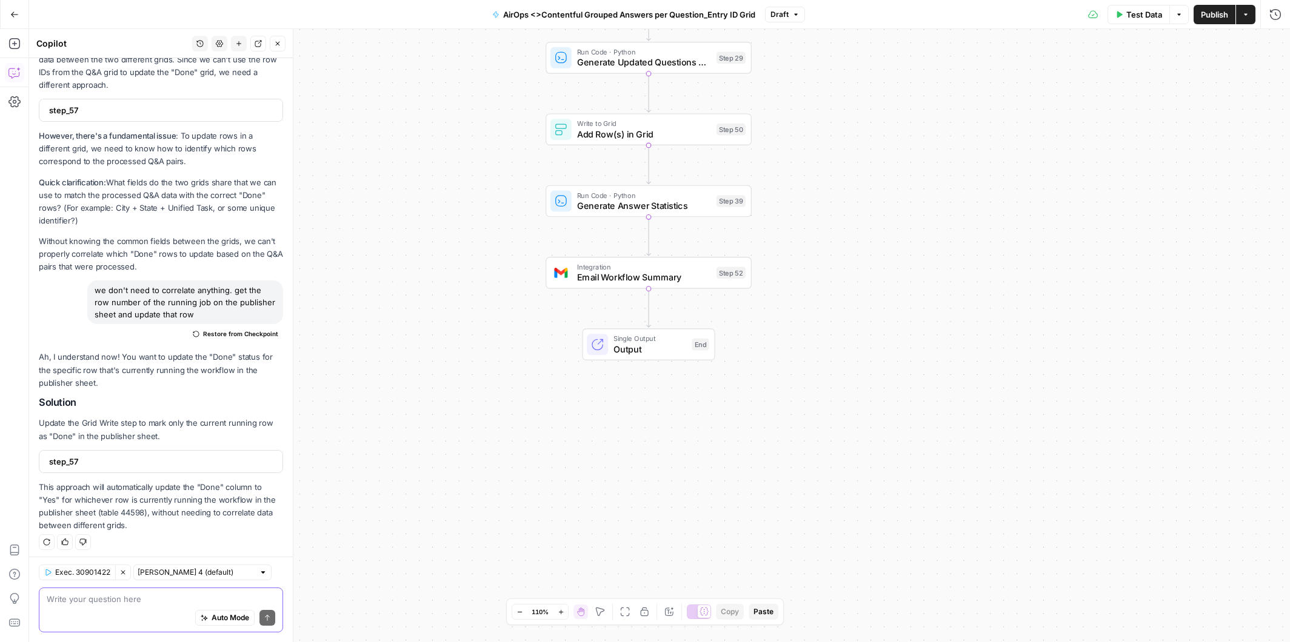
click at [120, 602] on textarea at bounding box center [161, 599] width 229 height 12
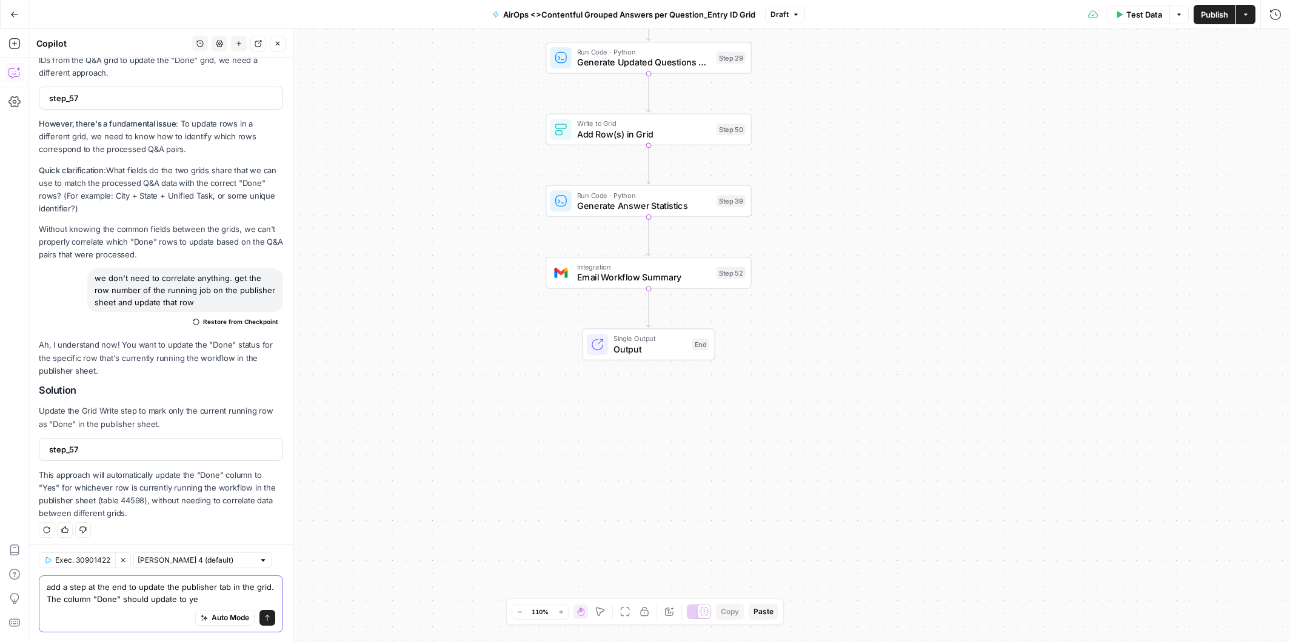
type textarea "add a step at the end to update the publisher tab in the grid. The column "Done…"
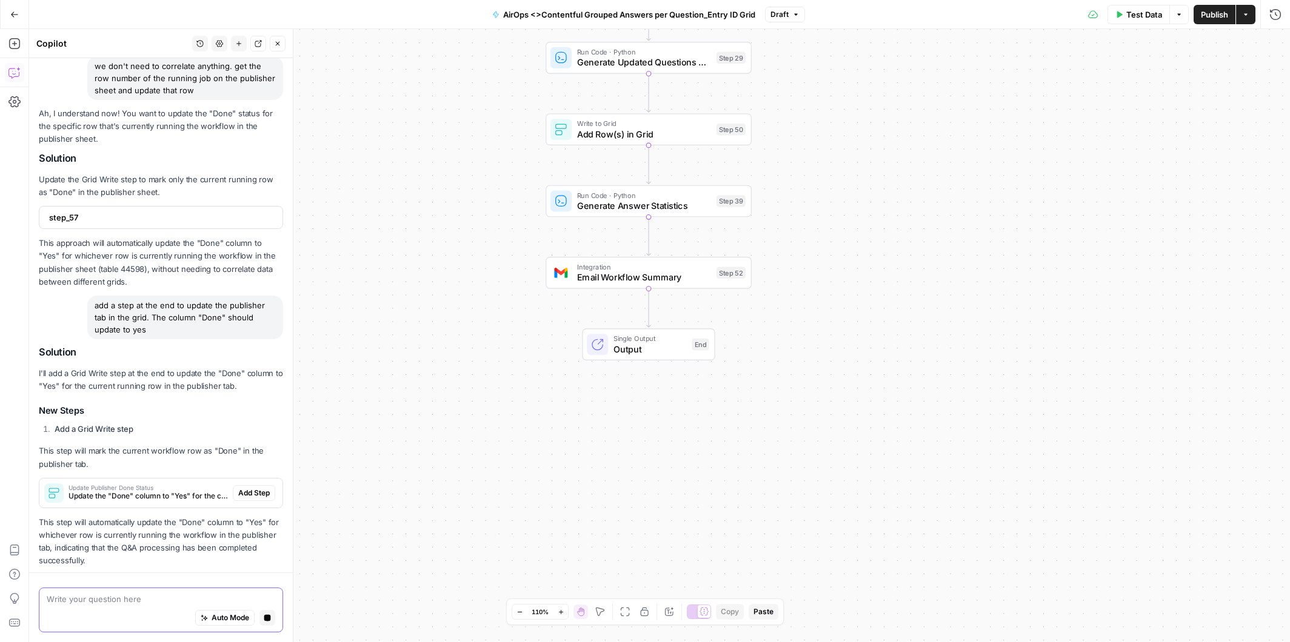
scroll to position [1253, 0]
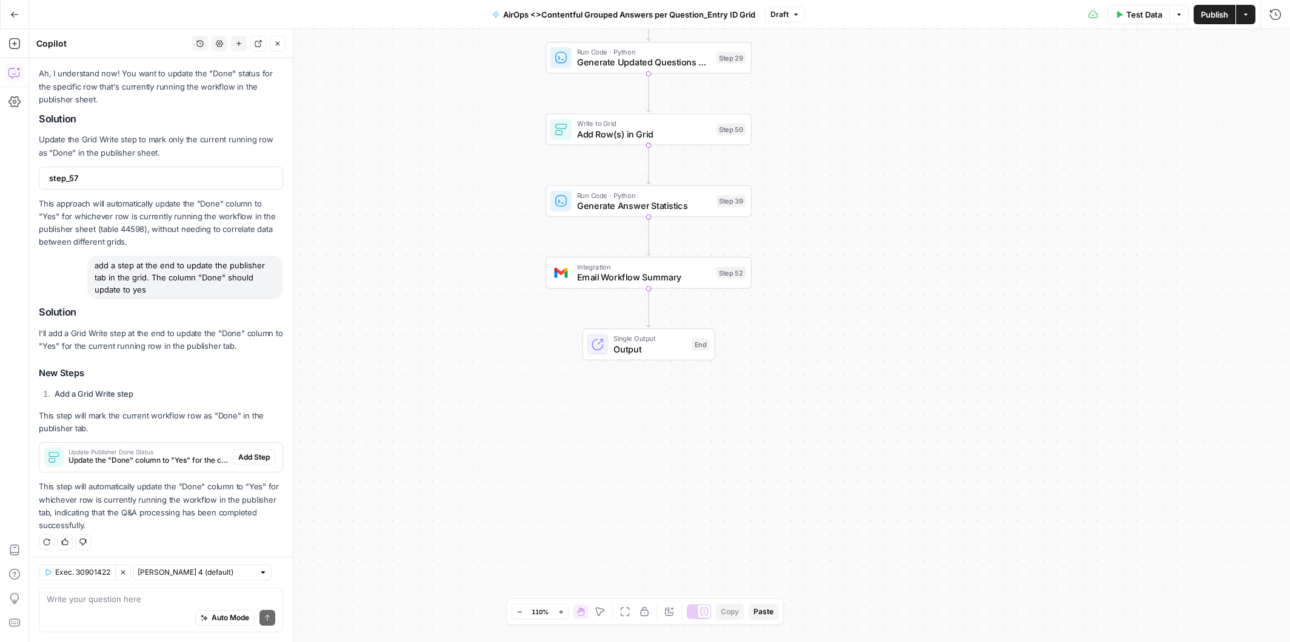
click at [255, 455] on span "Add Step" at bounding box center [254, 457] width 32 height 11
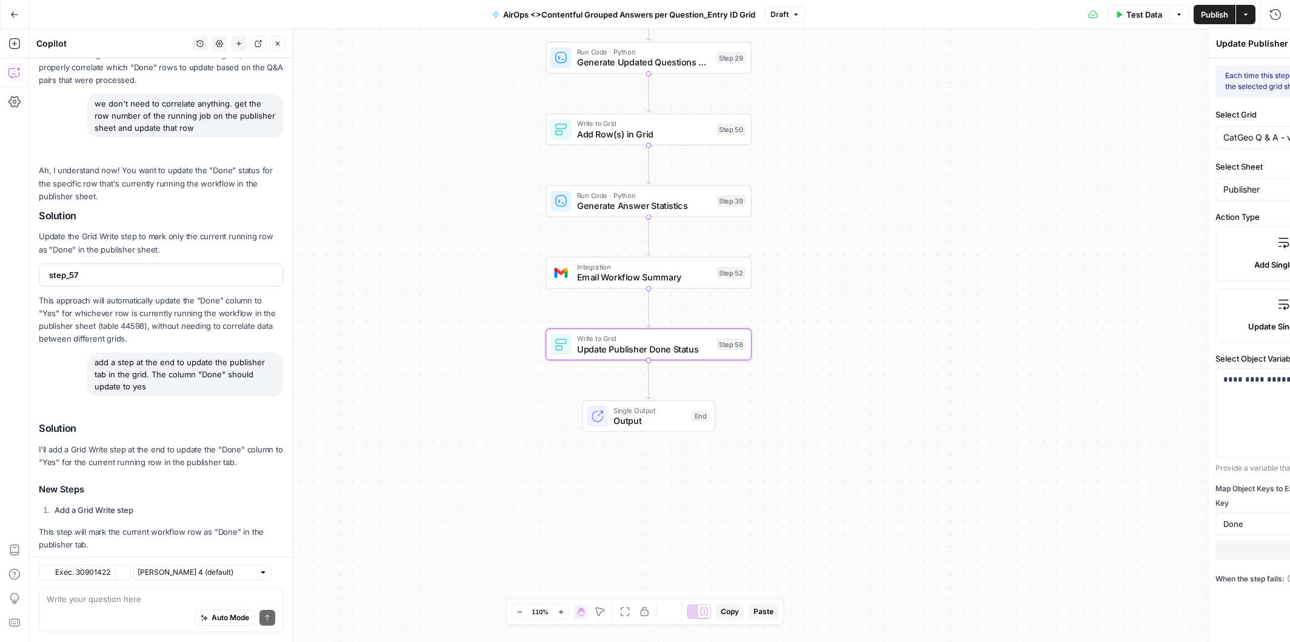
scroll to position [1273, 0]
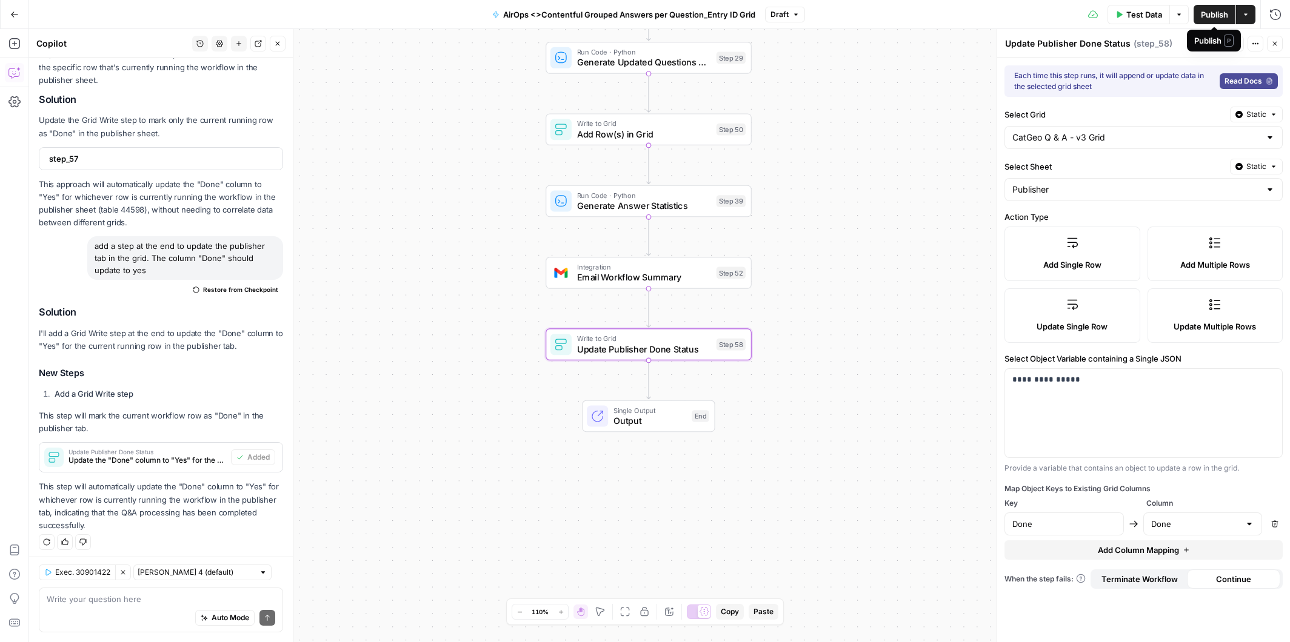
click at [1213, 10] on span "Publish" at bounding box center [1214, 14] width 27 height 12
